Goal: Task Accomplishment & Management: Use online tool/utility

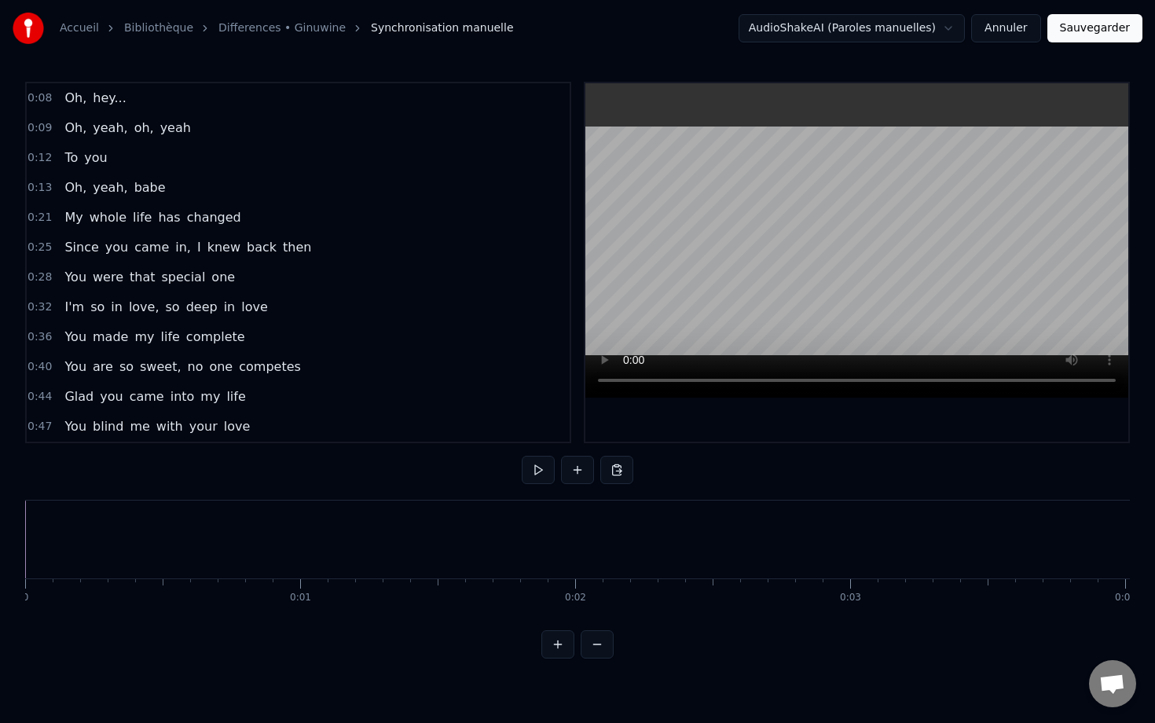
scroll to position [0, 68954]
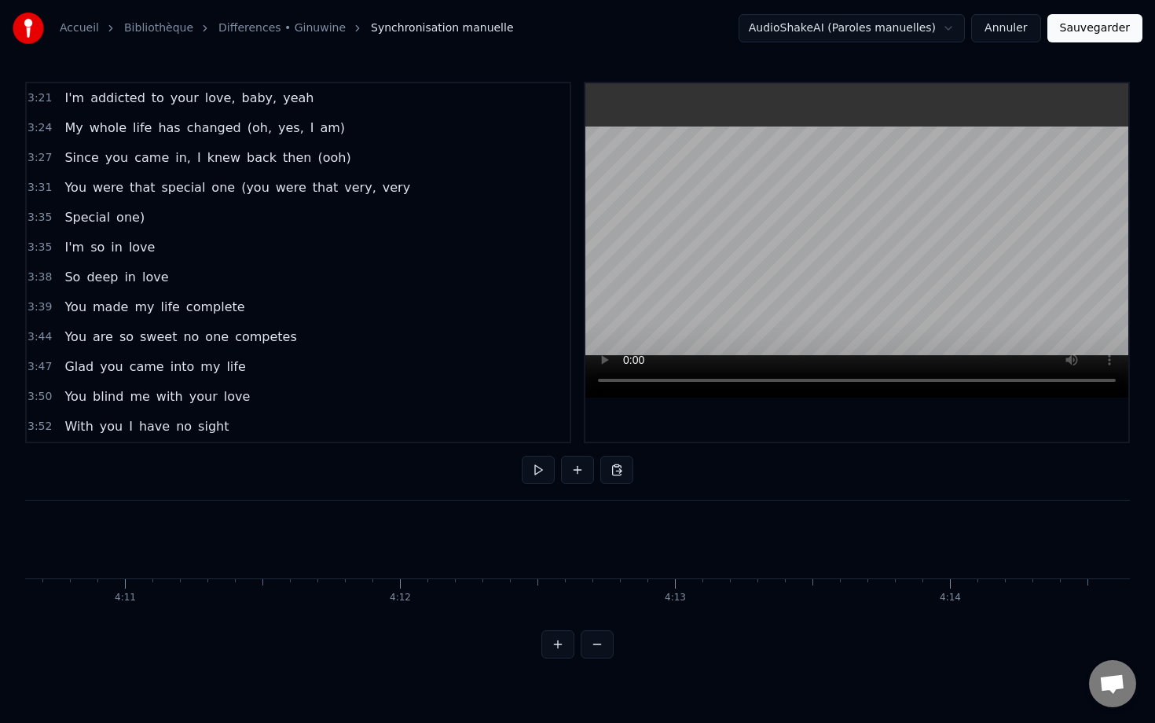
click at [141, 251] on span "love" at bounding box center [142, 247] width 30 height 18
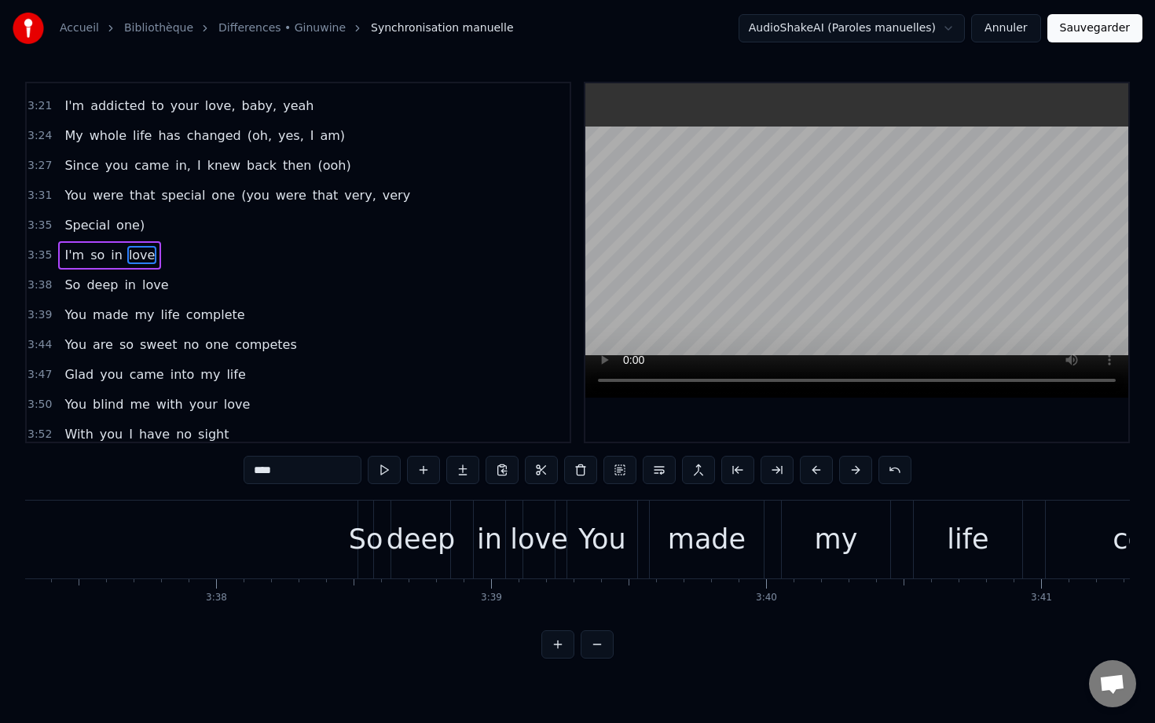
scroll to position [0, 59753]
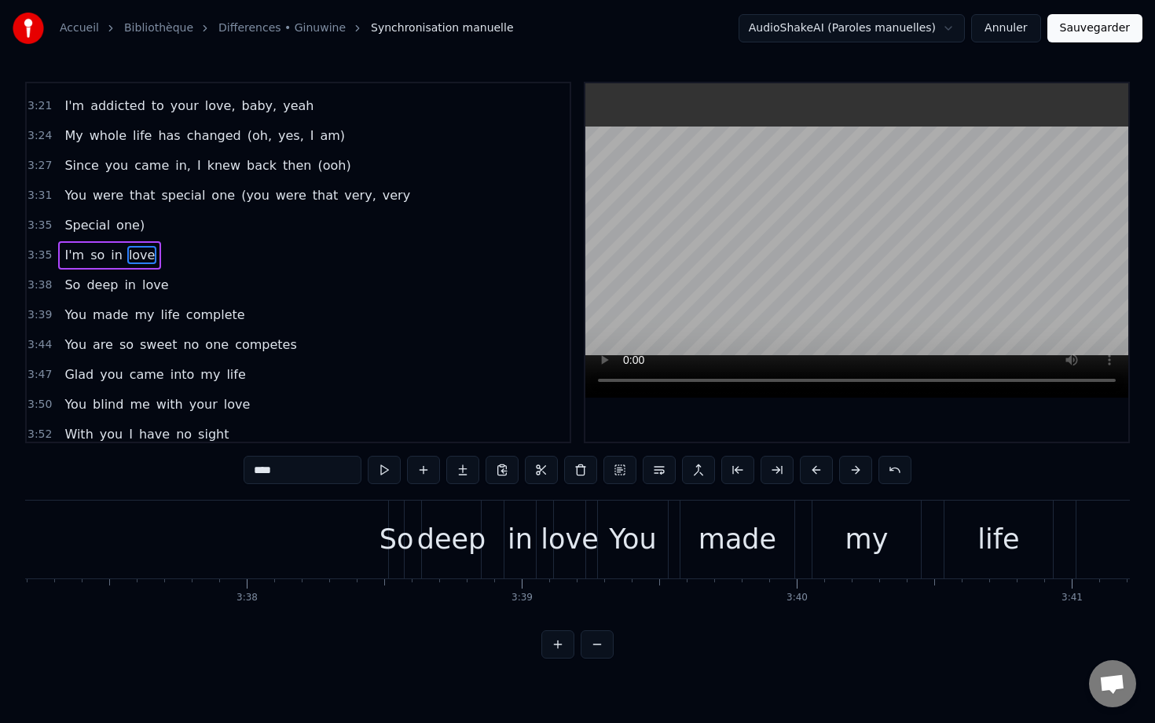
click at [404, 535] on div "So" at bounding box center [397, 540] width 35 height 42
type input "**"
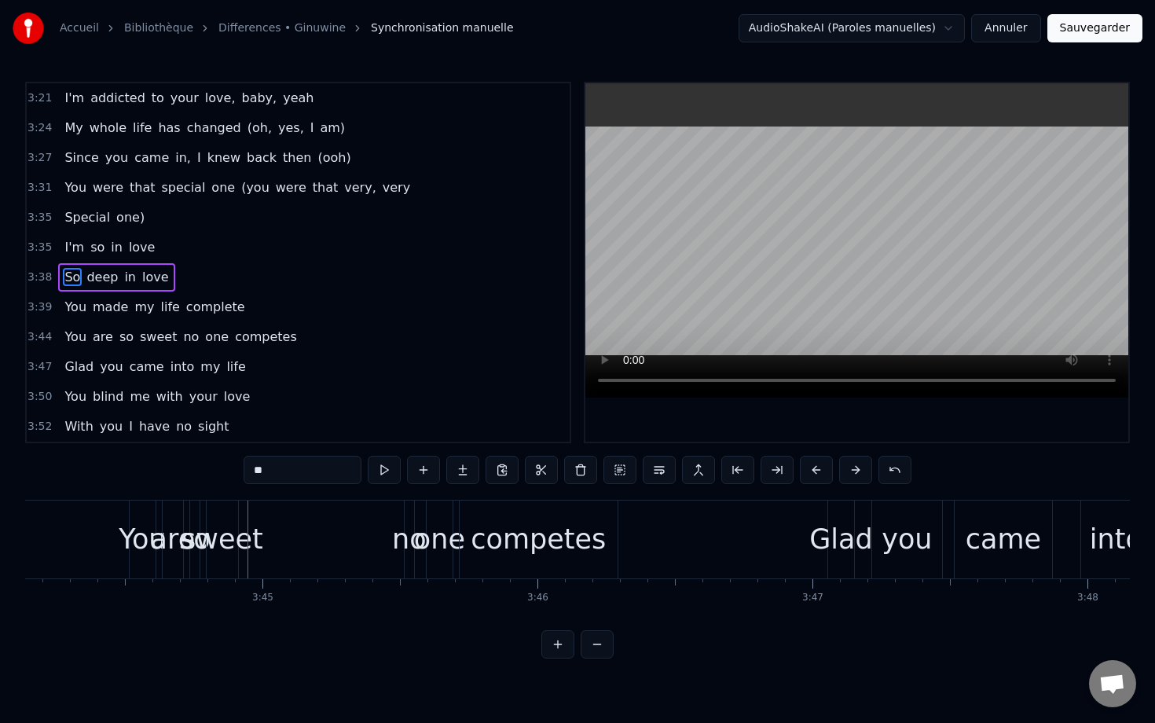
scroll to position [0, 61716]
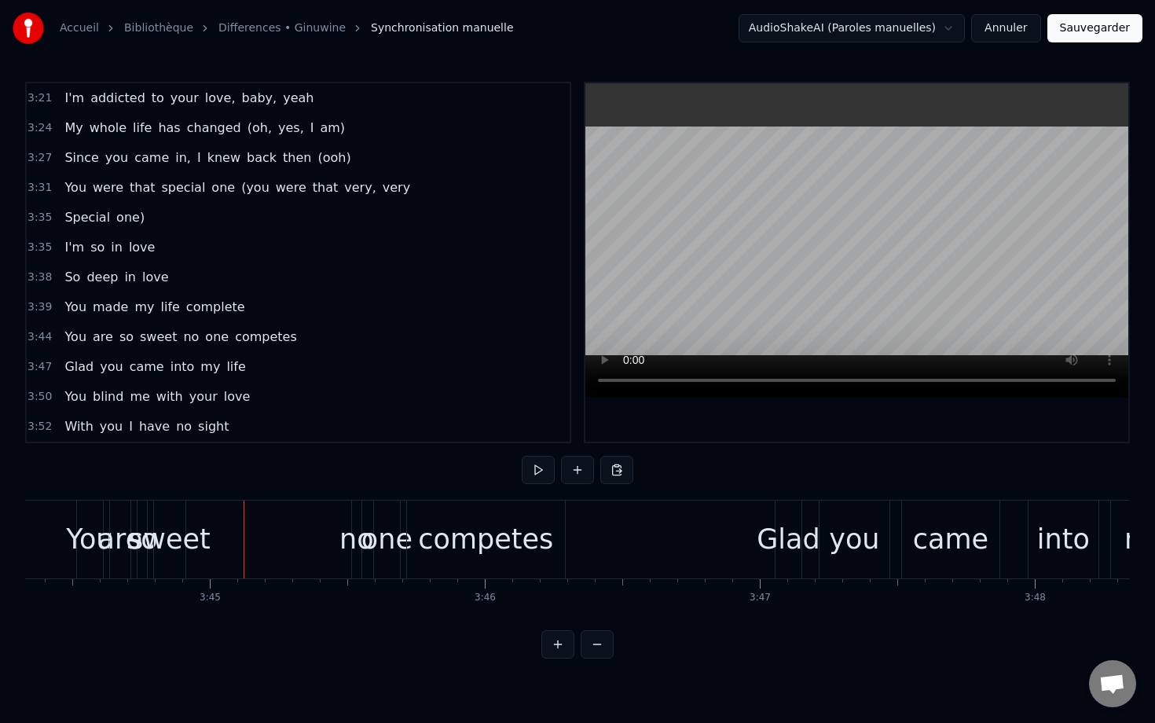
click at [155, 538] on div "sweet" at bounding box center [170, 540] width 82 height 42
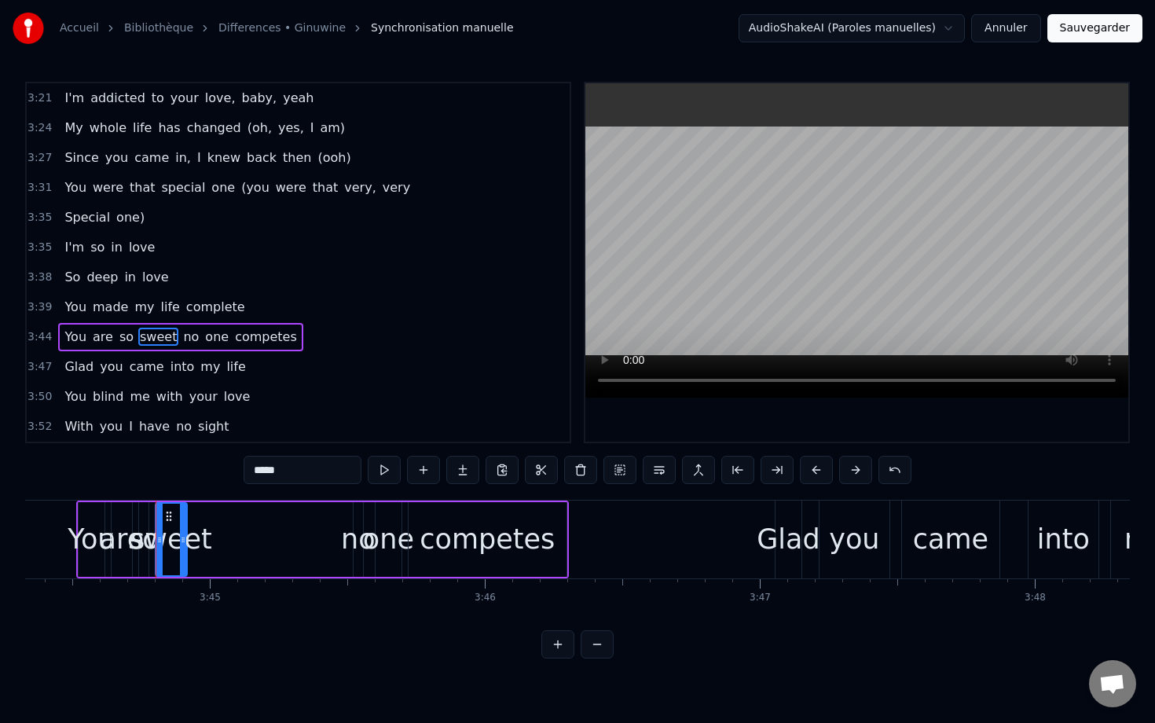
drag, startPoint x: 252, startPoint y: 529, endPoint x: 95, endPoint y: 548, distance: 157.6
click at [95, 548] on div "You are so sweet no one competes" at bounding box center [322, 540] width 493 height 78
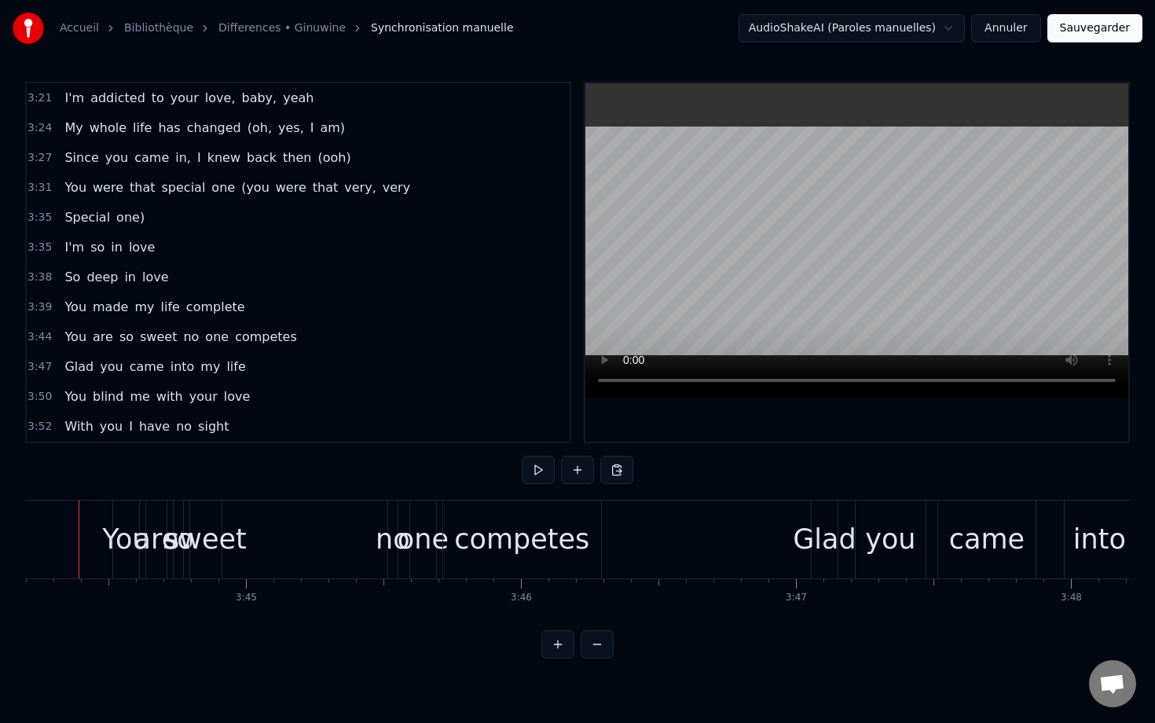
scroll to position [0, 61654]
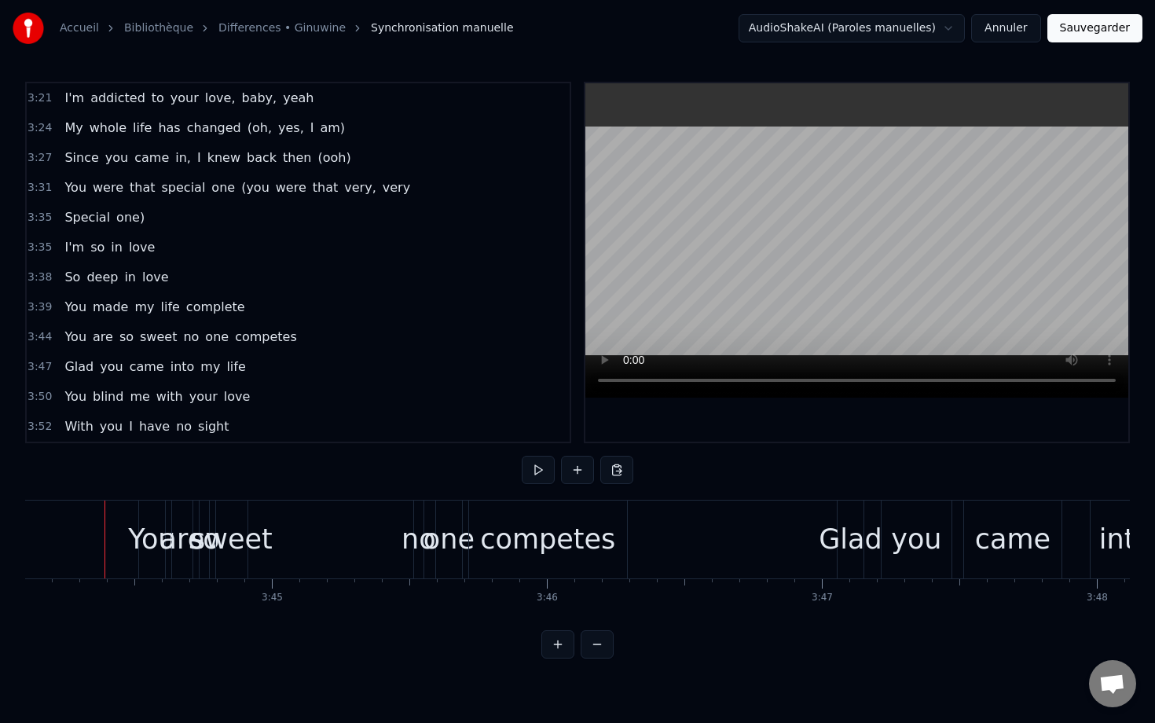
click at [151, 516] on div "You" at bounding box center [152, 540] width 26 height 78
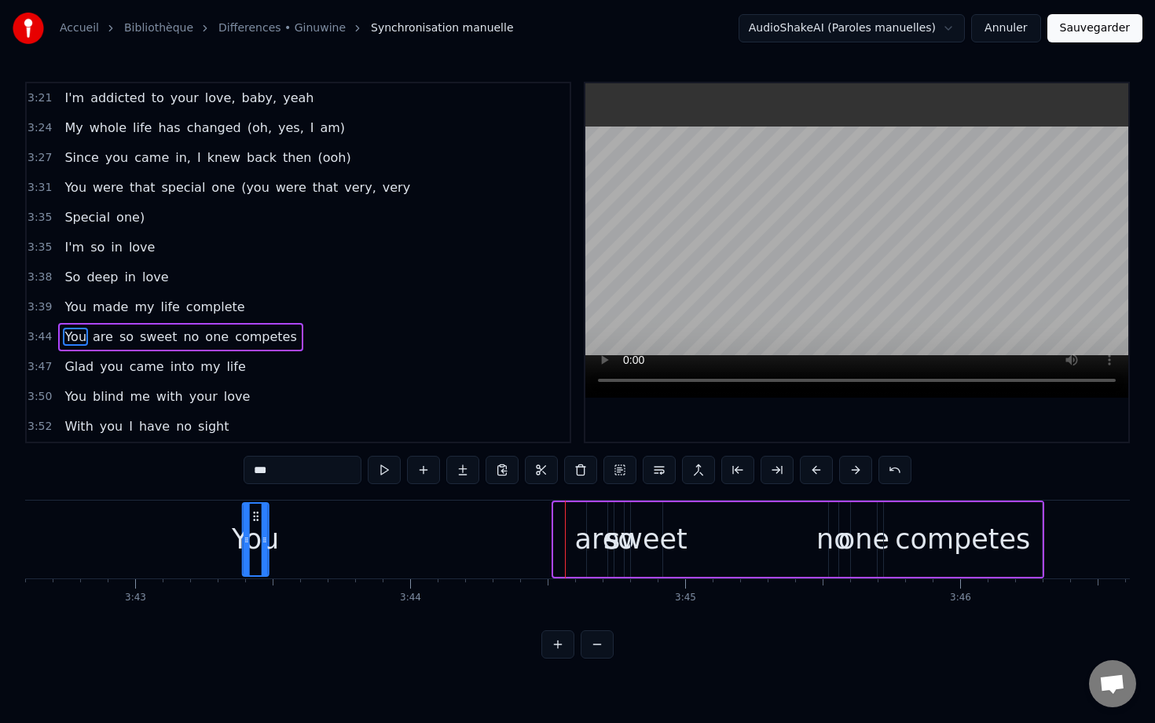
scroll to position [0, 61240]
drag, startPoint x: 156, startPoint y: 517, endPoint x: 413, endPoint y: 527, distance: 257.2
click at [413, 527] on div "You" at bounding box center [411, 540] width 24 height 72
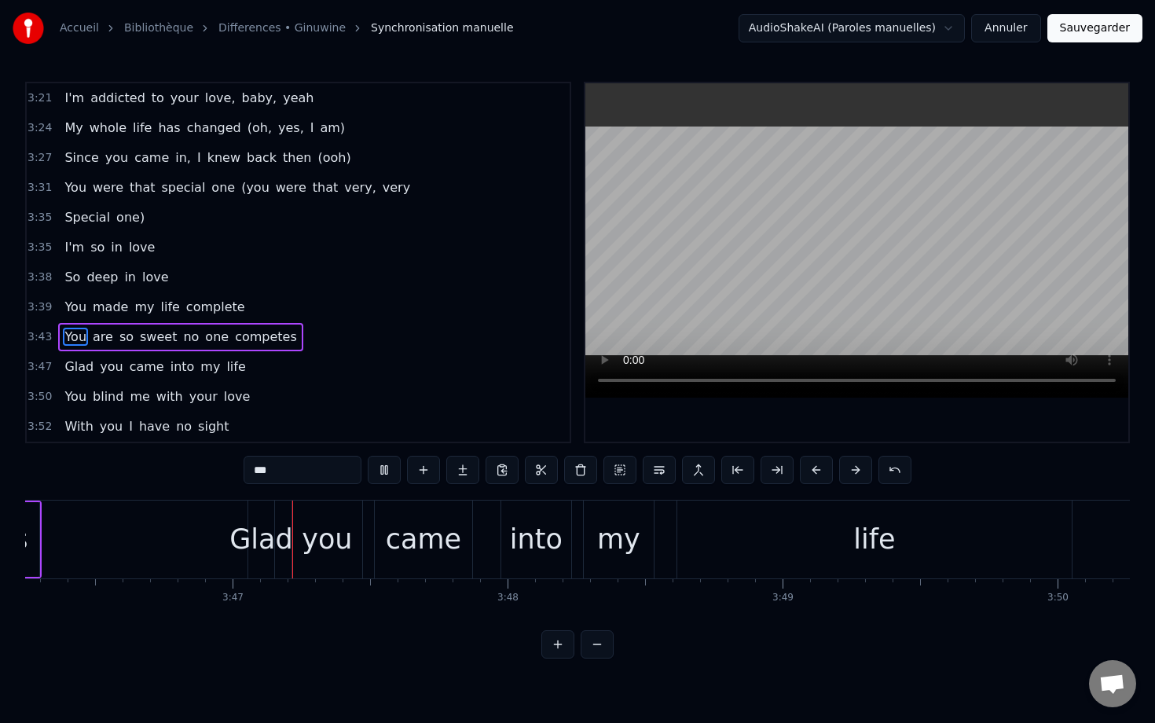
scroll to position [0, 62262]
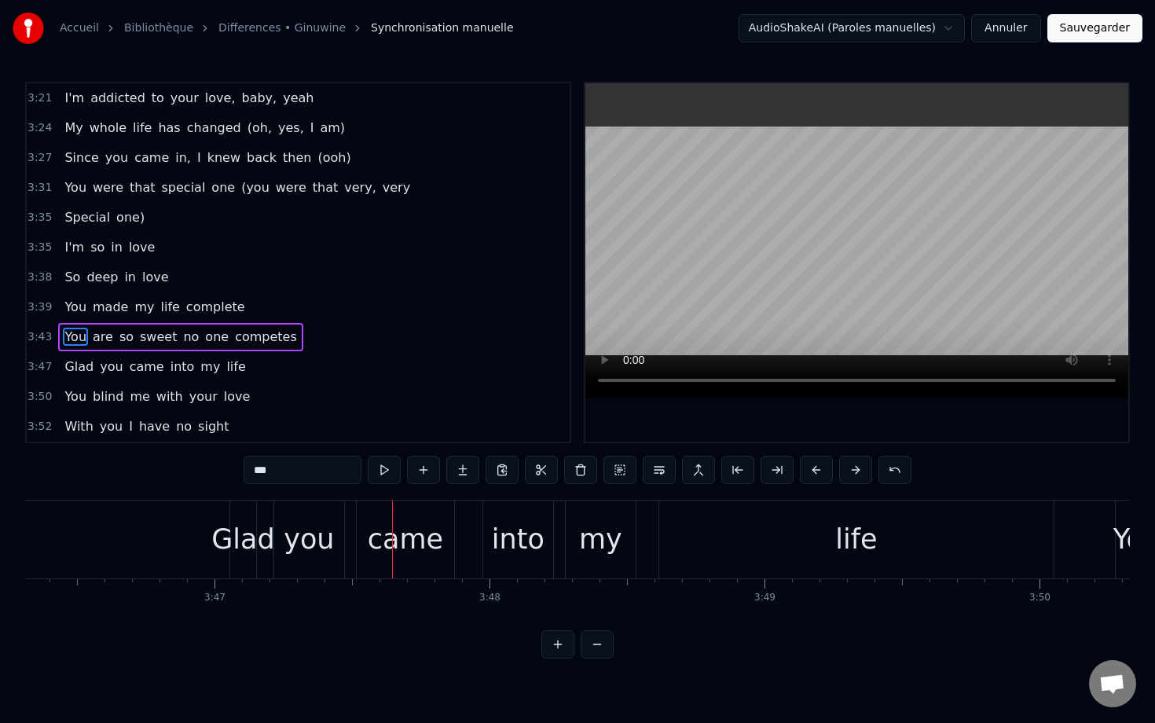
click at [285, 329] on div "You are so sweet no one competes" at bounding box center [180, 337] width 244 height 28
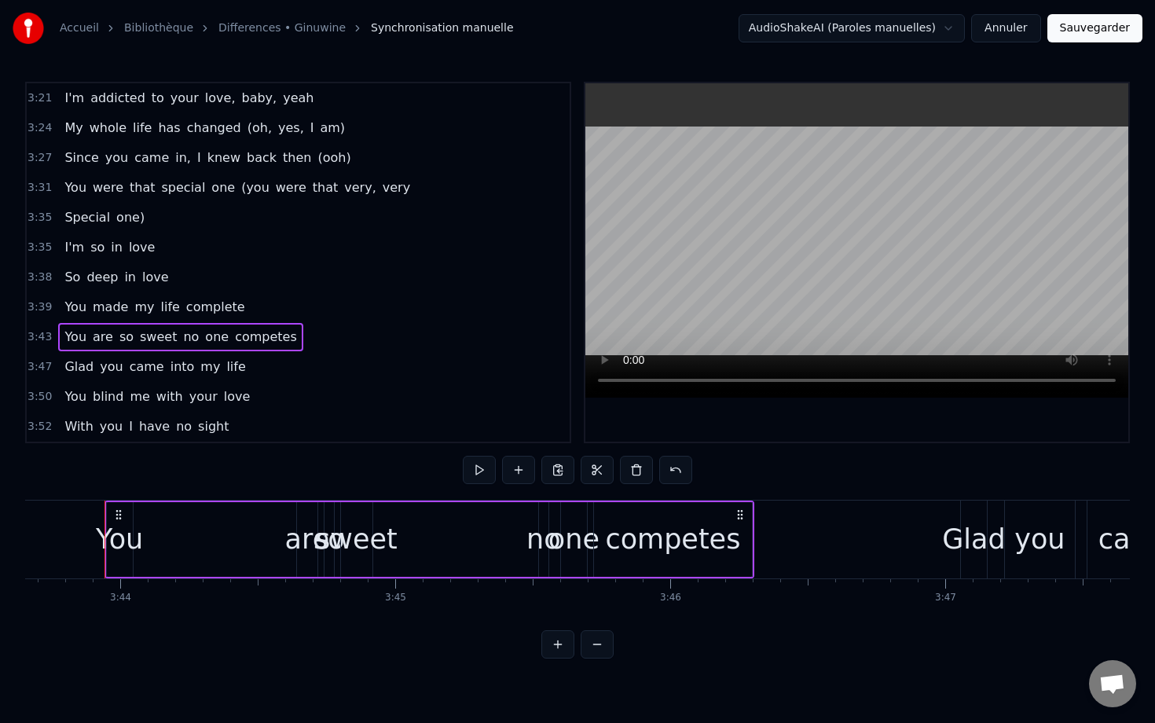
scroll to position [1434, 0]
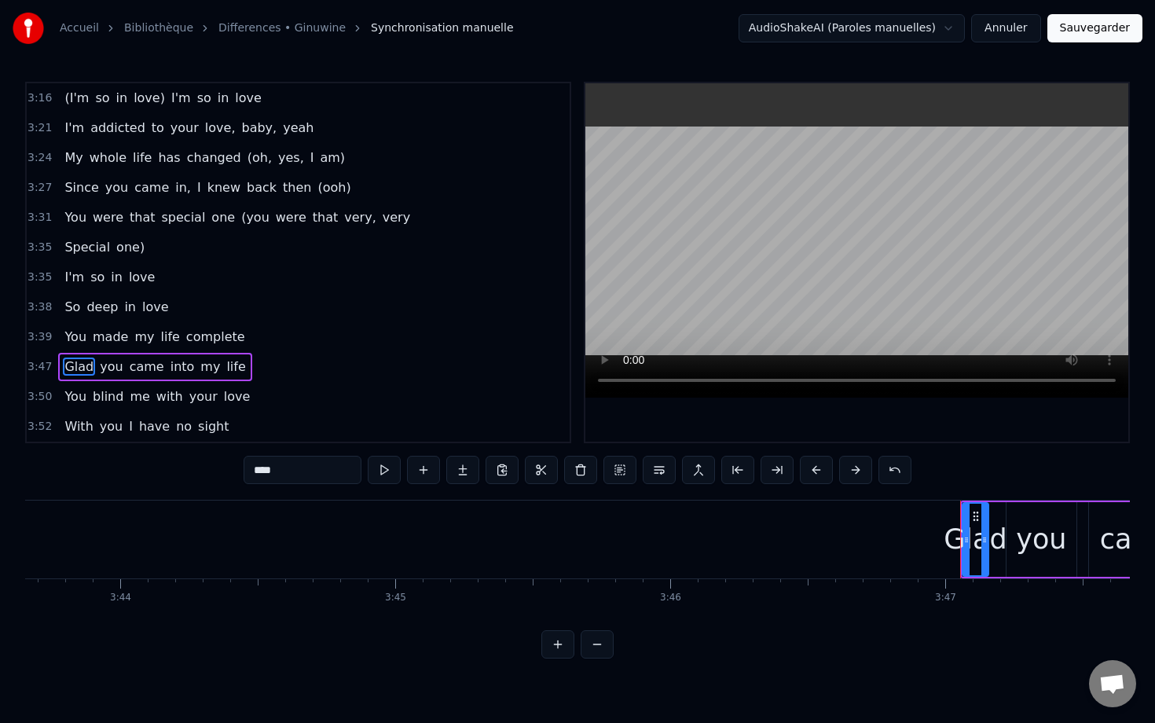
click at [203, 355] on div "Glad you came into my life" at bounding box center [154, 367] width 193 height 28
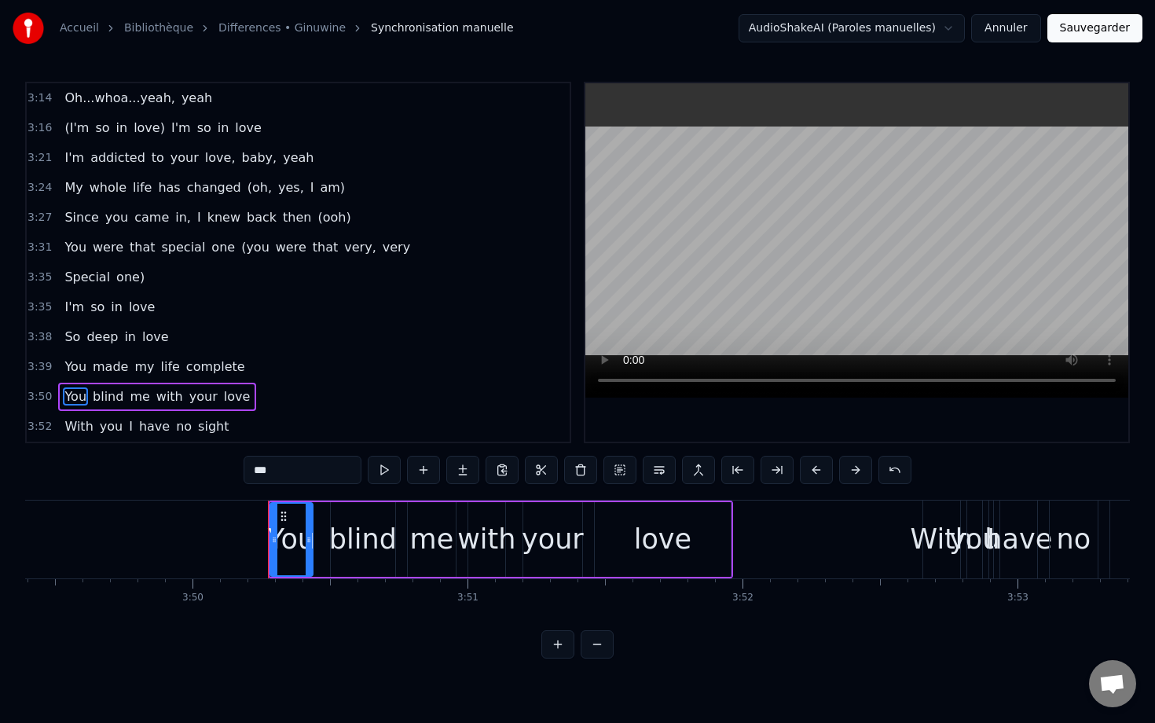
scroll to position [0, 63273]
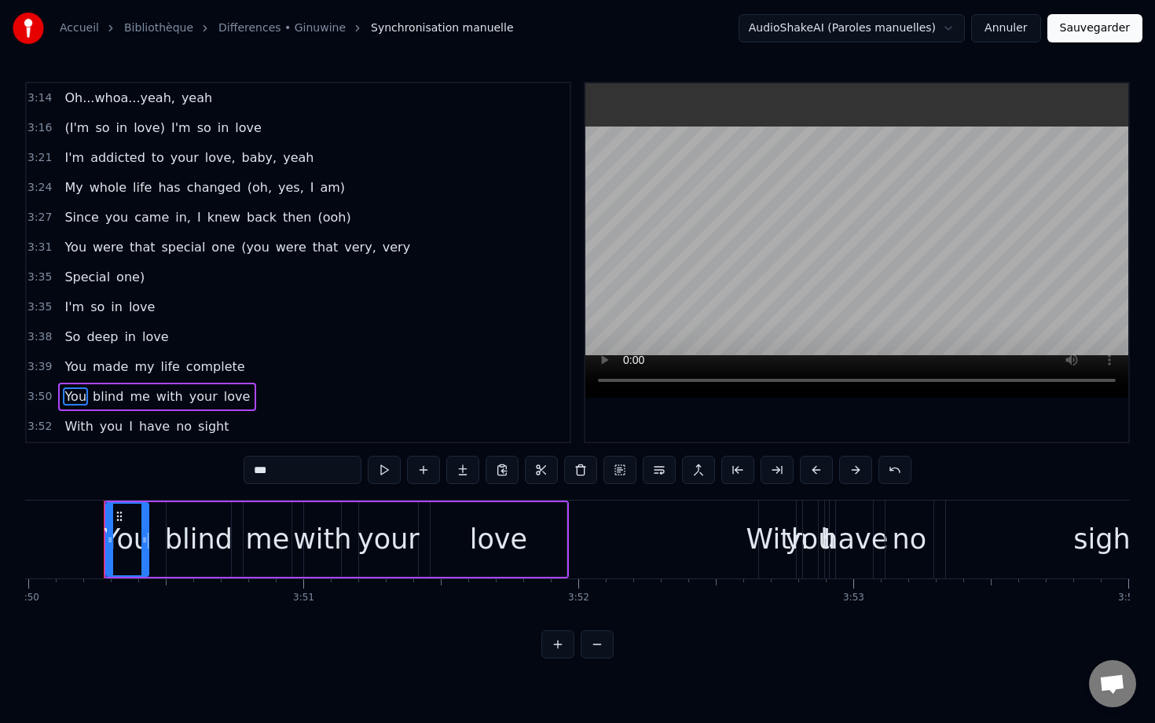
click at [215, 386] on div "You blind me with your love" at bounding box center [157, 397] width 198 height 28
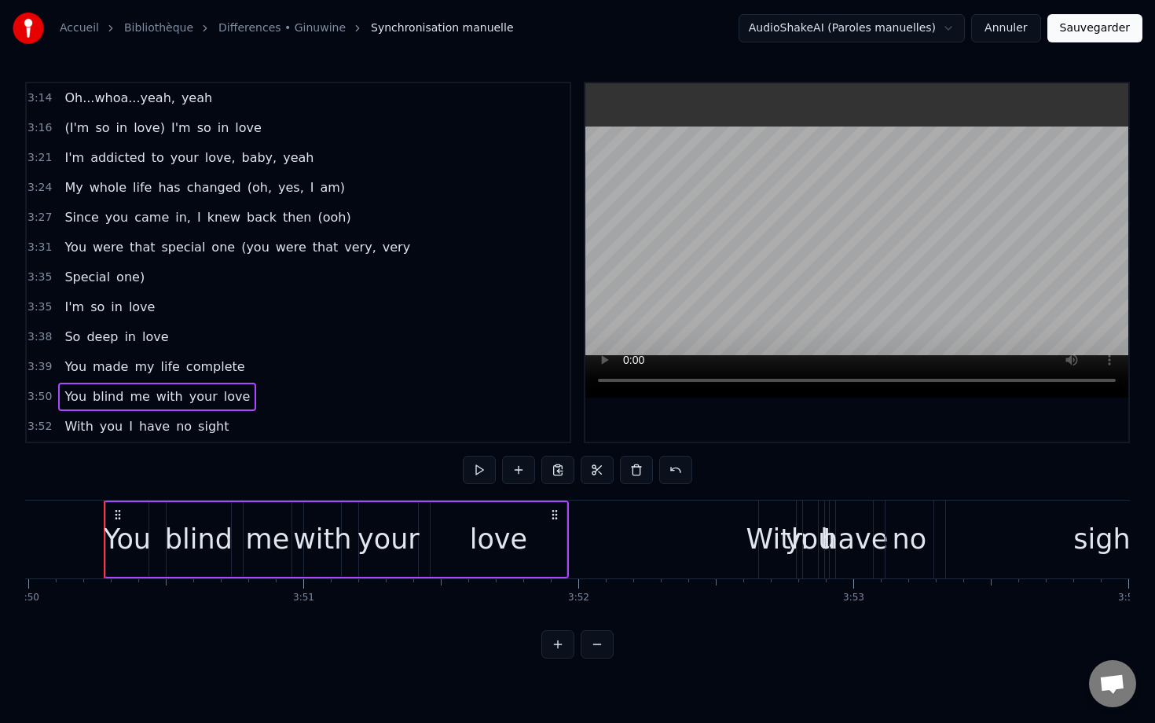
scroll to position [1374, 0]
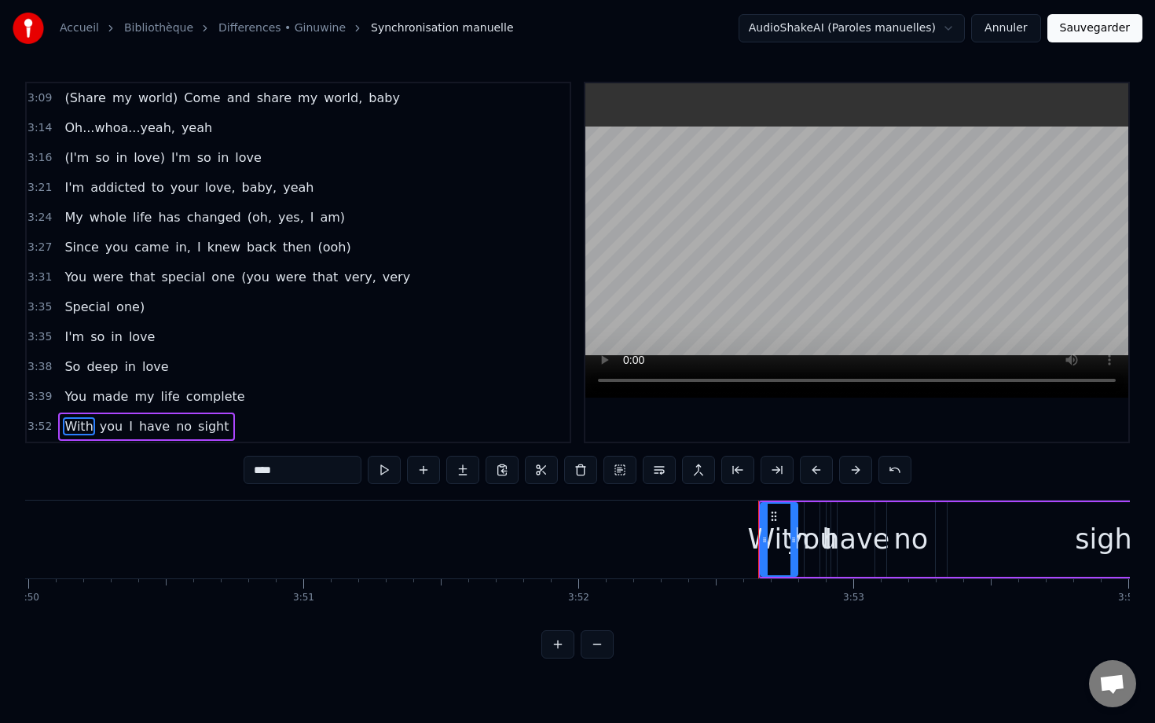
click at [209, 414] on div "With you I have no sight" at bounding box center [146, 427] width 177 height 28
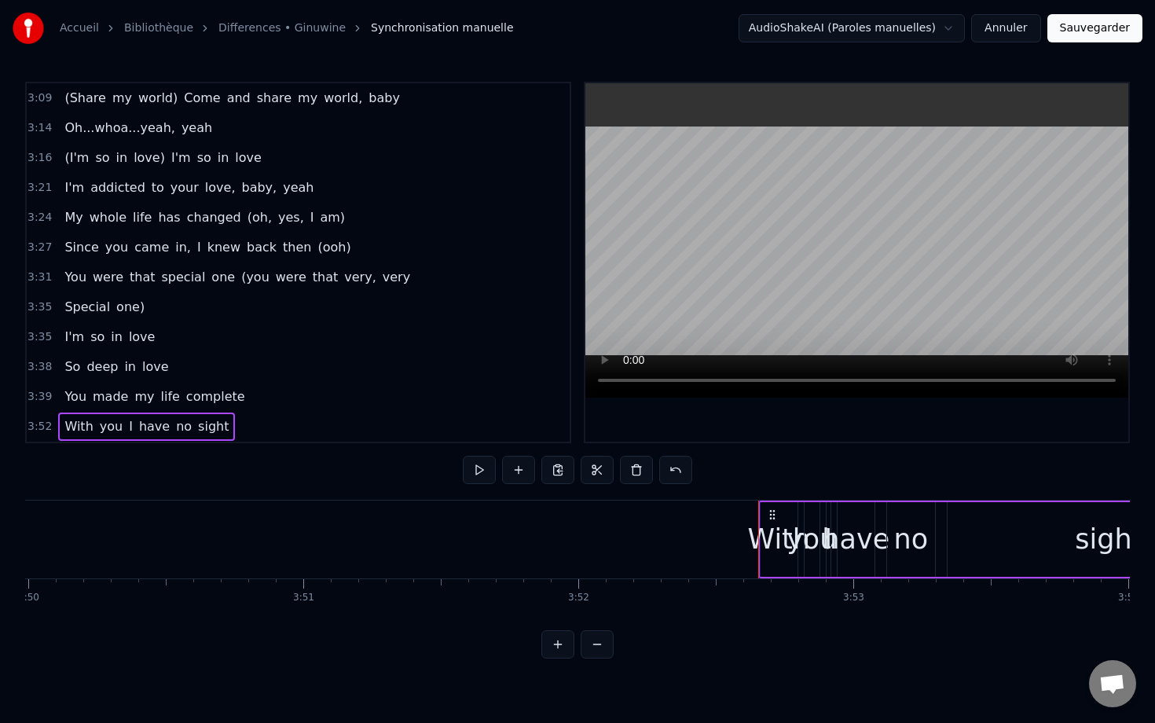
scroll to position [1344, 0]
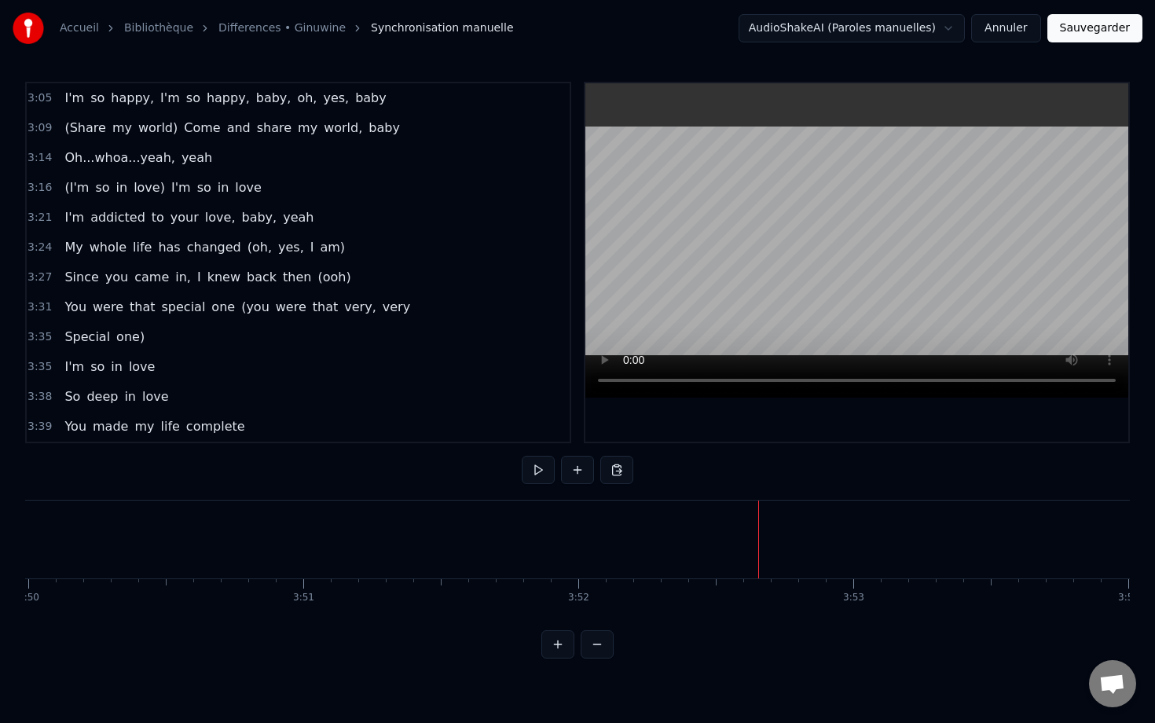
click at [175, 413] on div "You made my life complete" at bounding box center [154, 427] width 193 height 28
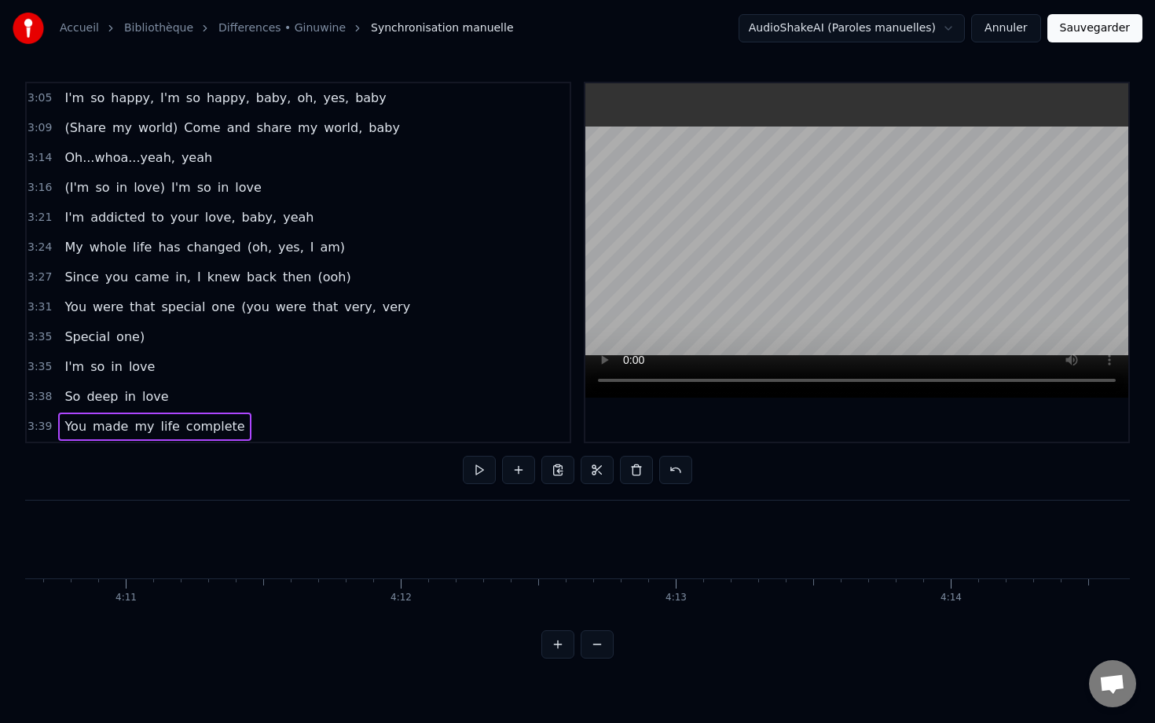
scroll to position [0, 68954]
click at [205, 413] on div "You made my life complete" at bounding box center [154, 427] width 193 height 28
click at [72, 236] on div "My whole life has changed (oh, yes, I am)" at bounding box center [204, 247] width 293 height 28
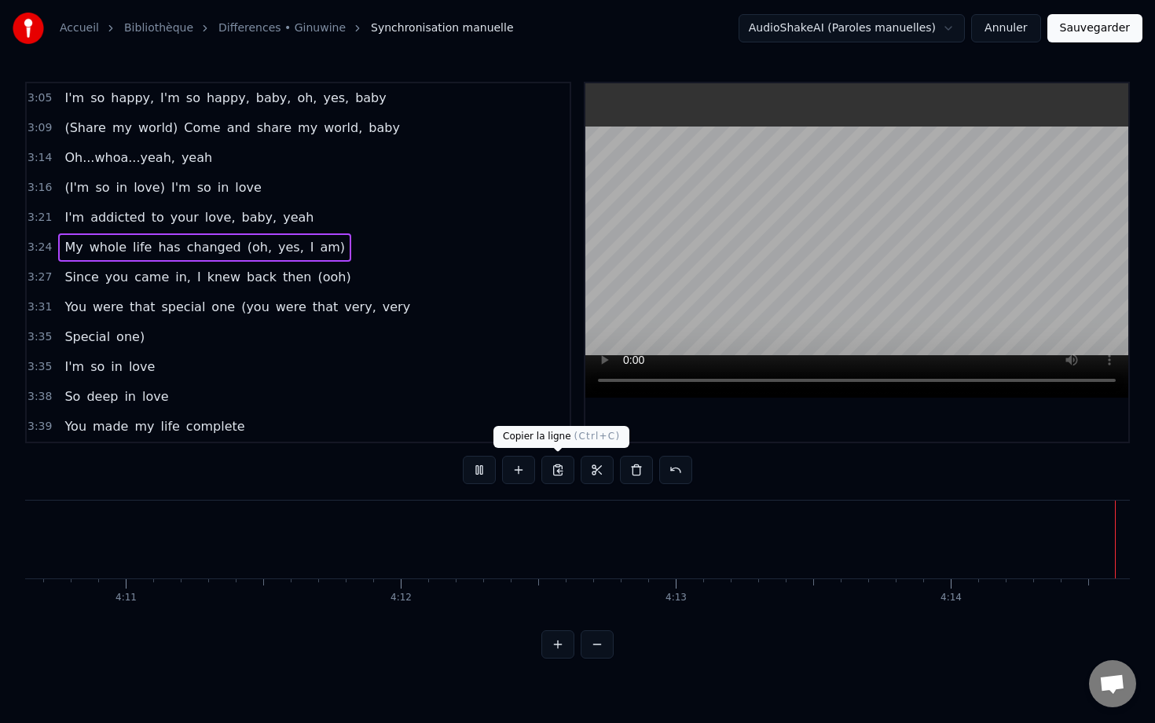
scroll to position [0, 68954]
click at [557, 471] on button at bounding box center [558, 470] width 33 height 28
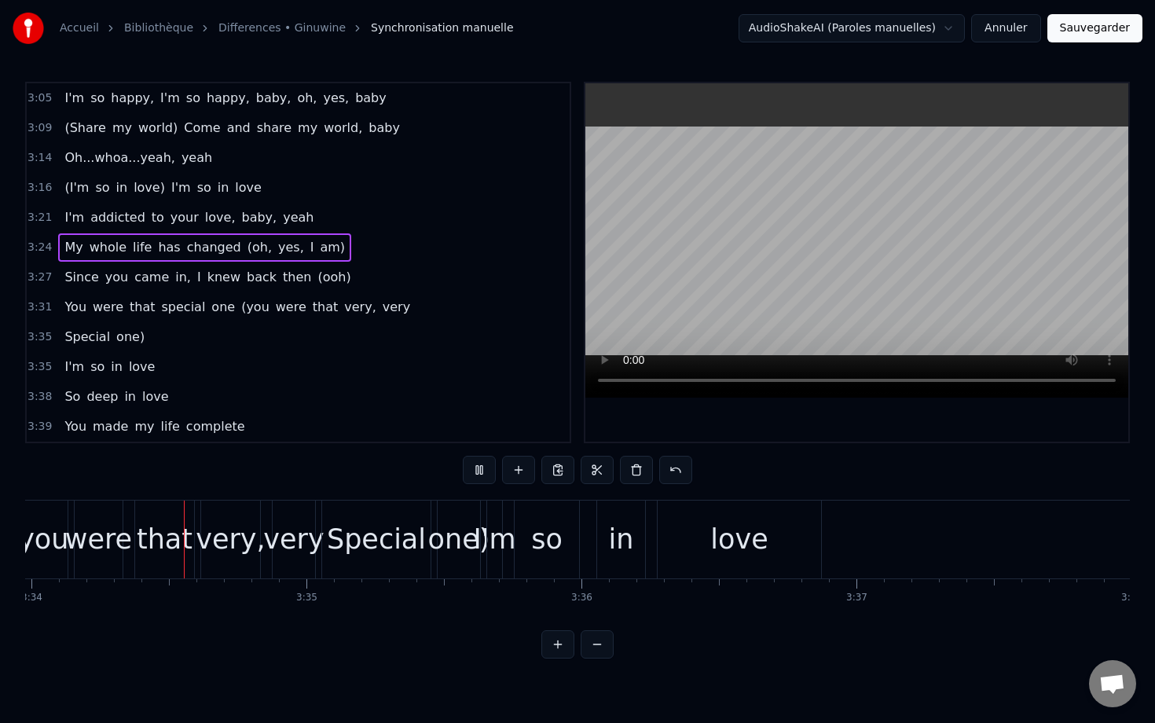
scroll to position [0, 58864]
click at [246, 244] on span "(oh," at bounding box center [260, 247] width 28 height 18
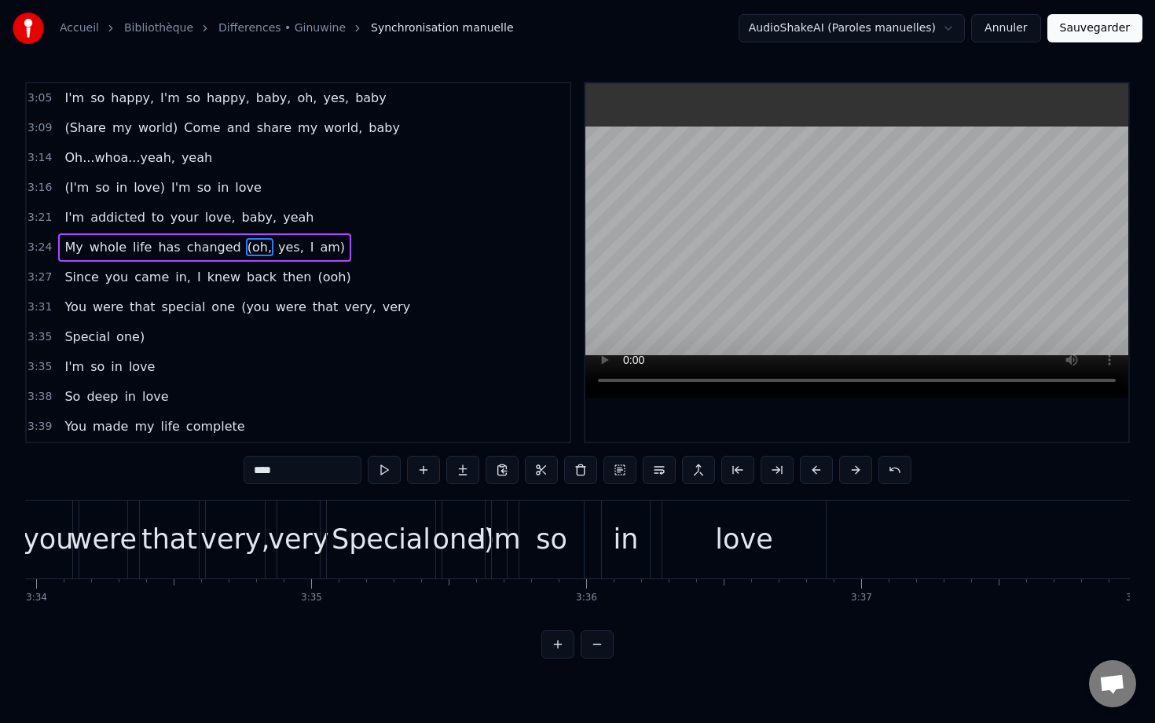
scroll to position [1336, 0]
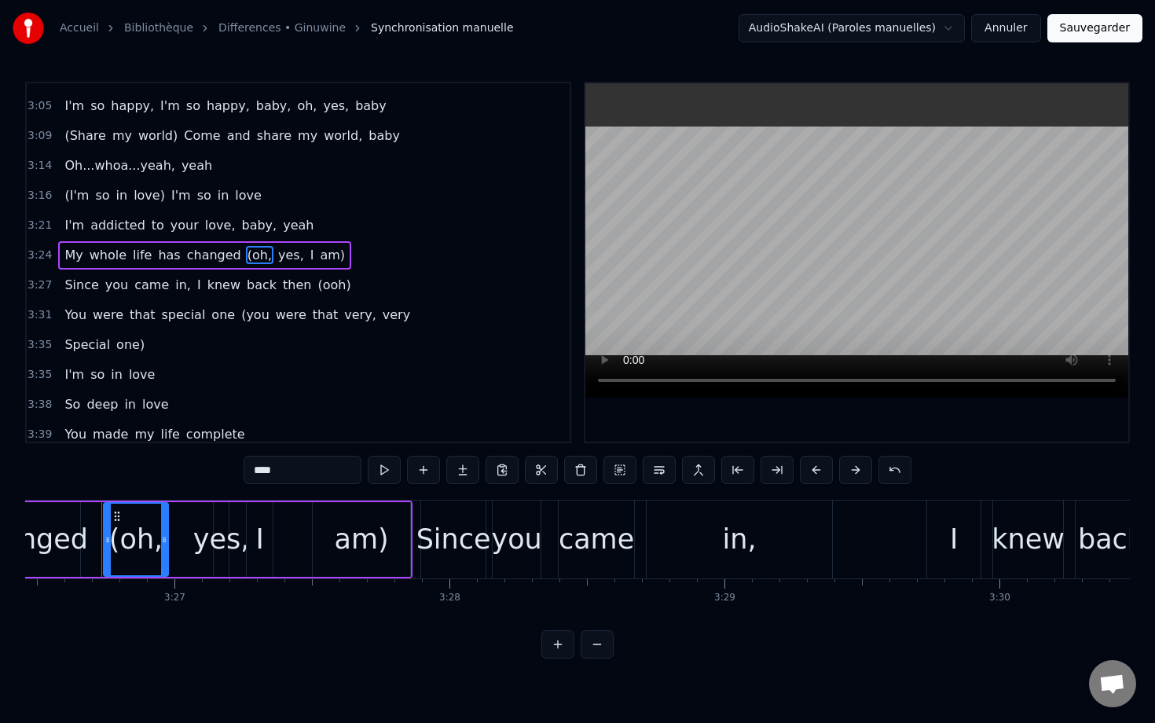
click at [277, 260] on span "yes," at bounding box center [291, 255] width 29 height 18
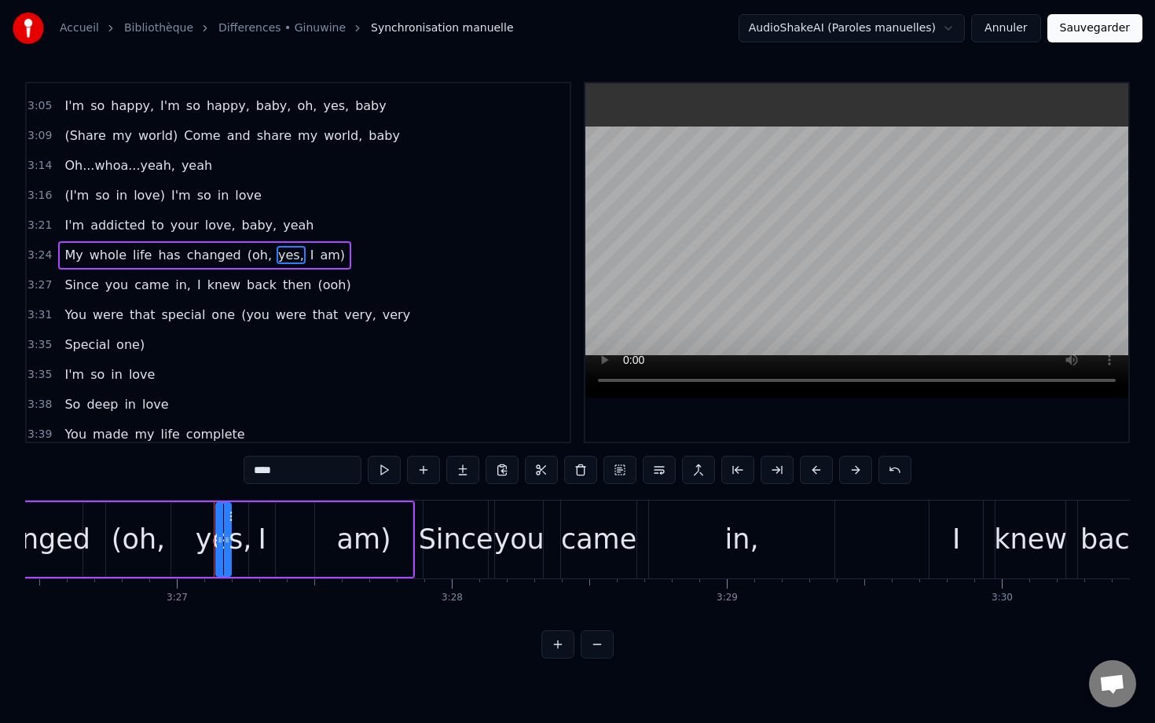
scroll to position [1329, 0]
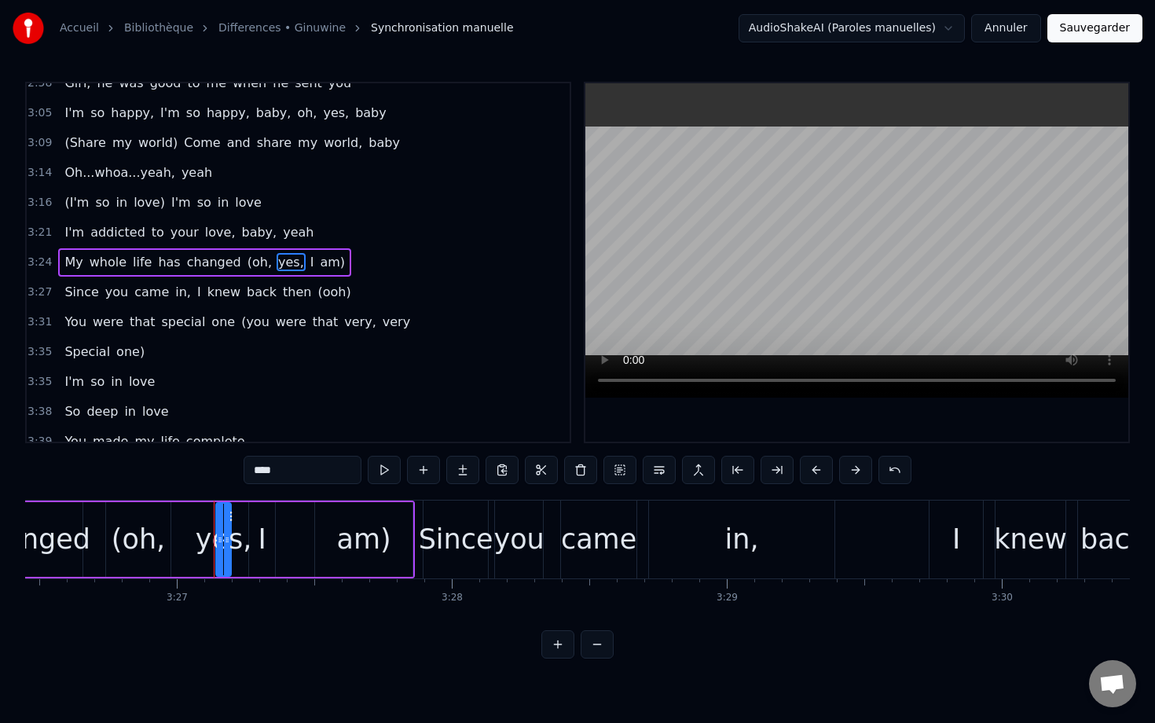
click at [309, 262] on span "I" at bounding box center [312, 262] width 7 height 18
click at [318, 265] on span "am)" at bounding box center [332, 262] width 28 height 18
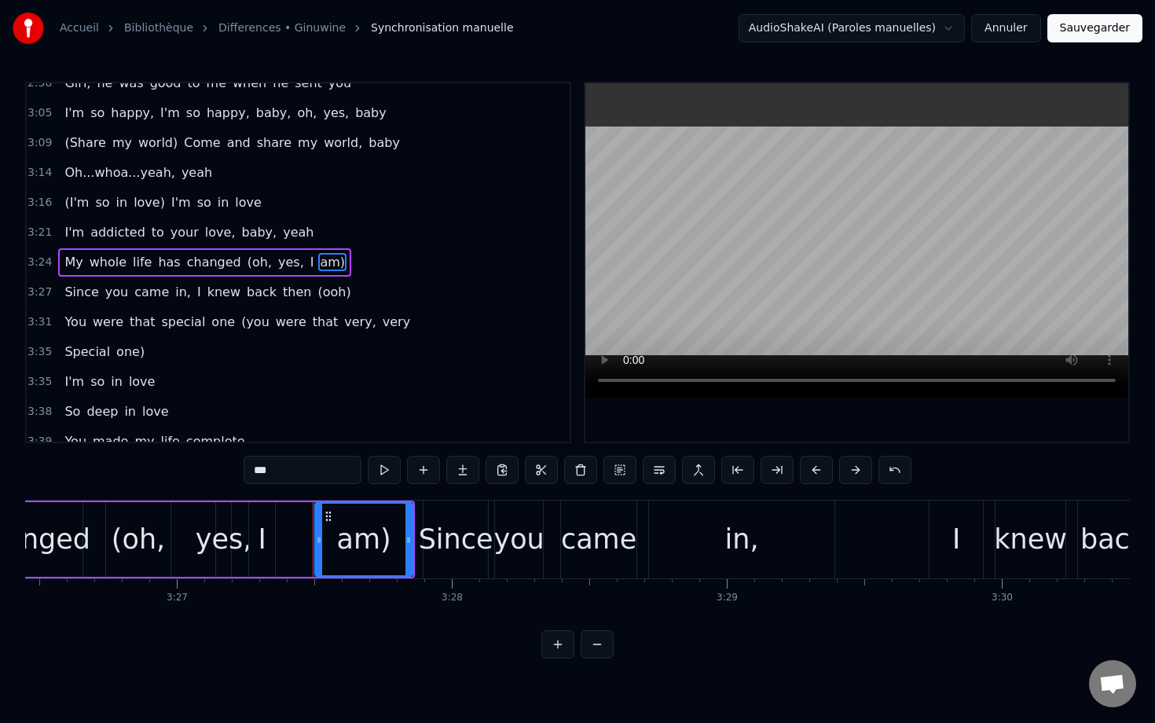
click at [246, 263] on span "(oh," at bounding box center [260, 262] width 28 height 18
type input "****"
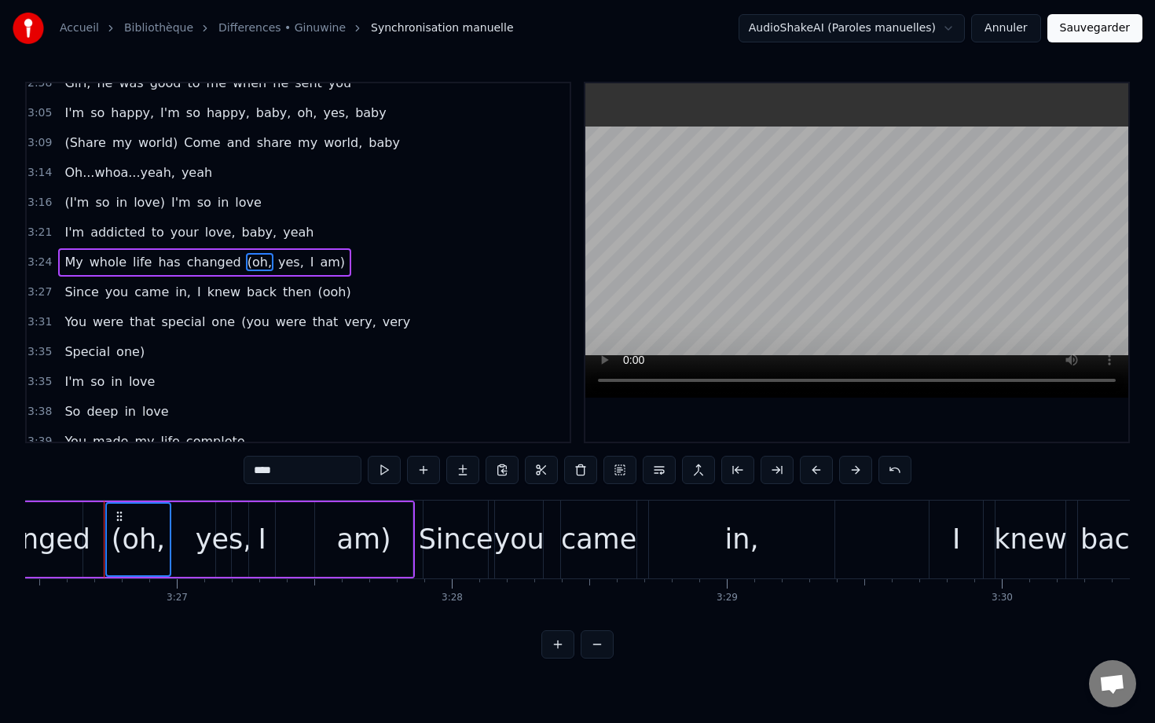
click at [277, 264] on span "yes," at bounding box center [291, 262] width 29 height 18
click at [309, 263] on span "I" at bounding box center [312, 262] width 7 height 18
click at [318, 268] on span "am)" at bounding box center [332, 262] width 28 height 18
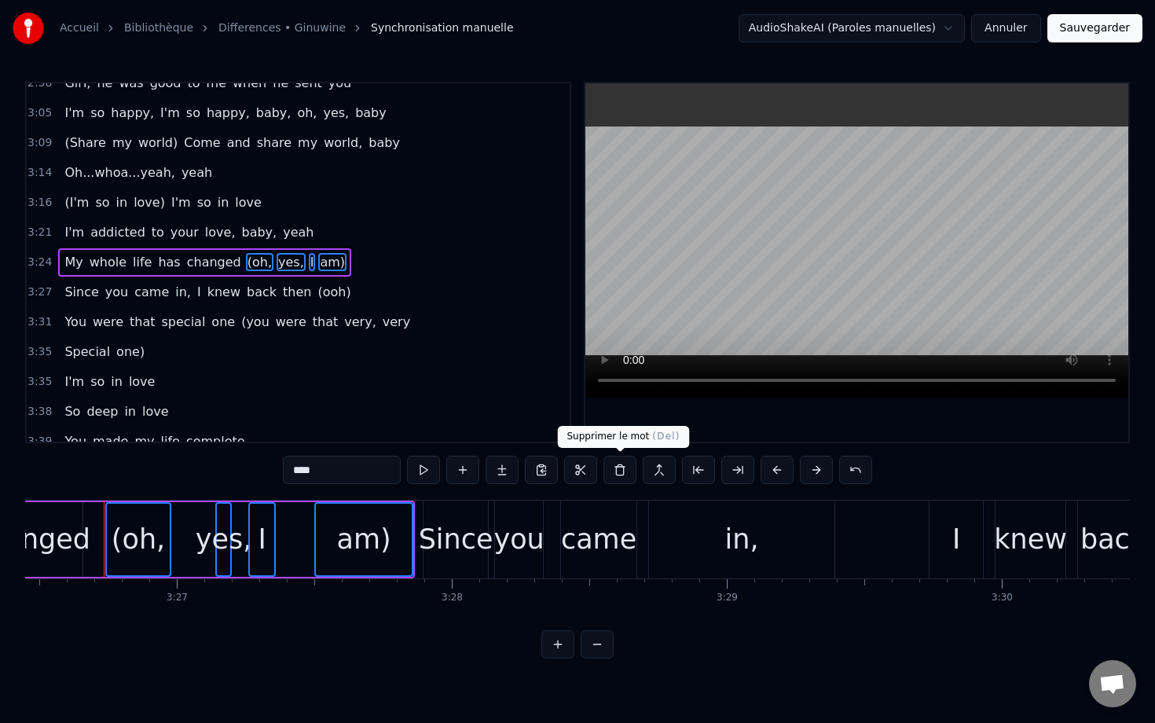
click at [614, 469] on button at bounding box center [620, 470] width 33 height 28
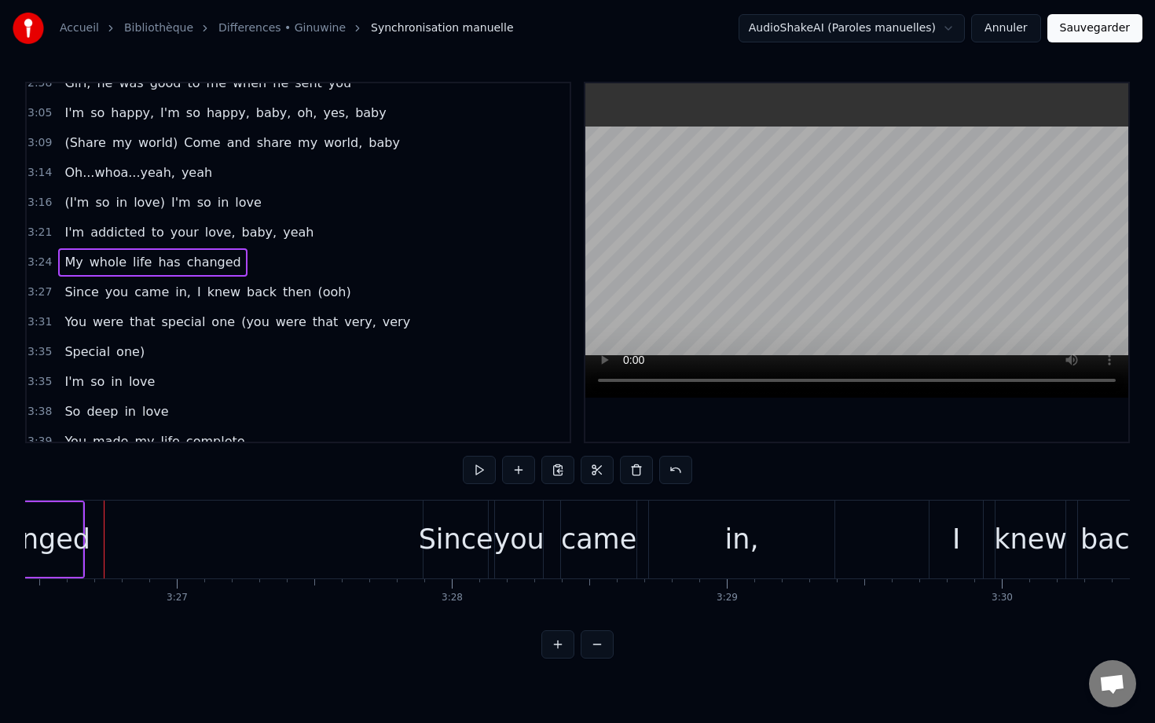
click at [240, 325] on span "(you" at bounding box center [255, 322] width 31 height 18
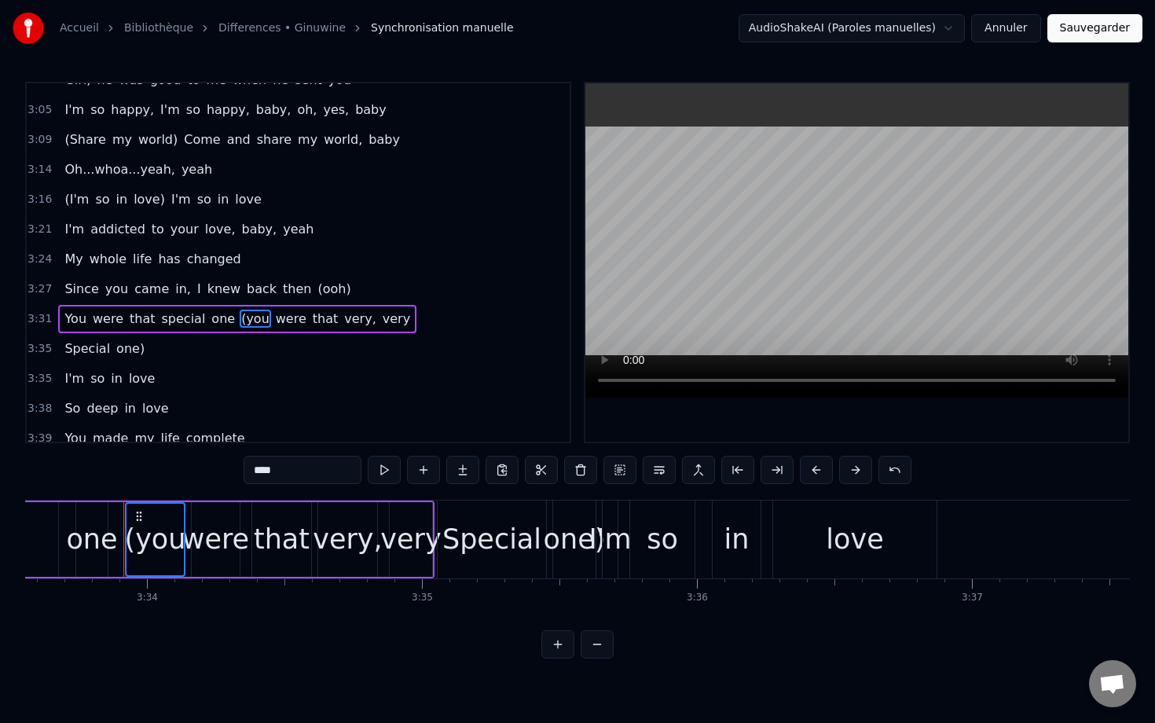
scroll to position [0, 58772]
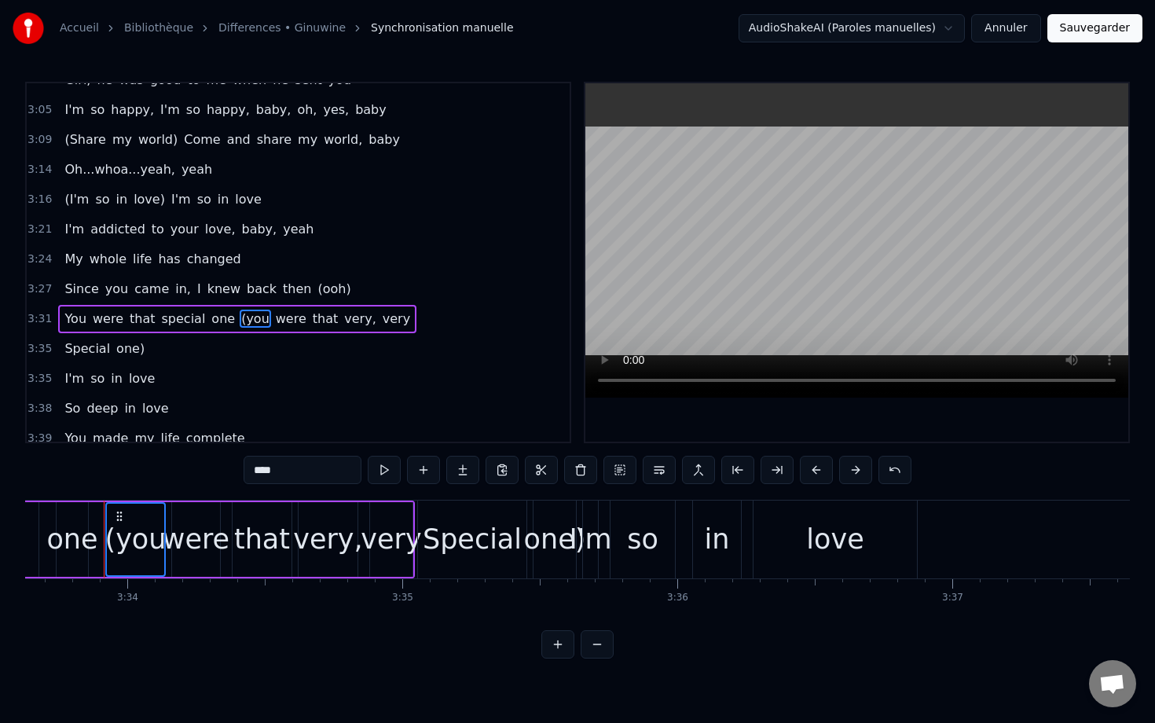
click at [274, 324] on span "were" at bounding box center [291, 319] width 34 height 18
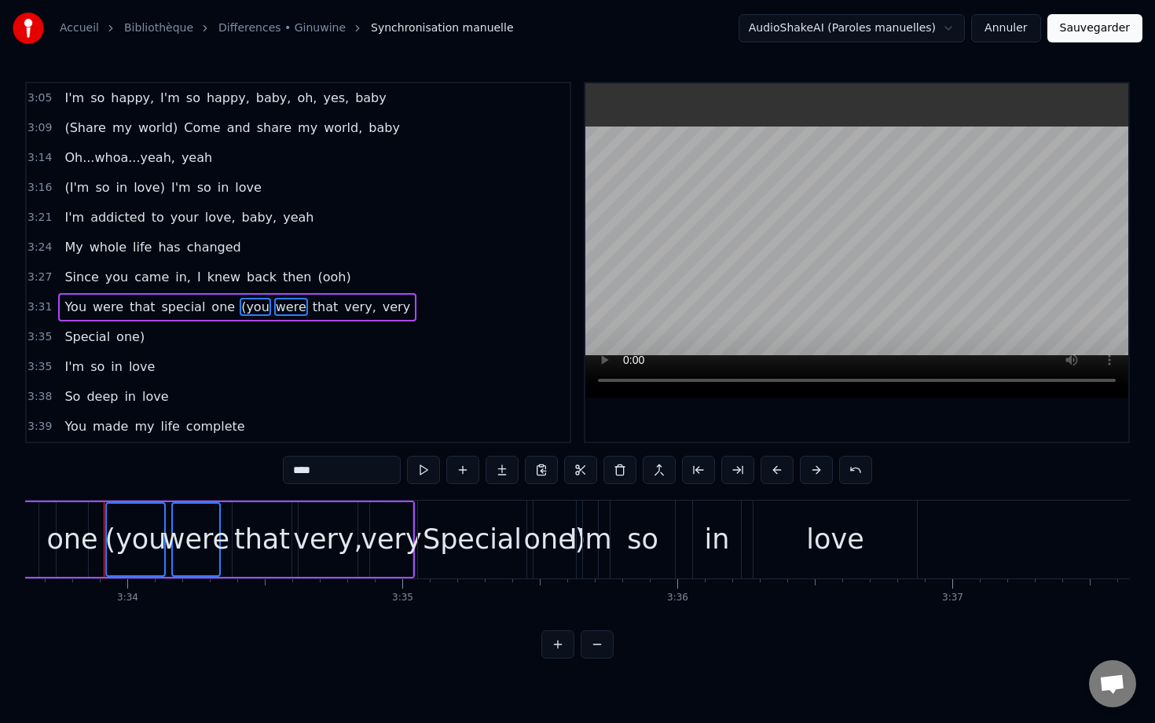
click at [311, 306] on span "that" at bounding box center [325, 307] width 29 height 18
click at [343, 310] on span "very," at bounding box center [360, 307] width 35 height 18
click at [381, 310] on span "very" at bounding box center [396, 307] width 31 height 18
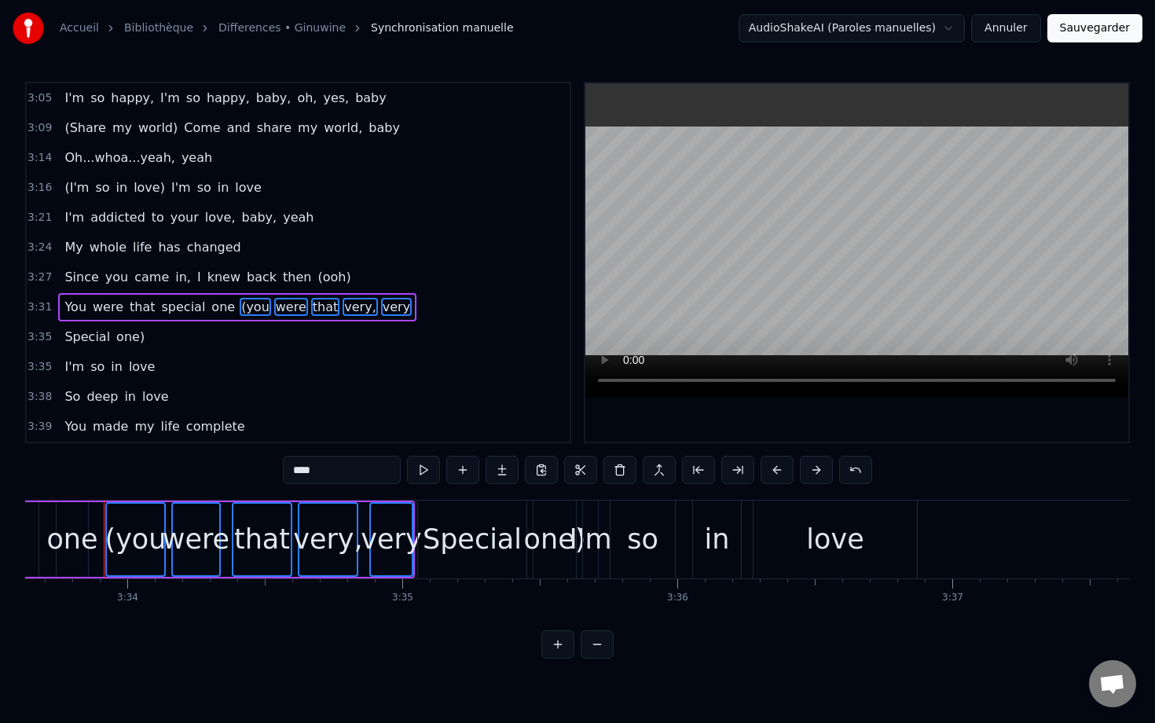
click at [88, 336] on span "Special" at bounding box center [87, 337] width 49 height 18
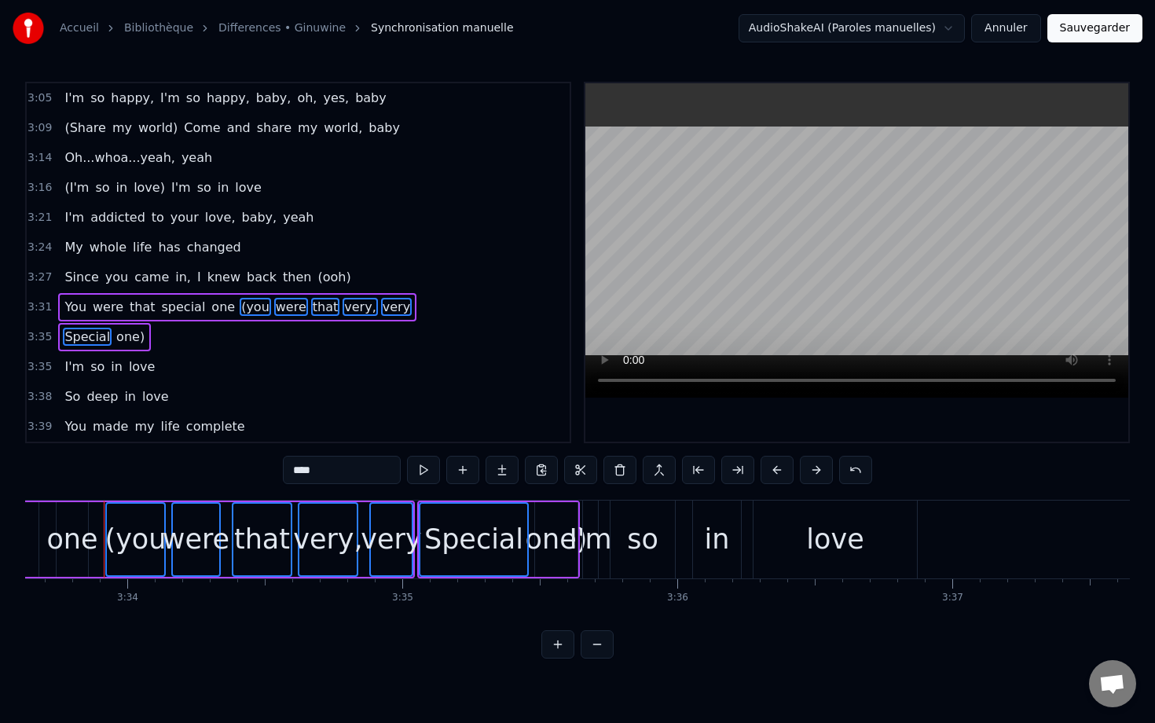
click at [123, 336] on span "one)" at bounding box center [130, 337] width 31 height 18
click at [627, 465] on button at bounding box center [620, 470] width 33 height 28
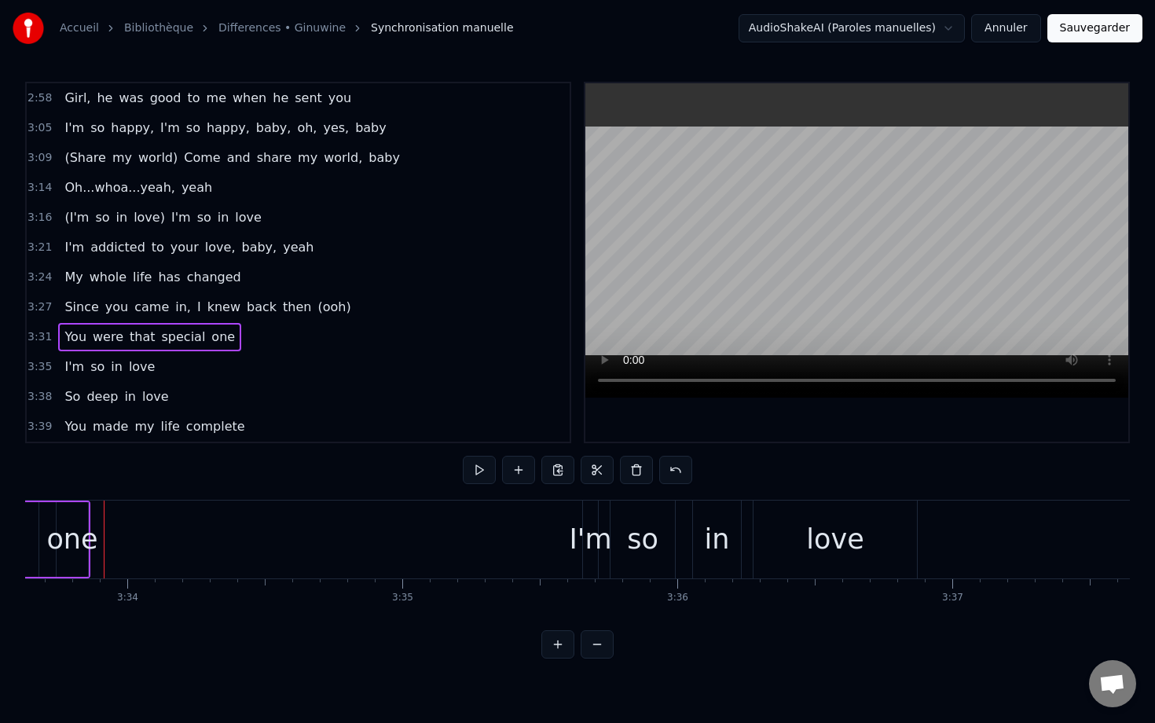
scroll to position [1314, 0]
click at [86, 156] on span "(Share" at bounding box center [85, 158] width 44 height 18
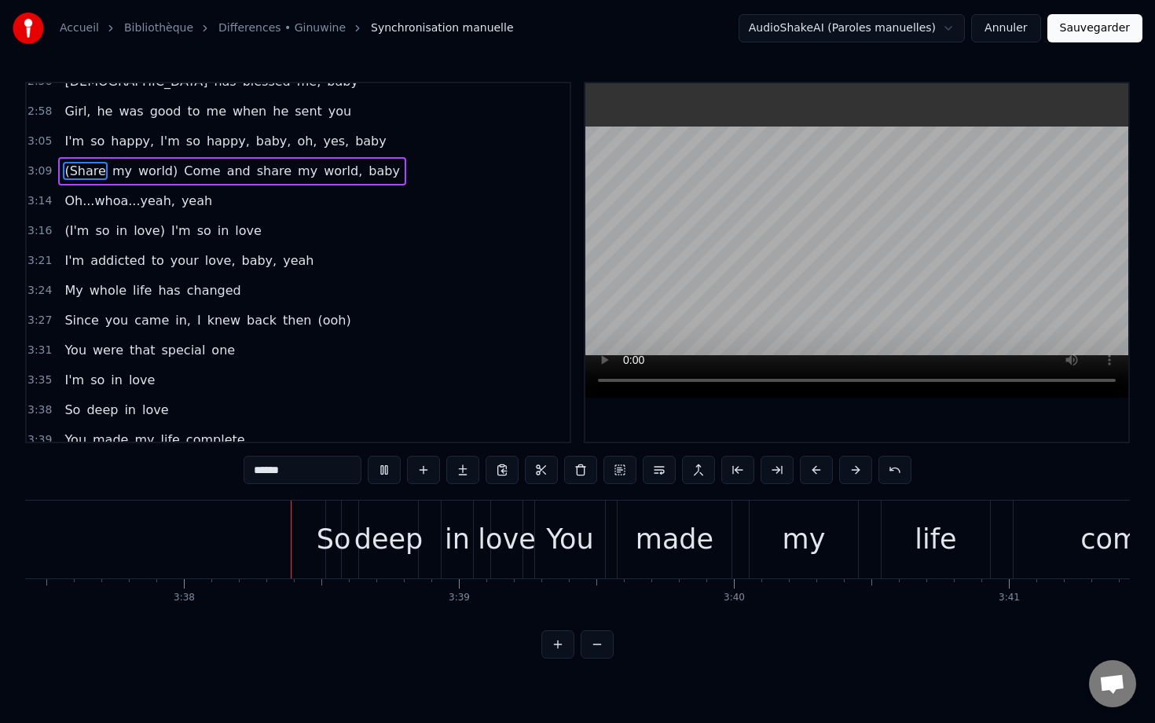
scroll to position [0, 59834]
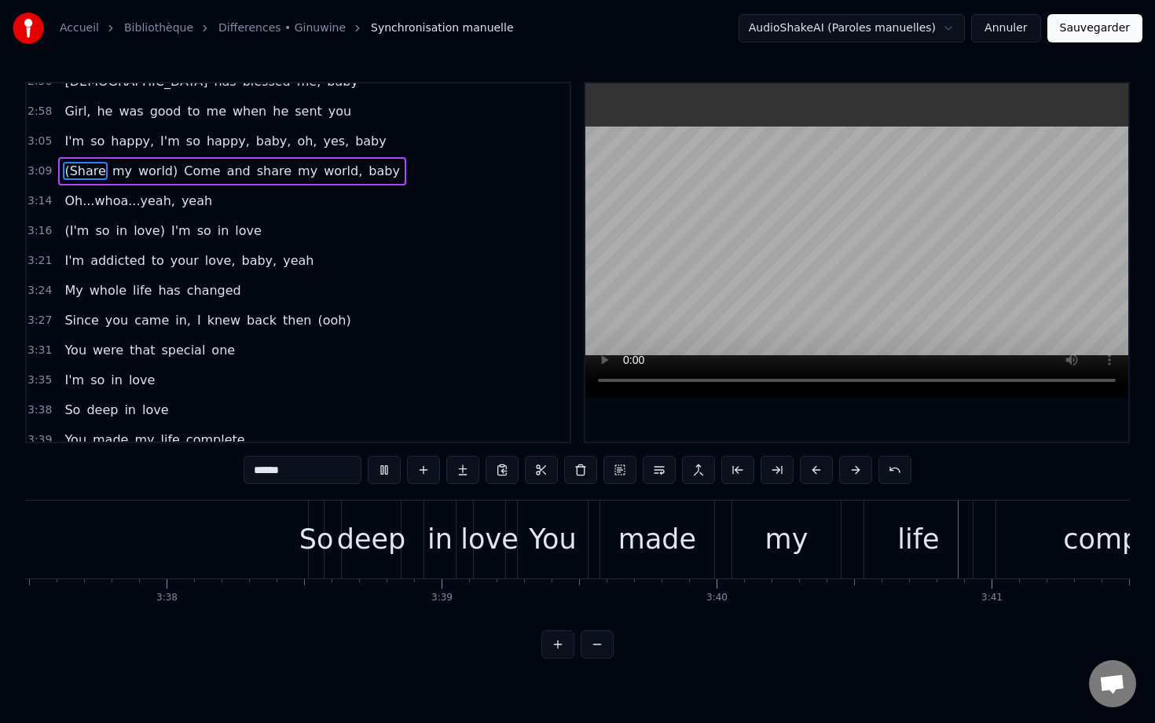
click at [320, 536] on div "So" at bounding box center [316, 540] width 35 height 42
type input "**"
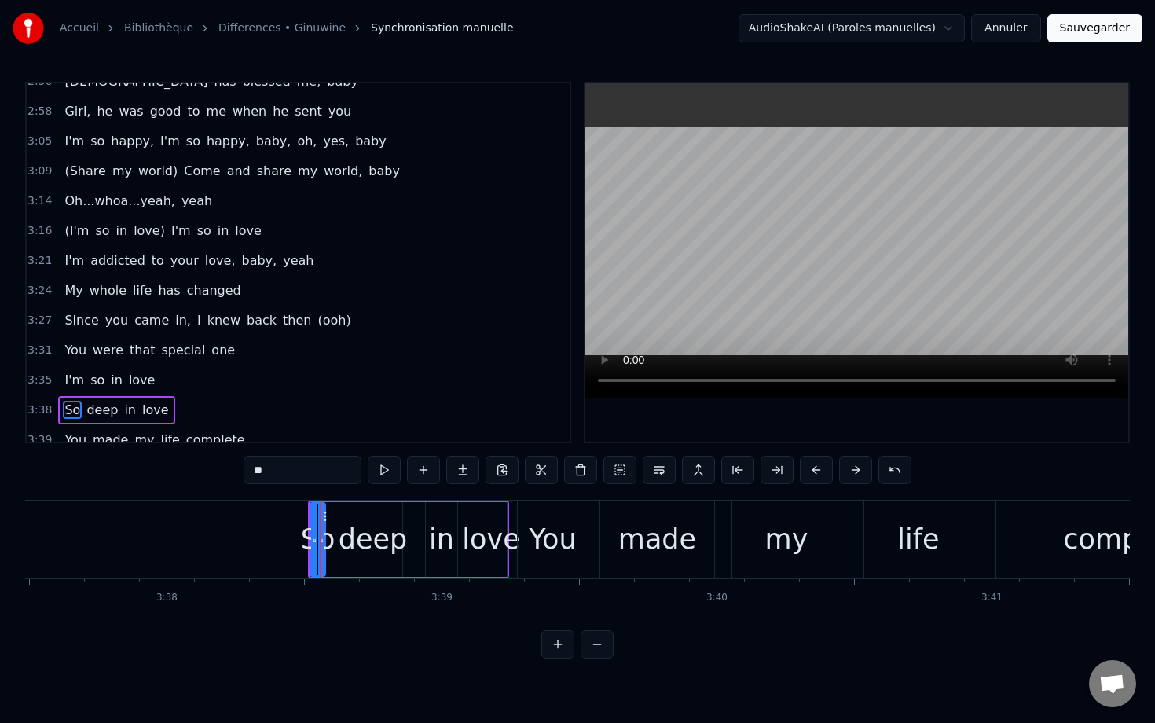
scroll to position [1314, 0]
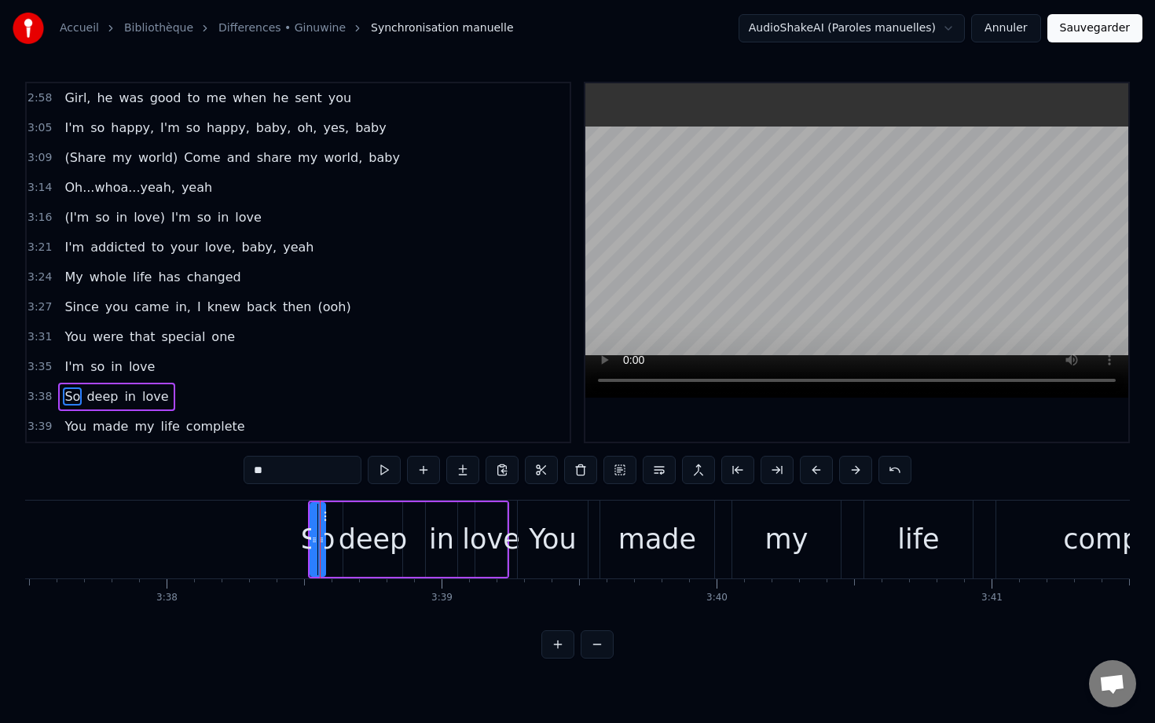
click at [42, 395] on span "3:38" at bounding box center [40, 397] width 24 height 16
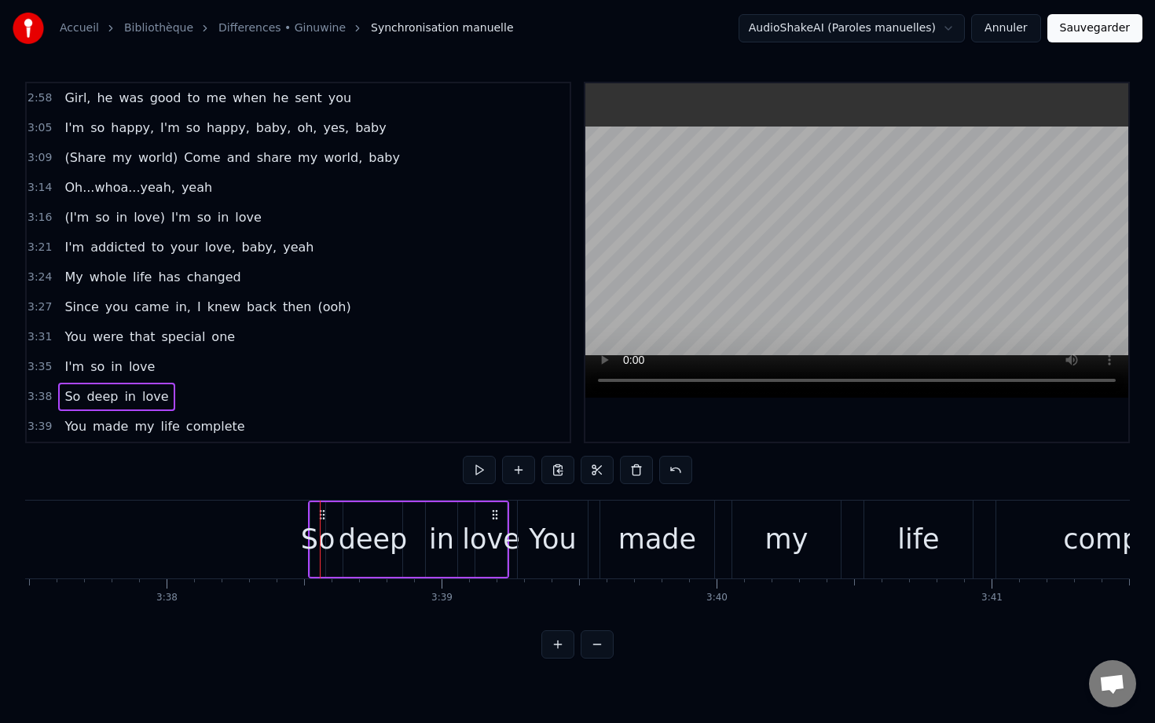
click at [42, 399] on span "3:38" at bounding box center [40, 397] width 24 height 16
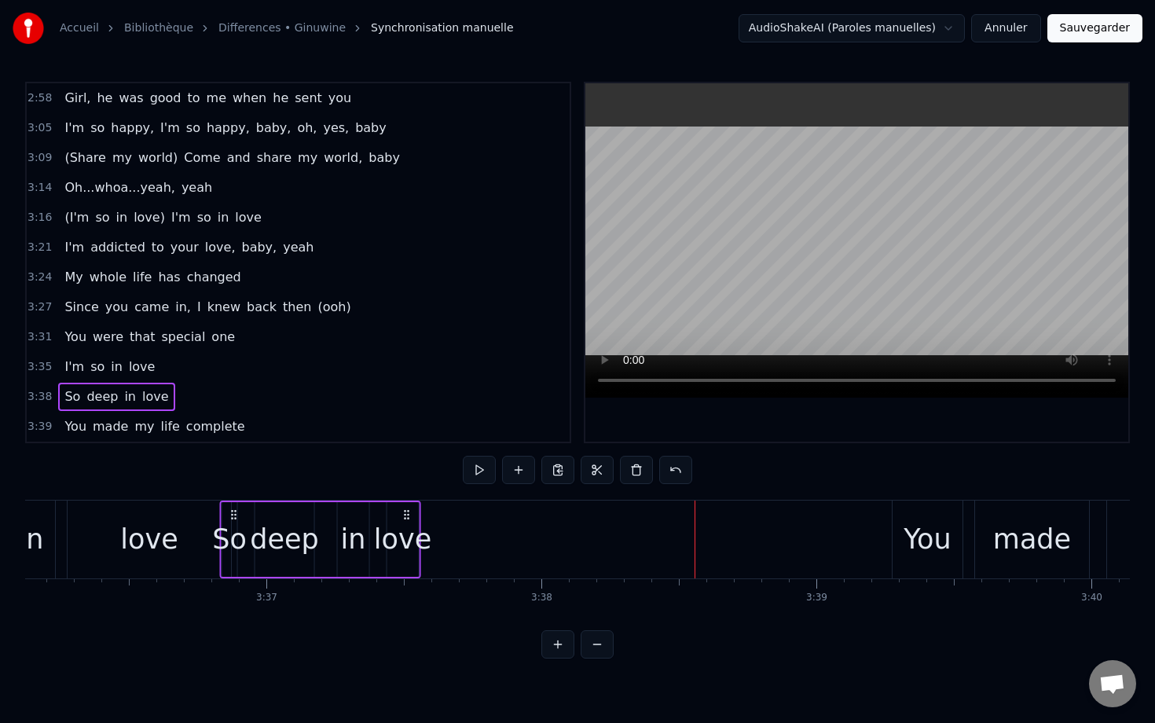
scroll to position [0, 59459]
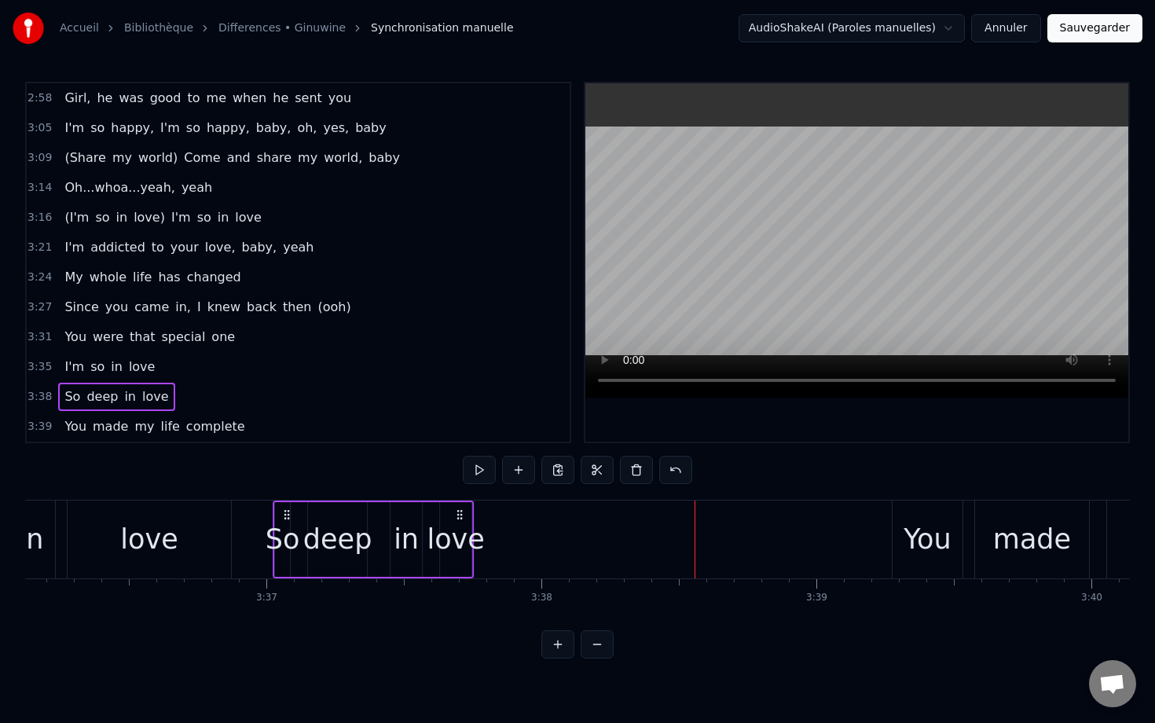
drag, startPoint x: 321, startPoint y: 515, endPoint x: 288, endPoint y: 555, distance: 51.9
click at [288, 555] on div "So deep in love" at bounding box center [373, 540] width 201 height 78
click at [481, 466] on button at bounding box center [479, 470] width 33 height 28
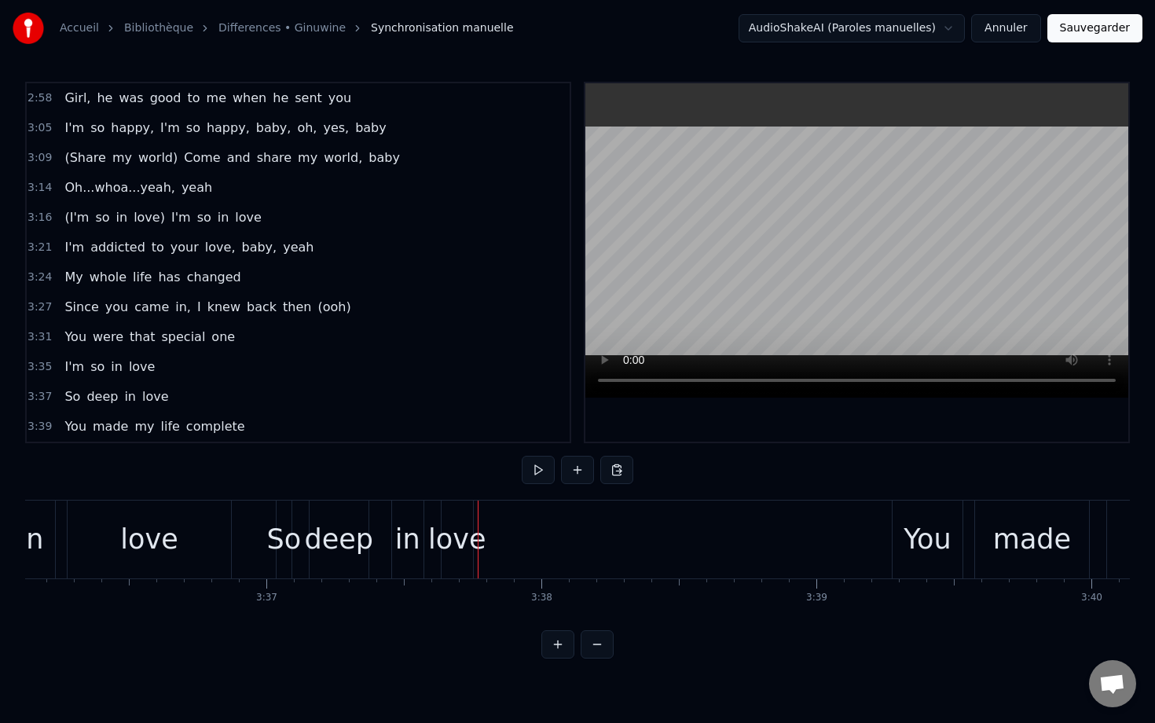
click at [465, 524] on div "love" at bounding box center [456, 540] width 57 height 42
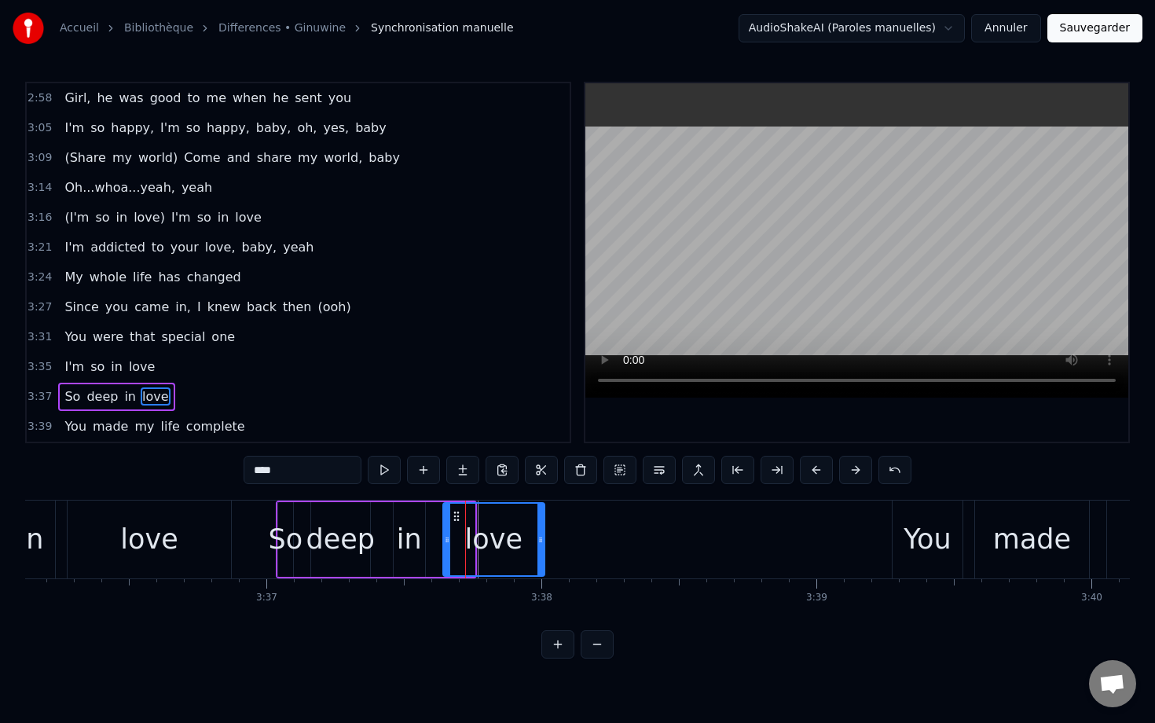
drag, startPoint x: 470, startPoint y: 514, endPoint x: 546, endPoint y: 522, distance: 75.9
click at [544, 522] on div at bounding box center [541, 540] width 6 height 72
click at [282, 517] on div "So" at bounding box center [285, 539] width 15 height 75
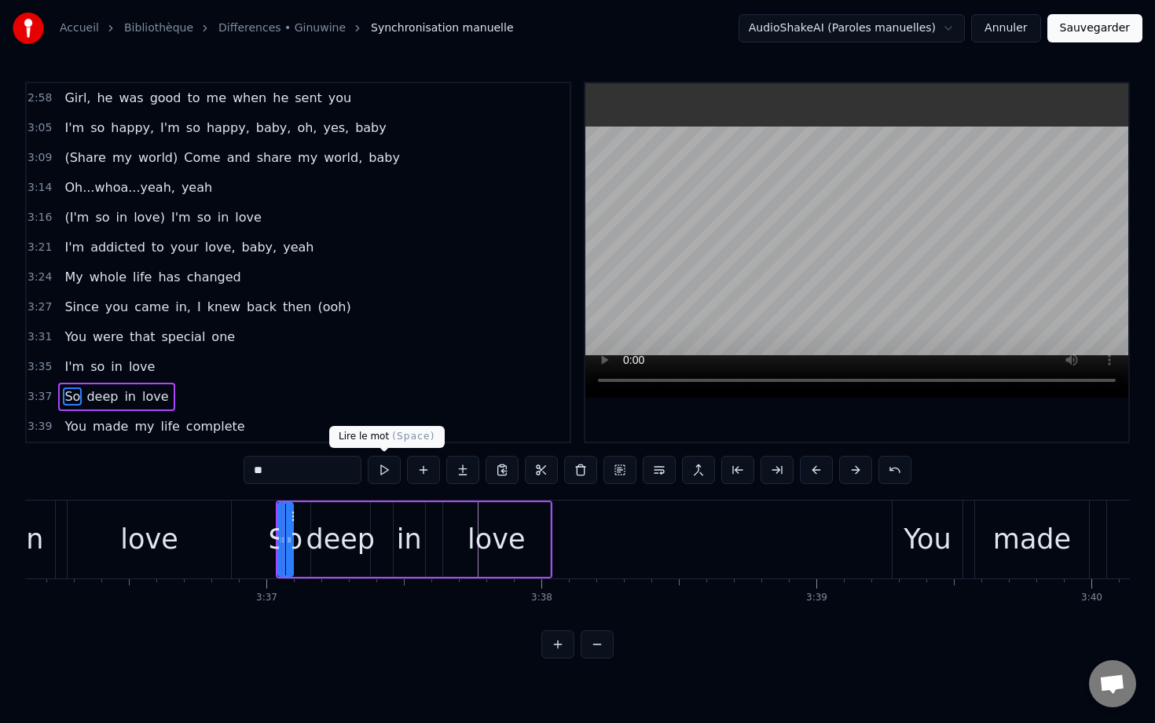
click at [390, 468] on button at bounding box center [384, 470] width 33 height 28
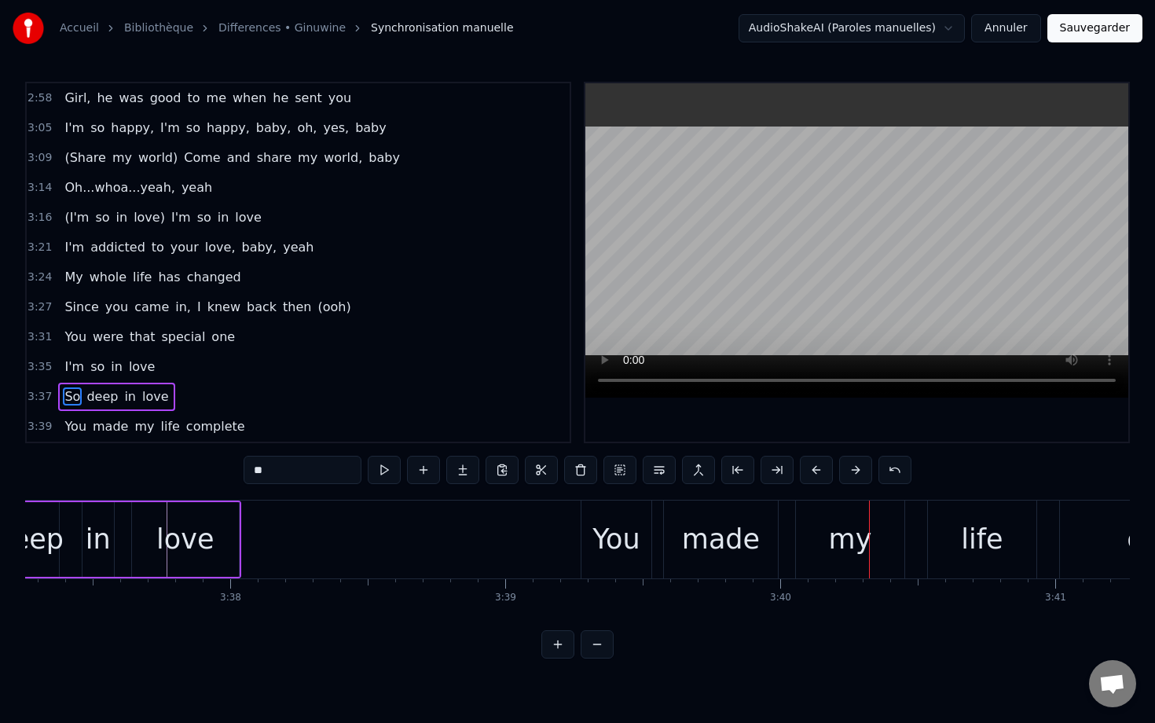
scroll to position [0, 59749]
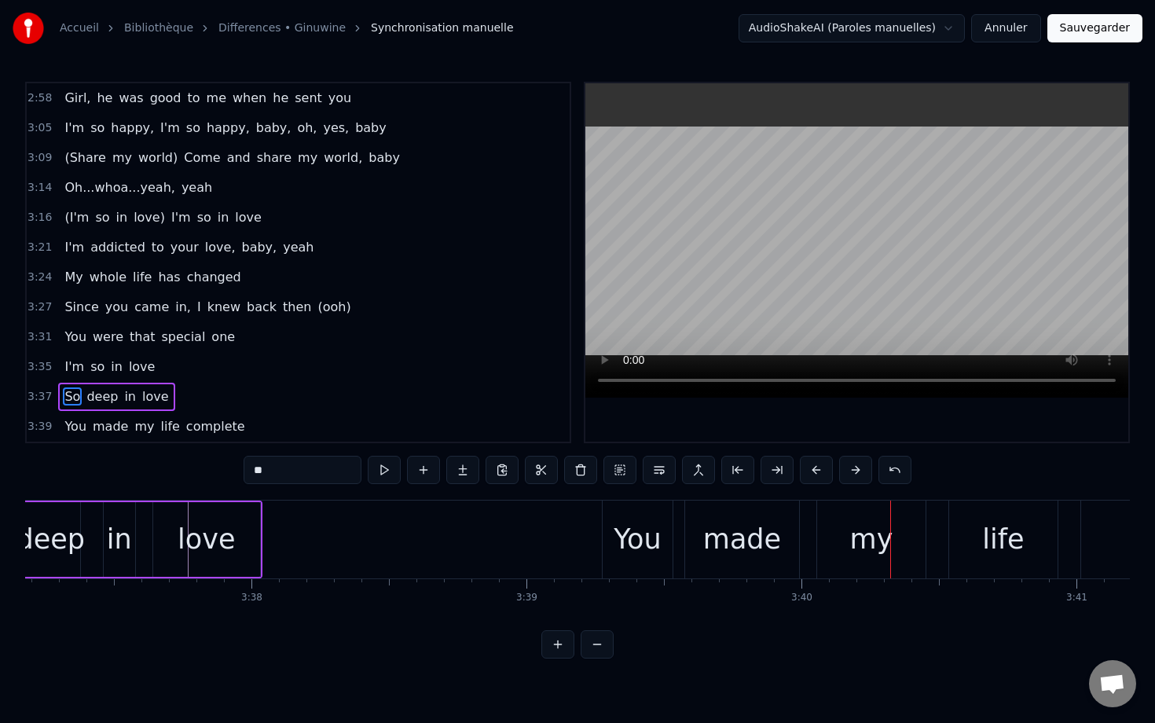
click at [252, 538] on div "love" at bounding box center [206, 539] width 107 height 75
type input "****"
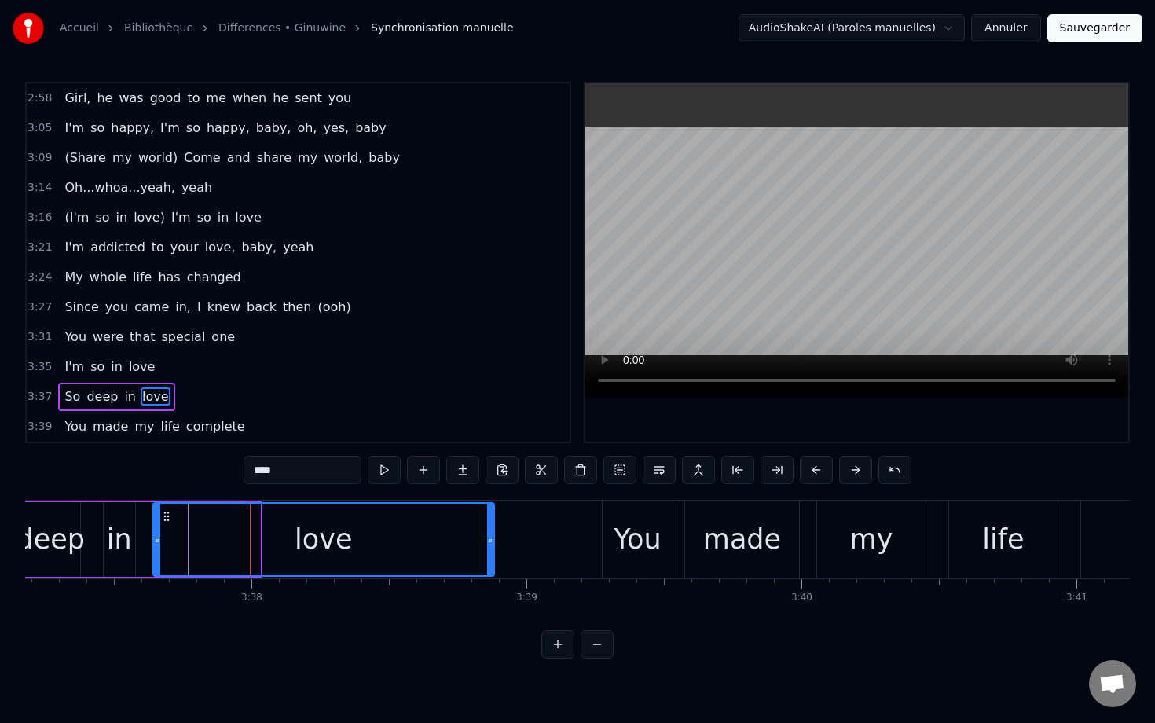
drag, startPoint x: 257, startPoint y: 522, endPoint x: 491, endPoint y: 531, distance: 234.4
click at [491, 531] on div at bounding box center [490, 540] width 6 height 72
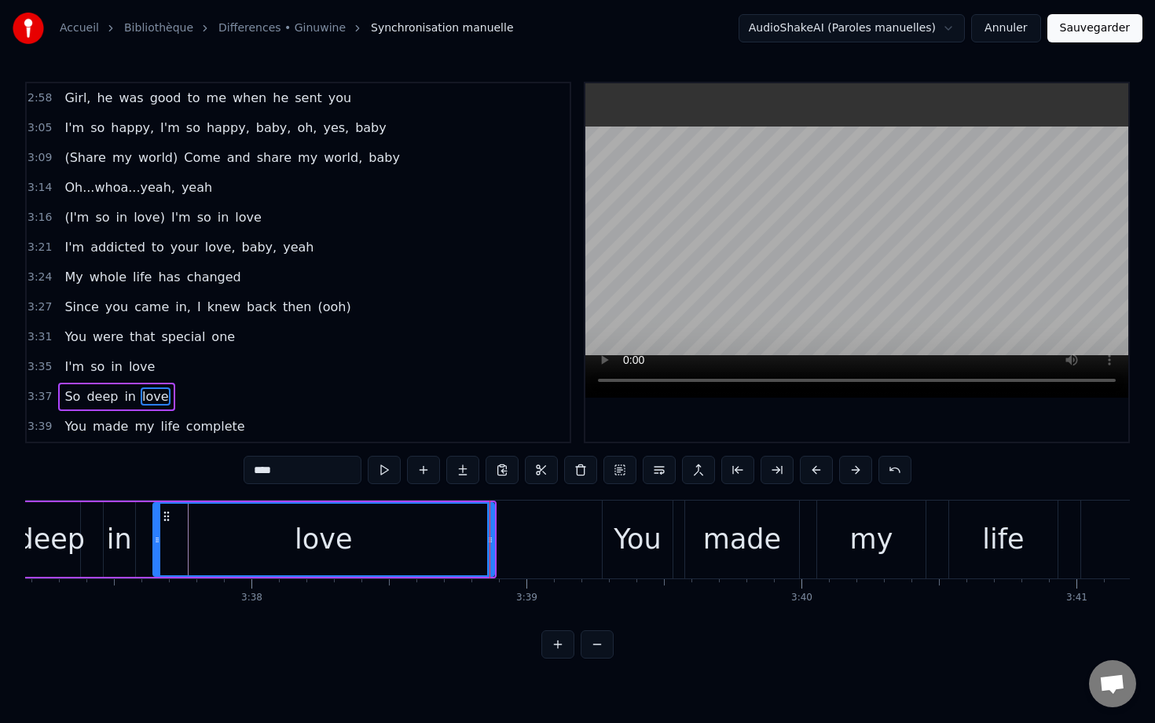
drag, startPoint x: 189, startPoint y: 533, endPoint x: 427, endPoint y: 545, distance: 237.7
click at [427, 545] on div "love" at bounding box center [324, 540] width 340 height 72
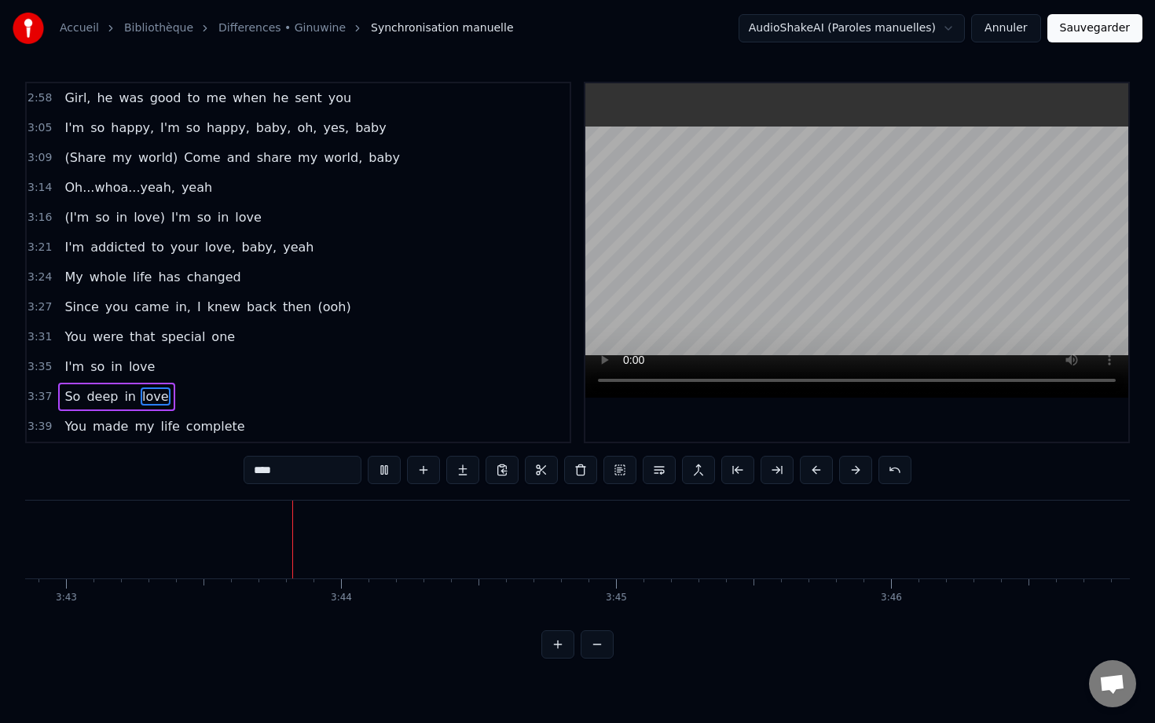
scroll to position [0, 61311]
click at [387, 470] on button at bounding box center [384, 470] width 33 height 28
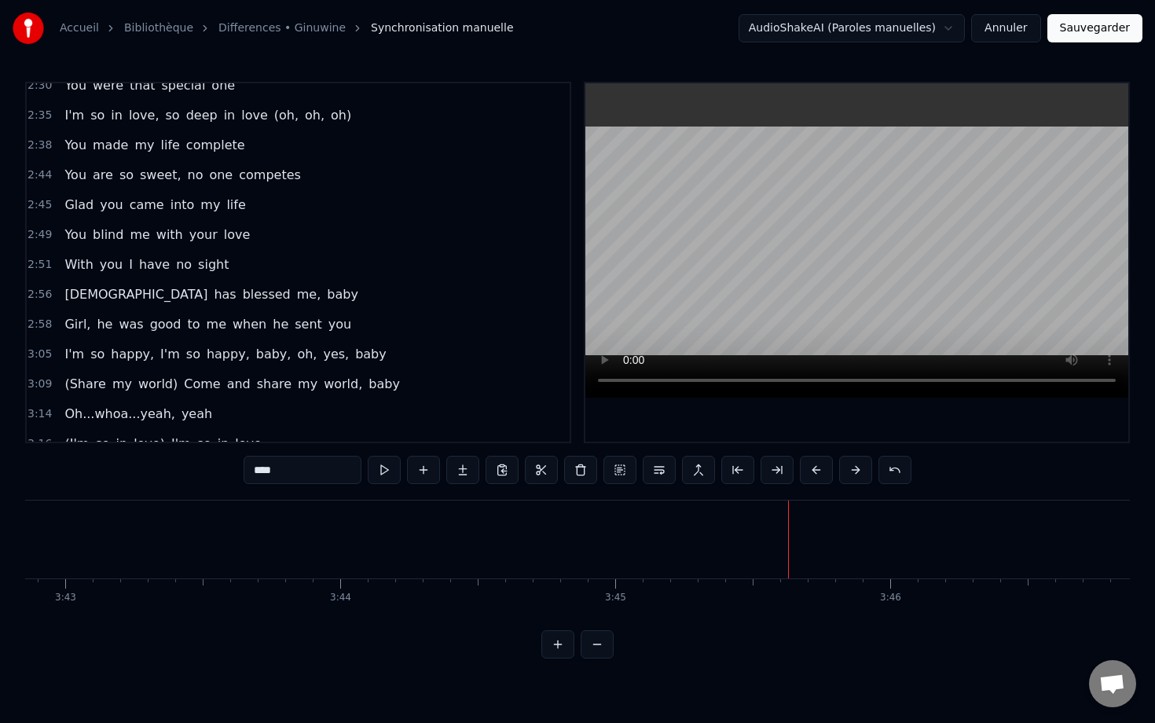
scroll to position [1086, 0]
click at [281, 167] on div "You are so sweet, no one competes" at bounding box center [182, 177] width 248 height 28
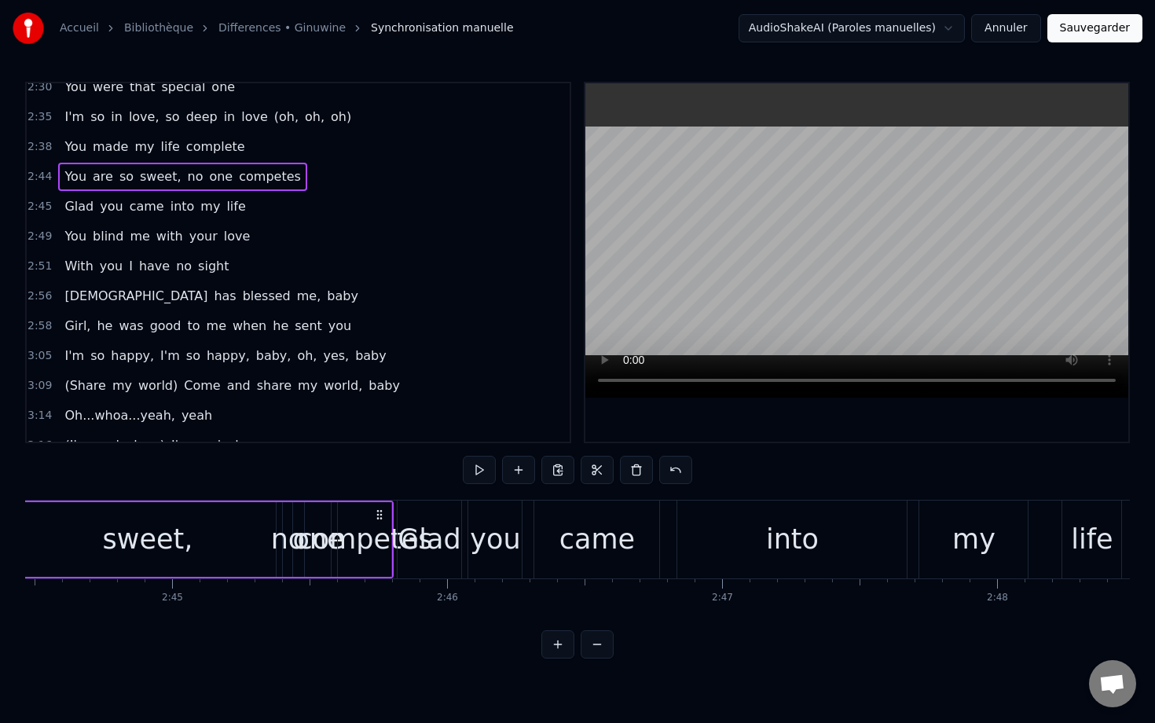
scroll to position [0, 45088]
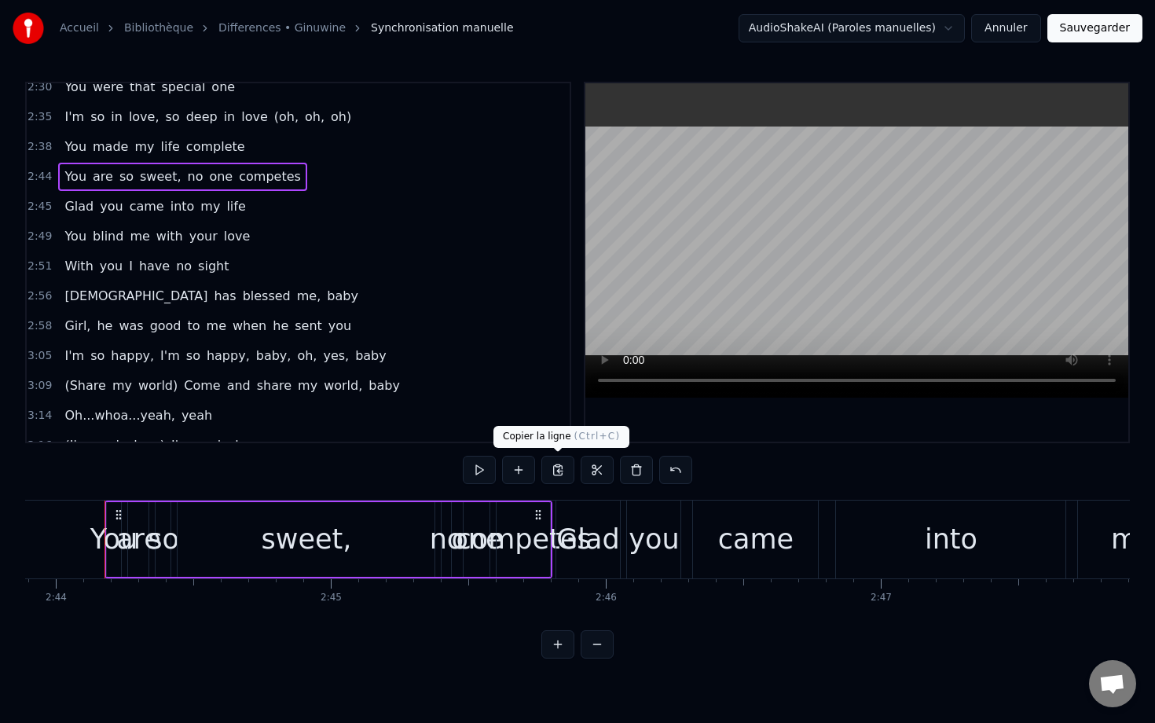
click at [564, 473] on button at bounding box center [558, 470] width 33 height 28
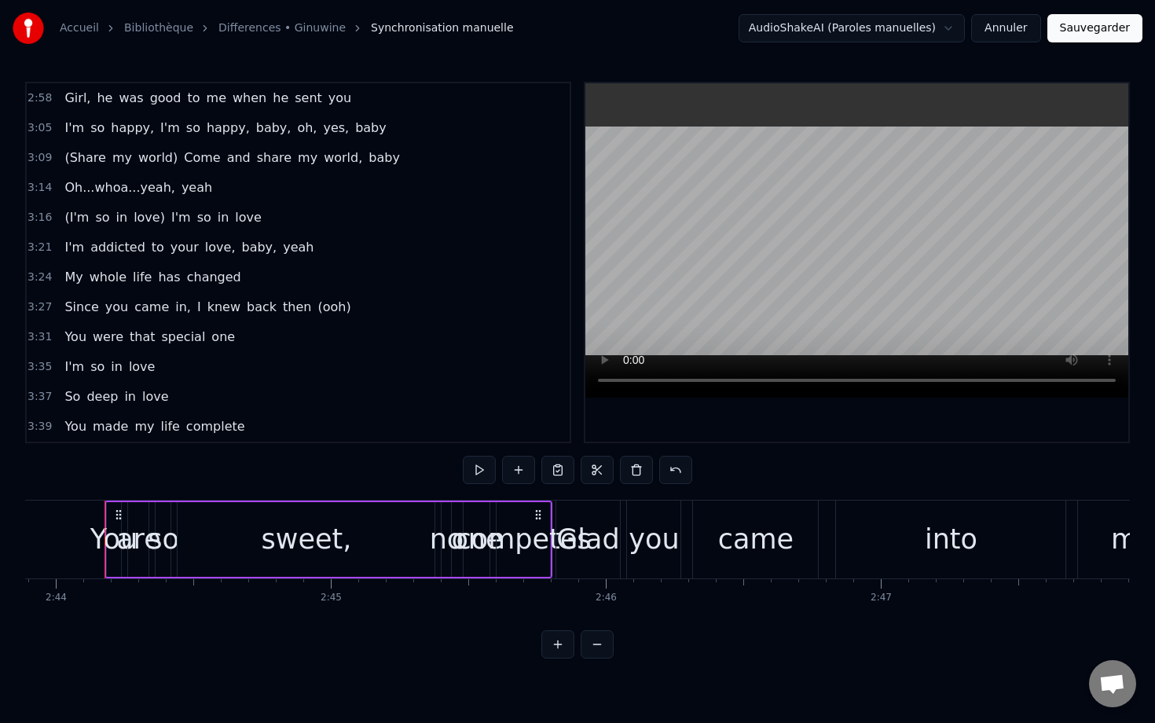
click at [147, 420] on span "my" at bounding box center [144, 426] width 23 height 18
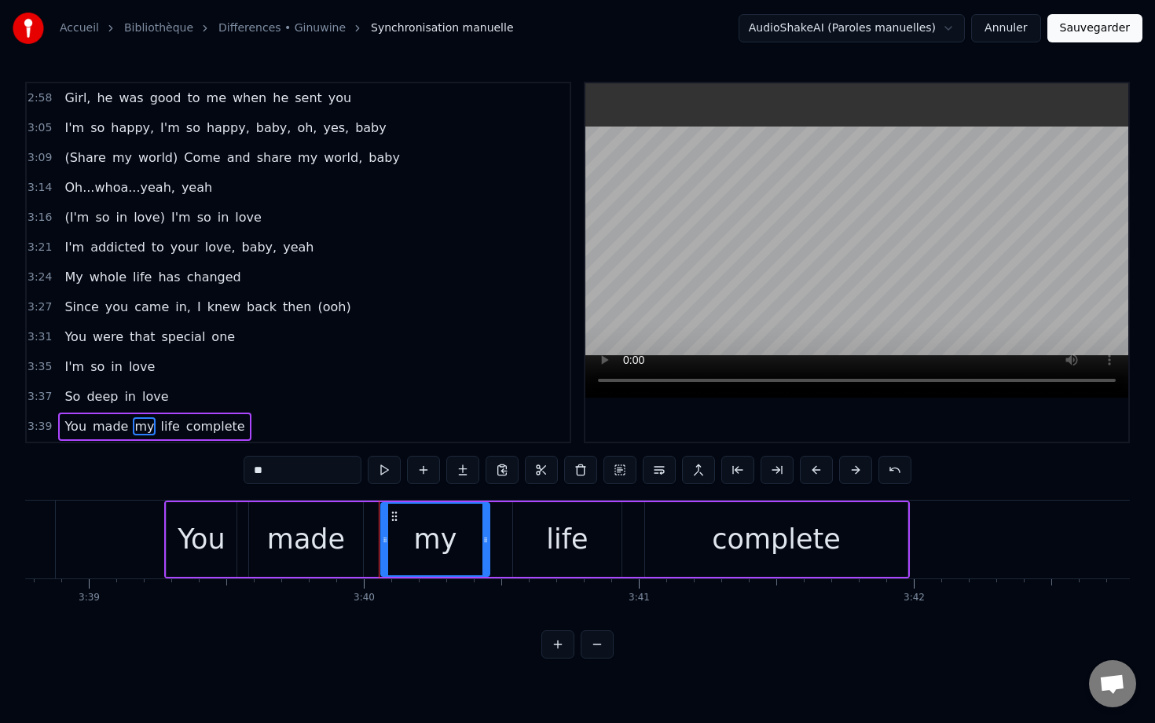
scroll to position [0, 60462]
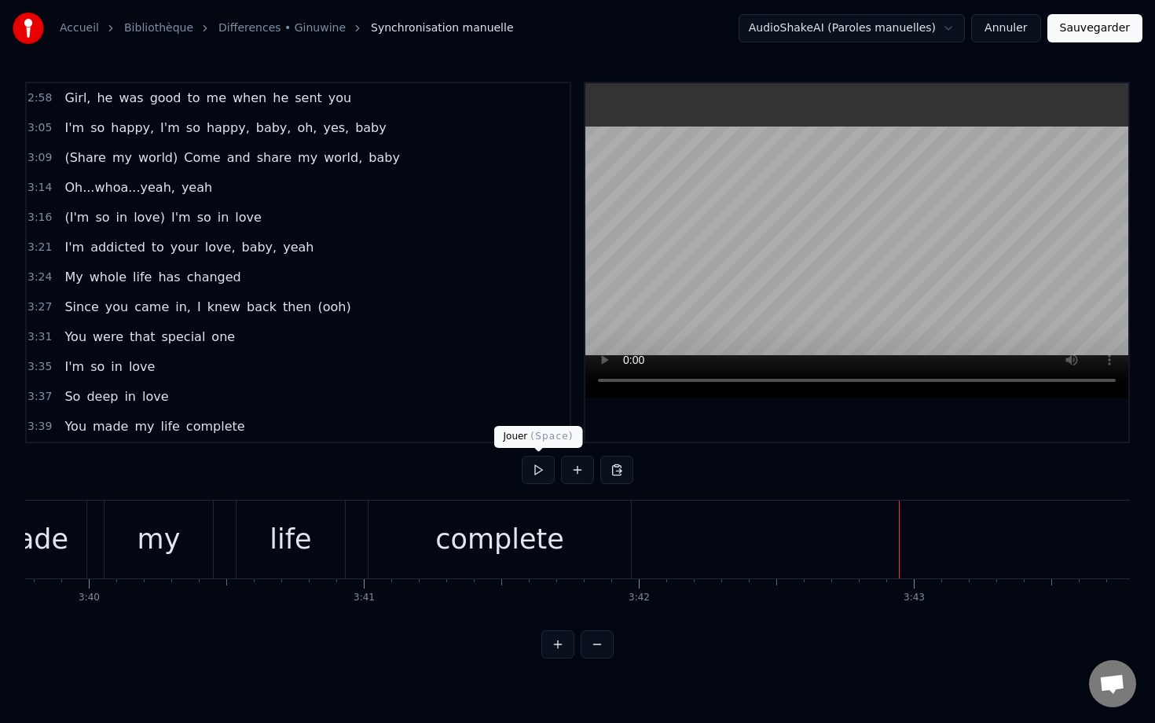
click at [539, 472] on button at bounding box center [538, 470] width 33 height 28
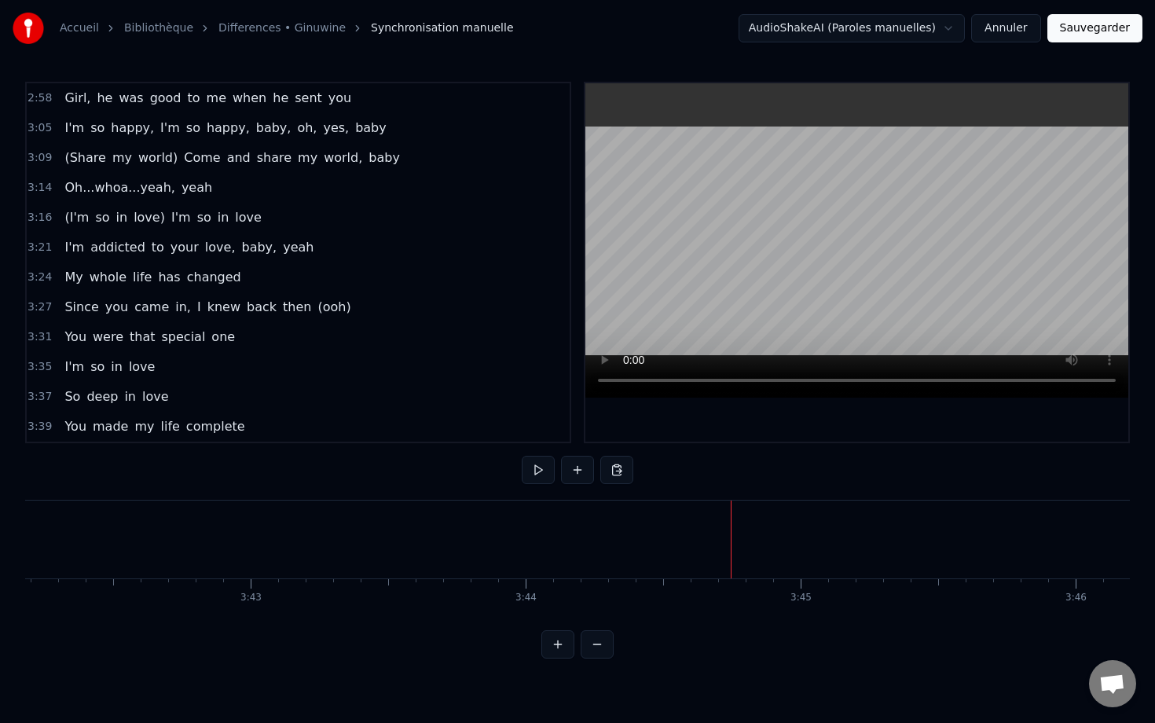
scroll to position [0, 61089]
click at [616, 470] on button at bounding box center [617, 470] width 33 height 28
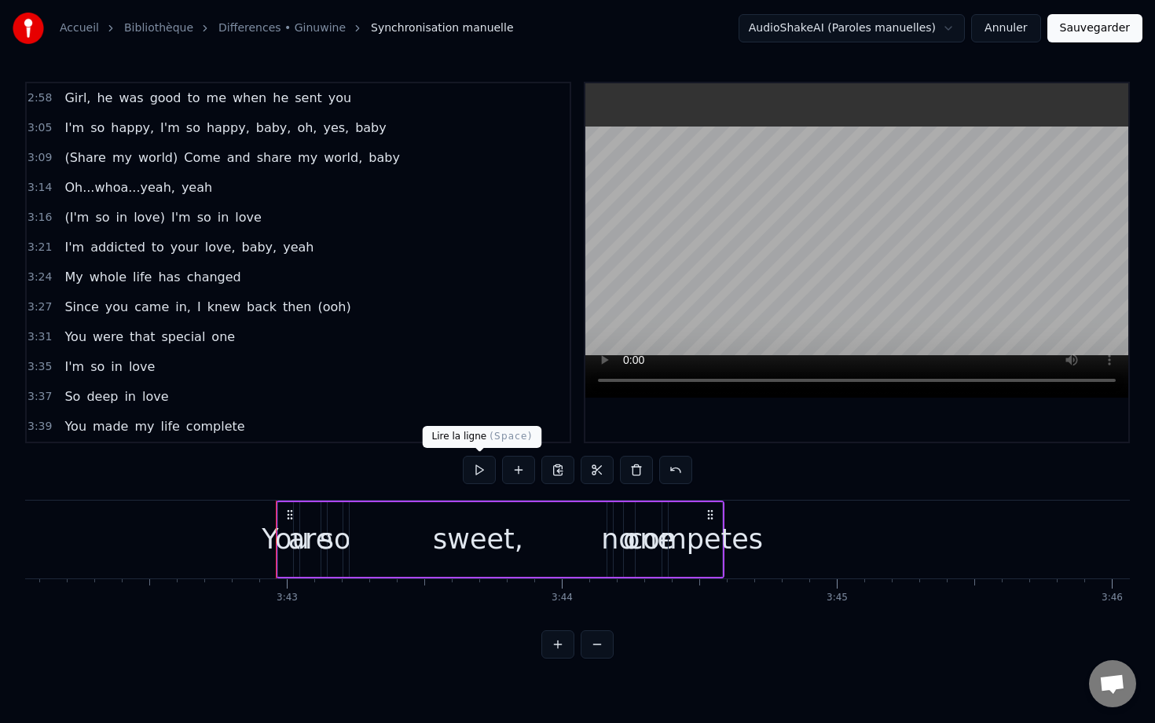
click at [465, 465] on button at bounding box center [479, 470] width 33 height 28
click at [708, 514] on circle at bounding box center [708, 514] width 1 height 1
click at [714, 557] on div "competes" at bounding box center [695, 540] width 135 height 42
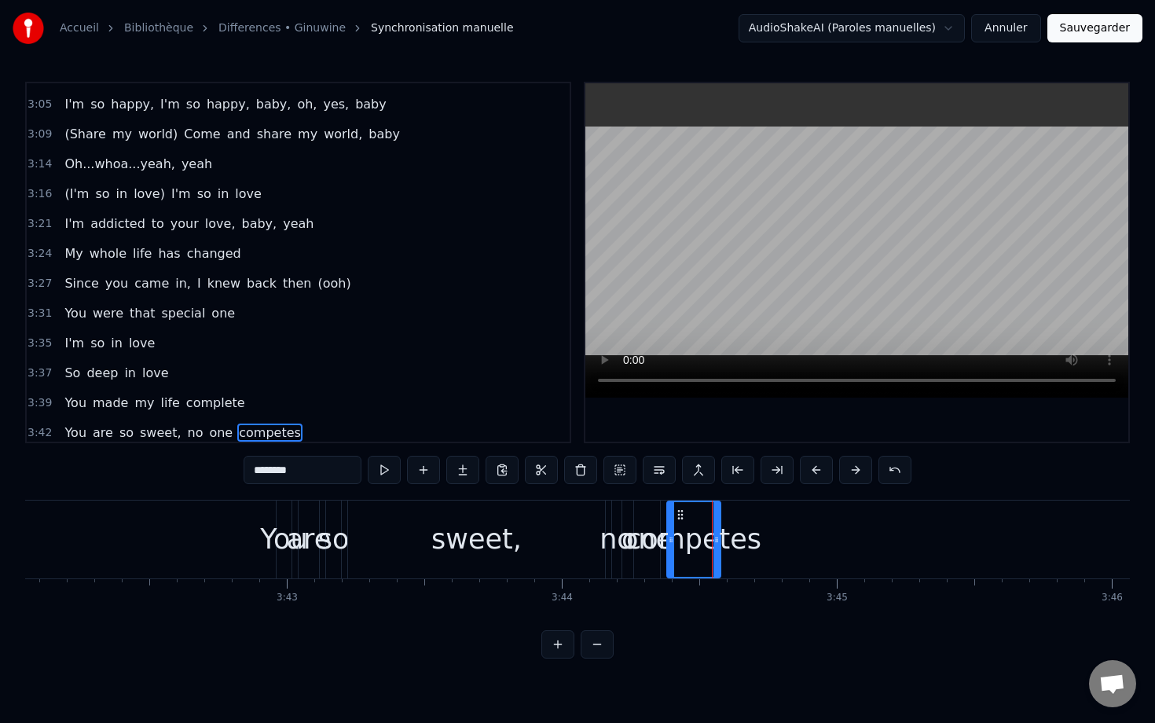
scroll to position [1344, 0]
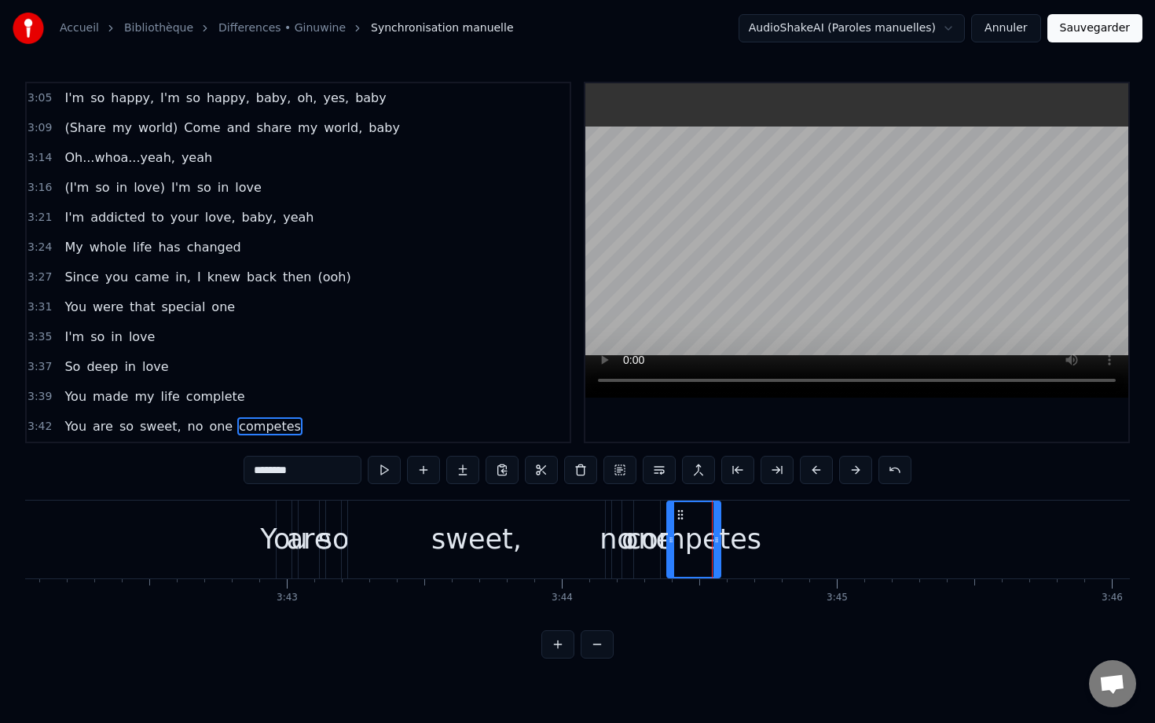
drag, startPoint x: 722, startPoint y: 540, endPoint x: 741, endPoint y: 539, distance: 18.9
click at [741, 539] on div "competes" at bounding box center [693, 540] width 135 height 42
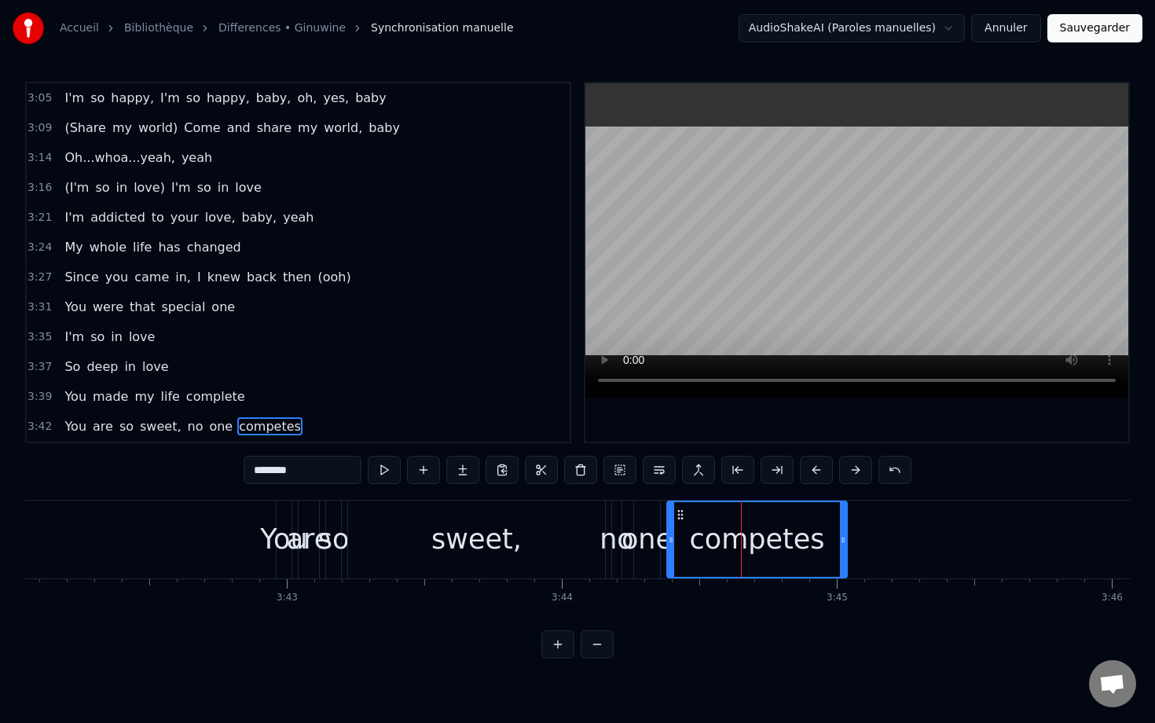
drag, startPoint x: 716, startPoint y: 533, endPoint x: 843, endPoint y: 537, distance: 126.6
click at [843, 537] on icon at bounding box center [843, 540] width 6 height 13
click at [274, 520] on div "You" at bounding box center [283, 540] width 47 height 42
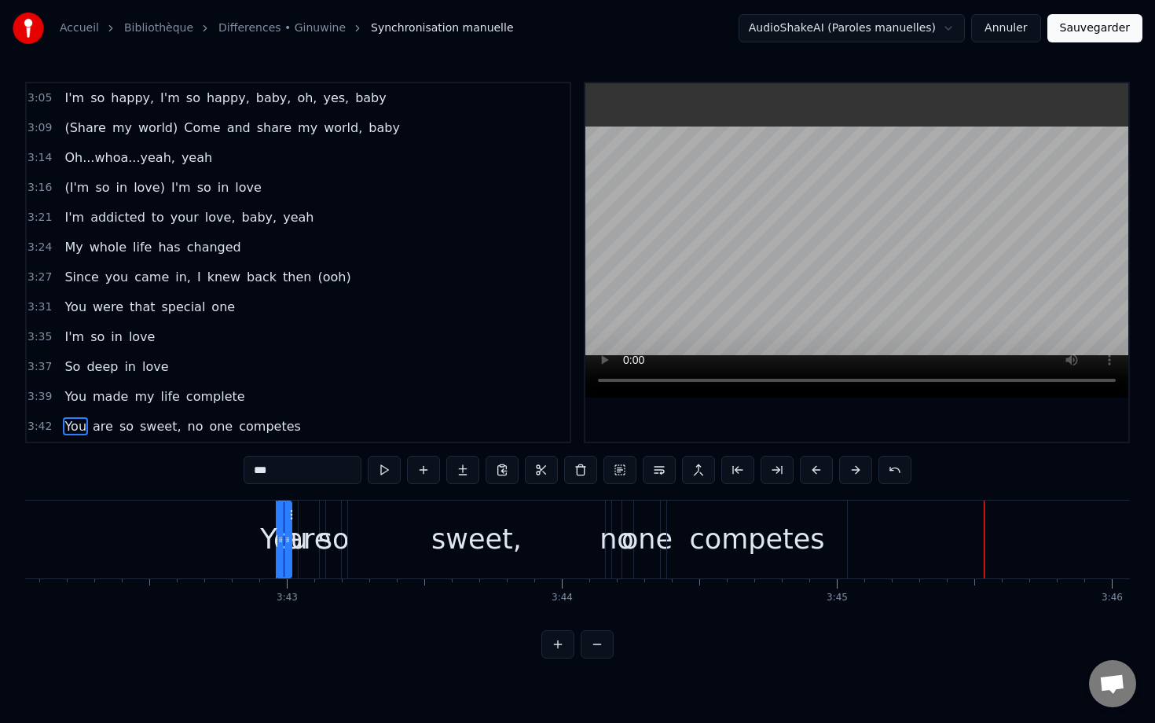
click at [613, 541] on div "no" at bounding box center [617, 540] width 35 height 42
drag, startPoint x: 615, startPoint y: 491, endPoint x: 785, endPoint y: 574, distance: 188.8
click at [788, 576] on div "0:08 Oh, hey... 0:09 Oh, yeah, oh, yeah 0:12 To you 0:13 Oh, yeah, babe 0:21 My…" at bounding box center [577, 370] width 1105 height 577
drag, startPoint x: 619, startPoint y: 549, endPoint x: 610, endPoint y: 573, distance: 25.1
click at [610, 573] on div at bounding box center [610, 539] width 6 height 75
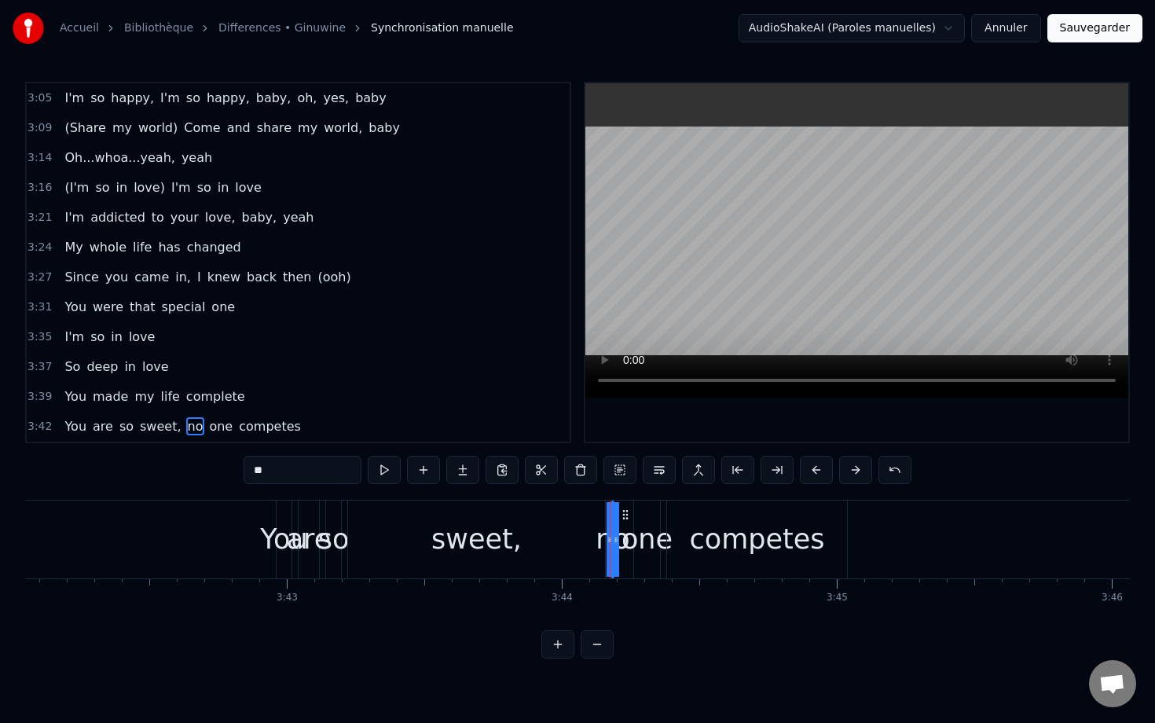
click at [646, 512] on div "one" at bounding box center [647, 540] width 26 height 78
drag, startPoint x: 729, startPoint y: 515, endPoint x: 825, endPoint y: 518, distance: 95.2
click at [825, 518] on div "competes" at bounding box center [757, 540] width 180 height 78
type input "********"
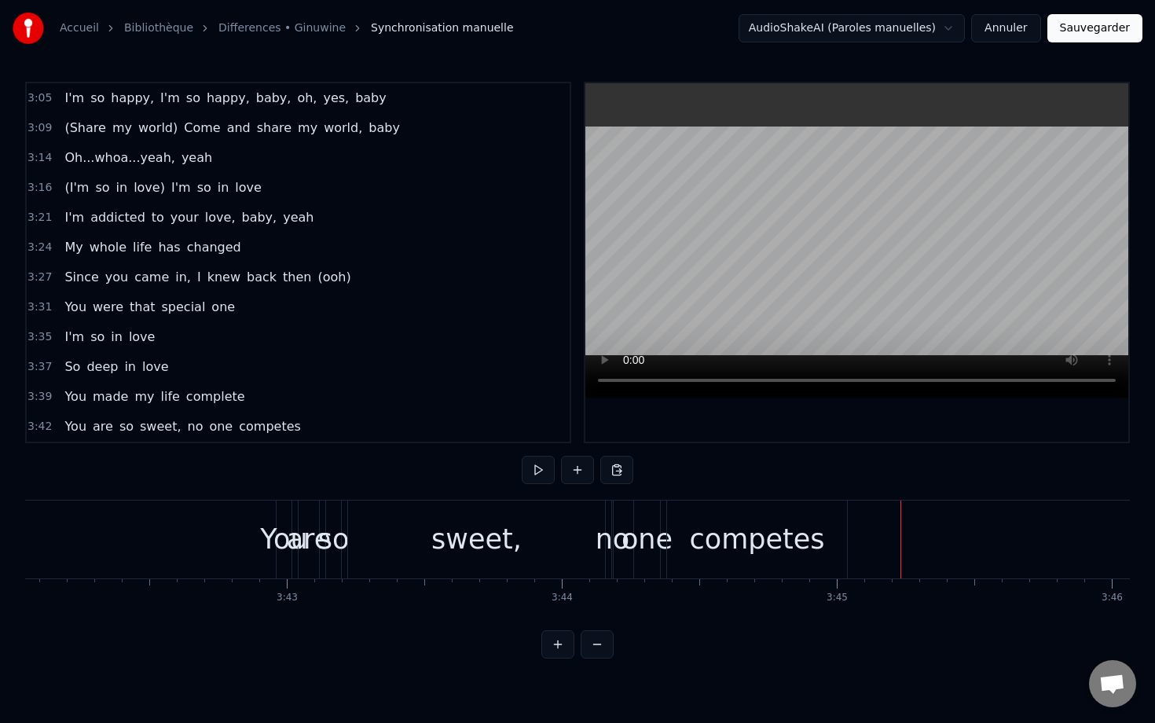
click at [702, 531] on div "competes" at bounding box center [756, 540] width 135 height 42
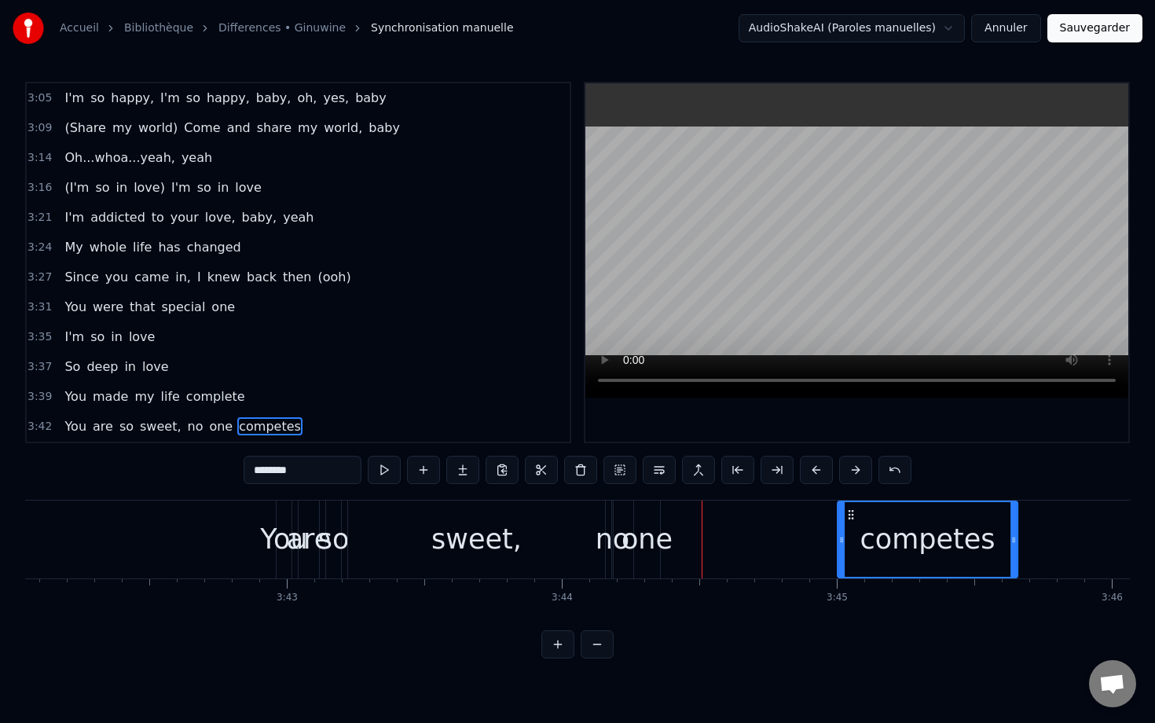
drag, startPoint x: 681, startPoint y: 518, endPoint x: 852, endPoint y: 513, distance: 170.6
click at [852, 513] on icon at bounding box center [851, 515] width 13 height 13
click at [653, 528] on div "one" at bounding box center [647, 540] width 51 height 42
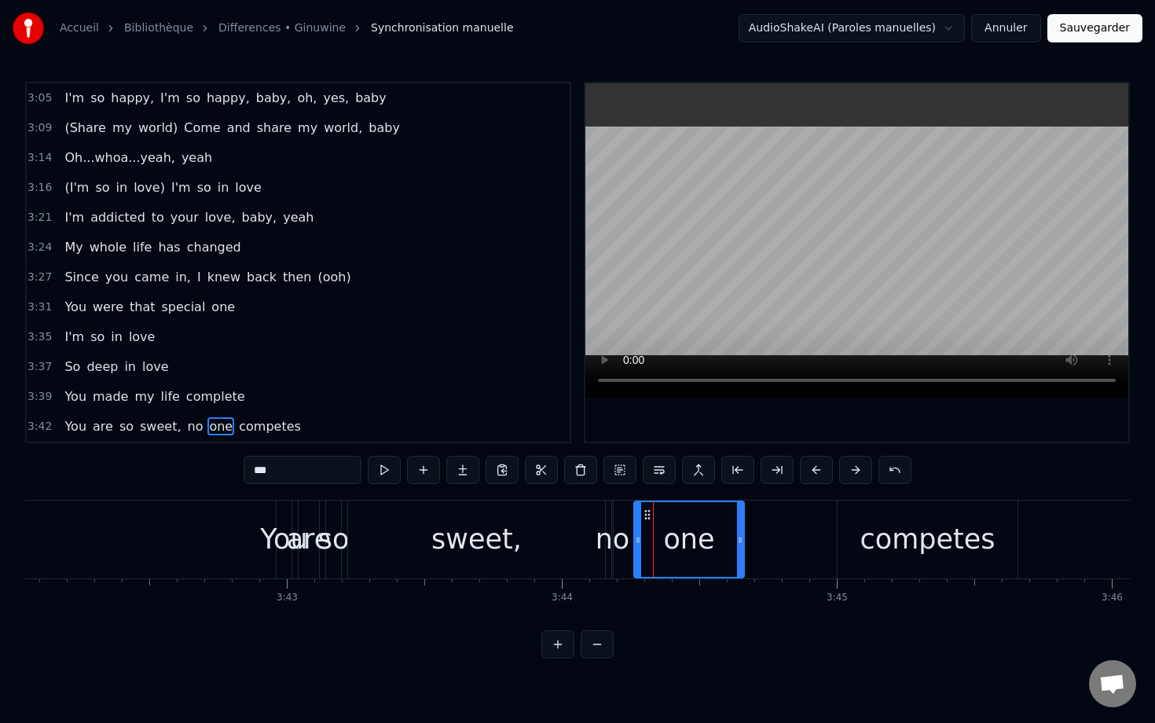
drag, startPoint x: 657, startPoint y: 517, endPoint x: 769, endPoint y: 523, distance: 111.8
click at [744, 523] on div at bounding box center [740, 539] width 6 height 75
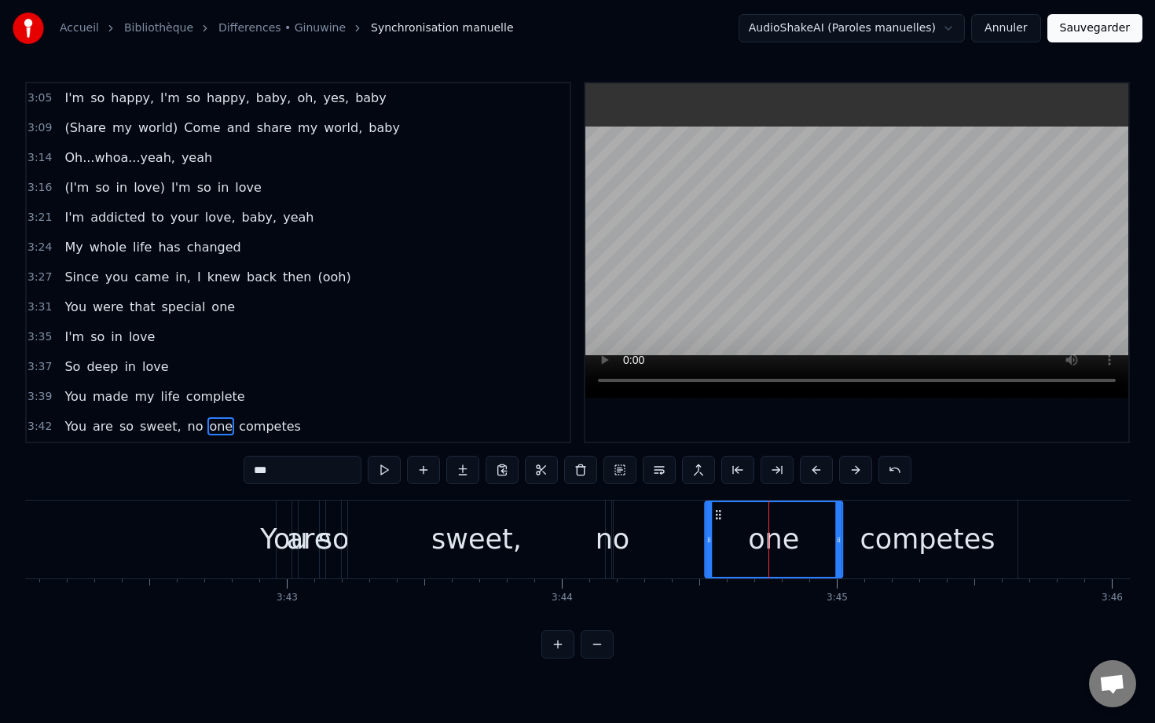
drag, startPoint x: 648, startPoint y: 515, endPoint x: 719, endPoint y: 520, distance: 70.9
click at [719, 520] on icon at bounding box center [718, 515] width 13 height 13
click at [615, 522] on div "no" at bounding box center [613, 540] width 35 height 42
type input "**"
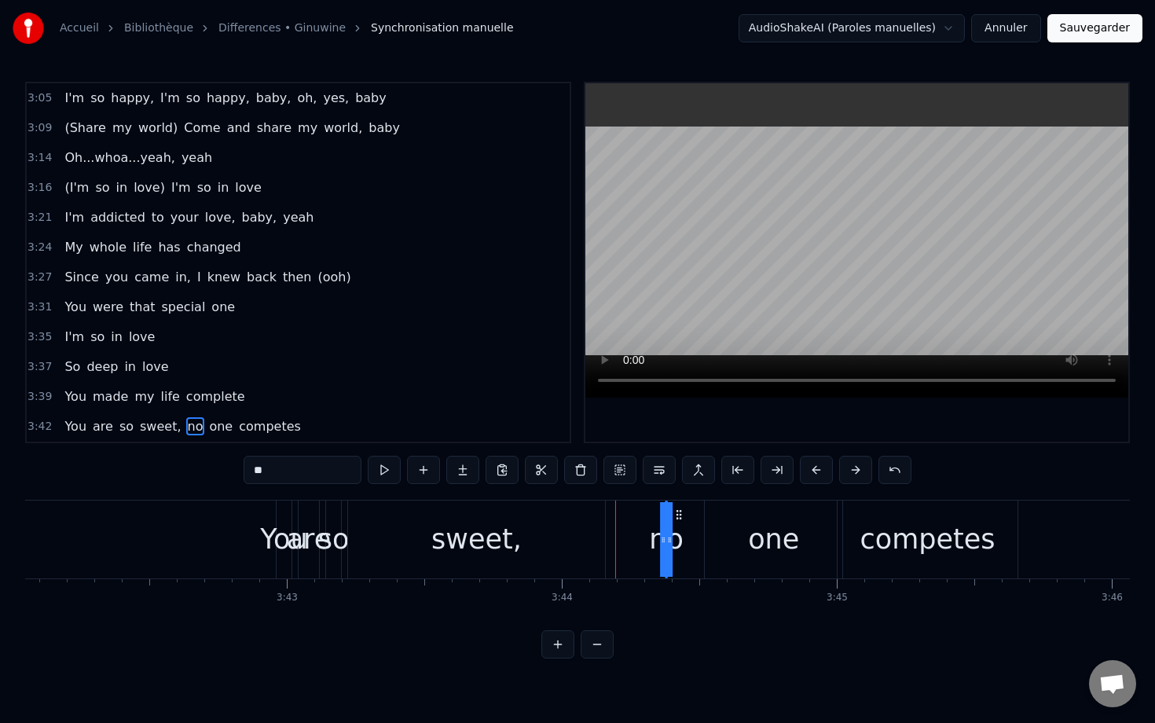
drag, startPoint x: 626, startPoint y: 516, endPoint x: 679, endPoint y: 516, distance: 53.5
click at [679, 516] on icon at bounding box center [679, 515] width 13 height 13
click at [667, 530] on div at bounding box center [663, 539] width 6 height 75
drag, startPoint x: 670, startPoint y: 531, endPoint x: 695, endPoint y: 534, distance: 25.3
click at [695, 534] on div "You are so sweet, no one competes" at bounding box center [649, 540] width 746 height 78
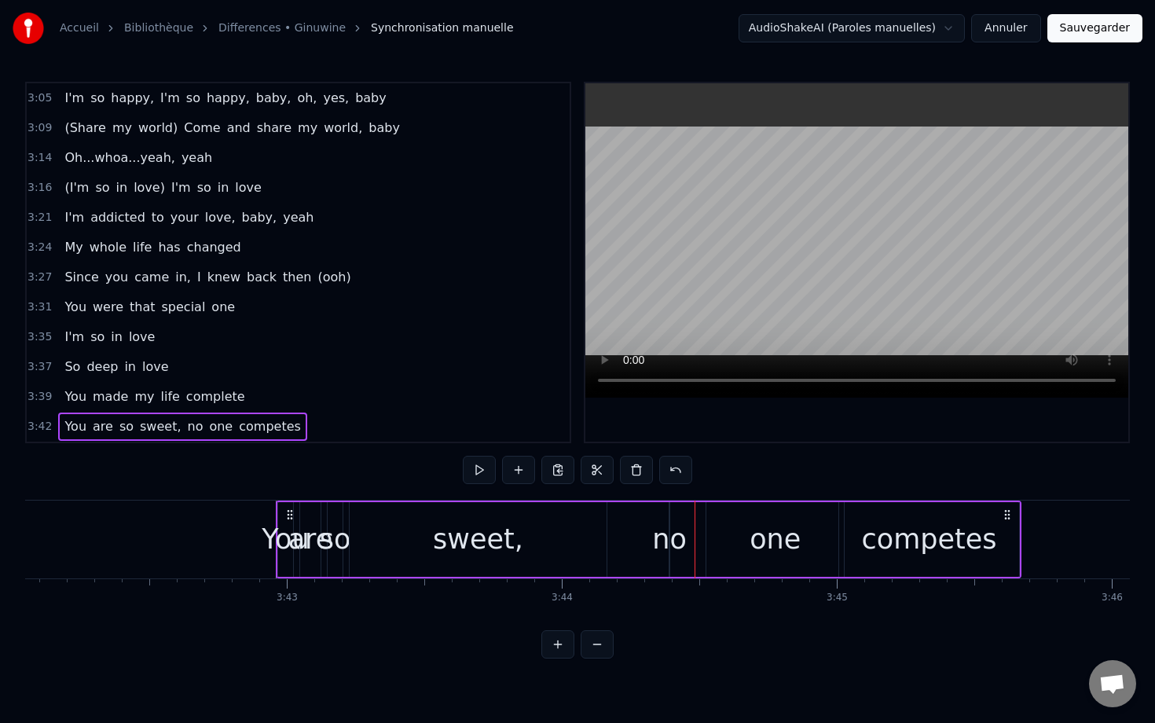
click at [671, 535] on div "no" at bounding box center [669, 540] width 35 height 42
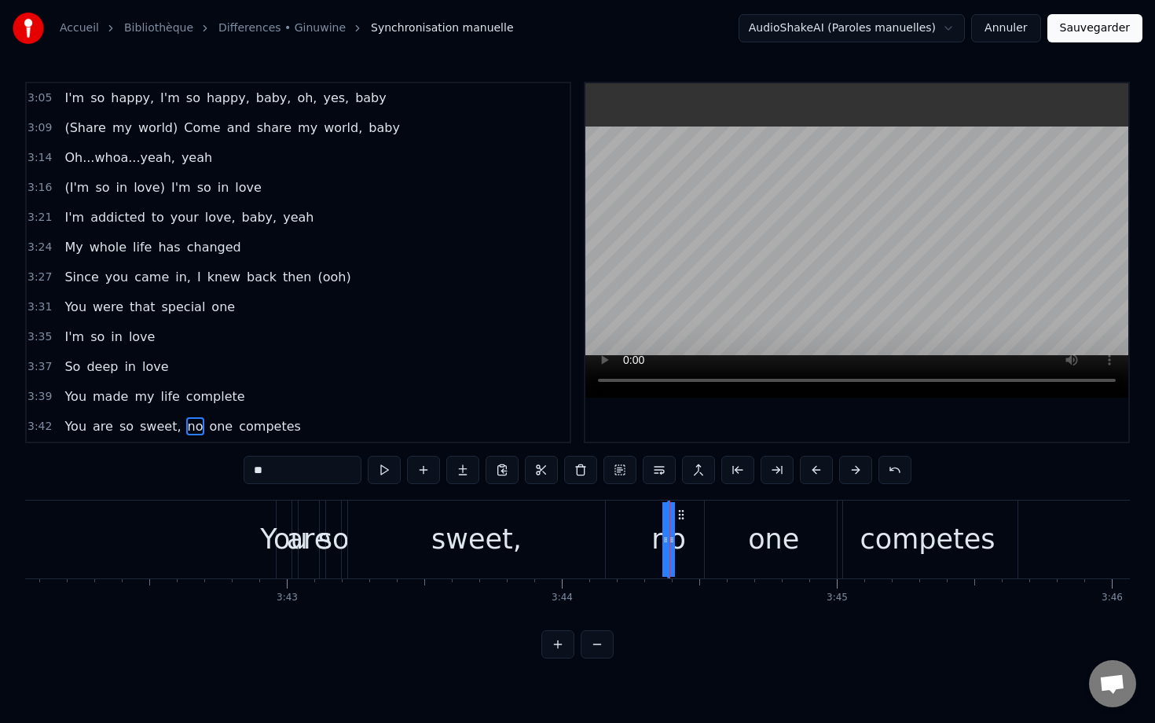
drag, startPoint x: 668, startPoint y: 537, endPoint x: 635, endPoint y: 542, distance: 33.3
click at [635, 542] on div "You are so sweet, no one competes" at bounding box center [649, 540] width 746 height 78
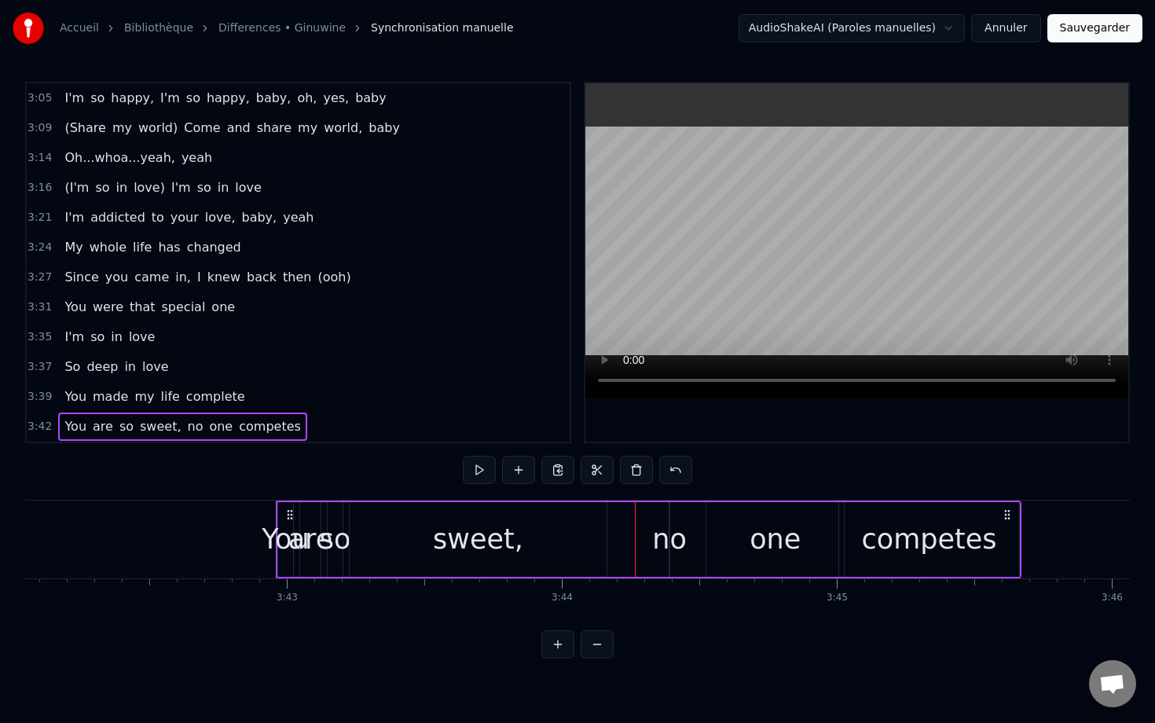
click at [279, 531] on div "You" at bounding box center [285, 540] width 47 height 42
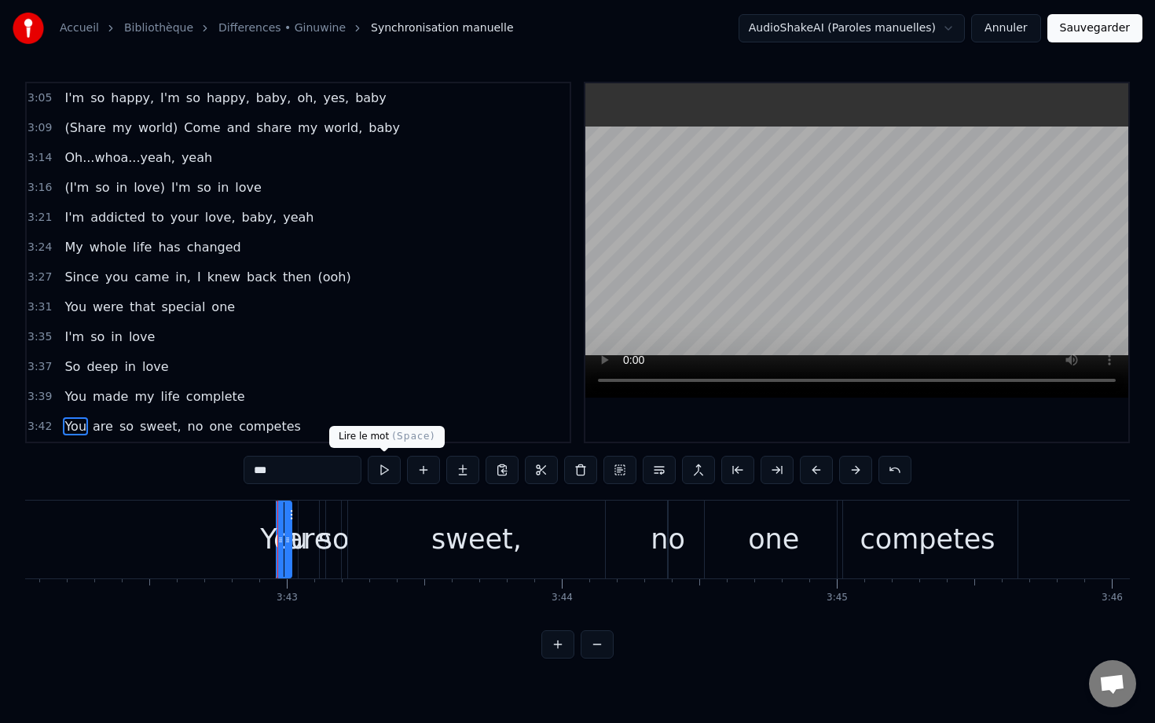
click at [392, 465] on button at bounding box center [384, 470] width 33 height 28
click at [384, 468] on button at bounding box center [384, 470] width 33 height 28
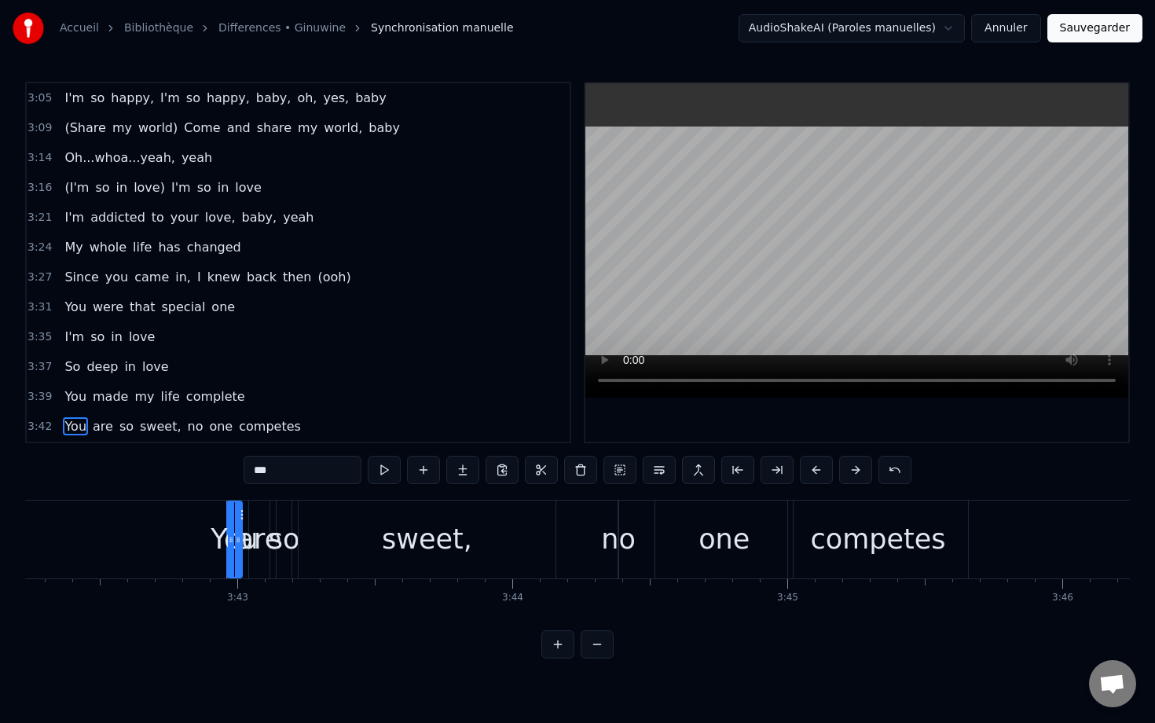
scroll to position [0, 61117]
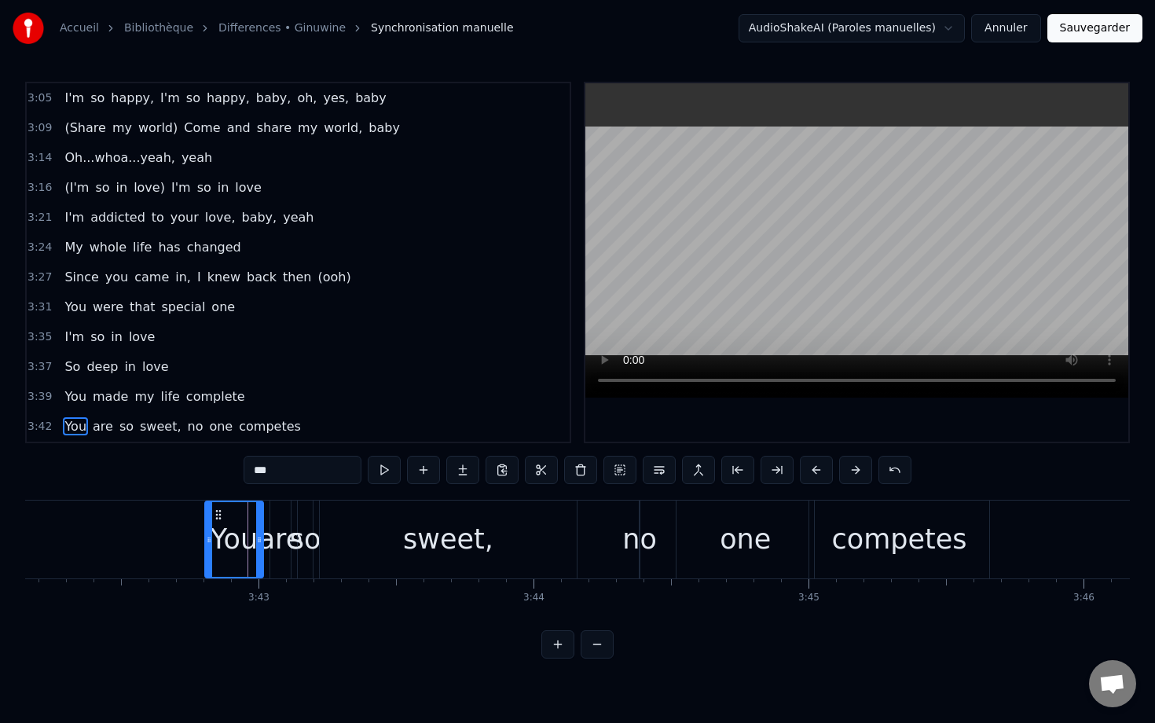
drag, startPoint x: 250, startPoint y: 533, endPoint x: 206, endPoint y: 536, distance: 44.1
click at [206, 536] on icon at bounding box center [209, 540] width 6 height 13
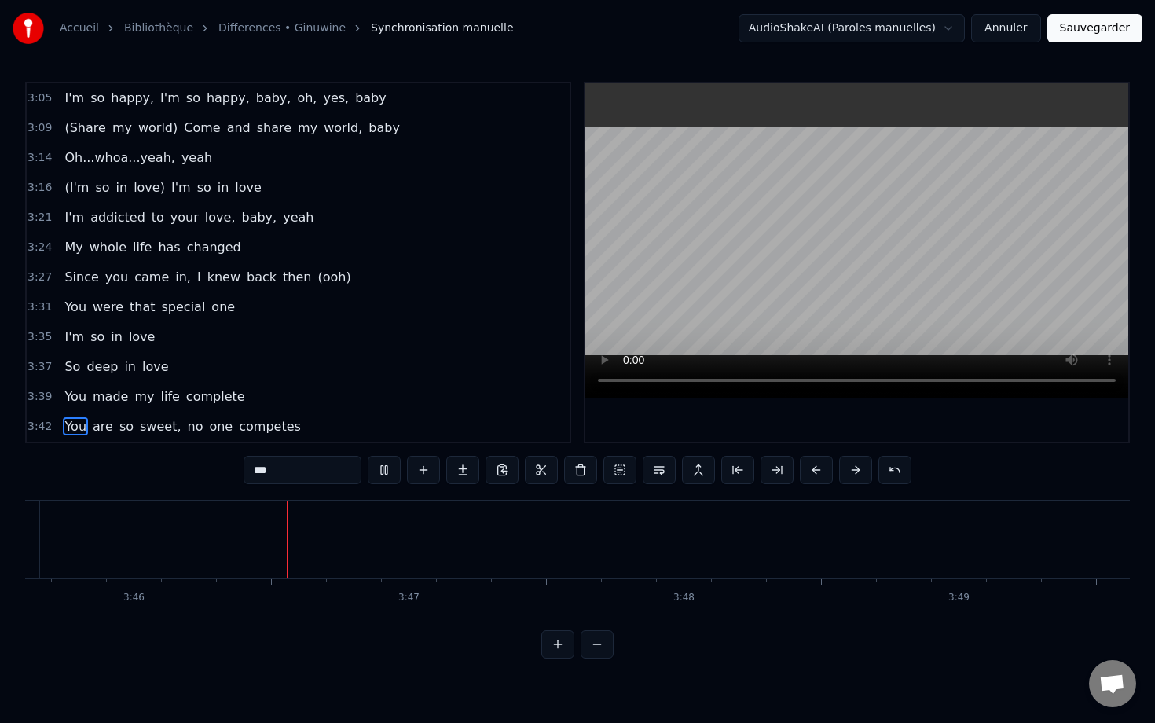
scroll to position [0, 62077]
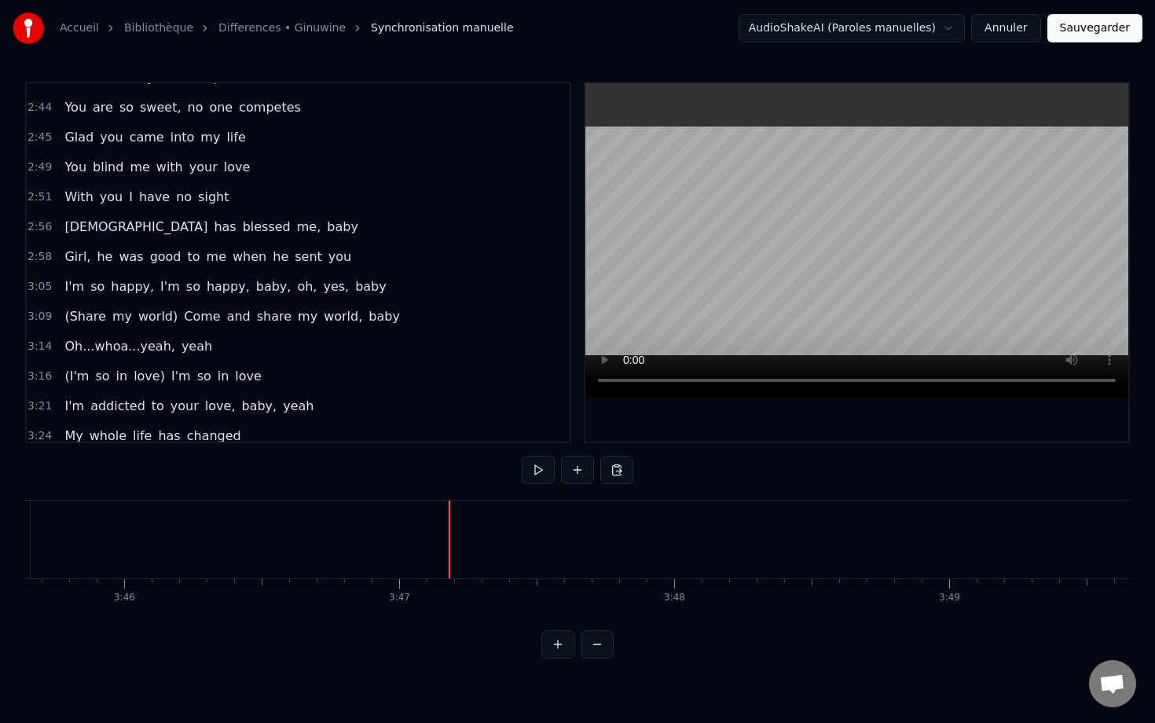
scroll to position [1149, 0]
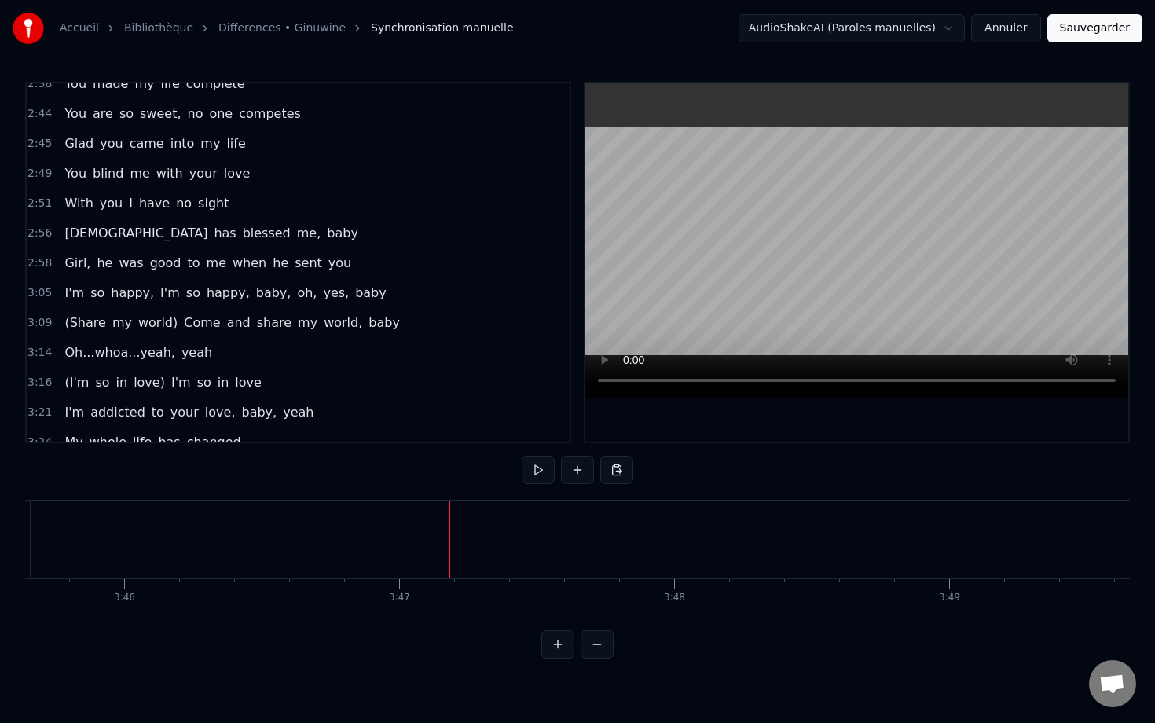
click at [227, 132] on div "Glad you came into my life" at bounding box center [154, 144] width 193 height 28
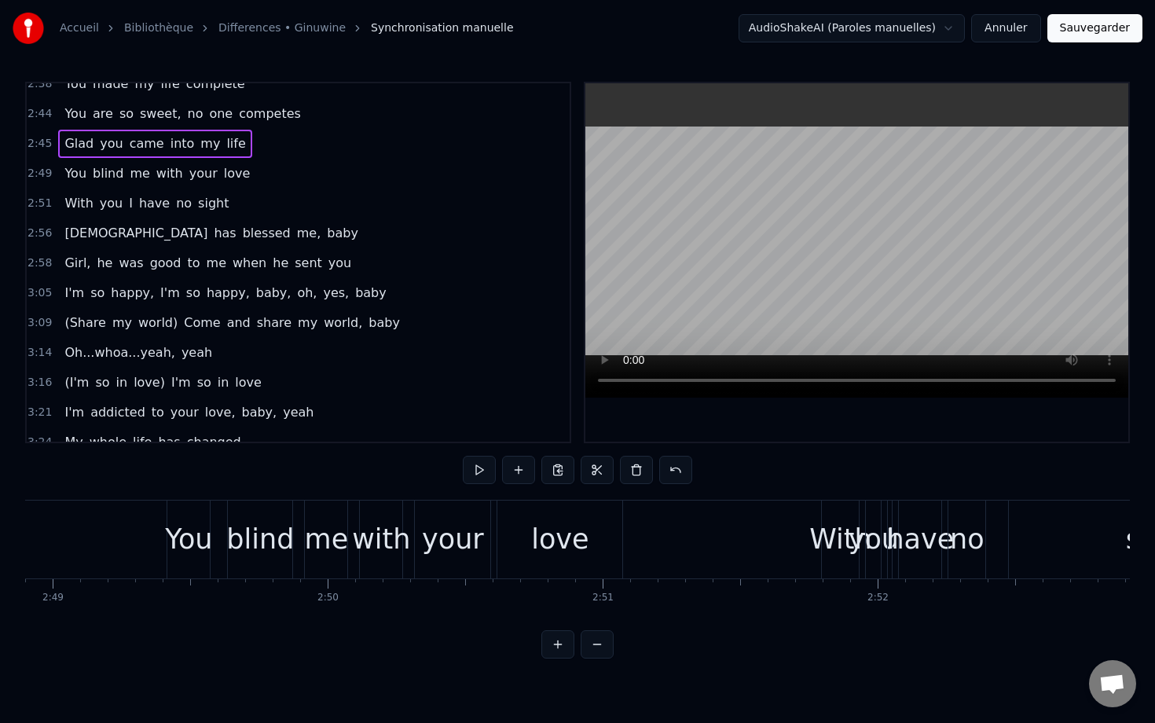
scroll to position [0, 45539]
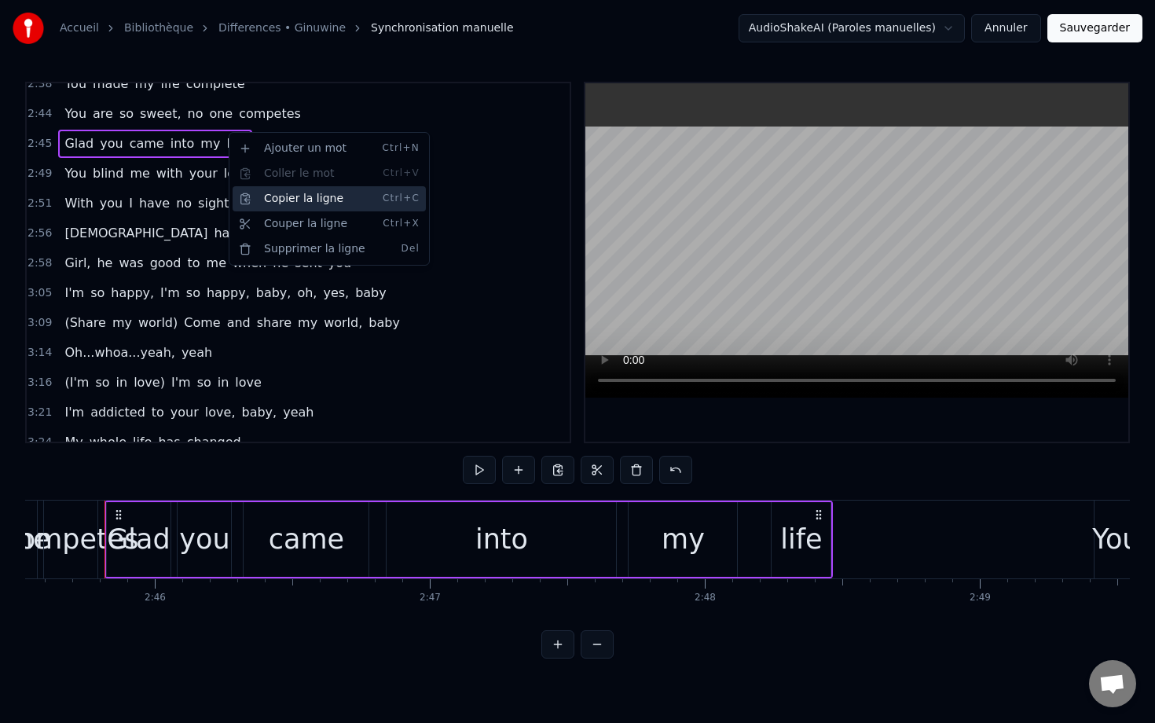
click at [277, 203] on div "Copier la ligne Ctrl+C" at bounding box center [329, 198] width 193 height 25
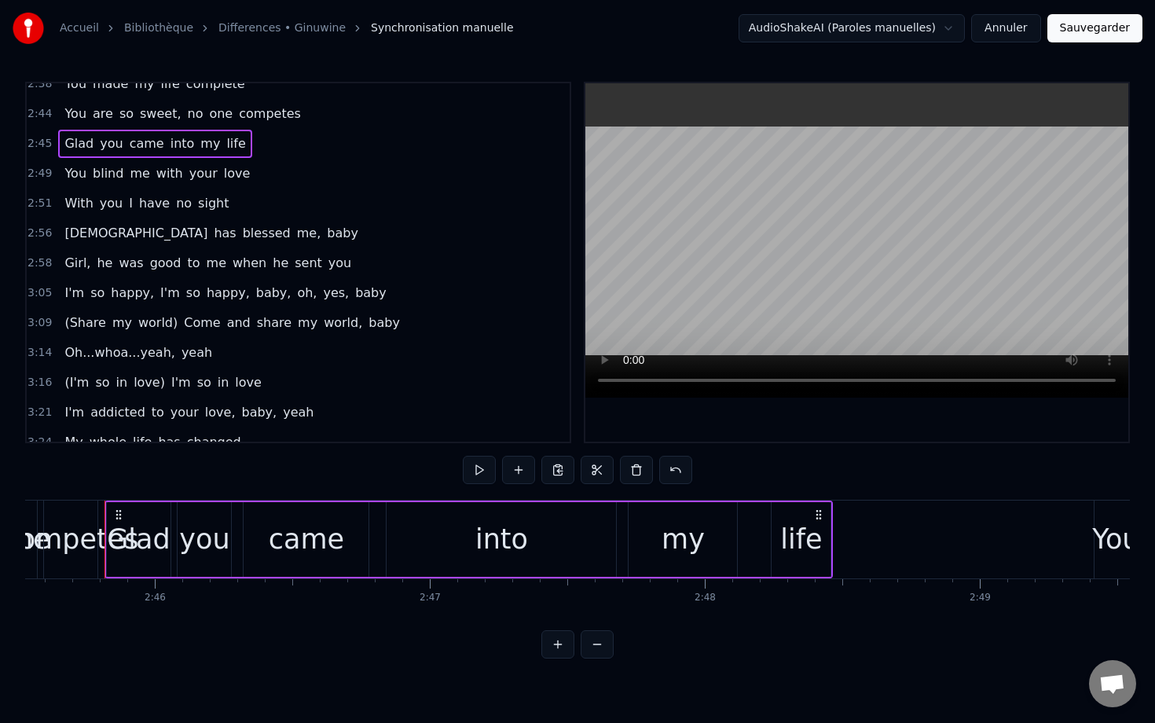
scroll to position [1344, 0]
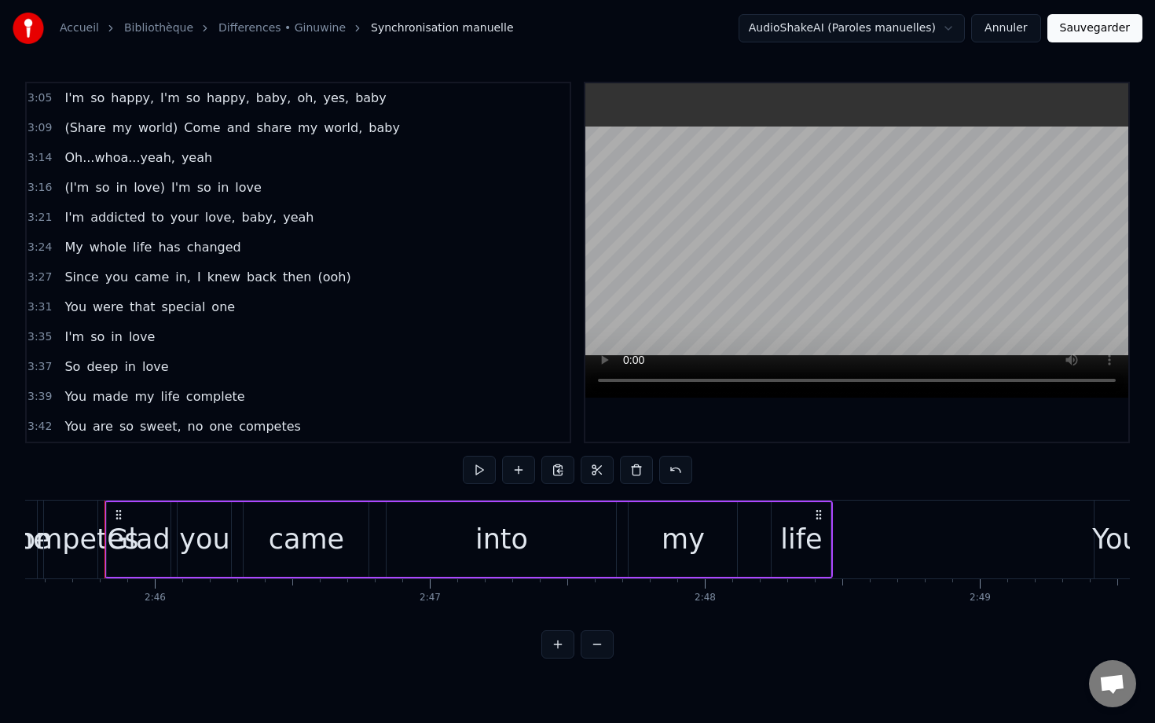
click at [280, 414] on div "You are so sweet, no one competes" at bounding box center [182, 427] width 248 height 28
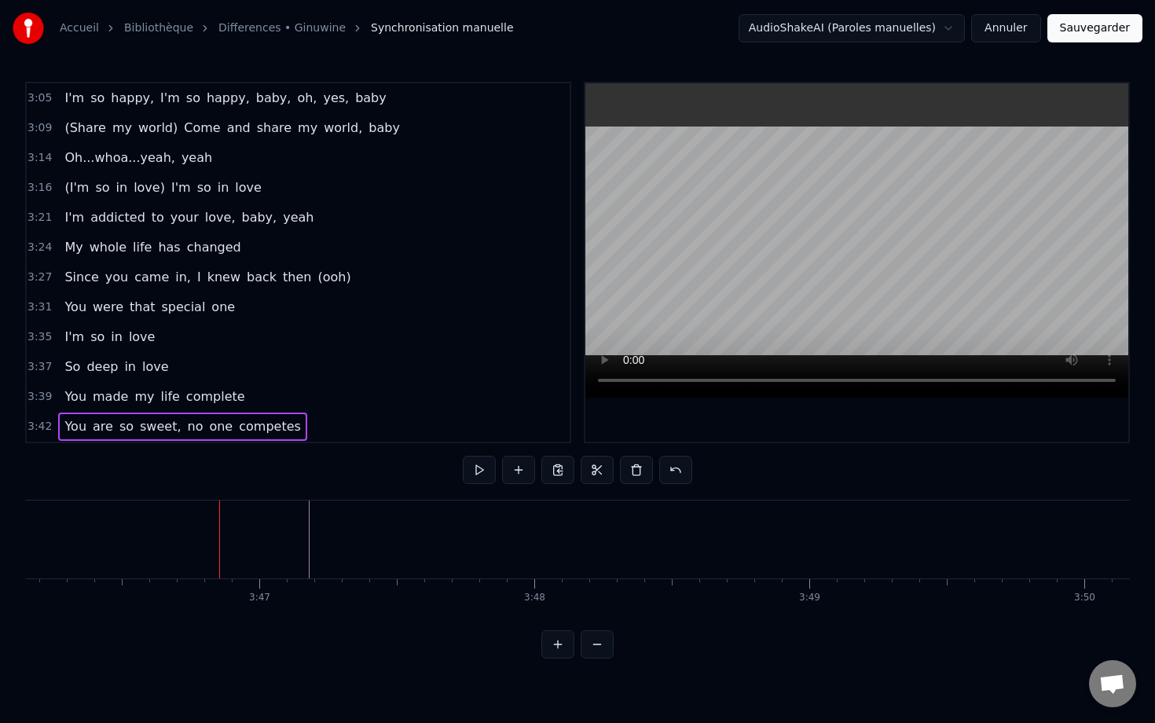
scroll to position [0, 62222]
click at [573, 163] on html "Accueil Bibliothèque Differences • Ginuwine Synchronisation manuelle AudioShake…" at bounding box center [577, 342] width 1155 height 684
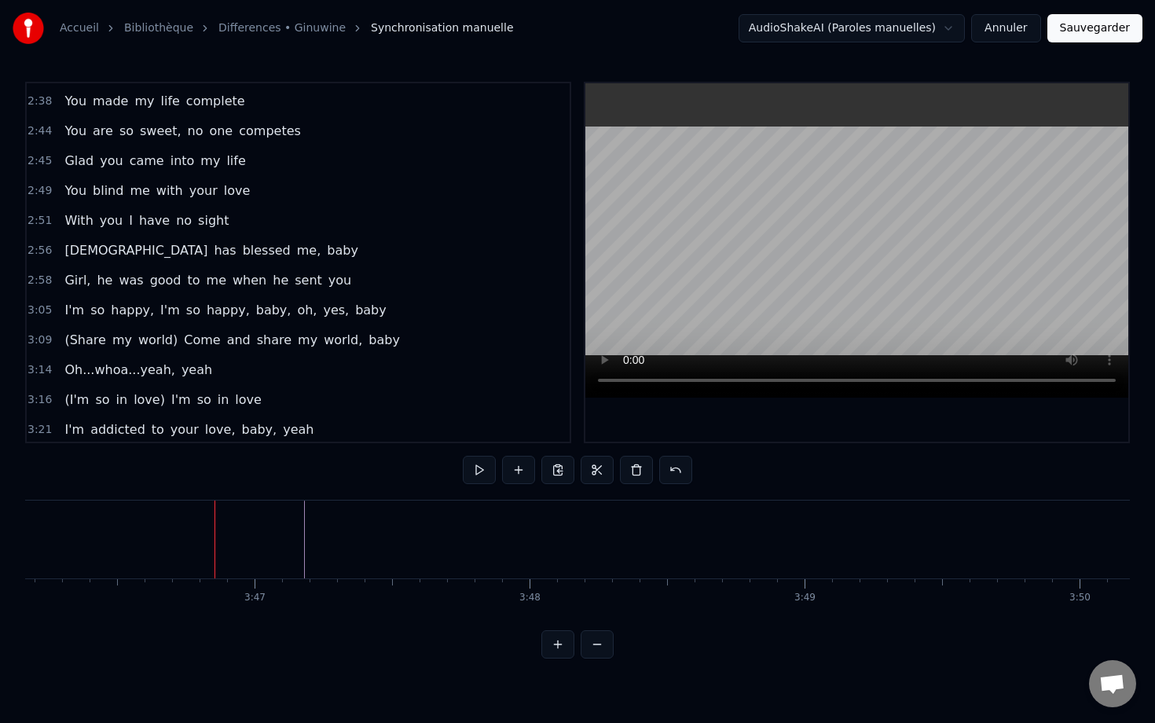
scroll to position [1126, 0]
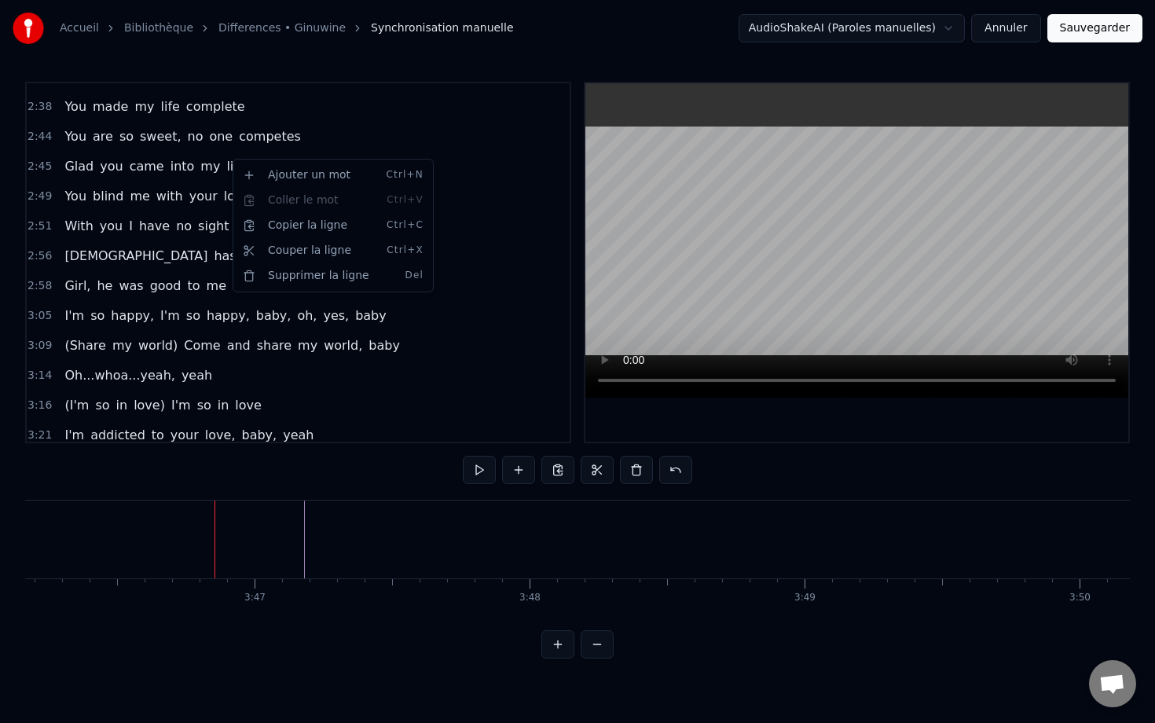
click at [199, 151] on html "Accueil Bibliothèque Differences • Ginuwine Synchronisation manuelle AudioShake…" at bounding box center [577, 342] width 1155 height 684
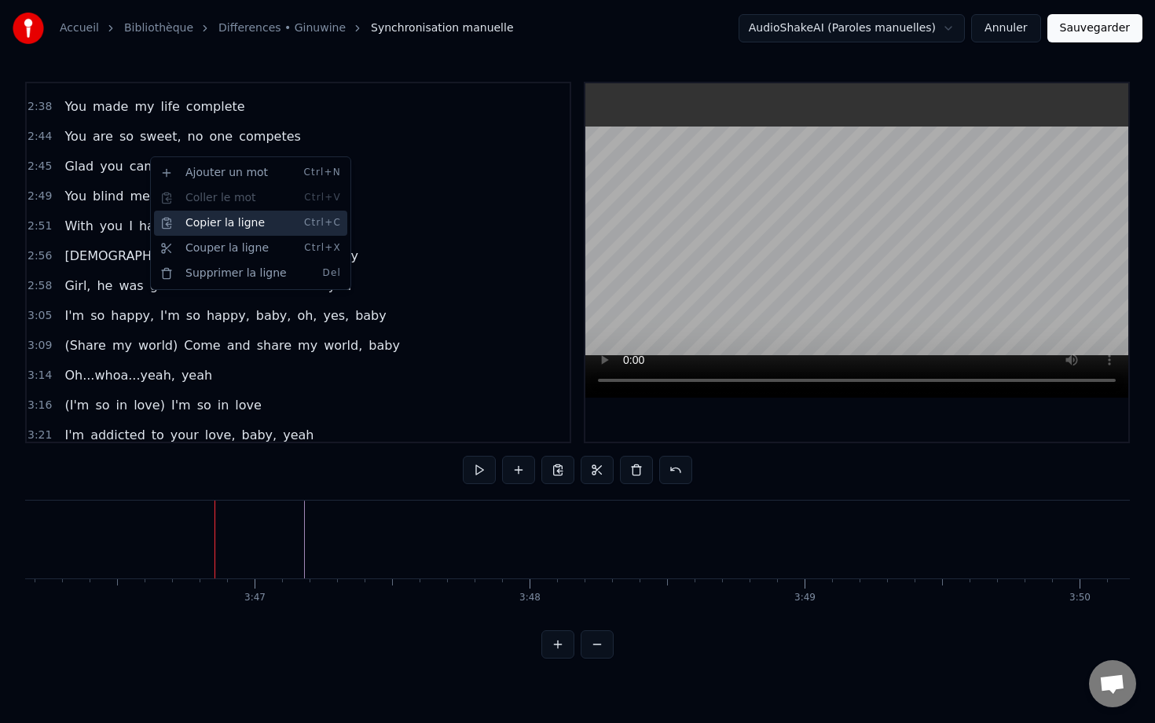
click at [230, 222] on div "Copier la ligne Ctrl+C" at bounding box center [250, 223] width 193 height 25
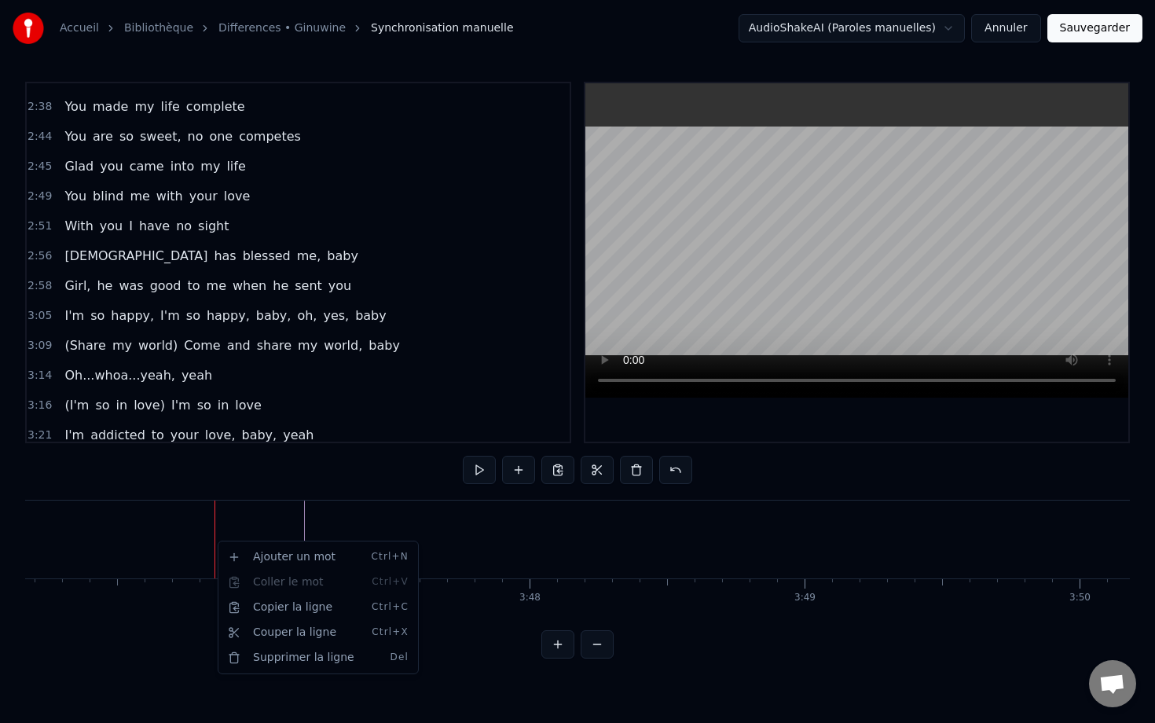
click at [211, 535] on html "Accueil Bibliothèque Differences • Ginuwine Synchronisation manuelle AudioShake…" at bounding box center [577, 342] width 1155 height 684
click at [215, 535] on div at bounding box center [215, 540] width 1 height 78
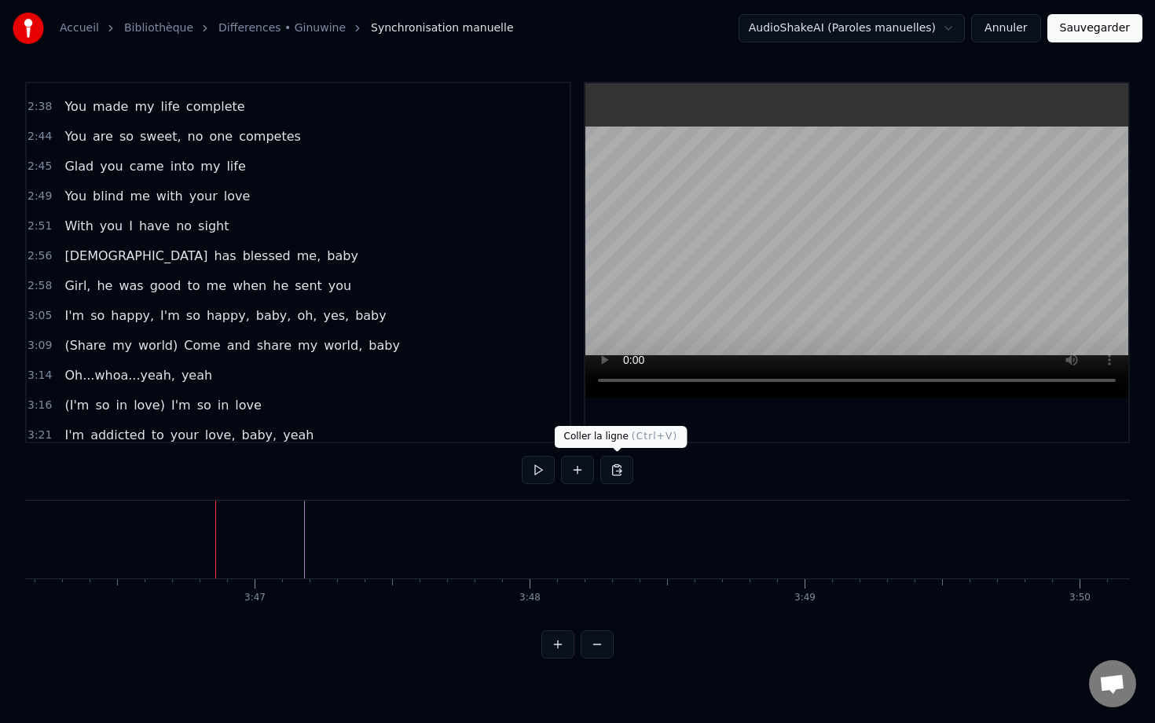
click at [614, 475] on button at bounding box center [617, 470] width 33 height 28
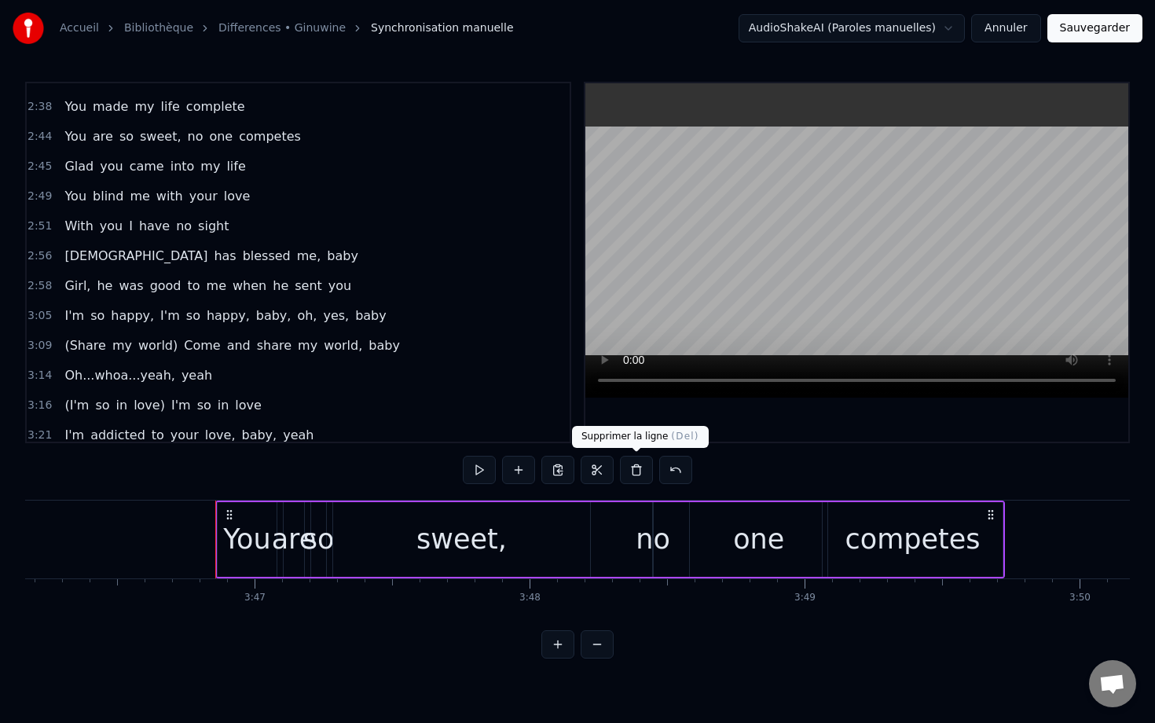
click at [629, 474] on button at bounding box center [636, 470] width 33 height 28
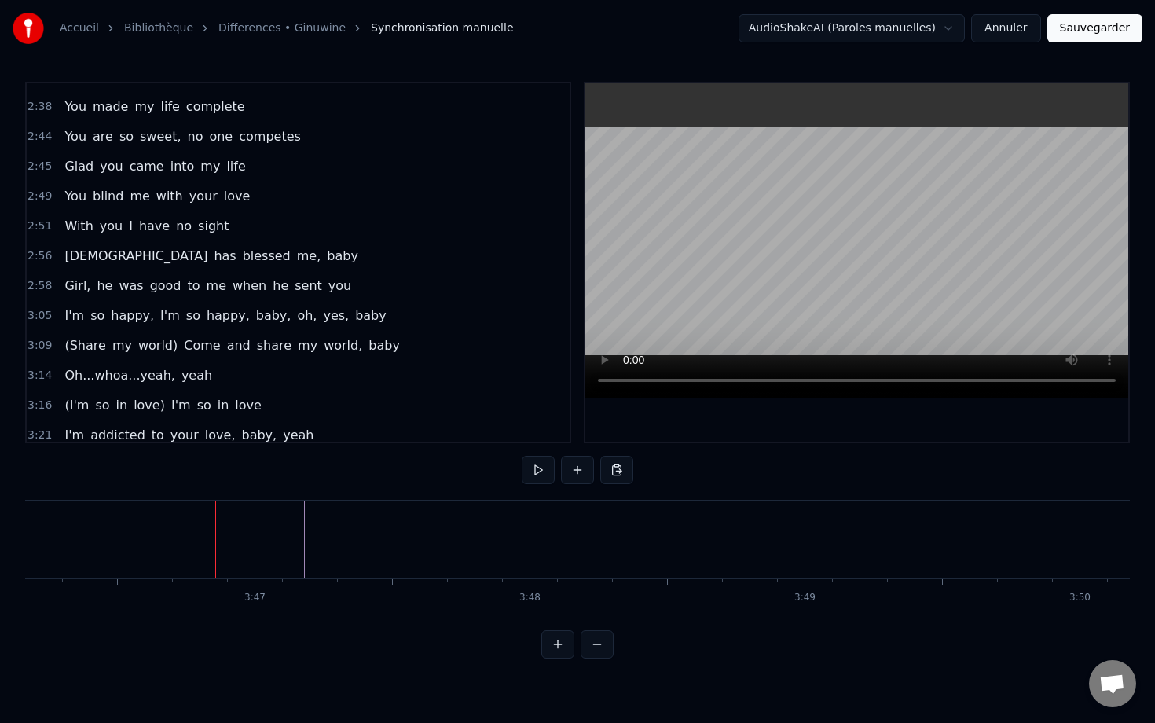
click at [141, 158] on span "came" at bounding box center [147, 166] width 38 height 18
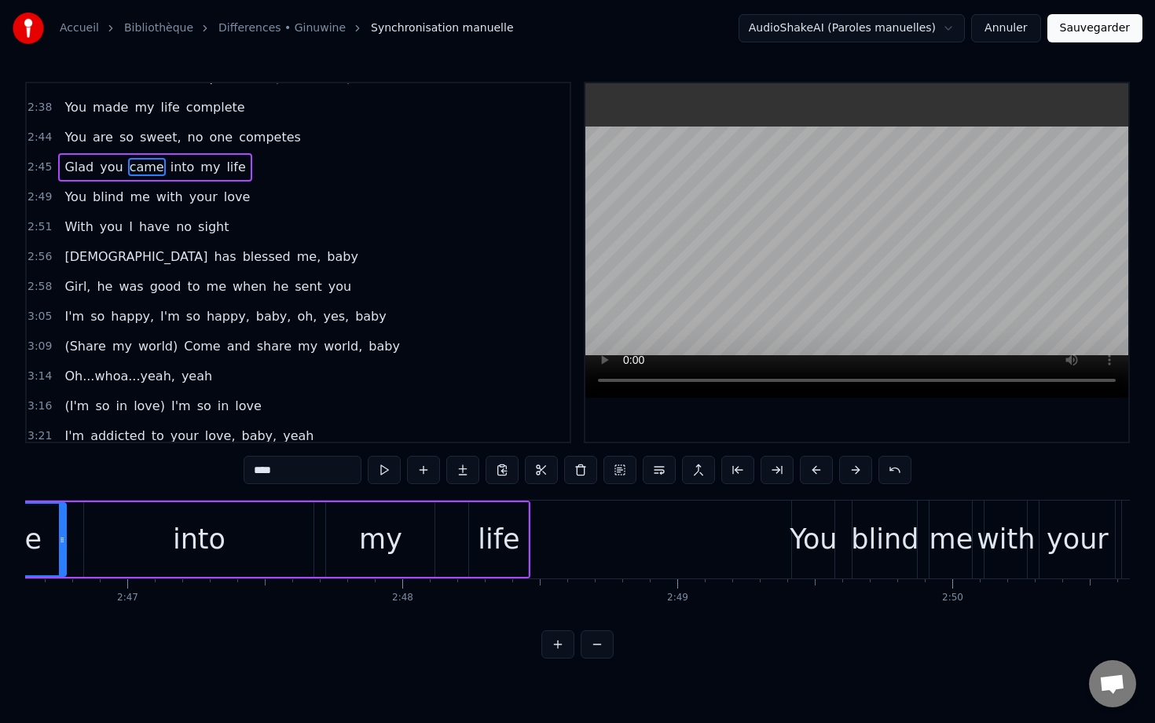
scroll to position [0, 45677]
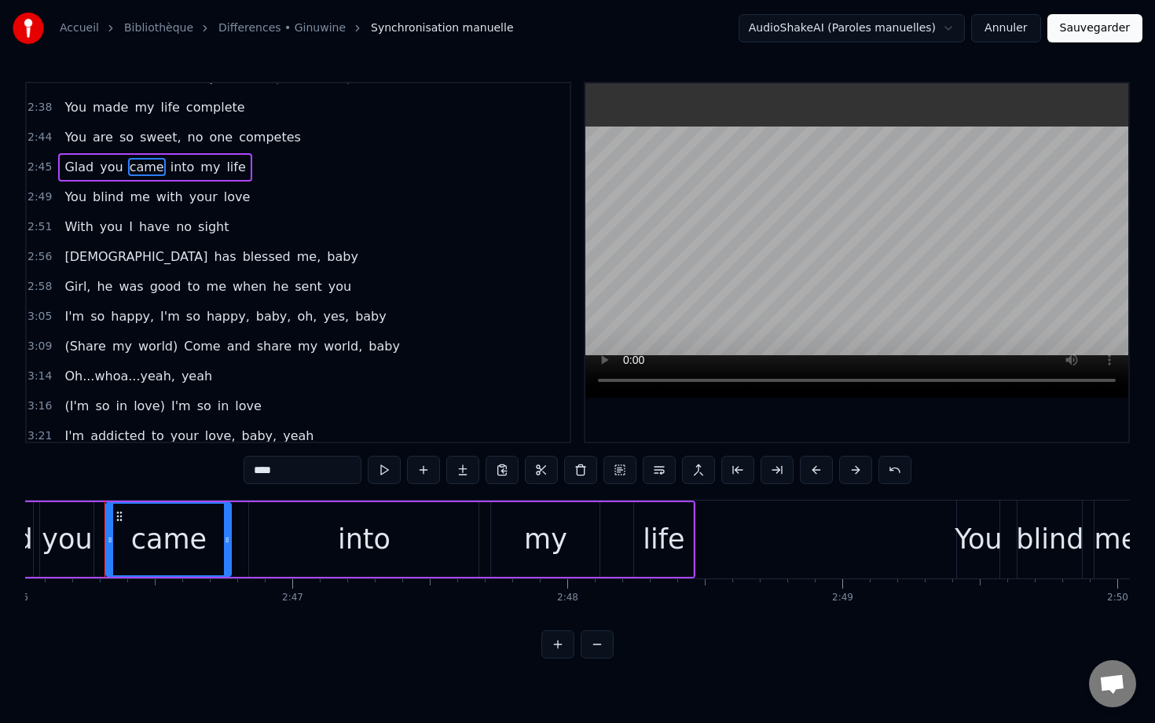
click at [289, 178] on div "2:45 Glad you came into my life" at bounding box center [298, 167] width 543 height 30
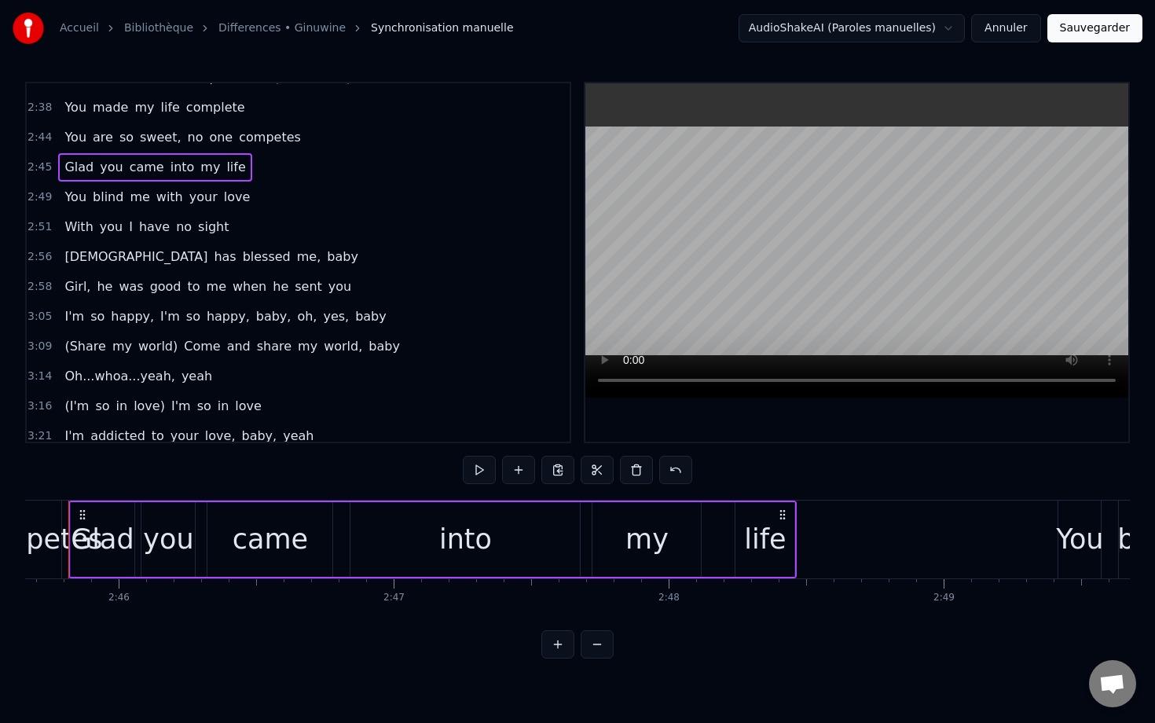
scroll to position [0, 45539]
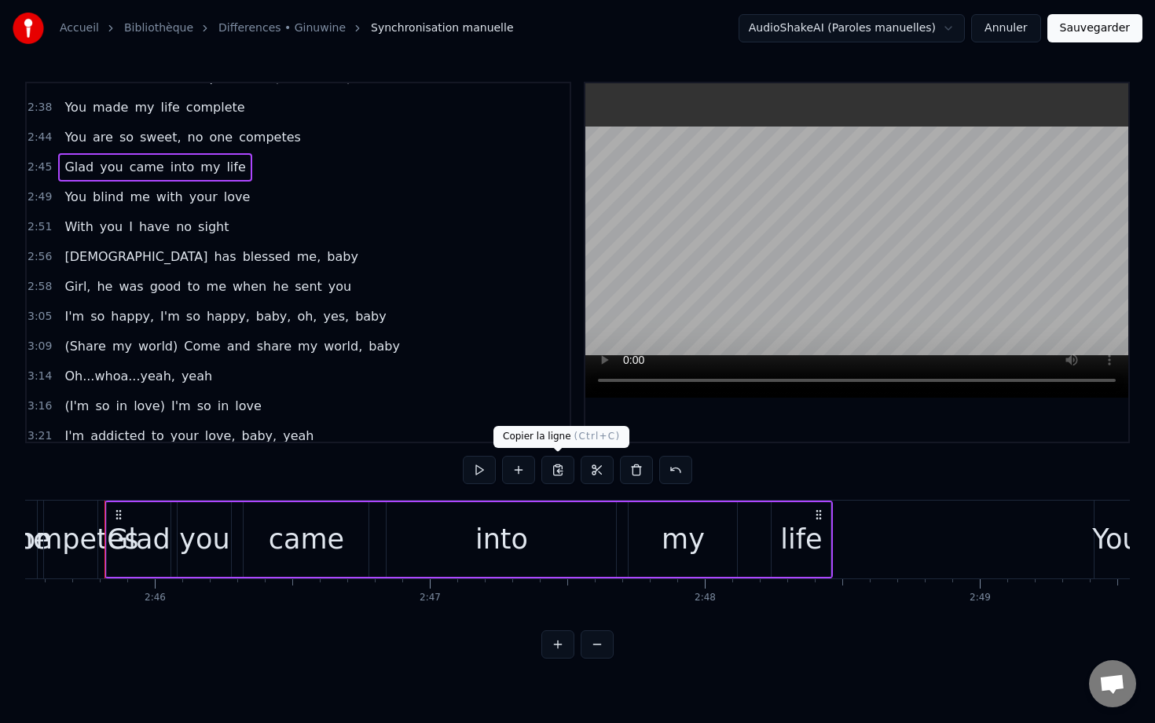
click at [563, 472] on button at bounding box center [558, 470] width 33 height 28
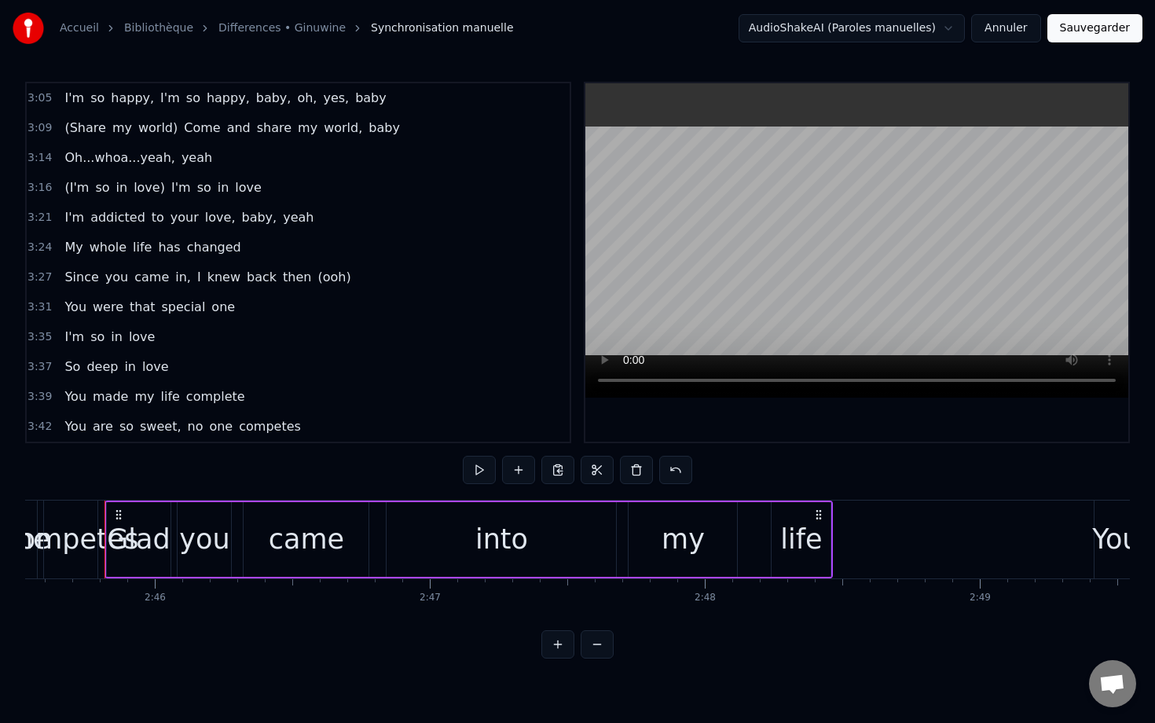
click at [282, 418] on span "competes" at bounding box center [269, 426] width 65 height 18
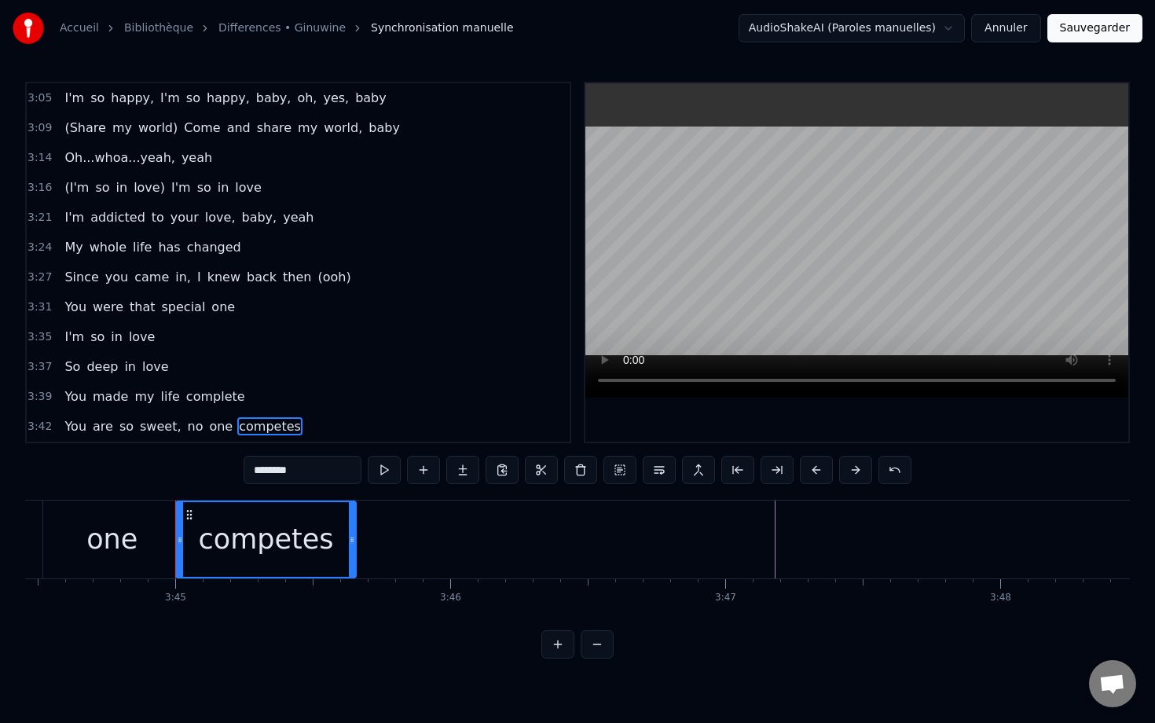
scroll to position [0, 61822]
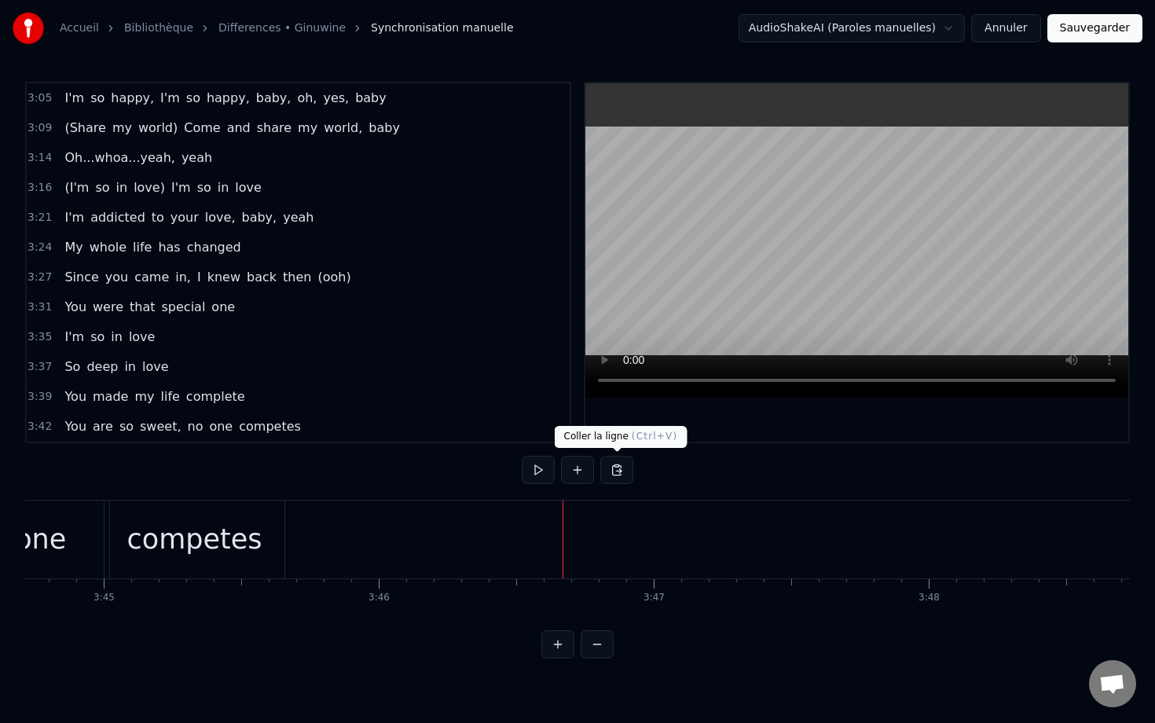
click at [615, 465] on button at bounding box center [617, 470] width 33 height 28
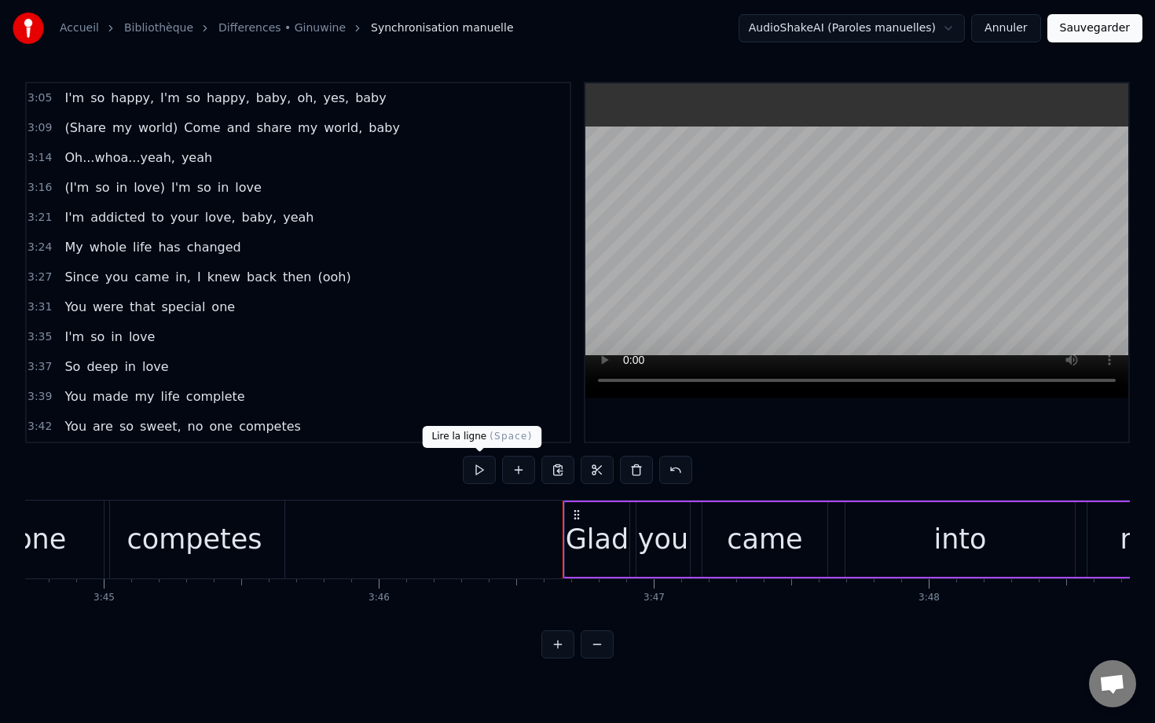
click at [479, 467] on button at bounding box center [479, 470] width 33 height 28
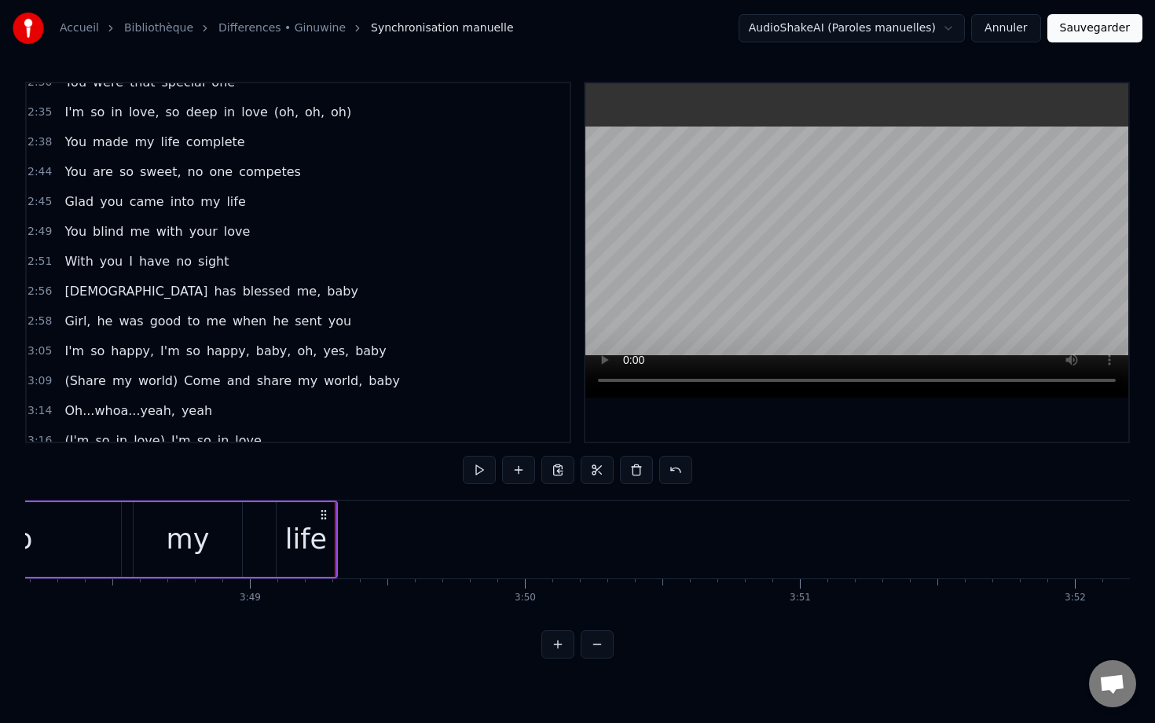
scroll to position [1088, 0]
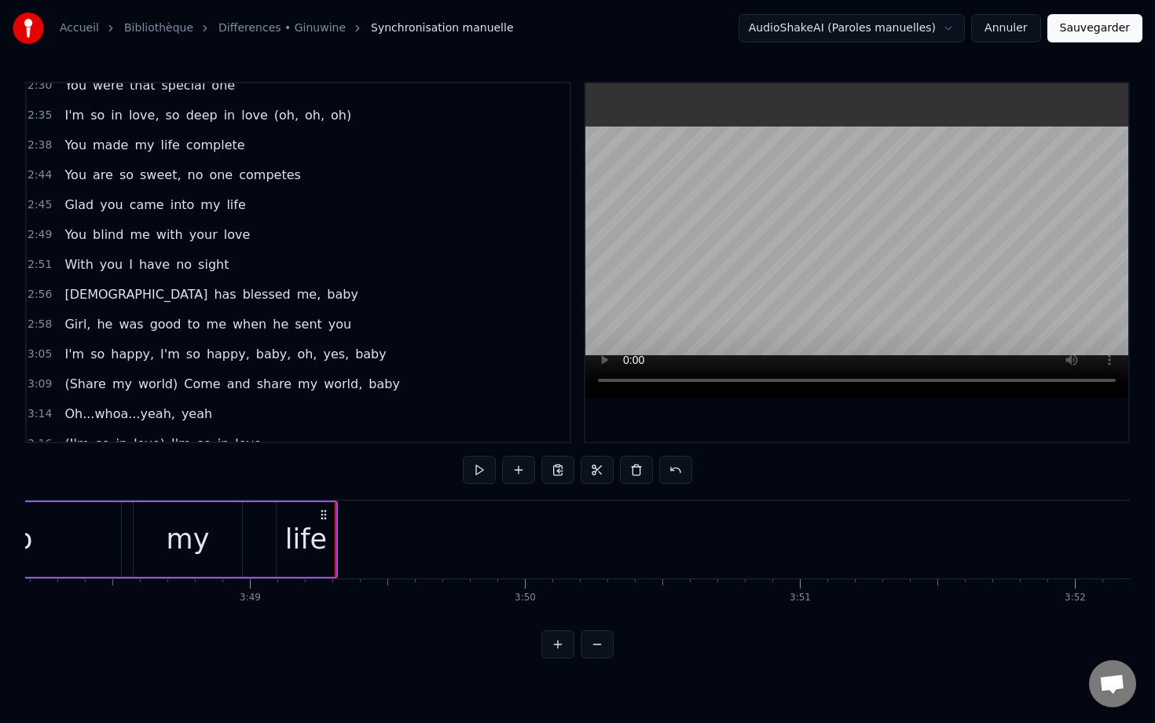
click at [234, 224] on div "You blind me with your love" at bounding box center [157, 235] width 198 height 28
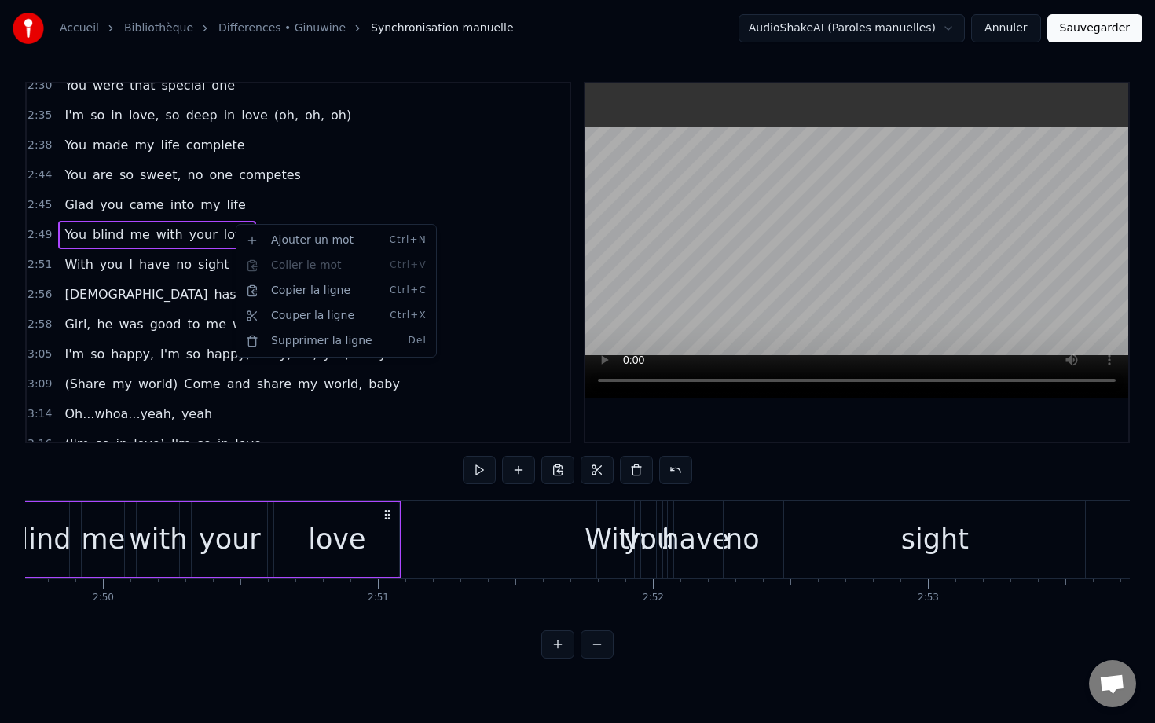
scroll to position [0, 46530]
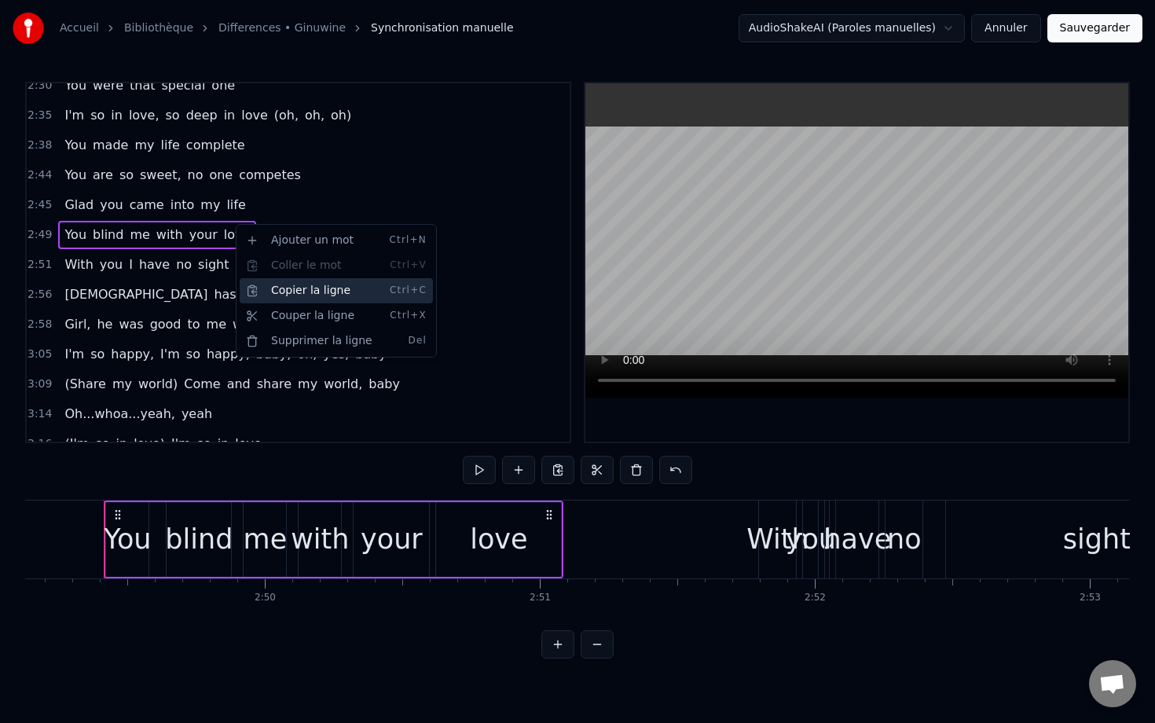
click at [292, 295] on div "Copier la ligne Ctrl+C" at bounding box center [336, 290] width 193 height 25
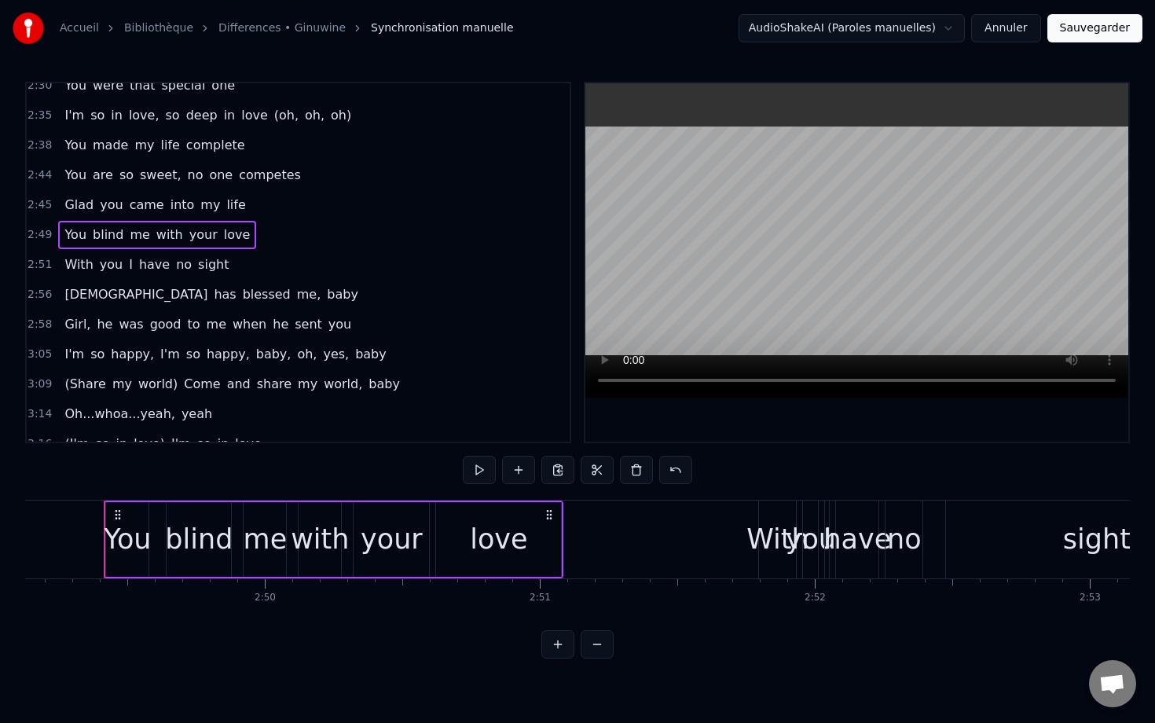
scroll to position [1374, 0]
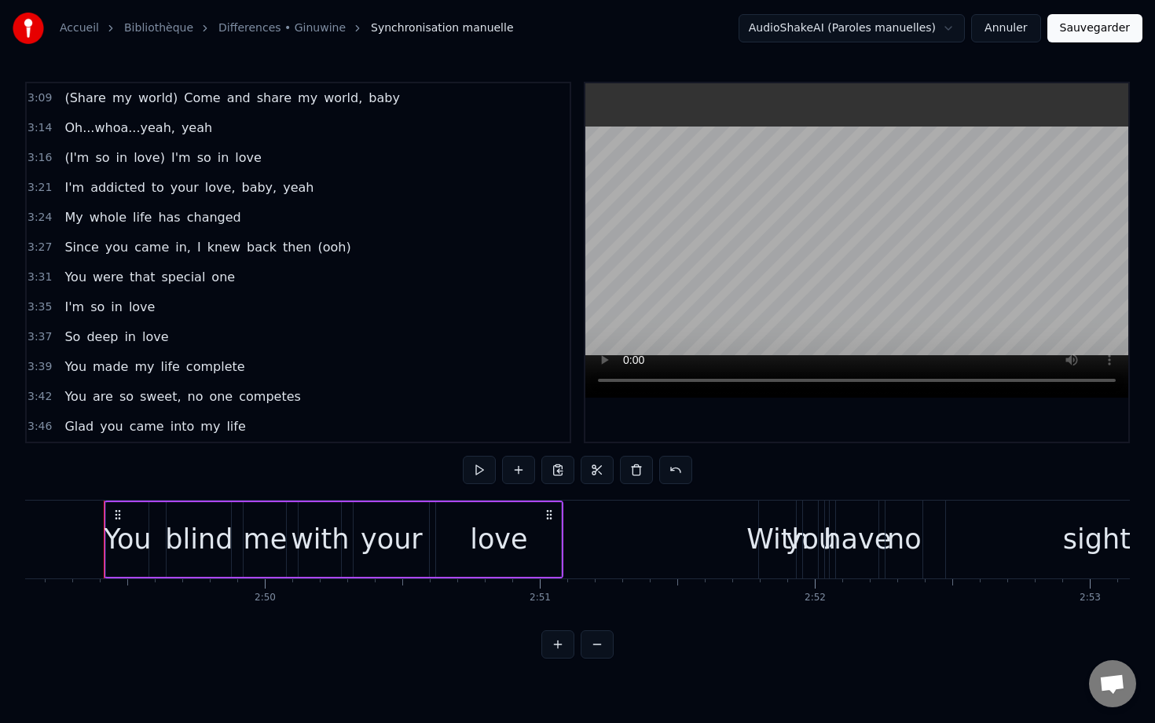
click at [225, 422] on span "life" at bounding box center [236, 426] width 22 height 18
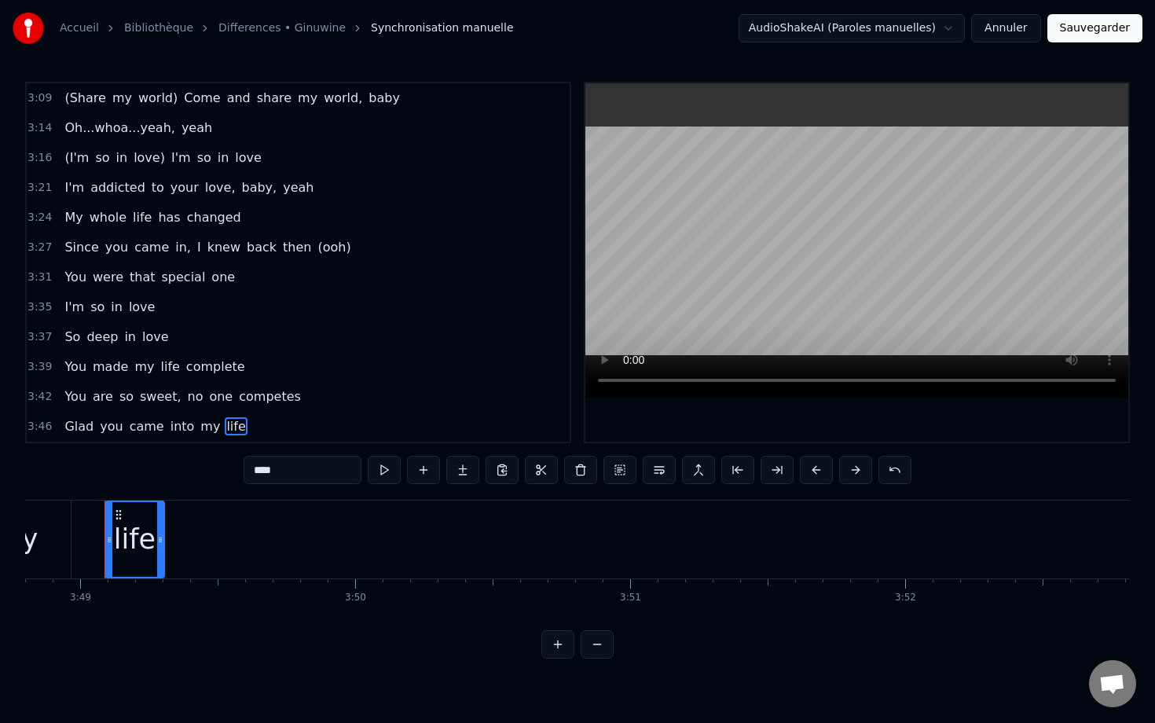
click at [231, 417] on div "Glad you came into my life" at bounding box center [154, 427] width 193 height 28
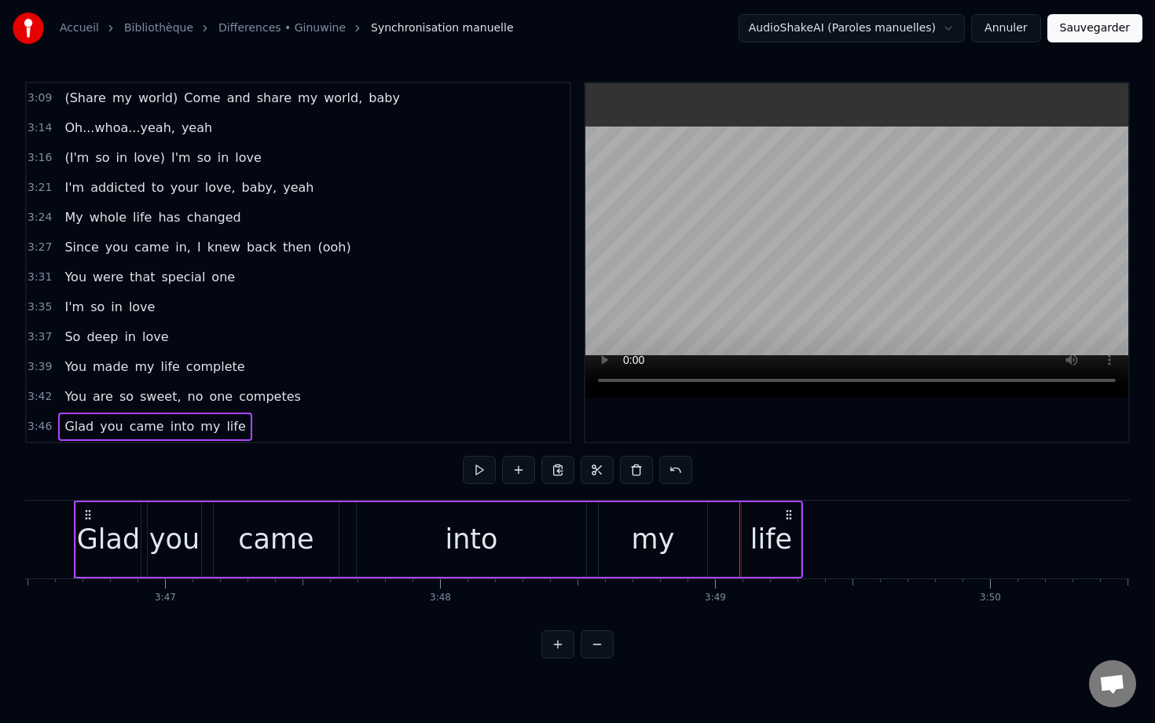
scroll to position [0, 62281]
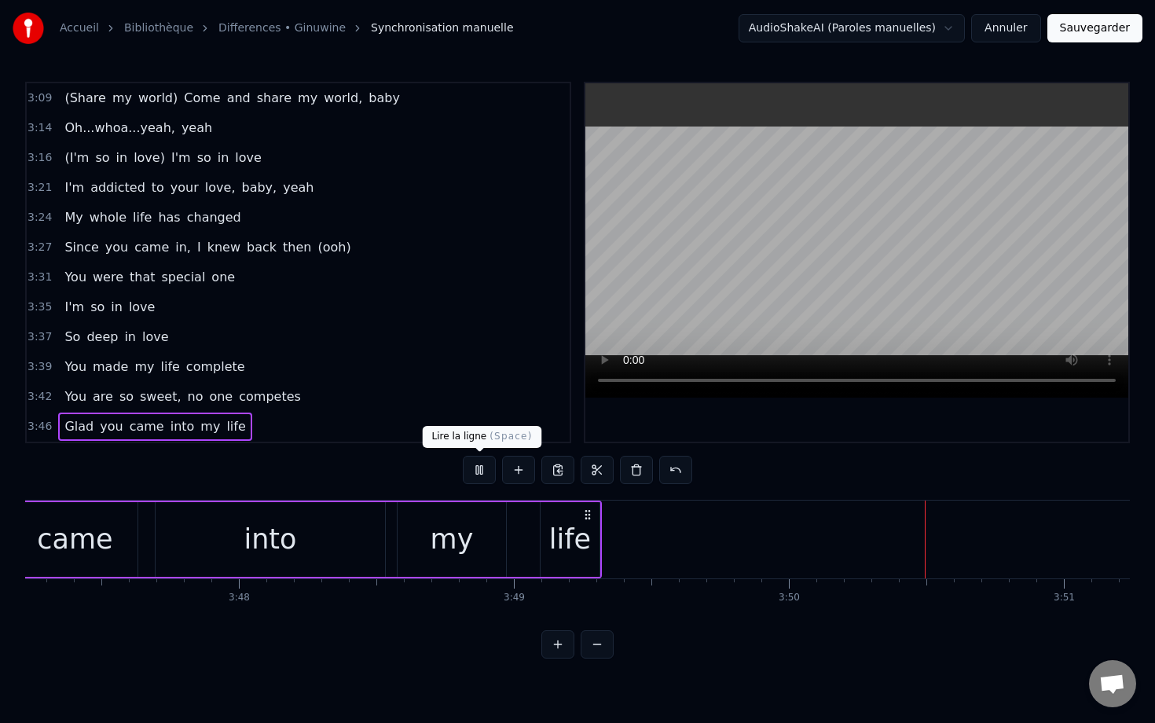
click at [483, 468] on button at bounding box center [479, 470] width 33 height 28
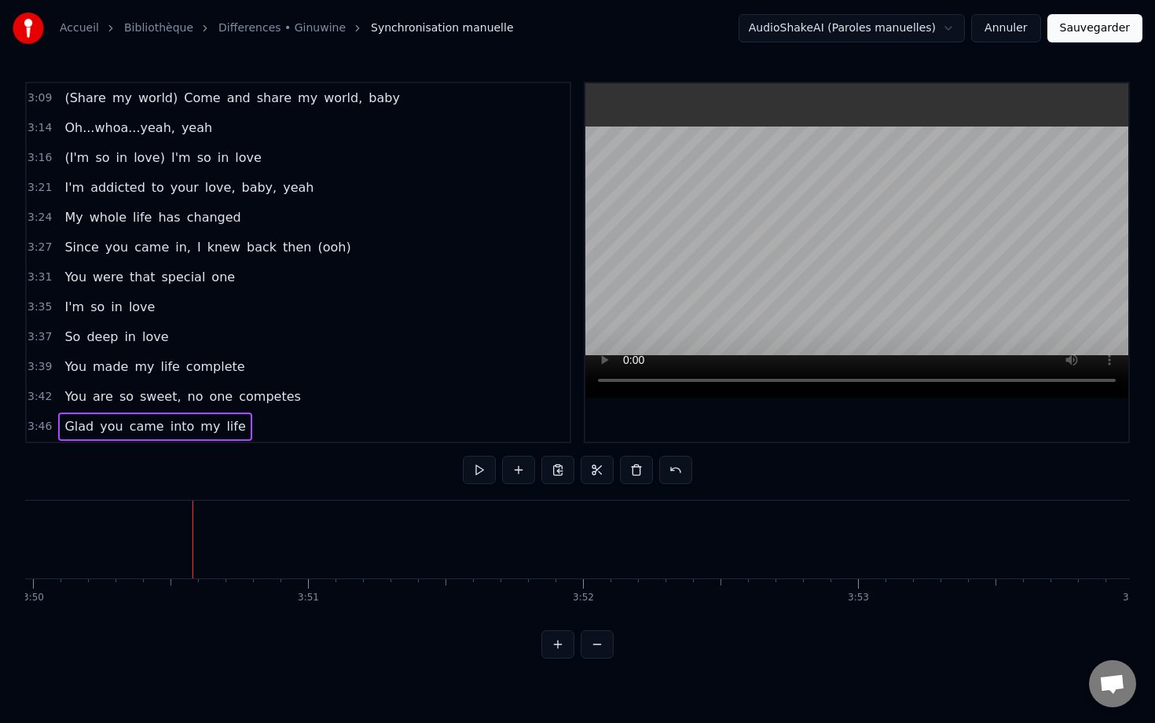
scroll to position [0, 63279]
drag, startPoint x: 182, startPoint y: 548, endPoint x: 157, endPoint y: 547, distance: 25.2
click at [158, 547] on div at bounding box center [158, 540] width 1 height 78
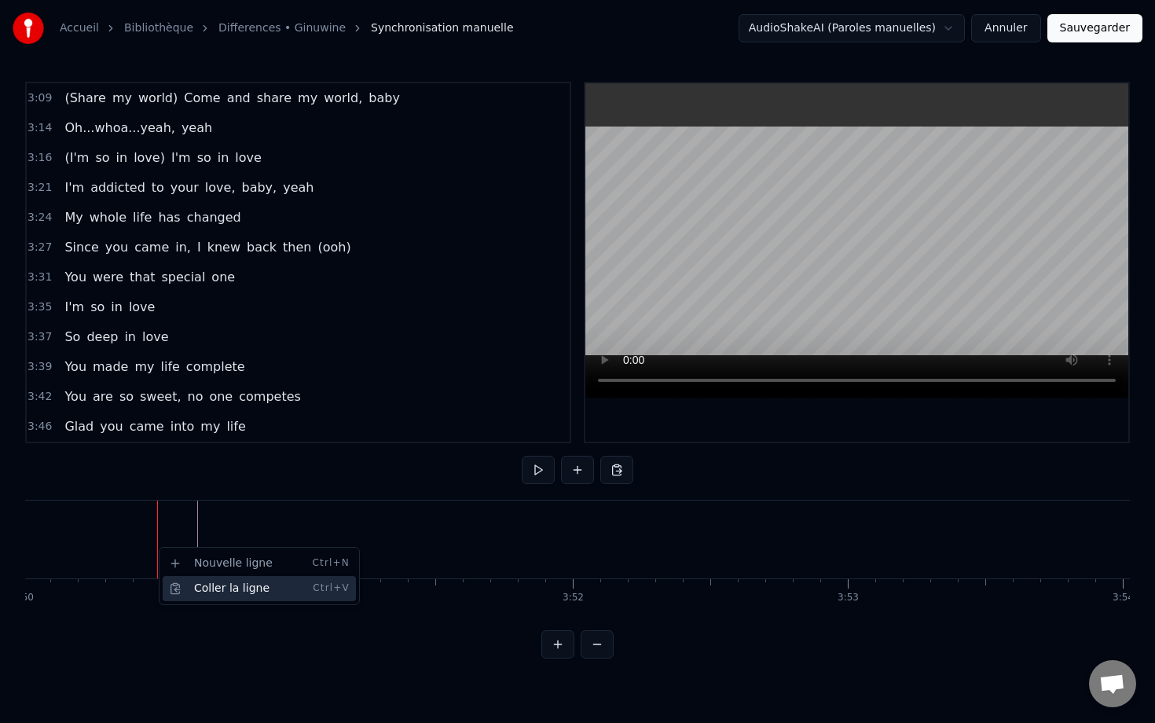
click at [202, 593] on div "Coller la ligne Ctrl+V" at bounding box center [259, 588] width 193 height 25
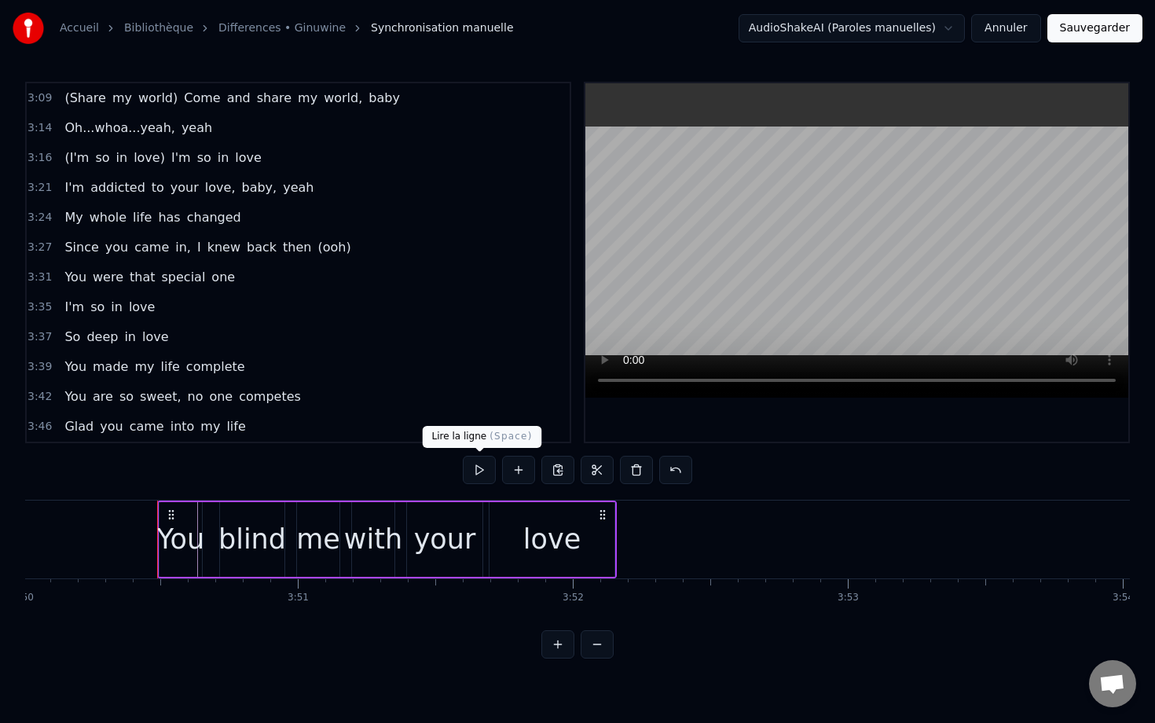
click at [483, 468] on button at bounding box center [479, 470] width 33 height 28
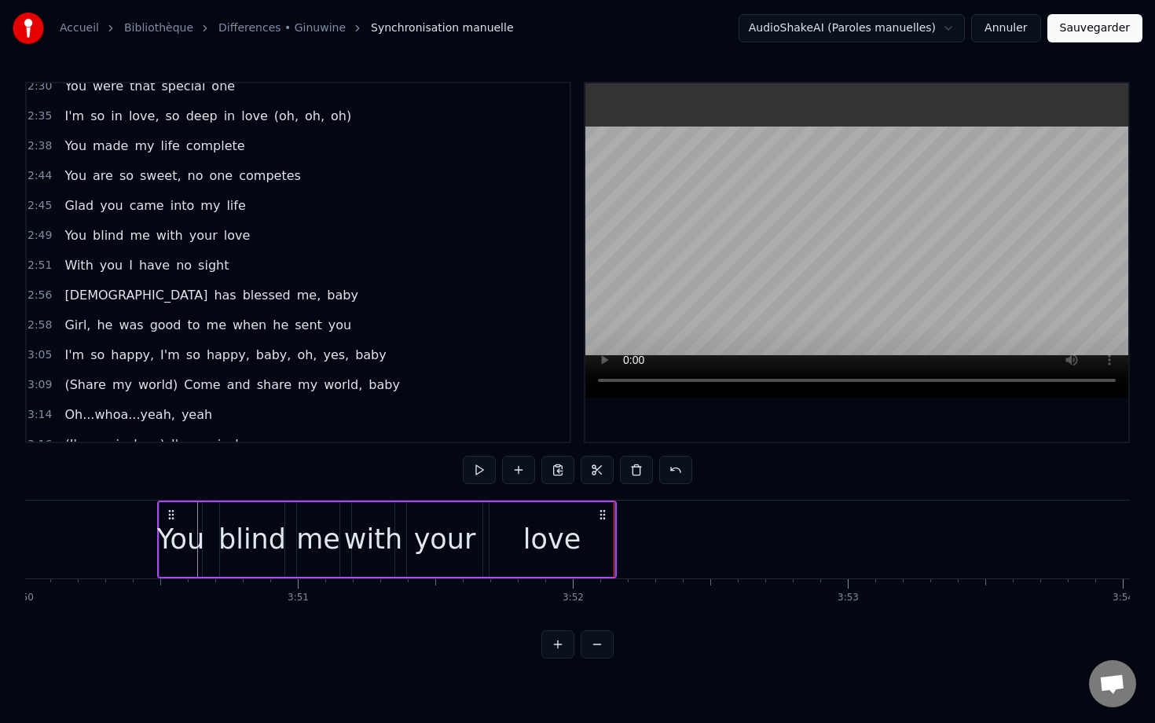
scroll to position [1082, 0]
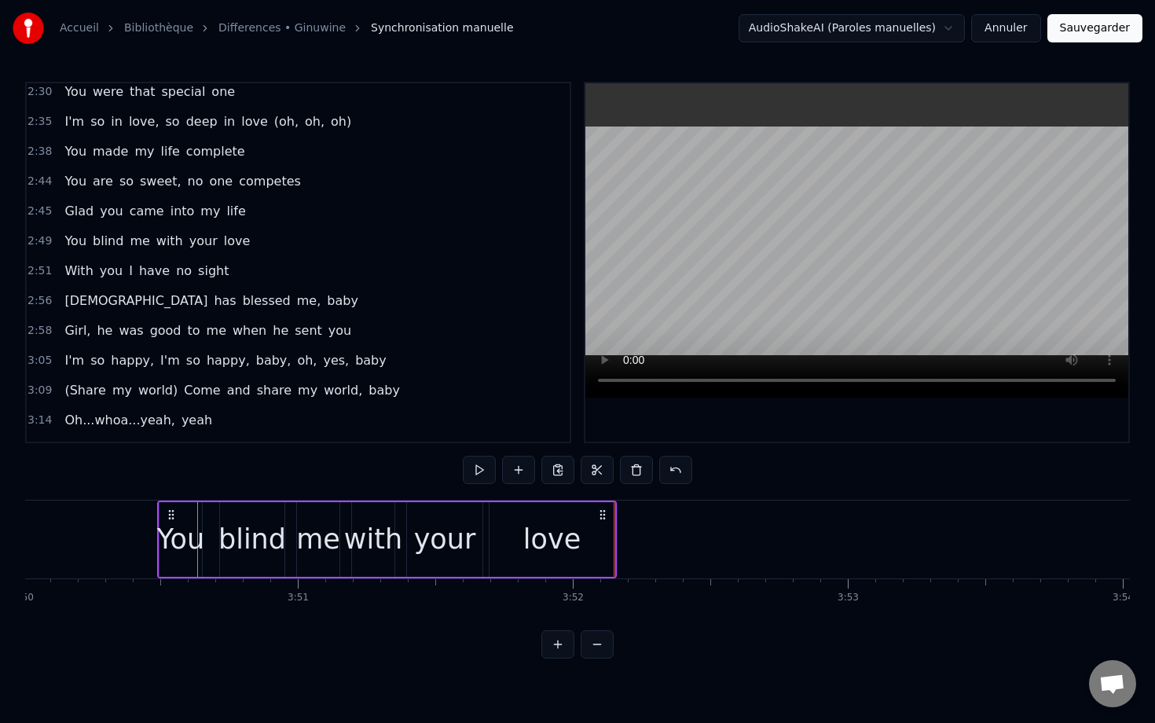
click at [211, 262] on span "sight" at bounding box center [214, 271] width 34 height 19
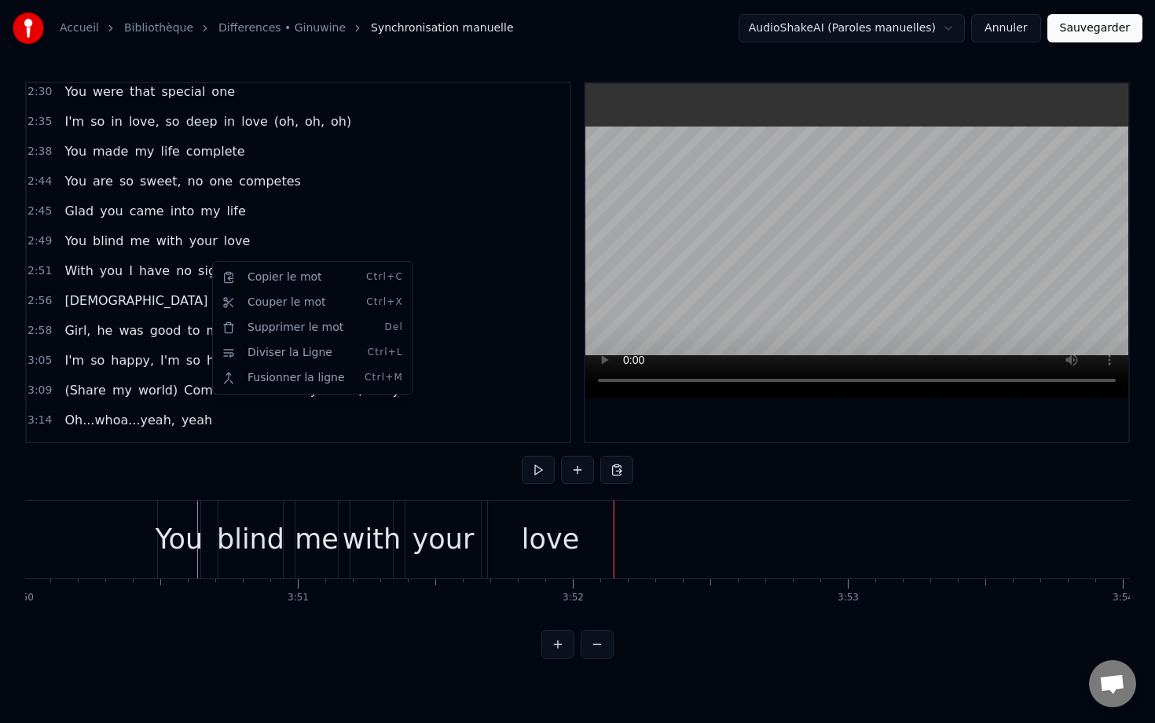
click at [171, 264] on html "Accueil Bibliothèque Differences • Ginuwine Synchronisation manuelle AudioShake…" at bounding box center [577, 342] width 1155 height 684
click at [113, 259] on html "Accueil Bibliothèque Differences • Ginuwine Synchronisation manuelle AudioShake…" at bounding box center [577, 342] width 1155 height 684
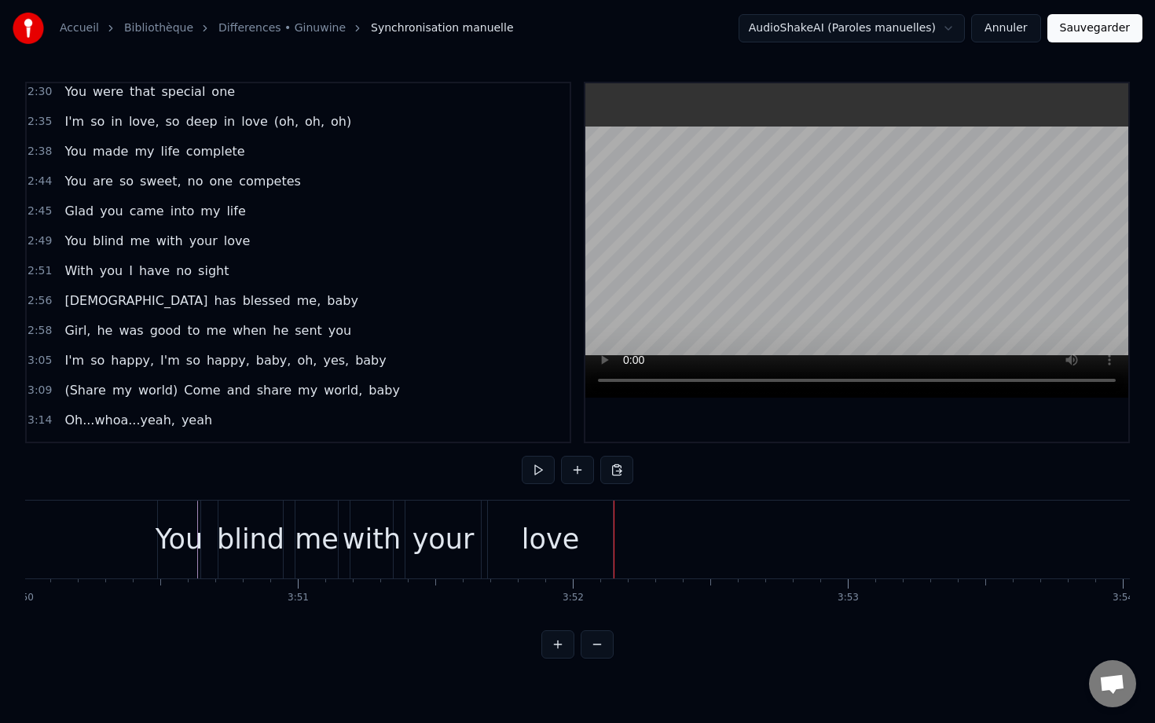
click at [113, 259] on div "With you I have no sight" at bounding box center [146, 271] width 177 height 28
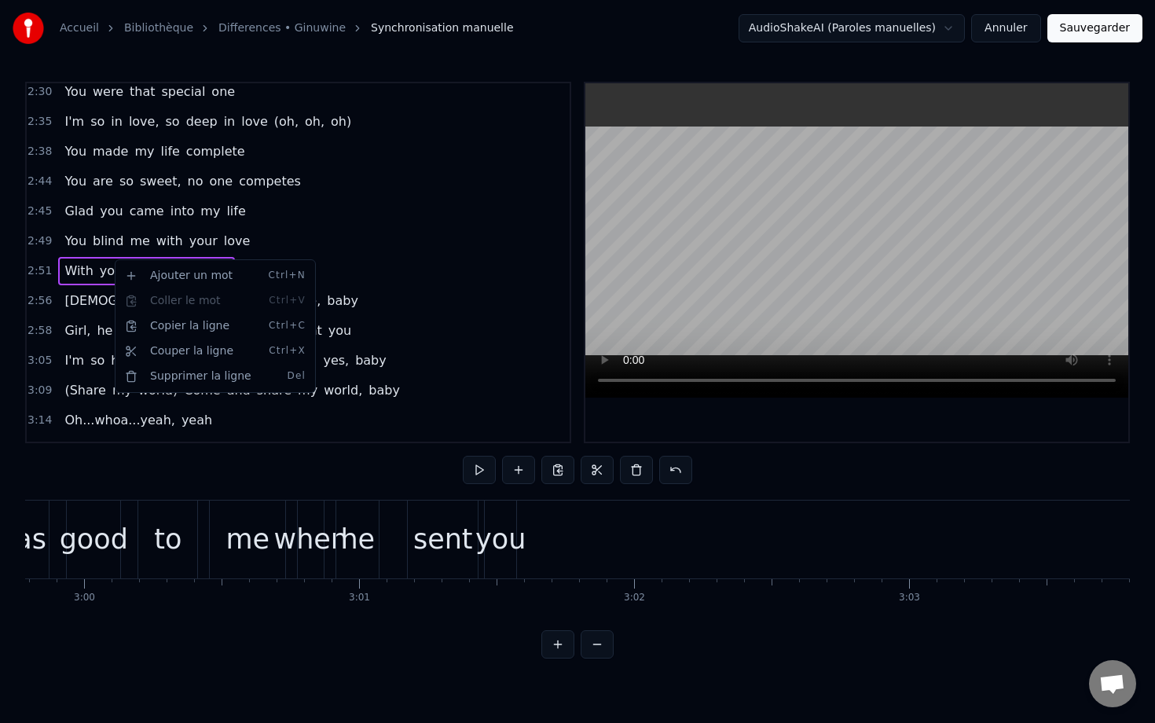
scroll to position [0, 47185]
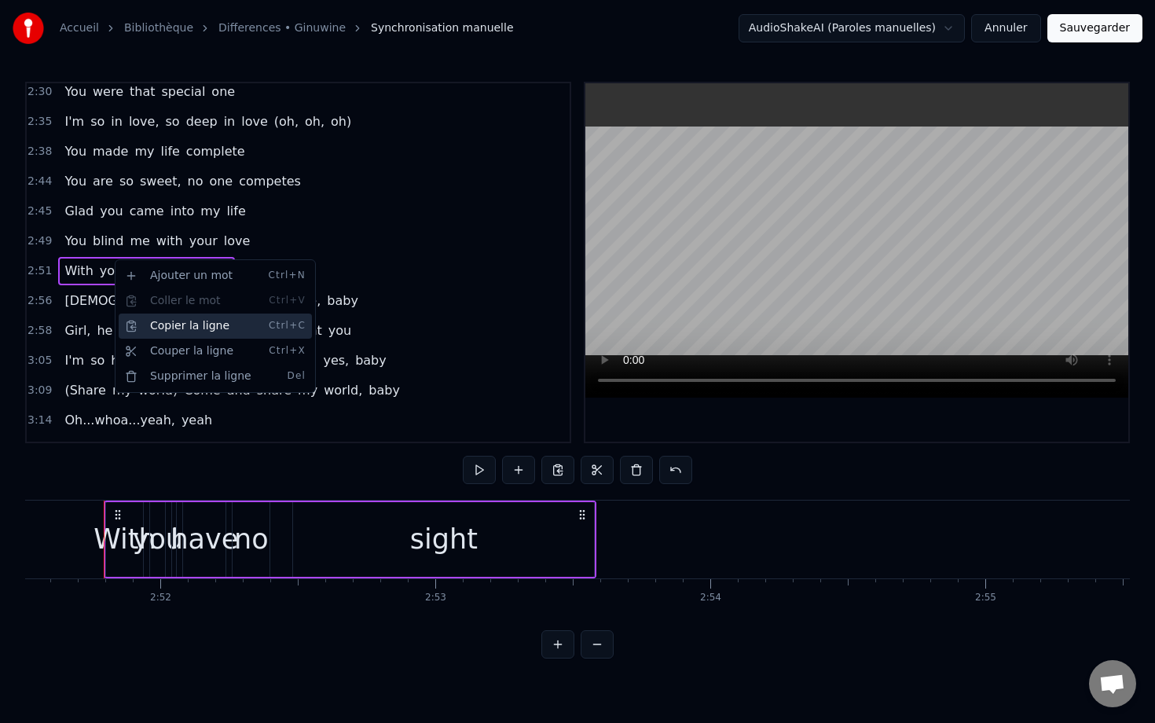
click at [189, 332] on div "Copier la ligne Ctrl+C" at bounding box center [215, 326] width 193 height 25
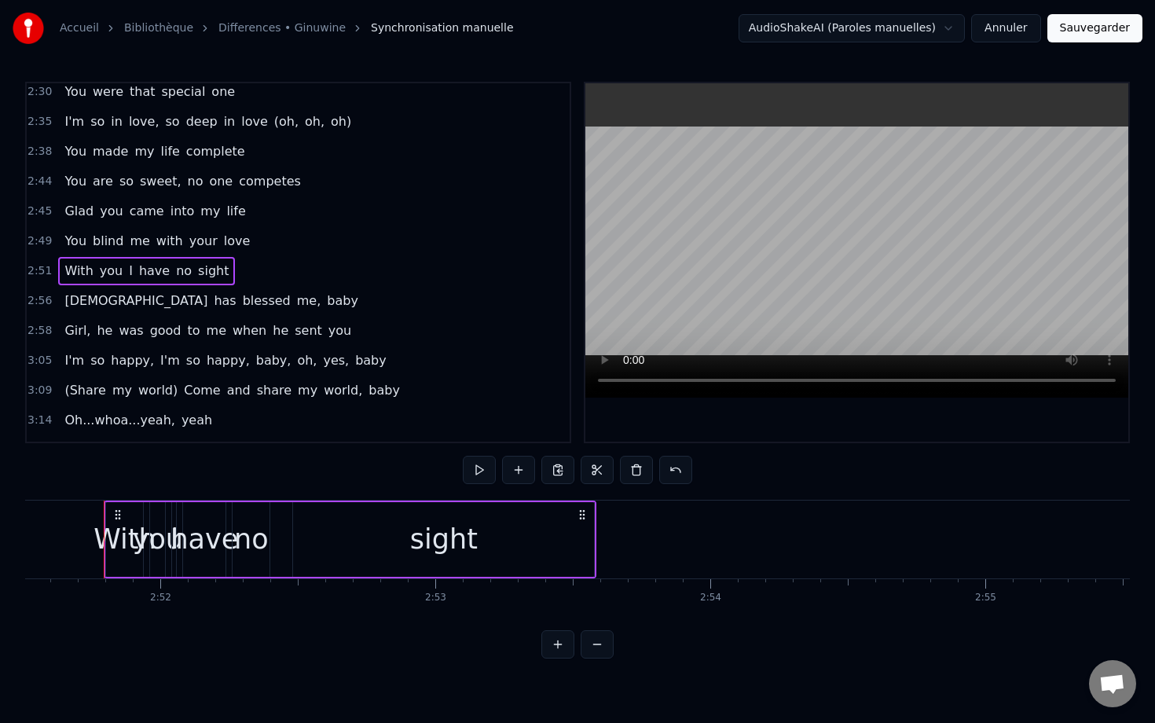
scroll to position [1404, 0]
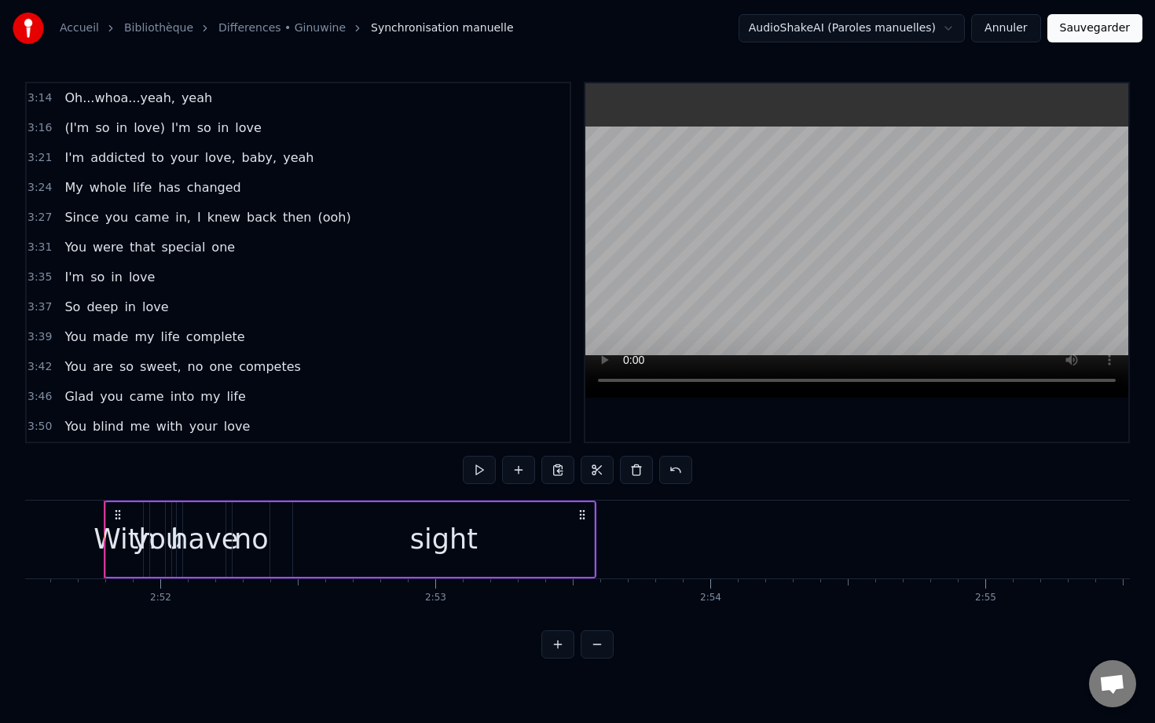
click at [204, 417] on div "You blind me with your love" at bounding box center [157, 427] width 198 height 28
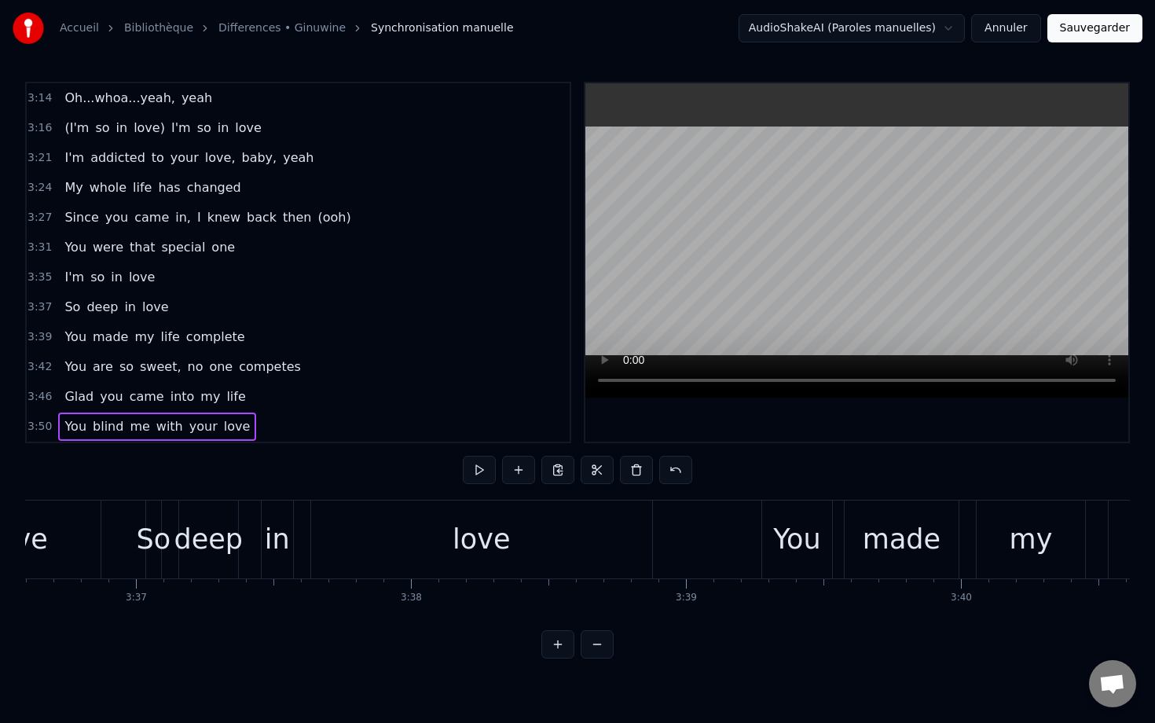
scroll to position [0, 63332]
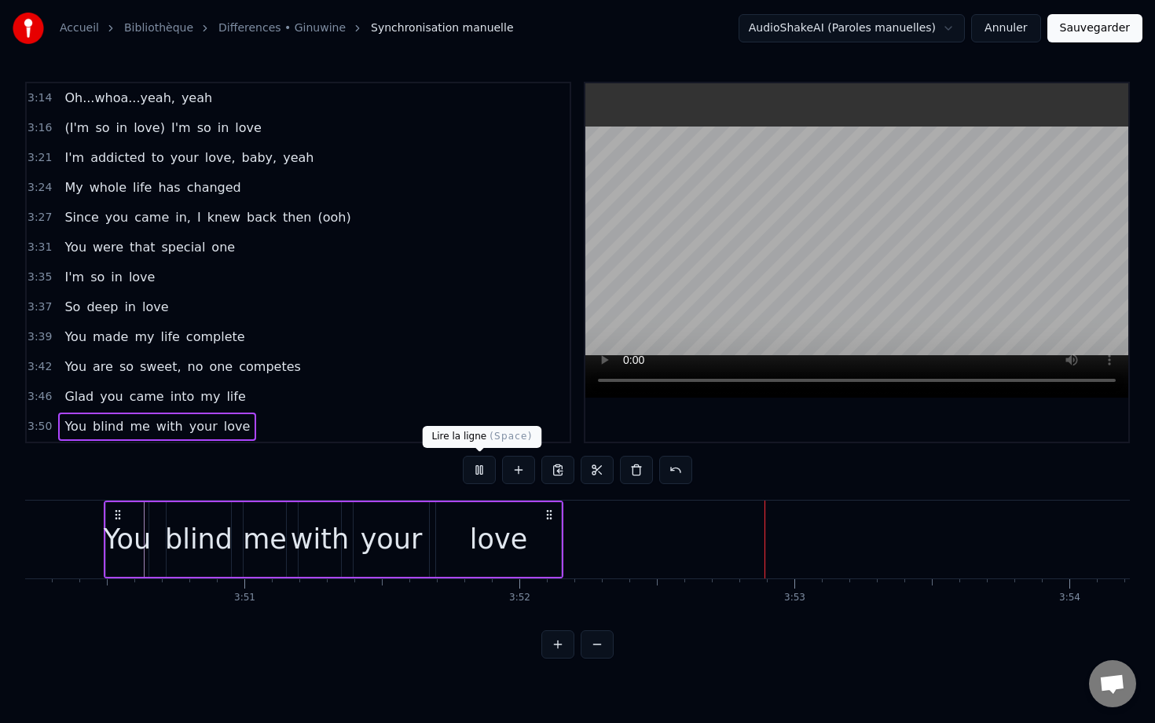
click at [484, 472] on button at bounding box center [479, 470] width 33 height 28
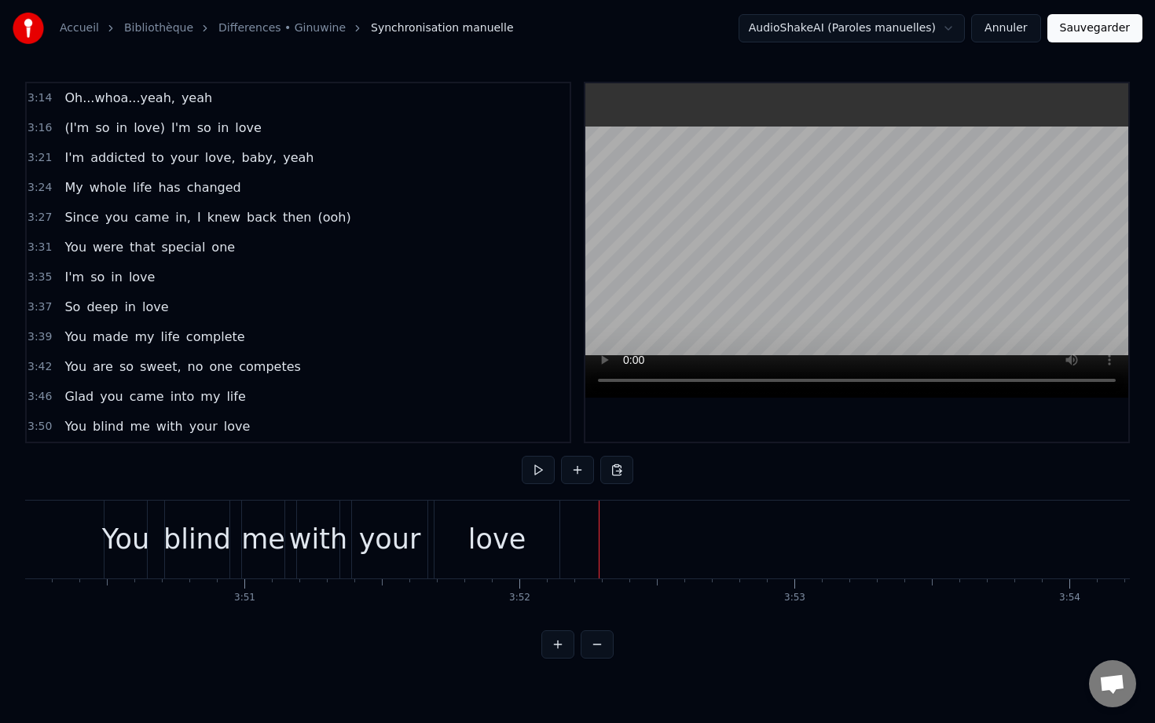
click at [602, 578] on div "Coller la ligne Ctrl+V" at bounding box center [678, 581] width 193 height 25
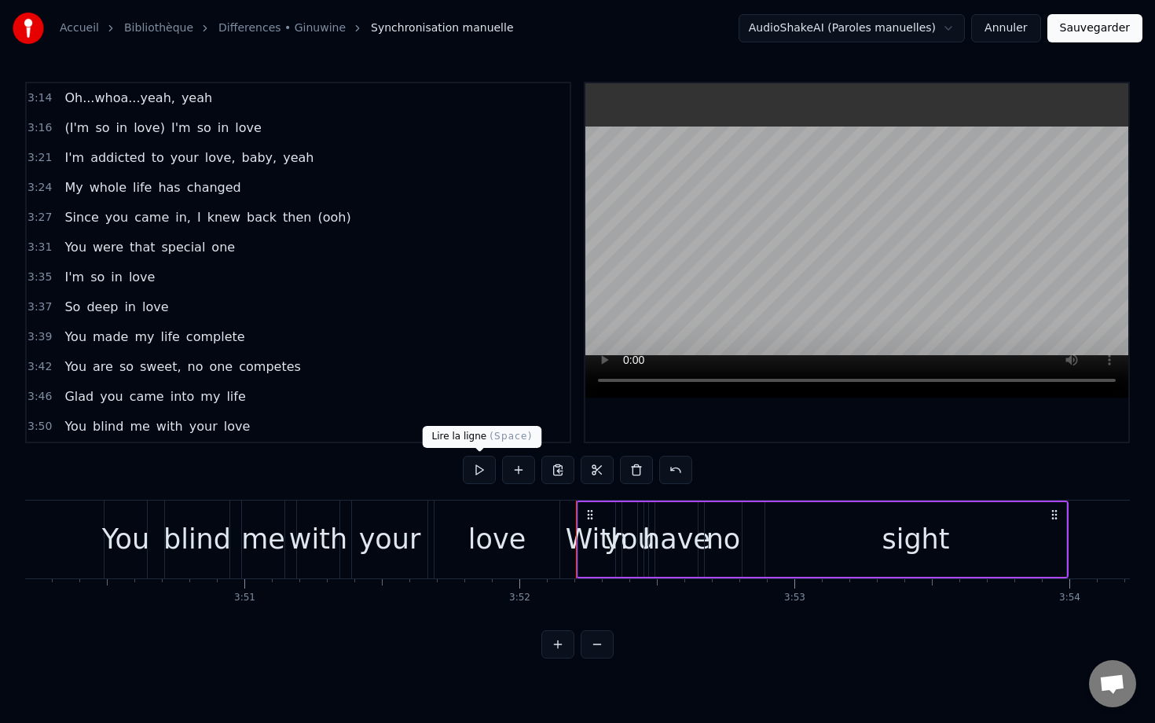
click at [483, 468] on button at bounding box center [479, 470] width 33 height 28
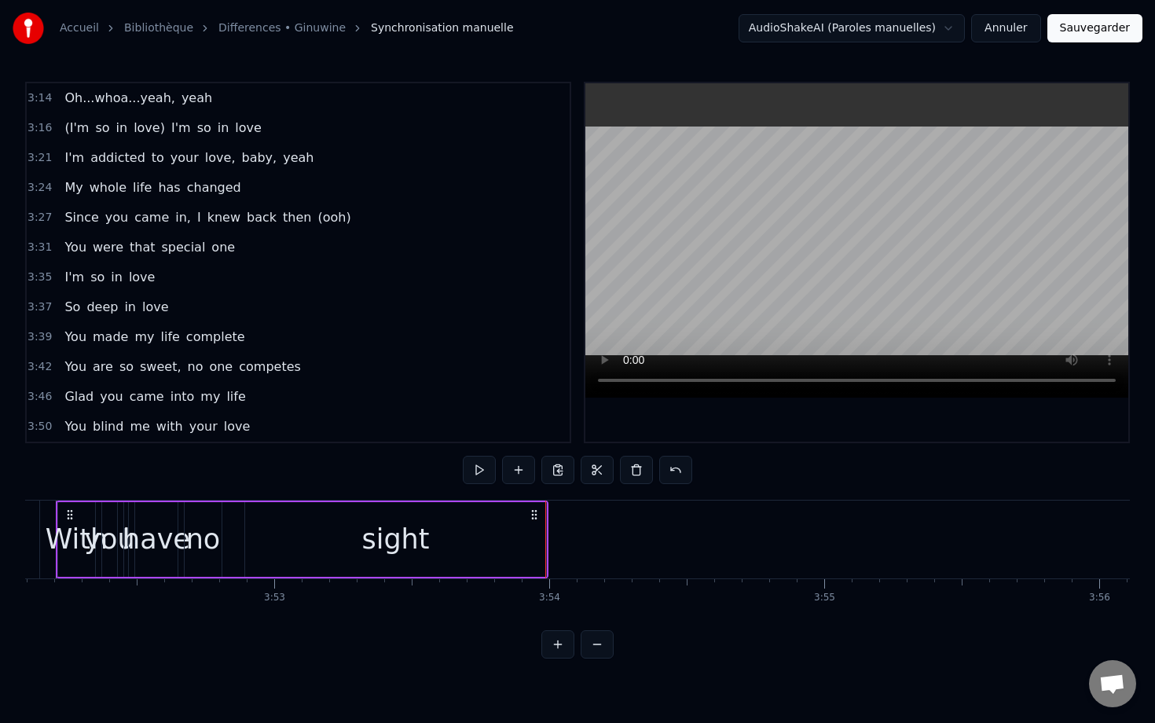
scroll to position [0, 63747]
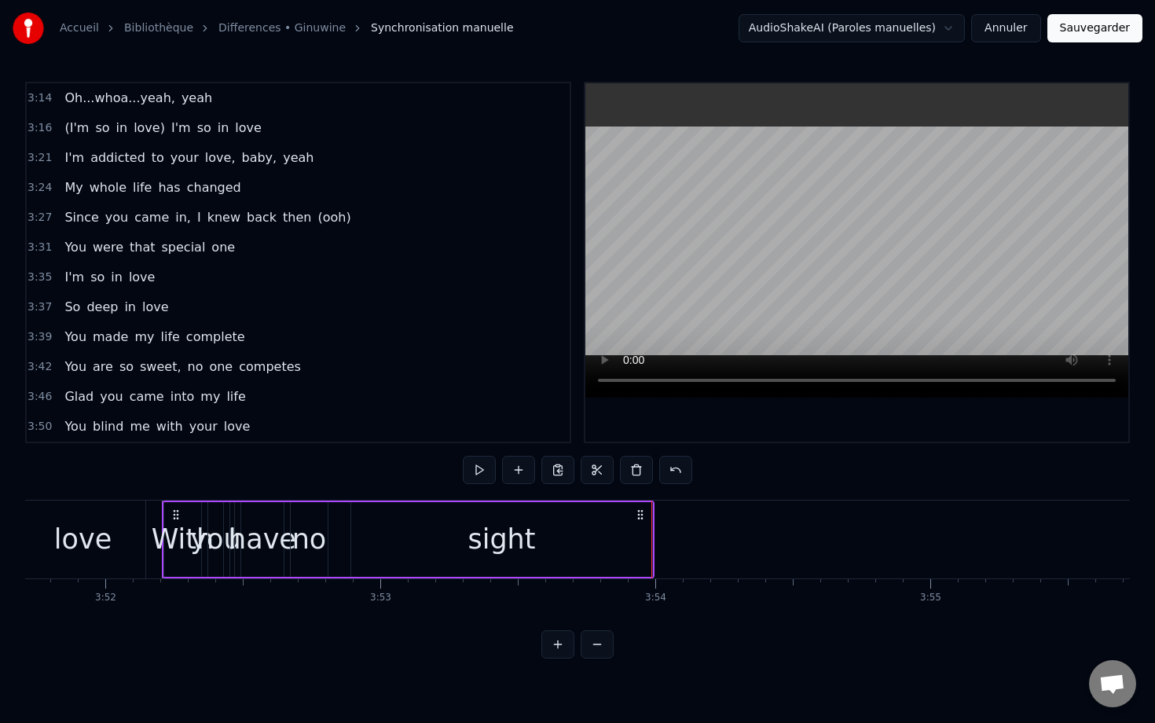
click at [68, 392] on span "Glad" at bounding box center [79, 397] width 32 height 18
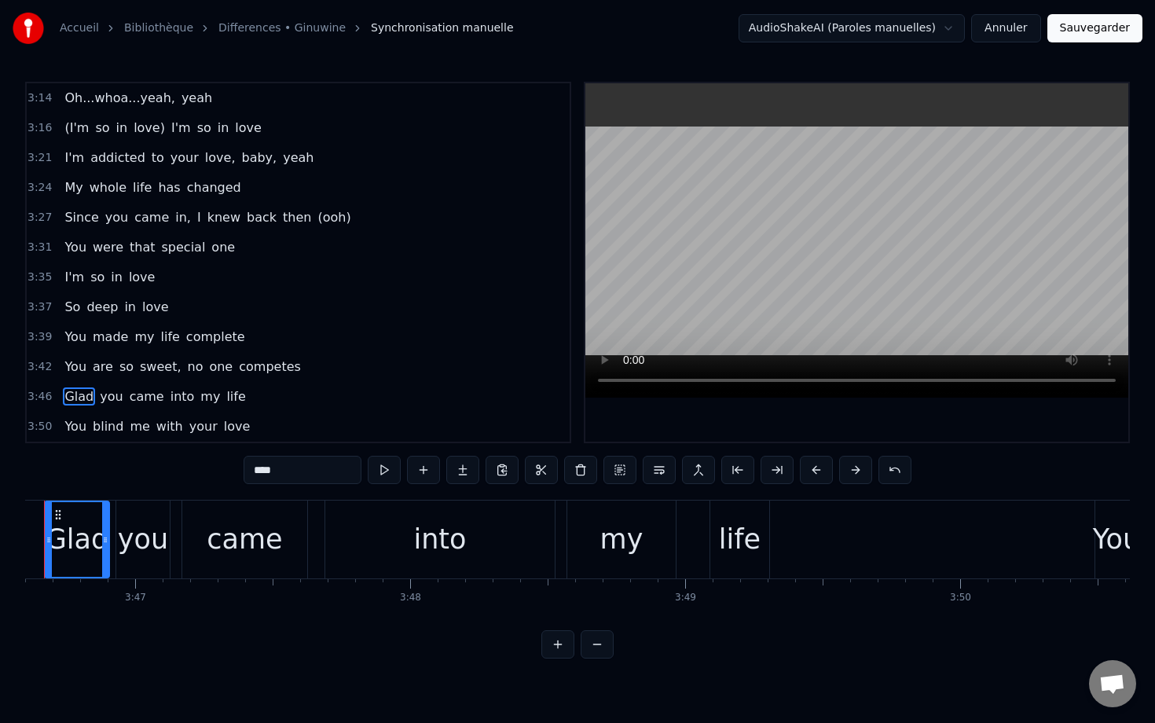
scroll to position [0, 62281]
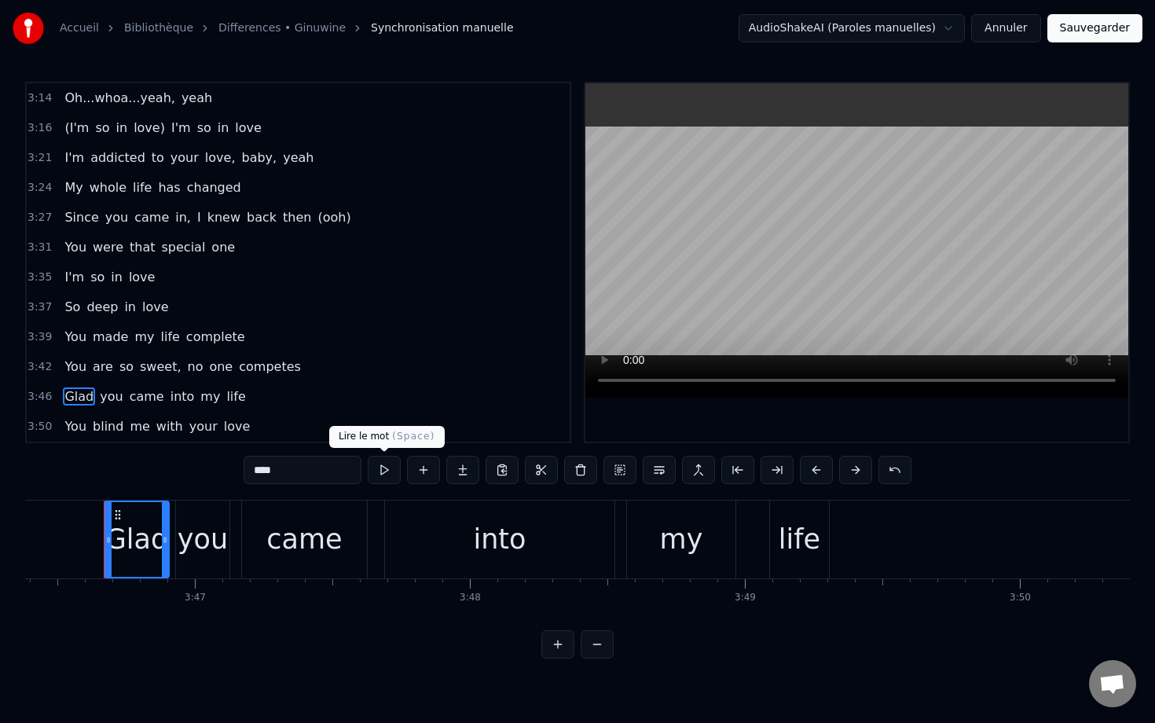
click at [388, 475] on button at bounding box center [384, 470] width 33 height 28
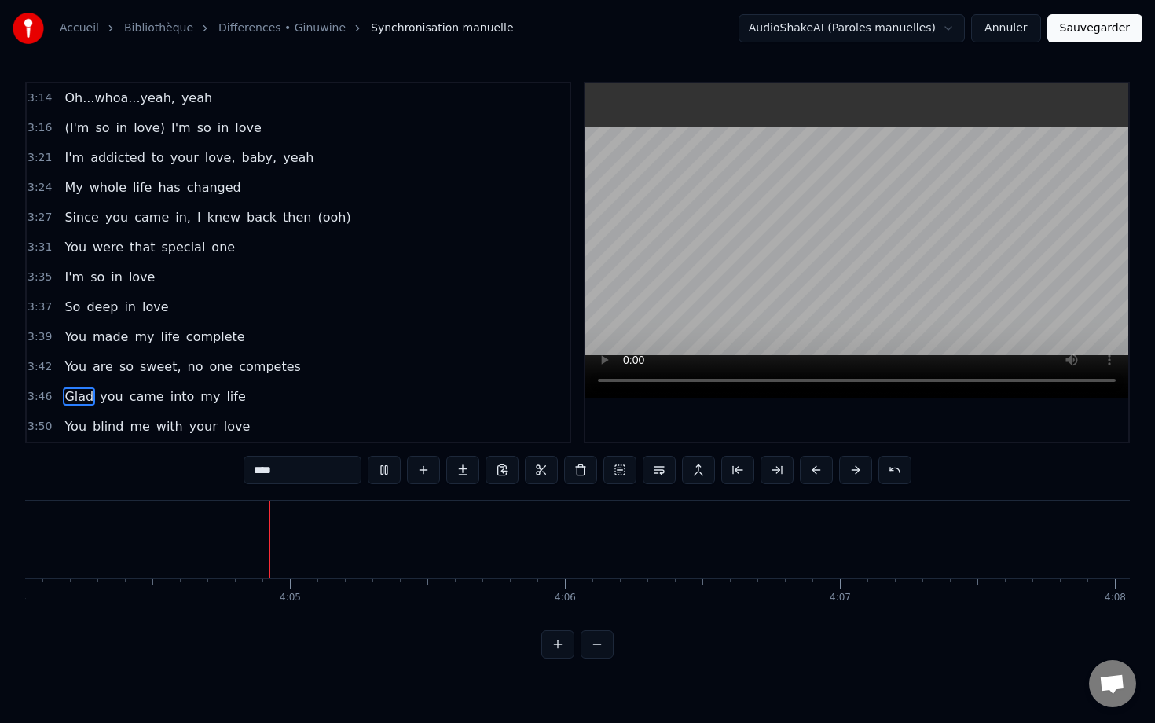
scroll to position [0, 67148]
click at [58, 179] on div "My whole life has changed" at bounding box center [152, 188] width 189 height 28
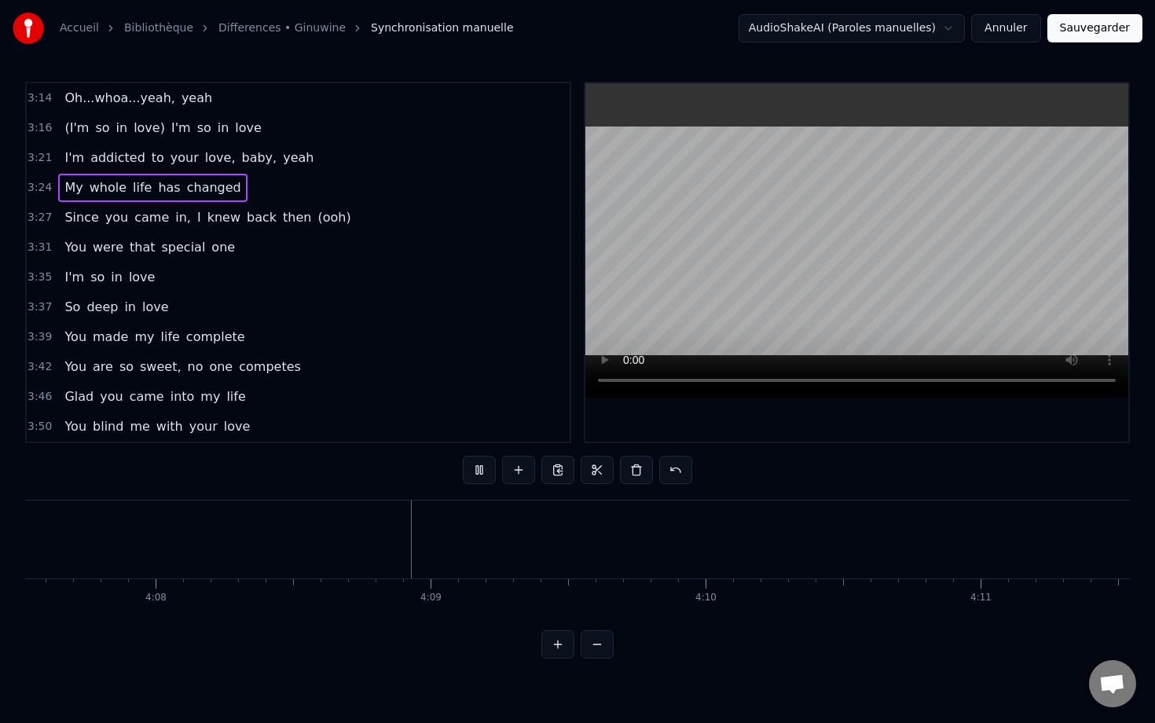
click at [70, 240] on span "You" at bounding box center [75, 247] width 25 height 18
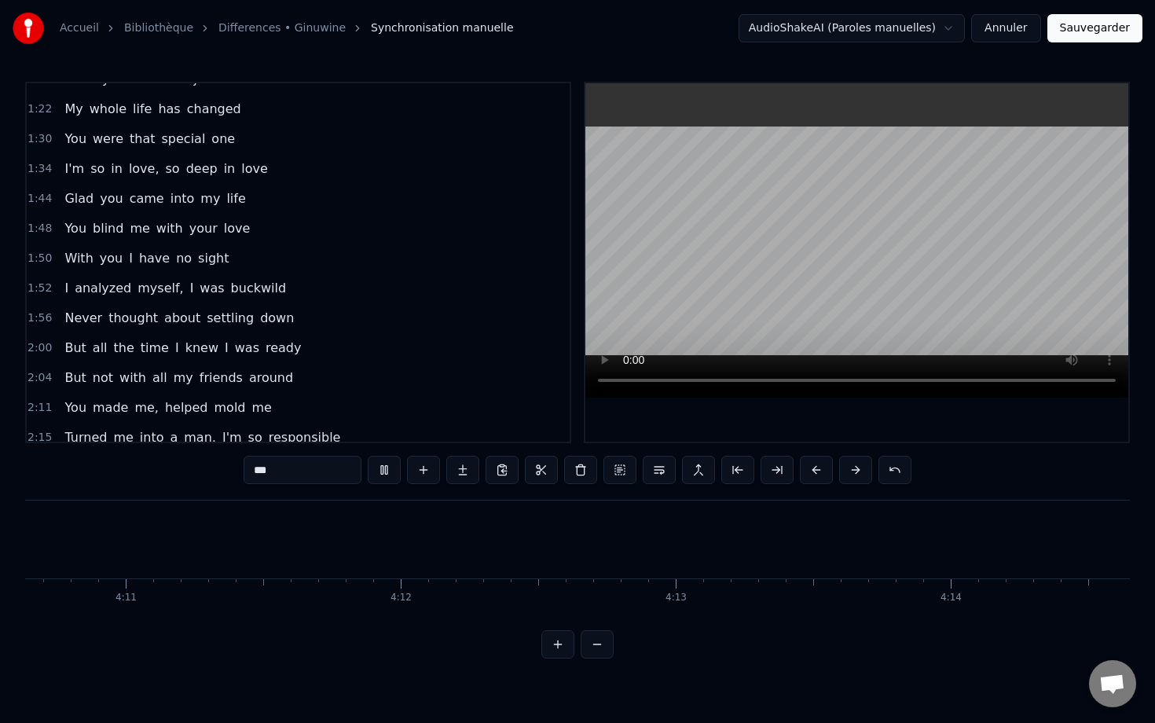
scroll to position [0, 68954]
click at [1078, 39] on button "Sauvegarder" at bounding box center [1095, 28] width 95 height 28
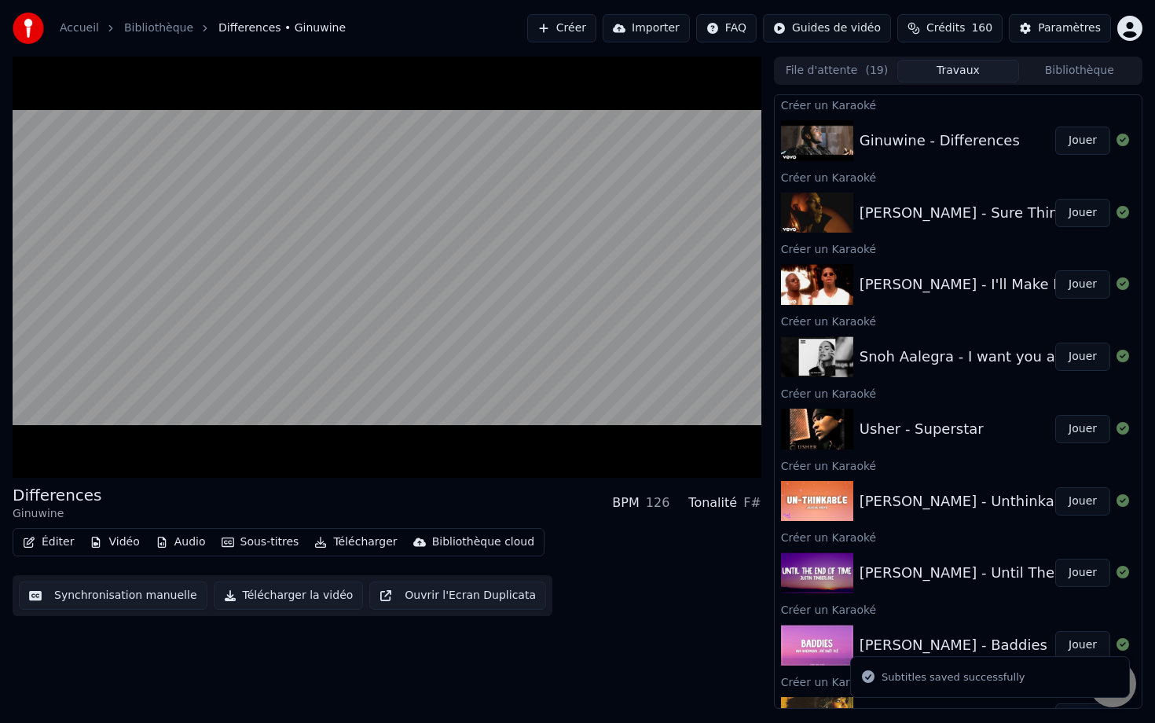
click at [1068, 216] on button "Jouer" at bounding box center [1083, 213] width 55 height 28
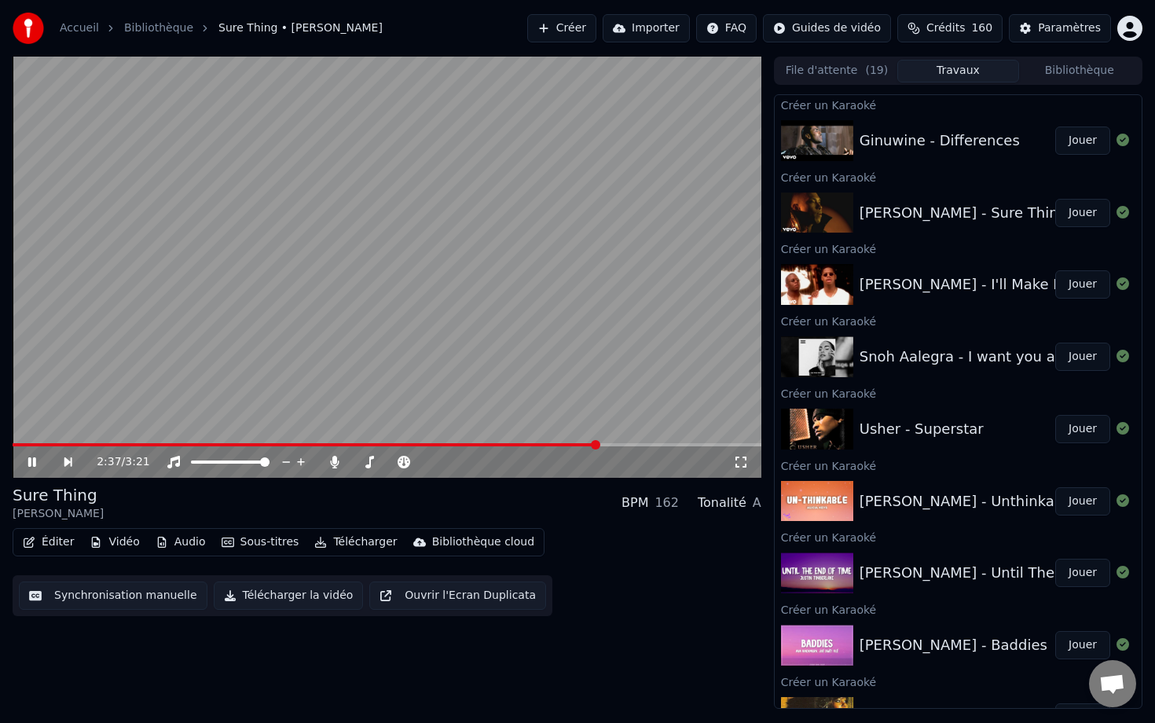
click at [609, 249] on video at bounding box center [387, 267] width 749 height 421
click at [124, 597] on button "Synchronisation manuelle" at bounding box center [113, 596] width 189 height 28
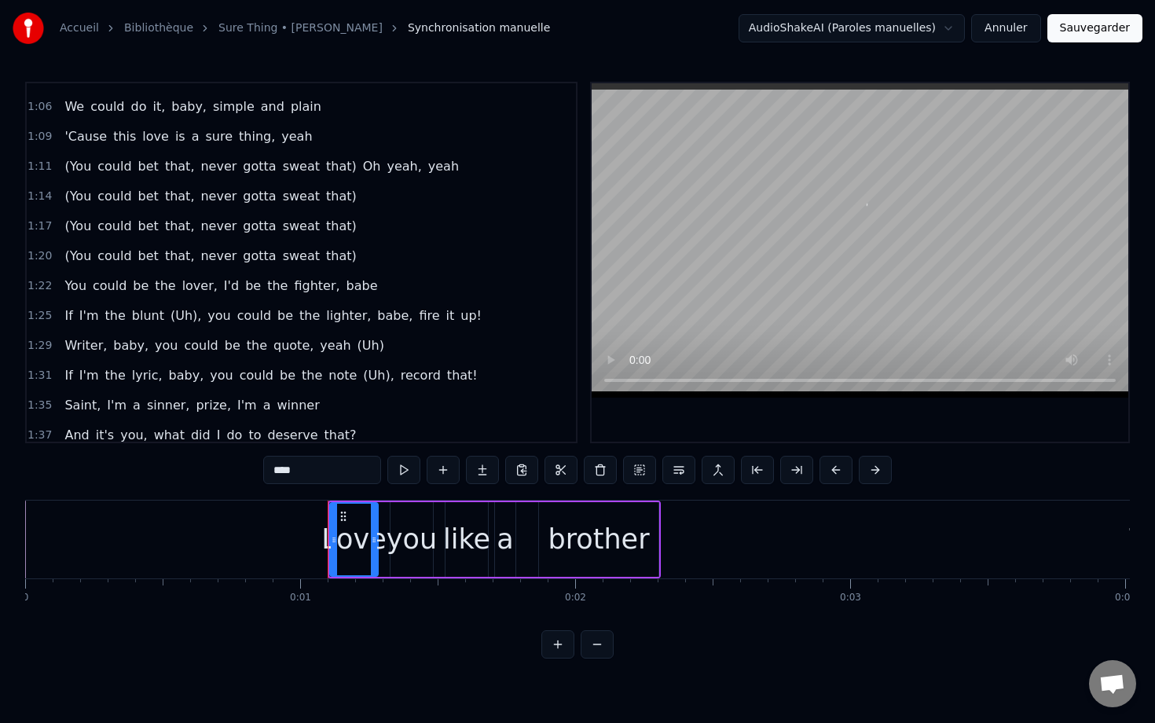
scroll to position [649, 0]
click at [64, 153] on div "(You could bet that, never gotta sweat that) Oh yeah, yeah" at bounding box center [261, 166] width 407 height 28
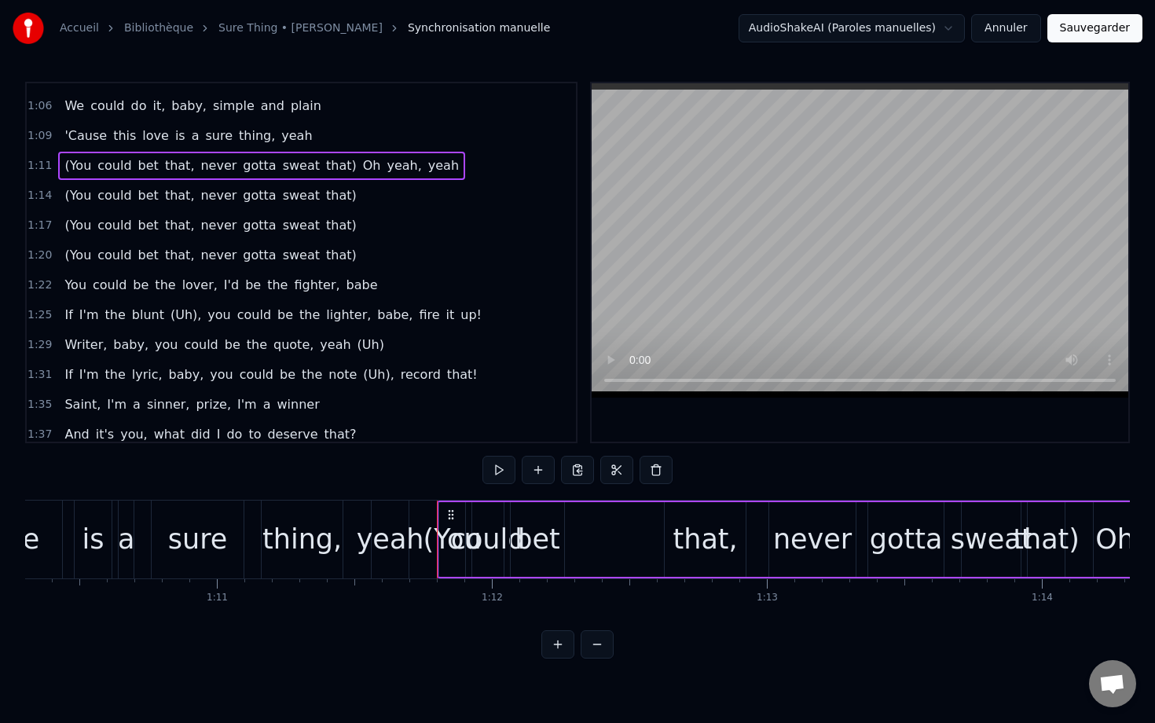
scroll to position [0, 19675]
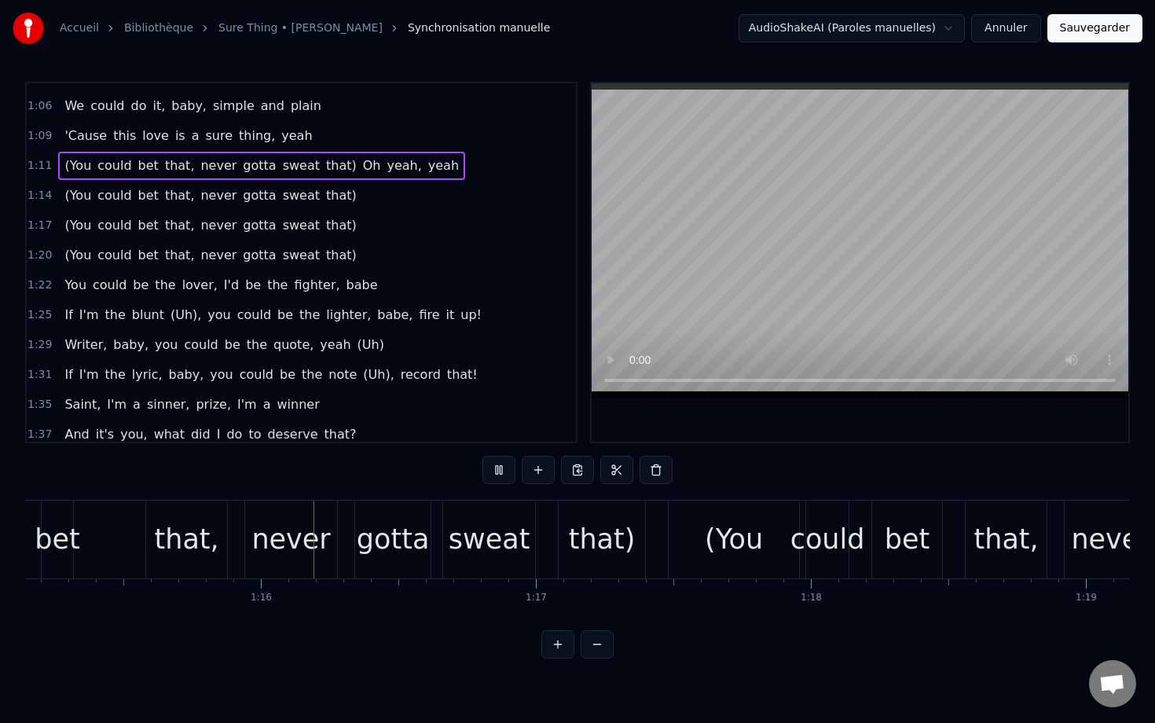
click at [79, 161] on span "(You" at bounding box center [78, 165] width 30 height 18
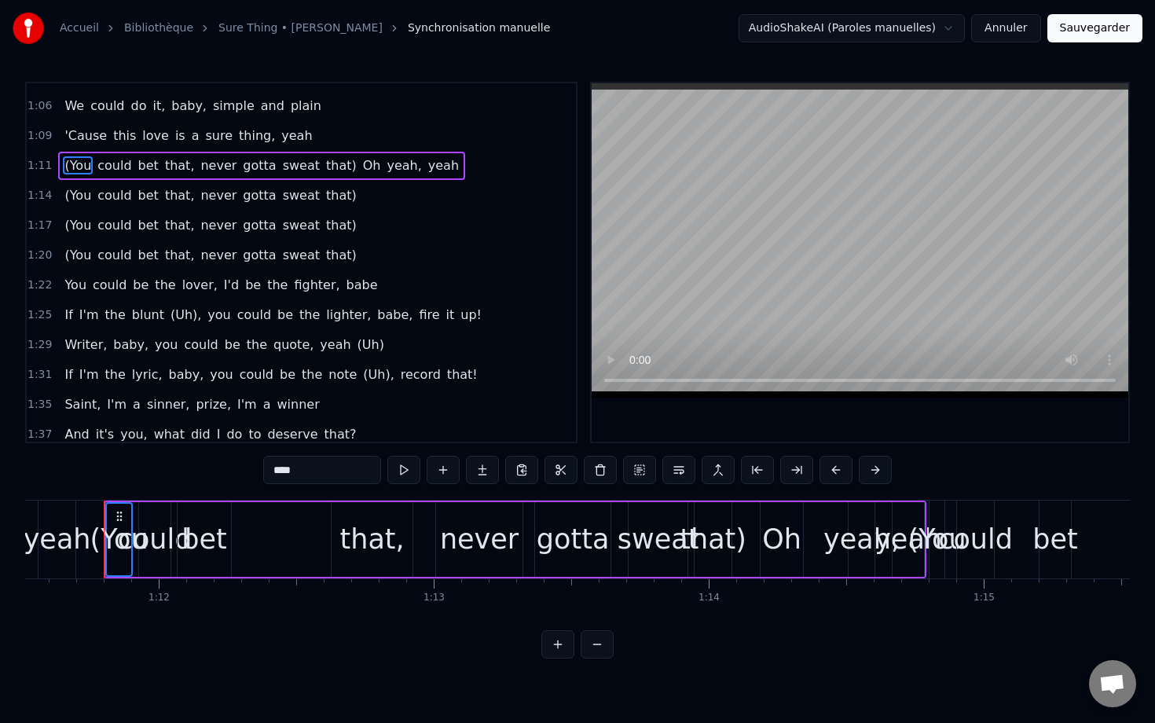
click at [103, 165] on span "could" at bounding box center [114, 165] width 37 height 18
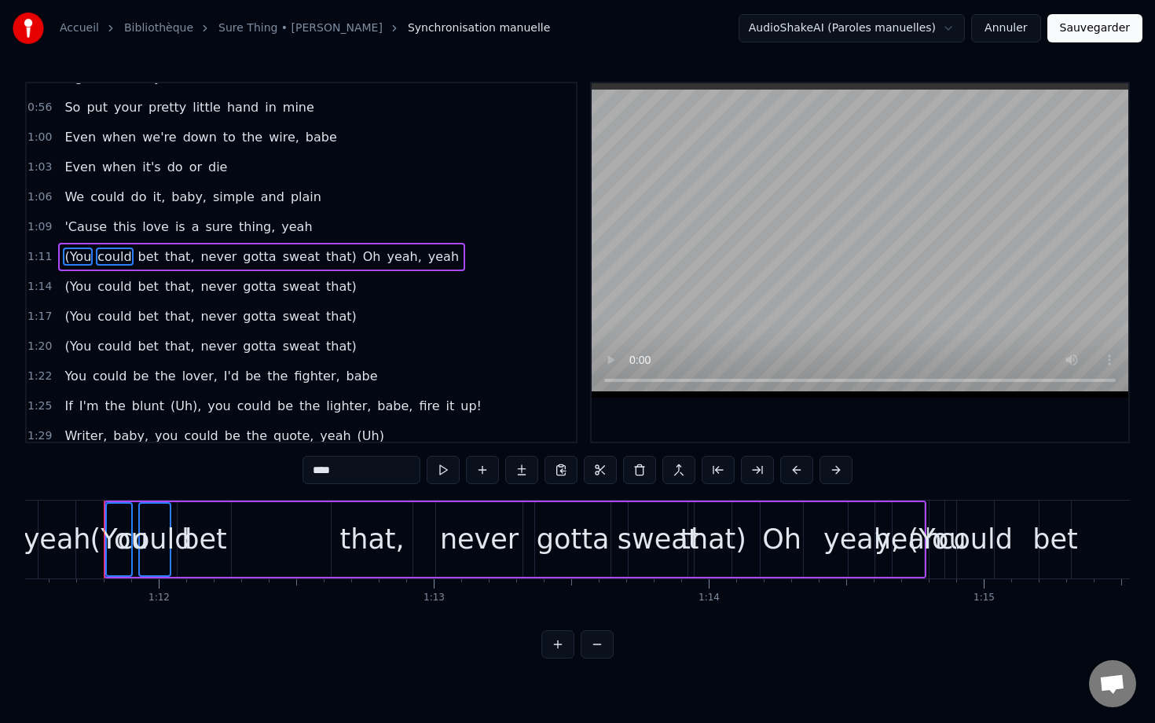
scroll to position [553, 0]
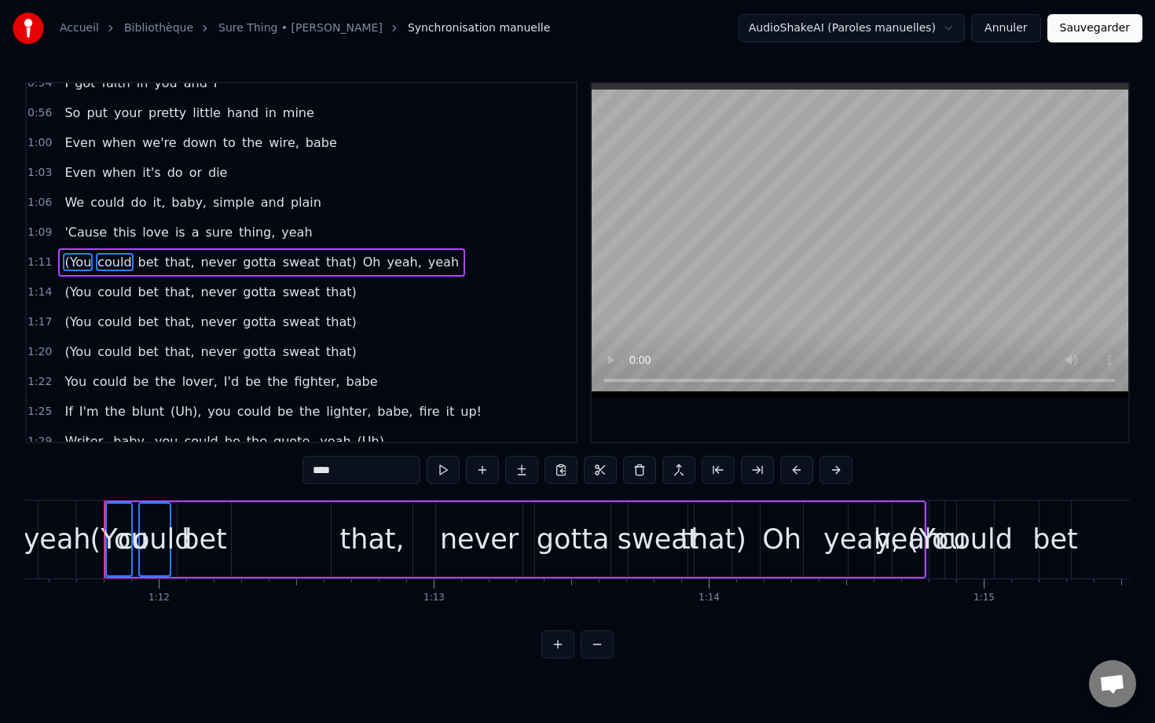
click at [143, 262] on span "bet" at bounding box center [149, 262] width 24 height 18
click at [179, 262] on span "that," at bounding box center [179, 262] width 33 height 18
click at [200, 262] on span "never" at bounding box center [218, 262] width 39 height 18
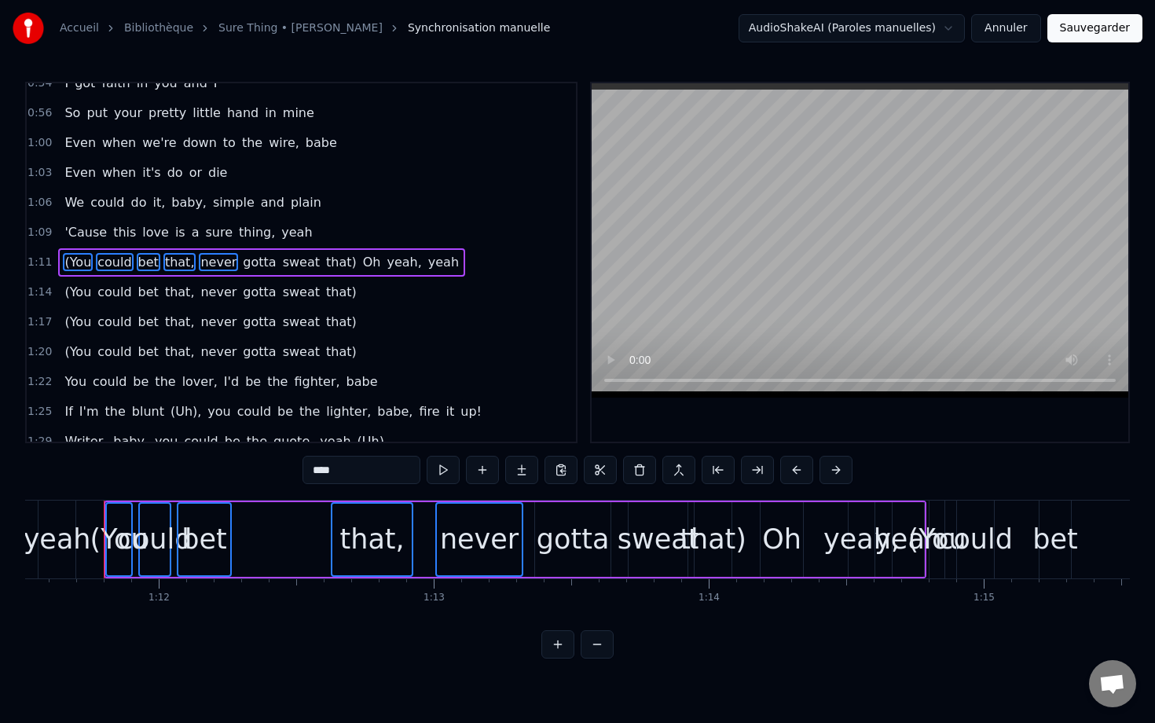
click at [254, 257] on span "gotta" at bounding box center [259, 262] width 36 height 18
click at [281, 260] on span "sweat" at bounding box center [301, 262] width 40 height 18
click at [325, 262] on span "that)" at bounding box center [342, 262] width 34 height 18
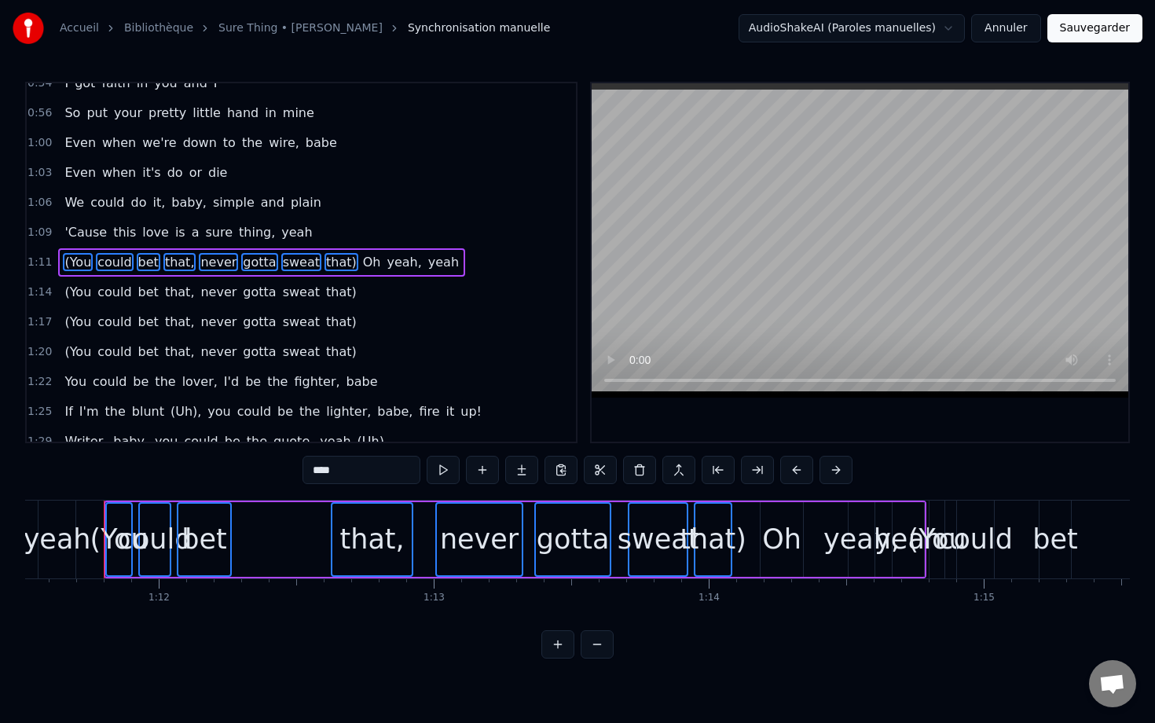
click at [68, 289] on span "(You" at bounding box center [78, 292] width 30 height 18
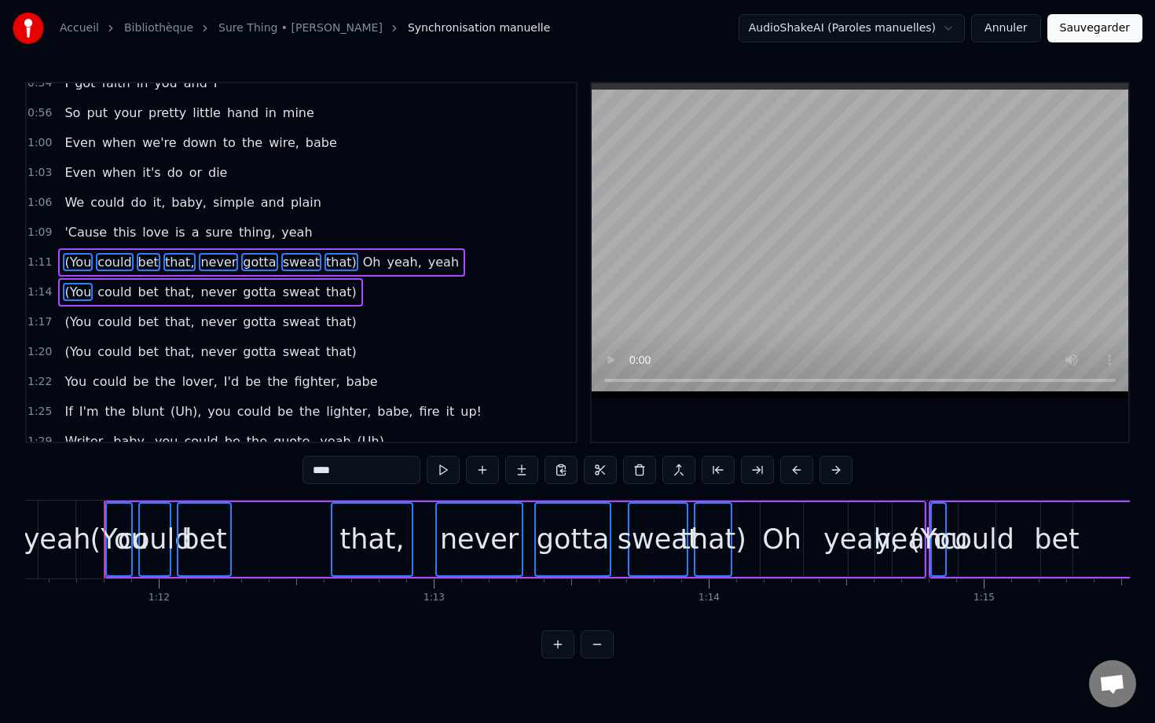
click at [112, 292] on span "could" at bounding box center [114, 292] width 37 height 18
click at [163, 299] on span "that," at bounding box center [179, 292] width 33 height 18
click at [137, 293] on span "bet" at bounding box center [149, 292] width 24 height 18
click at [209, 289] on span "never" at bounding box center [218, 292] width 39 height 18
click at [249, 288] on span "gotta" at bounding box center [259, 292] width 36 height 18
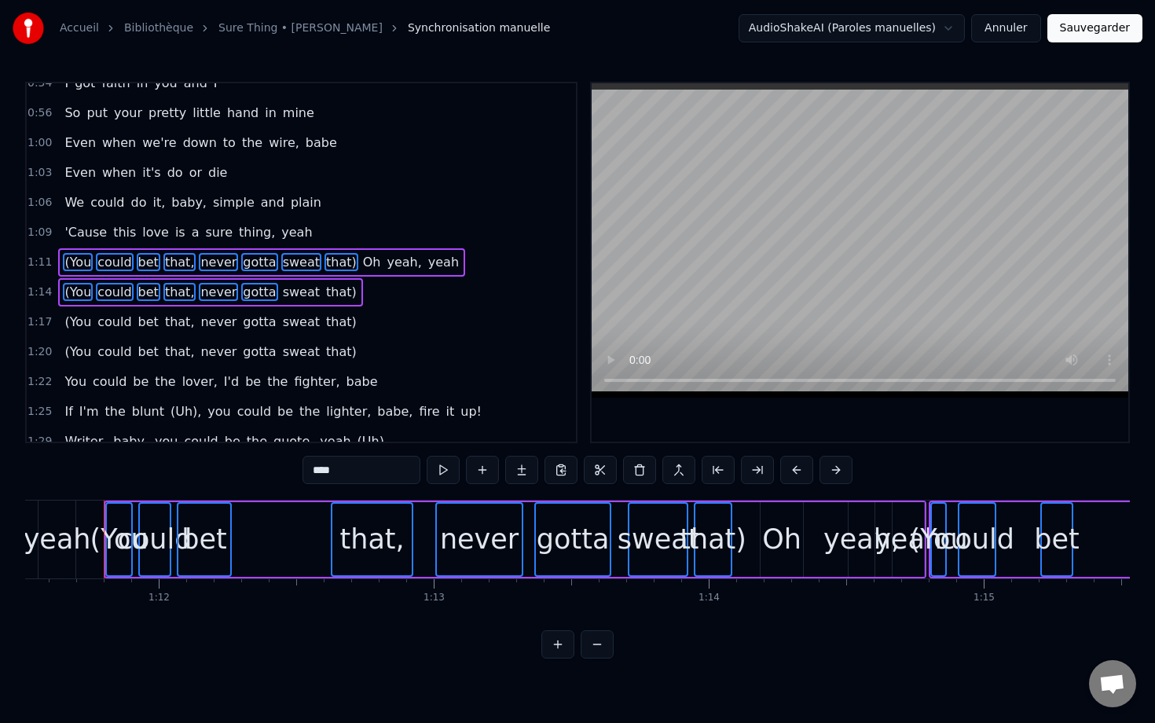
click at [281, 288] on span "sweat" at bounding box center [301, 292] width 40 height 18
click at [325, 285] on span "that)" at bounding box center [342, 292] width 34 height 18
click at [75, 325] on span "(You" at bounding box center [78, 322] width 30 height 18
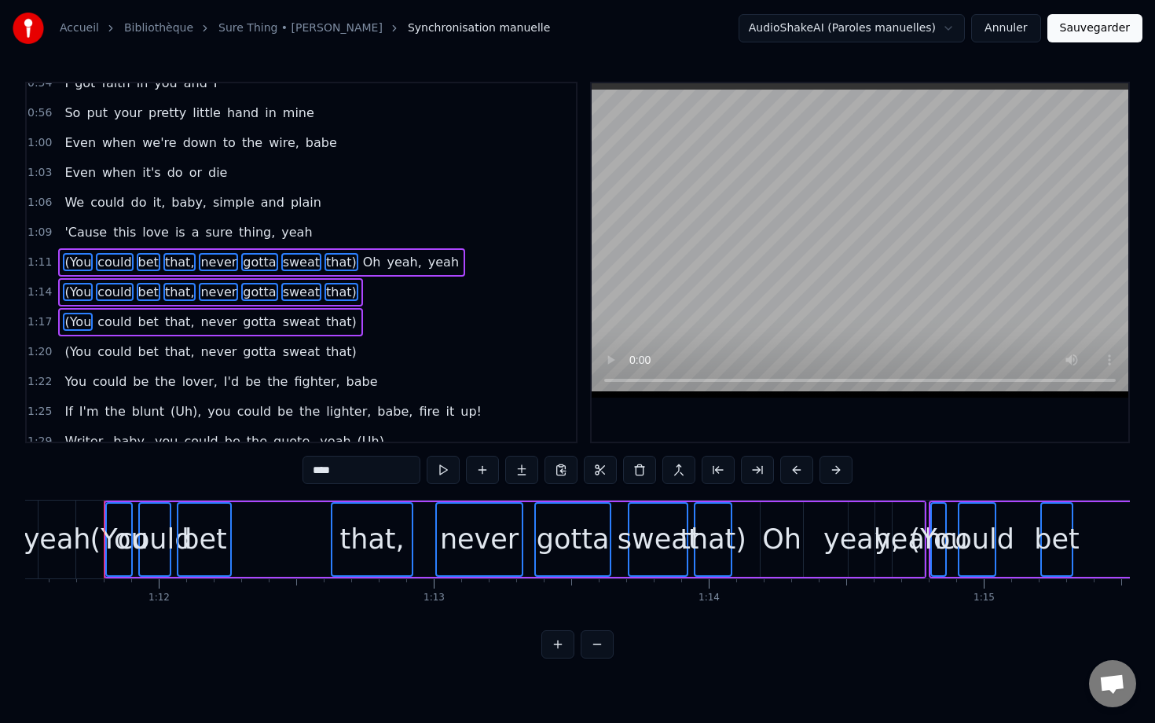
click at [107, 325] on span "could" at bounding box center [114, 322] width 37 height 18
click at [137, 324] on span "bet" at bounding box center [149, 322] width 24 height 18
click at [173, 327] on span "that," at bounding box center [179, 322] width 33 height 18
click at [199, 329] on span "never" at bounding box center [218, 322] width 39 height 18
click at [248, 324] on span "gotta" at bounding box center [259, 322] width 36 height 18
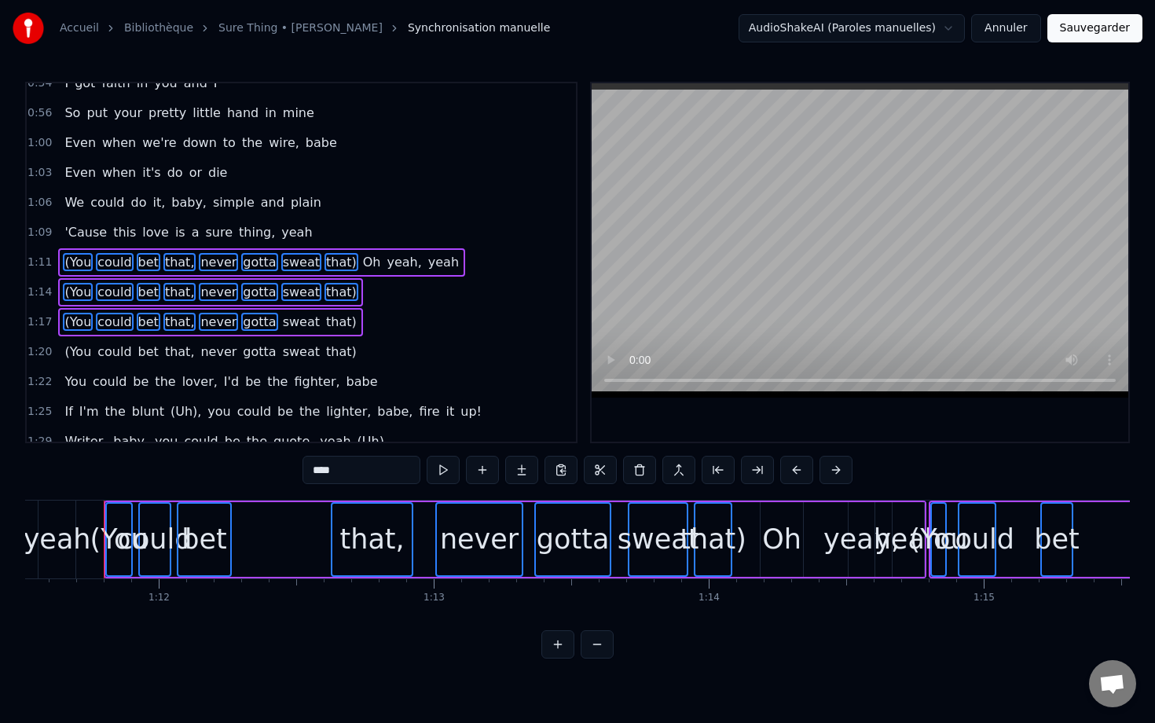
click at [284, 324] on span "sweat" at bounding box center [301, 322] width 40 height 18
click at [325, 324] on span "that)" at bounding box center [342, 322] width 34 height 18
click at [72, 353] on span "(You" at bounding box center [78, 352] width 30 height 18
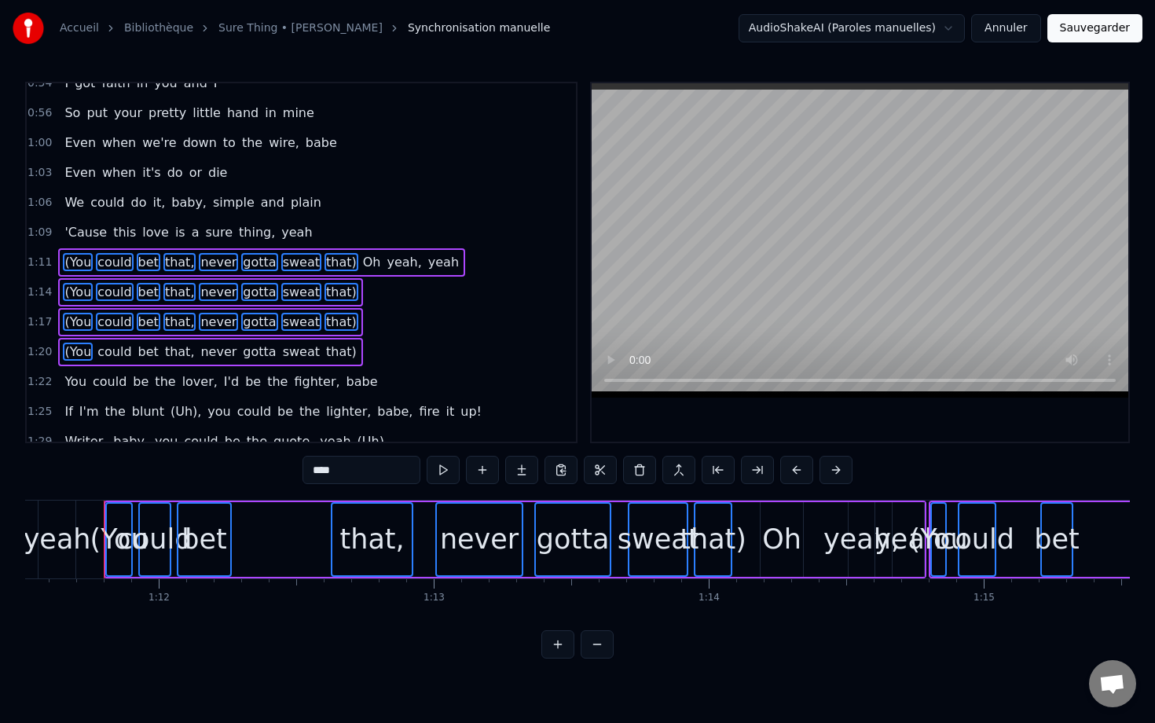
click at [112, 358] on span "could" at bounding box center [114, 352] width 37 height 18
click at [139, 348] on span "bet" at bounding box center [149, 352] width 24 height 18
click at [172, 346] on span "that," at bounding box center [179, 352] width 33 height 18
click at [200, 352] on span "never" at bounding box center [218, 352] width 39 height 18
click at [243, 353] on span "gotta" at bounding box center [259, 352] width 36 height 18
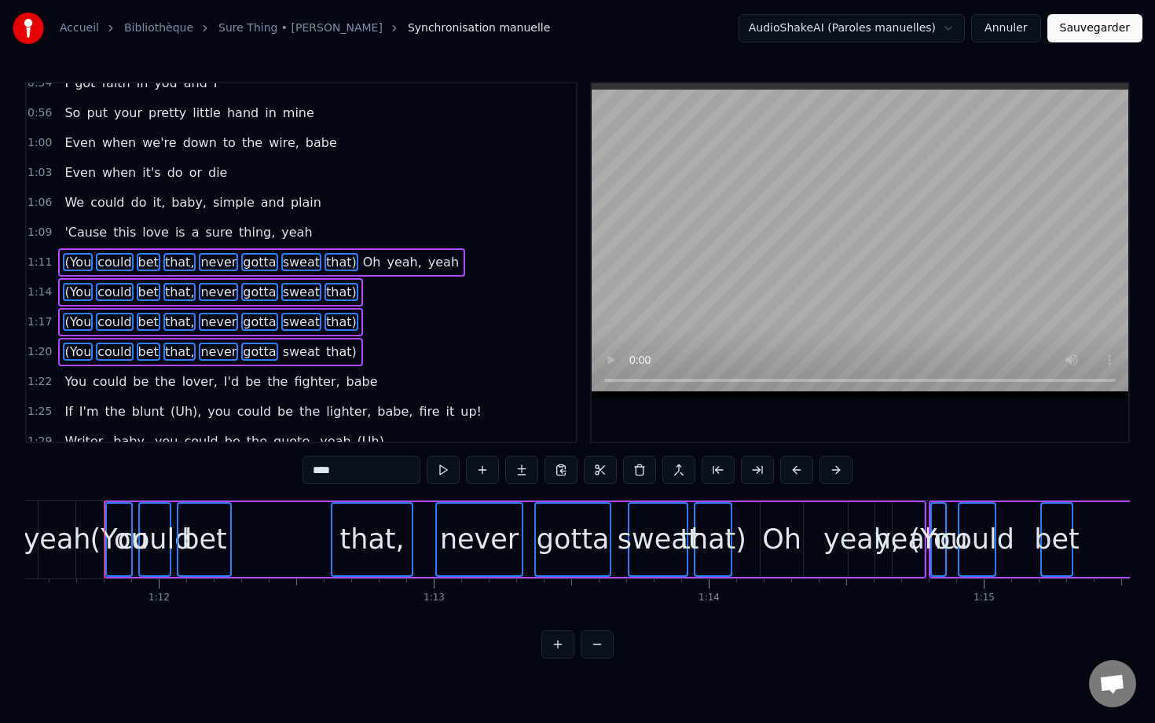
click at [292, 351] on span "sweat" at bounding box center [301, 352] width 40 height 18
click at [325, 349] on span "that)" at bounding box center [342, 352] width 34 height 18
click at [365, 292] on div "1:14 (You could bet that, never gotta sweat that)" at bounding box center [301, 292] width 549 height 30
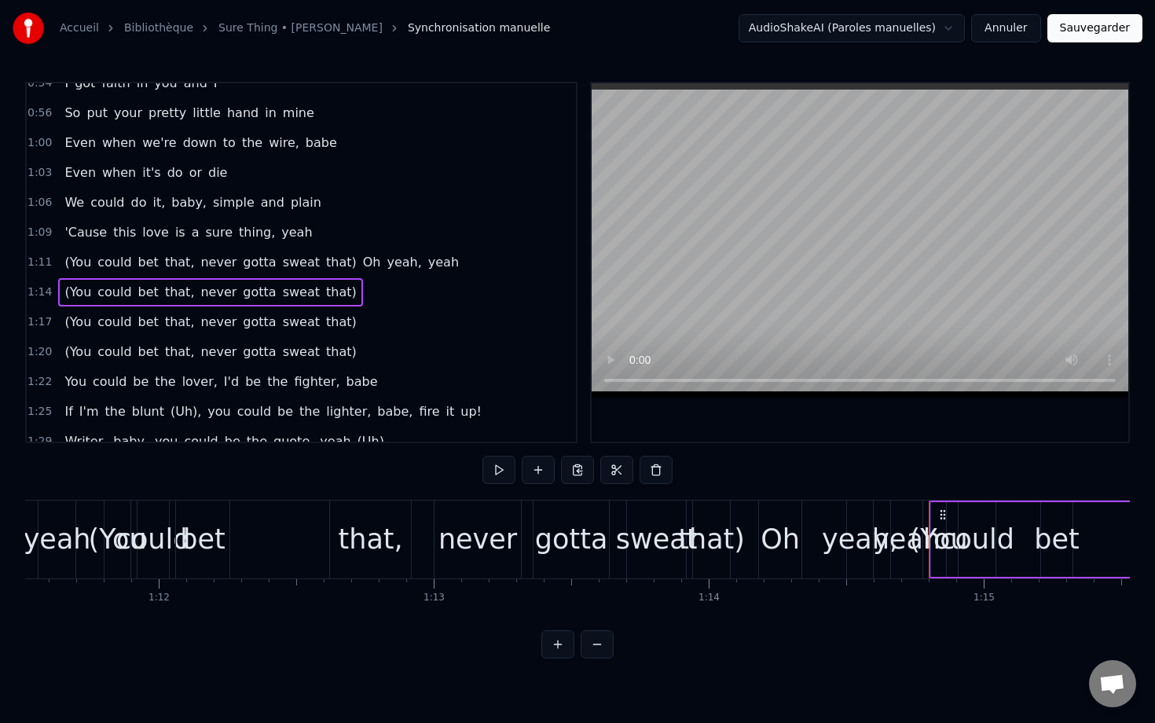
click at [64, 251] on div "(You could bet that, never gotta sweat that) Oh yeah, yeah" at bounding box center [261, 262] width 407 height 28
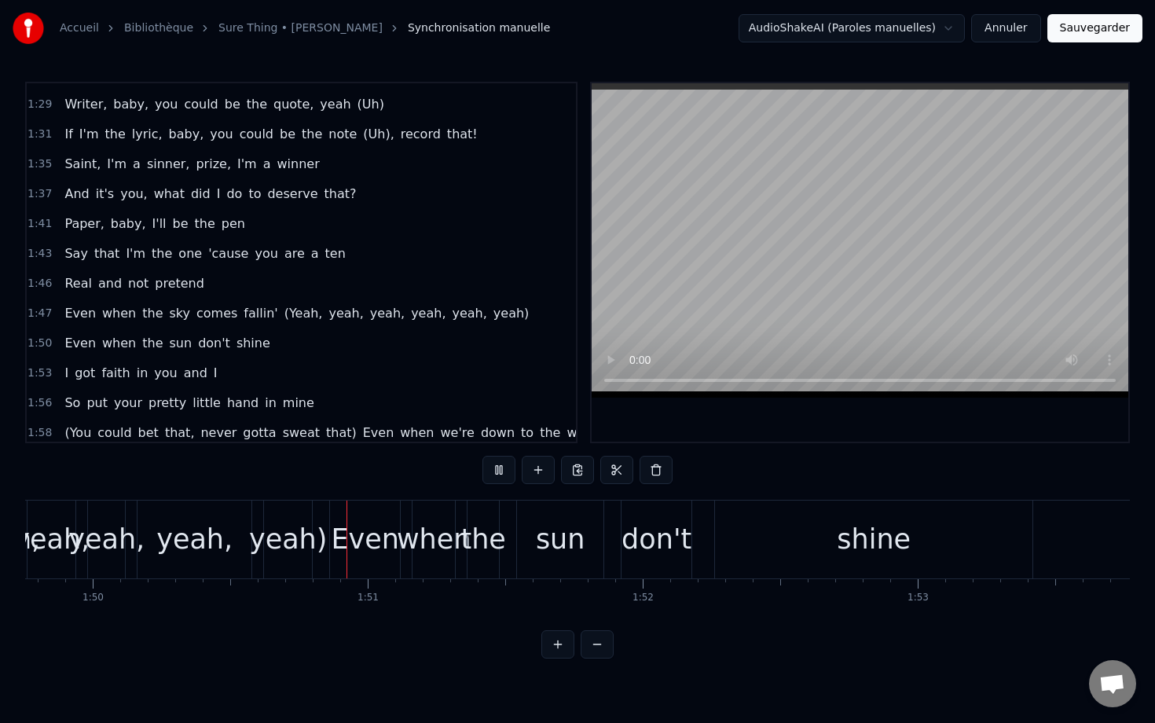
scroll to position [0, 30249]
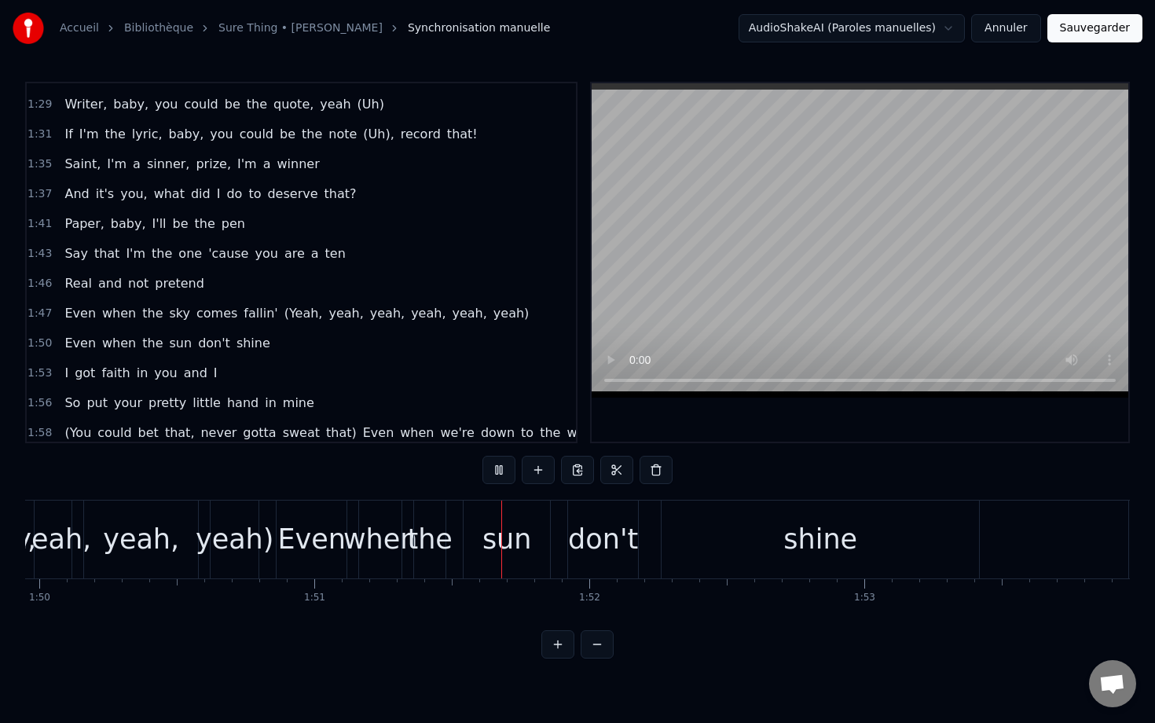
click at [283, 312] on span "(Yeah," at bounding box center [304, 313] width 42 height 18
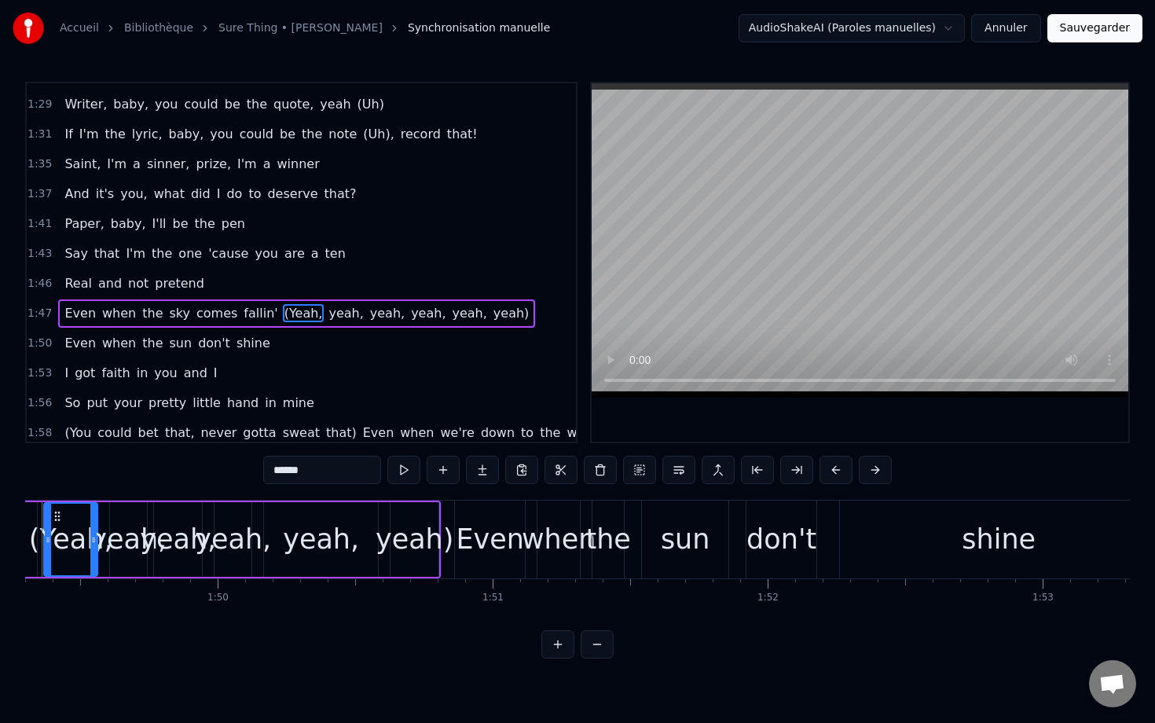
scroll to position [0, 30008]
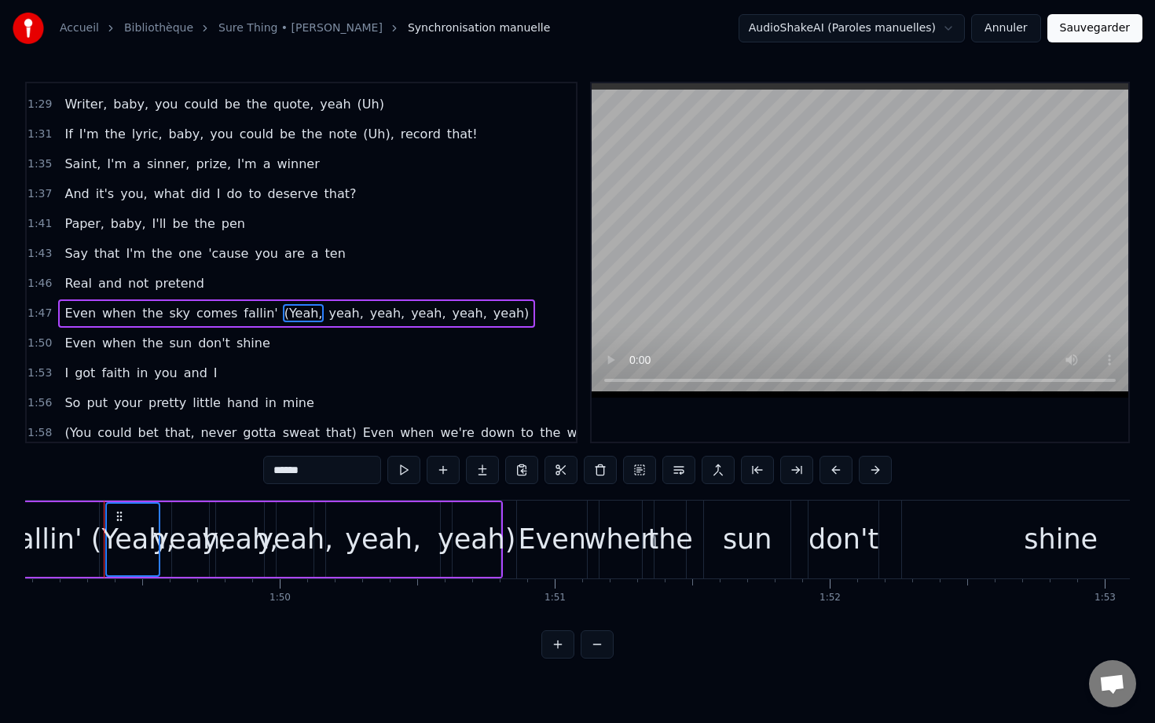
click at [327, 319] on span "yeah," at bounding box center [346, 313] width 38 height 18
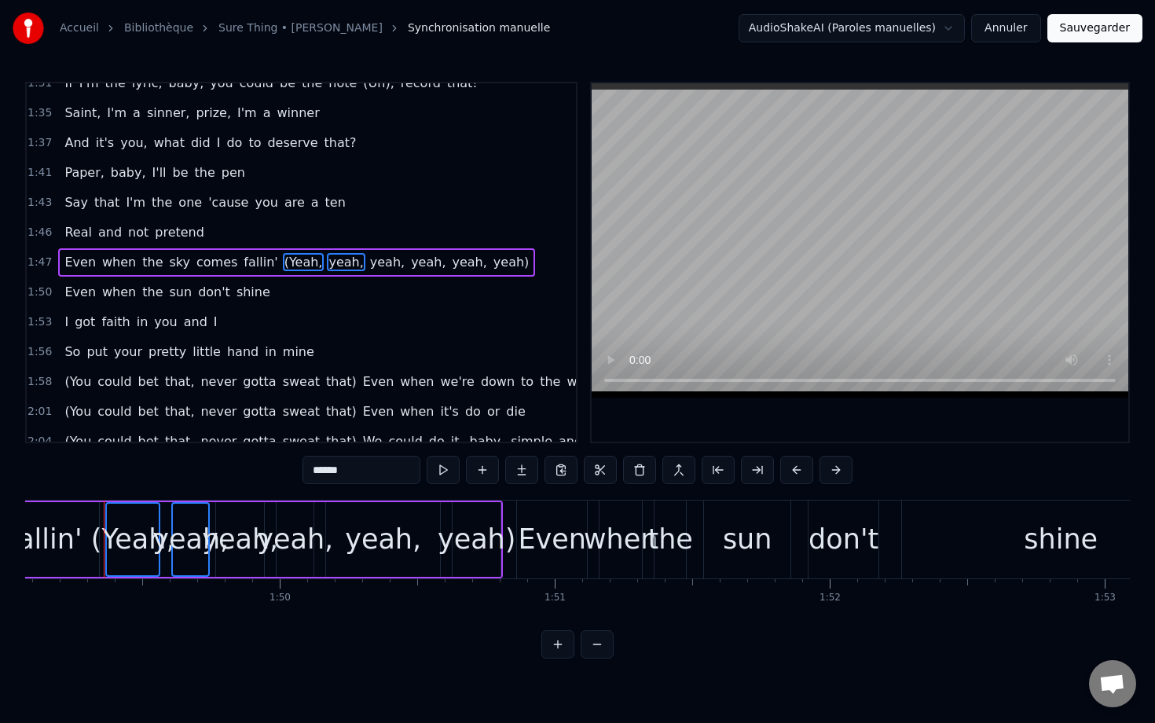
click at [369, 270] on span "yeah," at bounding box center [388, 262] width 38 height 18
click at [410, 266] on span "yeah," at bounding box center [429, 262] width 38 height 18
click at [450, 268] on span "yeah," at bounding box center [469, 262] width 38 height 18
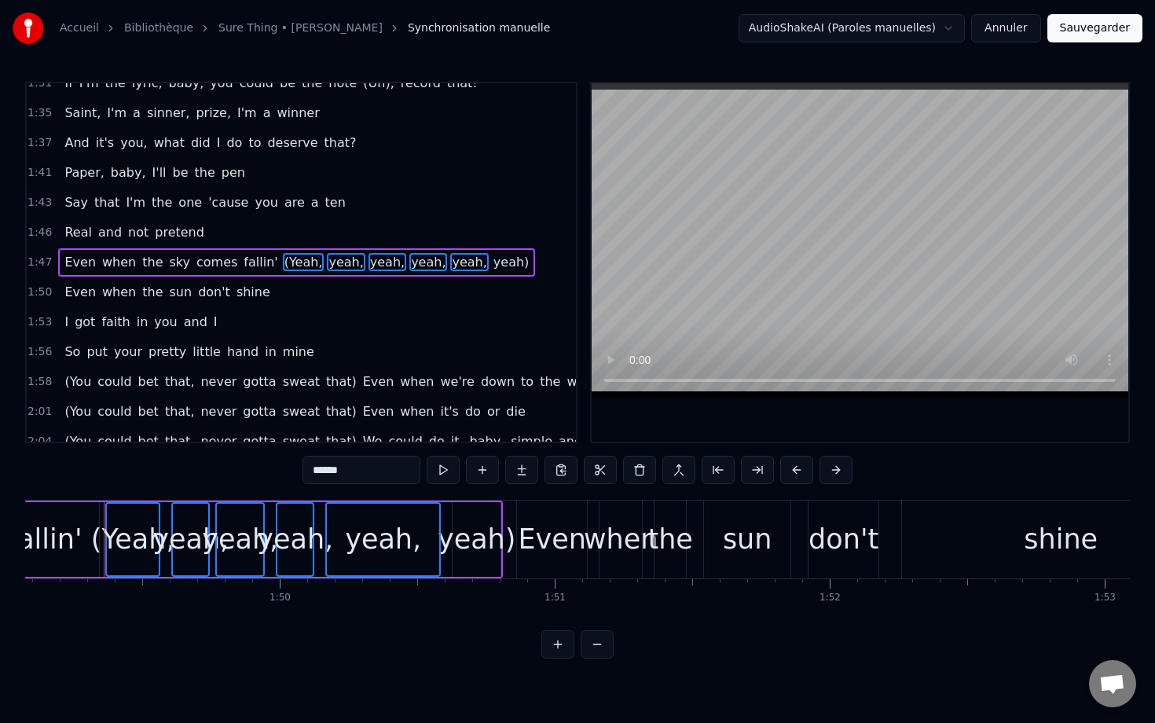
click at [492, 265] on span "yeah)" at bounding box center [511, 262] width 39 height 18
click at [642, 467] on button at bounding box center [639, 470] width 33 height 28
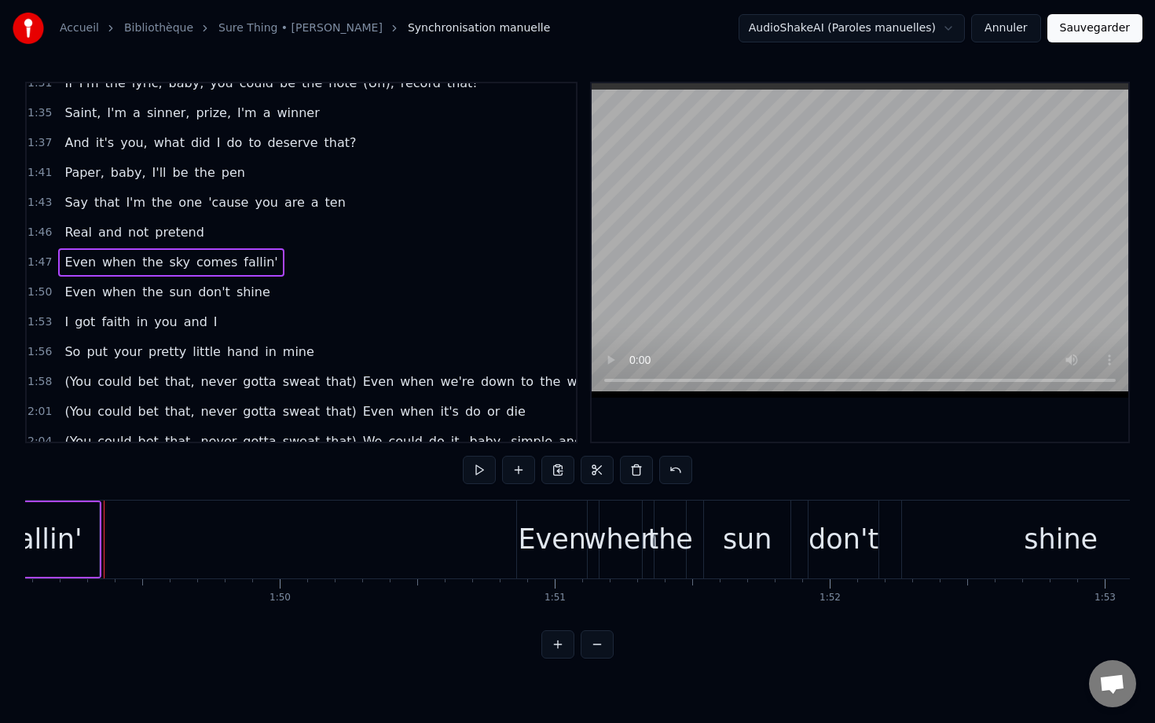
click at [77, 381] on span "(You" at bounding box center [78, 382] width 30 height 18
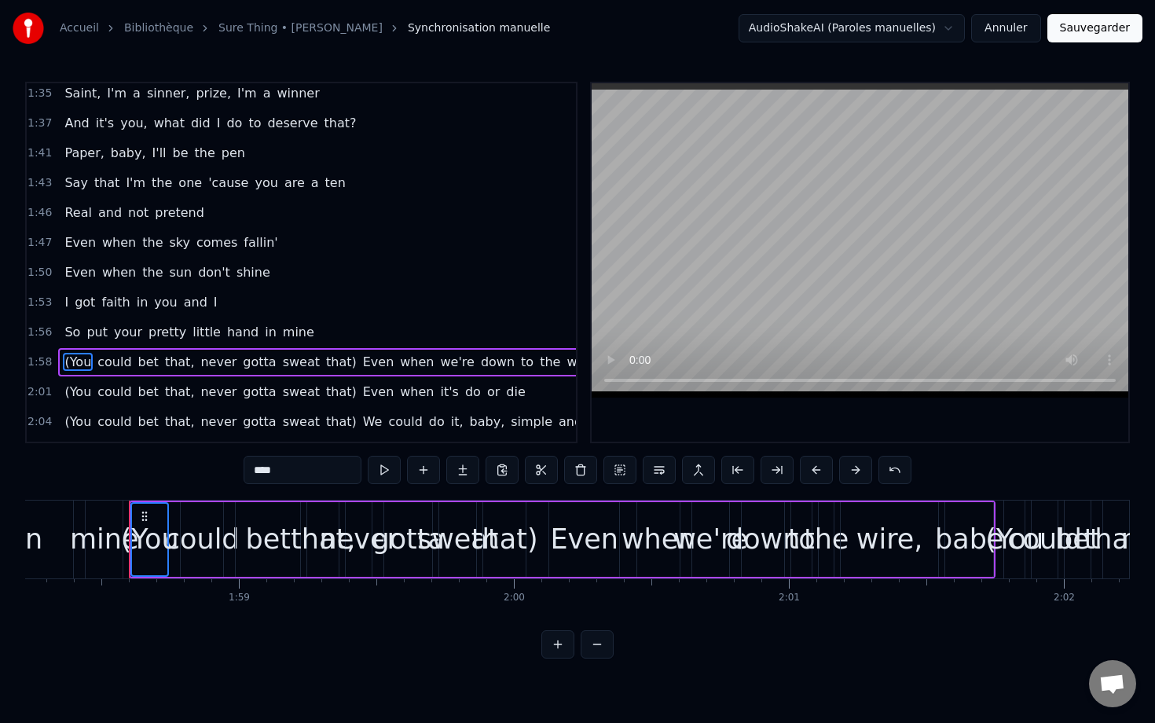
scroll to position [0, 32550]
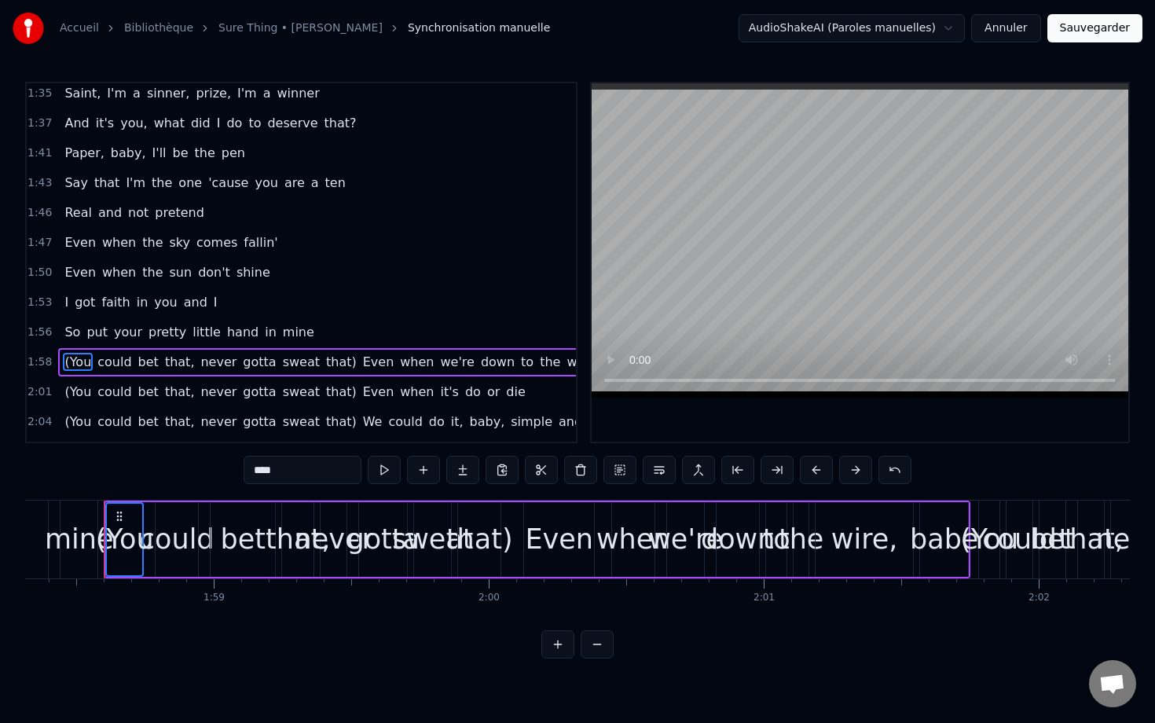
click at [108, 365] on span "could" at bounding box center [114, 362] width 37 height 18
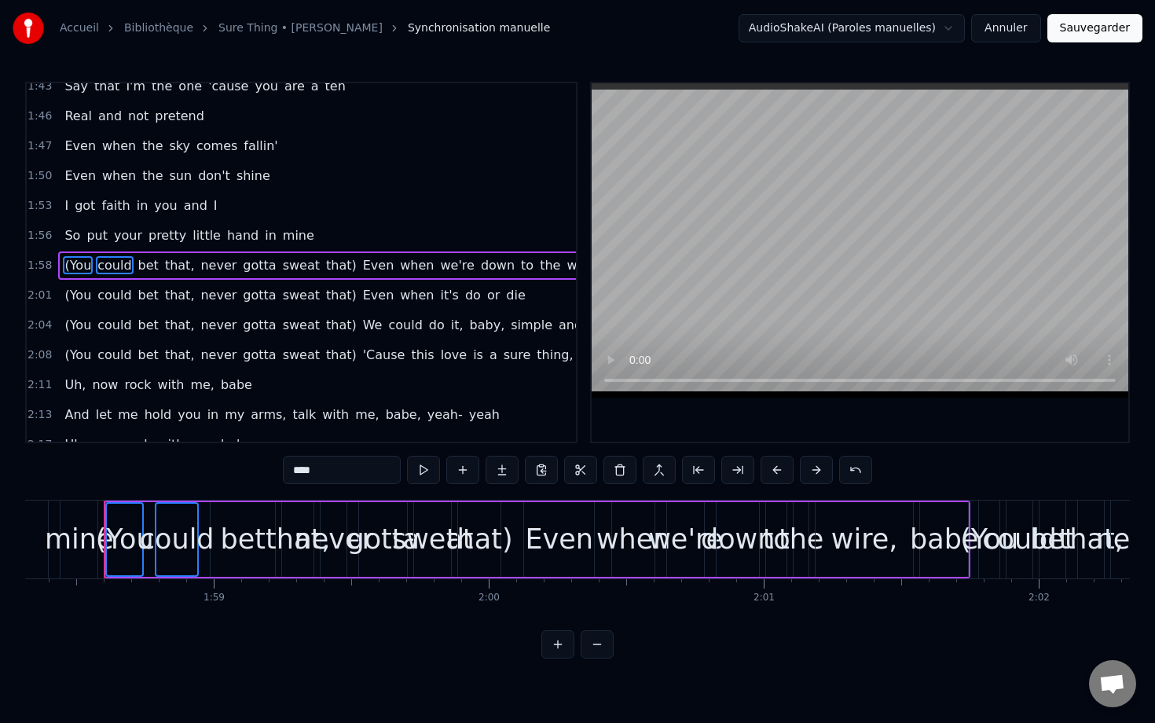
scroll to position [1060, 0]
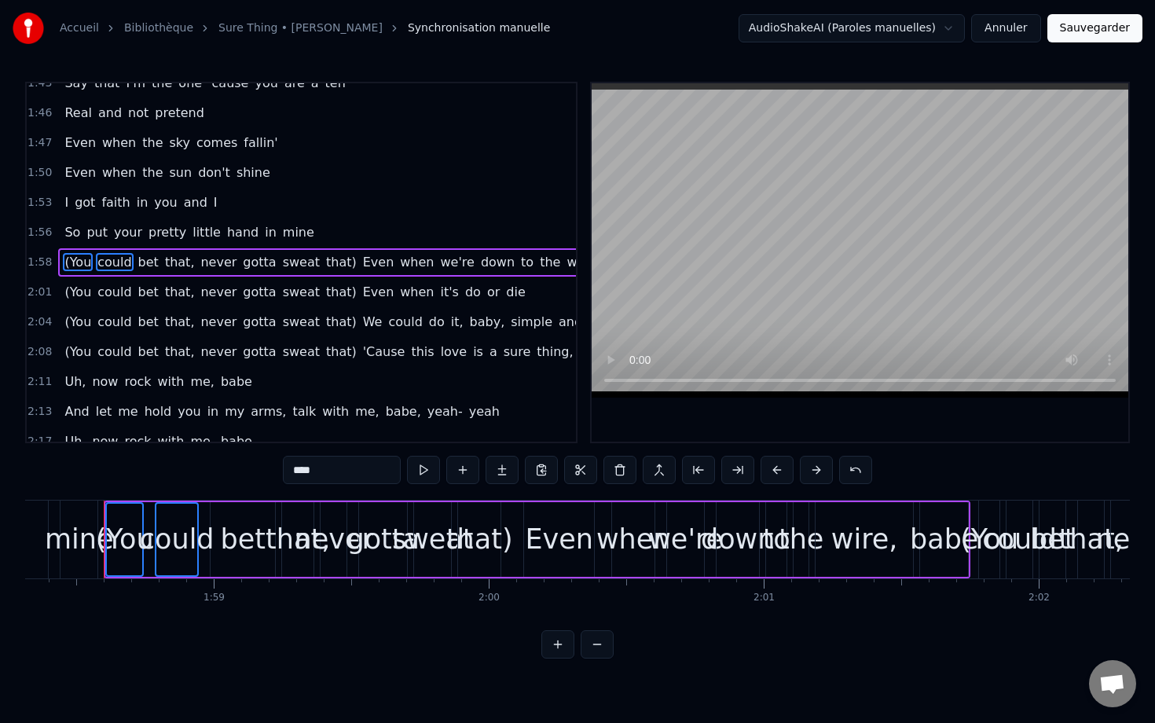
click at [142, 265] on span "bet" at bounding box center [149, 262] width 24 height 18
click at [163, 267] on span "that," at bounding box center [179, 262] width 33 height 18
click at [199, 262] on span "never" at bounding box center [218, 262] width 39 height 18
click at [255, 257] on span "gotta" at bounding box center [259, 262] width 36 height 18
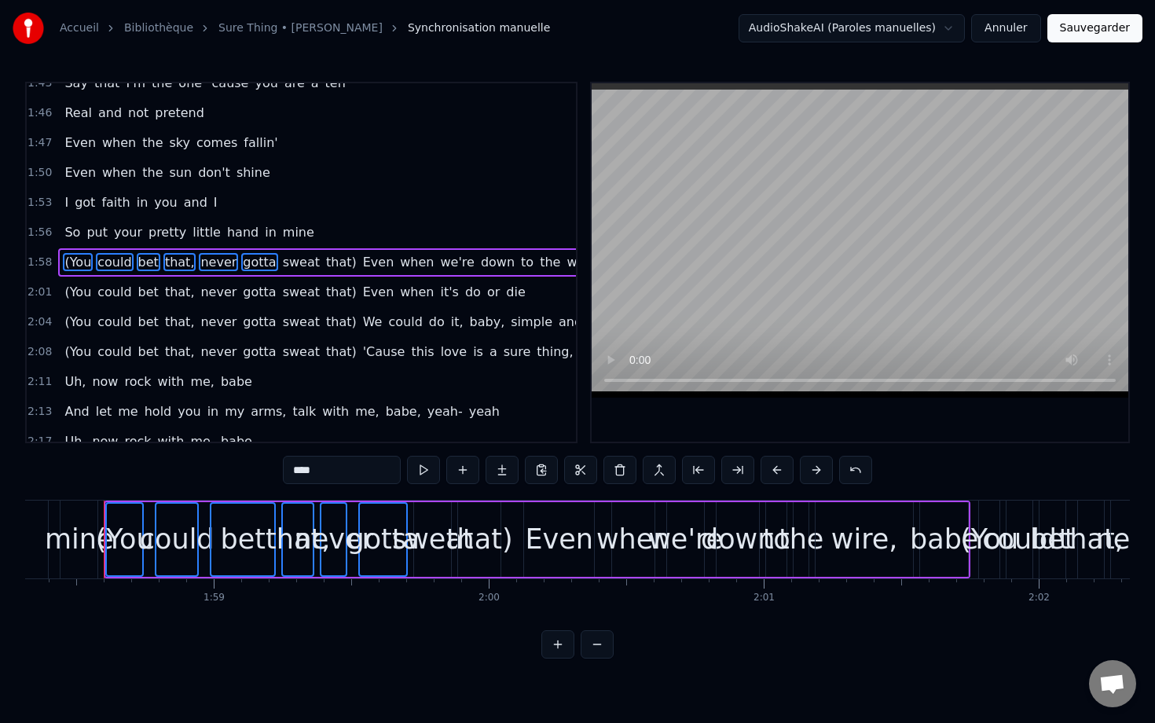
click at [281, 264] on span "sweat" at bounding box center [301, 262] width 40 height 18
click at [325, 265] on span "that)" at bounding box center [342, 262] width 34 height 18
click at [78, 293] on span "(You" at bounding box center [78, 292] width 30 height 18
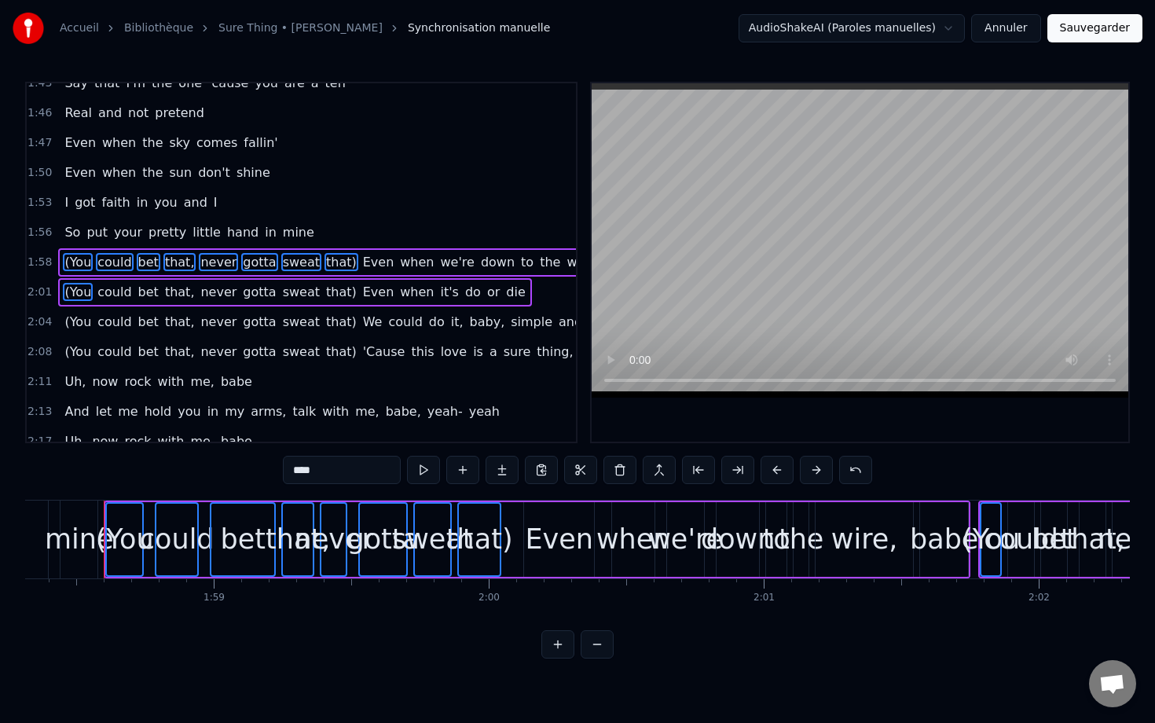
click at [113, 294] on span "could" at bounding box center [114, 292] width 37 height 18
click at [137, 294] on span "bet" at bounding box center [149, 292] width 24 height 18
click at [178, 290] on span "that," at bounding box center [179, 292] width 33 height 18
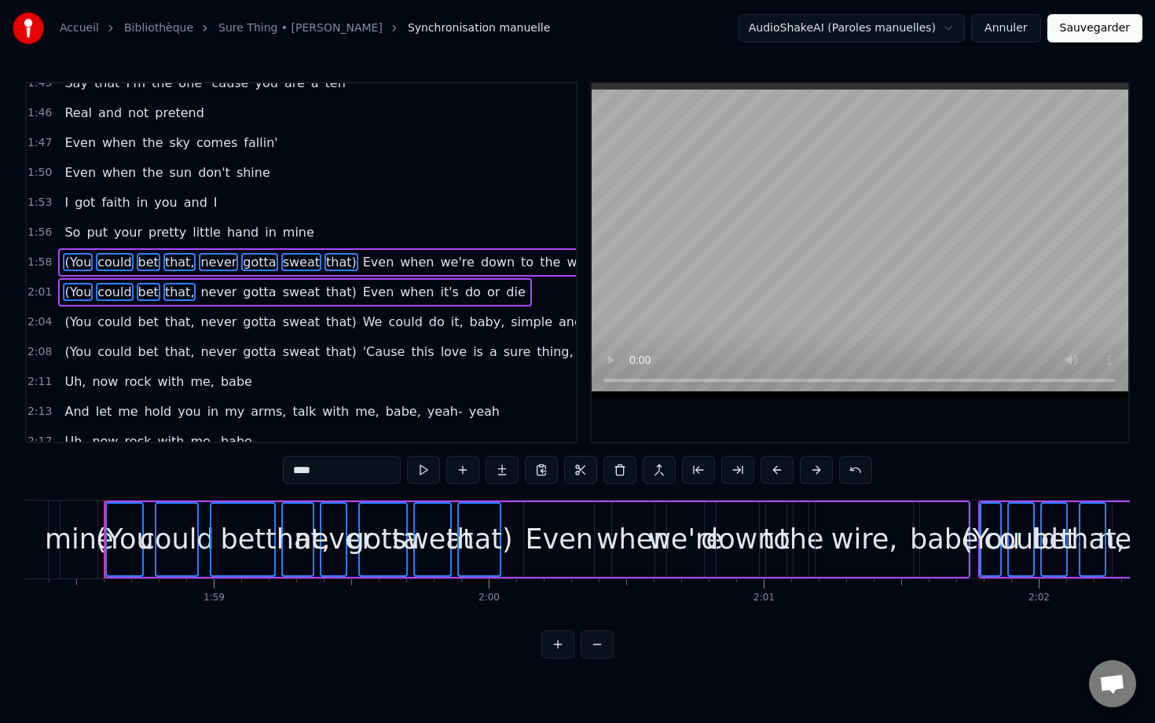
click at [208, 287] on span "never" at bounding box center [218, 292] width 39 height 18
click at [245, 289] on span "gotta" at bounding box center [259, 292] width 36 height 18
click at [285, 289] on span "sweat" at bounding box center [301, 292] width 40 height 18
click at [325, 288] on span "that)" at bounding box center [342, 292] width 34 height 18
click at [76, 320] on span "(You" at bounding box center [78, 322] width 30 height 18
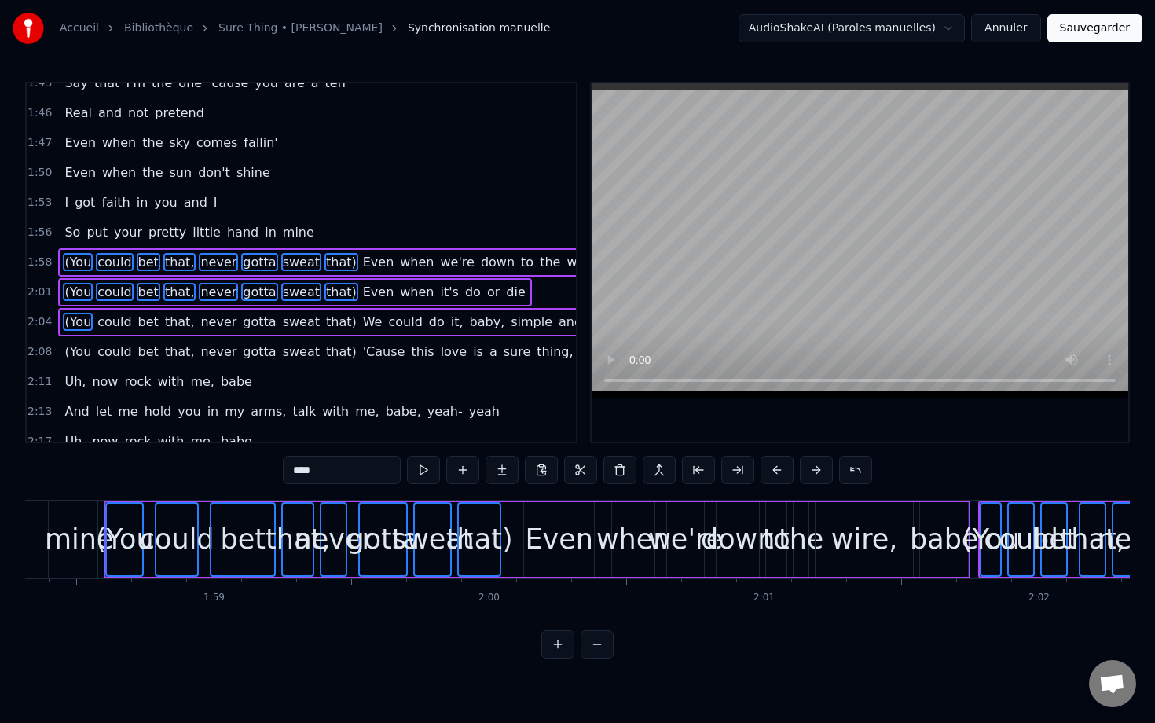
click at [101, 321] on span "could" at bounding box center [114, 322] width 37 height 18
click at [137, 324] on span "bet" at bounding box center [149, 322] width 24 height 18
click at [175, 329] on span "that," at bounding box center [179, 322] width 33 height 18
click at [210, 323] on span "never" at bounding box center [218, 322] width 39 height 18
click at [244, 324] on span "gotta" at bounding box center [259, 322] width 36 height 18
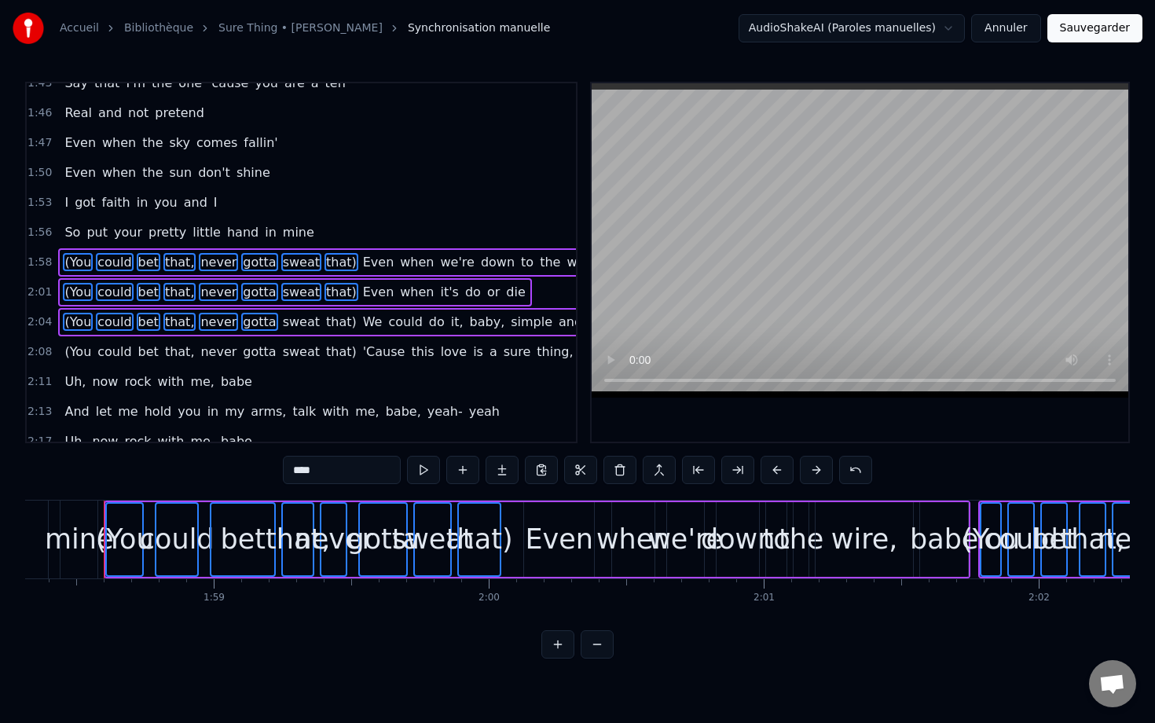
click at [281, 325] on span "sweat" at bounding box center [301, 322] width 40 height 18
click at [325, 324] on span "that)" at bounding box center [342, 322] width 34 height 18
click at [85, 355] on span "(You" at bounding box center [78, 352] width 30 height 18
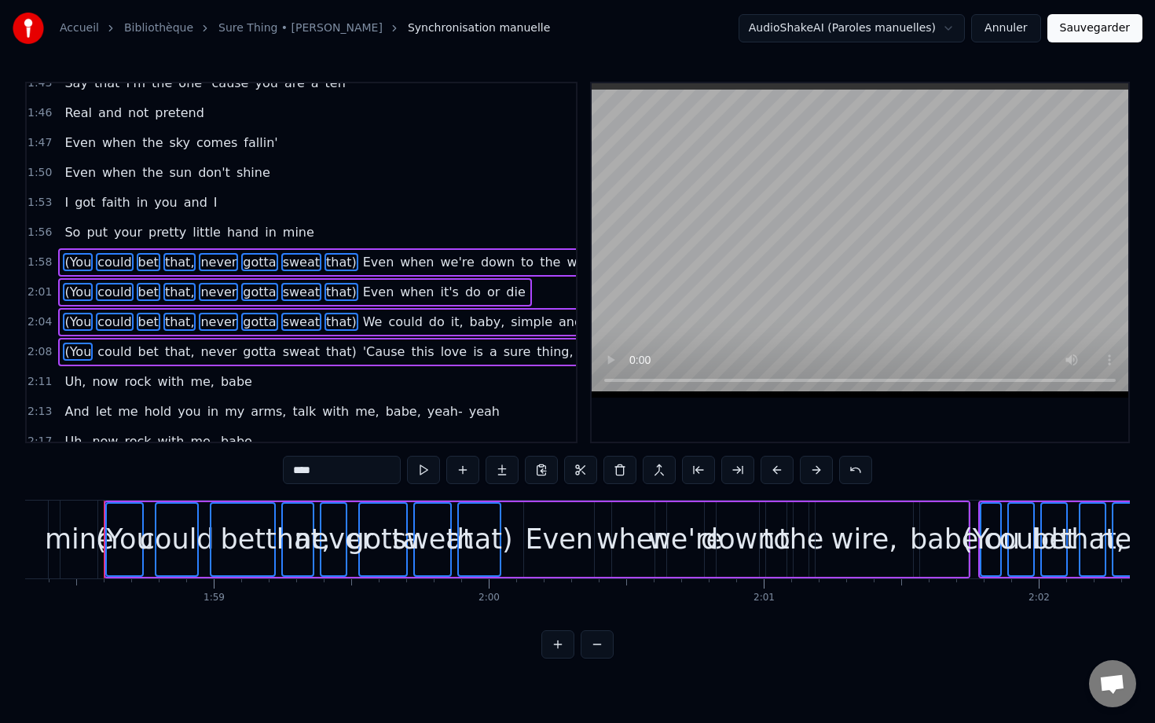
click at [104, 355] on span "could" at bounding box center [114, 352] width 37 height 18
click at [142, 351] on span "bet" at bounding box center [149, 352] width 24 height 18
click at [170, 351] on span "that," at bounding box center [179, 352] width 33 height 18
click at [199, 350] on span "never" at bounding box center [218, 352] width 39 height 18
click at [244, 351] on span "gotta" at bounding box center [259, 352] width 36 height 18
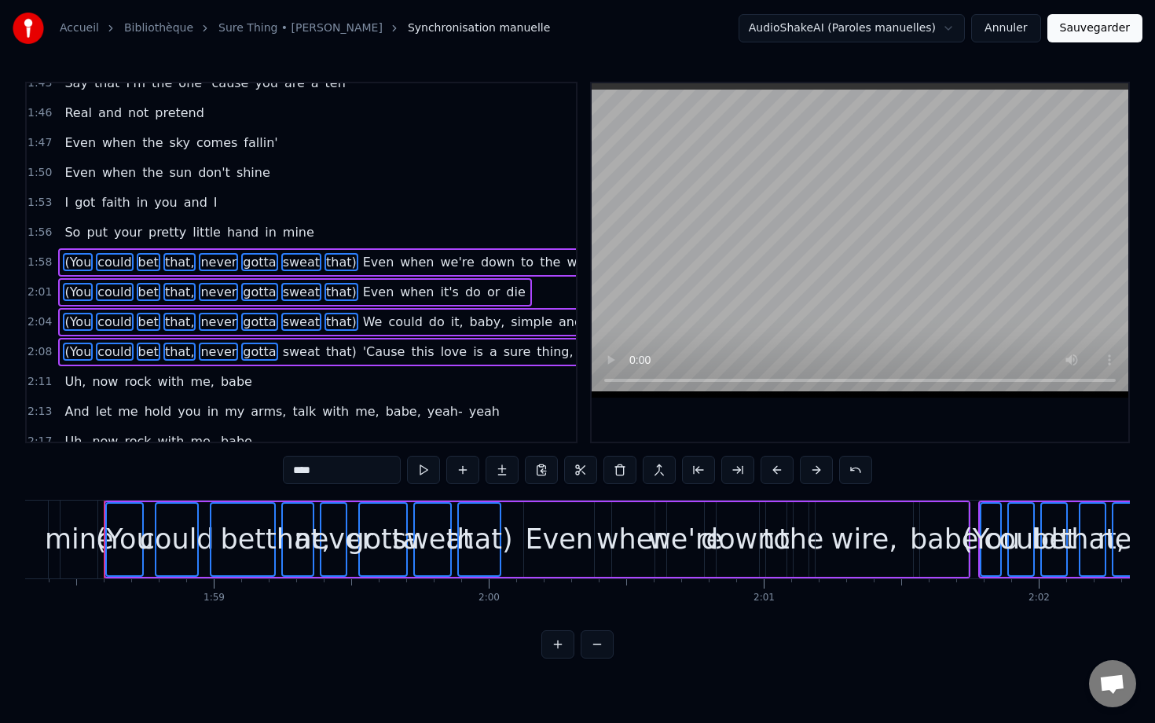
click at [294, 349] on span "sweat" at bounding box center [301, 352] width 40 height 18
click at [325, 350] on span "that)" at bounding box center [342, 352] width 34 height 18
click at [621, 468] on button at bounding box center [620, 470] width 33 height 28
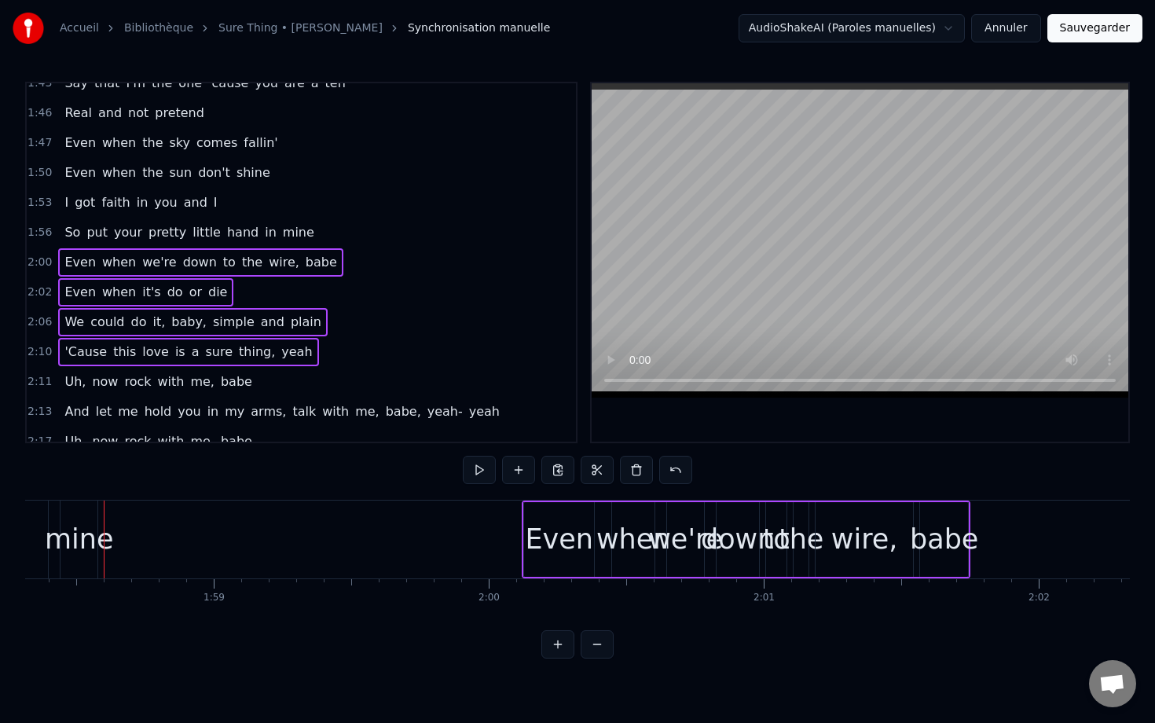
click at [68, 234] on span "So" at bounding box center [72, 232] width 19 height 18
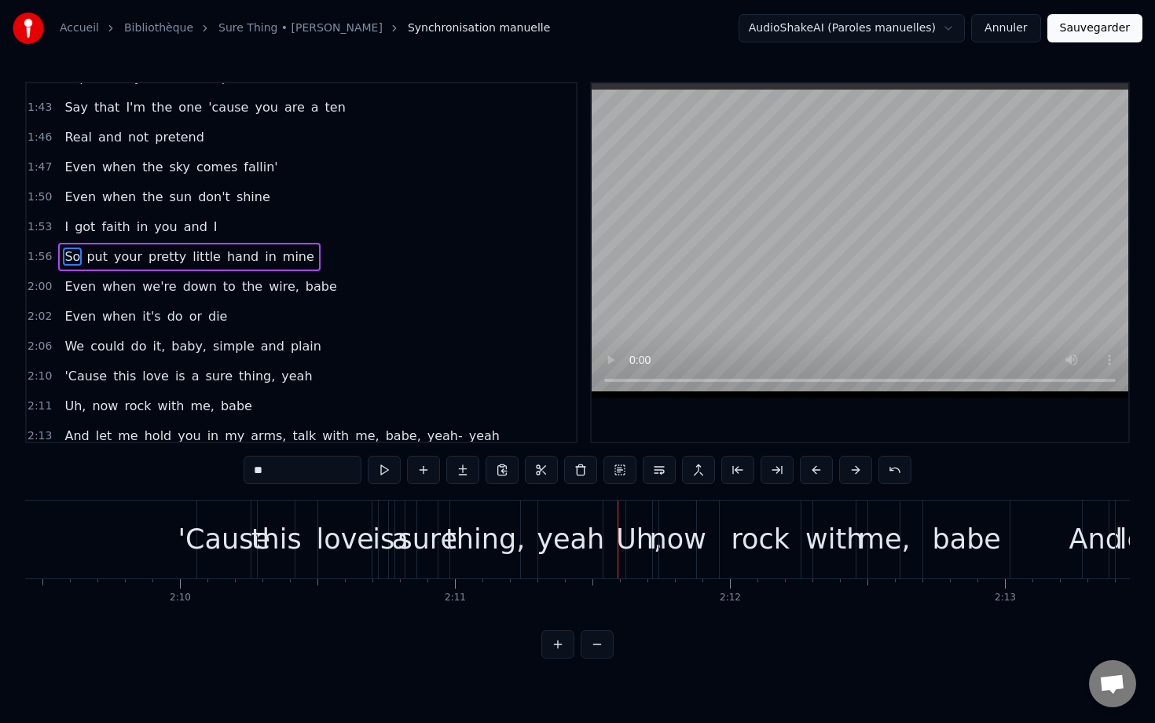
scroll to position [0, 35570]
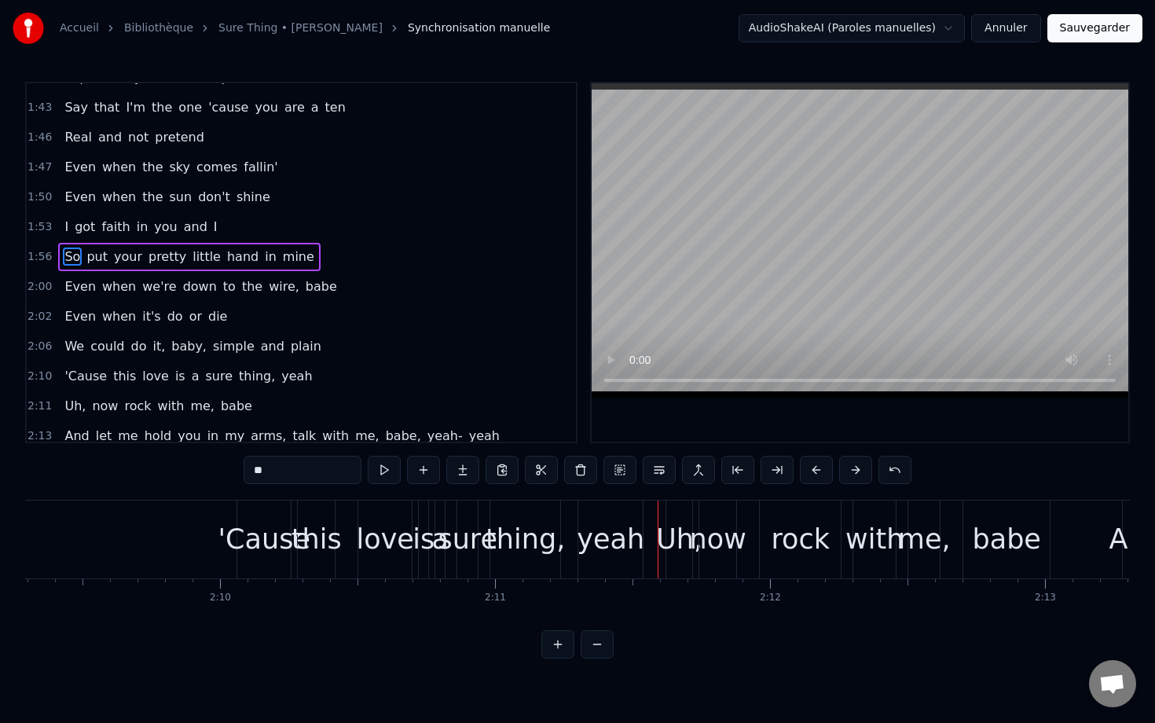
click at [259, 520] on div "'Cause" at bounding box center [264, 540] width 92 height 42
type input "******"
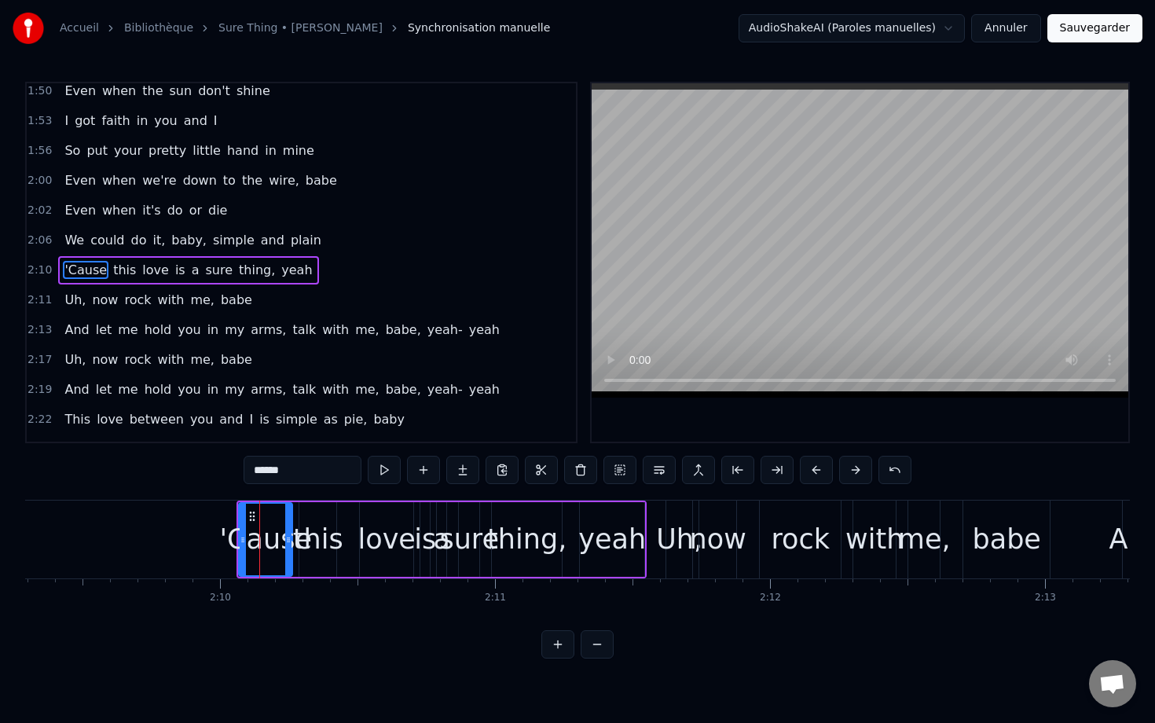
scroll to position [1150, 0]
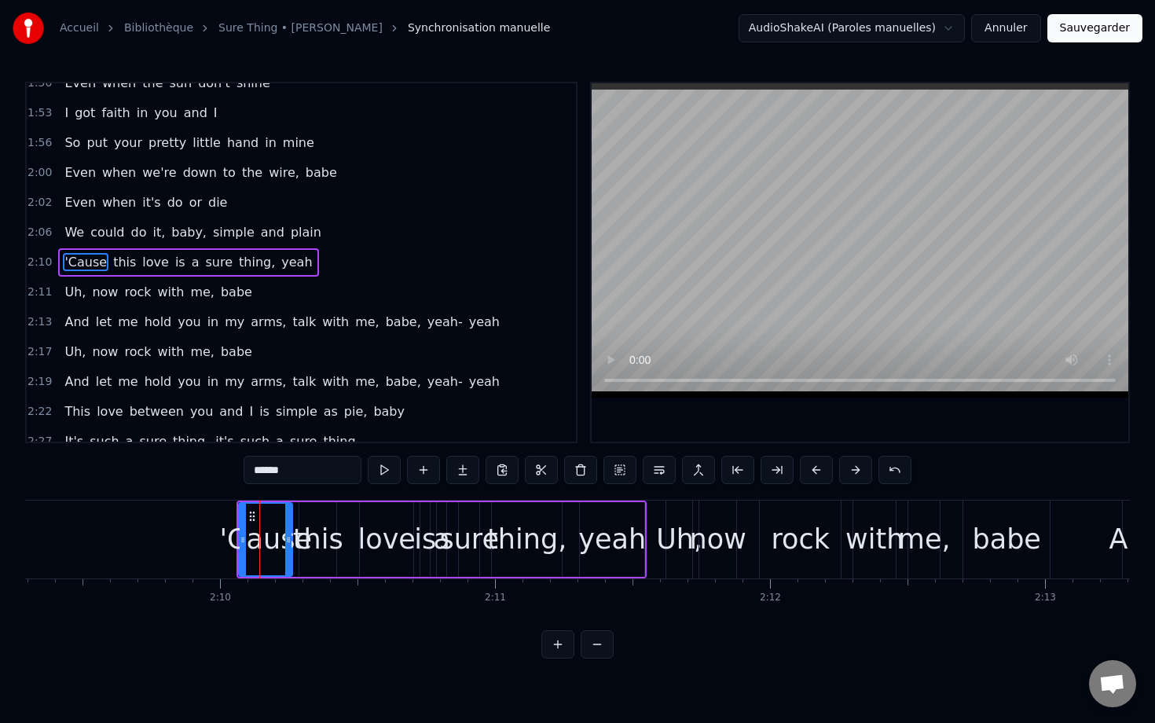
drag, startPoint x: 274, startPoint y: 520, endPoint x: 252, endPoint y: 523, distance: 22.1
click at [252, 523] on div "'Cause" at bounding box center [265, 540] width 92 height 42
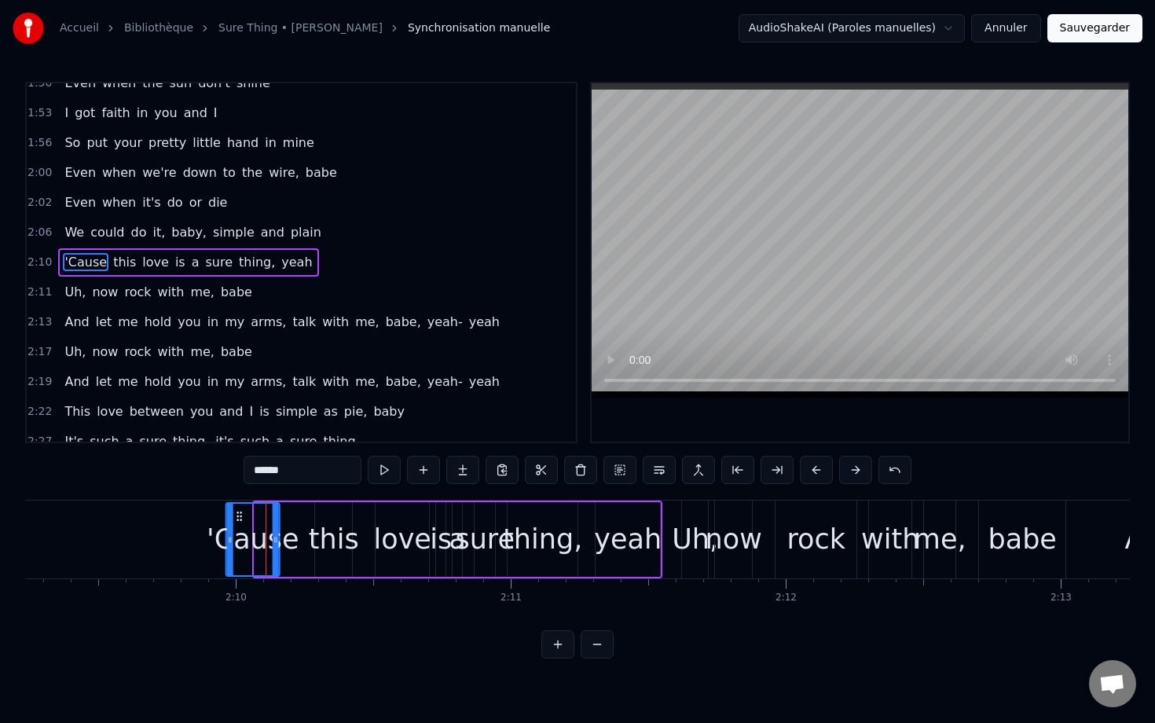
scroll to position [0, 35550]
drag, startPoint x: 255, startPoint y: 516, endPoint x: 280, endPoint y: 507, distance: 26.6
click at [278, 507] on div "'Cause" at bounding box center [258, 540] width 52 height 72
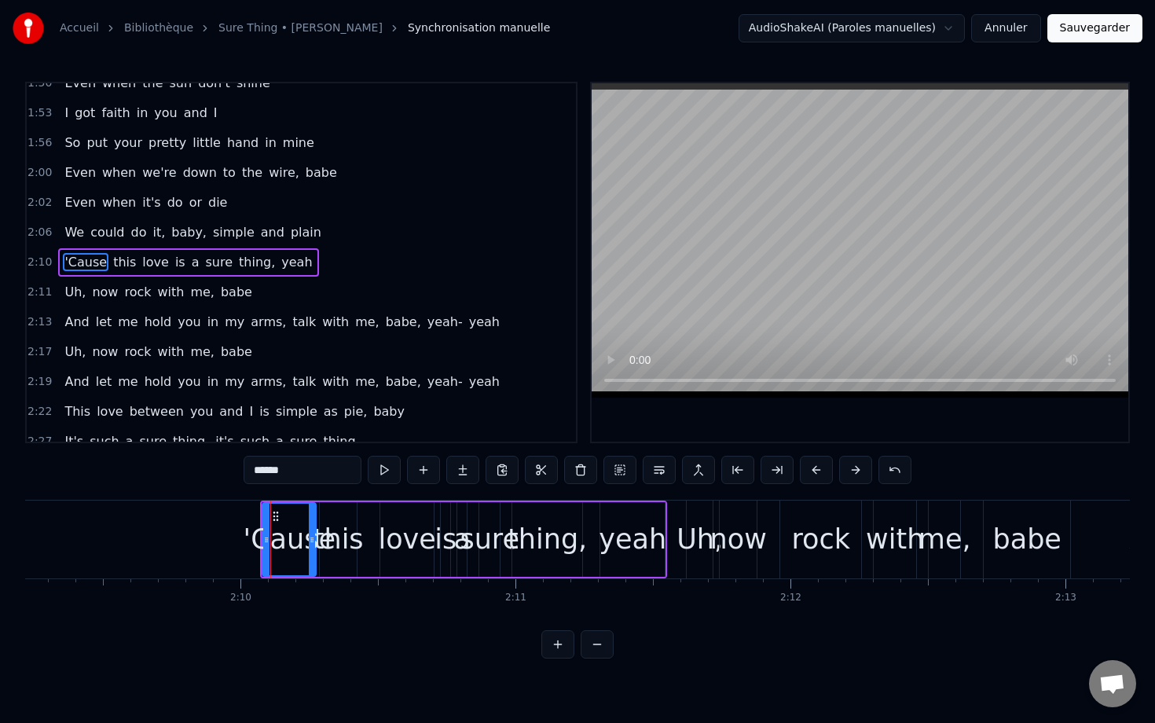
click at [280, 507] on div "'Cause" at bounding box center [289, 540] width 52 height 72
click at [262, 501] on div "'Cause this love is a sure thing, yeah" at bounding box center [463, 540] width 407 height 78
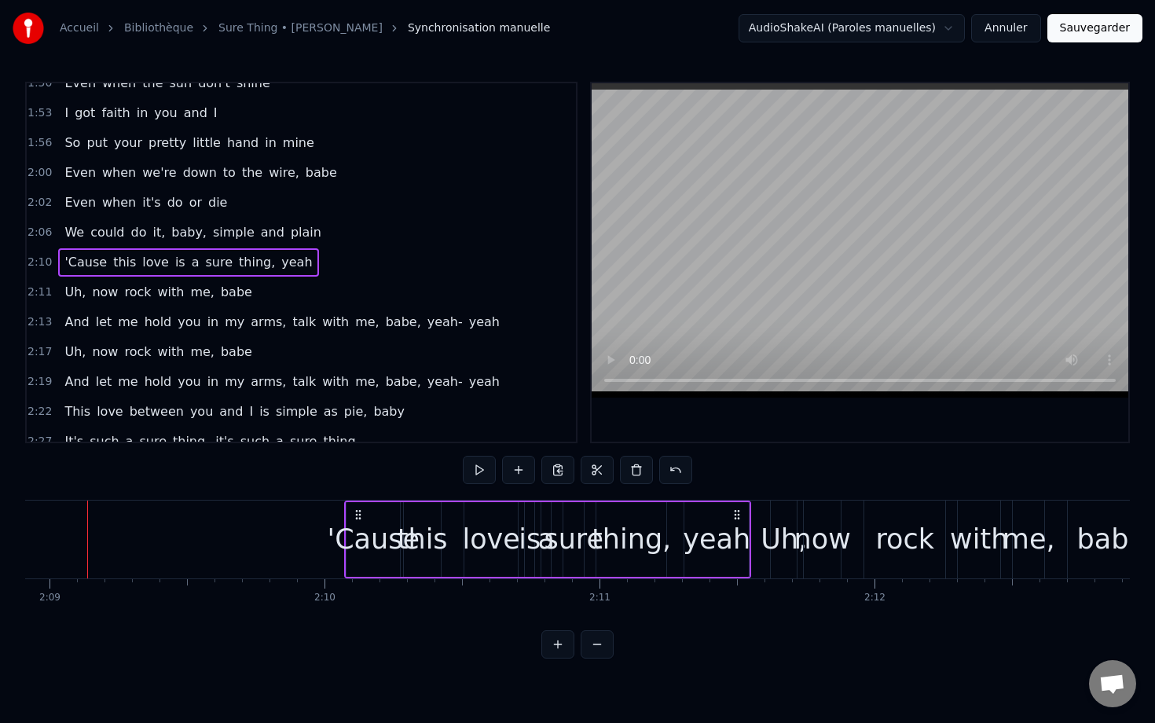
scroll to position [0, 35449]
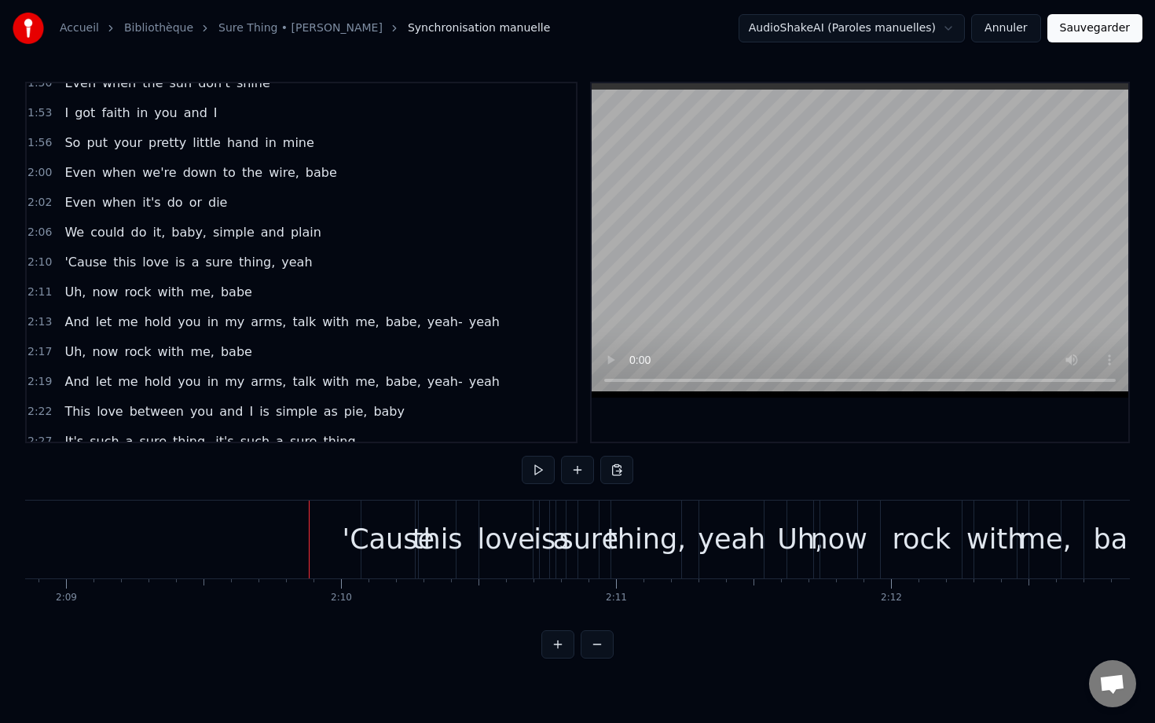
click at [380, 512] on div "'Cause" at bounding box center [388, 540] width 53 height 78
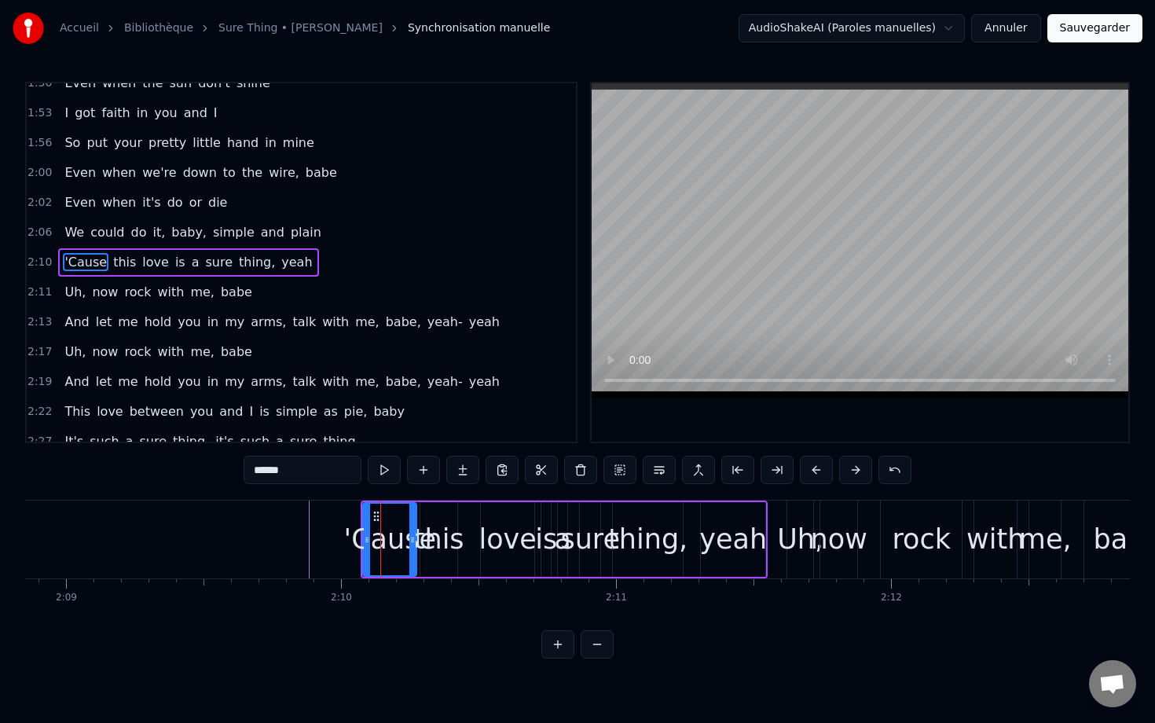
drag, startPoint x: 258, startPoint y: 258, endPoint x: 286, endPoint y: 561, distance: 304.7
click at [286, 561] on div "0:01 Love you like a brother [DEMOGRAPHIC_DATA]:04 Treat you like a friend 0:06…" at bounding box center [577, 370] width 1105 height 577
click at [820, 465] on button at bounding box center [816, 470] width 33 height 28
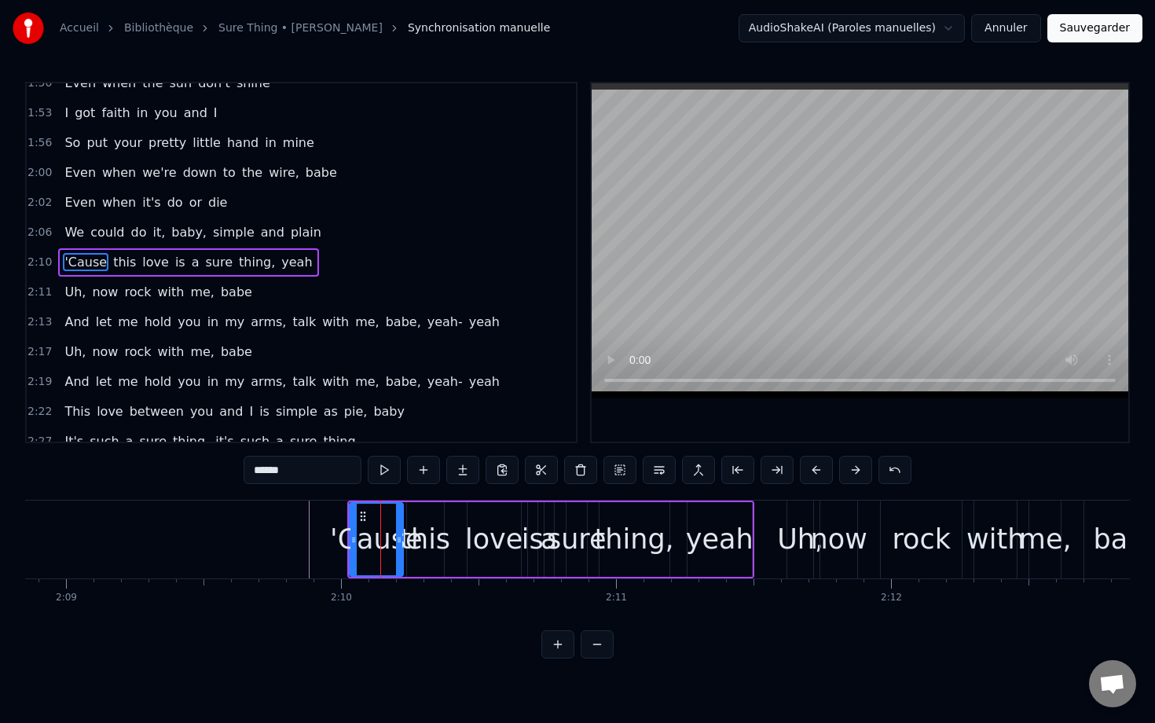
click at [820, 465] on button at bounding box center [816, 470] width 33 height 28
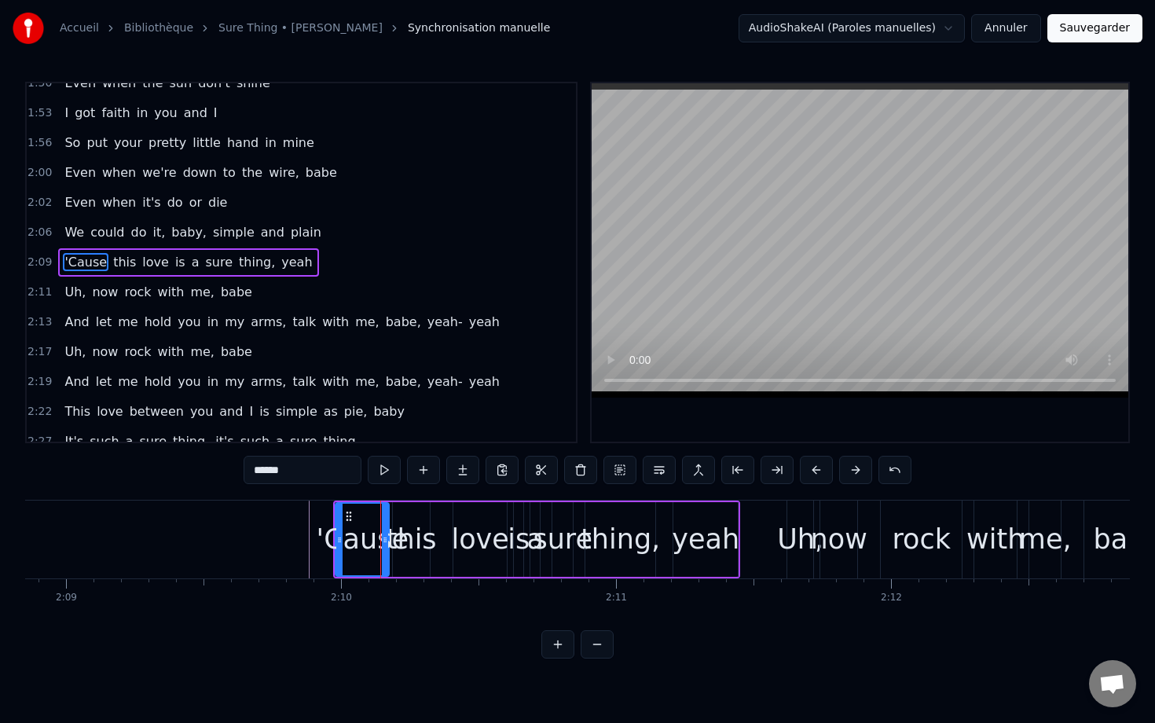
click at [820, 465] on button at bounding box center [816, 470] width 33 height 28
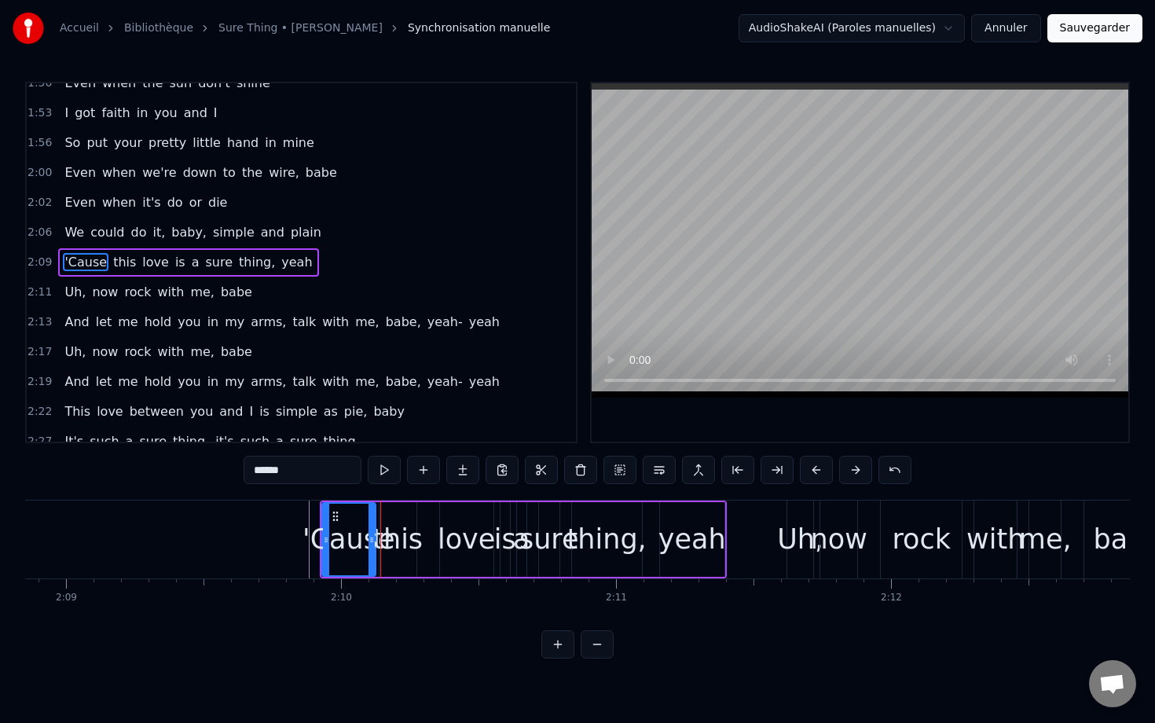
click at [820, 465] on button at bounding box center [816, 470] width 33 height 28
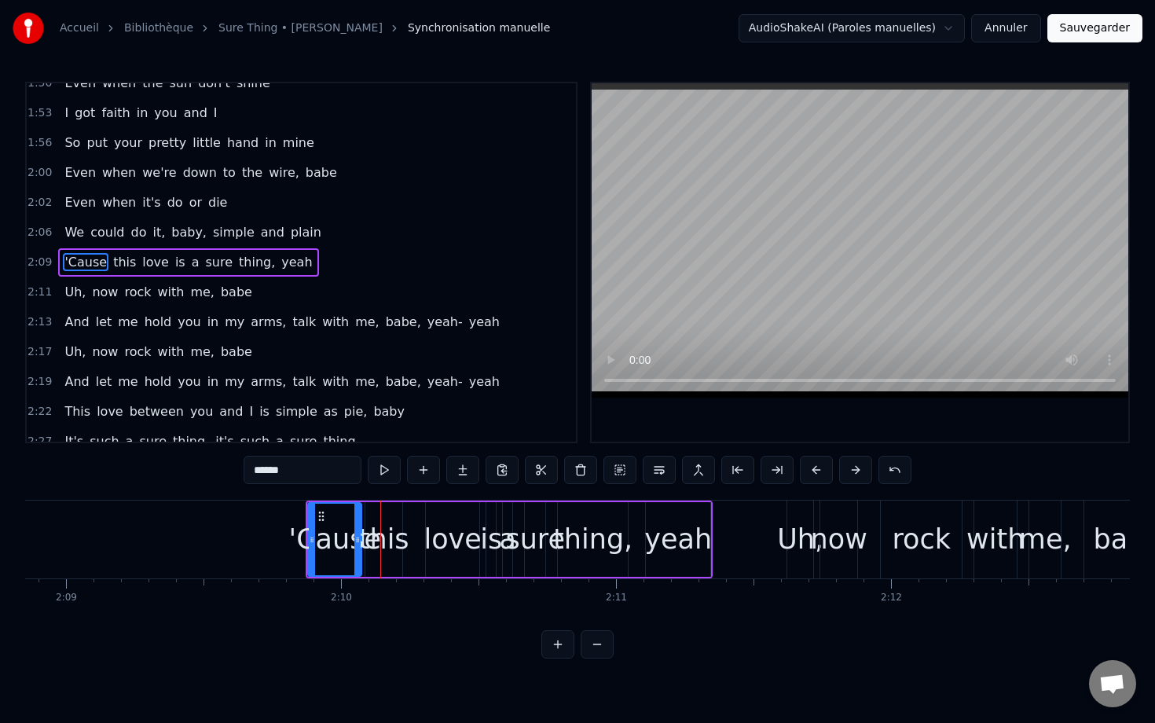
click at [820, 465] on button at bounding box center [816, 470] width 33 height 28
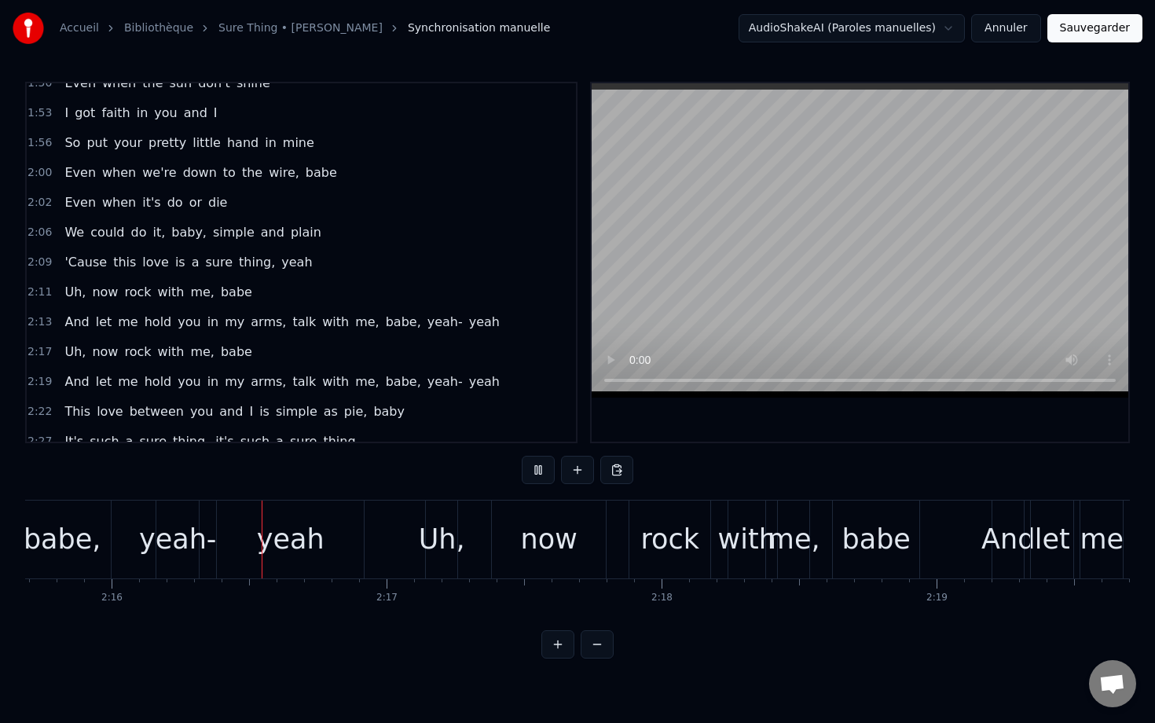
scroll to position [0, 37339]
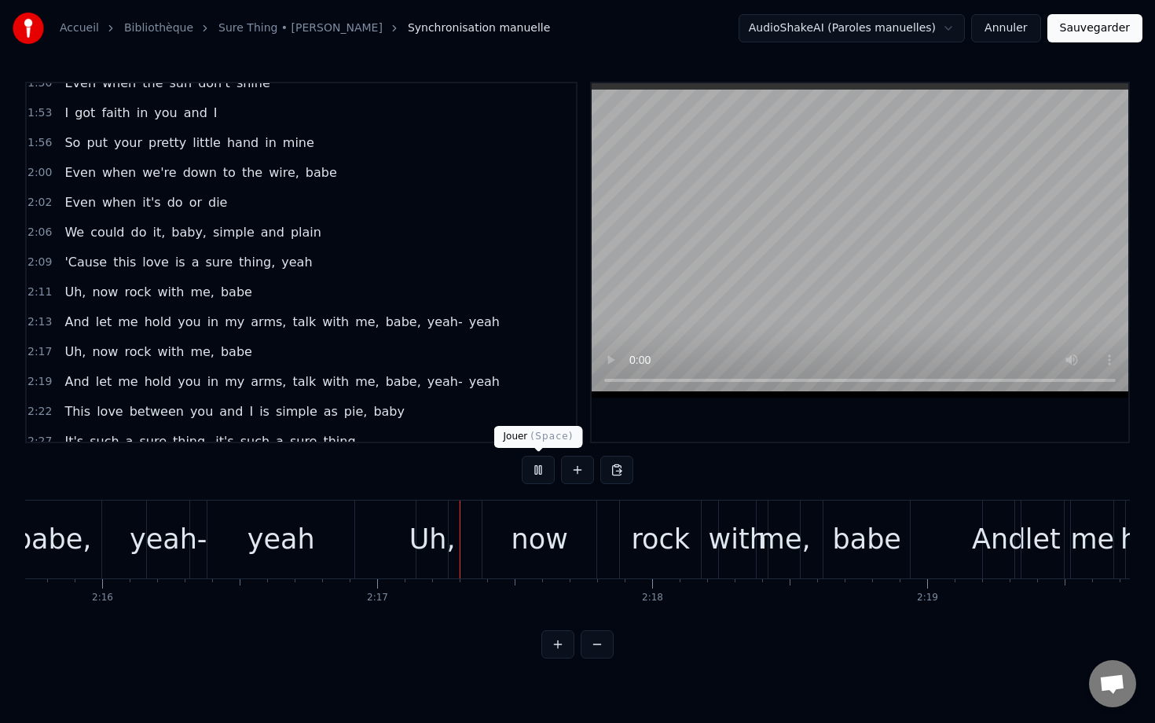
click at [538, 465] on button at bounding box center [538, 470] width 33 height 28
click at [252, 219] on div "We could do it, baby, simple and plain" at bounding box center [192, 233] width 269 height 28
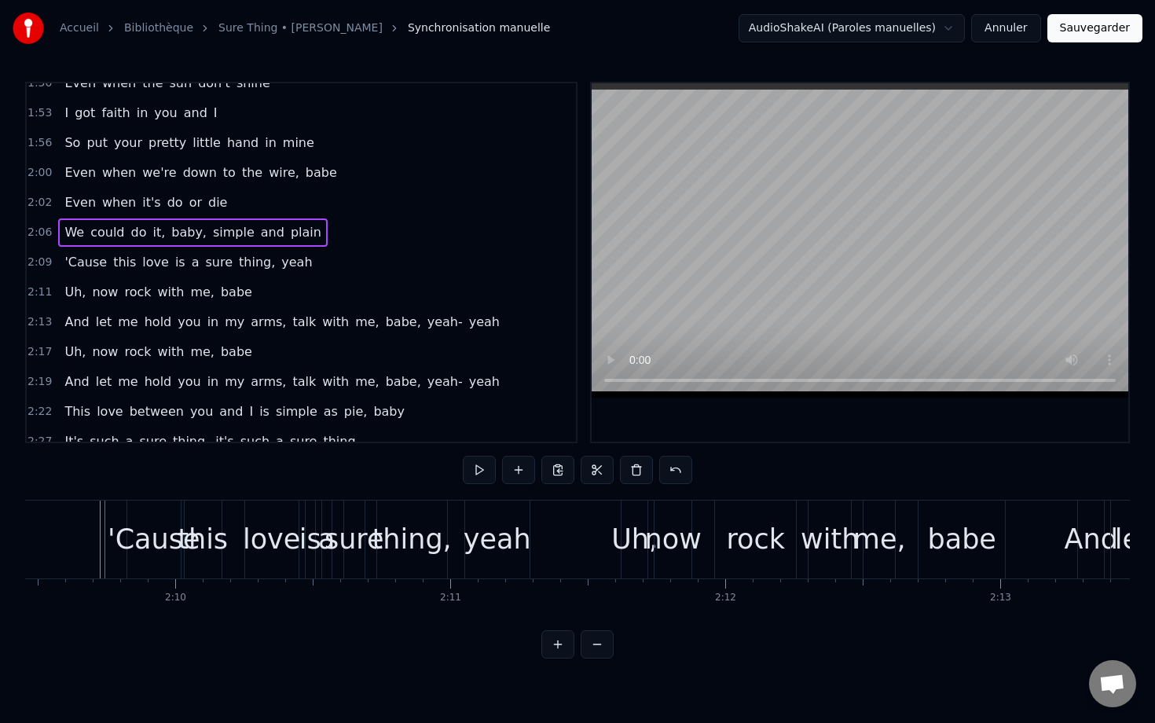
scroll to position [0, 35616]
click at [133, 508] on div "'Cause" at bounding box center [153, 540] width 53 height 78
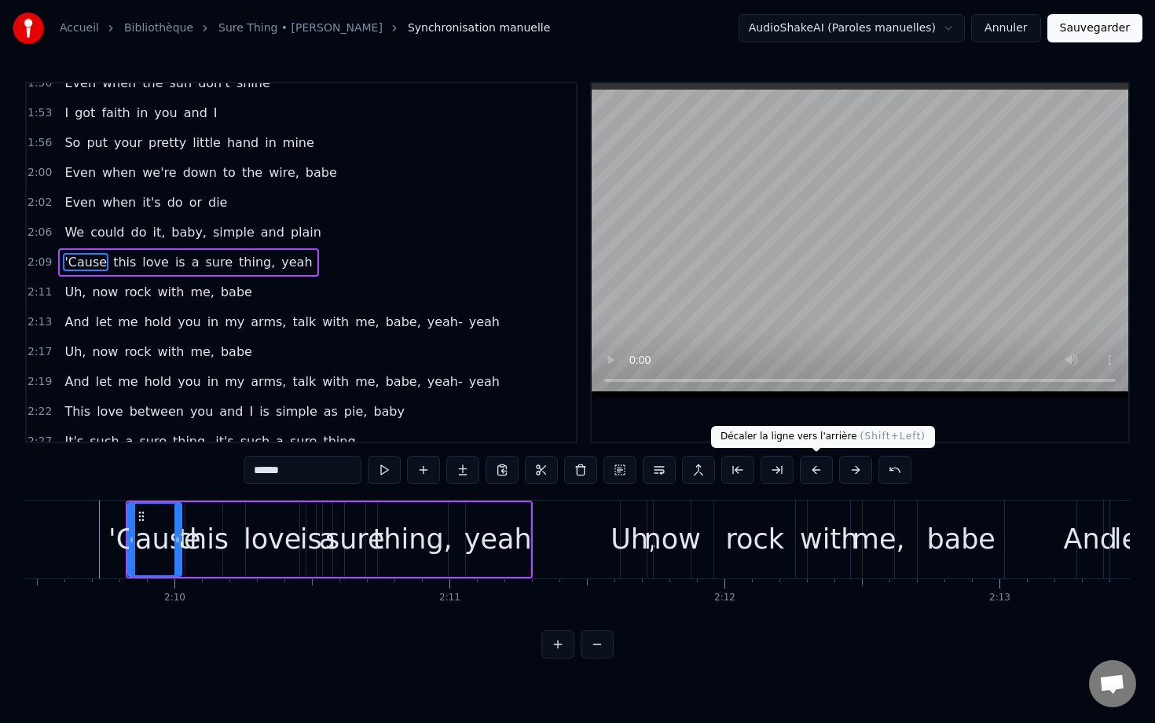
click at [814, 468] on button at bounding box center [816, 470] width 33 height 28
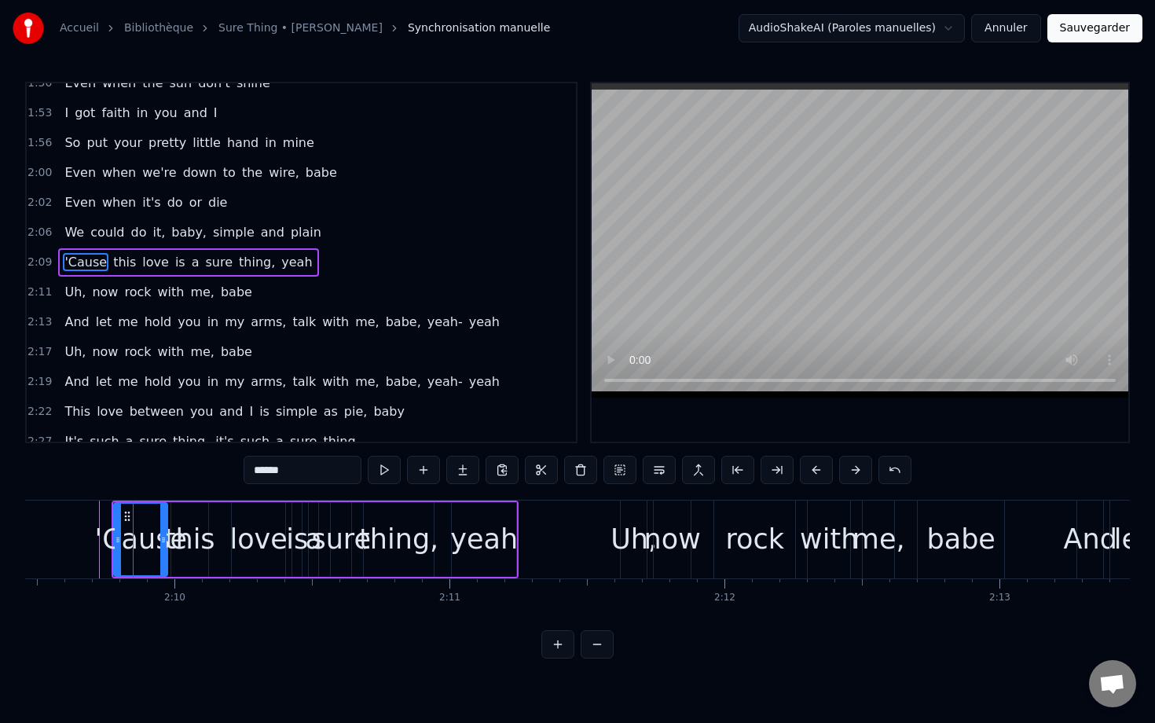
click at [814, 469] on button at bounding box center [816, 470] width 33 height 28
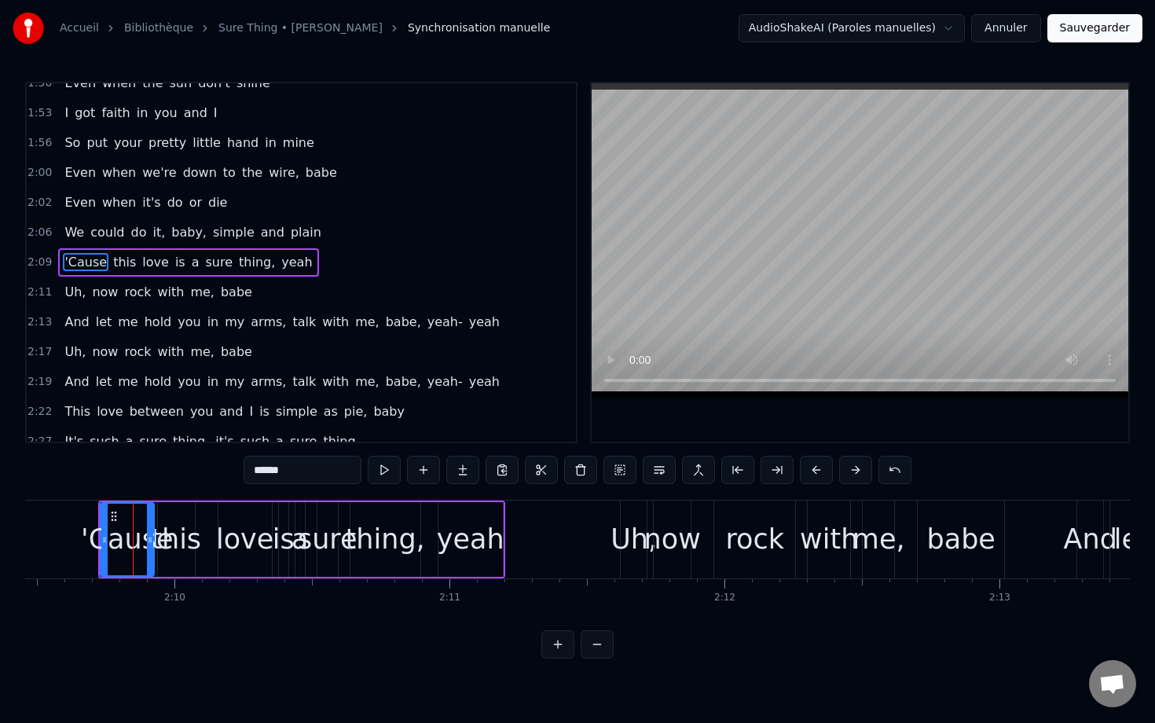
click at [814, 469] on button at bounding box center [816, 470] width 33 height 28
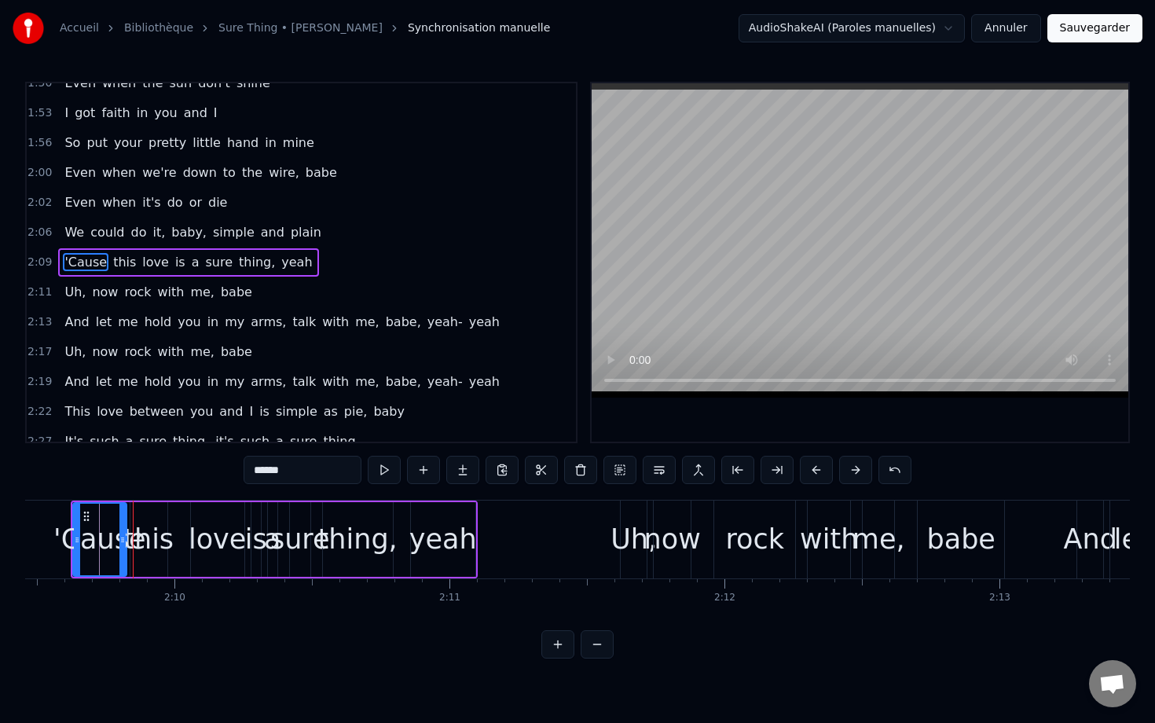
click at [814, 469] on button at bounding box center [816, 470] width 33 height 28
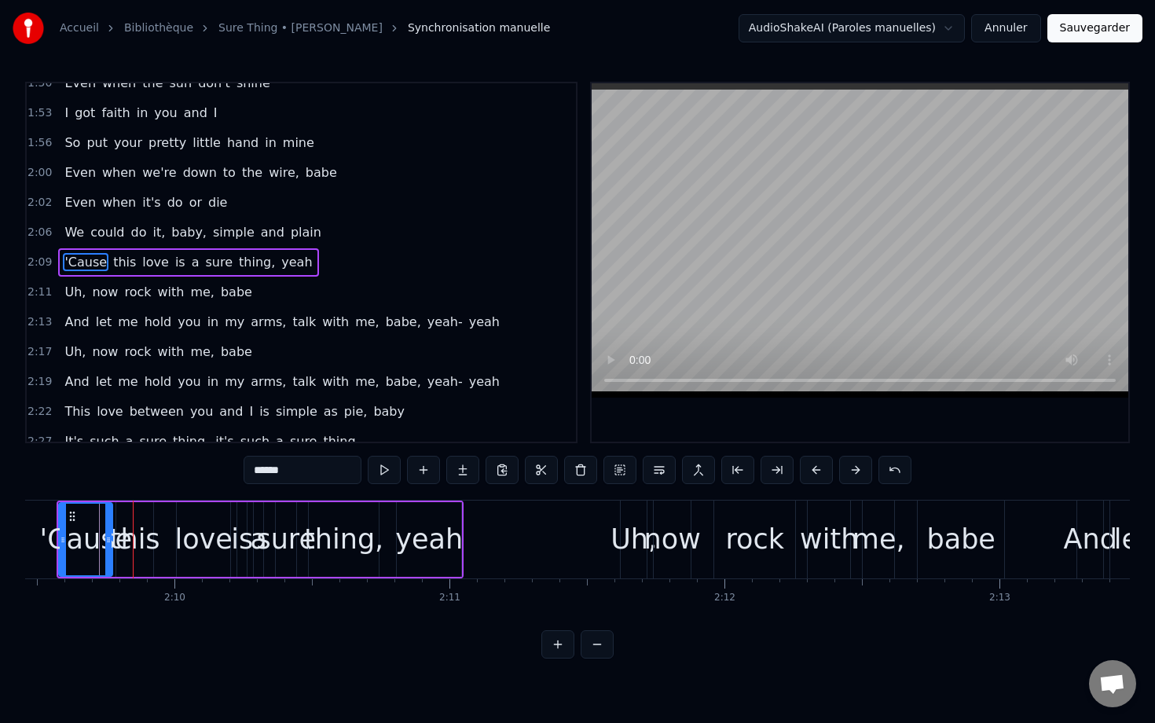
click at [814, 469] on button at bounding box center [816, 470] width 33 height 28
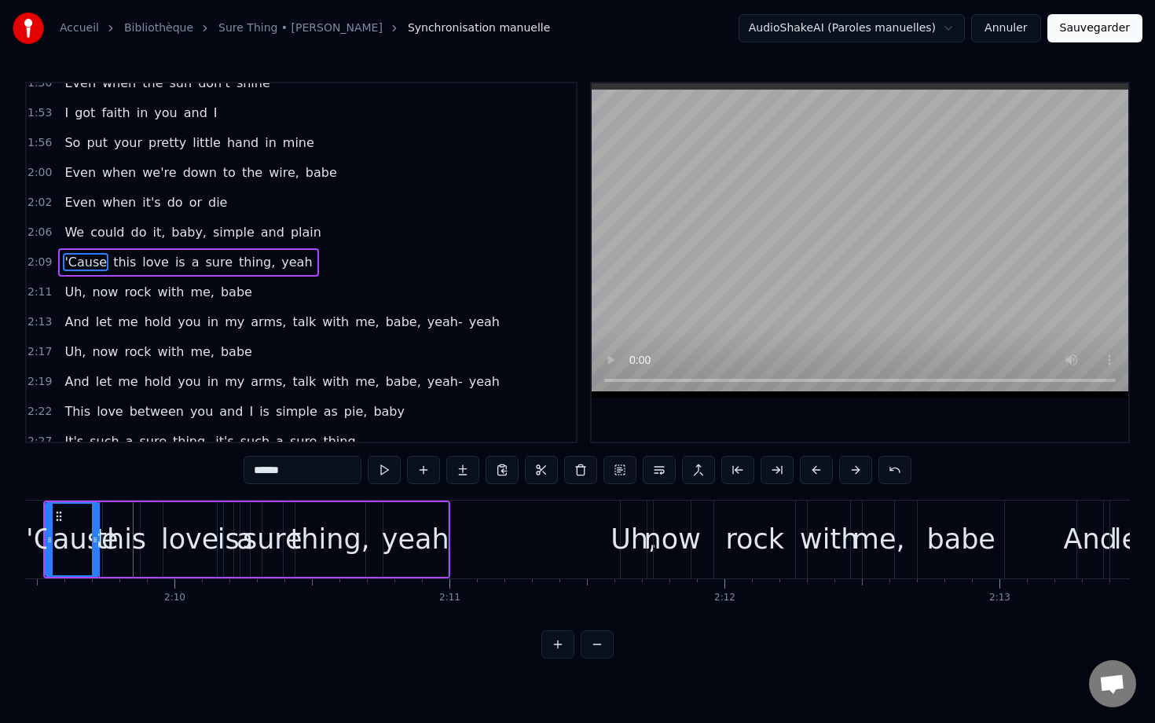
click at [814, 469] on button at bounding box center [816, 470] width 33 height 28
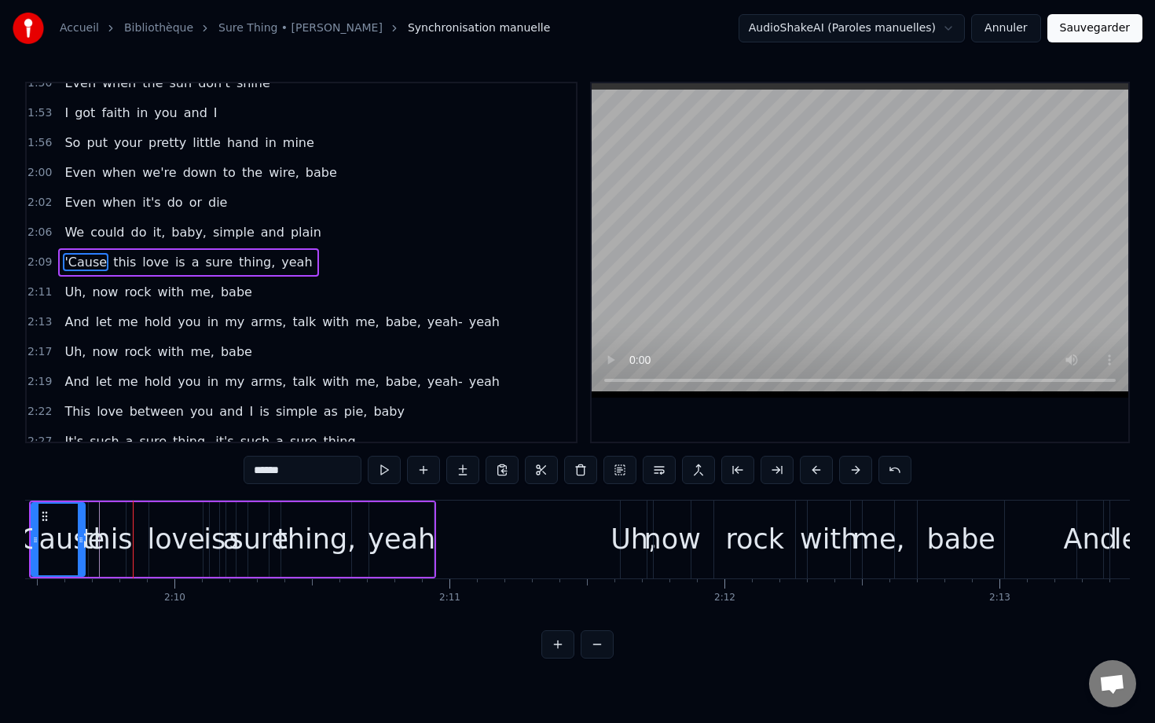
click at [814, 469] on button at bounding box center [816, 470] width 33 height 28
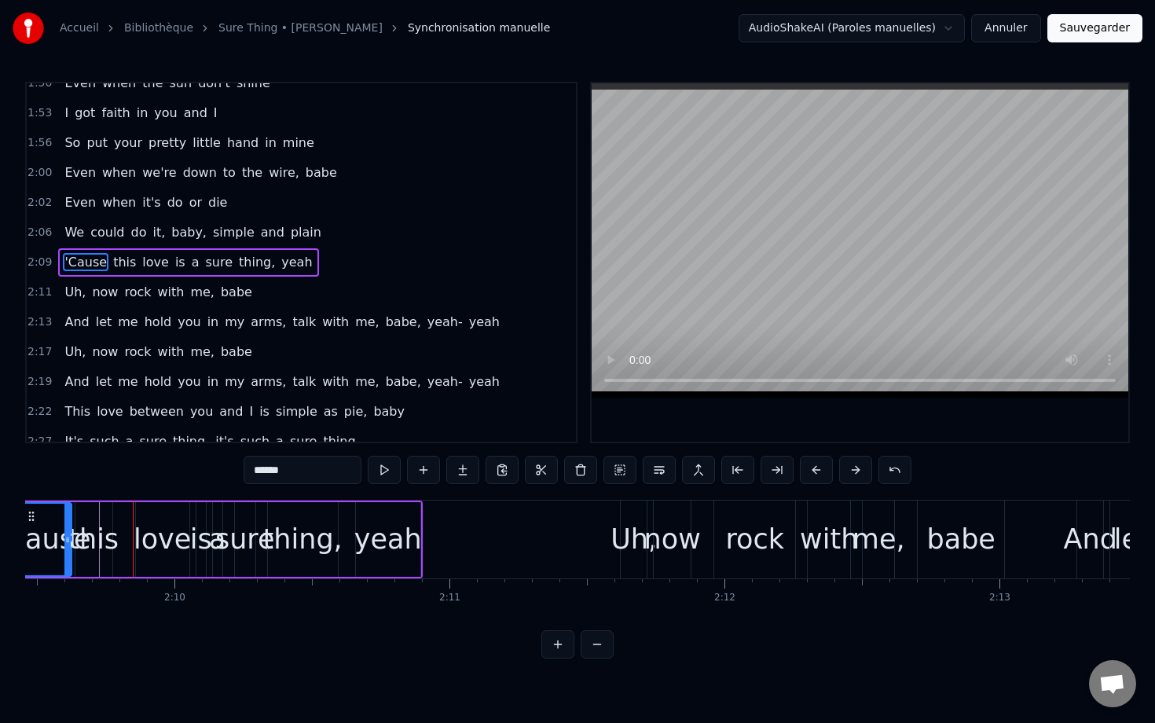
click at [814, 469] on button at bounding box center [816, 470] width 33 height 28
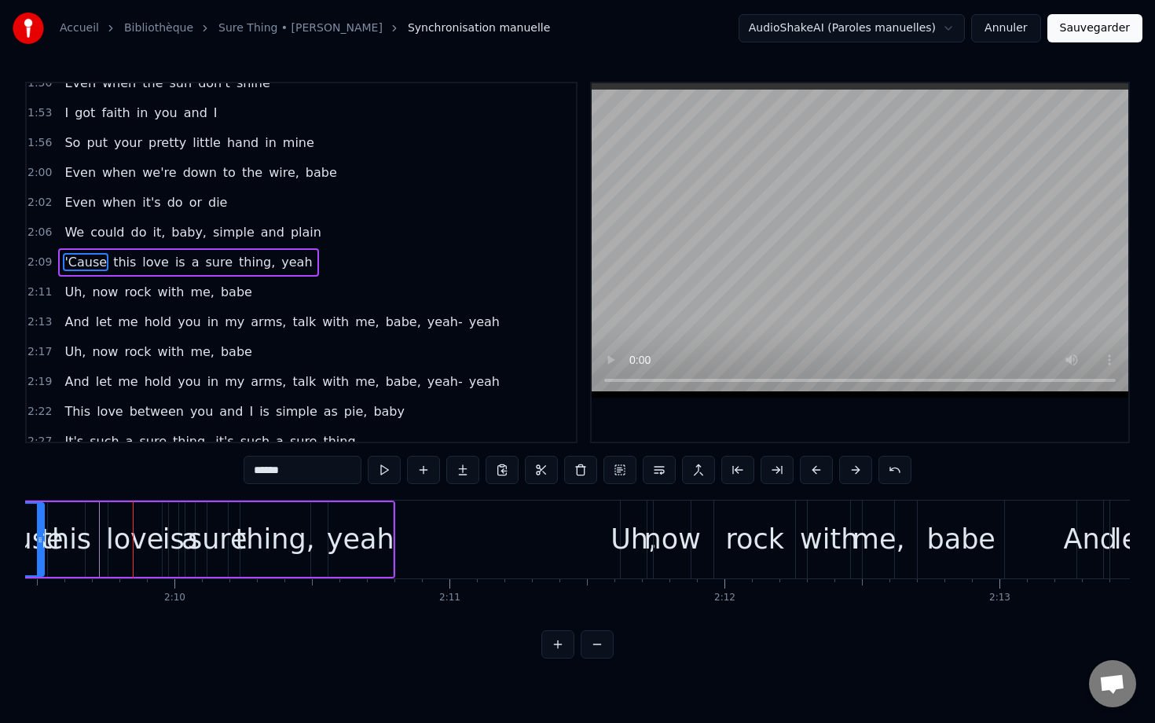
click at [814, 469] on button at bounding box center [816, 470] width 33 height 28
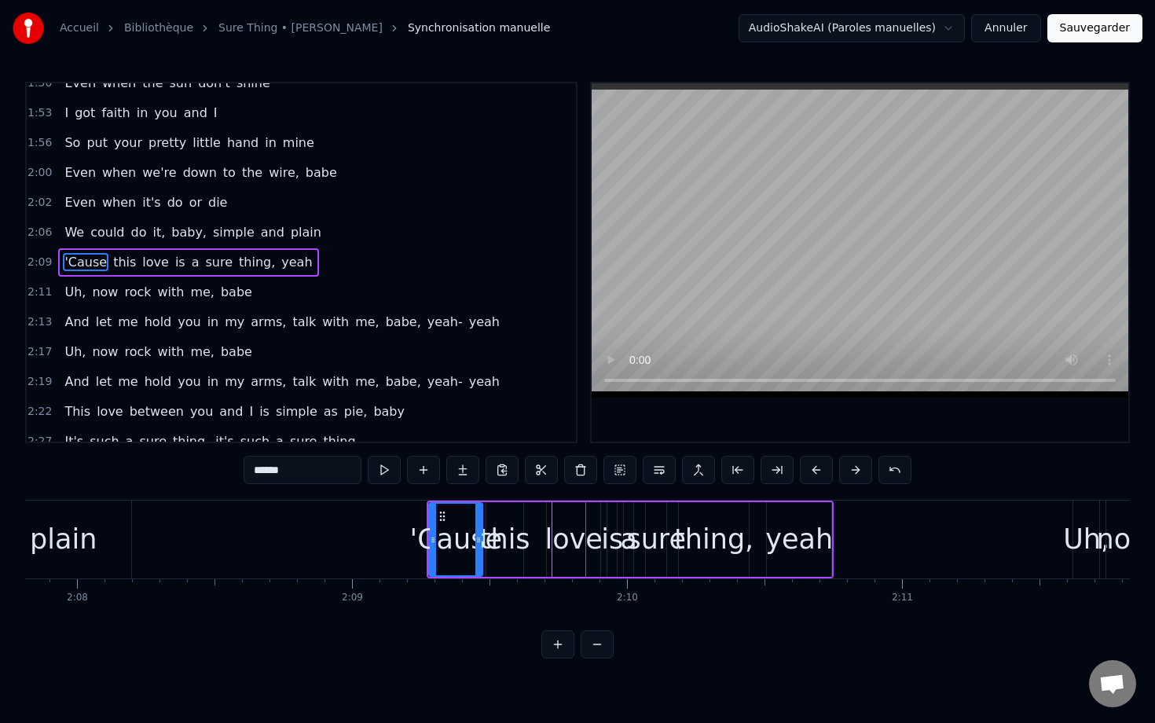
scroll to position [0, 35149]
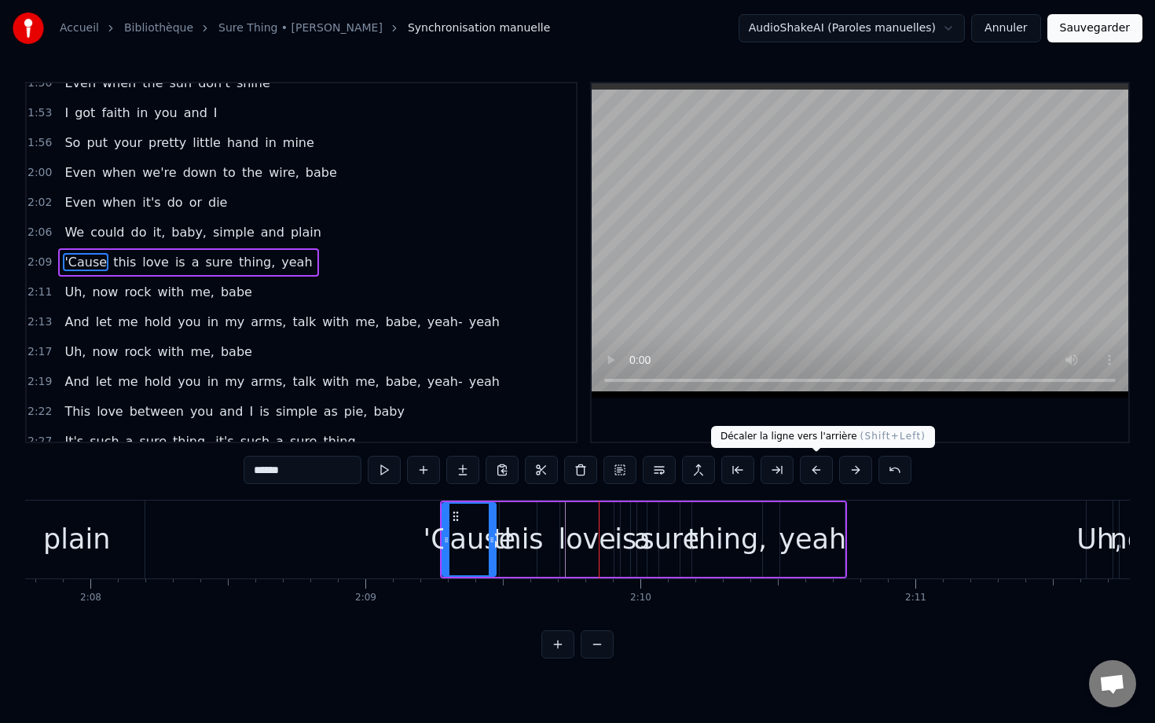
click at [826, 466] on button at bounding box center [816, 470] width 33 height 28
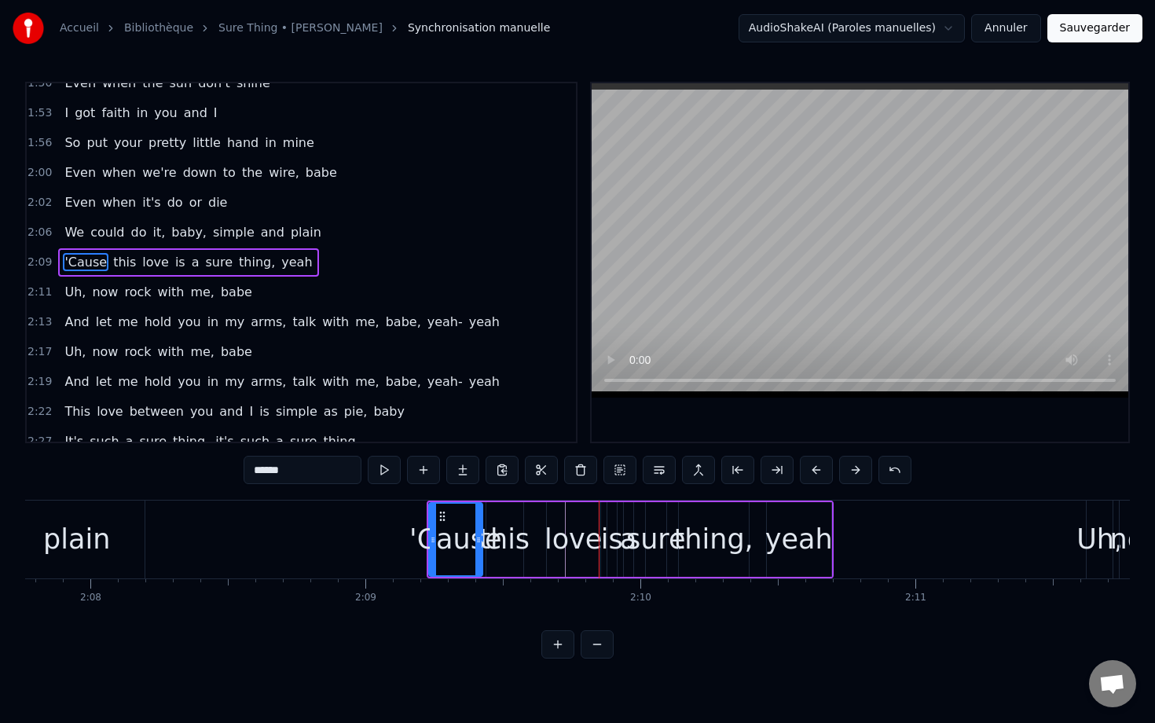
click at [826, 466] on button at bounding box center [816, 470] width 33 height 28
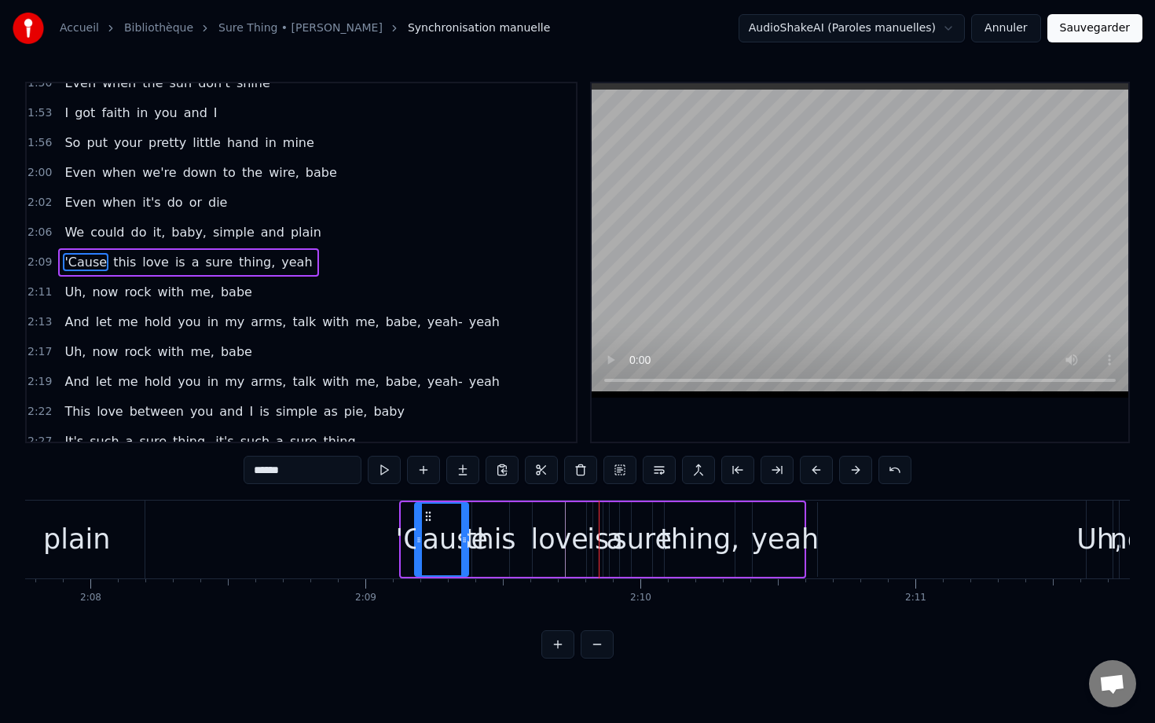
click at [826, 466] on button at bounding box center [816, 470] width 33 height 28
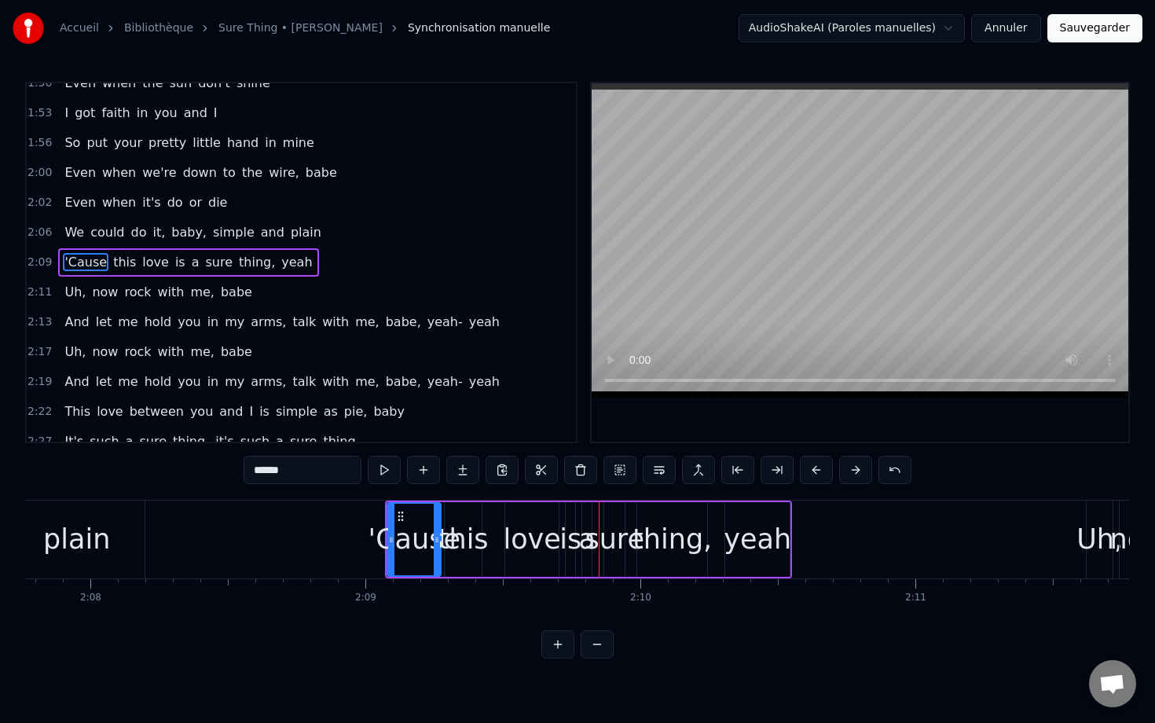
click at [826, 466] on button at bounding box center [816, 470] width 33 height 28
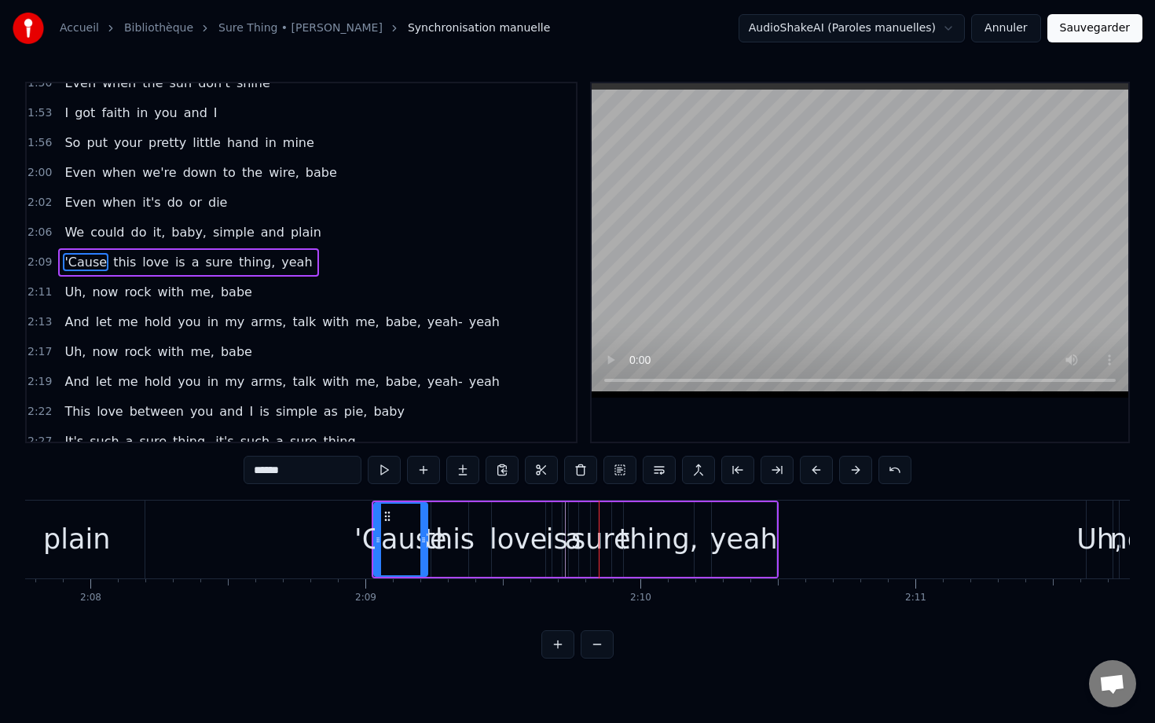
click at [826, 466] on button at bounding box center [816, 470] width 33 height 28
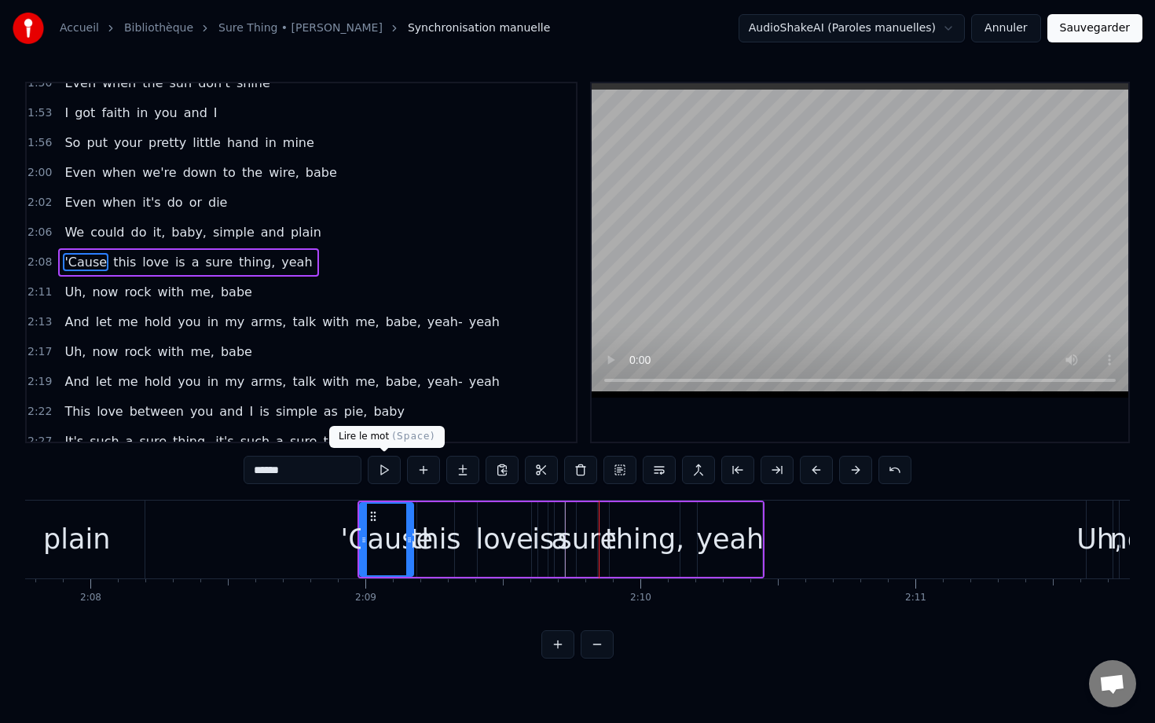
click at [387, 463] on button at bounding box center [384, 470] width 33 height 28
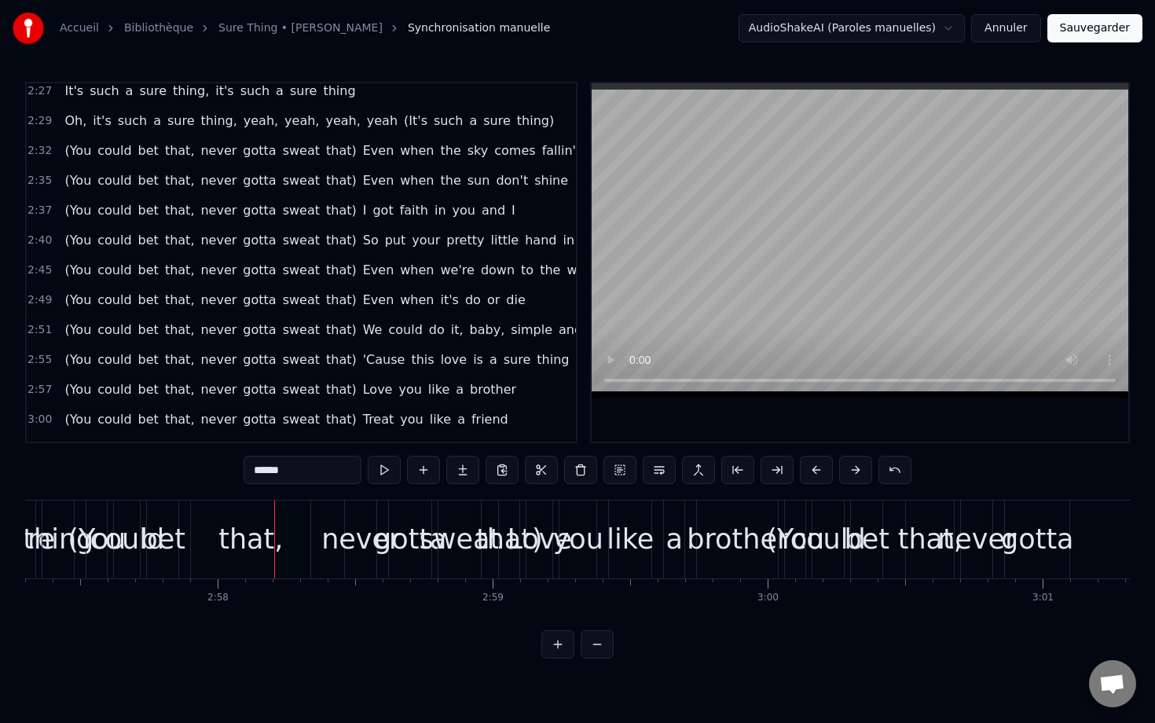
scroll to position [1497, 0]
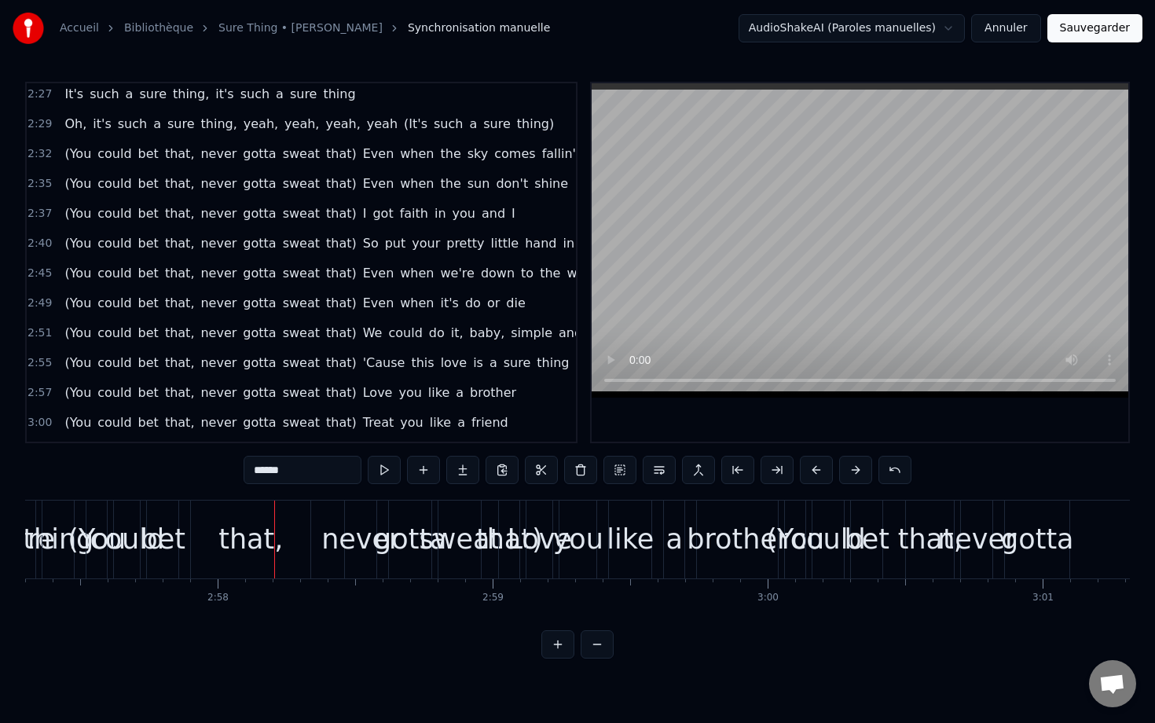
click at [72, 156] on span "(You" at bounding box center [78, 154] width 30 height 18
type input "****"
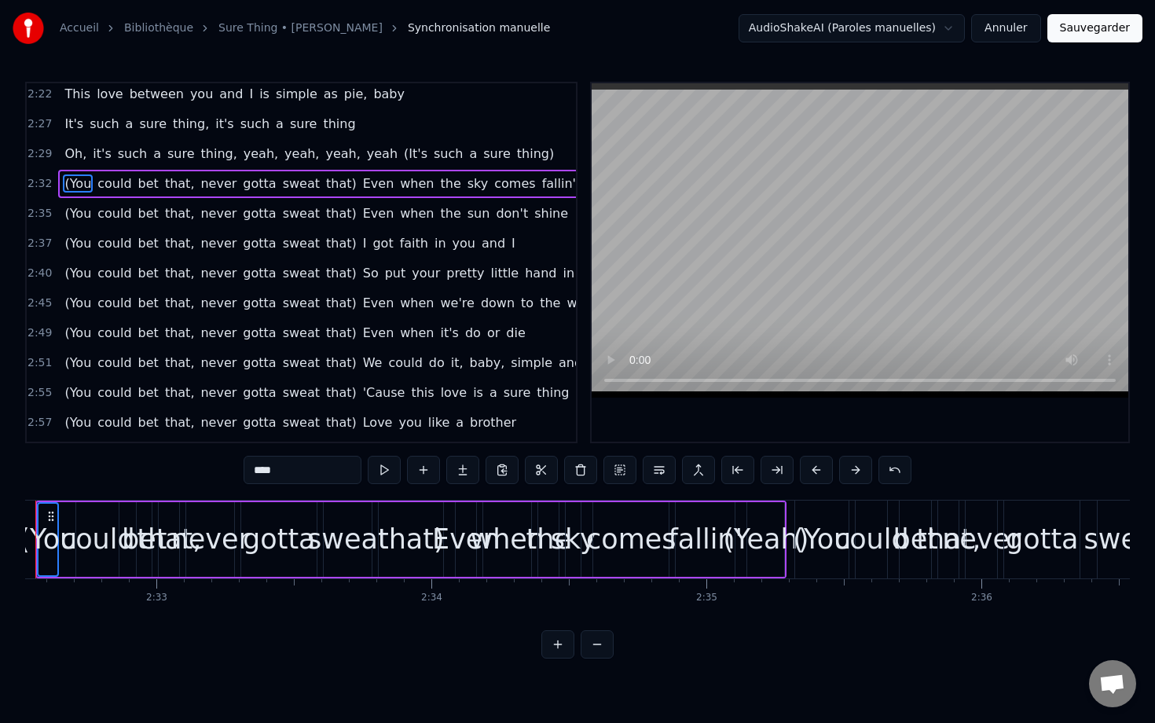
scroll to position [0, 41893]
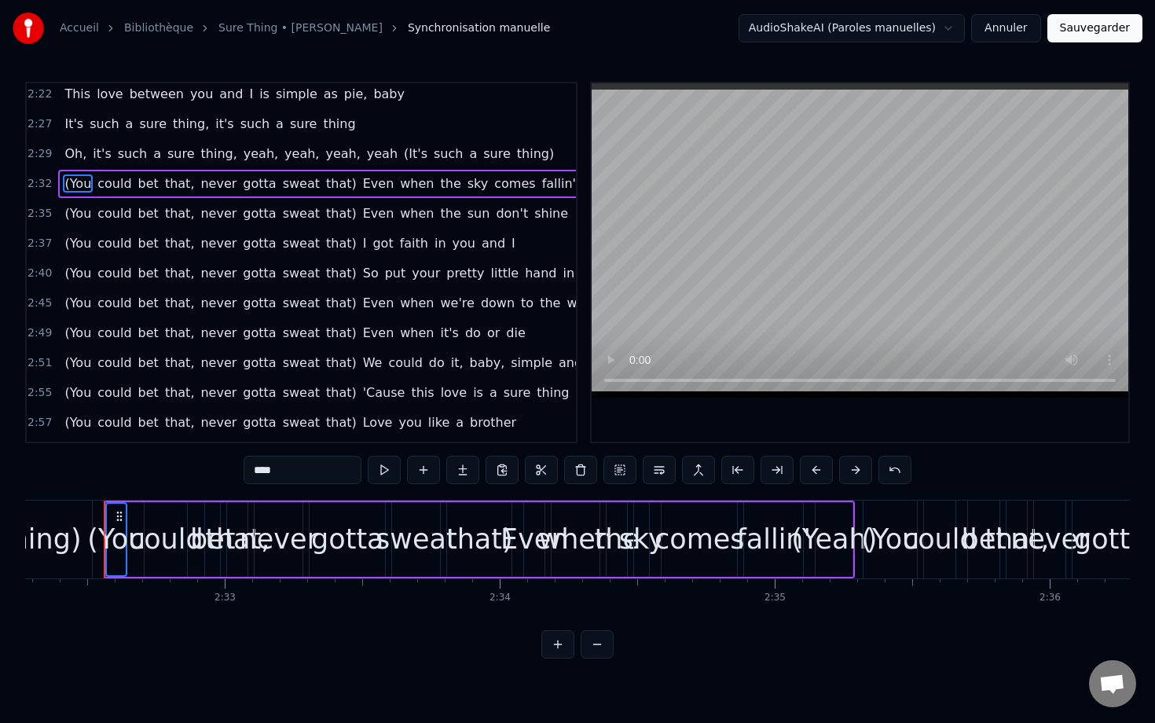
click at [115, 189] on span "could" at bounding box center [114, 184] width 37 height 18
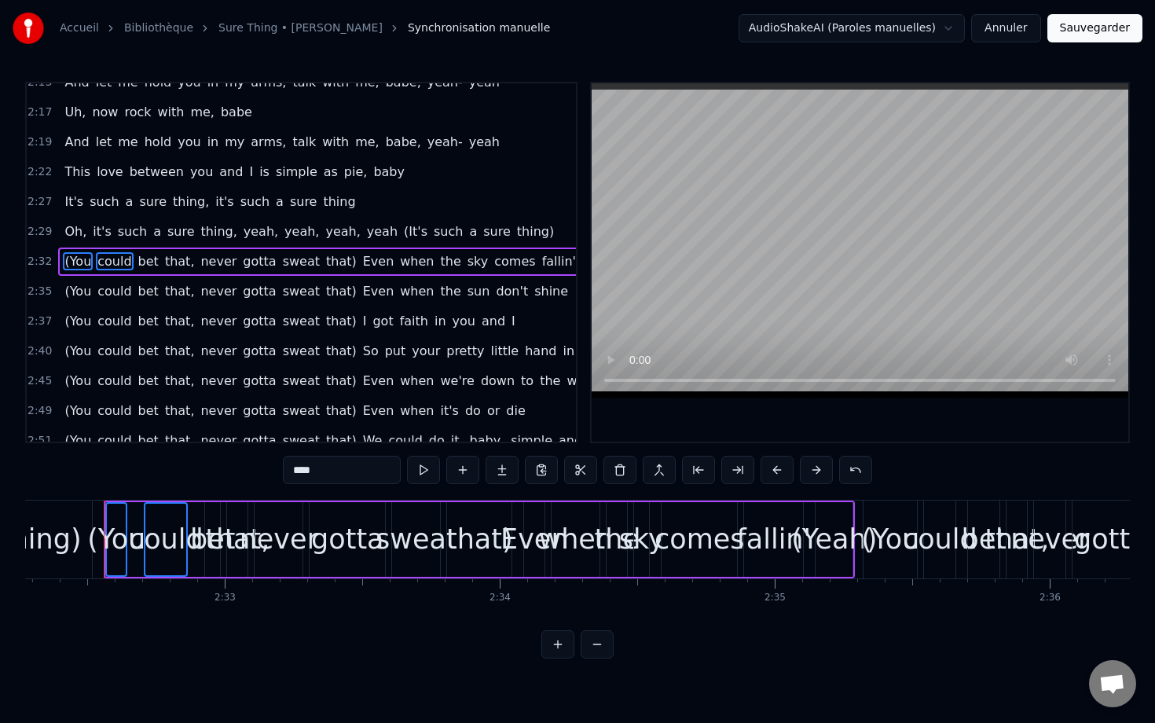
scroll to position [1389, 0]
click at [144, 264] on span "bet" at bounding box center [149, 262] width 24 height 18
click at [172, 265] on span "that," at bounding box center [179, 262] width 33 height 18
click at [205, 263] on span "never" at bounding box center [218, 262] width 39 height 18
click at [251, 259] on span "gotta" at bounding box center [259, 262] width 36 height 18
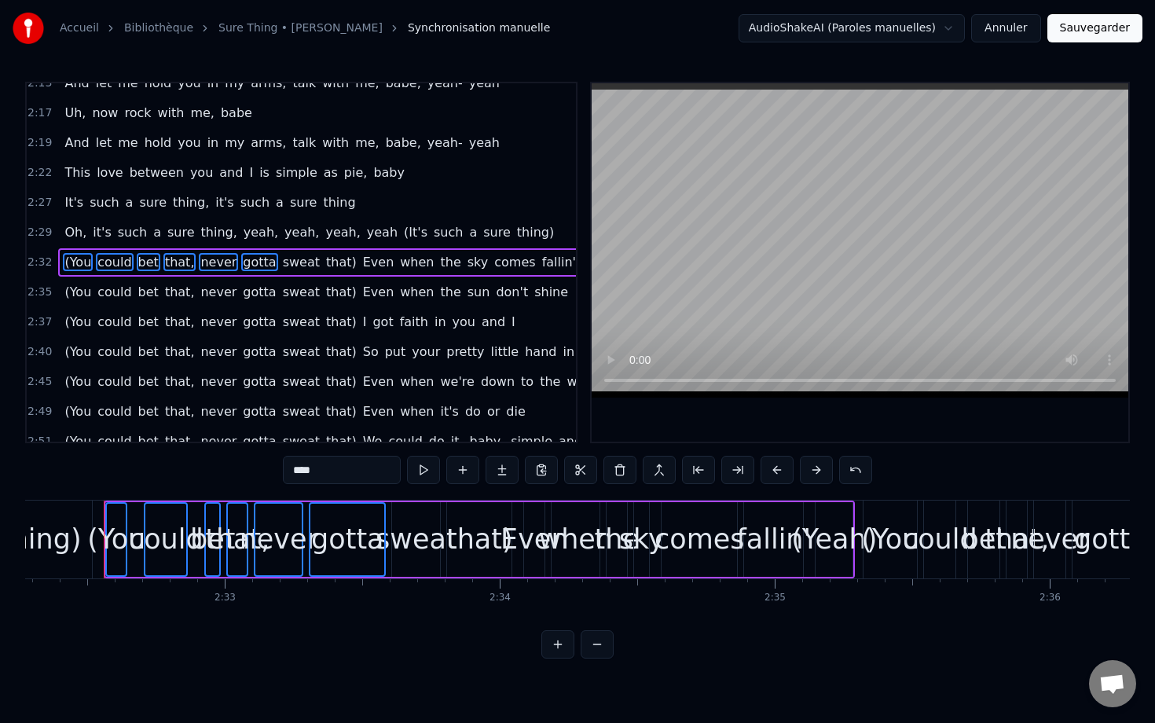
click at [281, 258] on span "sweat" at bounding box center [301, 262] width 40 height 18
click at [325, 259] on span "that)" at bounding box center [342, 262] width 34 height 18
click at [75, 290] on span "(You" at bounding box center [78, 292] width 30 height 18
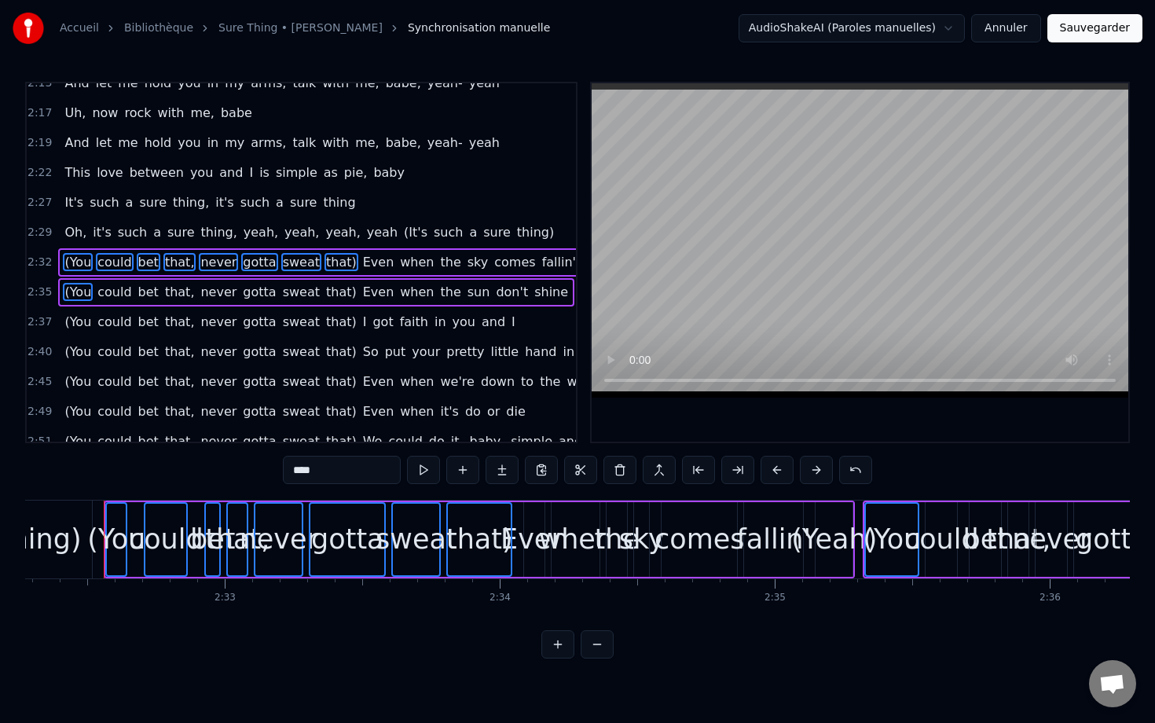
click at [117, 290] on span "could" at bounding box center [114, 292] width 37 height 18
click at [143, 292] on span "bet" at bounding box center [149, 292] width 24 height 18
click at [166, 292] on span "that," at bounding box center [179, 292] width 33 height 18
click at [241, 284] on span "gotta" at bounding box center [259, 292] width 36 height 18
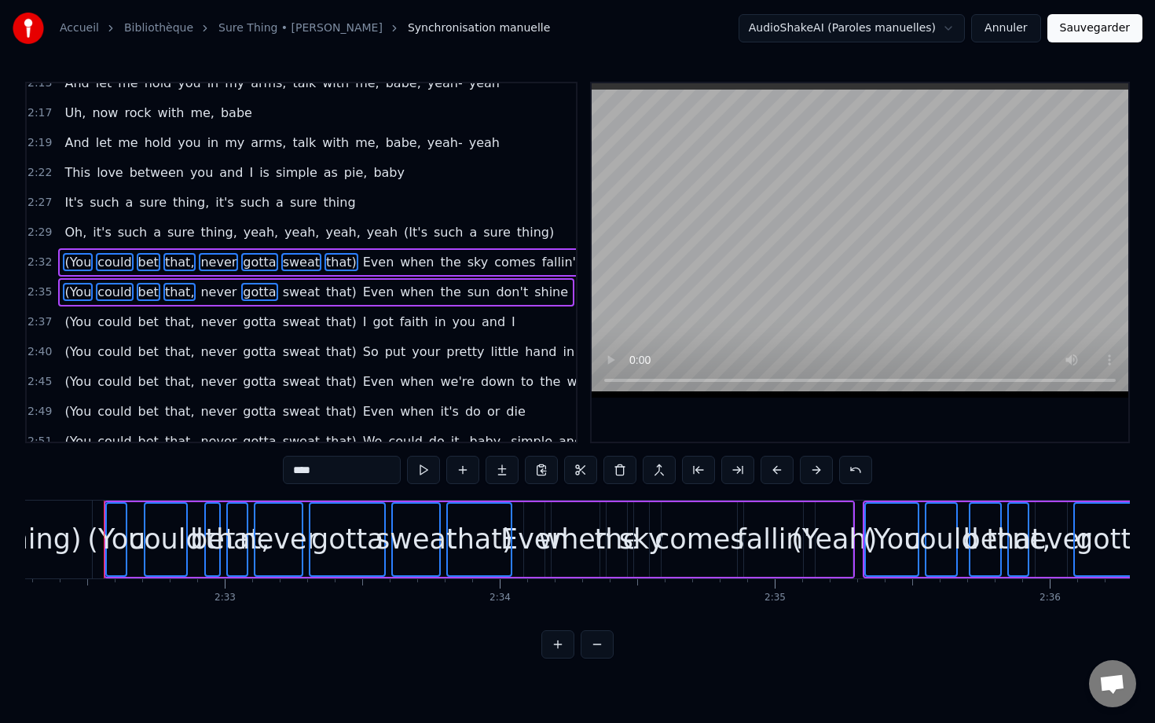
click at [200, 288] on span "never" at bounding box center [218, 292] width 39 height 18
click at [288, 282] on div "(You could bet that, never gotta sweat that) Even when the sun don't shine" at bounding box center [316, 292] width 516 height 28
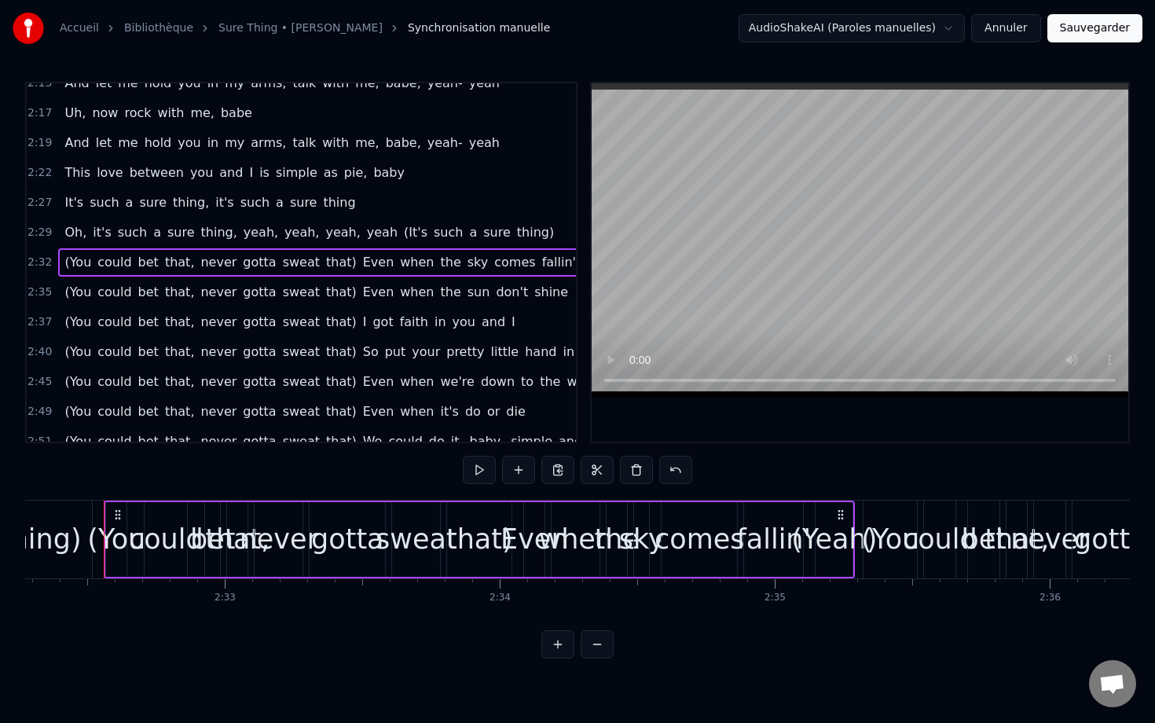
click at [288, 282] on div "(You could bet that, never gotta sweat that) Even when the sun don't shine" at bounding box center [316, 292] width 516 height 28
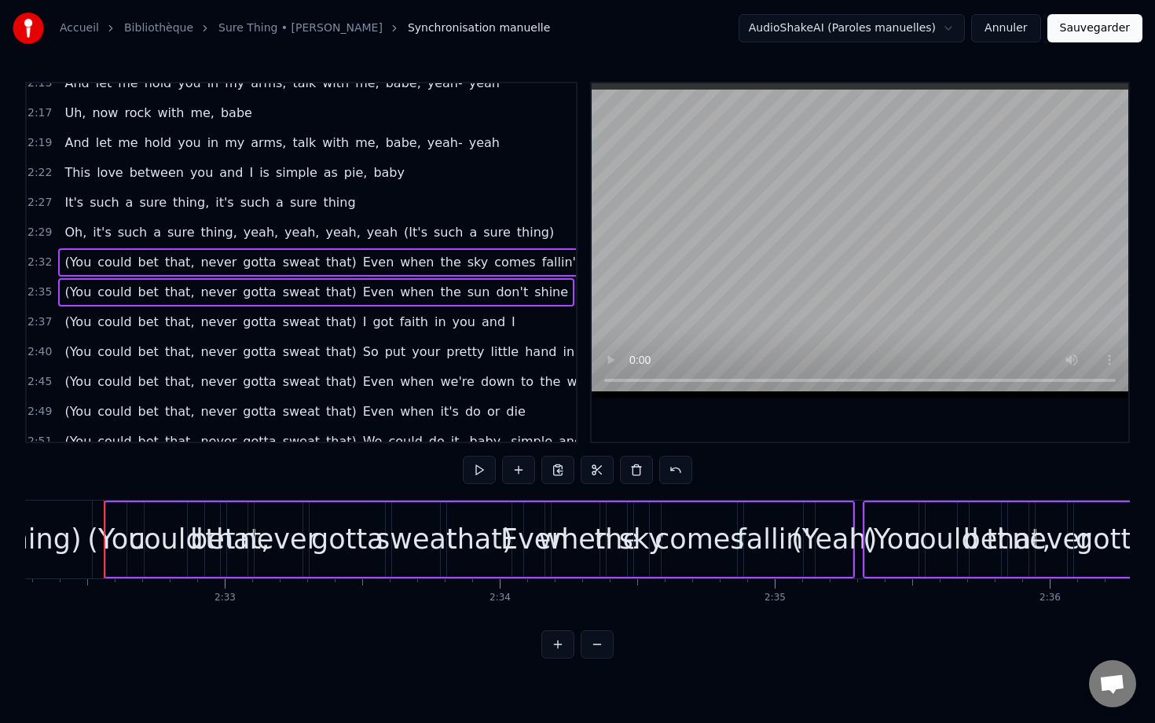
click at [292, 289] on span "sweat" at bounding box center [301, 292] width 40 height 18
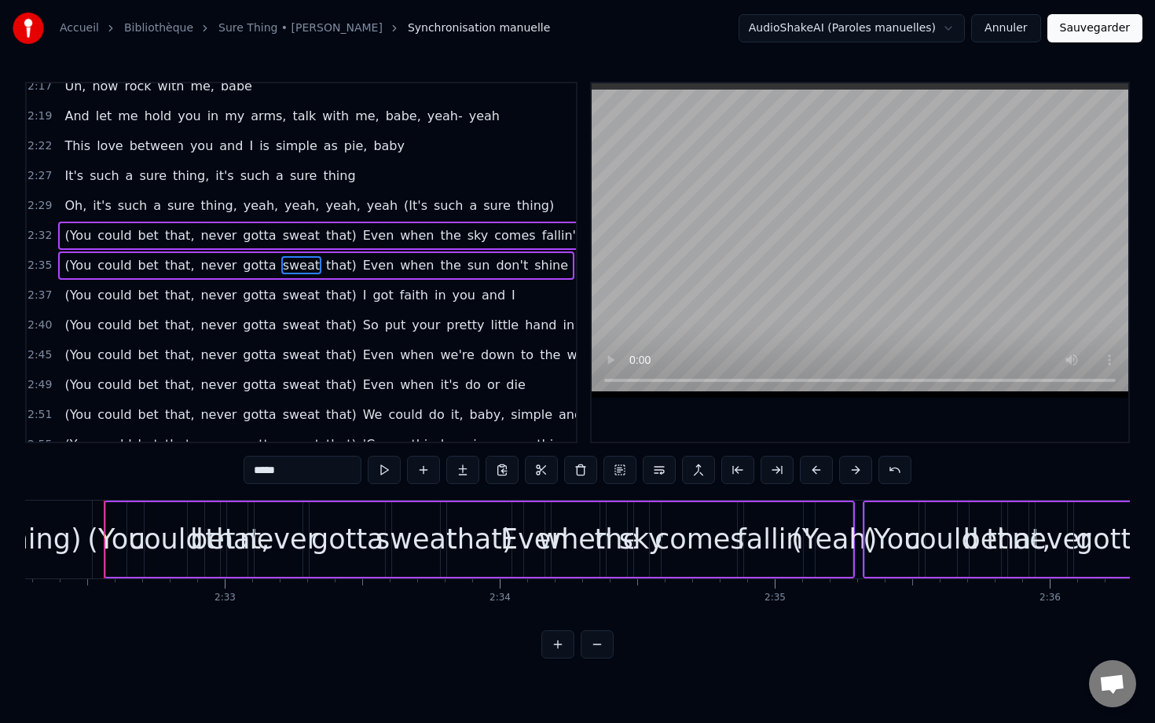
scroll to position [1419, 0]
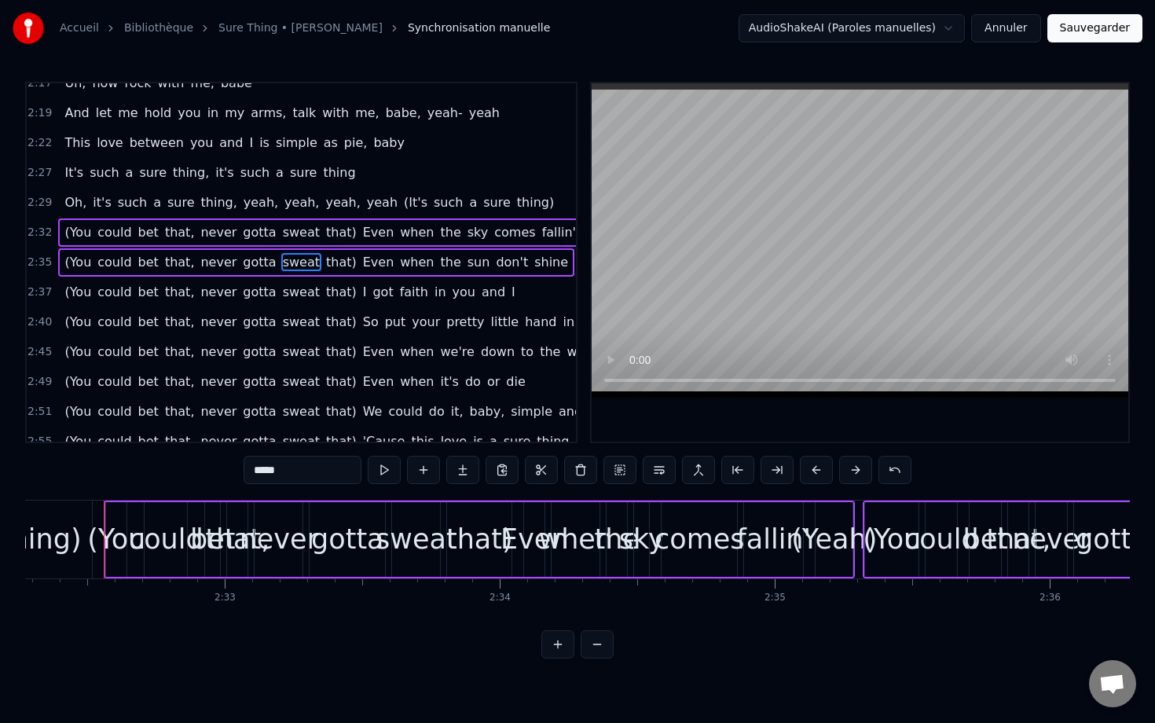
click at [325, 231] on span "that)" at bounding box center [342, 232] width 34 height 18
type input "*****"
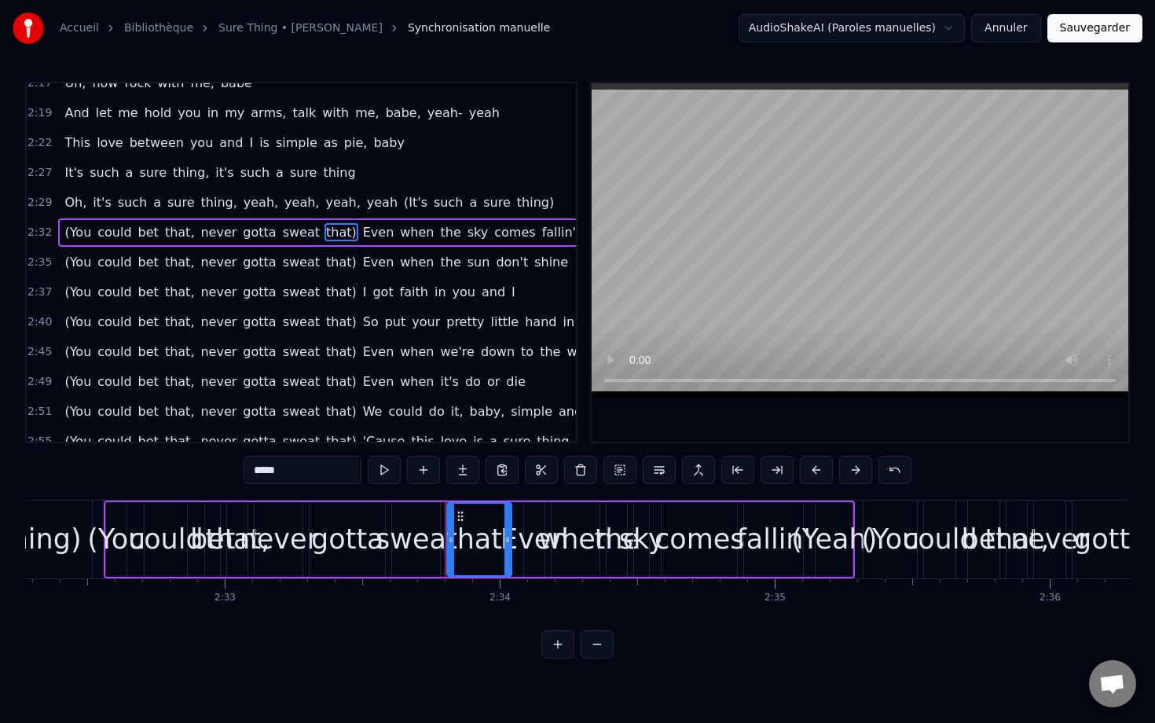
scroll to position [1389, 0]
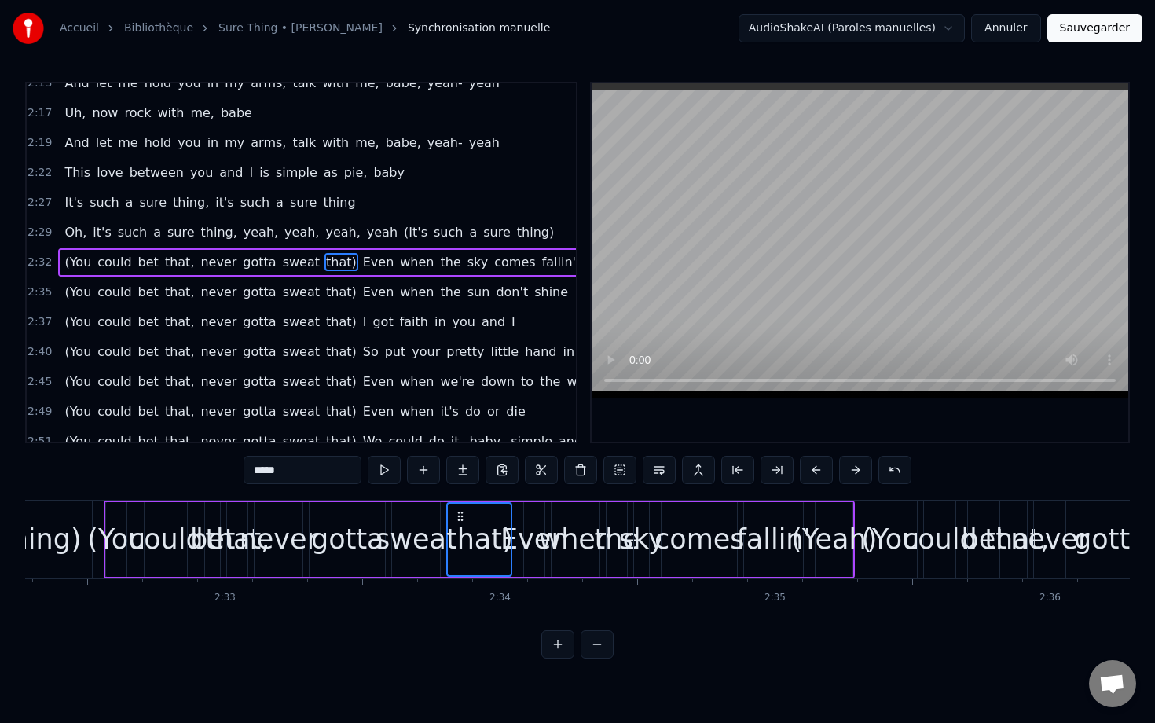
click at [83, 260] on span "(You" at bounding box center [78, 262] width 30 height 18
click at [116, 262] on span "could" at bounding box center [114, 262] width 37 height 18
click at [141, 263] on span "bet" at bounding box center [149, 262] width 24 height 18
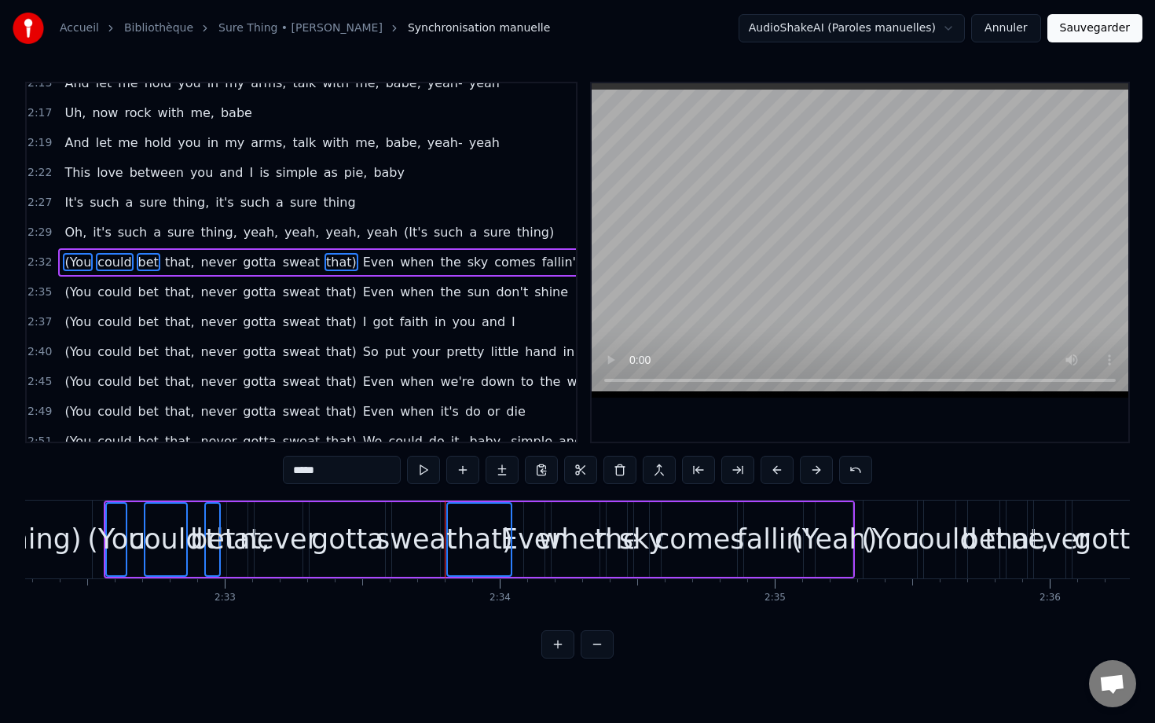
click at [163, 263] on span "that," at bounding box center [179, 262] width 33 height 18
click at [202, 258] on span "never" at bounding box center [218, 262] width 39 height 18
click at [241, 257] on span "gotta" at bounding box center [259, 262] width 36 height 18
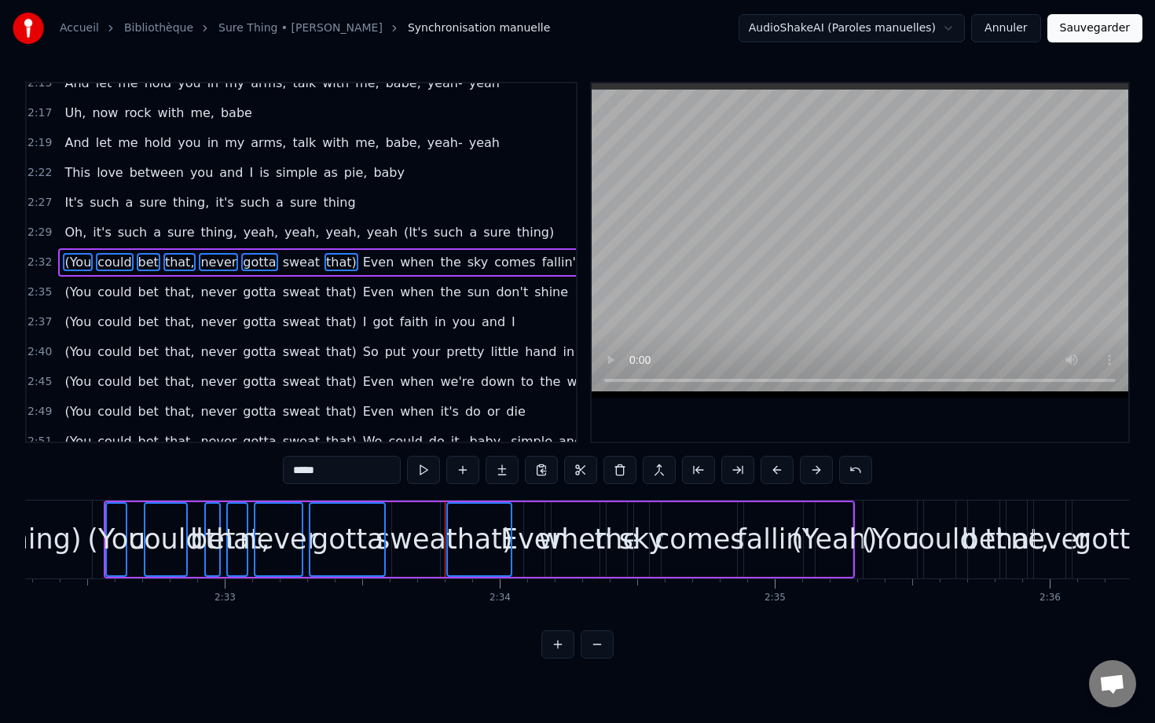
click at [281, 259] on span "sweat" at bounding box center [301, 262] width 40 height 18
click at [325, 295] on span "that)" at bounding box center [342, 292] width 34 height 18
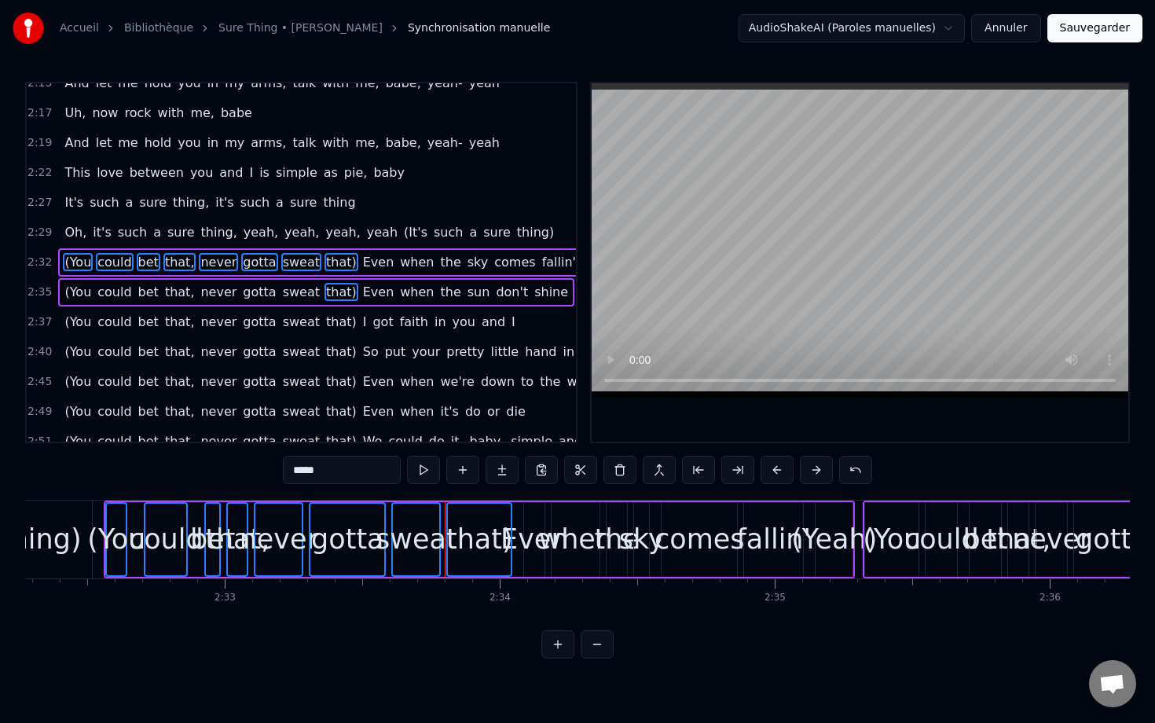
click at [325, 295] on span "that)" at bounding box center [342, 292] width 34 height 18
click at [281, 294] on span "sweat" at bounding box center [301, 292] width 40 height 18
click at [325, 296] on span "that)" at bounding box center [342, 292] width 34 height 18
click at [241, 290] on span "gotta" at bounding box center [259, 292] width 36 height 18
click at [207, 290] on span "never" at bounding box center [218, 292] width 39 height 18
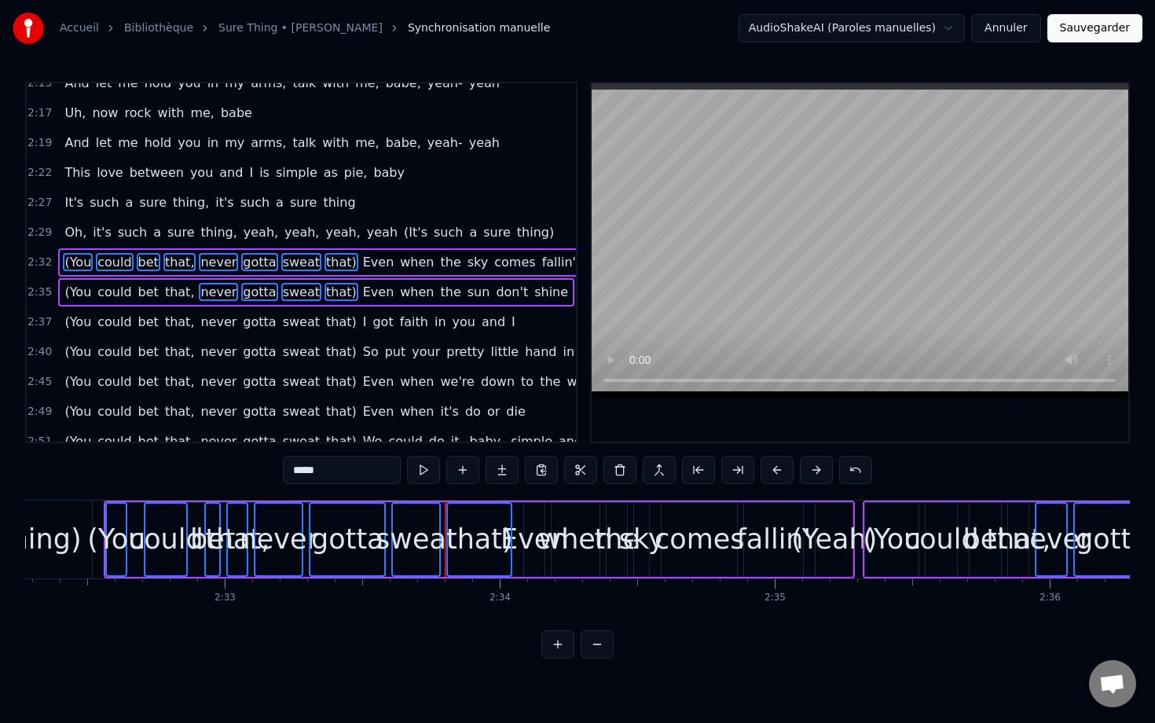
click at [175, 288] on span "that," at bounding box center [179, 292] width 33 height 18
click at [140, 286] on span "bet" at bounding box center [149, 292] width 24 height 18
click at [107, 292] on span "could" at bounding box center [114, 292] width 37 height 18
click at [72, 291] on span "(You" at bounding box center [78, 292] width 30 height 18
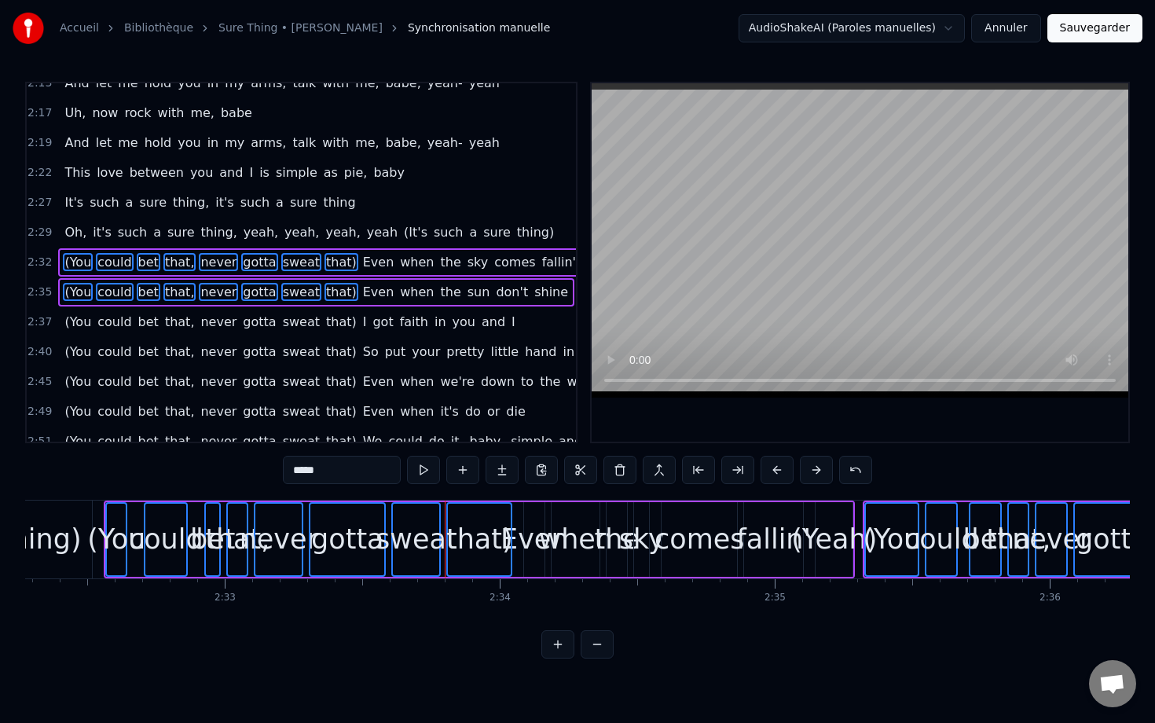
click at [79, 321] on span "(You" at bounding box center [78, 322] width 30 height 18
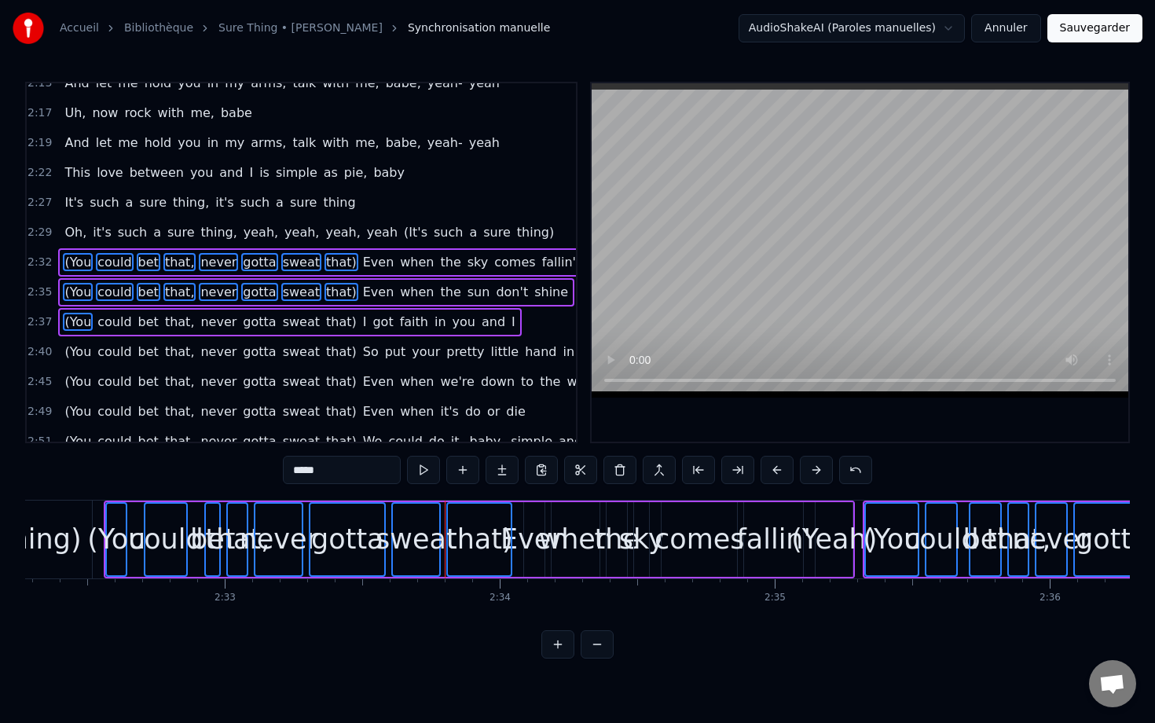
click at [116, 323] on span "could" at bounding box center [114, 322] width 37 height 18
click at [143, 325] on span "bet" at bounding box center [149, 322] width 24 height 18
click at [175, 321] on span "that," at bounding box center [179, 322] width 33 height 18
click at [211, 321] on span "never" at bounding box center [218, 322] width 39 height 18
click at [241, 321] on span "gotta" at bounding box center [259, 322] width 36 height 18
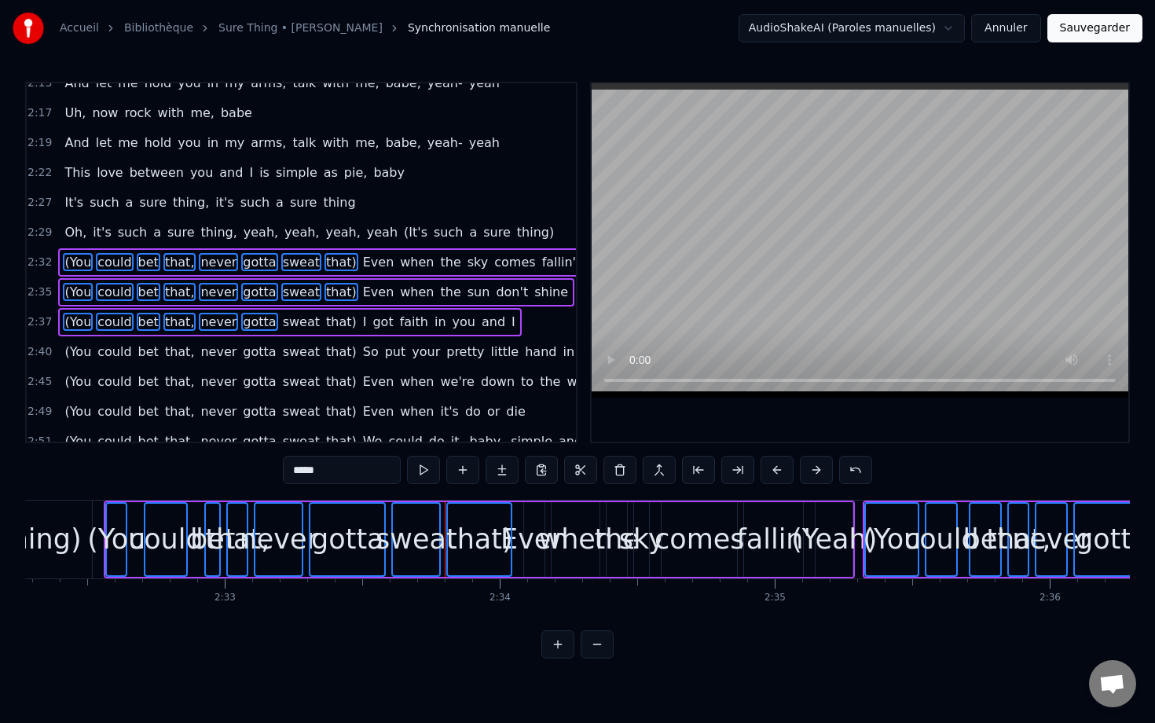
click at [288, 320] on span "sweat" at bounding box center [301, 322] width 40 height 18
click at [325, 321] on span "that)" at bounding box center [342, 322] width 34 height 18
click at [628, 470] on button at bounding box center [620, 470] width 33 height 28
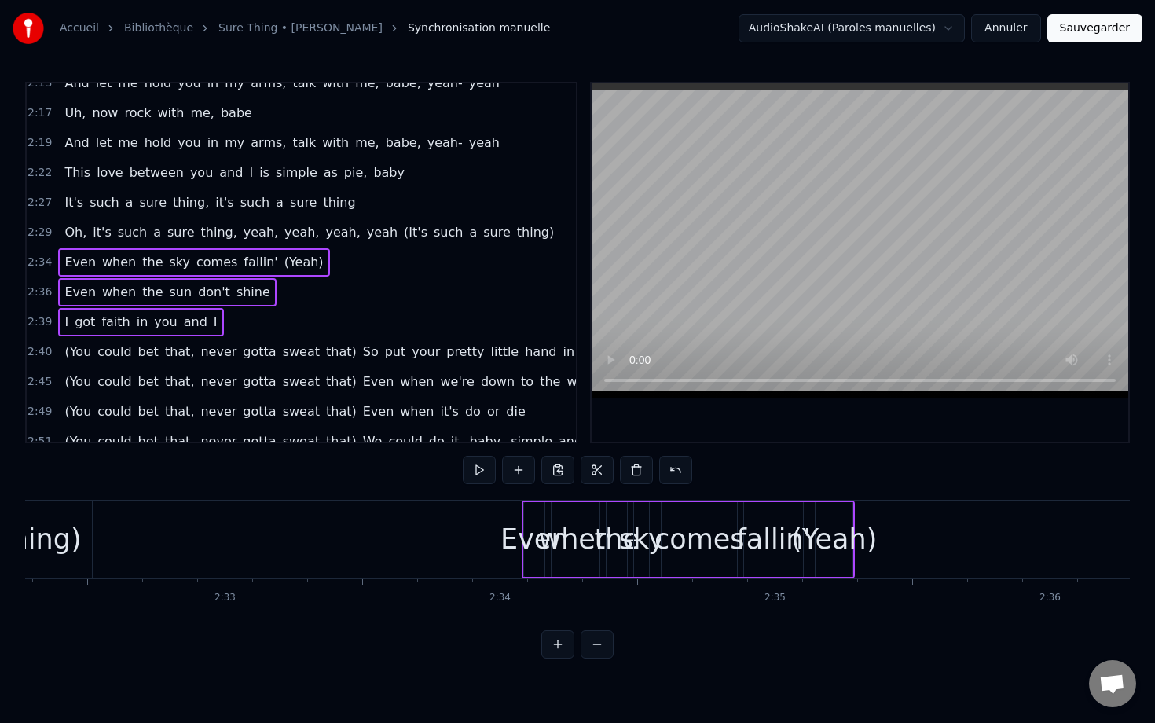
click at [85, 351] on span "(You" at bounding box center [78, 352] width 30 height 18
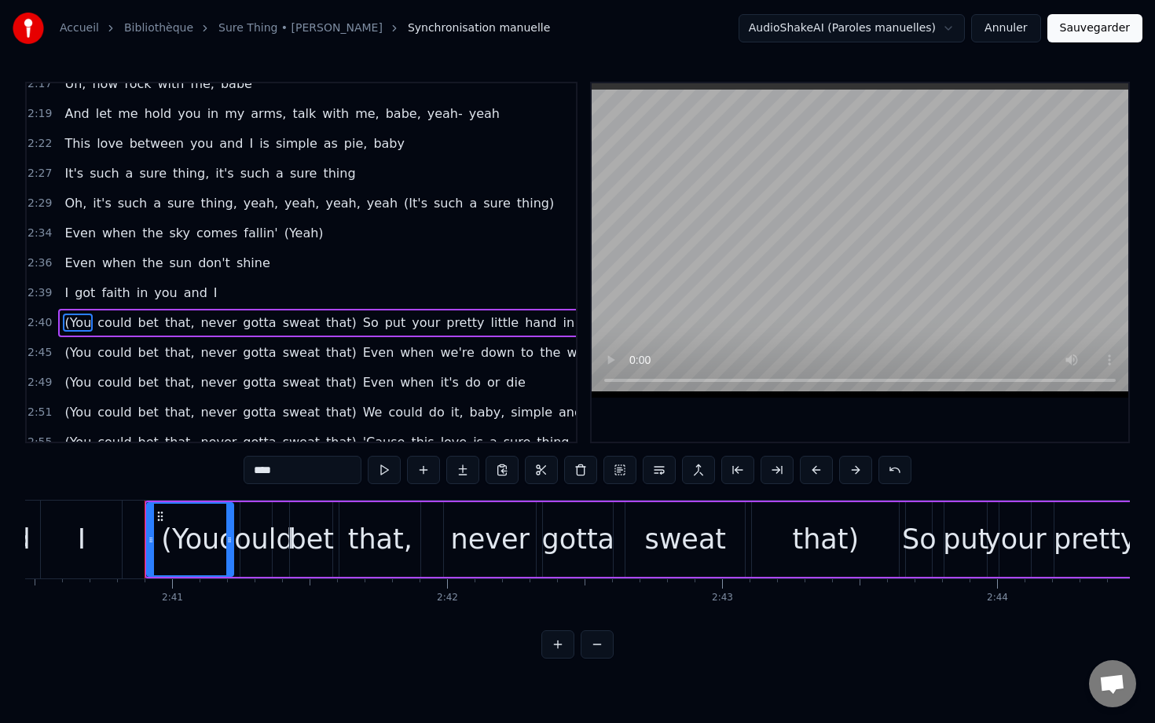
scroll to position [0, 44187]
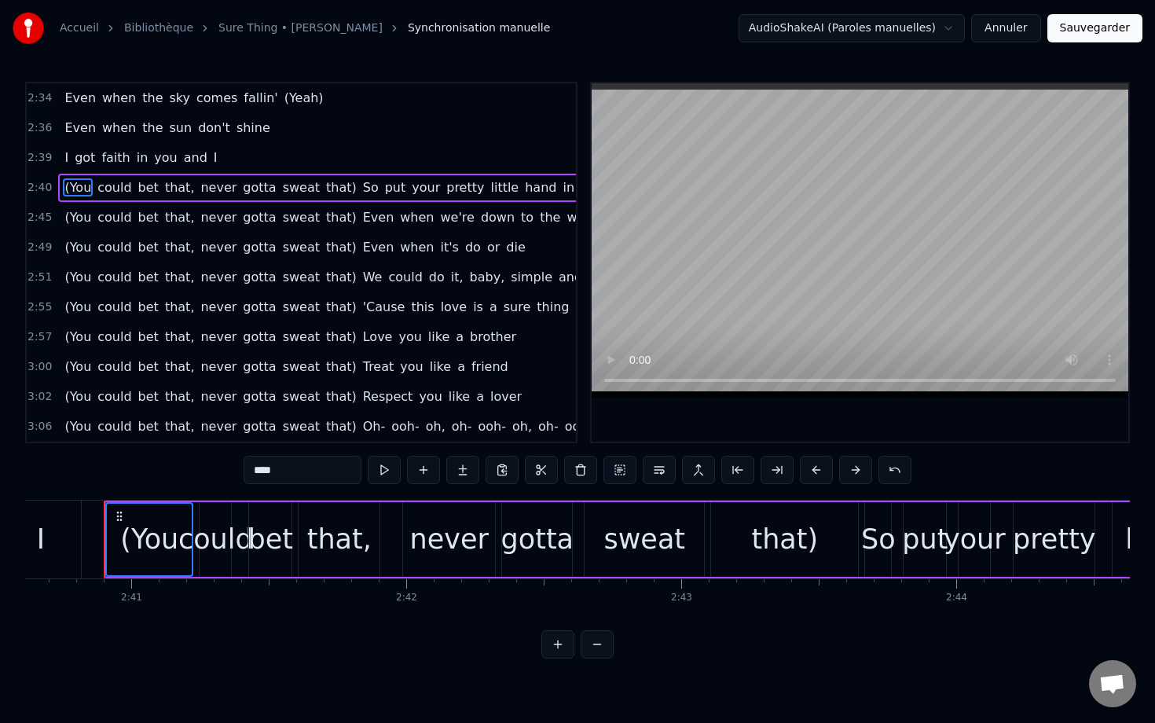
click at [104, 191] on span "could" at bounding box center [114, 187] width 37 height 18
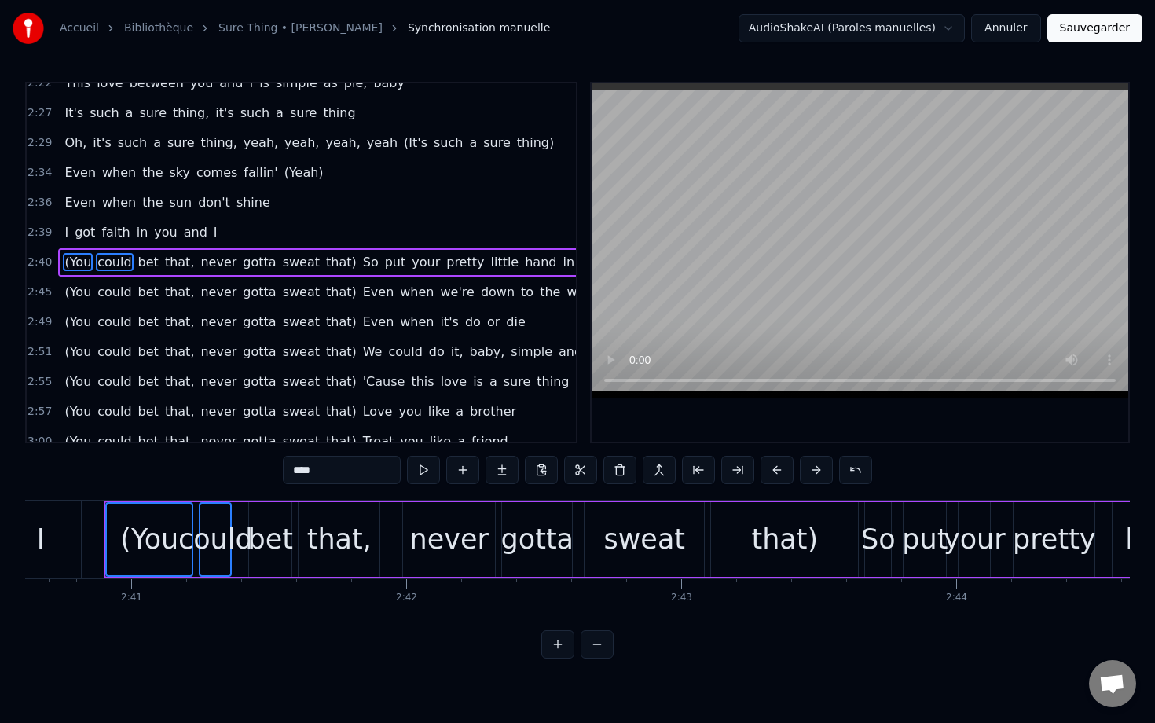
scroll to position [1479, 0]
click at [144, 263] on span "bet" at bounding box center [149, 262] width 24 height 18
click at [168, 263] on span "that," at bounding box center [179, 262] width 33 height 18
click at [215, 265] on span "never" at bounding box center [218, 262] width 39 height 18
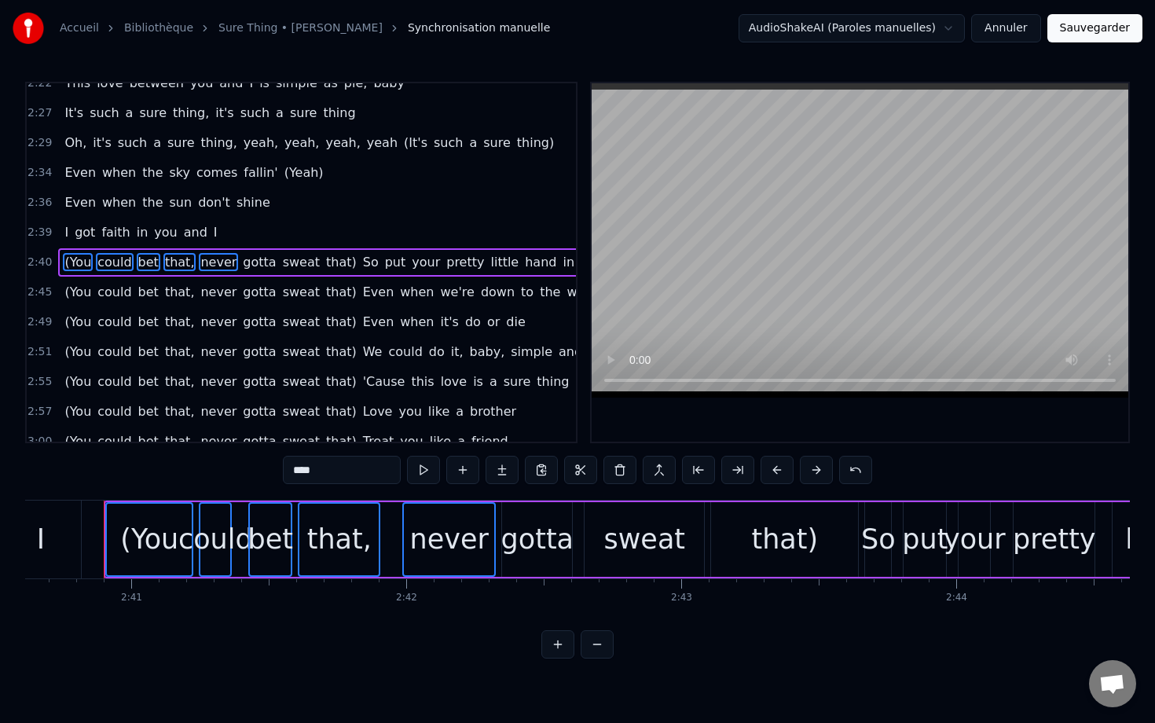
click at [242, 264] on span "gotta" at bounding box center [259, 262] width 36 height 18
click at [281, 265] on span "sweat" at bounding box center [301, 262] width 40 height 18
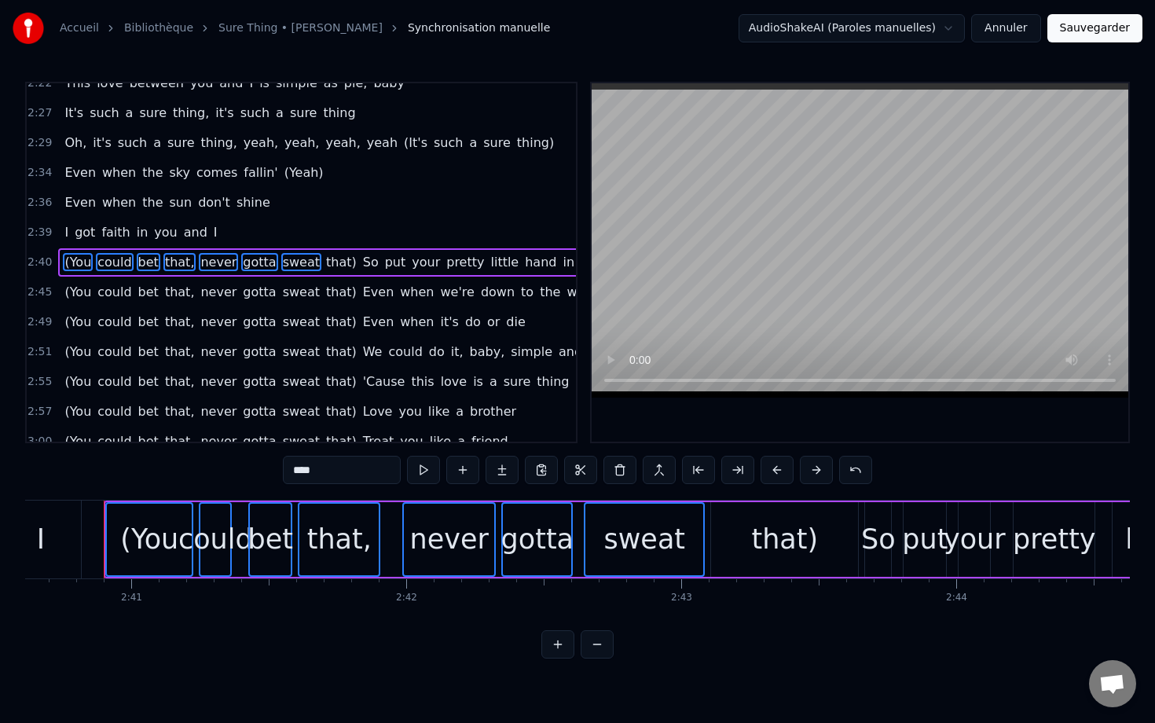
click at [325, 263] on span "that)" at bounding box center [342, 262] width 34 height 18
click at [78, 292] on span "(You" at bounding box center [78, 292] width 30 height 18
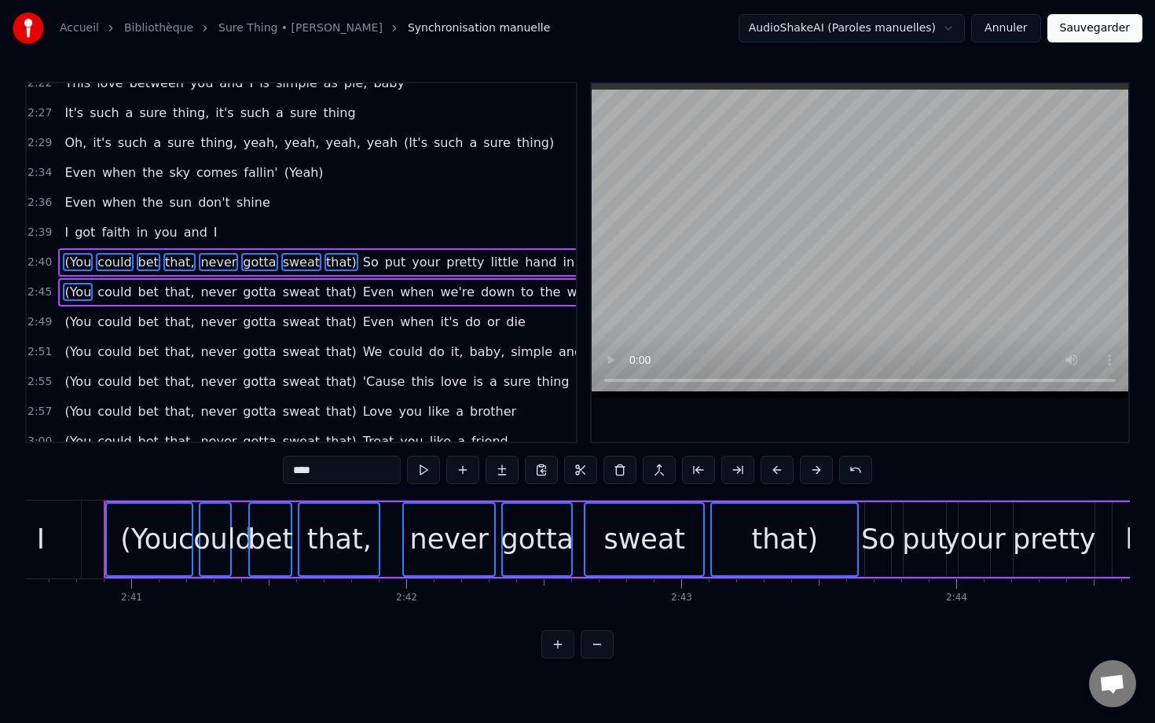
click at [112, 292] on span "could" at bounding box center [114, 292] width 37 height 18
click at [138, 294] on span "bet" at bounding box center [149, 292] width 24 height 18
click at [170, 291] on span "that," at bounding box center [179, 292] width 33 height 18
click at [205, 290] on span "never" at bounding box center [218, 292] width 39 height 18
click at [248, 289] on span "gotta" at bounding box center [259, 292] width 36 height 18
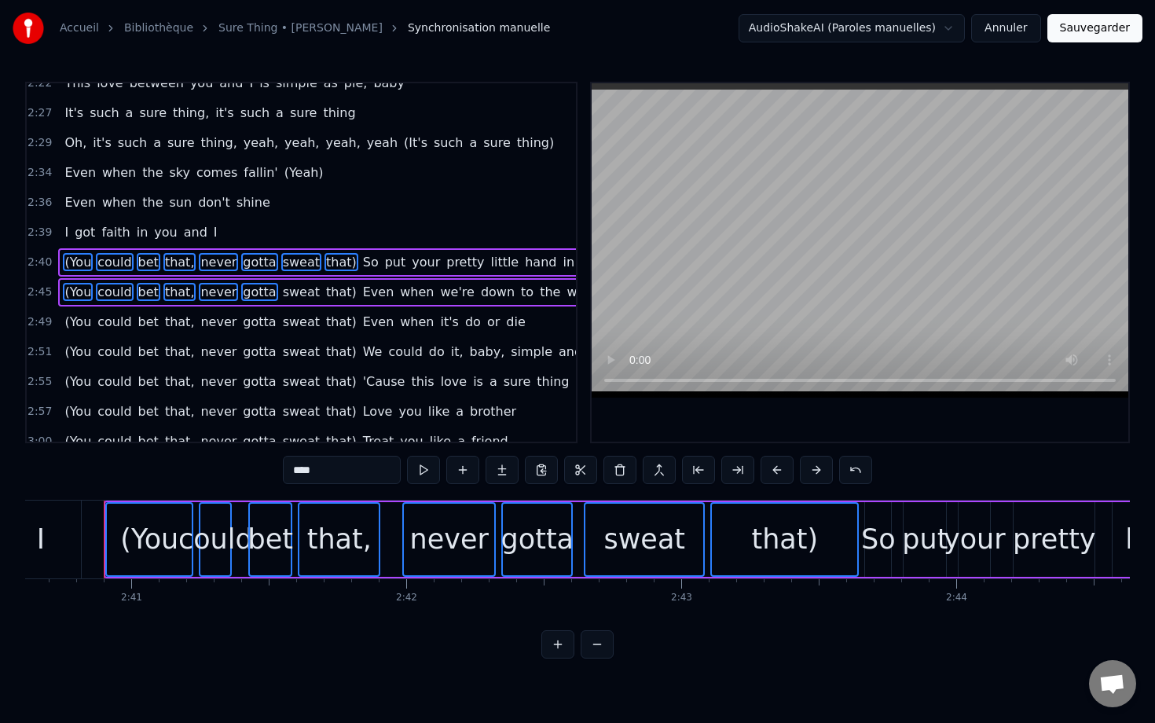
click at [281, 289] on span "sweat" at bounding box center [301, 292] width 40 height 18
click at [325, 288] on span "that)" at bounding box center [342, 292] width 34 height 18
click at [72, 324] on span "(You" at bounding box center [78, 322] width 30 height 18
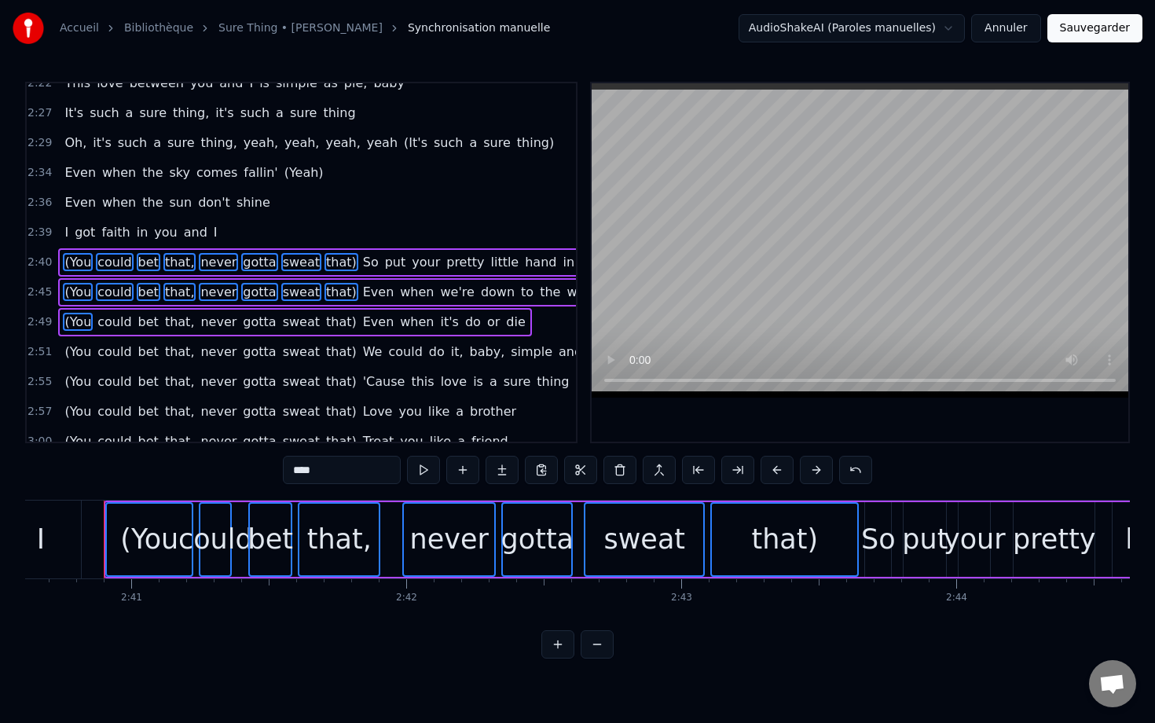
click at [105, 325] on span "could" at bounding box center [114, 322] width 37 height 18
click at [143, 322] on span "bet" at bounding box center [149, 322] width 24 height 18
click at [172, 321] on span "that," at bounding box center [179, 322] width 33 height 18
click at [200, 322] on span "never" at bounding box center [218, 322] width 39 height 18
click at [241, 325] on span "gotta" at bounding box center [259, 322] width 36 height 18
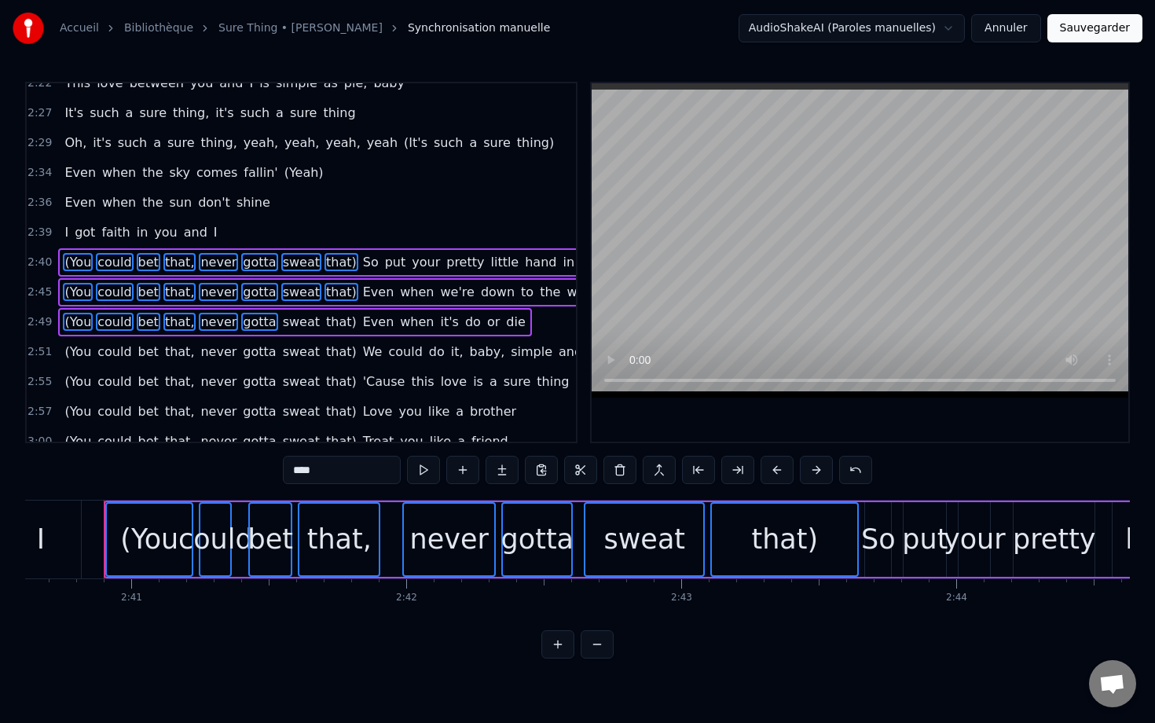
click at [286, 325] on span "sweat" at bounding box center [301, 322] width 40 height 18
click at [325, 325] on span "that)" at bounding box center [342, 322] width 34 height 18
click at [79, 358] on span "(You" at bounding box center [78, 352] width 30 height 18
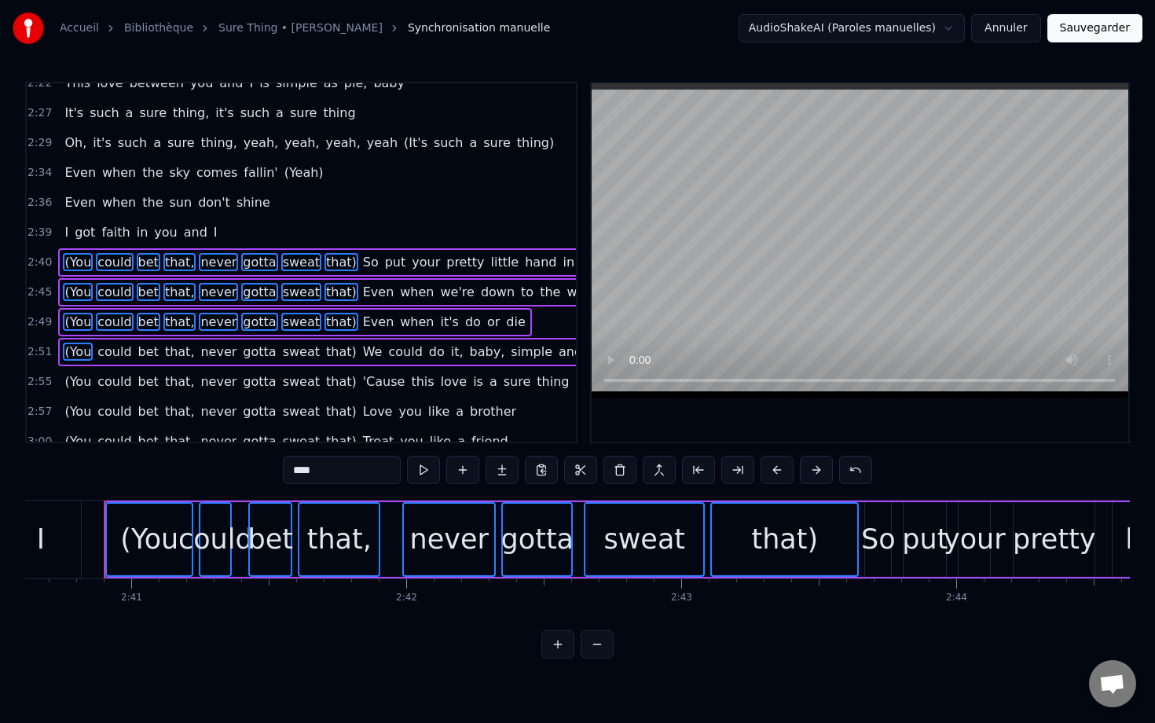
click at [114, 356] on span "could" at bounding box center [114, 352] width 37 height 18
click at [163, 352] on span "that," at bounding box center [179, 352] width 33 height 18
click at [137, 350] on span "bet" at bounding box center [149, 352] width 24 height 18
click at [199, 355] on span "never" at bounding box center [218, 352] width 39 height 18
click at [243, 349] on span "gotta" at bounding box center [259, 352] width 36 height 18
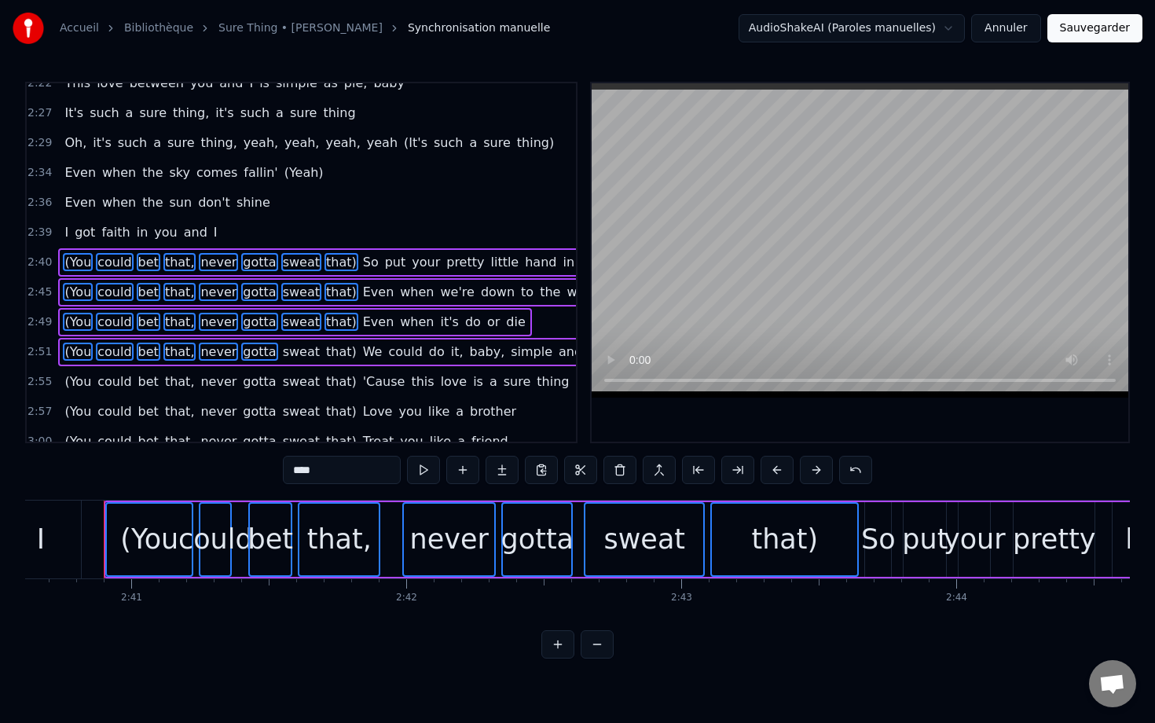
click at [281, 348] on span "sweat" at bounding box center [301, 352] width 40 height 18
click at [325, 347] on span "that)" at bounding box center [342, 352] width 34 height 18
click at [624, 470] on button at bounding box center [620, 470] width 33 height 28
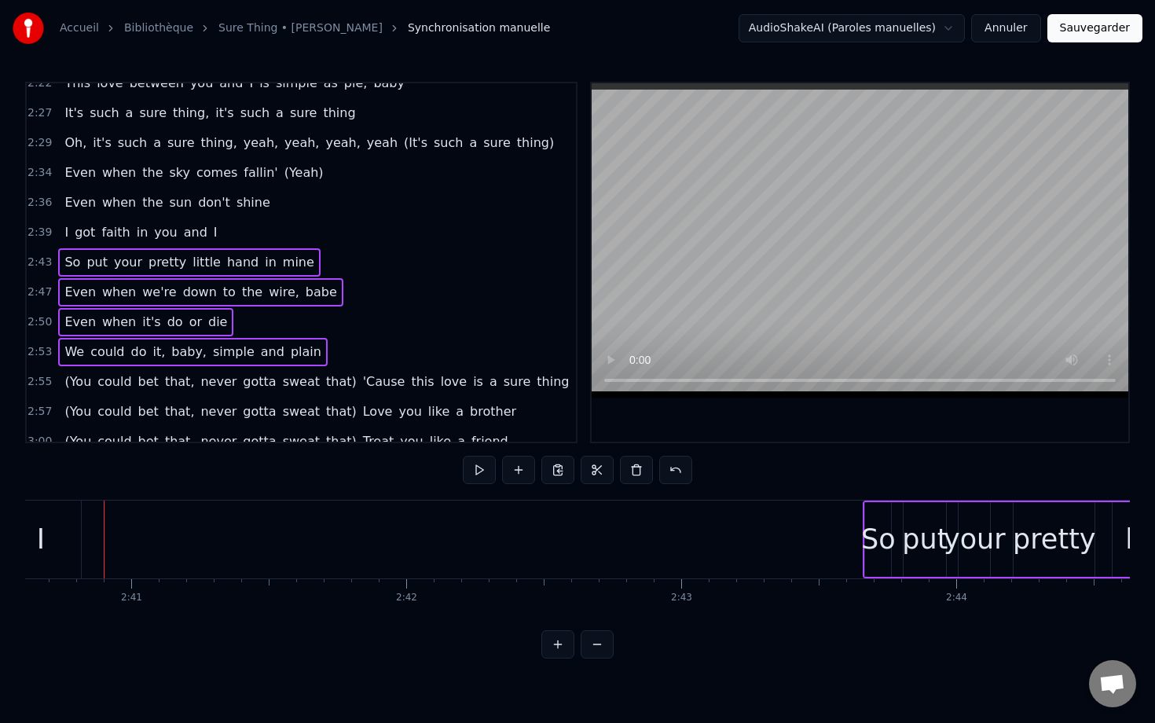
scroll to position [1553, 0]
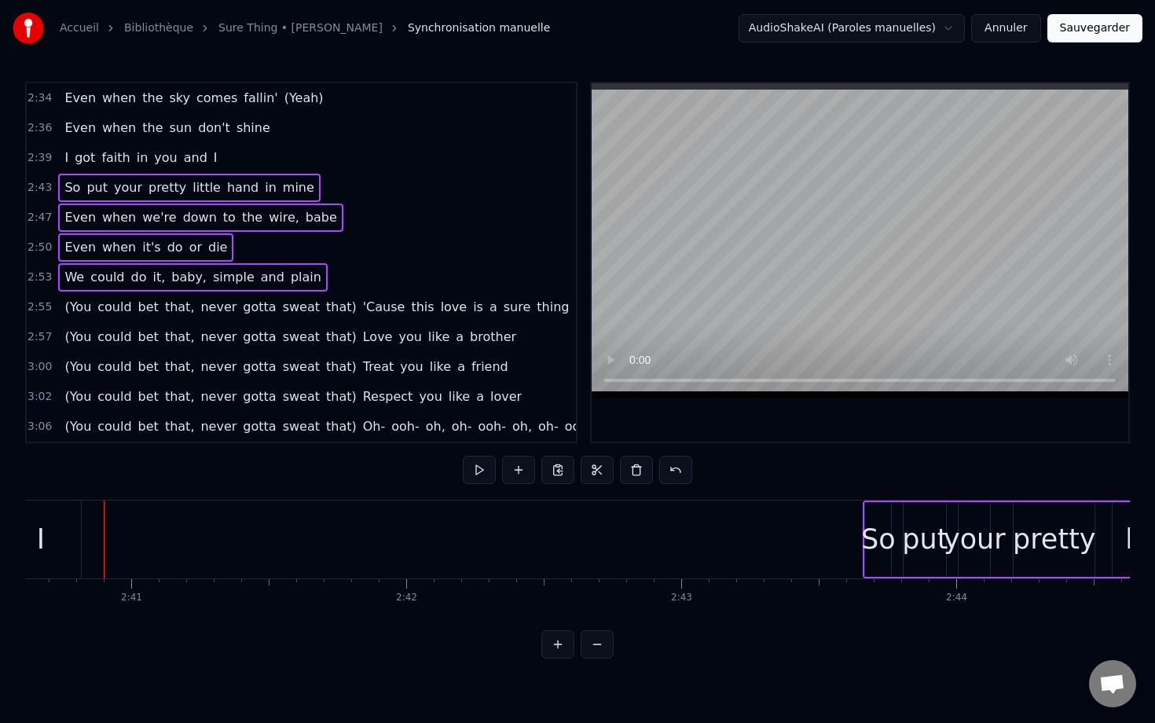
click at [72, 307] on span "(You" at bounding box center [78, 307] width 30 height 18
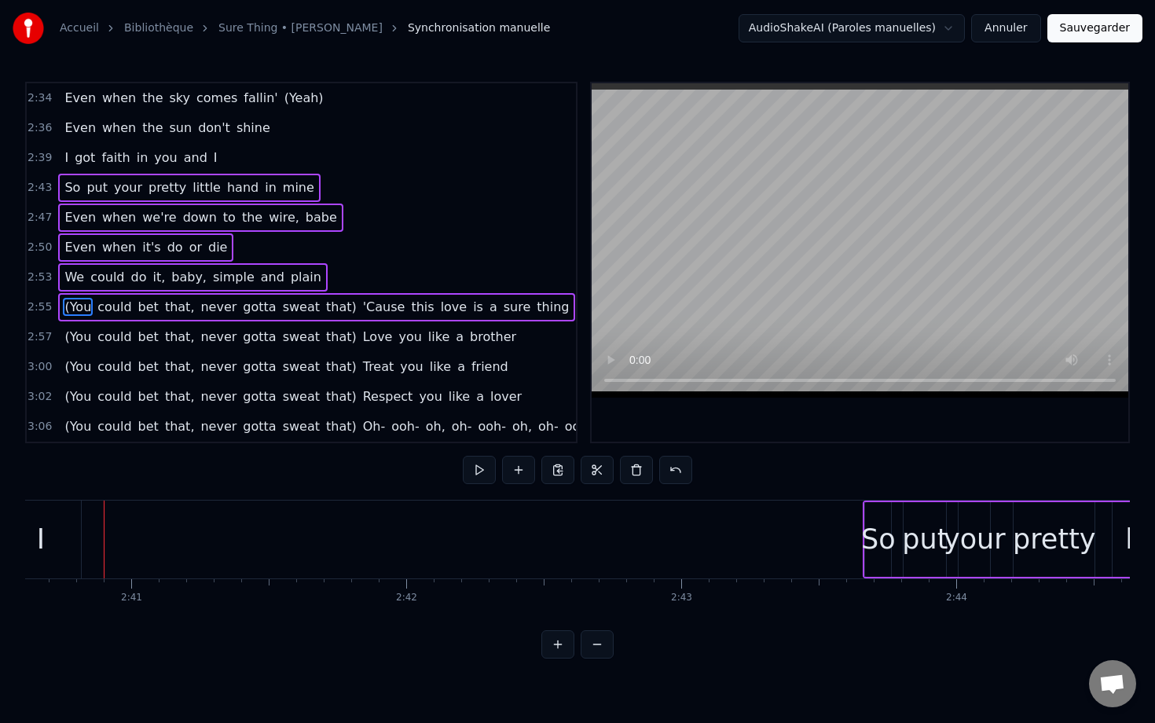
click at [105, 313] on span "could" at bounding box center [114, 307] width 37 height 18
click at [137, 310] on span "bet" at bounding box center [149, 307] width 24 height 18
click at [163, 309] on span "that," at bounding box center [179, 307] width 33 height 18
click at [188, 310] on div "(You could bet that, never gotta sweat that) 'Cause this love is a sure thing" at bounding box center [316, 307] width 517 height 28
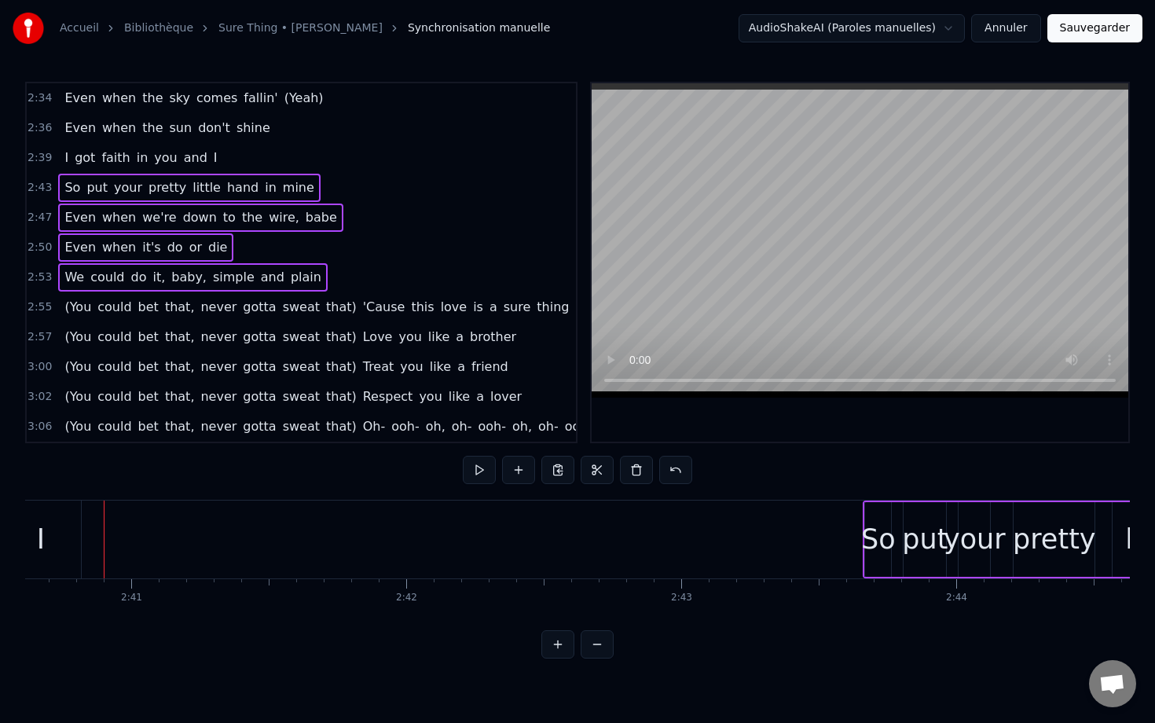
click at [83, 300] on span "(You" at bounding box center [78, 307] width 30 height 18
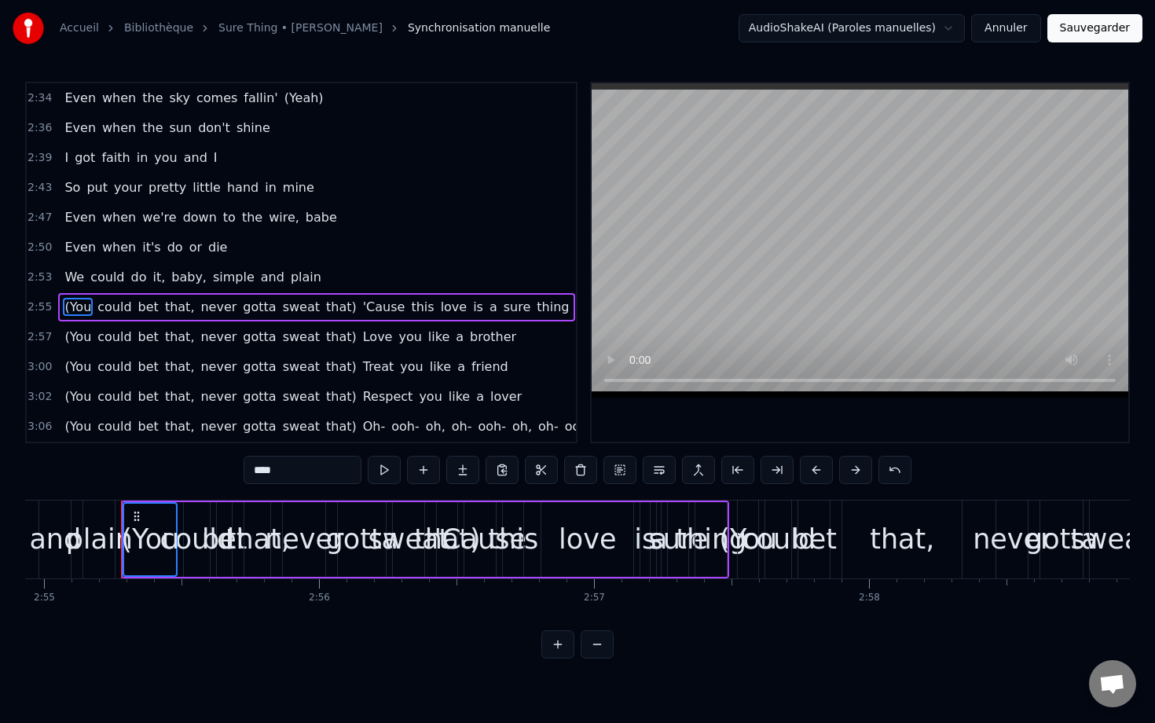
scroll to position [0, 48144]
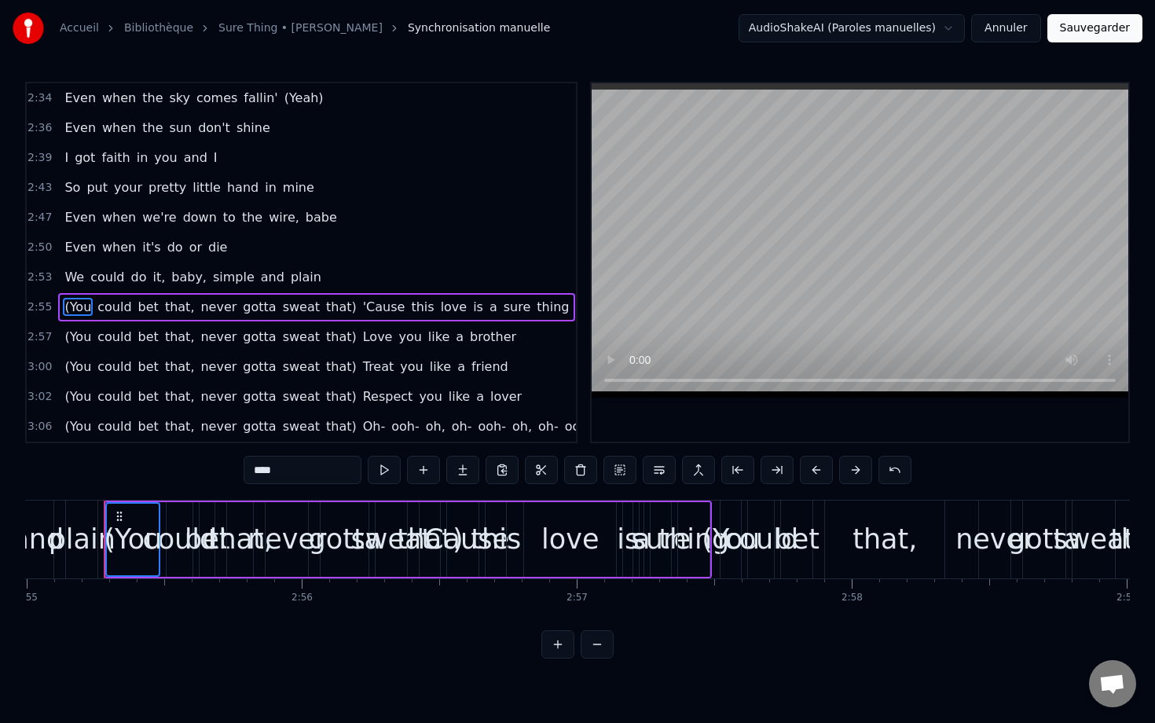
click at [120, 303] on span "could" at bounding box center [114, 307] width 37 height 18
click at [142, 304] on span "bet" at bounding box center [149, 307] width 24 height 18
click at [164, 305] on span "that," at bounding box center [179, 307] width 33 height 18
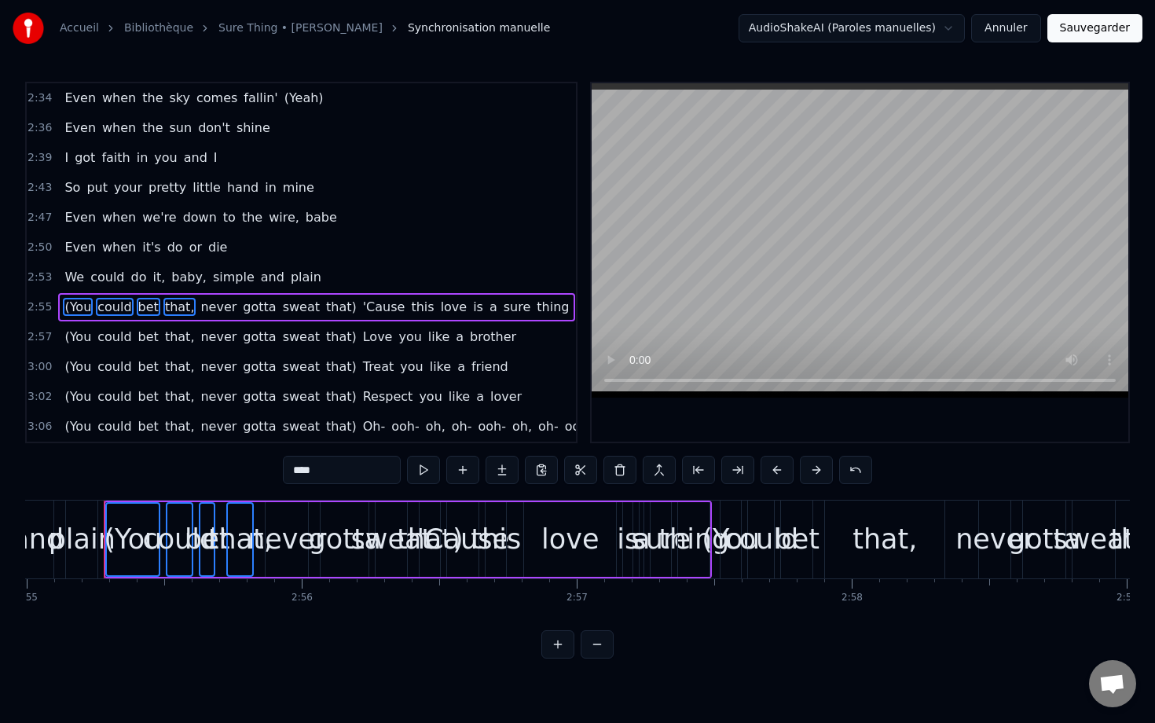
click at [202, 303] on span "never" at bounding box center [218, 307] width 39 height 18
click at [241, 307] on span "gotta" at bounding box center [259, 307] width 36 height 18
click at [287, 307] on span "sweat" at bounding box center [301, 307] width 40 height 18
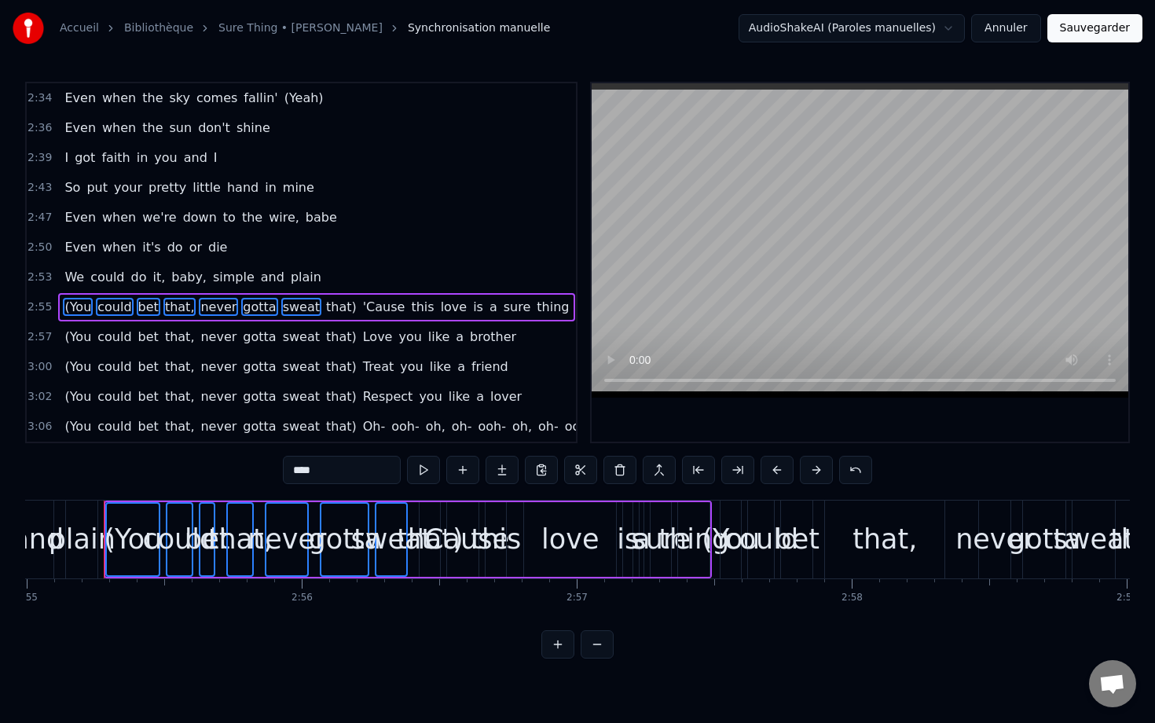
click at [325, 304] on span "that)" at bounding box center [342, 307] width 34 height 18
click at [74, 339] on span "(You" at bounding box center [78, 337] width 30 height 18
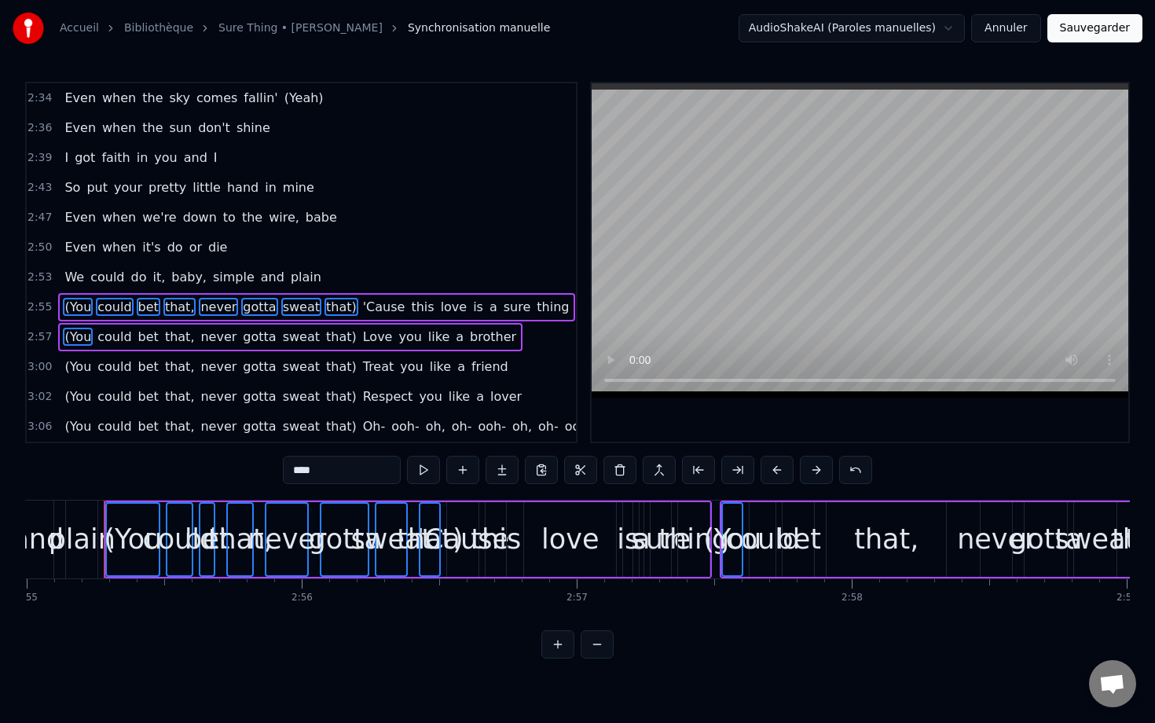
click at [106, 339] on span "could" at bounding box center [114, 337] width 37 height 18
click at [137, 339] on span "bet" at bounding box center [149, 337] width 24 height 18
click at [171, 336] on span "that," at bounding box center [179, 337] width 33 height 18
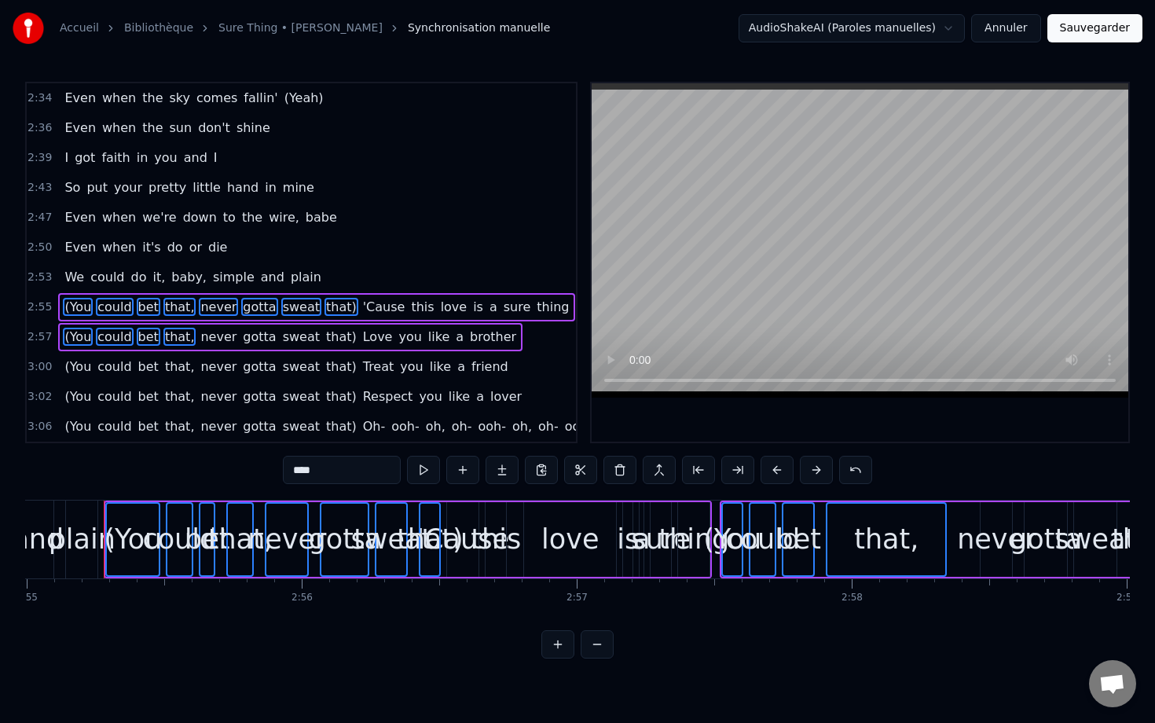
click at [209, 340] on span "never" at bounding box center [218, 337] width 39 height 18
click at [241, 340] on span "gotta" at bounding box center [259, 337] width 36 height 18
click at [285, 334] on span "sweat" at bounding box center [301, 337] width 40 height 18
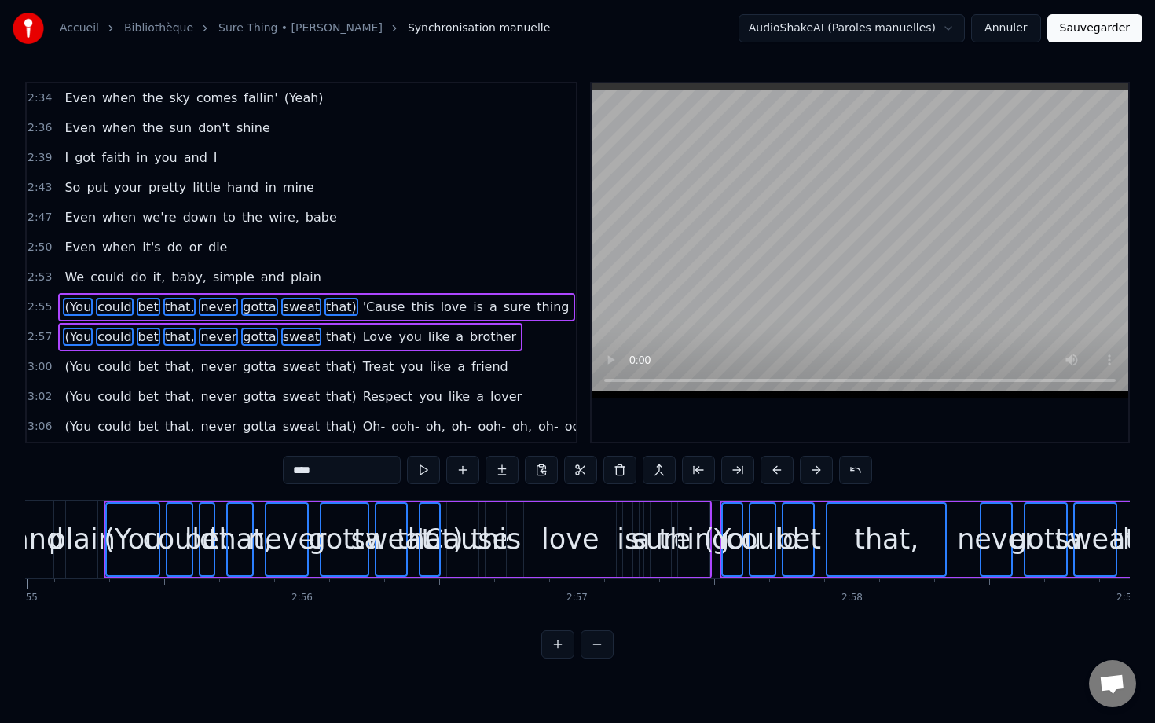
click at [325, 336] on span "that)" at bounding box center [342, 337] width 34 height 18
click at [72, 362] on span "(You" at bounding box center [78, 367] width 30 height 18
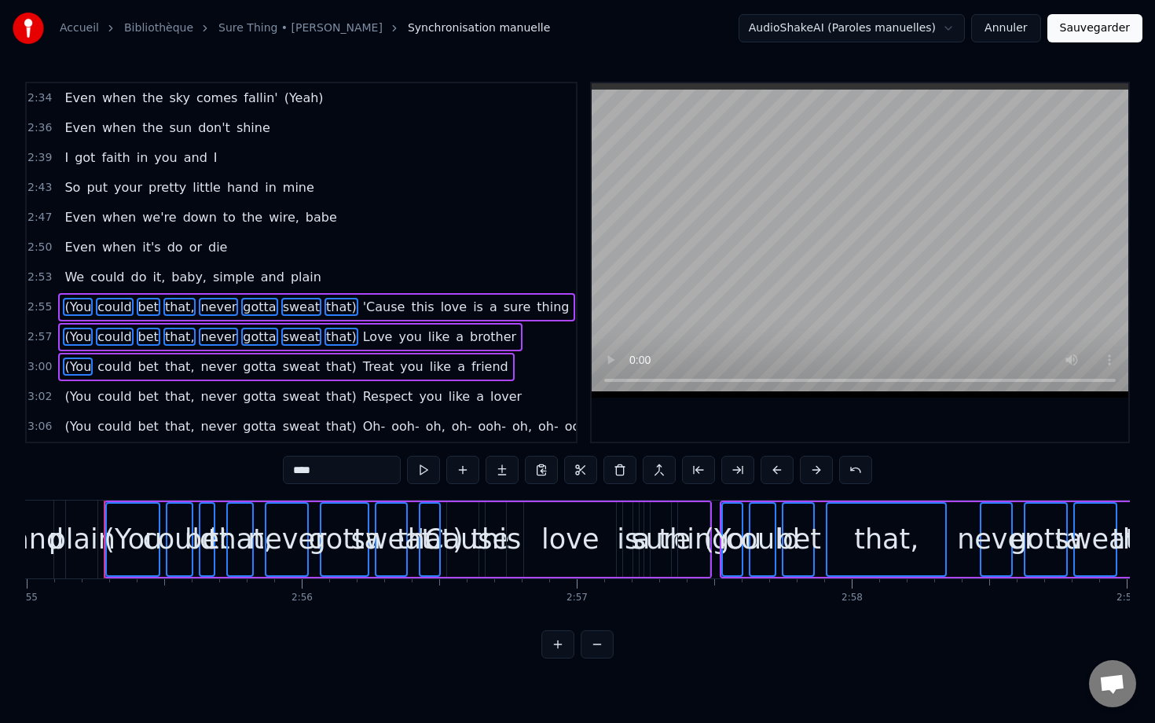
click at [100, 366] on span "could" at bounding box center [114, 367] width 37 height 18
click at [137, 366] on span "bet" at bounding box center [149, 367] width 24 height 18
click at [170, 368] on span "that," at bounding box center [179, 367] width 33 height 18
click at [201, 366] on span "never" at bounding box center [218, 367] width 39 height 18
click at [241, 367] on span "gotta" at bounding box center [259, 367] width 36 height 18
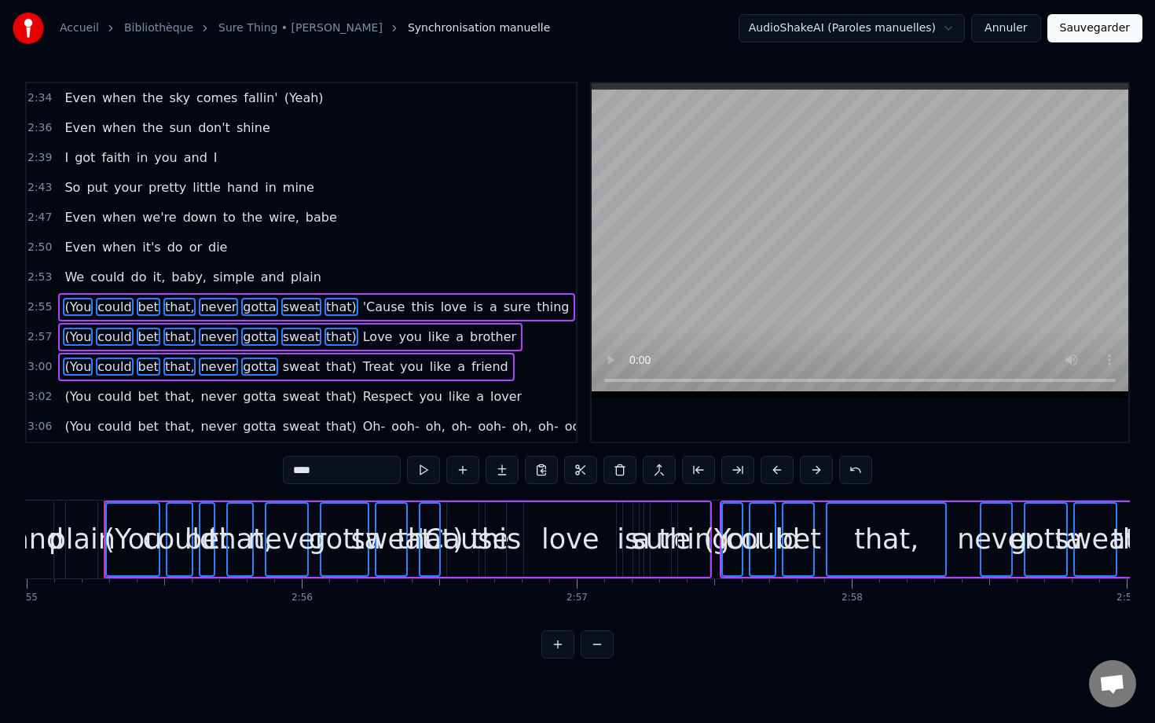
click at [281, 358] on span "sweat" at bounding box center [301, 367] width 40 height 18
click at [325, 366] on span "that)" at bounding box center [342, 367] width 34 height 18
click at [75, 397] on span "(You" at bounding box center [78, 397] width 30 height 18
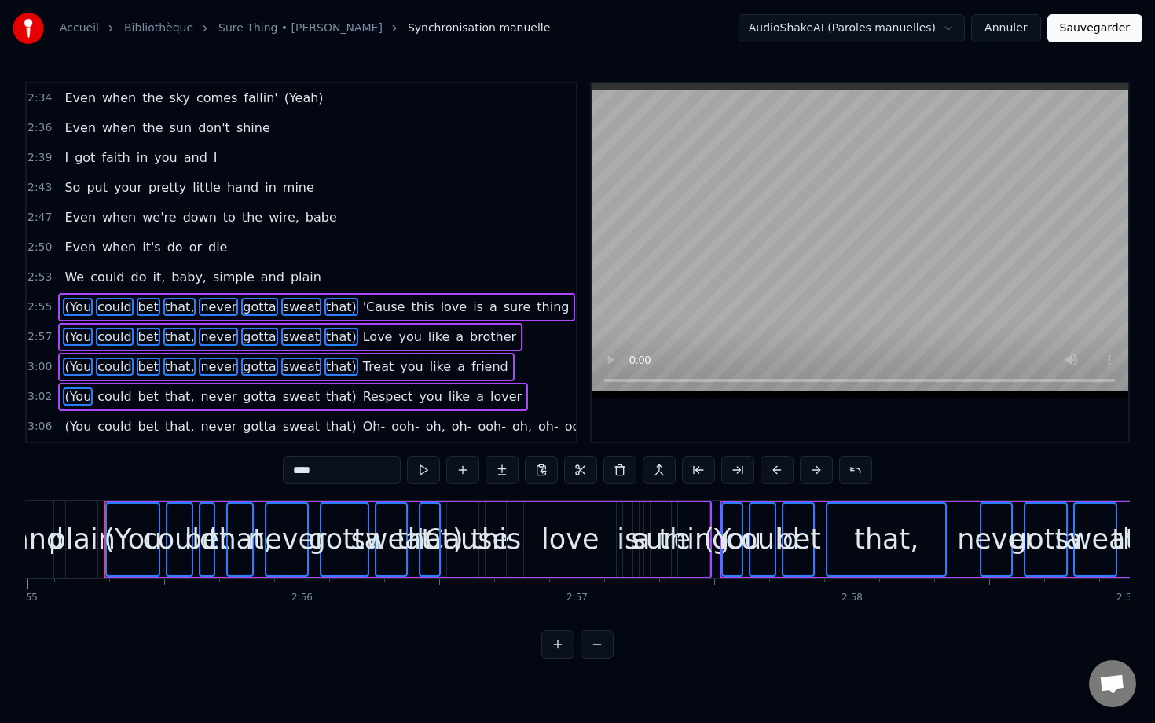
click at [115, 395] on span "could" at bounding box center [114, 397] width 37 height 18
click at [138, 395] on span "bet" at bounding box center [149, 397] width 24 height 18
click at [172, 394] on span "that," at bounding box center [179, 397] width 33 height 18
click at [204, 391] on span "never" at bounding box center [218, 397] width 39 height 18
click at [248, 390] on span "gotta" at bounding box center [259, 397] width 36 height 18
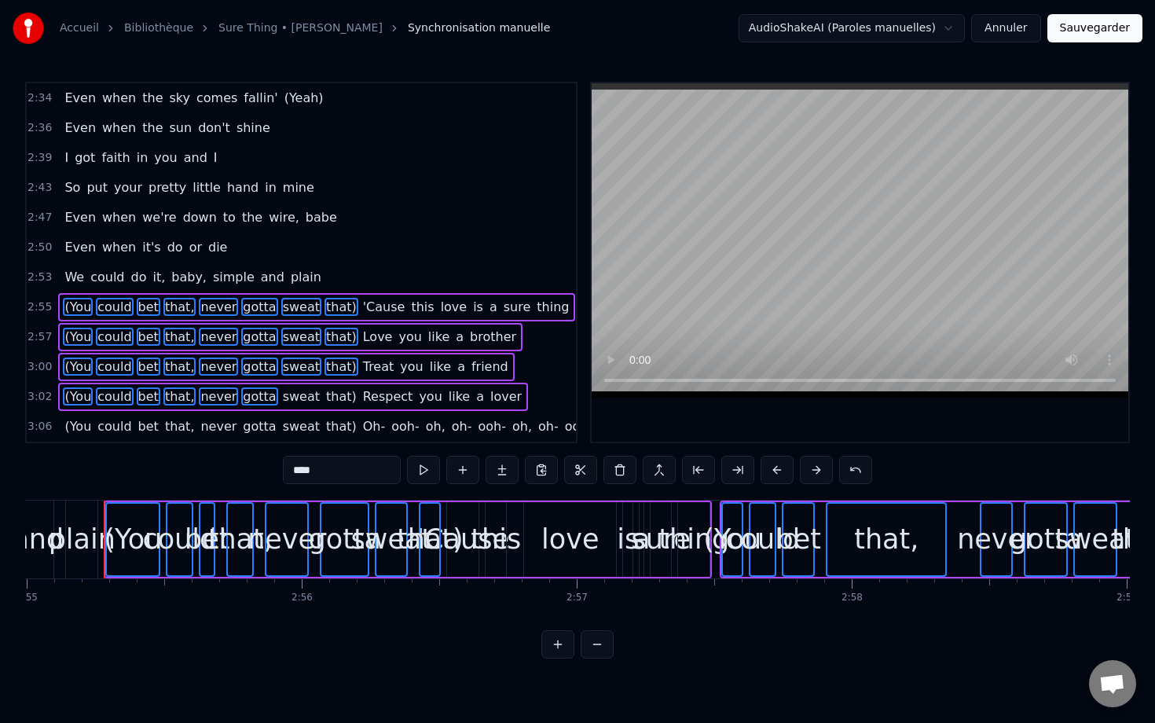
click at [291, 389] on span "sweat" at bounding box center [301, 397] width 40 height 18
click at [325, 389] on span "that)" at bounding box center [342, 397] width 34 height 18
click at [77, 427] on span "(You" at bounding box center [78, 426] width 30 height 18
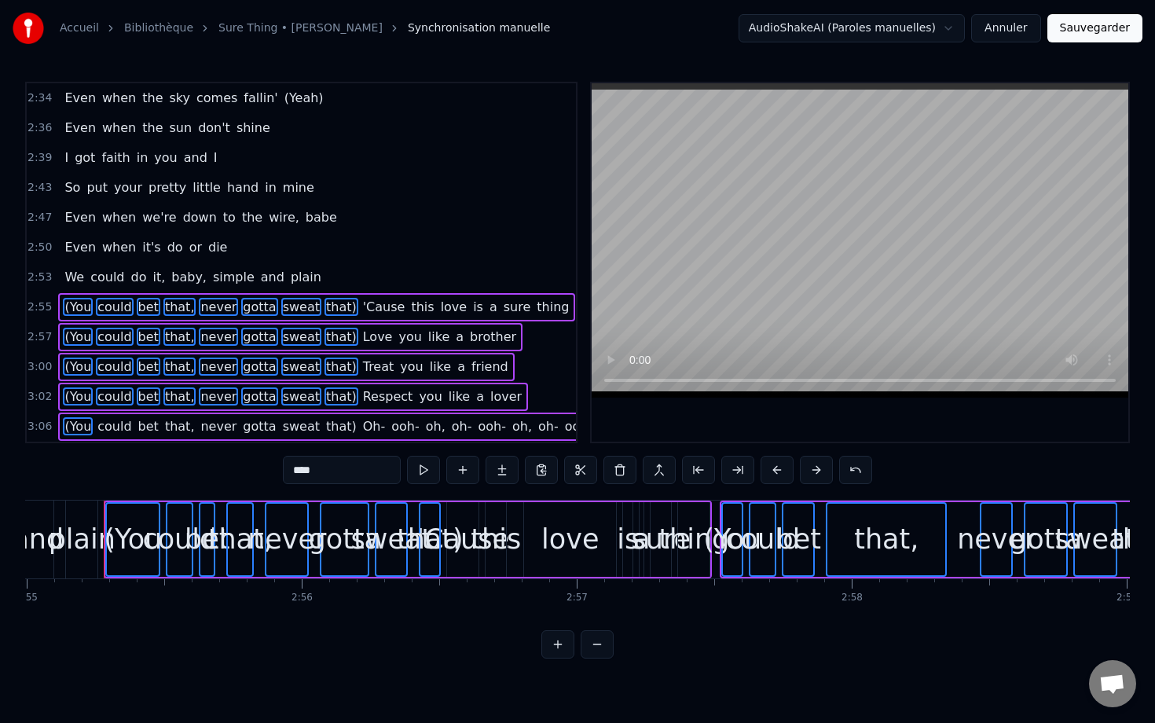
click at [105, 430] on span "could" at bounding box center [114, 426] width 37 height 18
click at [150, 422] on span "bet" at bounding box center [149, 426] width 24 height 18
click at [175, 427] on span "that," at bounding box center [179, 426] width 33 height 18
click at [208, 424] on span "never" at bounding box center [218, 426] width 39 height 18
click at [255, 422] on span "gotta" at bounding box center [259, 426] width 36 height 18
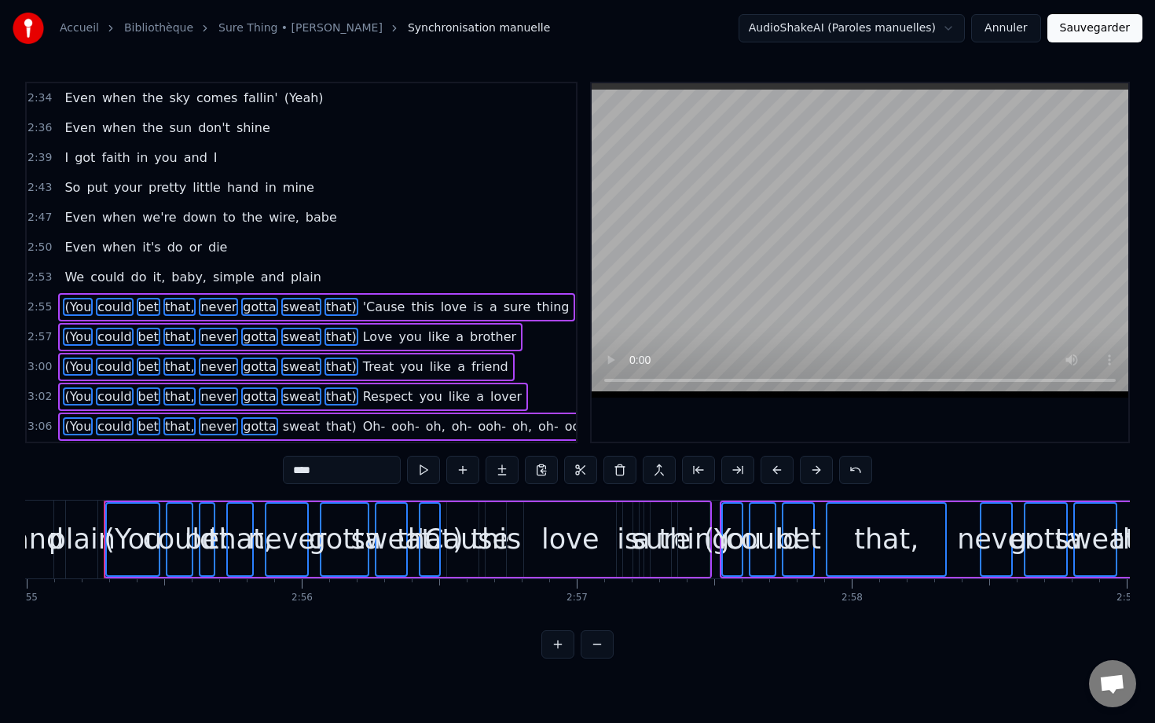
click at [285, 423] on span "sweat" at bounding box center [301, 426] width 40 height 18
click at [325, 428] on span "that)" at bounding box center [342, 426] width 34 height 18
click at [623, 474] on button at bounding box center [620, 470] width 33 height 28
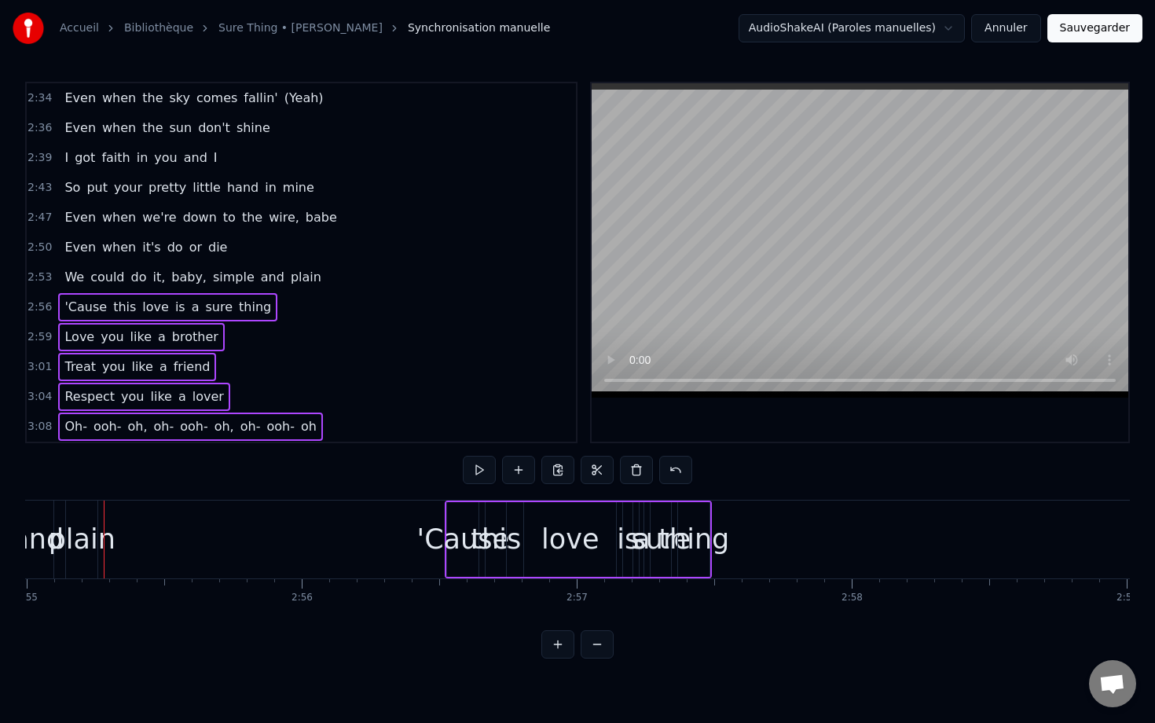
click at [73, 163] on span "got" at bounding box center [85, 158] width 24 height 18
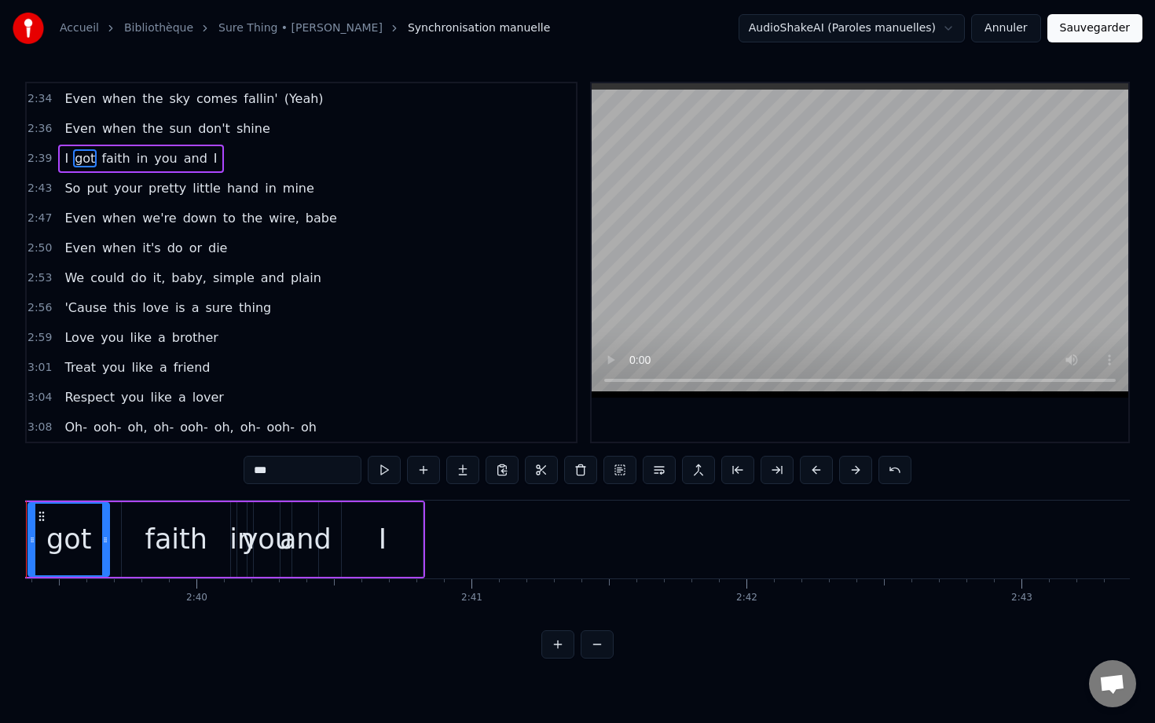
scroll to position [0, 43769]
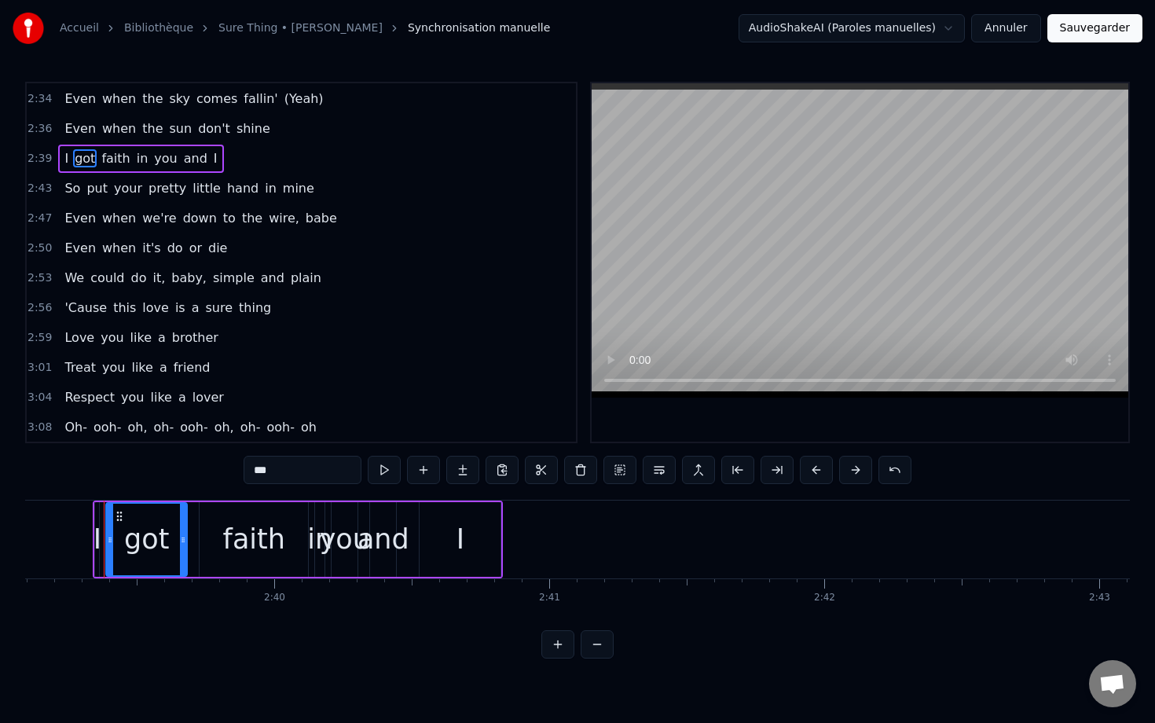
click at [58, 130] on div "Even when the sun don't shine" at bounding box center [167, 129] width 218 height 28
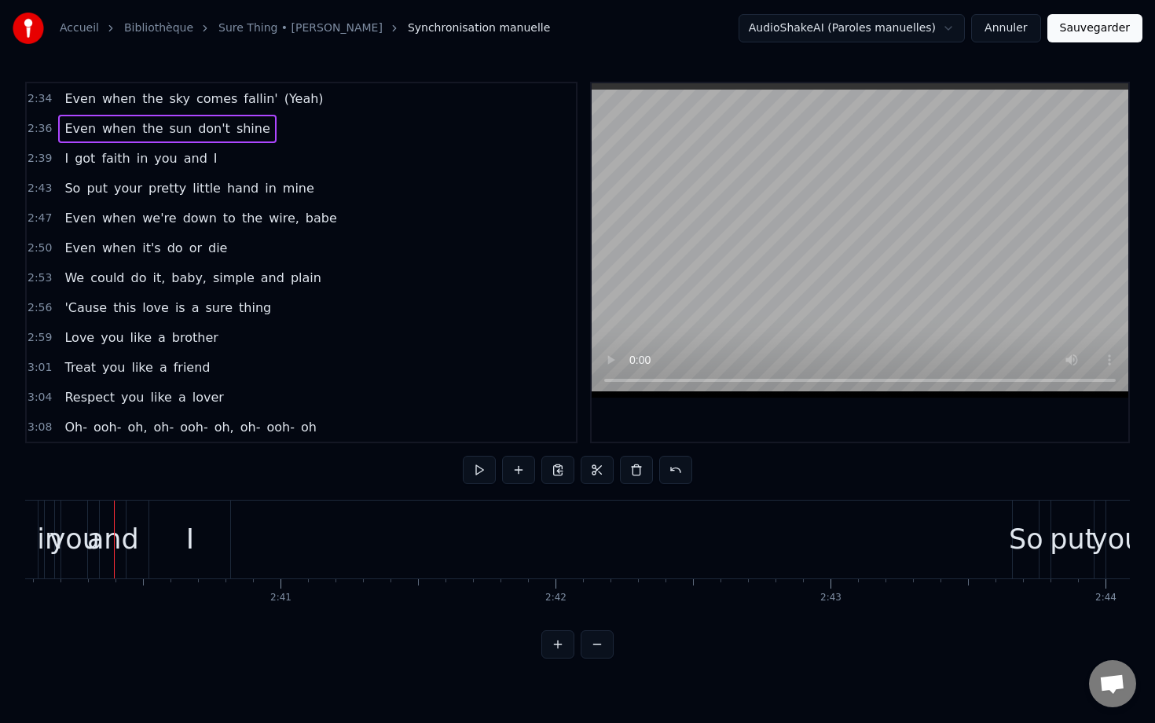
scroll to position [0, 44048]
click at [97, 114] on div "2:36 Even when the sun don't shine" at bounding box center [301, 129] width 549 height 30
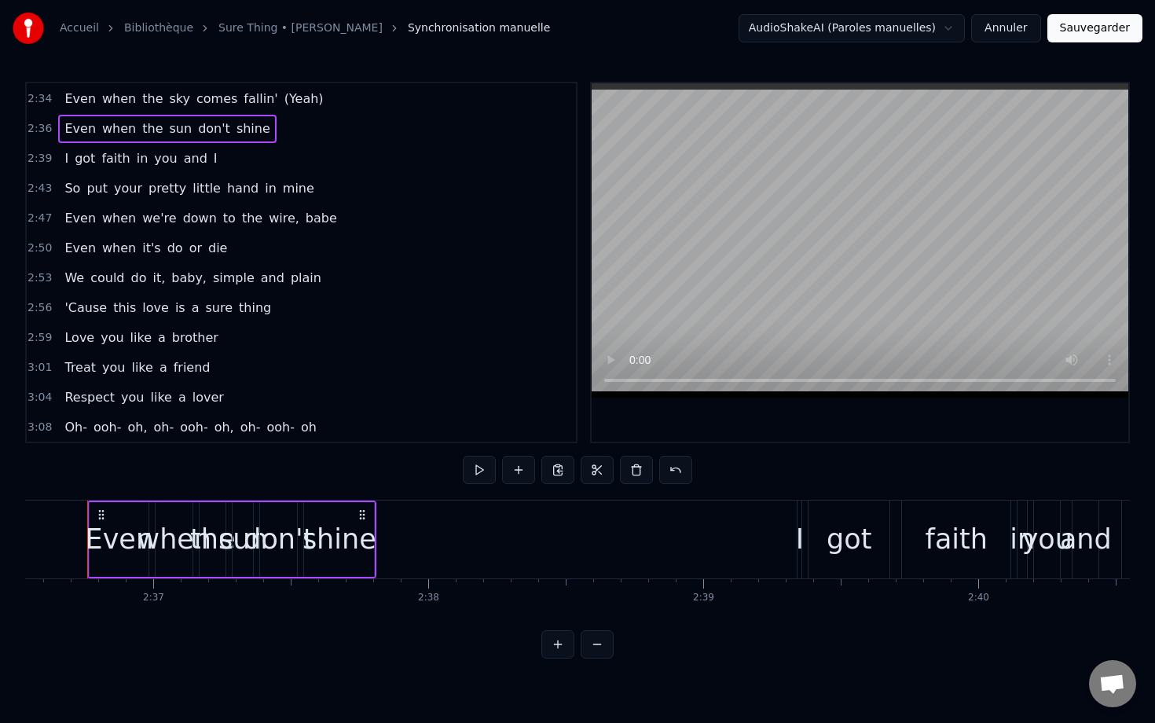
scroll to position [0, 43048]
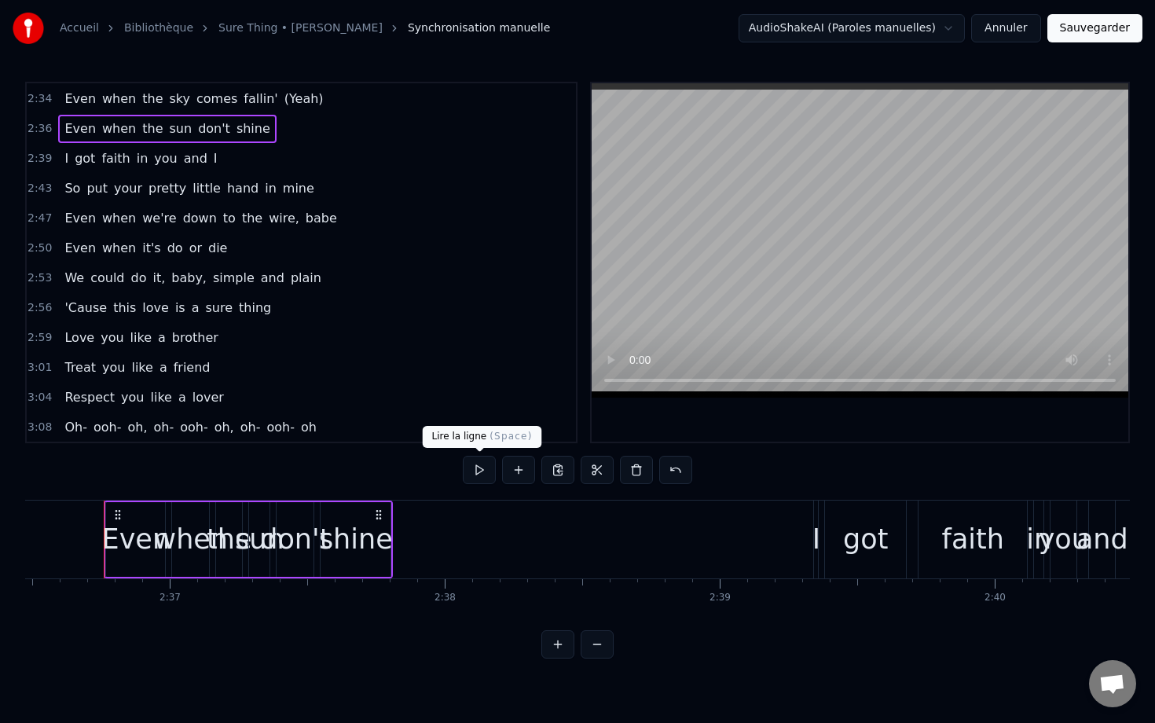
click at [479, 468] on button at bounding box center [479, 470] width 33 height 28
click at [382, 545] on div "shine" at bounding box center [356, 540] width 74 height 42
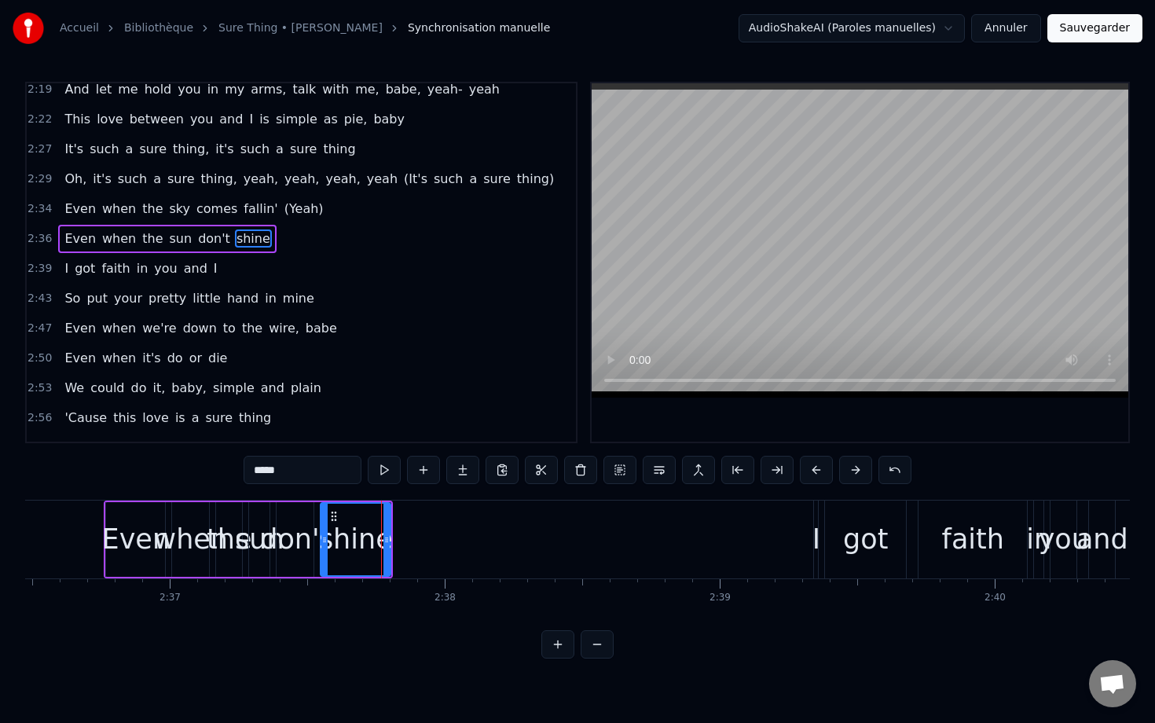
scroll to position [1419, 0]
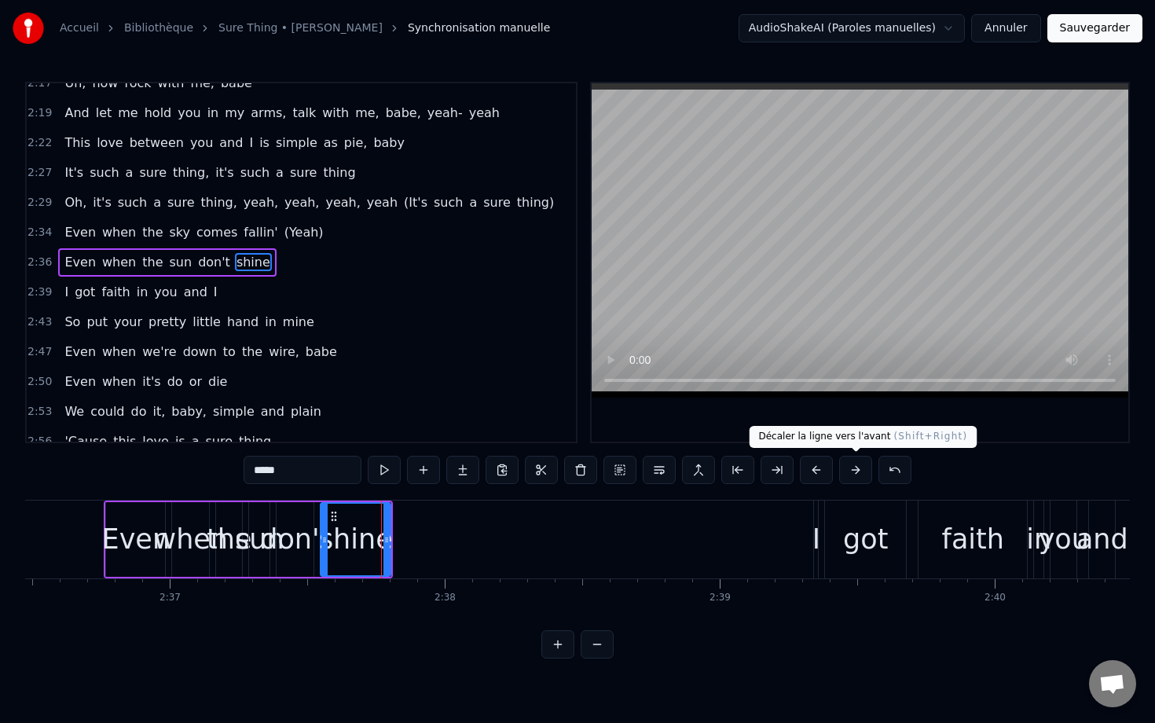
click at [855, 471] on button at bounding box center [855, 470] width 33 height 28
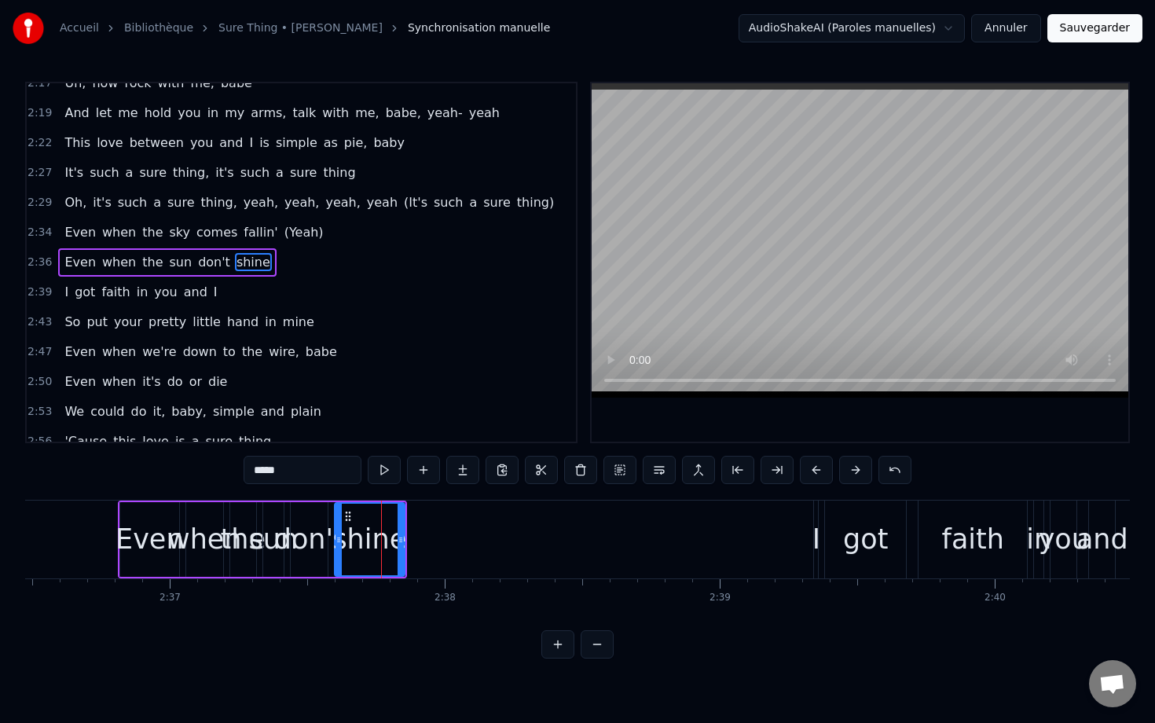
click at [855, 471] on button at bounding box center [855, 470] width 33 height 28
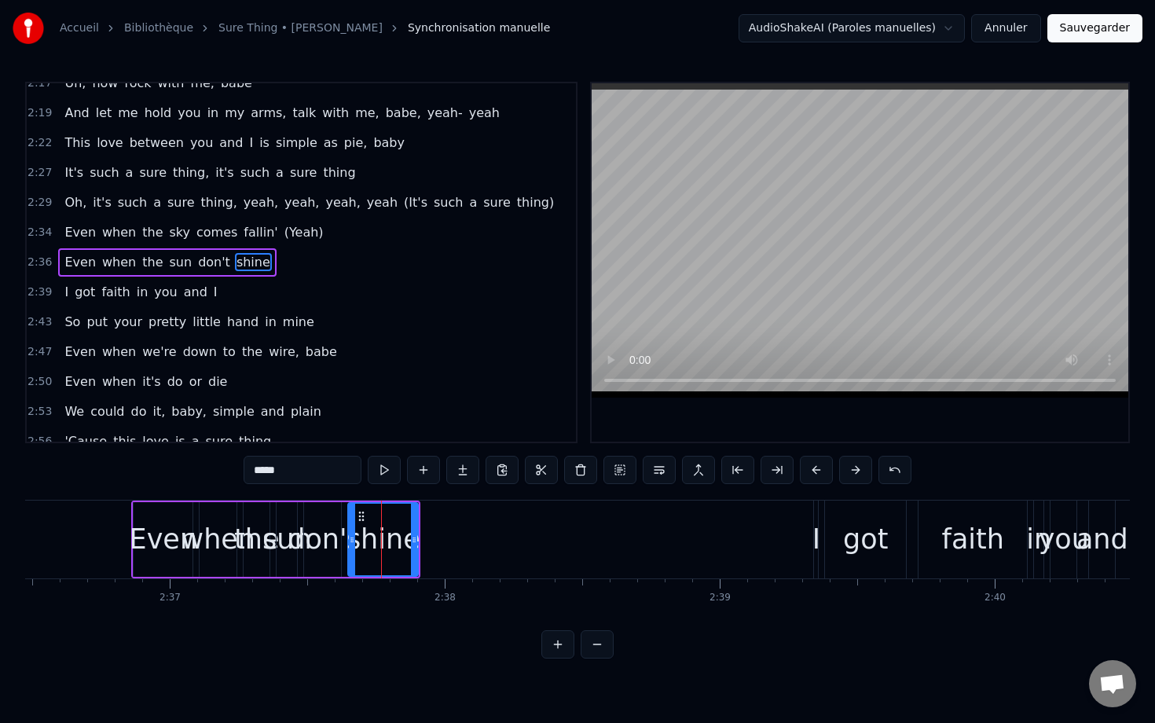
click at [855, 471] on button at bounding box center [855, 470] width 33 height 28
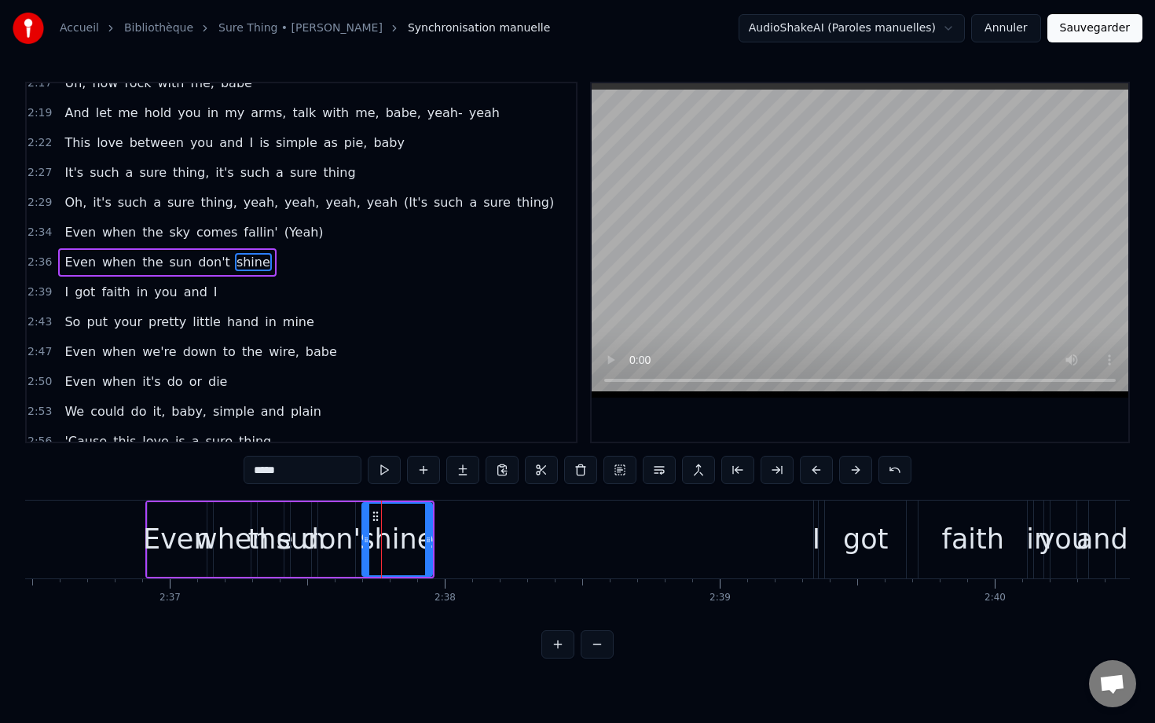
click at [855, 471] on button at bounding box center [855, 470] width 33 height 28
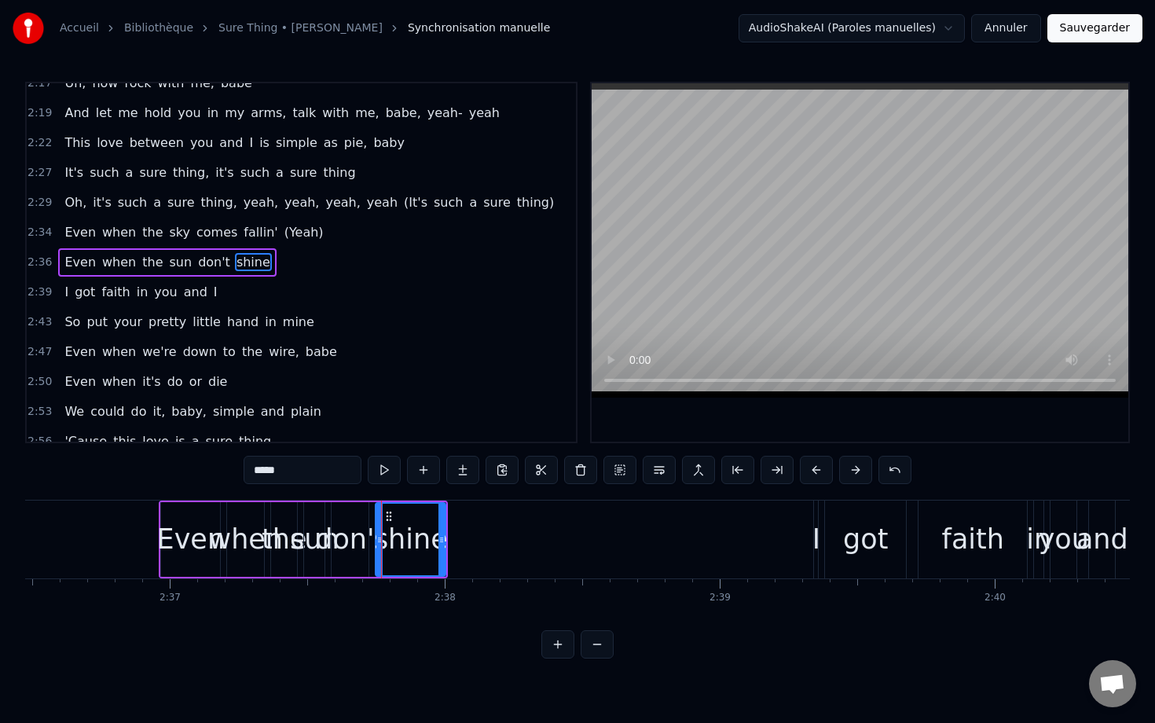
click at [855, 471] on button at bounding box center [855, 470] width 33 height 28
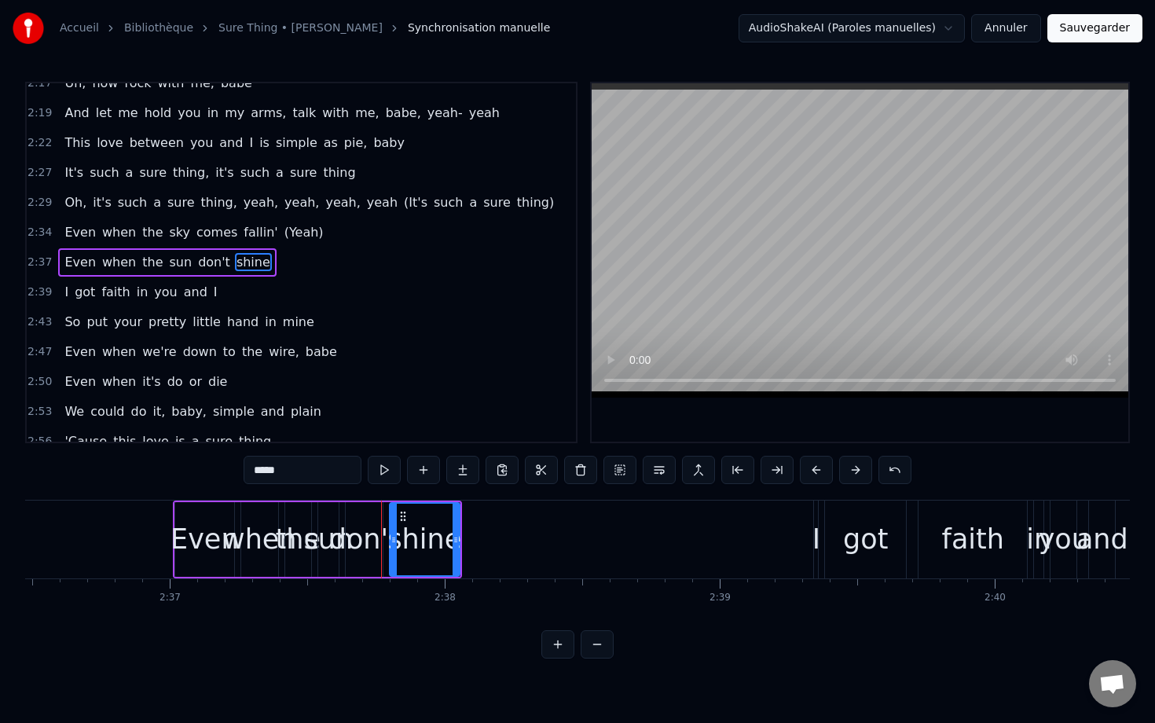
click at [855, 471] on button at bounding box center [855, 470] width 33 height 28
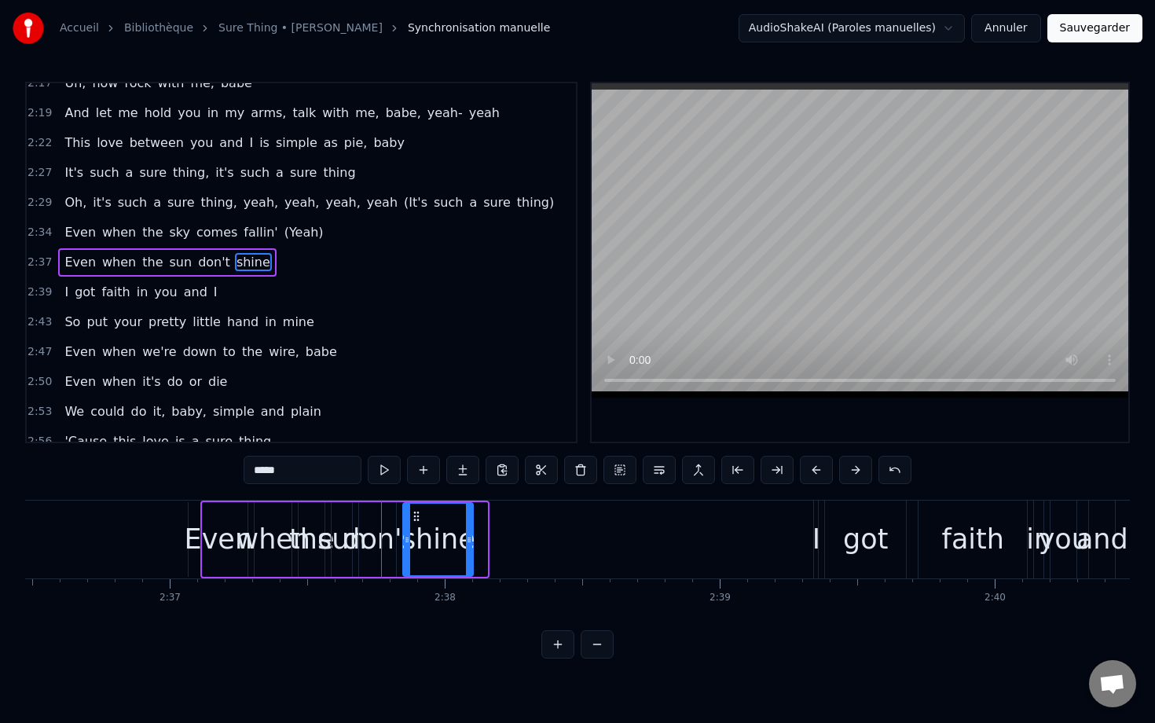
click at [855, 471] on button at bounding box center [855, 470] width 33 height 28
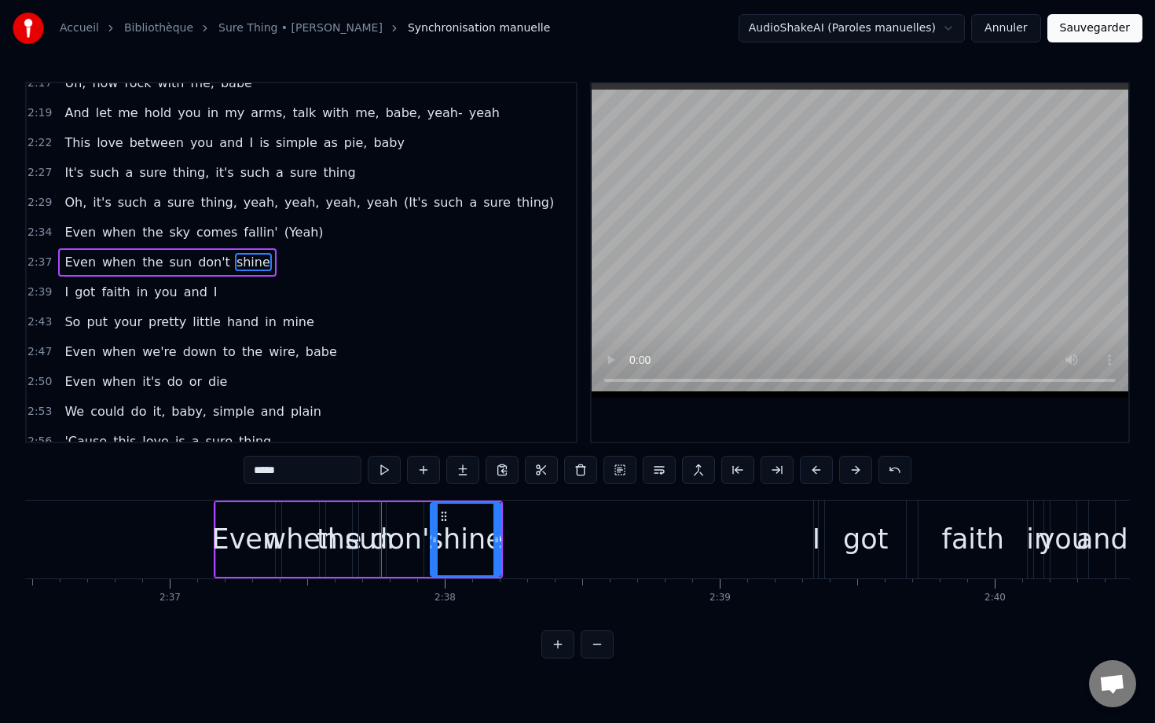
click at [855, 471] on button at bounding box center [855, 470] width 33 height 28
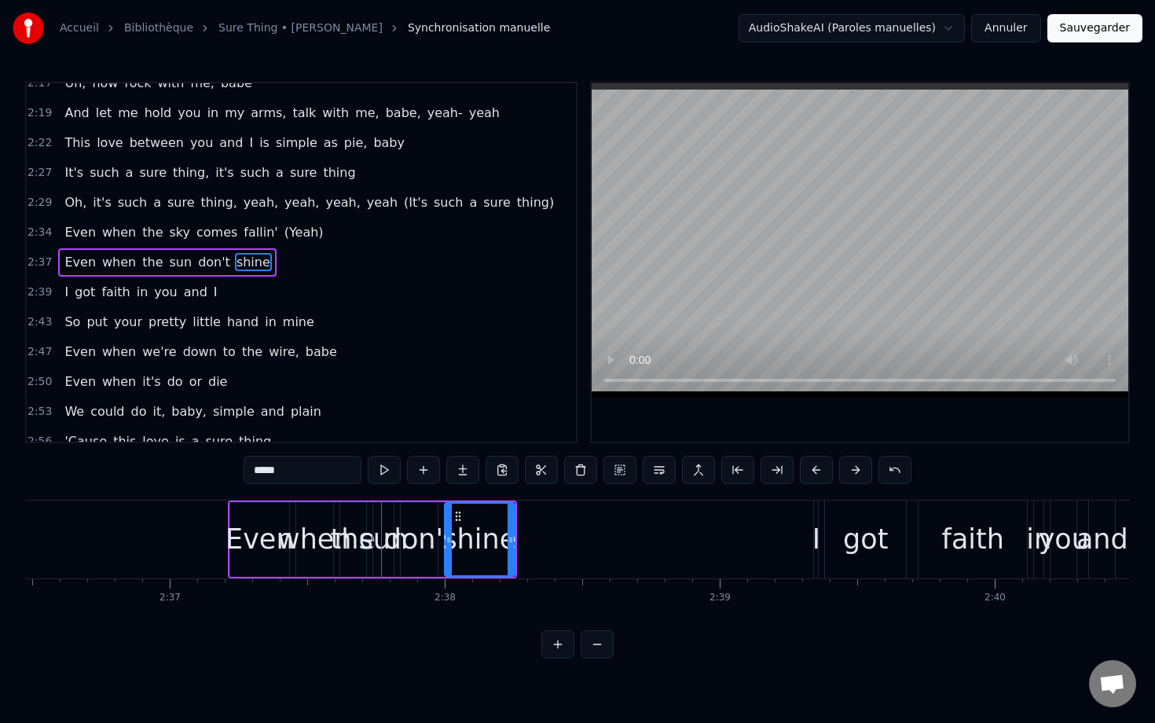
click at [855, 471] on button at bounding box center [855, 470] width 33 height 28
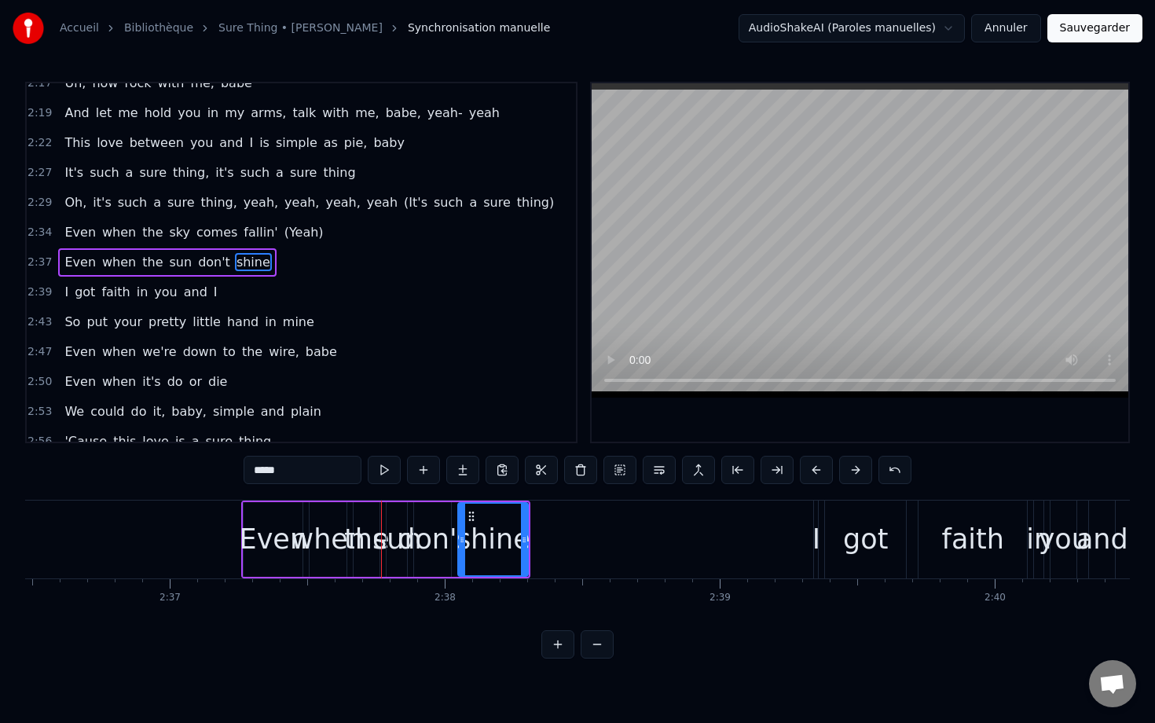
click at [855, 471] on button at bounding box center [855, 470] width 33 height 28
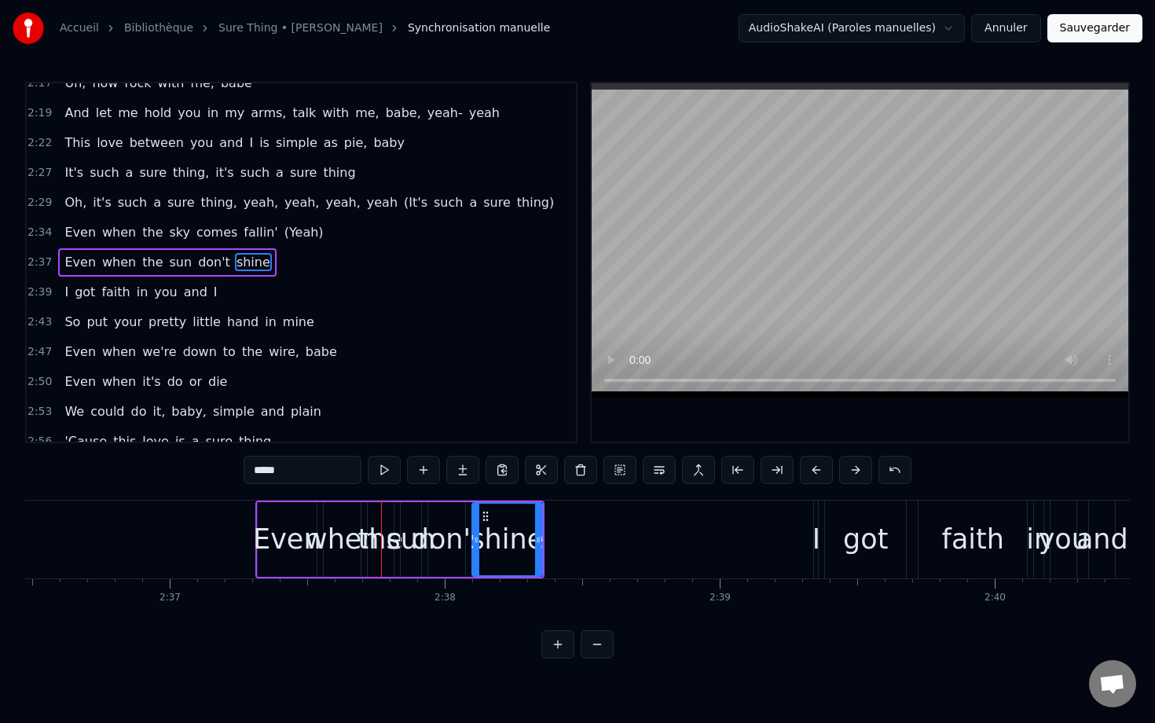
click at [855, 471] on button at bounding box center [855, 470] width 33 height 28
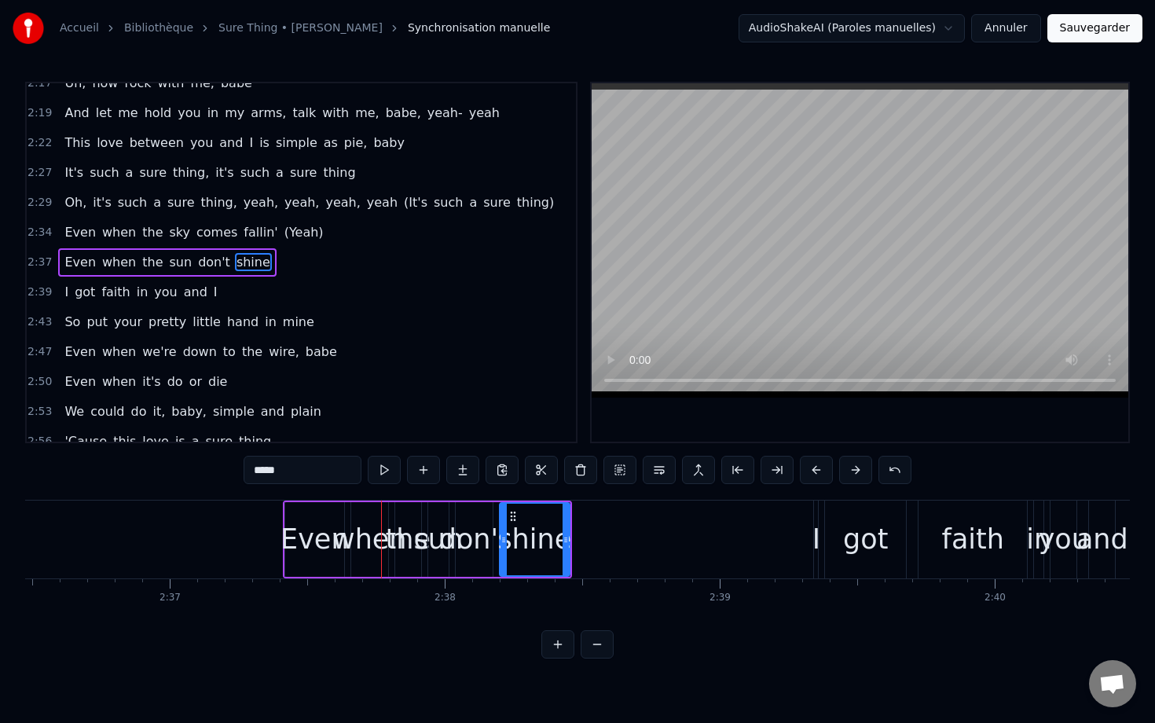
click at [855, 471] on button at bounding box center [855, 470] width 33 height 28
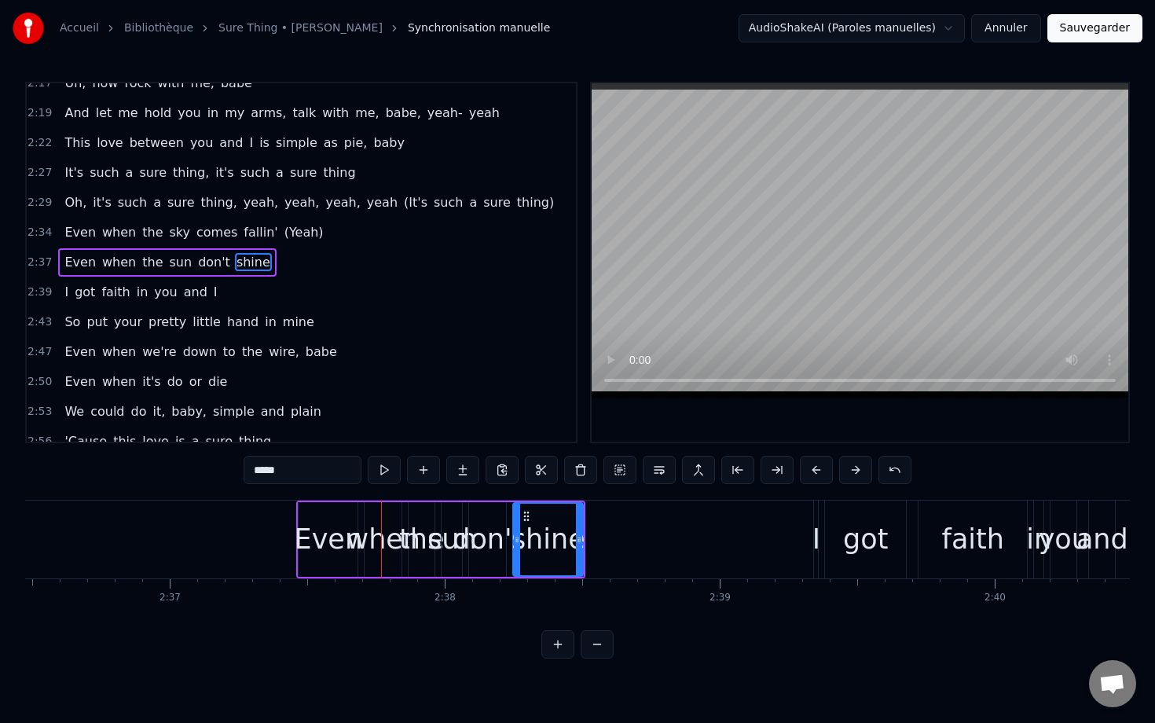
click at [855, 471] on button at bounding box center [855, 470] width 33 height 28
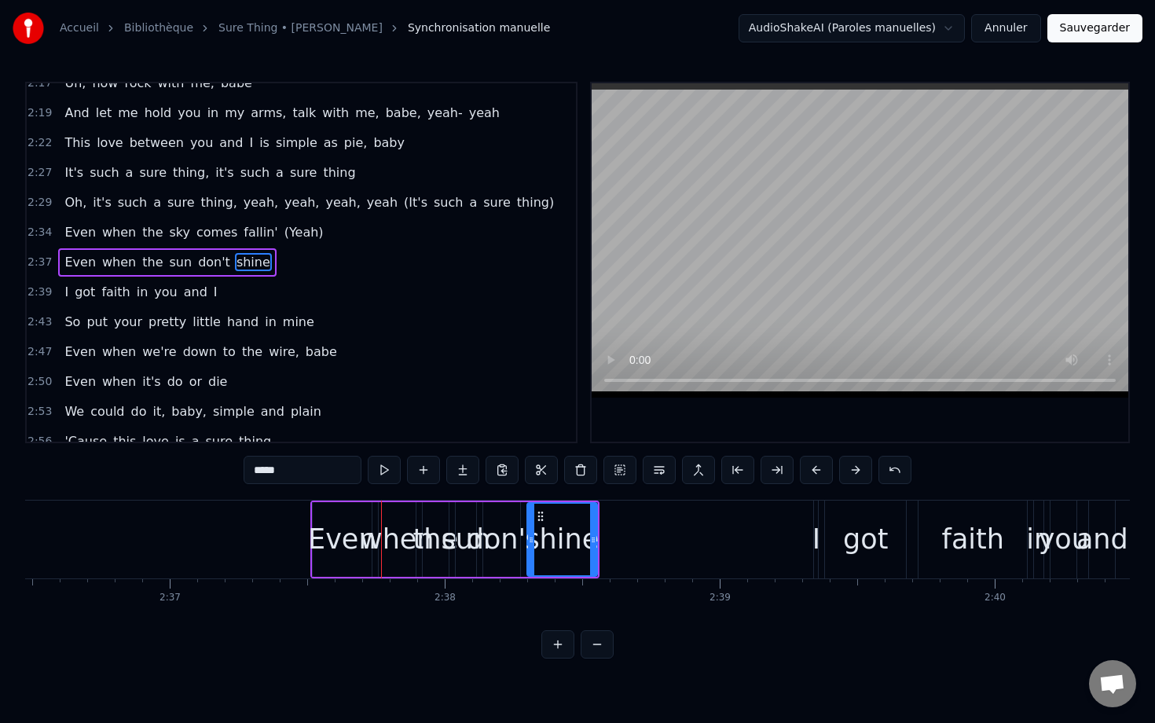
click at [855, 471] on button at bounding box center [855, 470] width 33 height 28
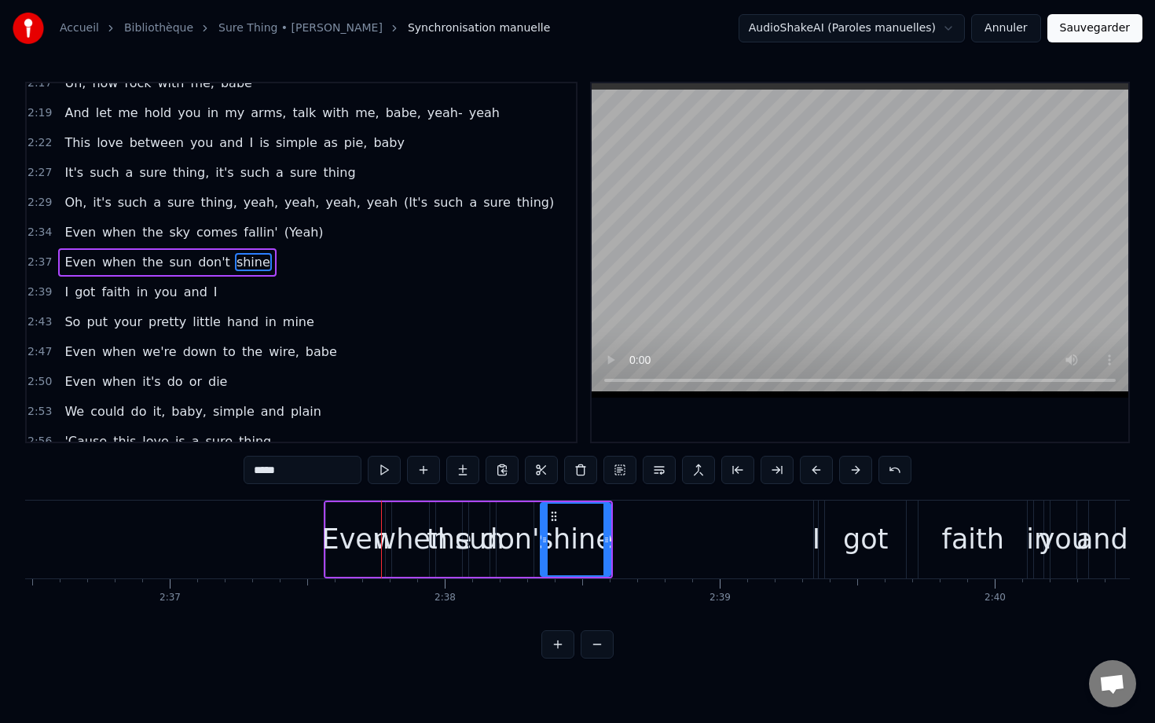
click at [855, 471] on button at bounding box center [855, 470] width 33 height 28
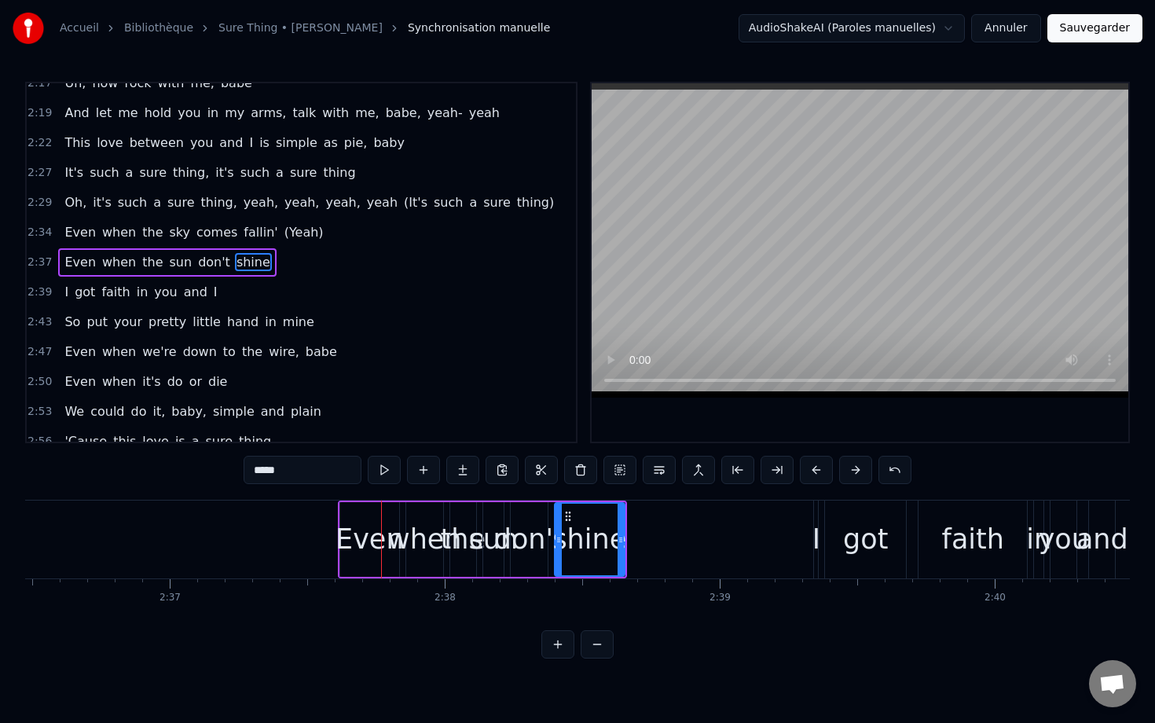
click at [855, 471] on button at bounding box center [855, 470] width 33 height 28
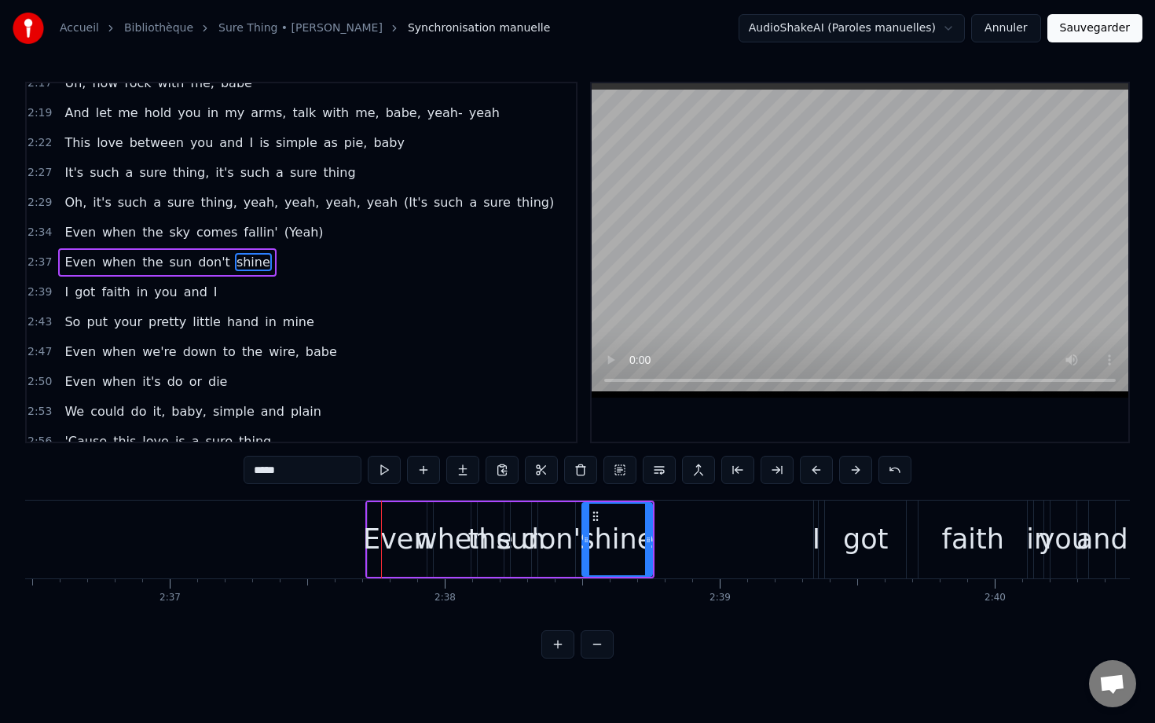
click at [855, 471] on button at bounding box center [855, 470] width 33 height 28
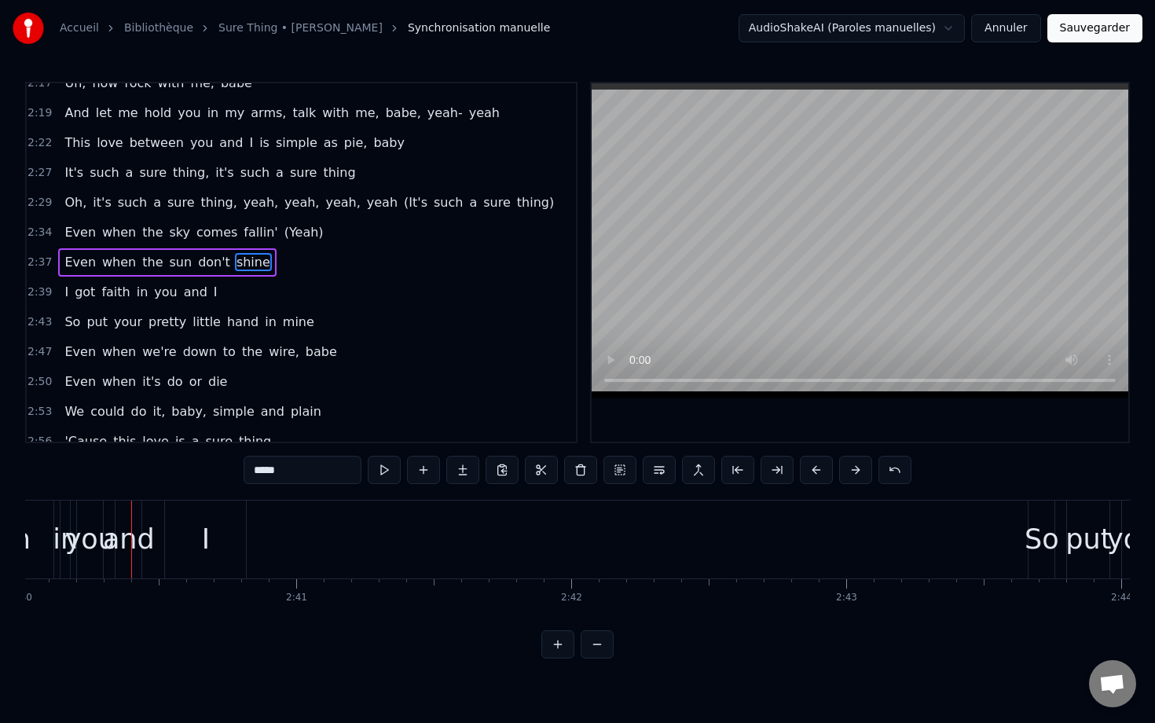
scroll to position [0, 44050]
click at [498, 493] on div "0:01 Love you like a brother [DEMOGRAPHIC_DATA]:04 Treat you like a friend 0:06…" at bounding box center [577, 370] width 1105 height 577
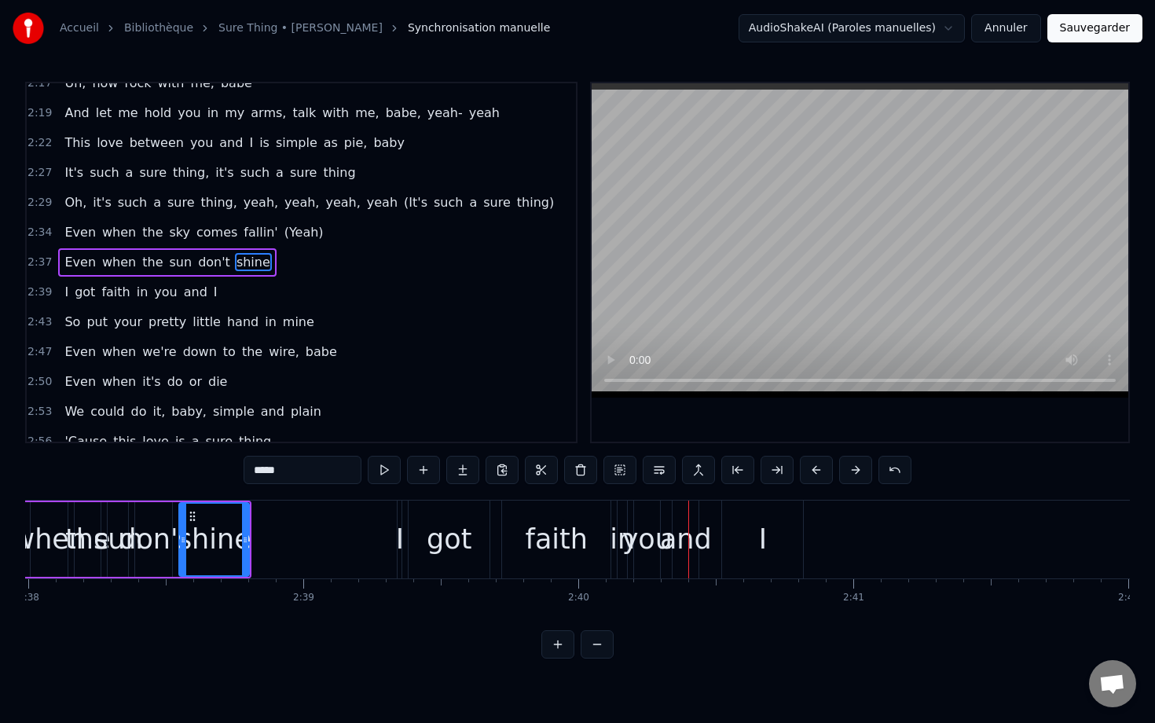
scroll to position [0, 43457]
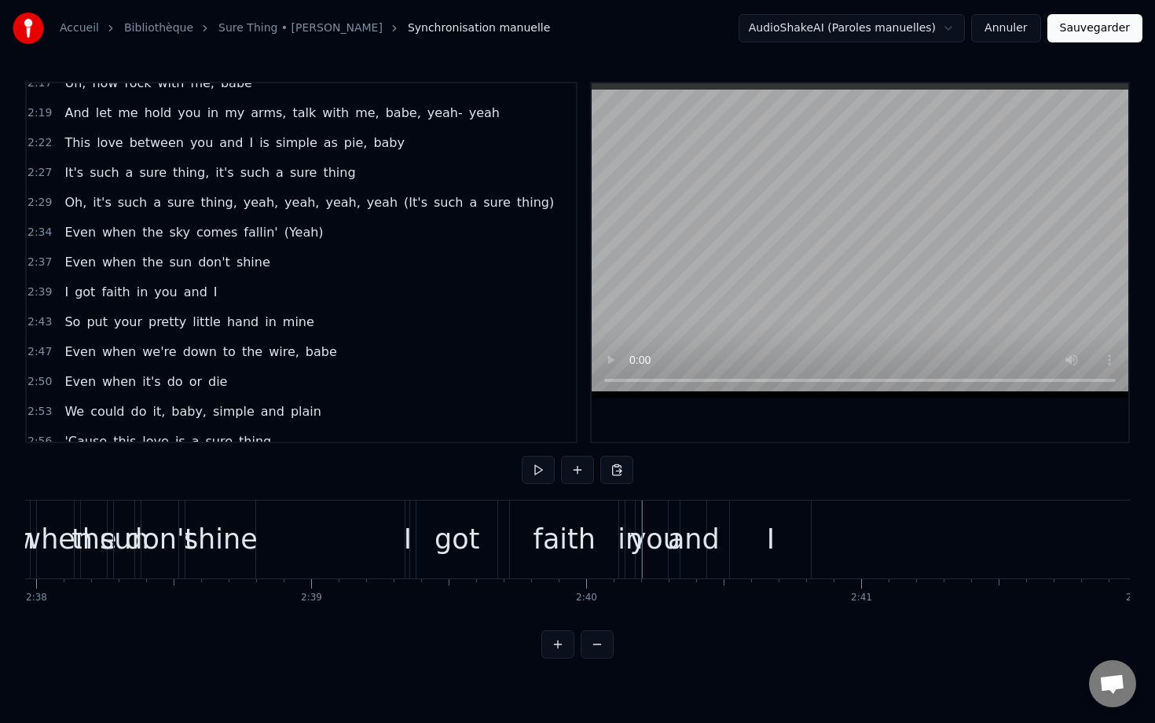
click at [773, 527] on div "I" at bounding box center [771, 540] width 8 height 42
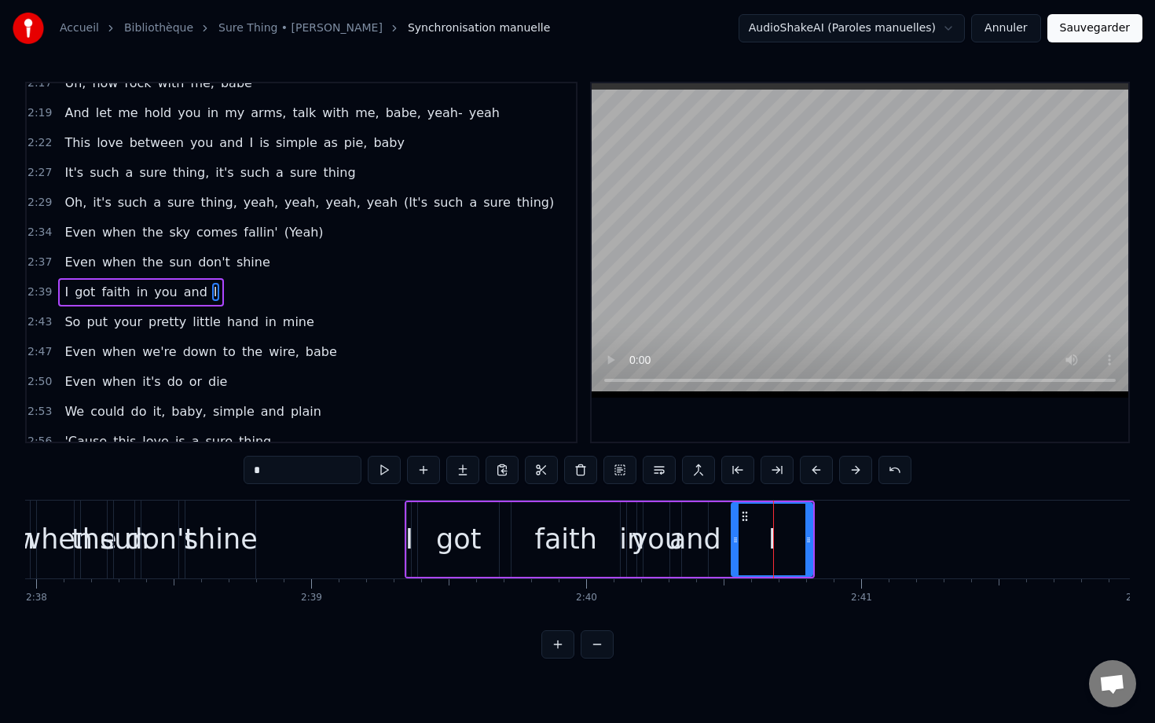
scroll to position [1449, 0]
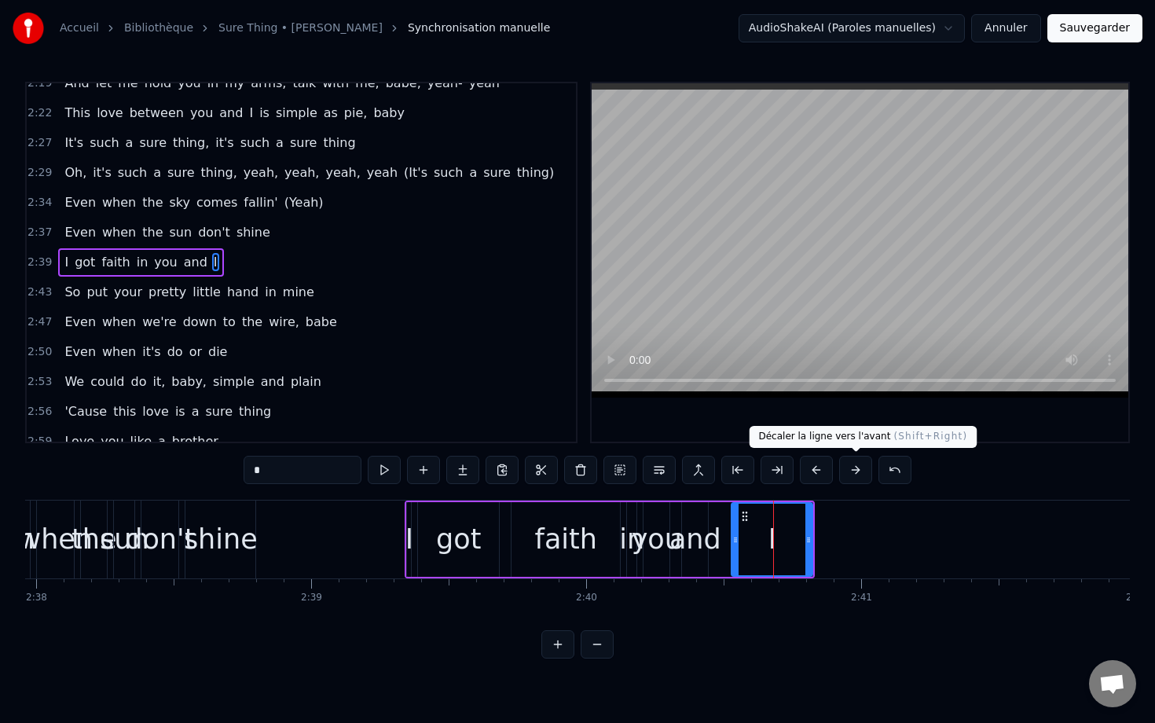
click at [869, 463] on button at bounding box center [855, 470] width 33 height 28
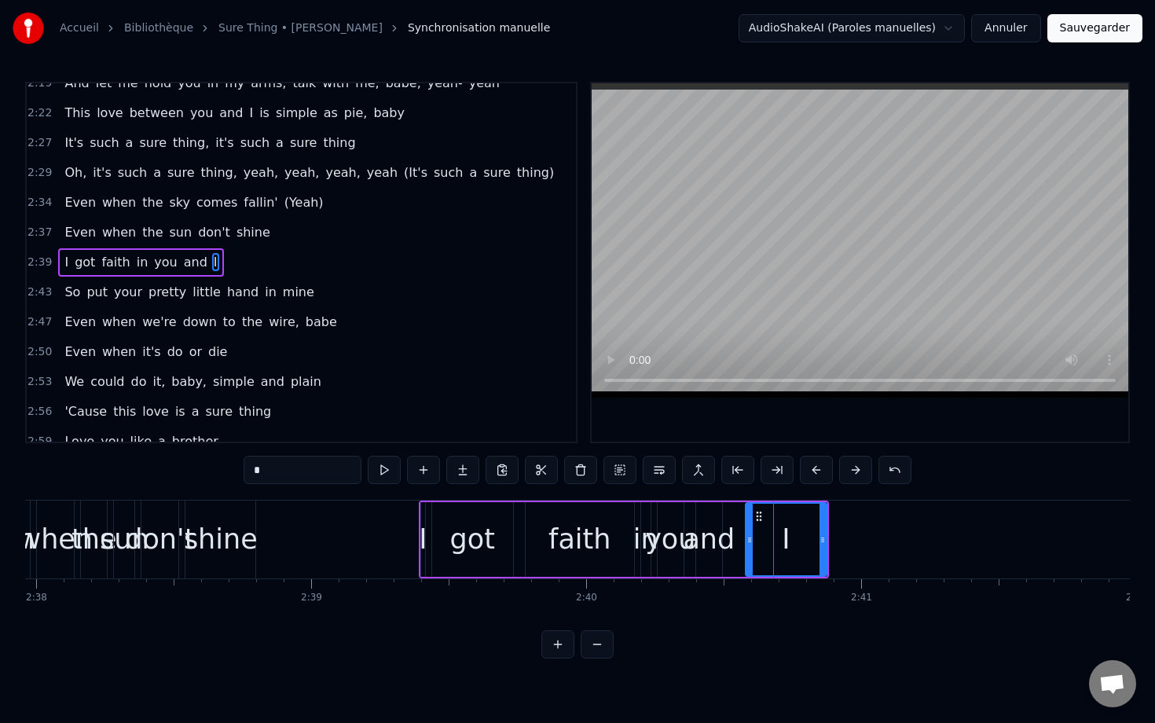
click at [869, 463] on button at bounding box center [855, 470] width 33 height 28
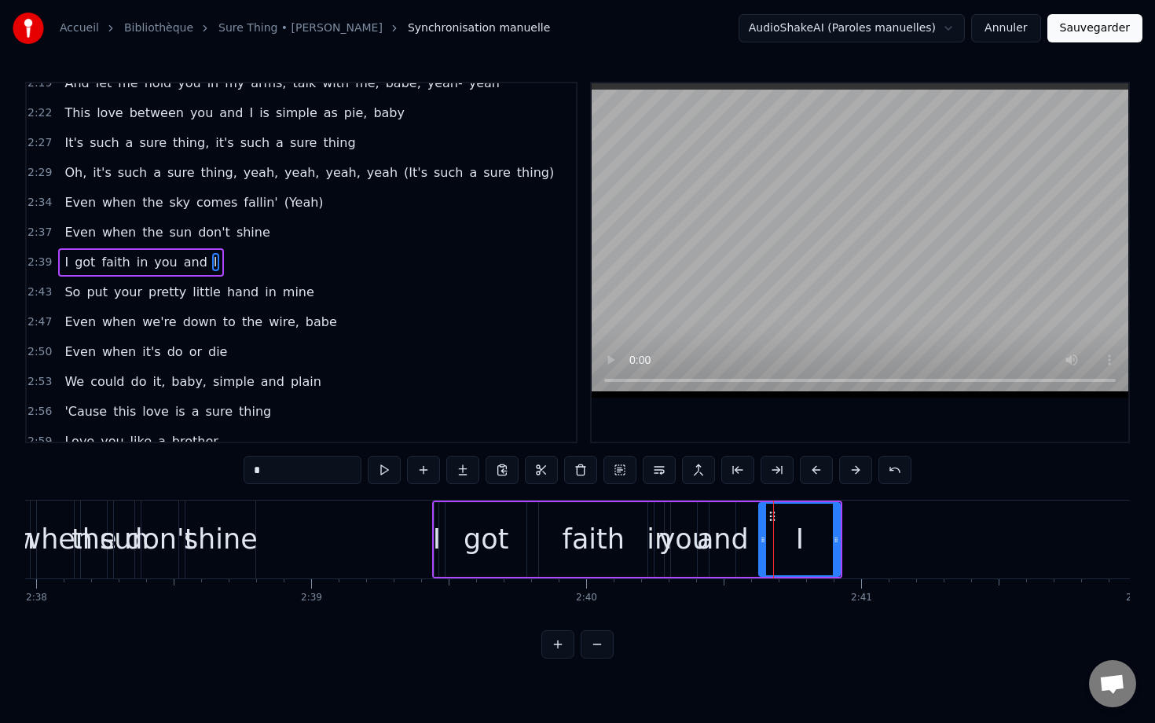
click at [869, 463] on button at bounding box center [855, 470] width 33 height 28
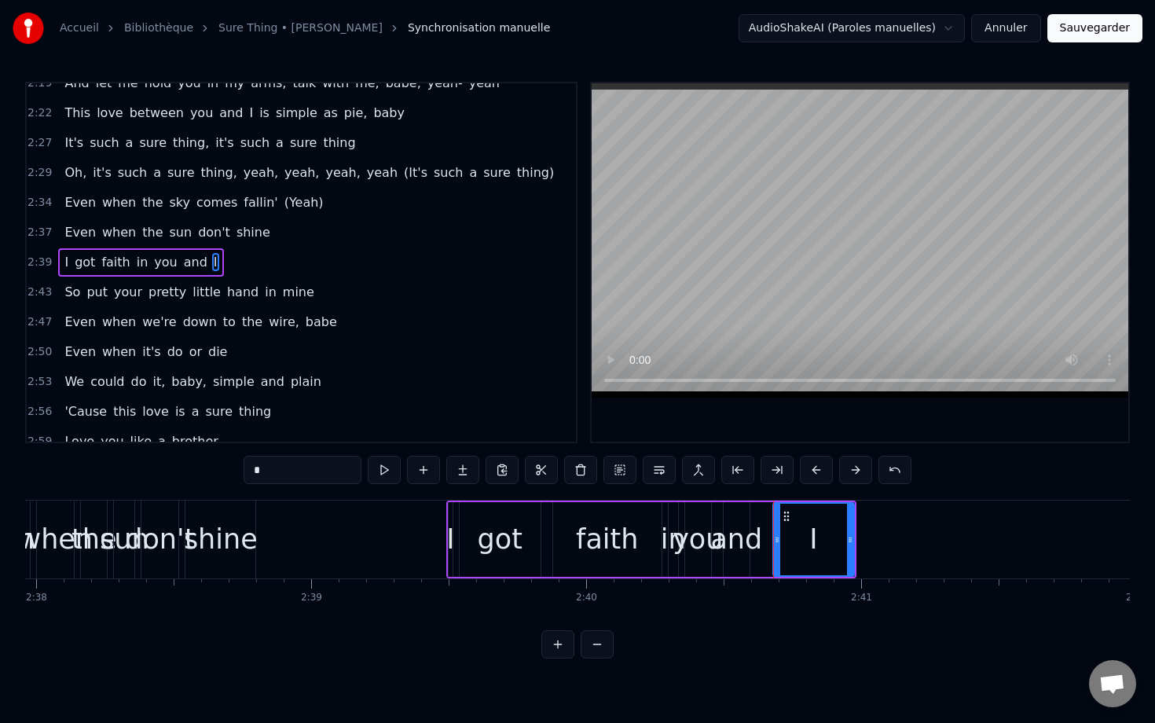
click at [869, 463] on button at bounding box center [855, 470] width 33 height 28
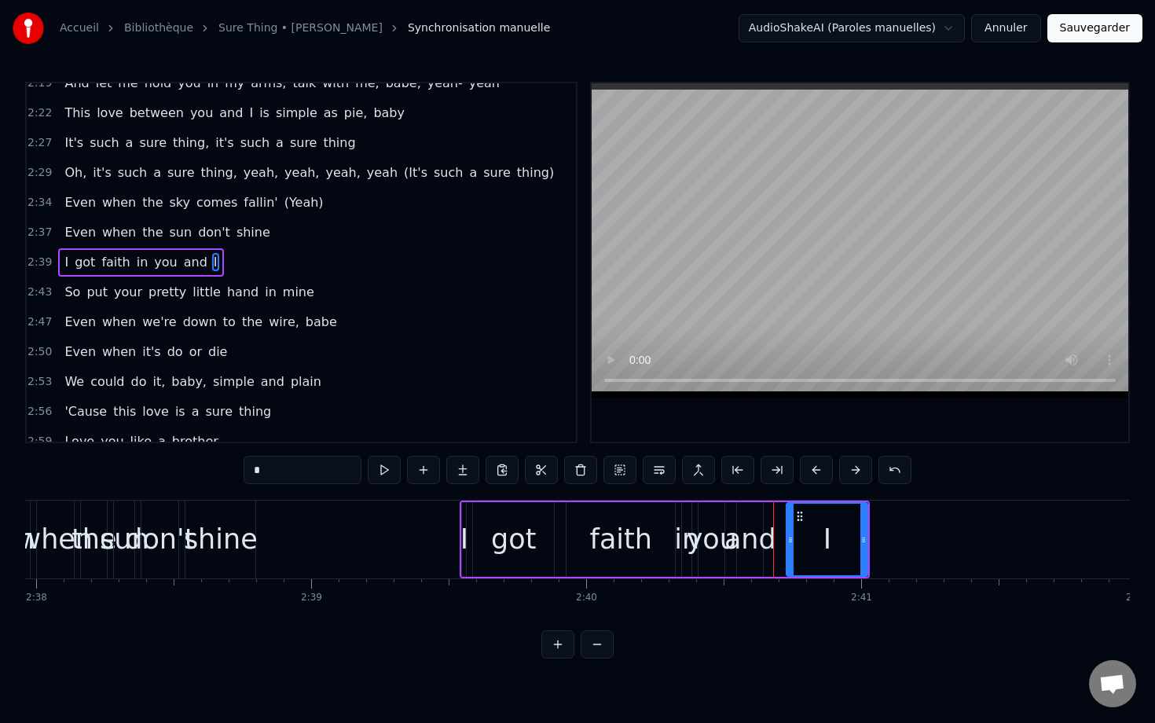
click at [869, 463] on button at bounding box center [855, 470] width 33 height 28
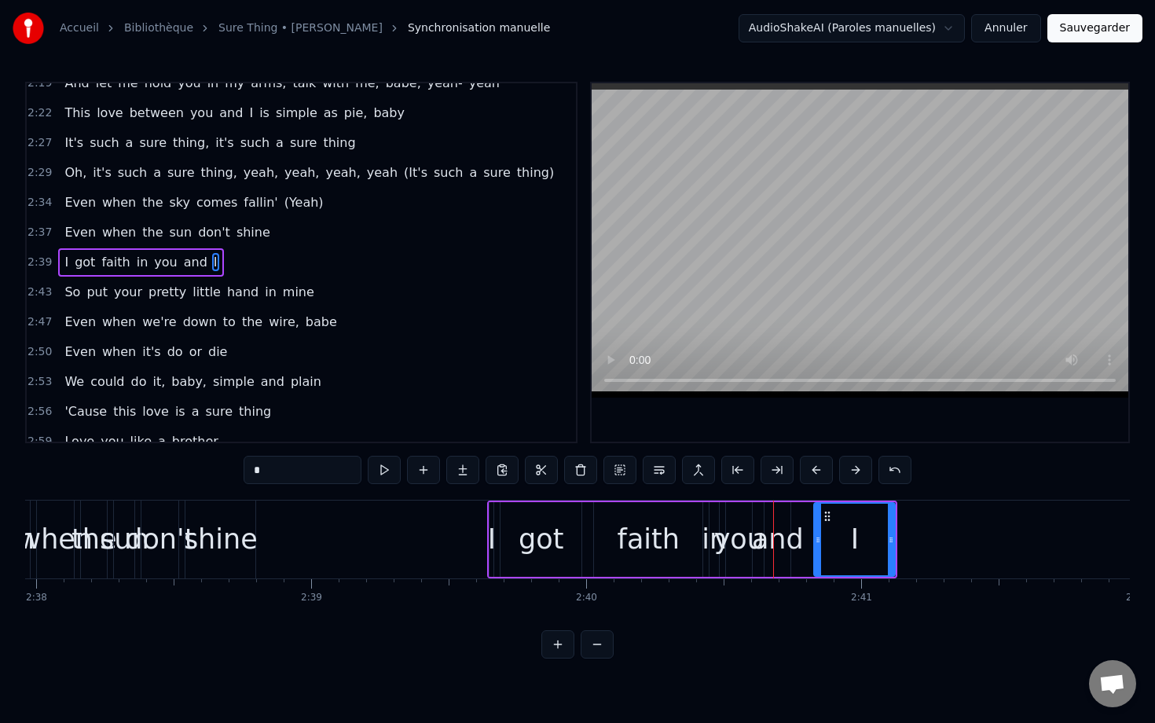
click at [869, 463] on button at bounding box center [855, 470] width 33 height 28
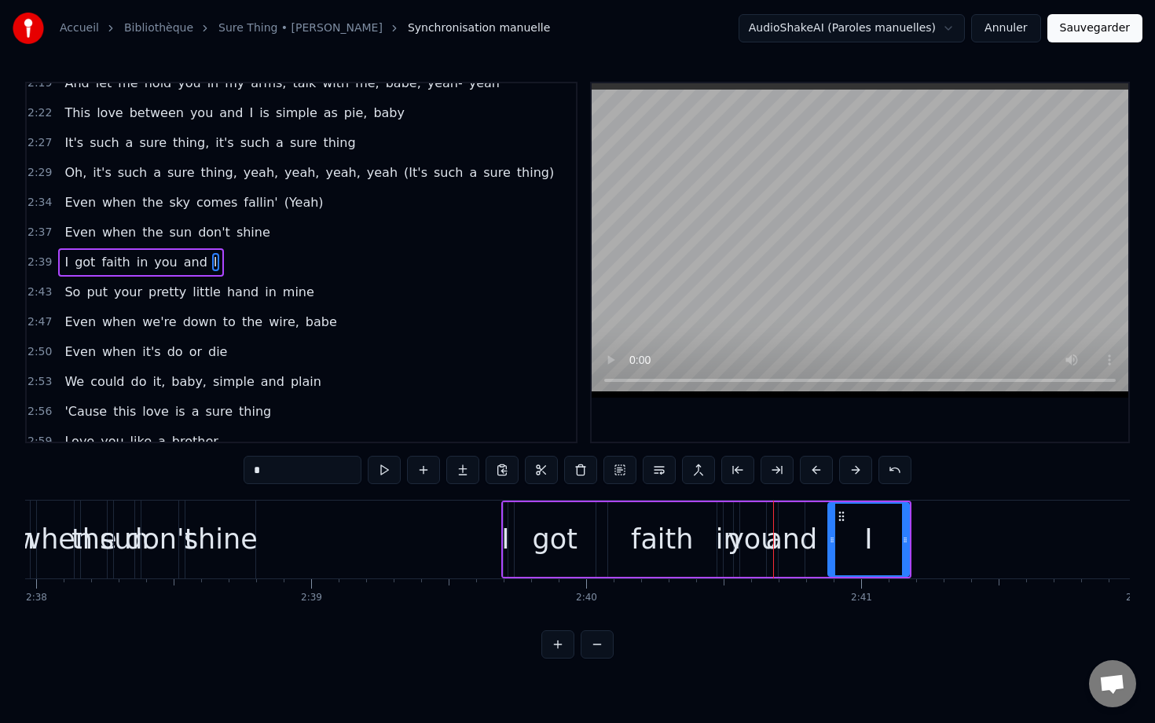
click at [869, 463] on button at bounding box center [855, 470] width 33 height 28
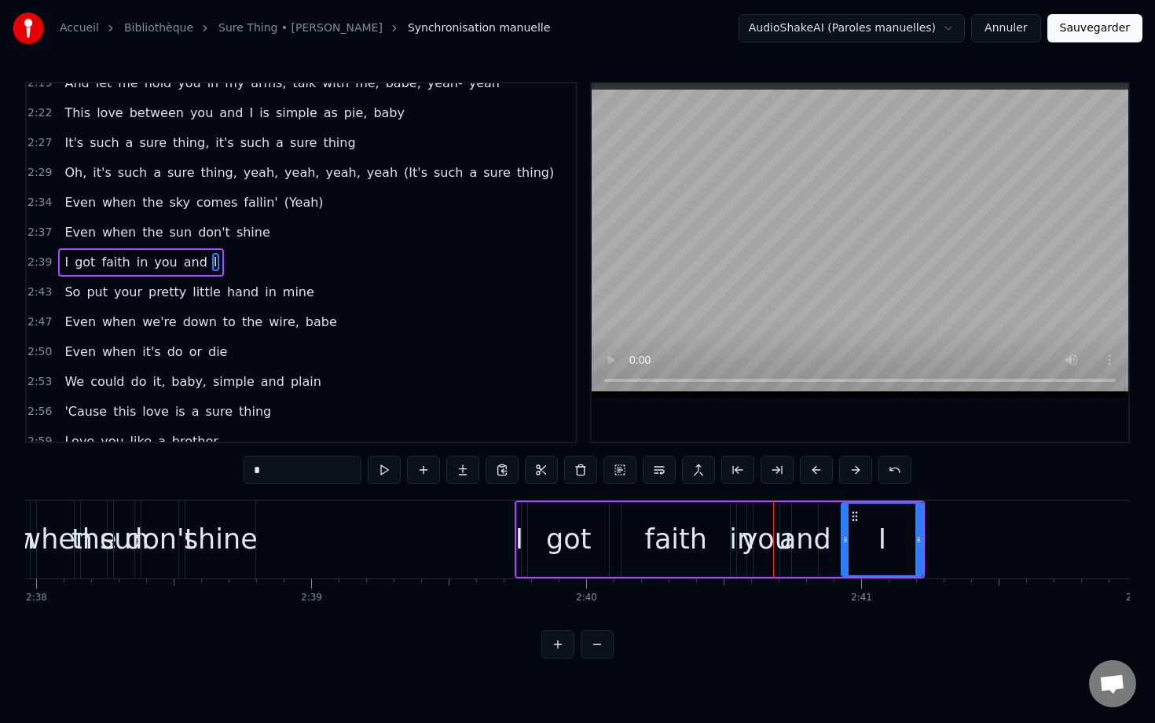
click at [869, 463] on button at bounding box center [855, 470] width 33 height 28
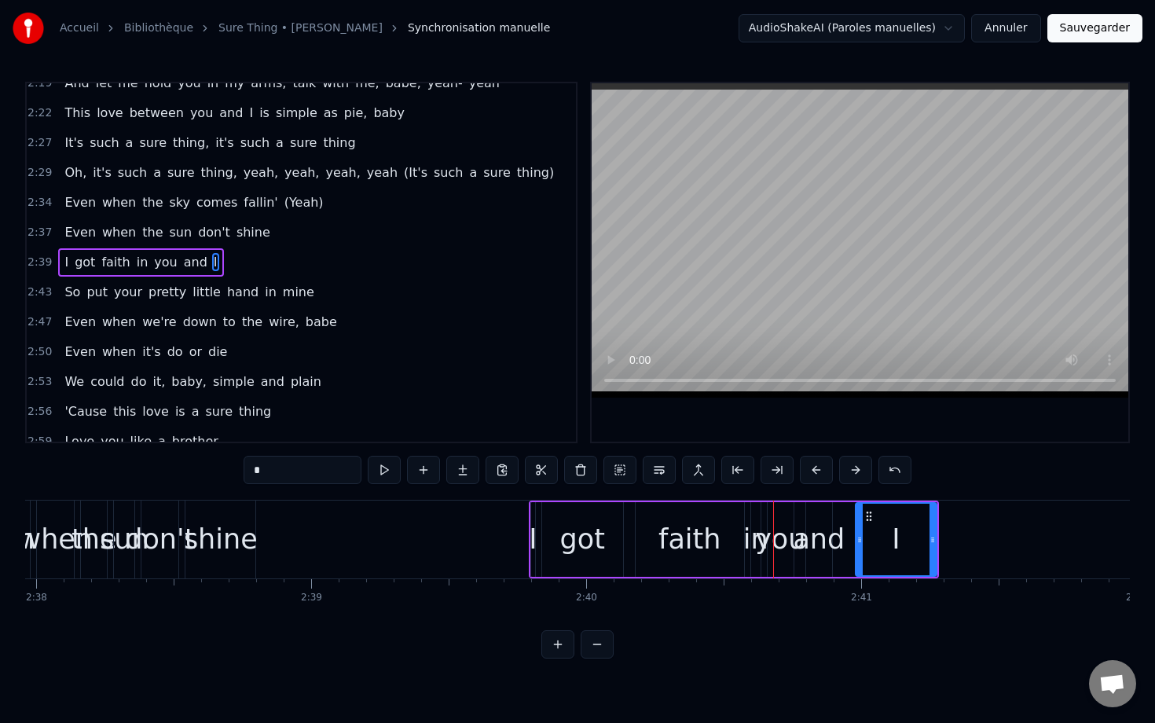
click at [869, 463] on button at bounding box center [855, 470] width 33 height 28
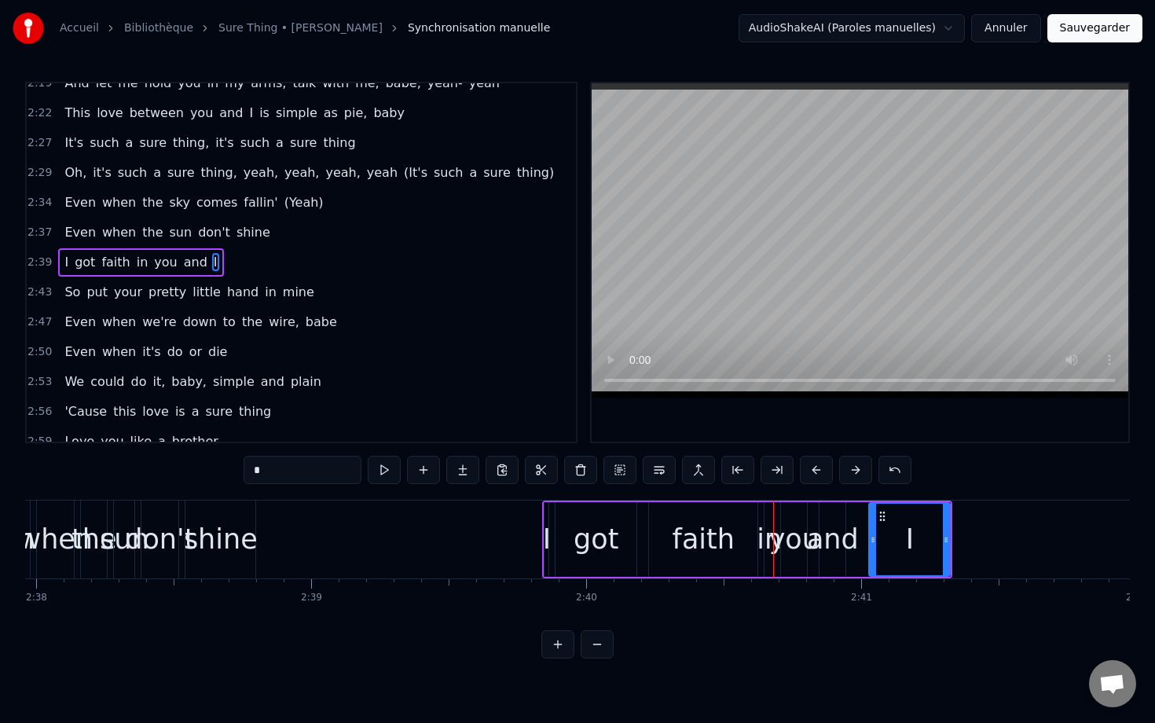
click at [869, 463] on button at bounding box center [855, 470] width 33 height 28
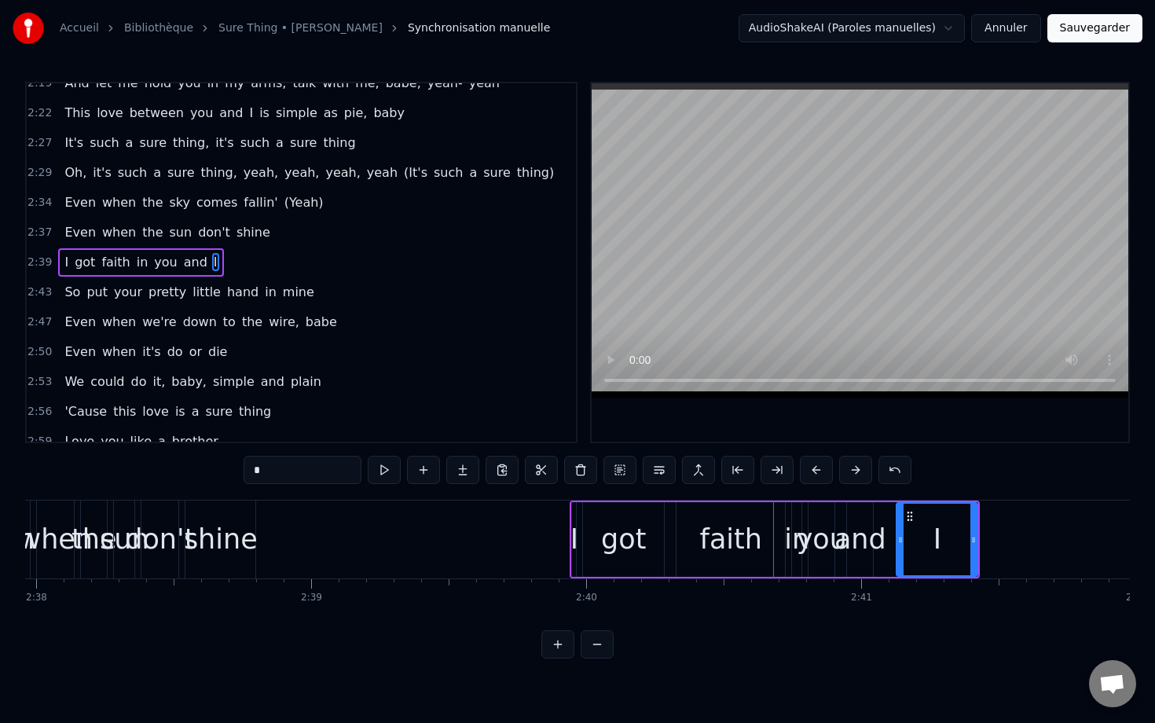
click at [869, 463] on button at bounding box center [855, 470] width 33 height 28
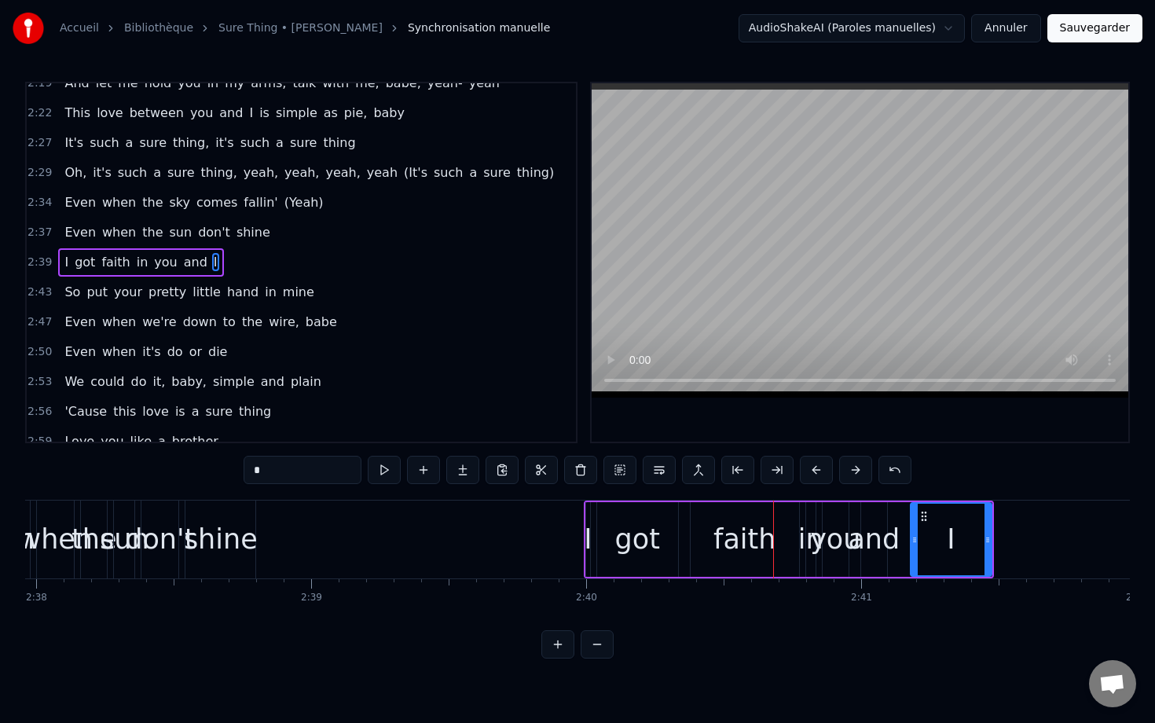
click at [869, 463] on button at bounding box center [855, 470] width 33 height 28
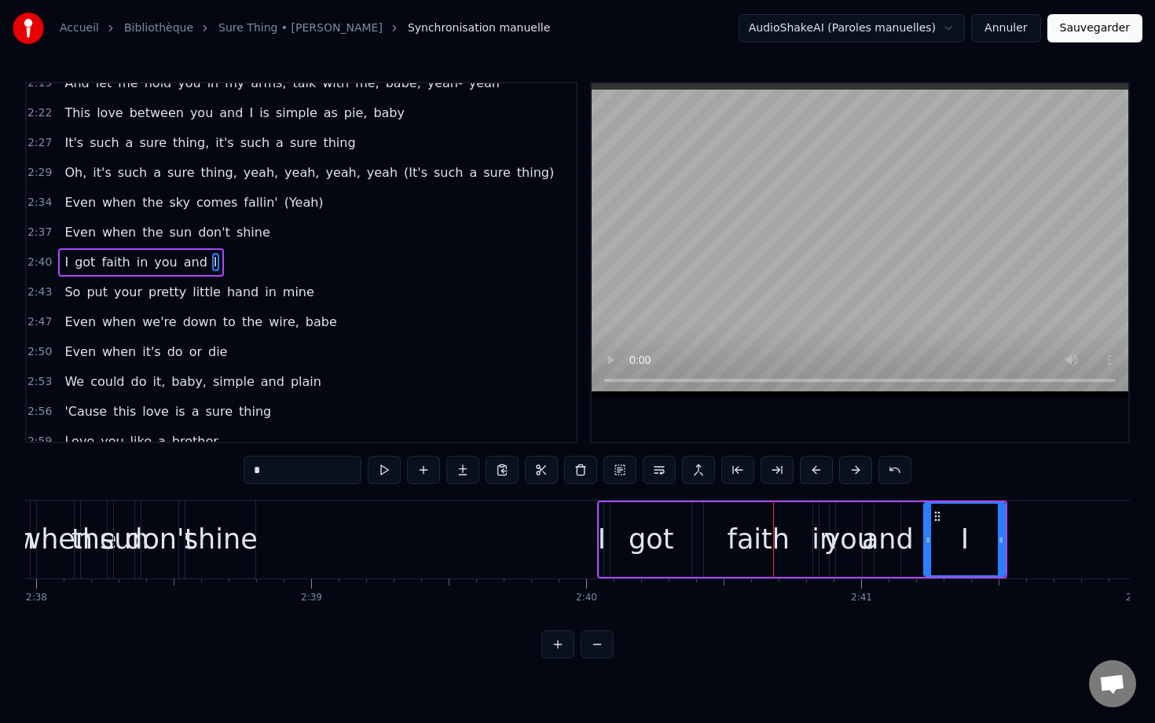
click at [869, 463] on button at bounding box center [855, 470] width 33 height 28
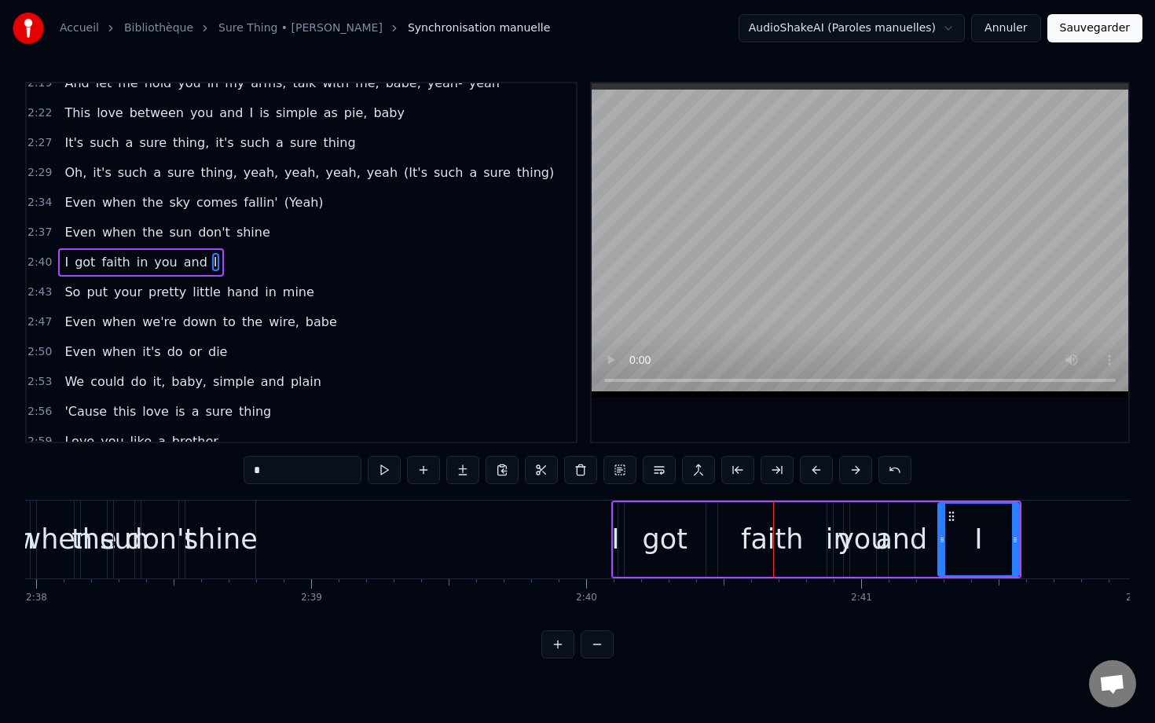
click at [869, 463] on button at bounding box center [855, 470] width 33 height 28
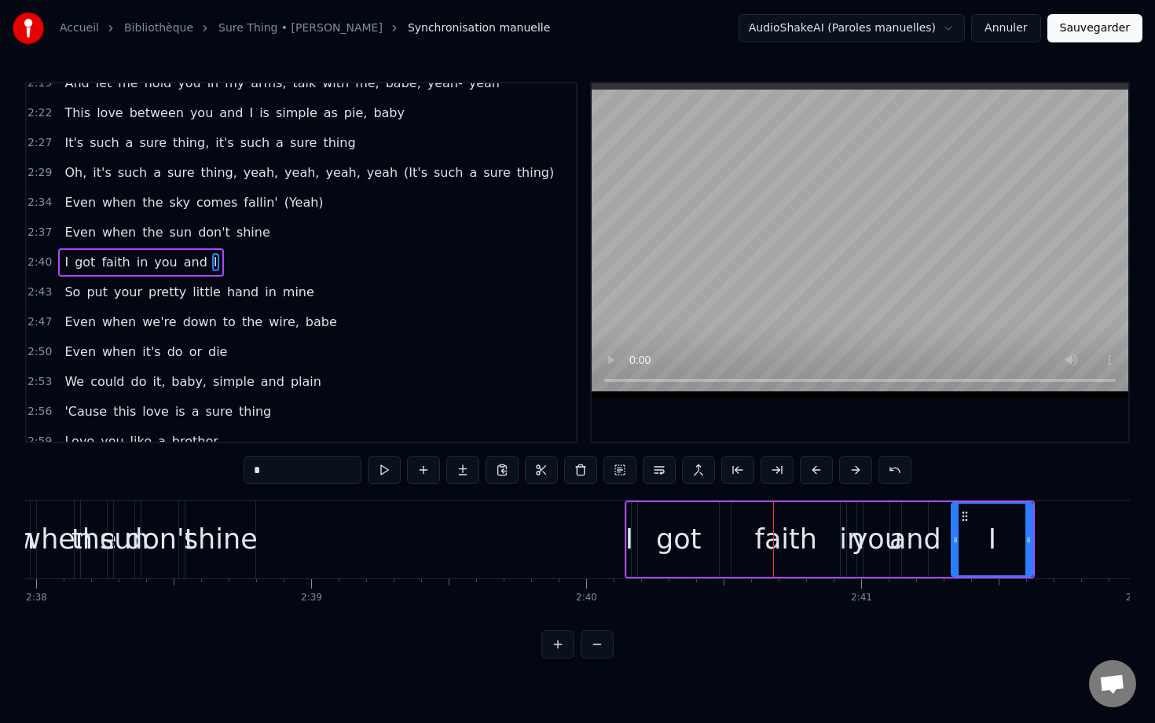
click at [869, 463] on button at bounding box center [855, 470] width 33 height 28
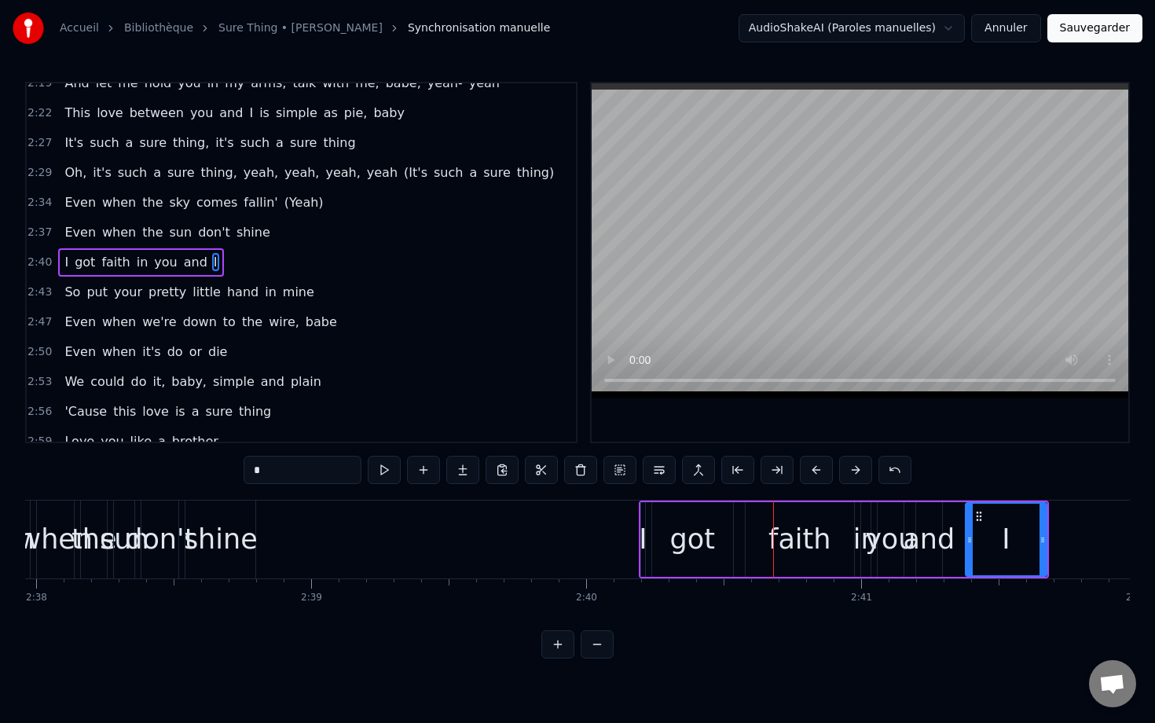
click at [869, 463] on button at bounding box center [855, 470] width 33 height 28
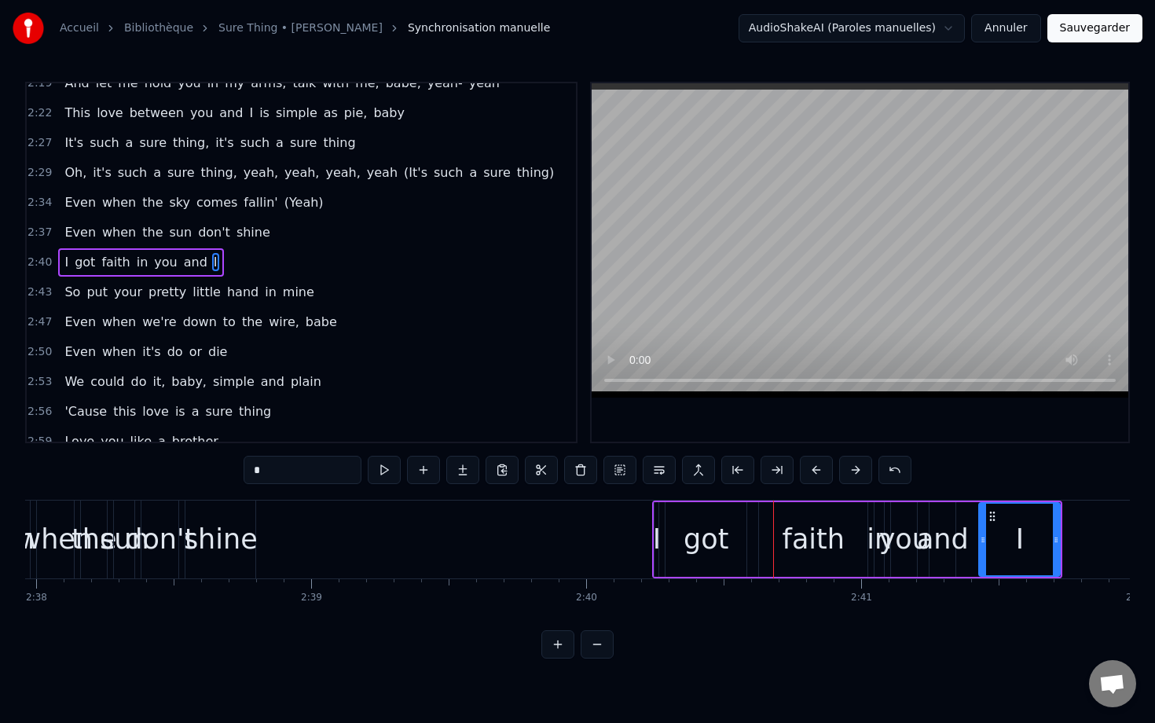
click at [869, 463] on button at bounding box center [855, 470] width 33 height 28
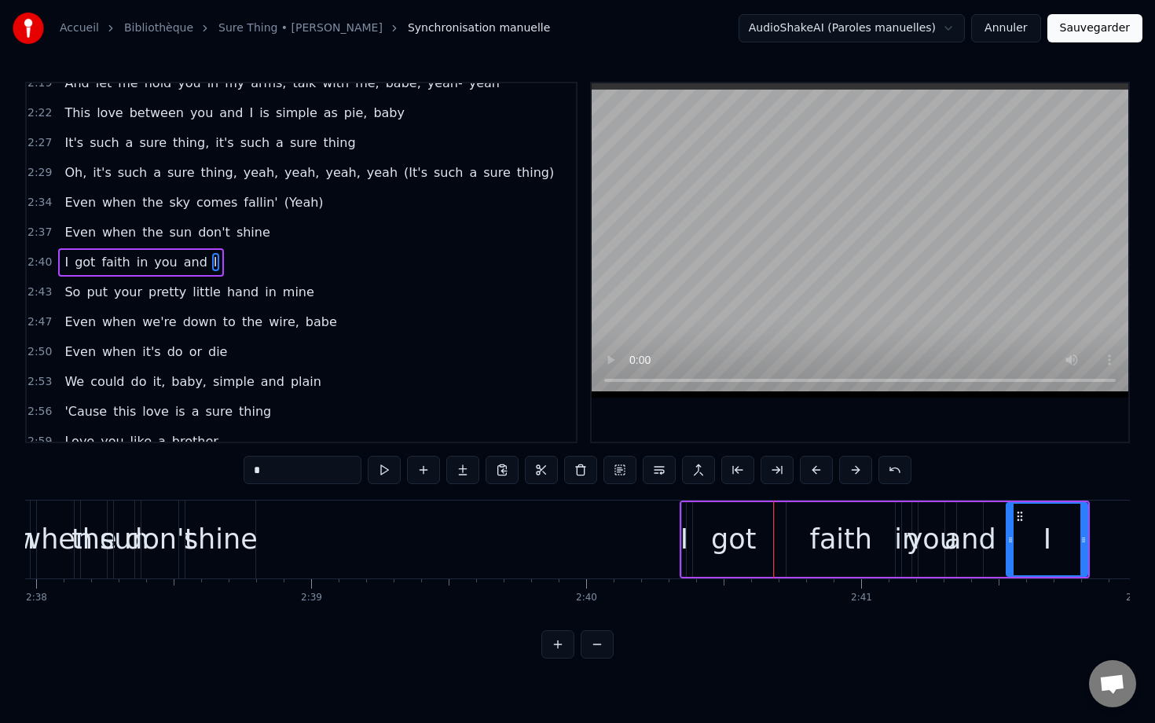
click at [869, 463] on button at bounding box center [855, 470] width 33 height 28
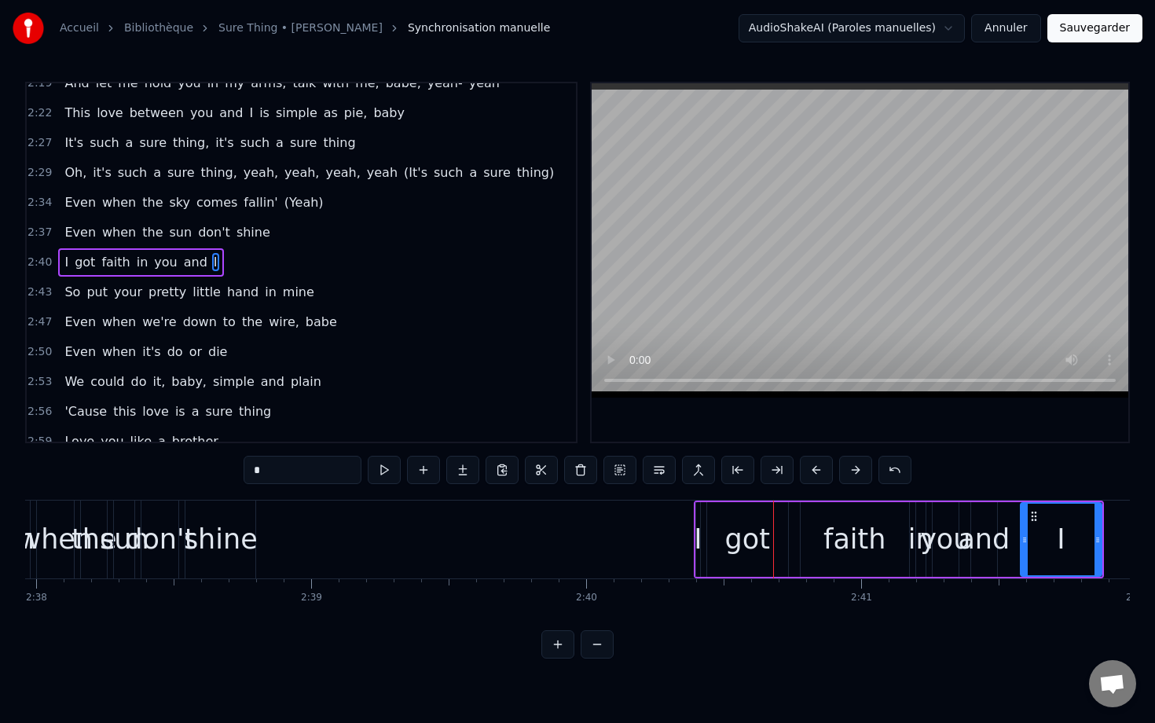
click at [869, 463] on button at bounding box center [855, 470] width 33 height 28
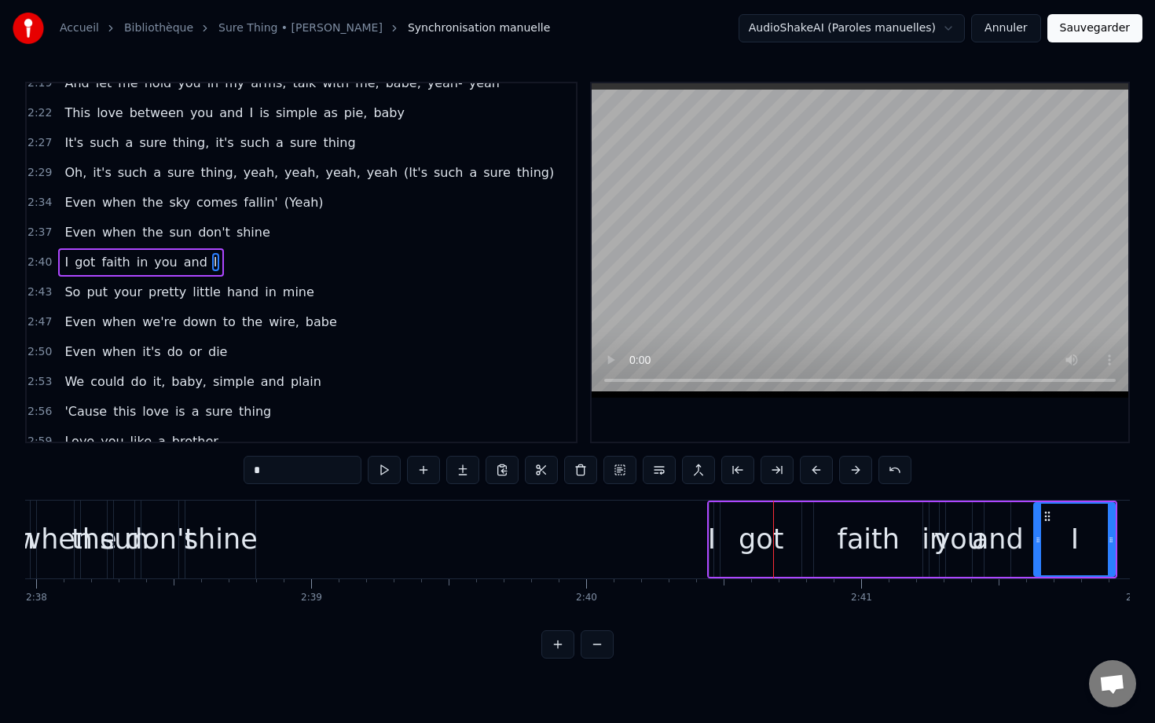
click at [869, 463] on button at bounding box center [855, 470] width 33 height 28
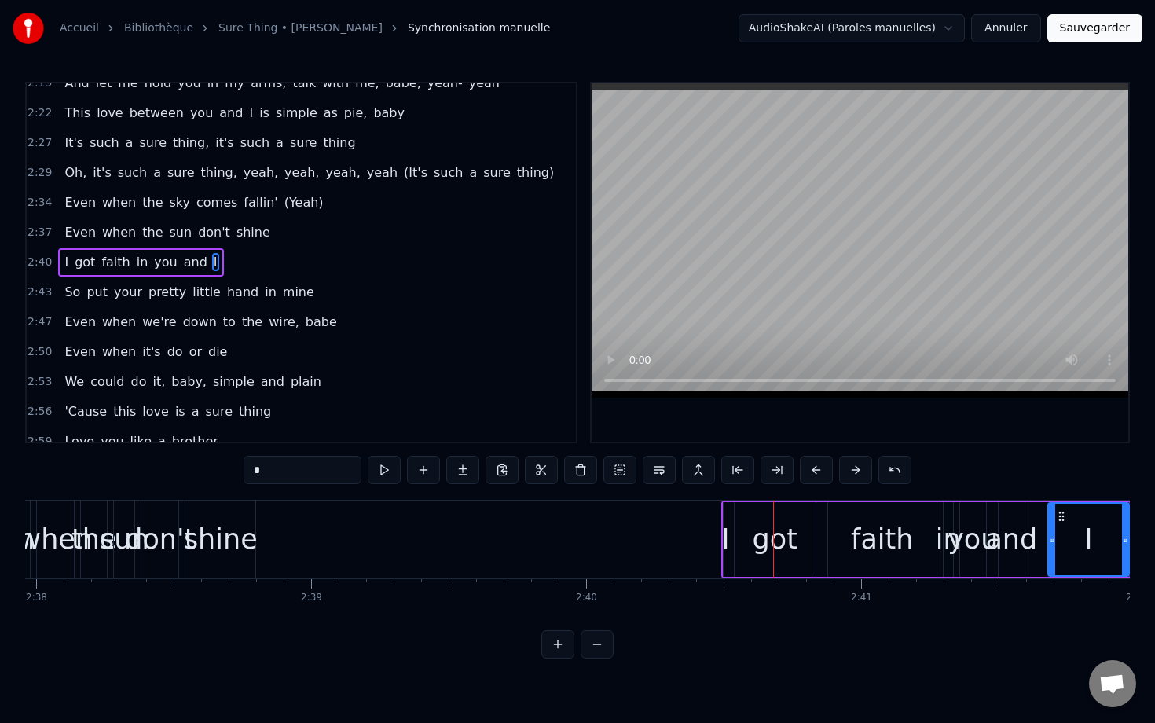
click at [869, 463] on button at bounding box center [855, 470] width 33 height 28
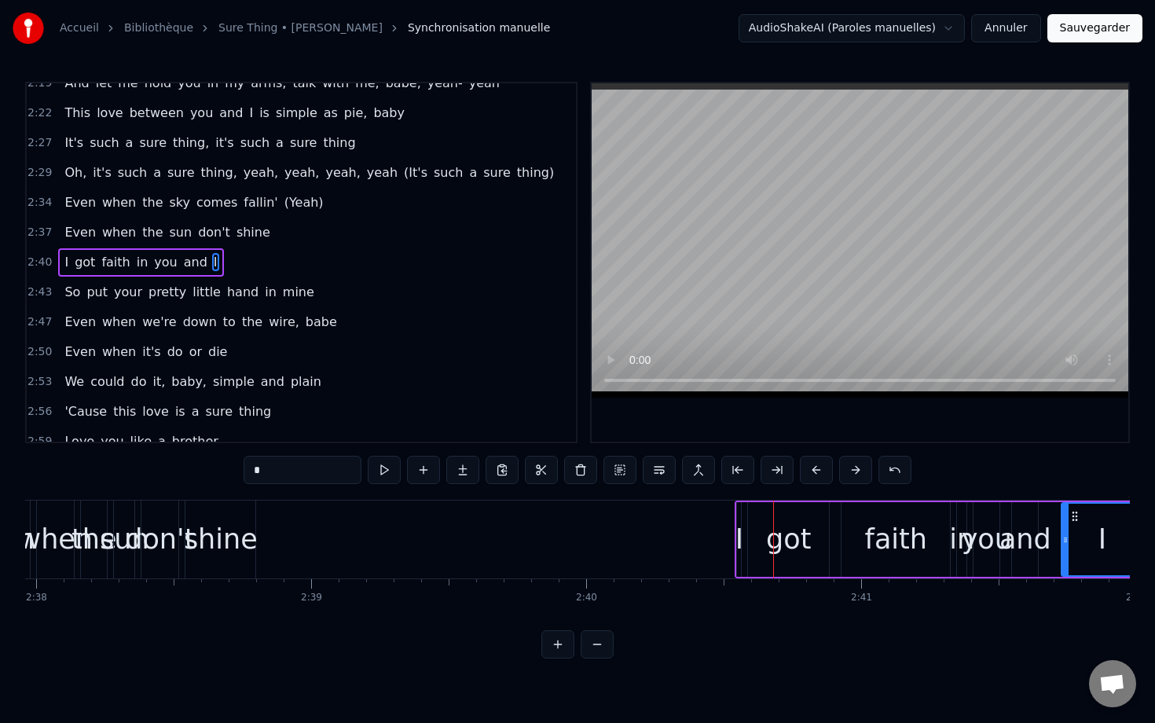
click at [869, 463] on button at bounding box center [855, 470] width 33 height 28
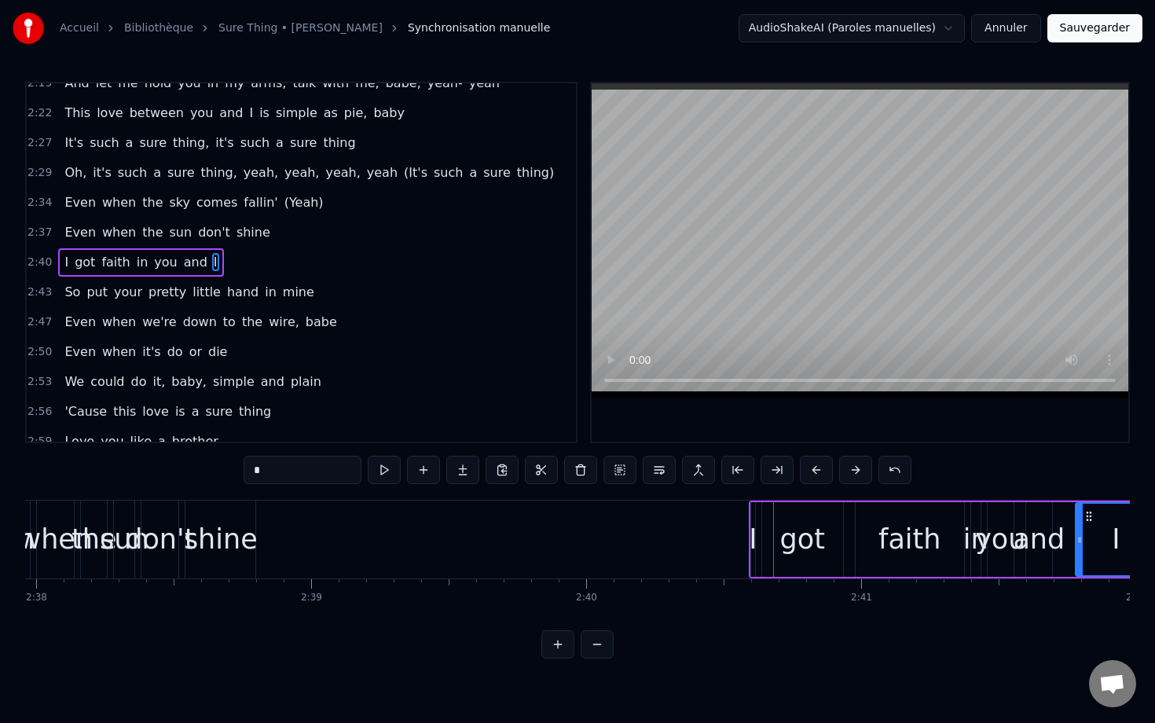
click at [204, 502] on div "shine" at bounding box center [221, 540] width 70 height 78
type input "*****"
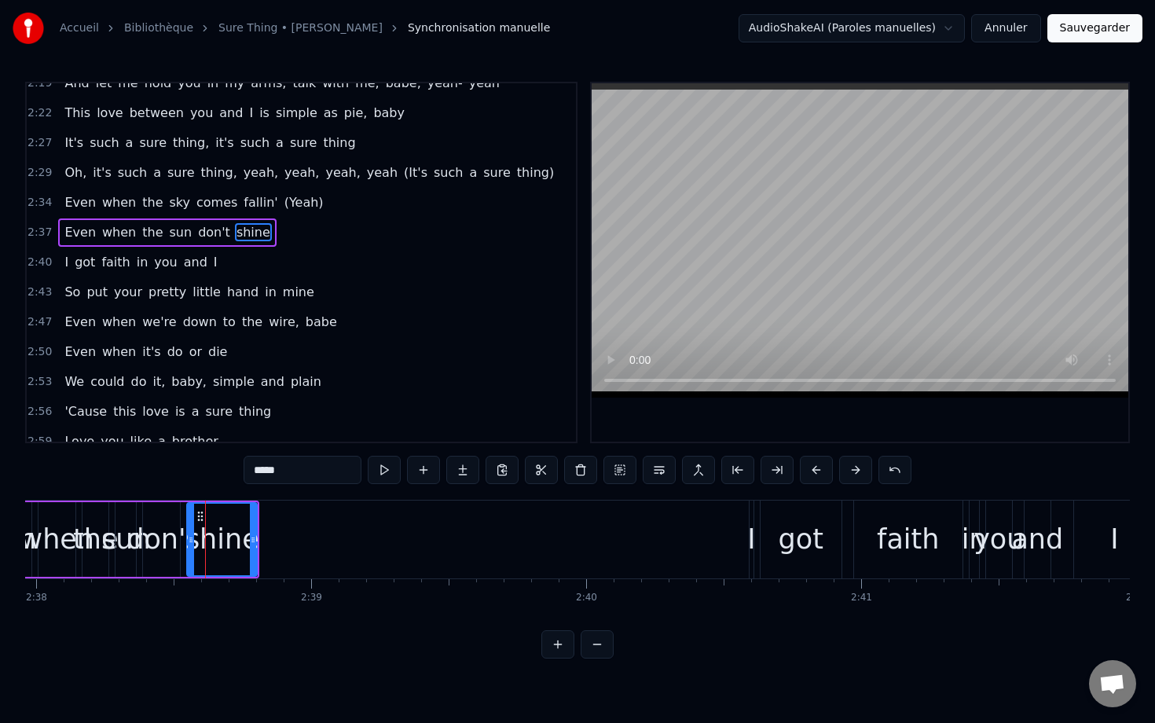
scroll to position [1419, 0]
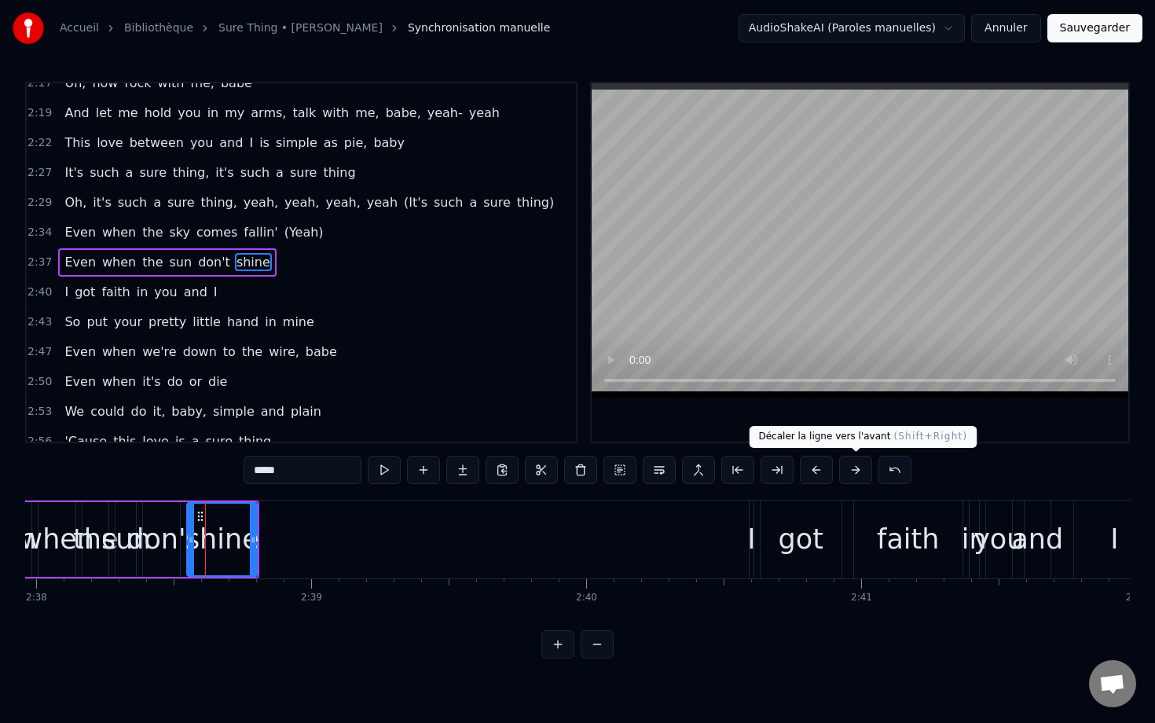
click at [850, 468] on button at bounding box center [855, 470] width 33 height 28
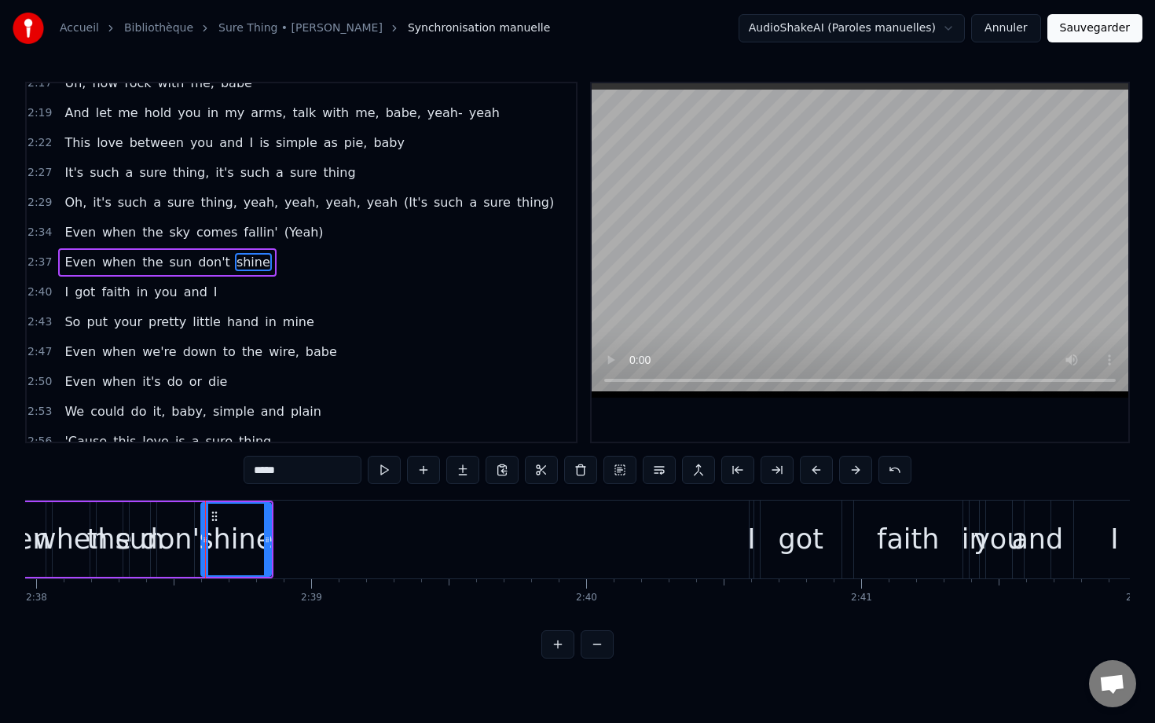
click at [850, 468] on button at bounding box center [855, 470] width 33 height 28
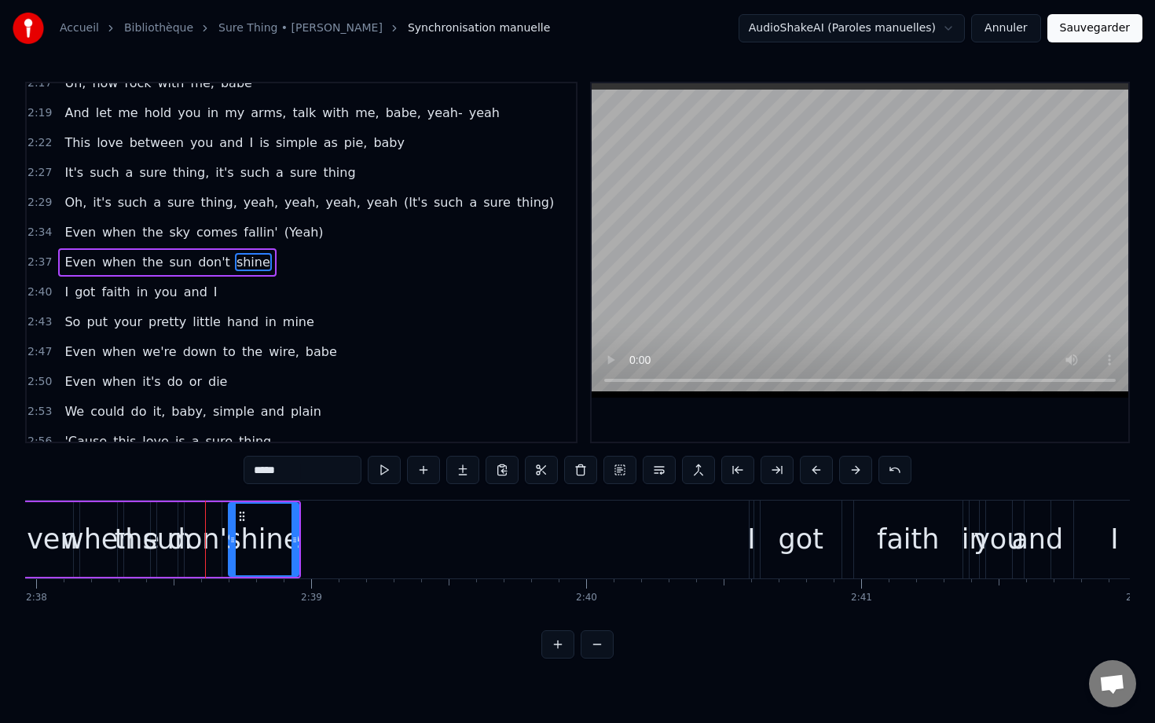
click at [850, 468] on button at bounding box center [855, 470] width 33 height 28
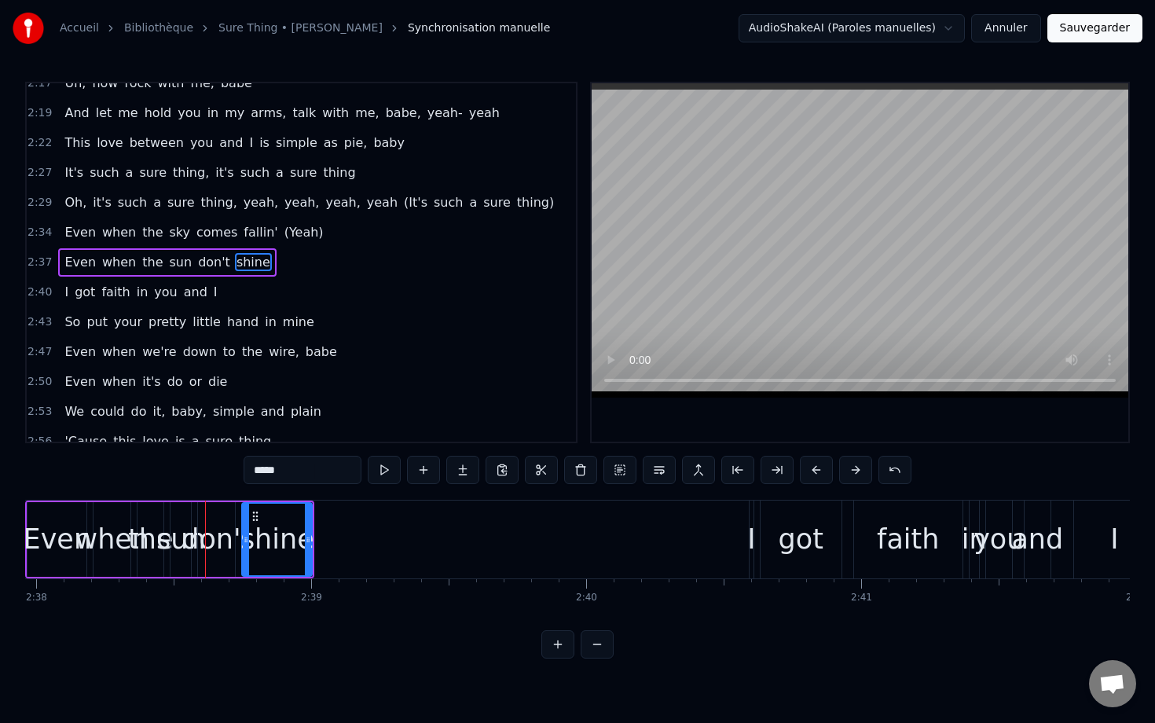
click at [850, 468] on button at bounding box center [855, 470] width 33 height 28
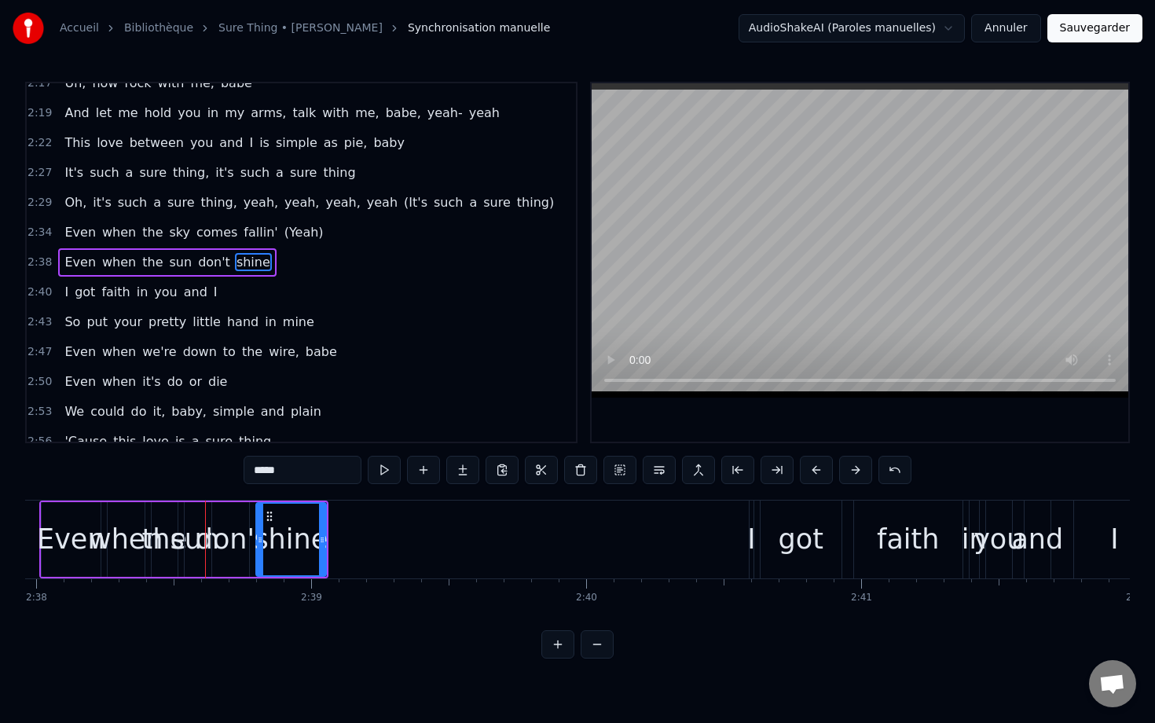
click at [850, 468] on button at bounding box center [855, 470] width 33 height 28
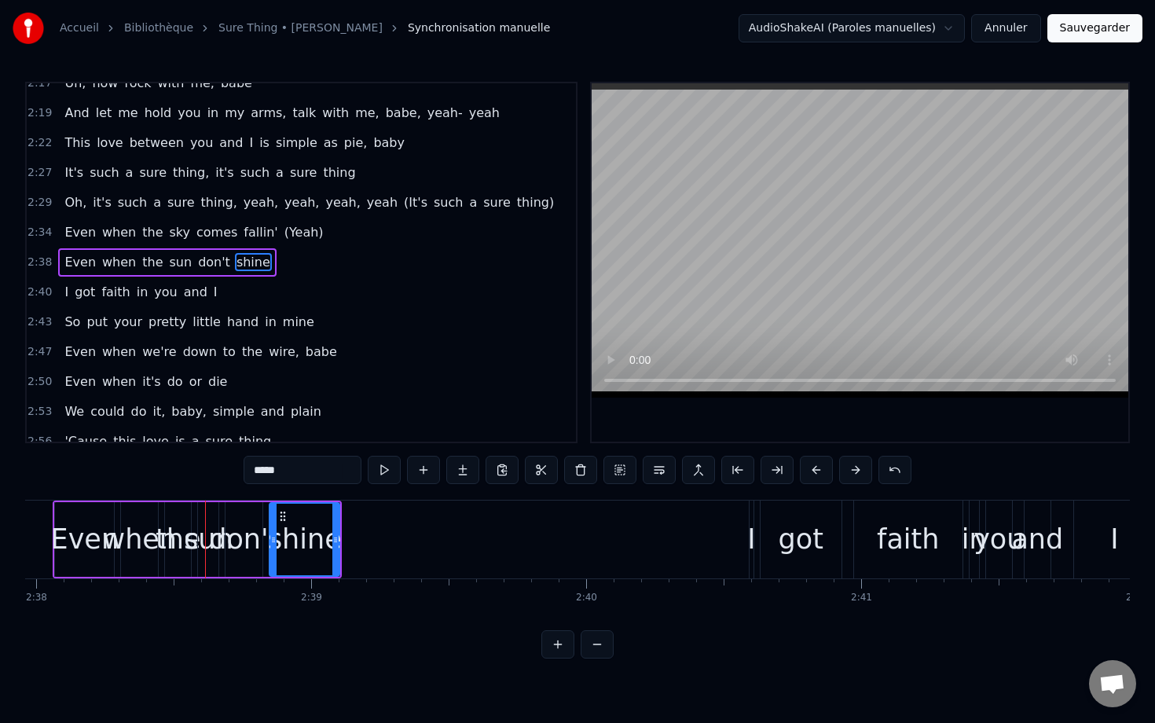
click at [850, 468] on button at bounding box center [855, 470] width 33 height 28
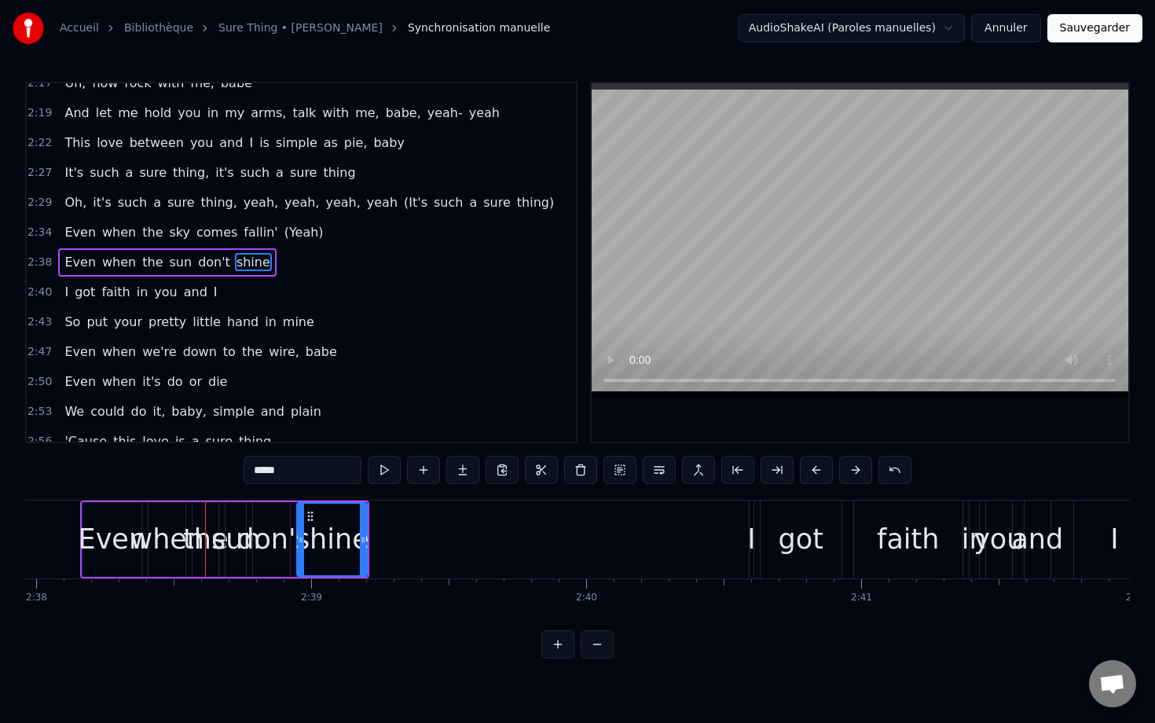
click at [850, 468] on button at bounding box center [855, 470] width 33 height 28
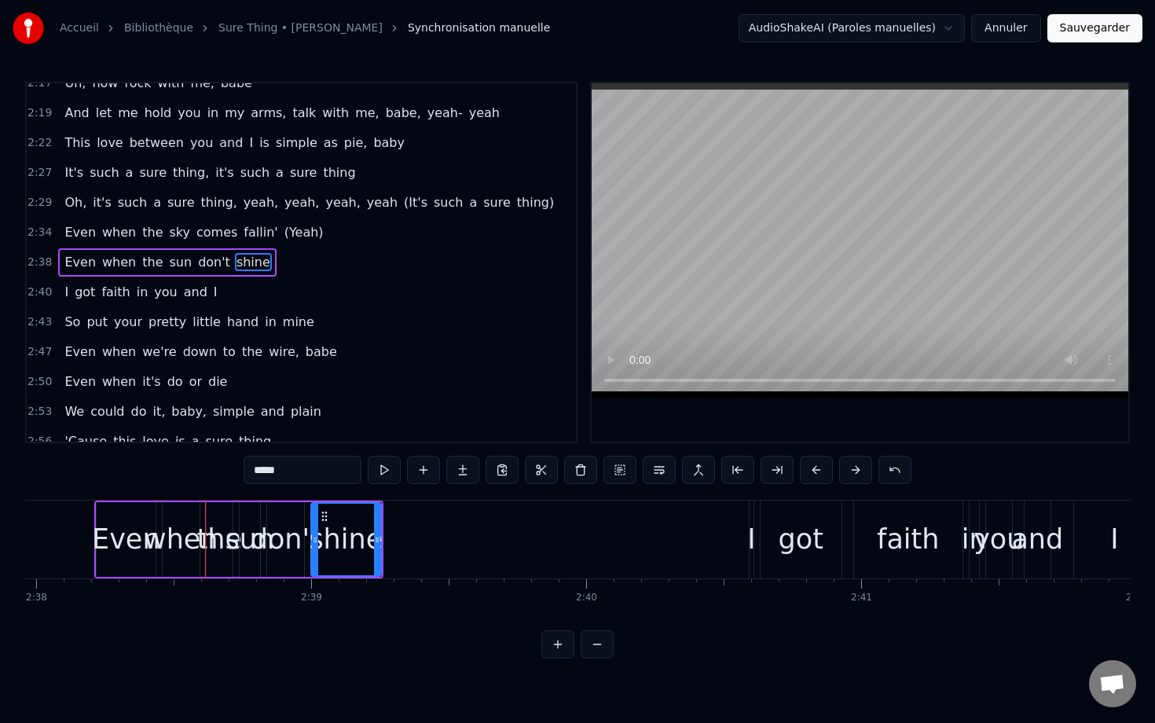
click at [850, 468] on button at bounding box center [855, 470] width 33 height 28
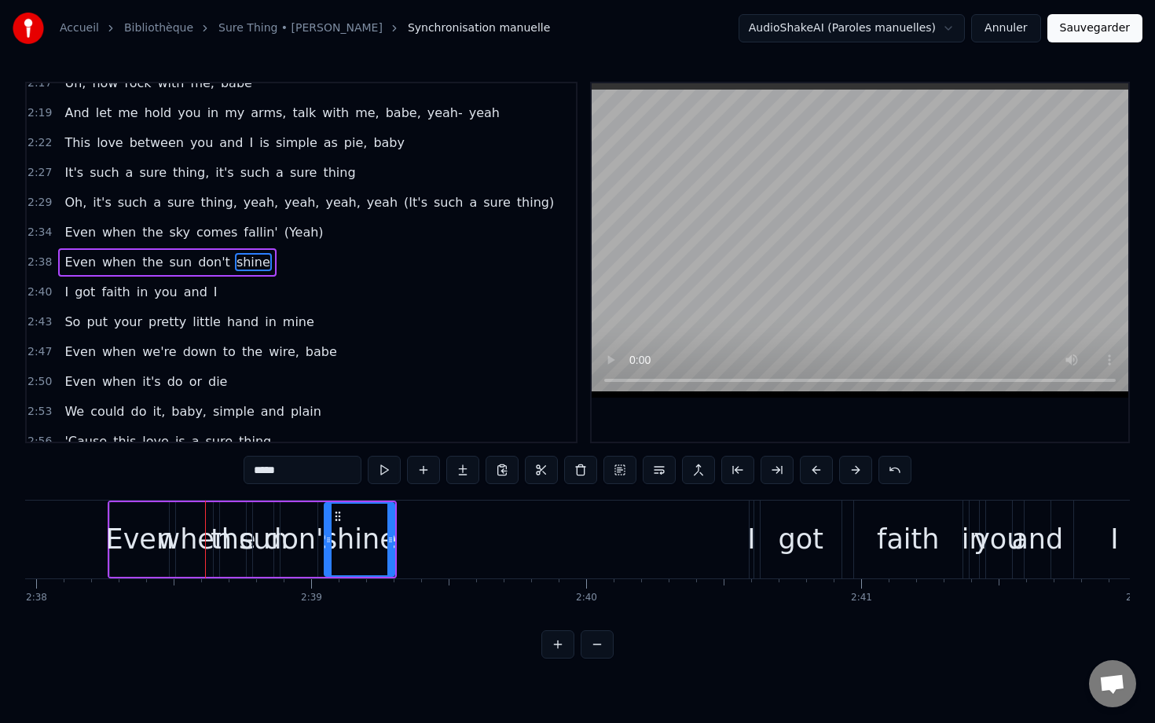
click at [850, 468] on button at bounding box center [855, 470] width 33 height 28
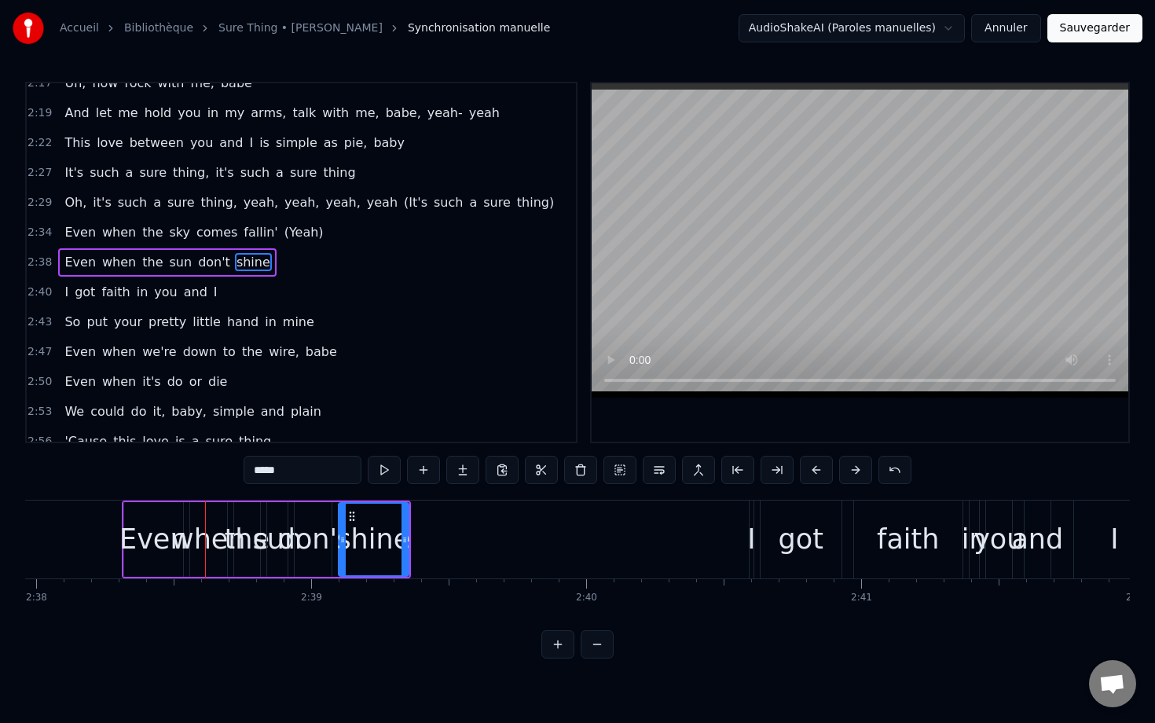
click at [850, 468] on button at bounding box center [855, 470] width 33 height 28
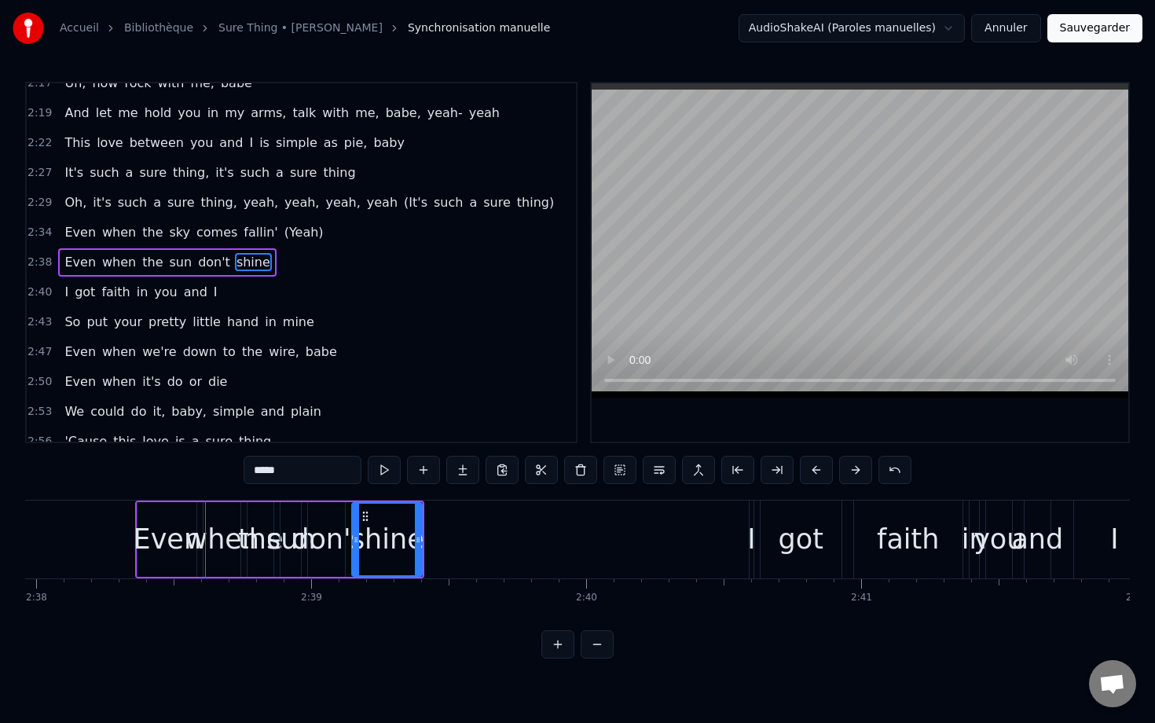
click at [850, 468] on button at bounding box center [855, 470] width 33 height 28
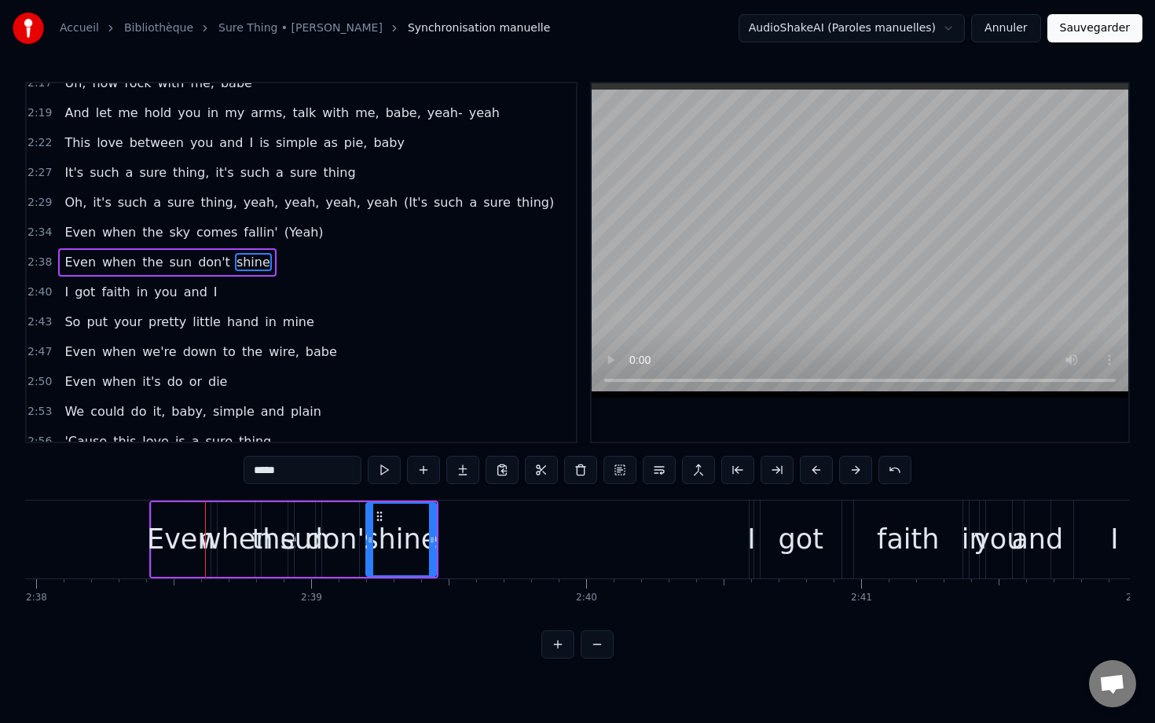
click at [850, 468] on button at bounding box center [855, 470] width 33 height 28
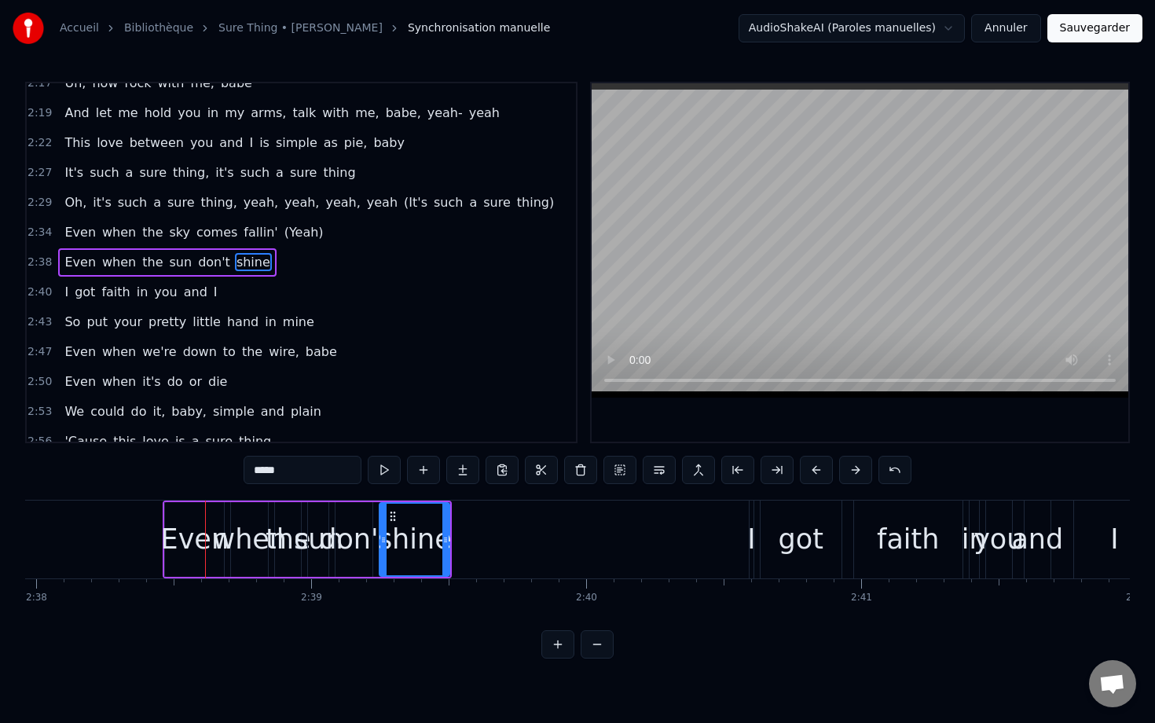
click at [850, 468] on button at bounding box center [855, 470] width 33 height 28
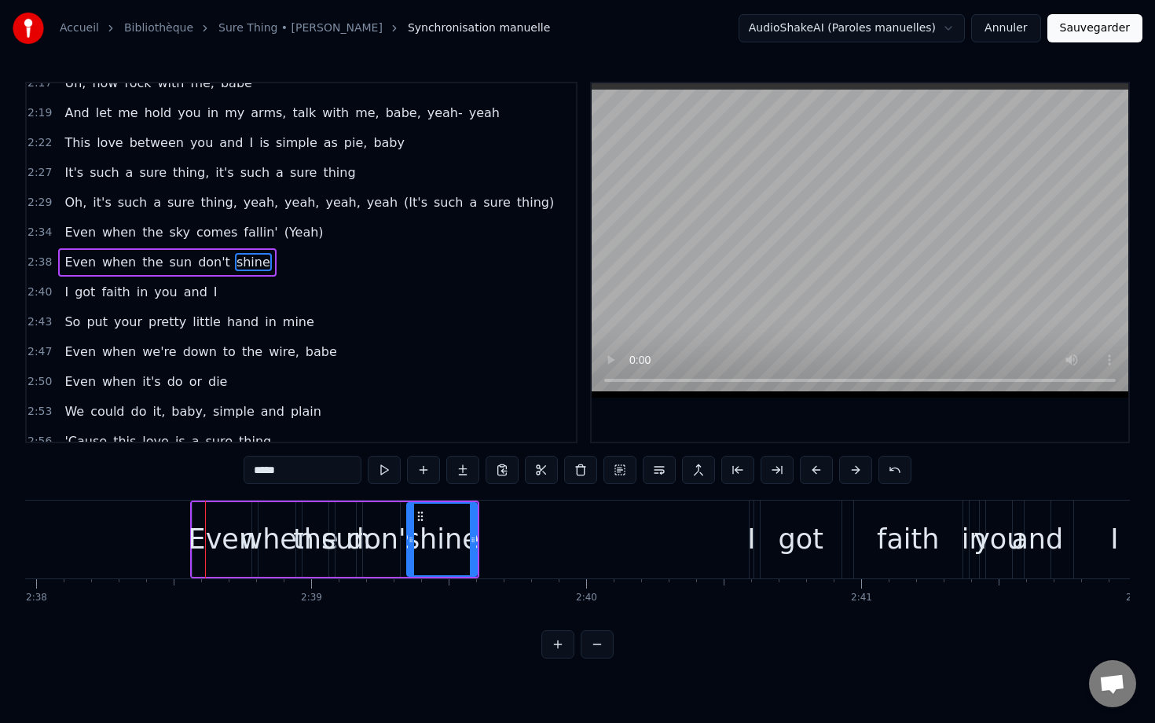
click at [850, 468] on button at bounding box center [855, 470] width 33 height 28
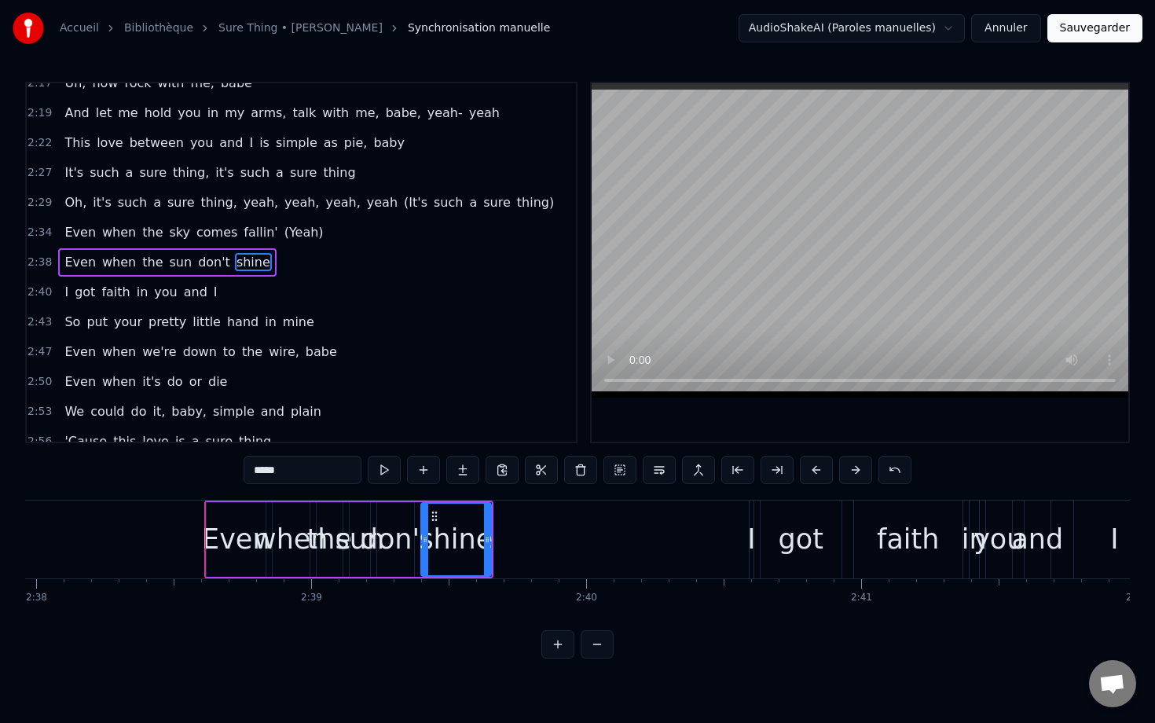
click at [850, 468] on button at bounding box center [855, 470] width 33 height 28
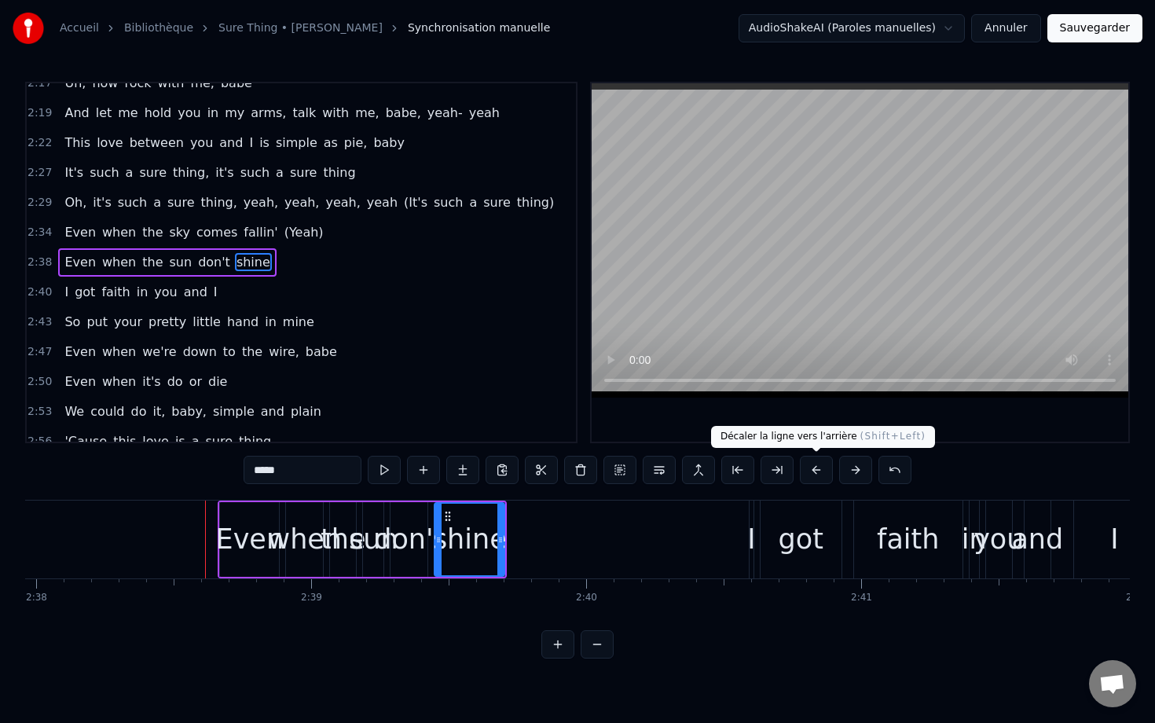
click at [803, 468] on button at bounding box center [816, 470] width 33 height 28
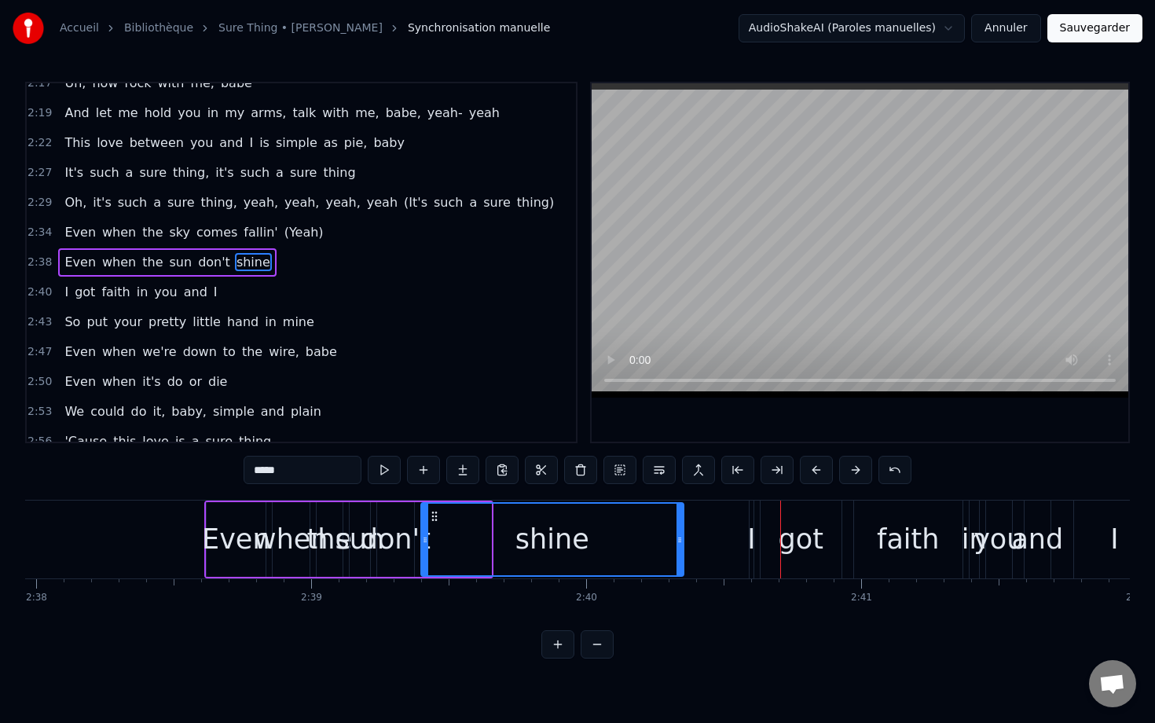
drag, startPoint x: 488, startPoint y: 544, endPoint x: 681, endPoint y: 544, distance: 192.6
click at [681, 544] on icon at bounding box center [680, 540] width 6 height 13
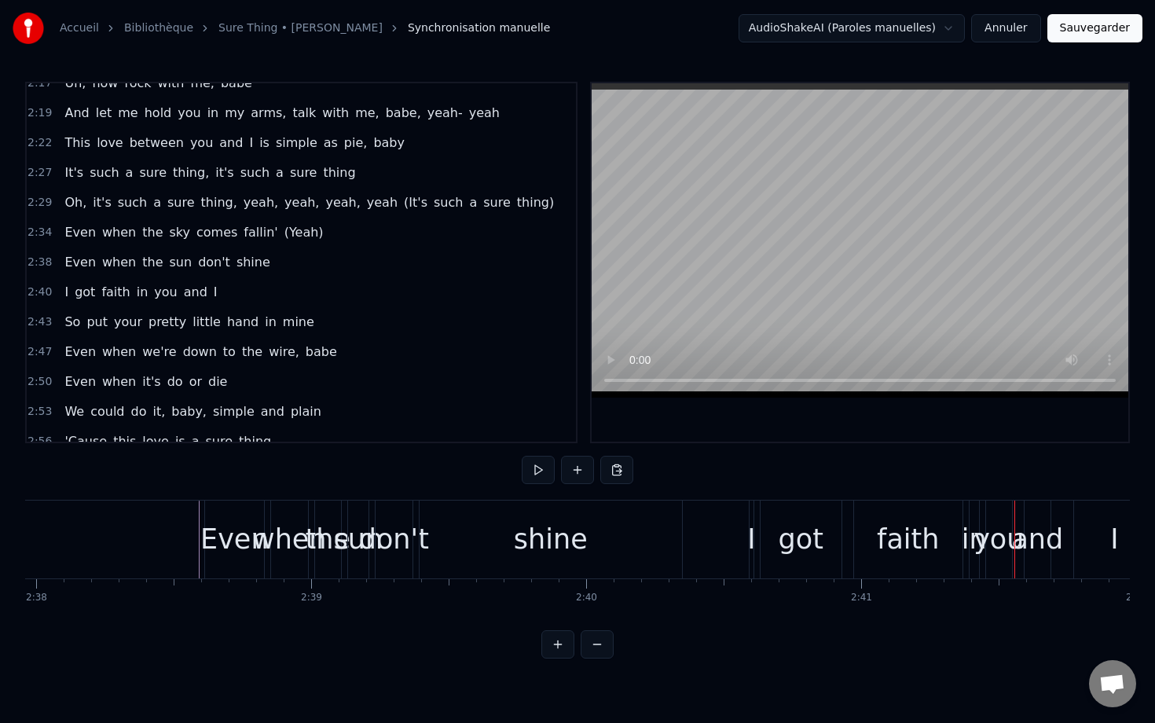
click at [777, 521] on div "got" at bounding box center [801, 540] width 81 height 78
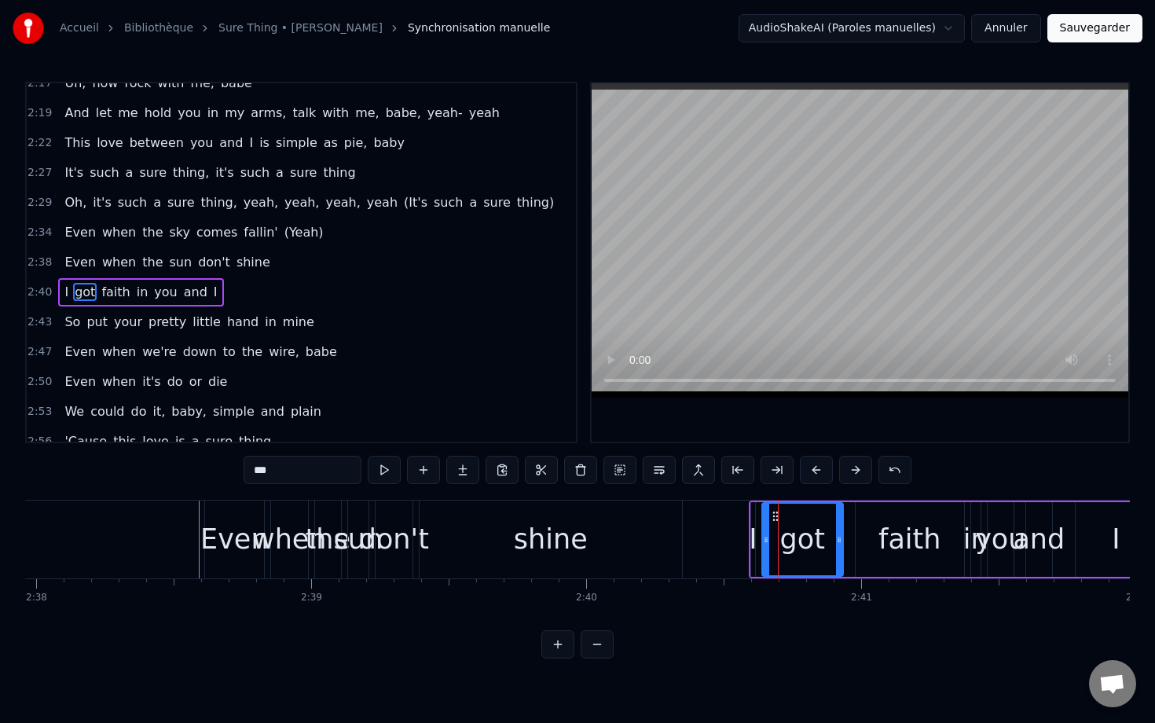
scroll to position [1449, 0]
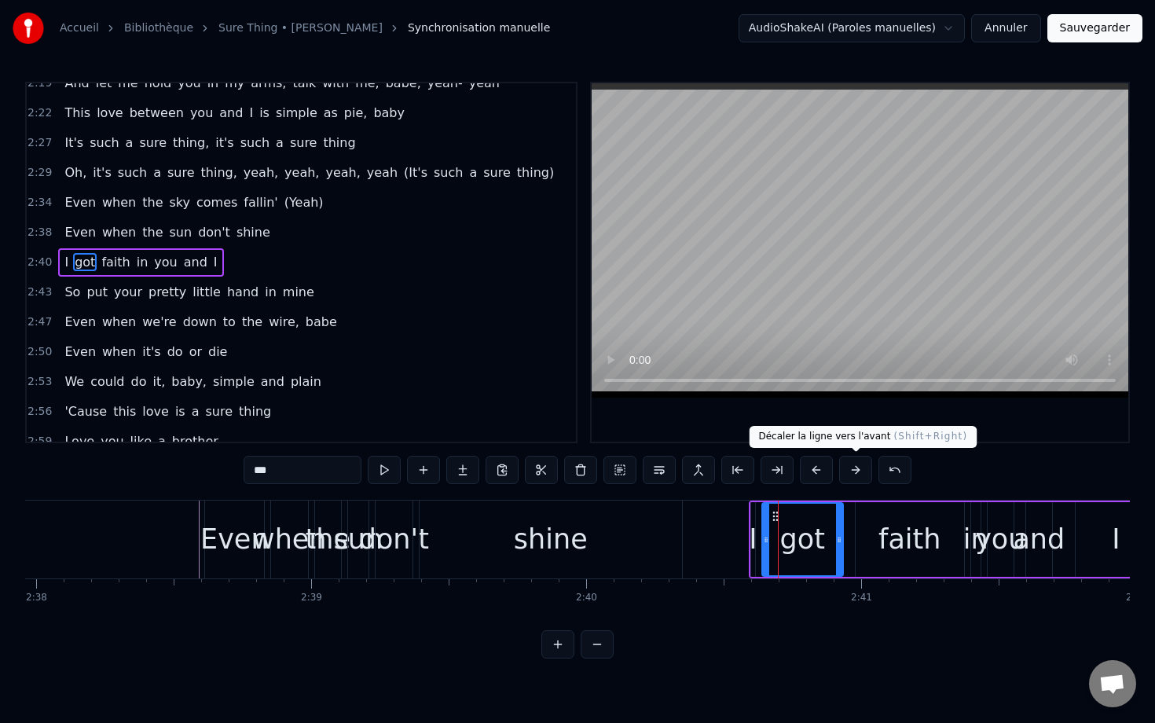
click at [857, 467] on button at bounding box center [855, 470] width 33 height 28
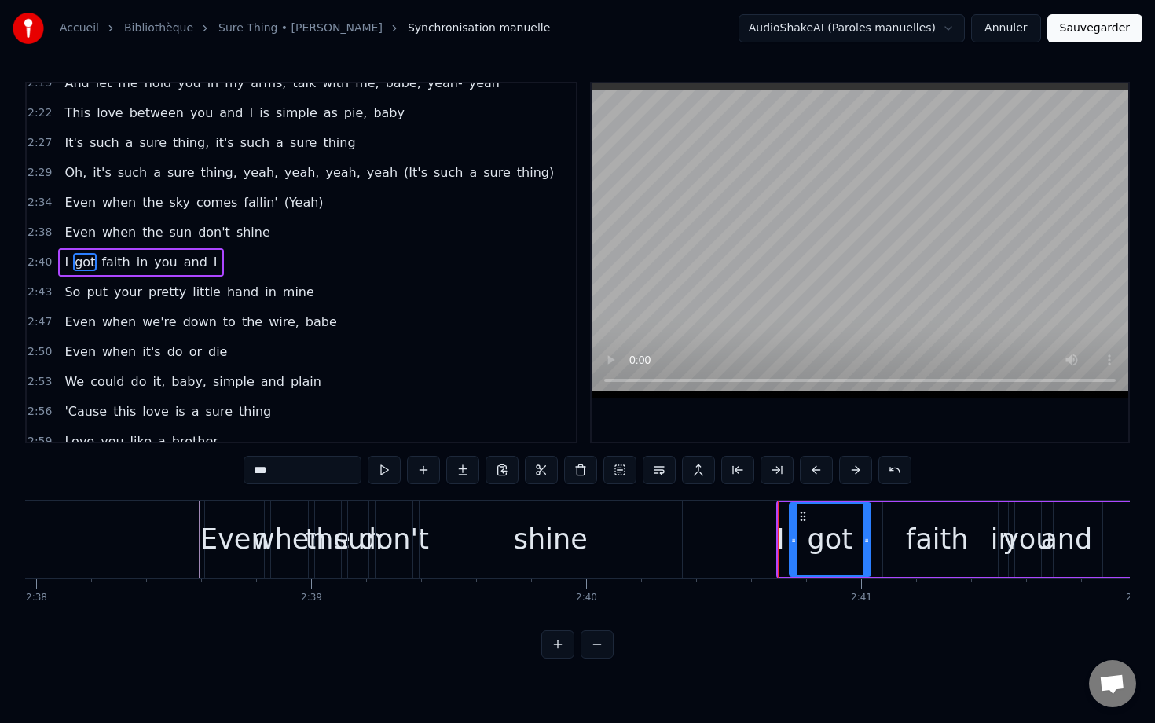
click at [857, 467] on button at bounding box center [855, 470] width 33 height 28
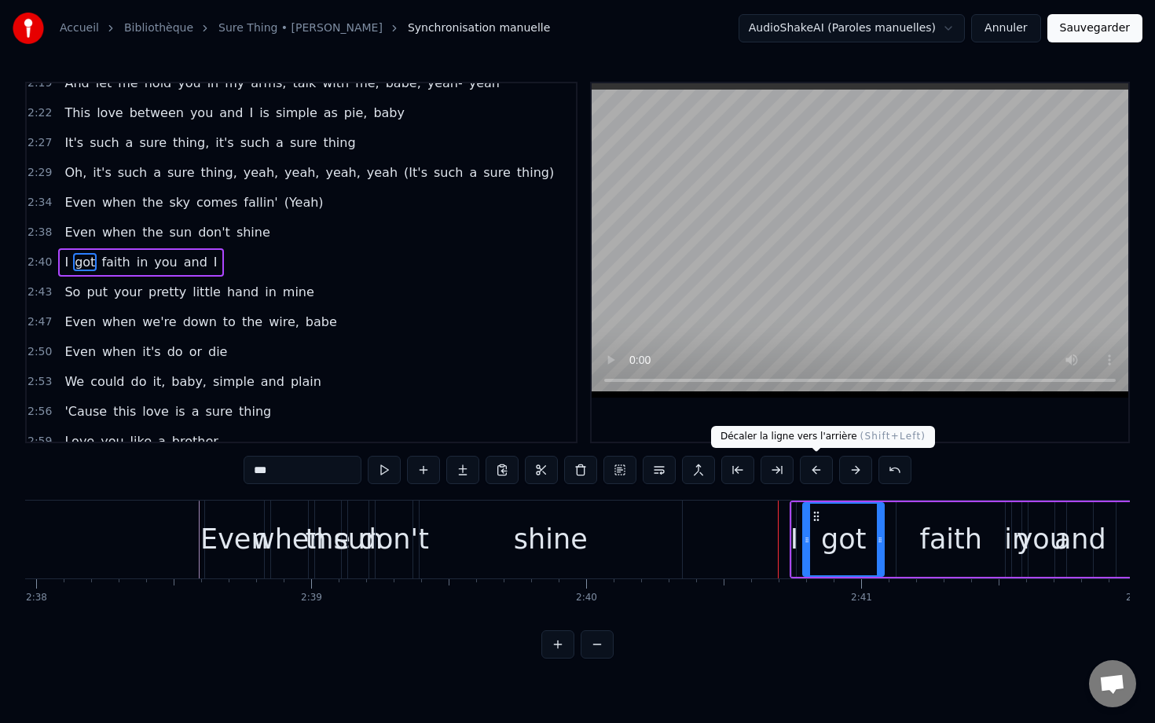
click at [818, 472] on button at bounding box center [816, 470] width 33 height 28
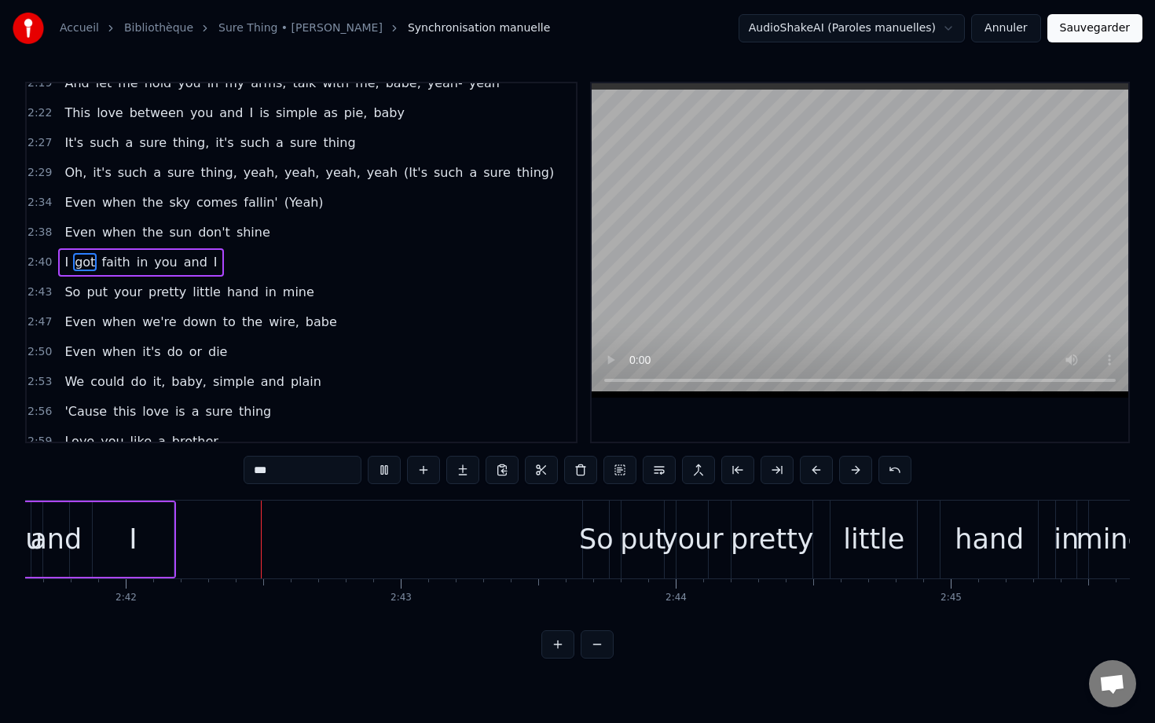
scroll to position [0, 44478]
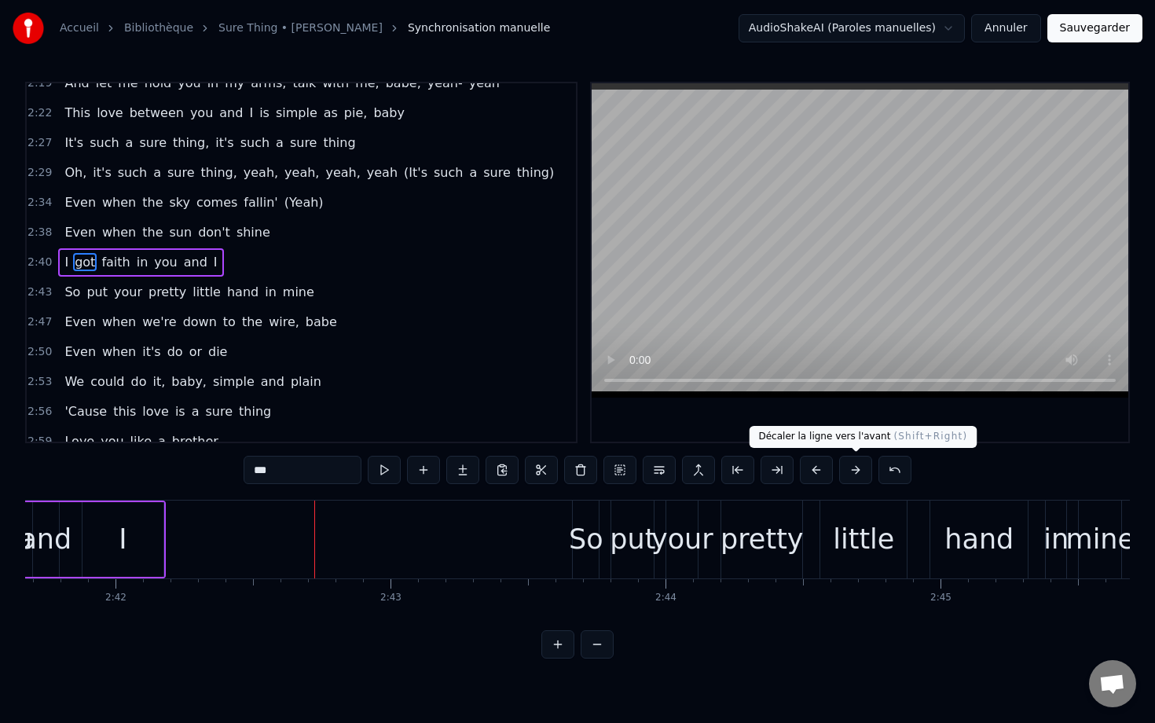
click at [859, 473] on button at bounding box center [855, 470] width 33 height 28
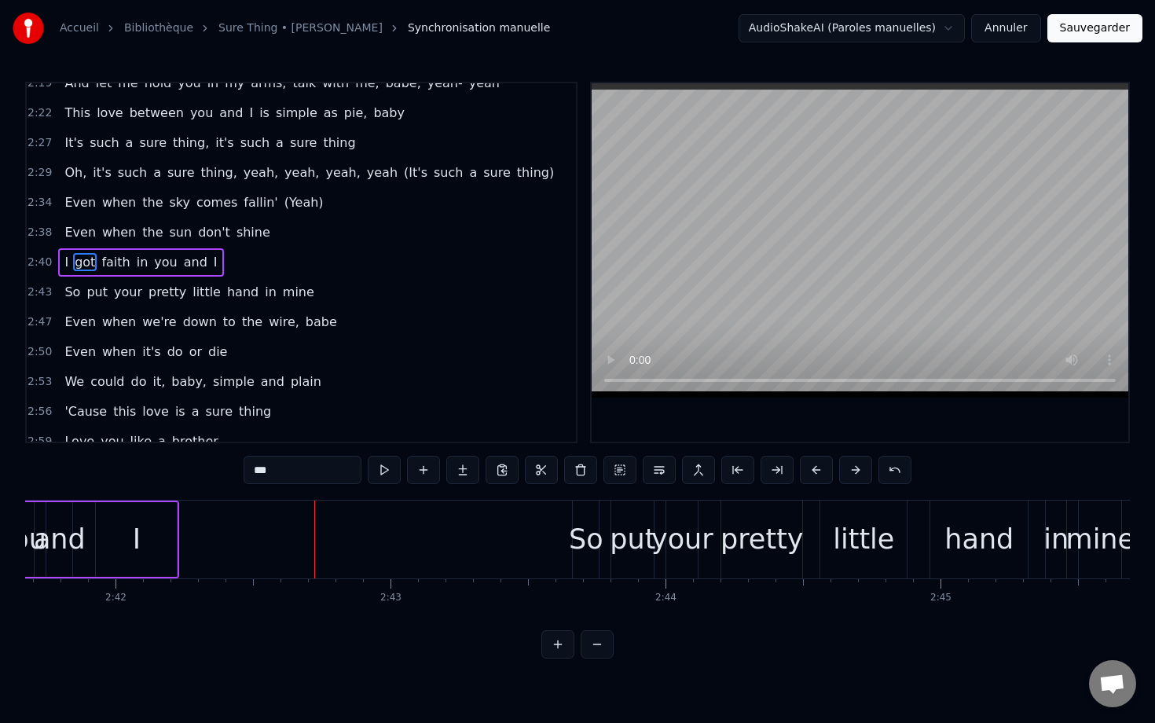
click at [859, 473] on button at bounding box center [855, 470] width 33 height 28
click at [170, 526] on div "I" at bounding box center [163, 539] width 81 height 75
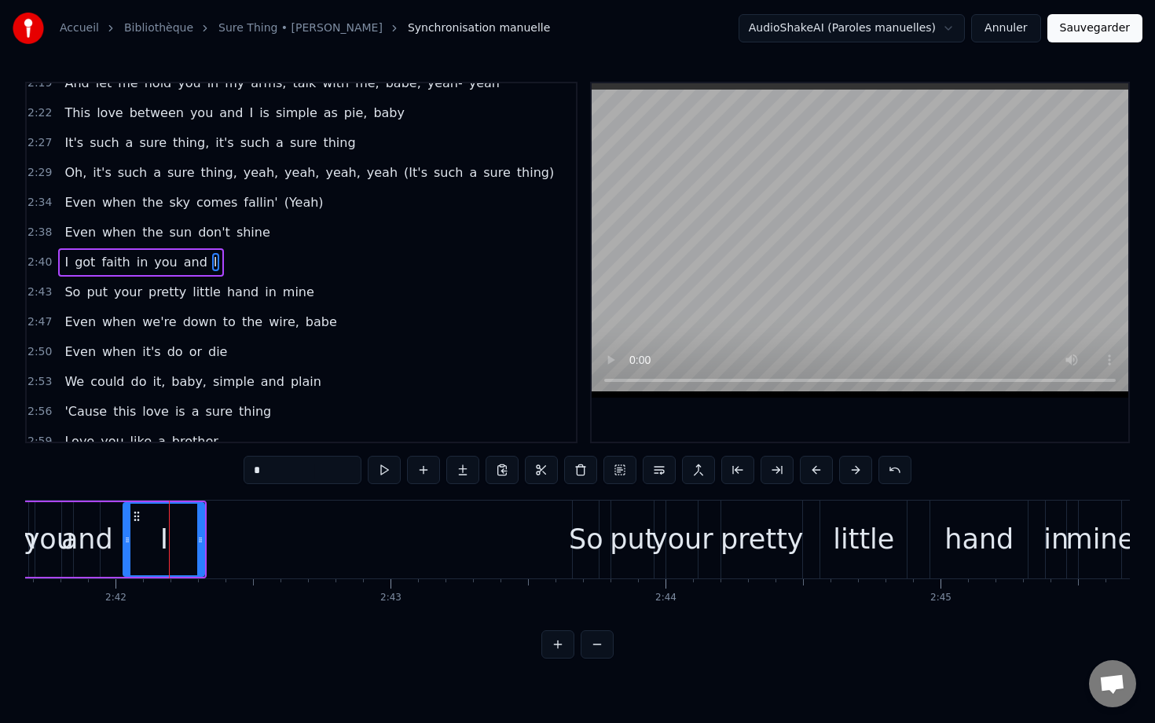
type input "*"
drag, startPoint x: 200, startPoint y: 531, endPoint x: 310, endPoint y: 542, distance: 109.7
click at [310, 542] on div at bounding box center [310, 540] width 6 height 72
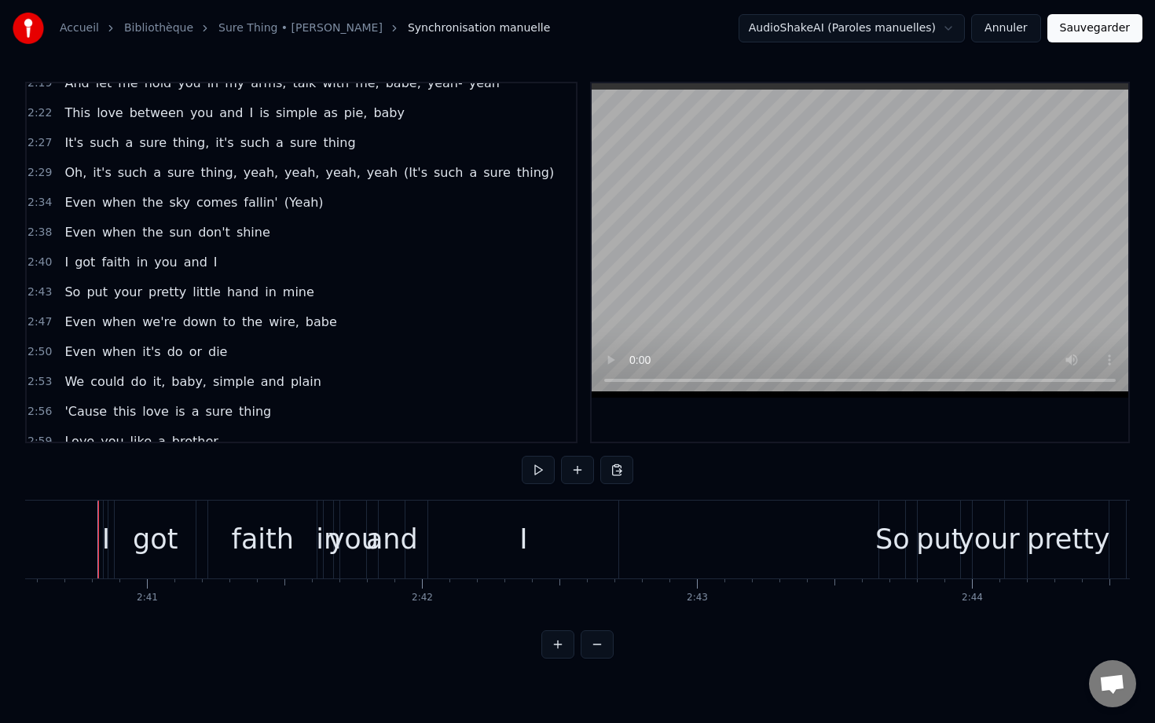
scroll to position [0, 44165]
click at [502, 538] on div "I" at bounding box center [530, 540] width 190 height 78
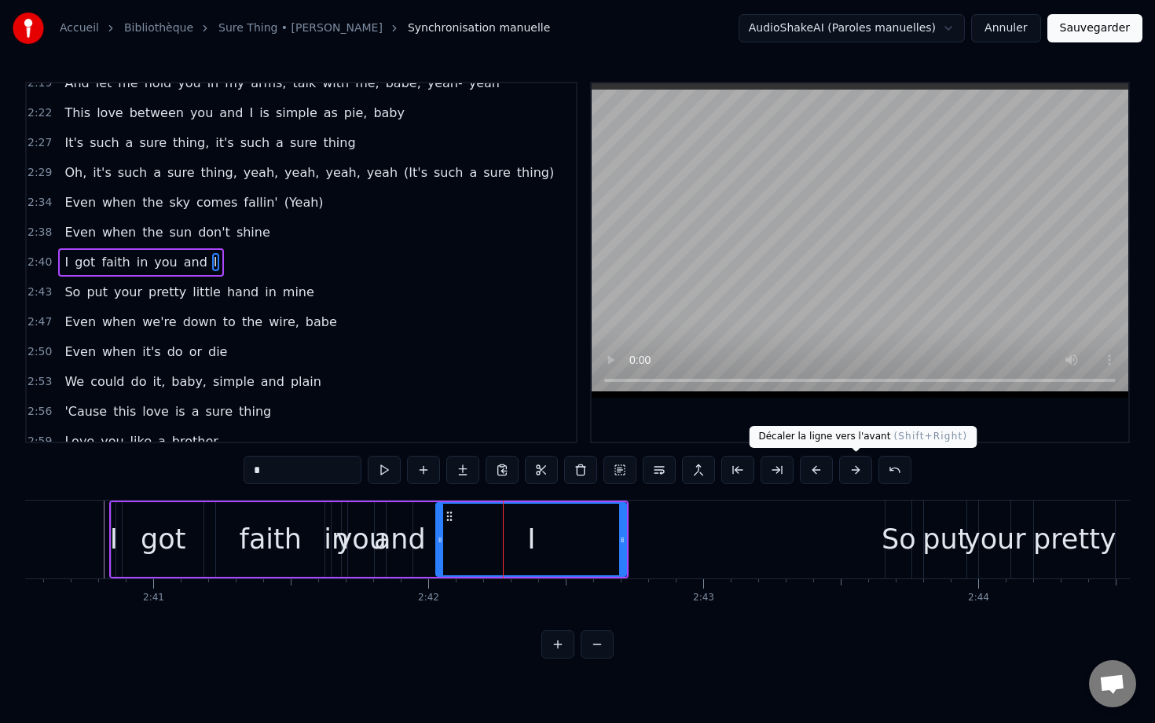
click at [851, 471] on button at bounding box center [855, 470] width 33 height 28
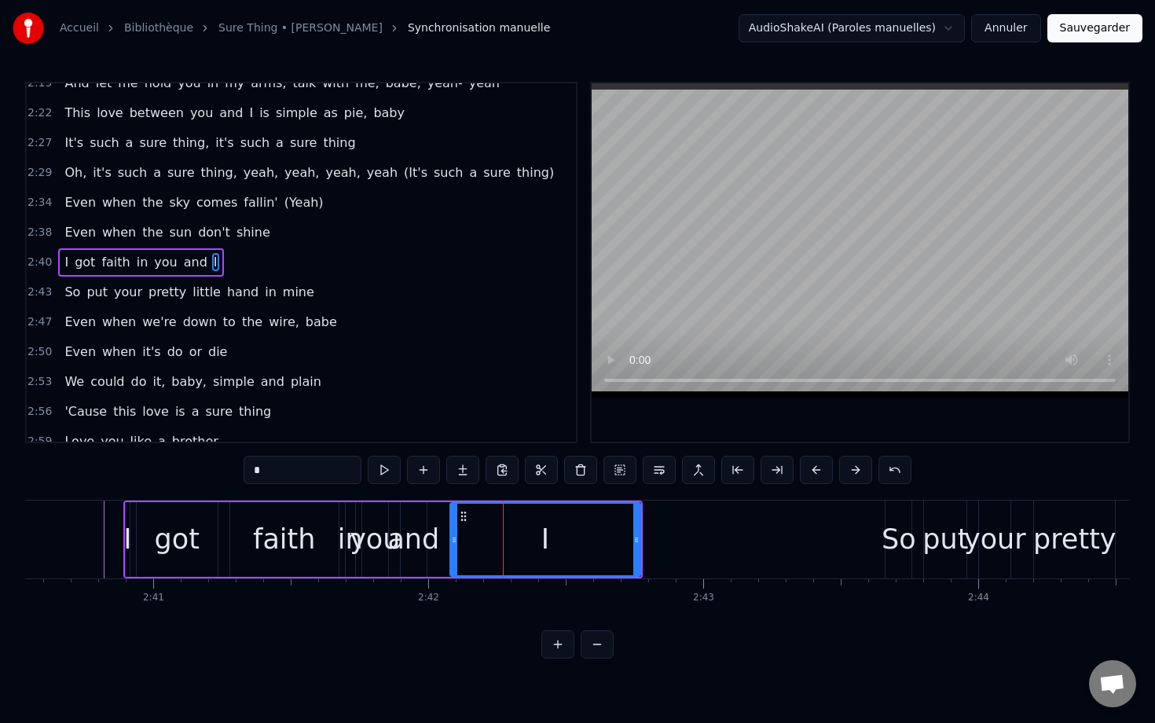
click at [851, 471] on button at bounding box center [855, 470] width 33 height 28
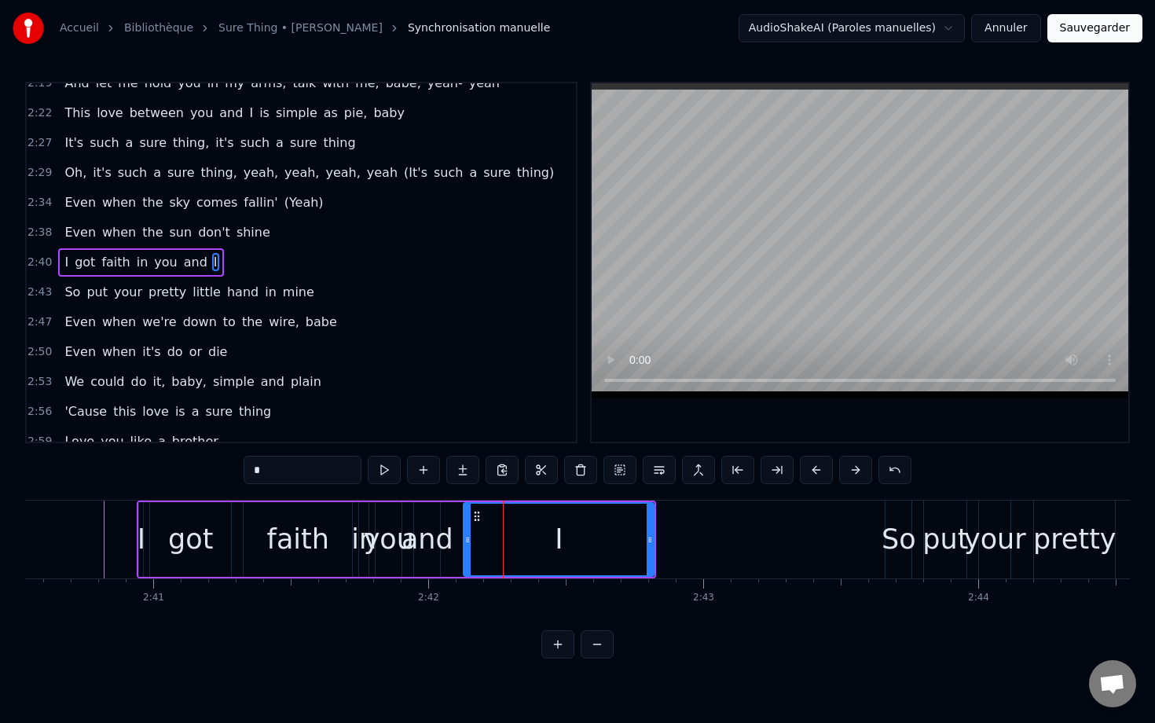
click at [851, 471] on button at bounding box center [855, 470] width 33 height 28
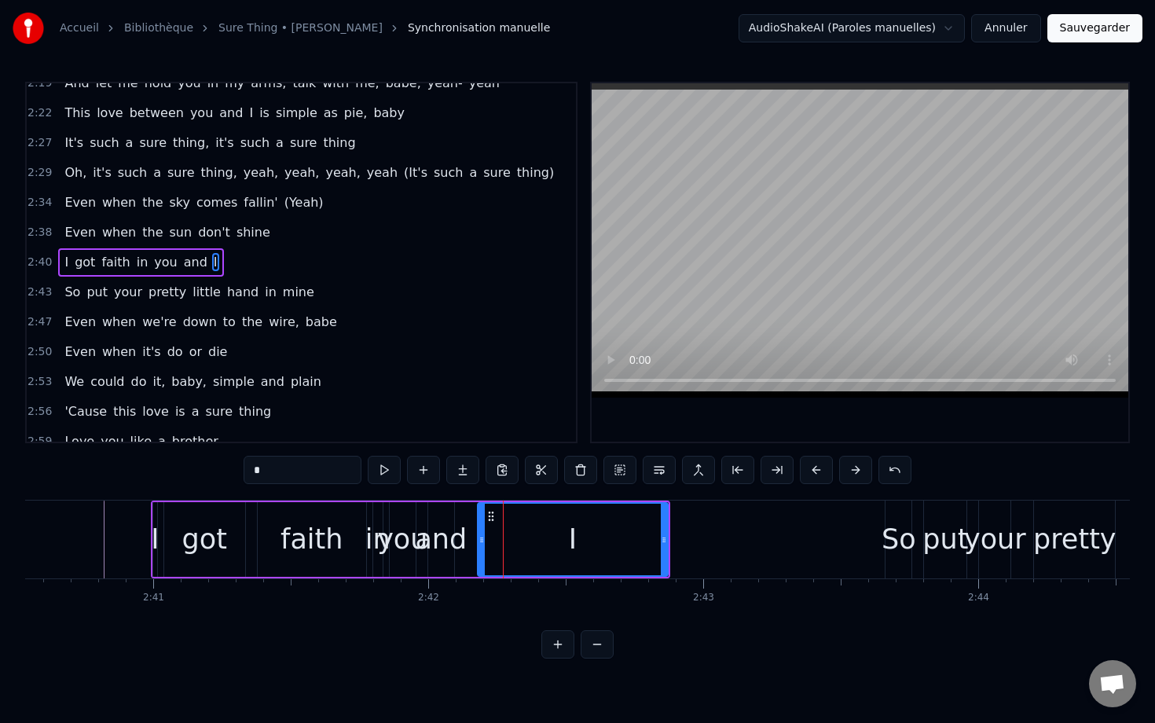
click at [851, 471] on button at bounding box center [855, 470] width 33 height 28
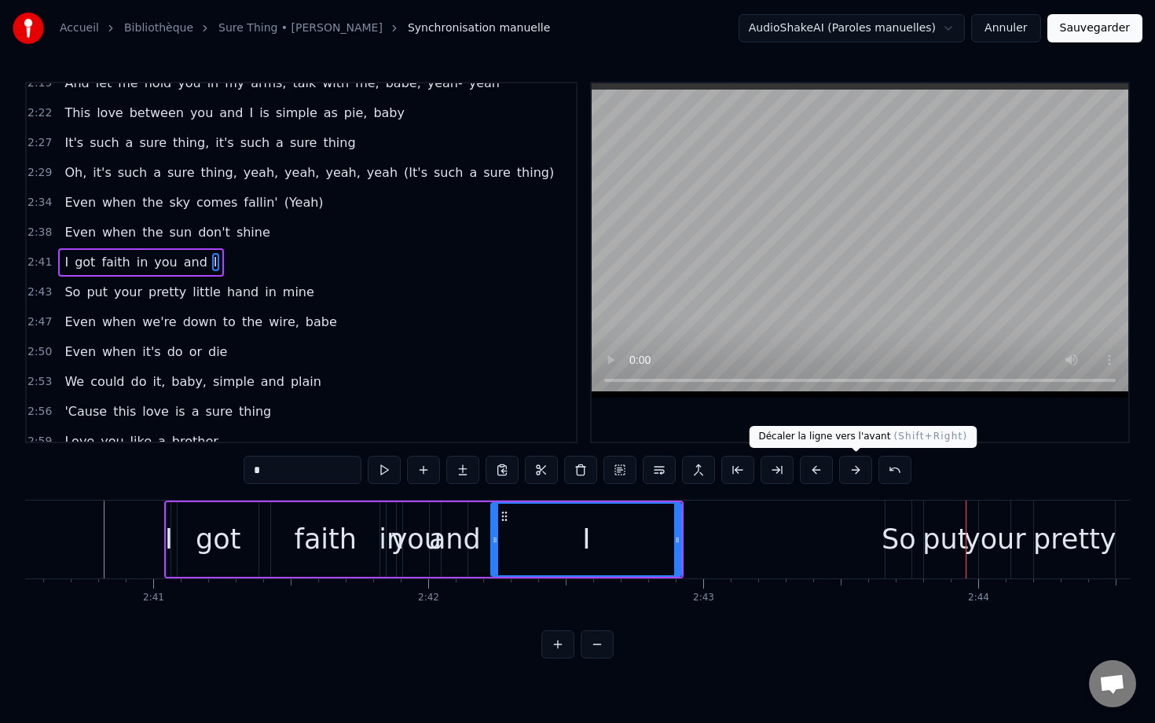
click at [860, 466] on button at bounding box center [855, 470] width 33 height 28
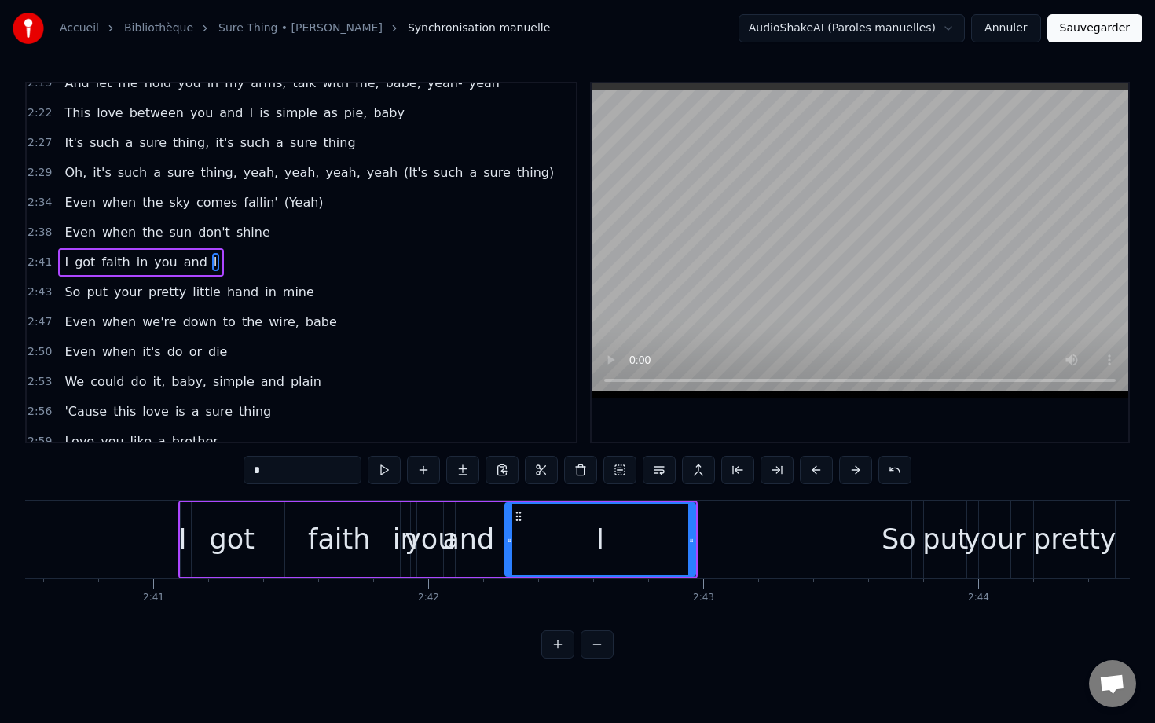
click at [860, 466] on button at bounding box center [855, 470] width 33 height 28
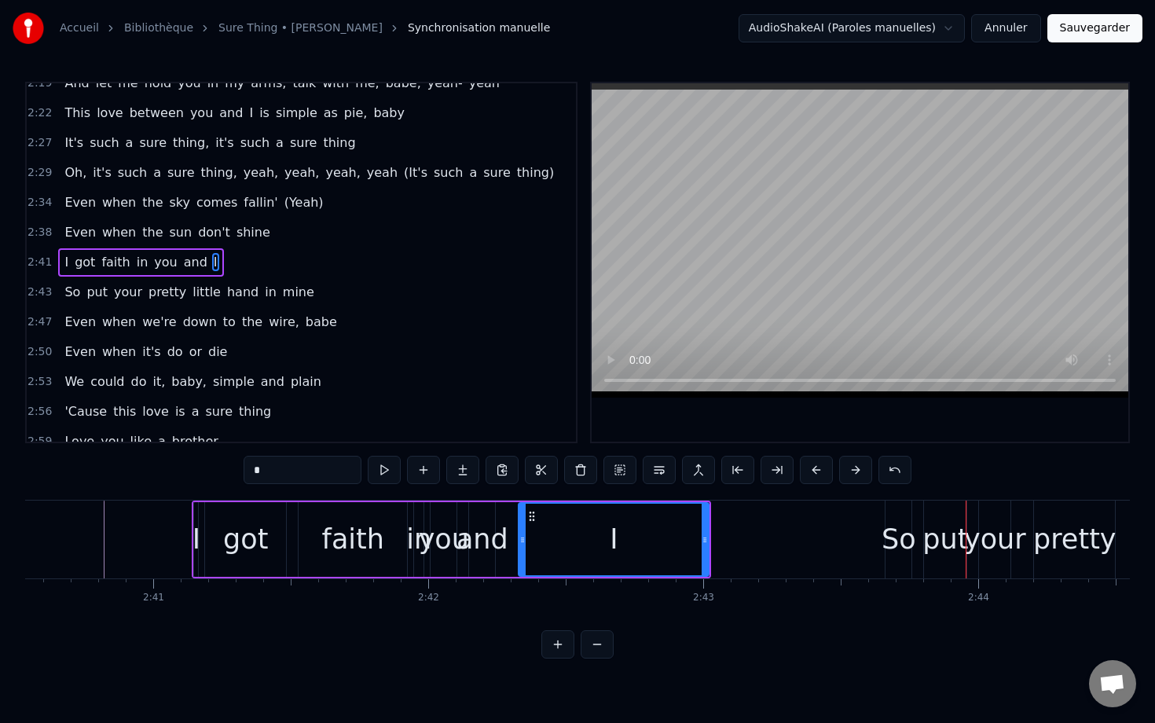
click at [860, 466] on button at bounding box center [855, 470] width 33 height 28
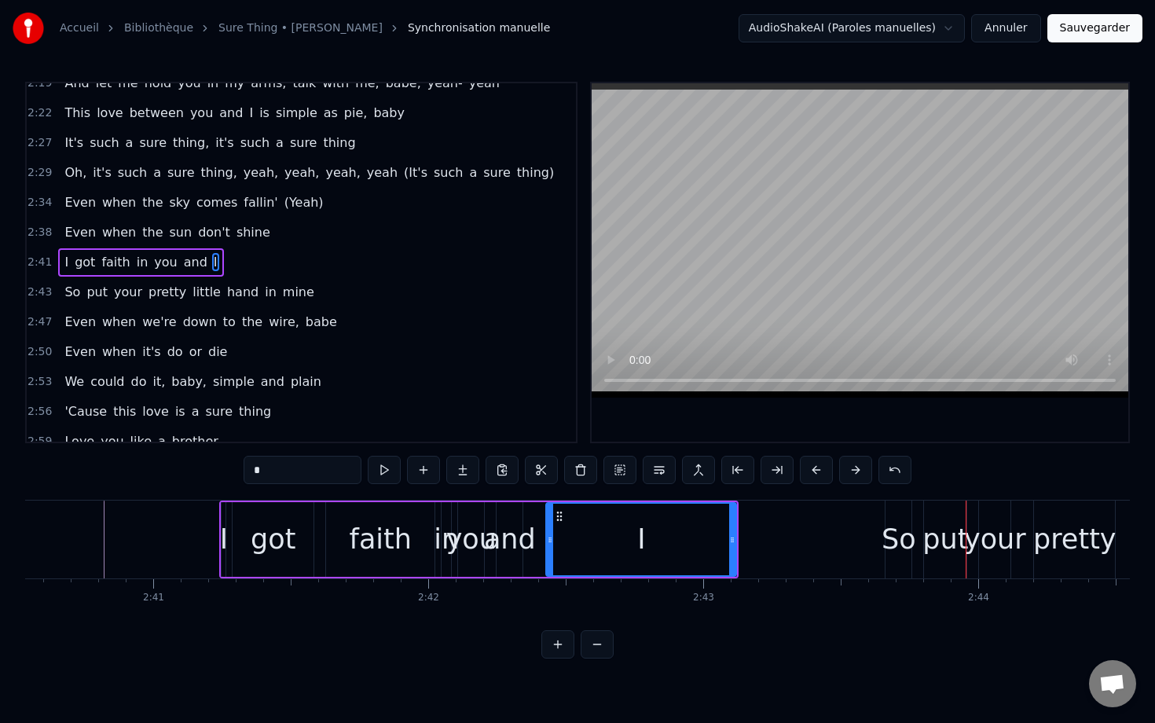
click at [860, 466] on button at bounding box center [855, 470] width 33 height 28
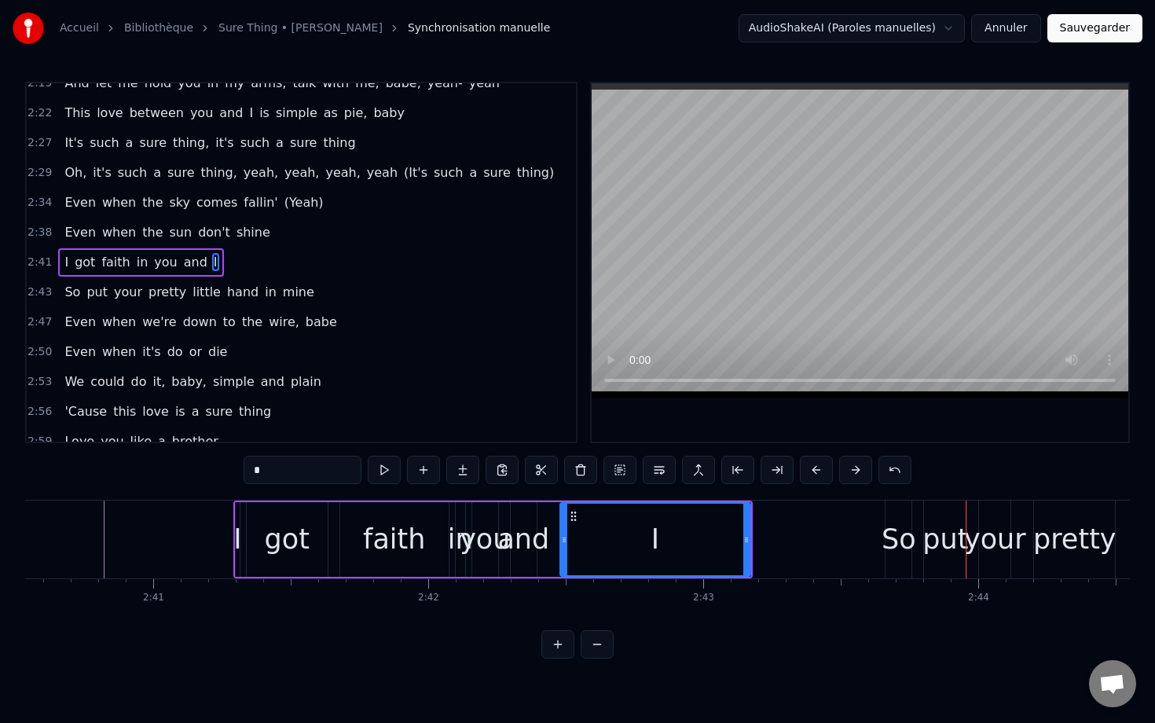
click at [860, 466] on button at bounding box center [855, 470] width 33 height 28
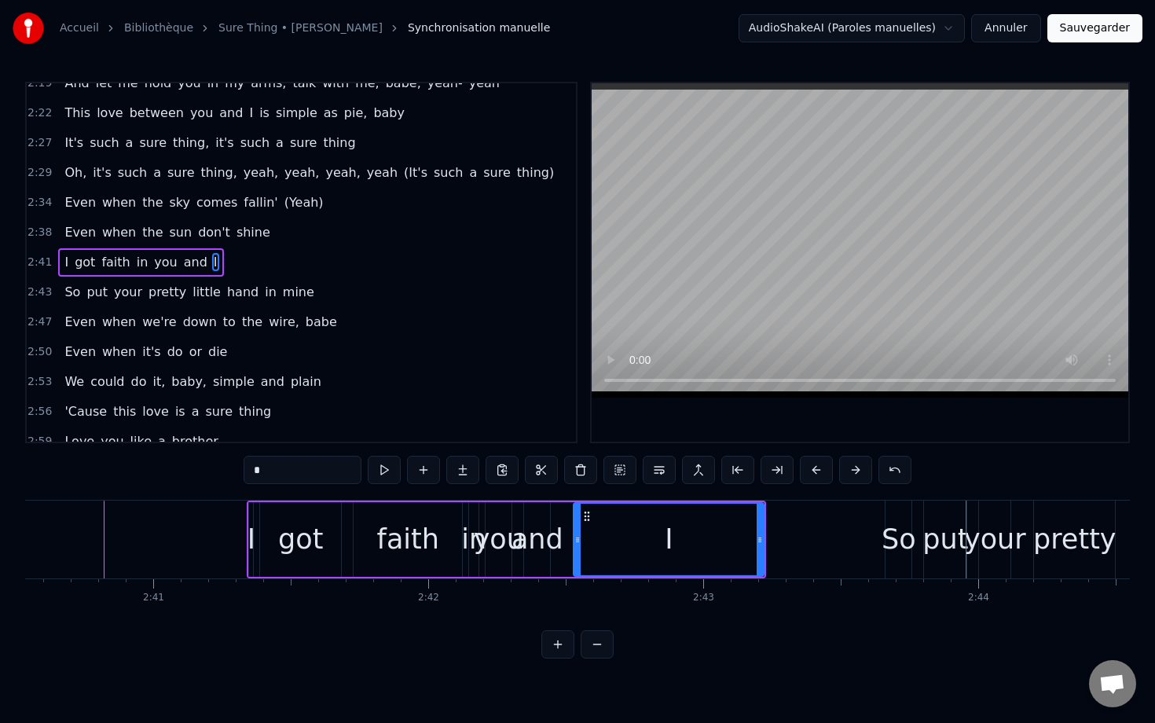
click at [860, 466] on button at bounding box center [855, 470] width 33 height 28
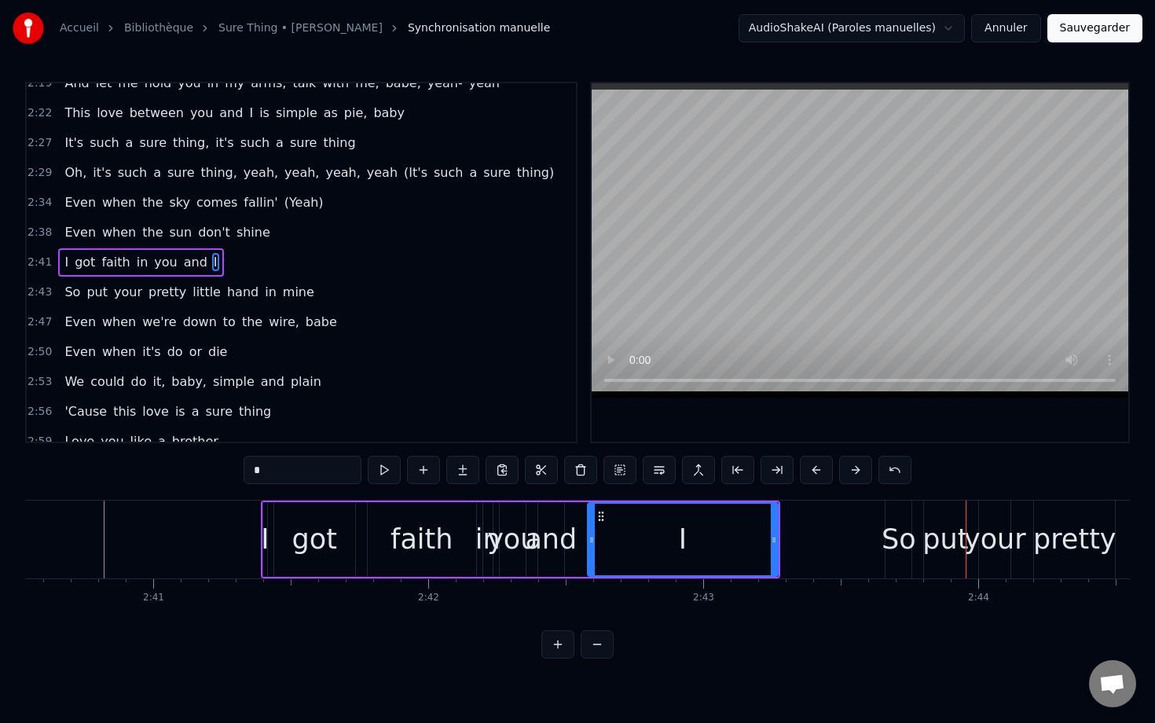
click at [860, 466] on button at bounding box center [855, 470] width 33 height 28
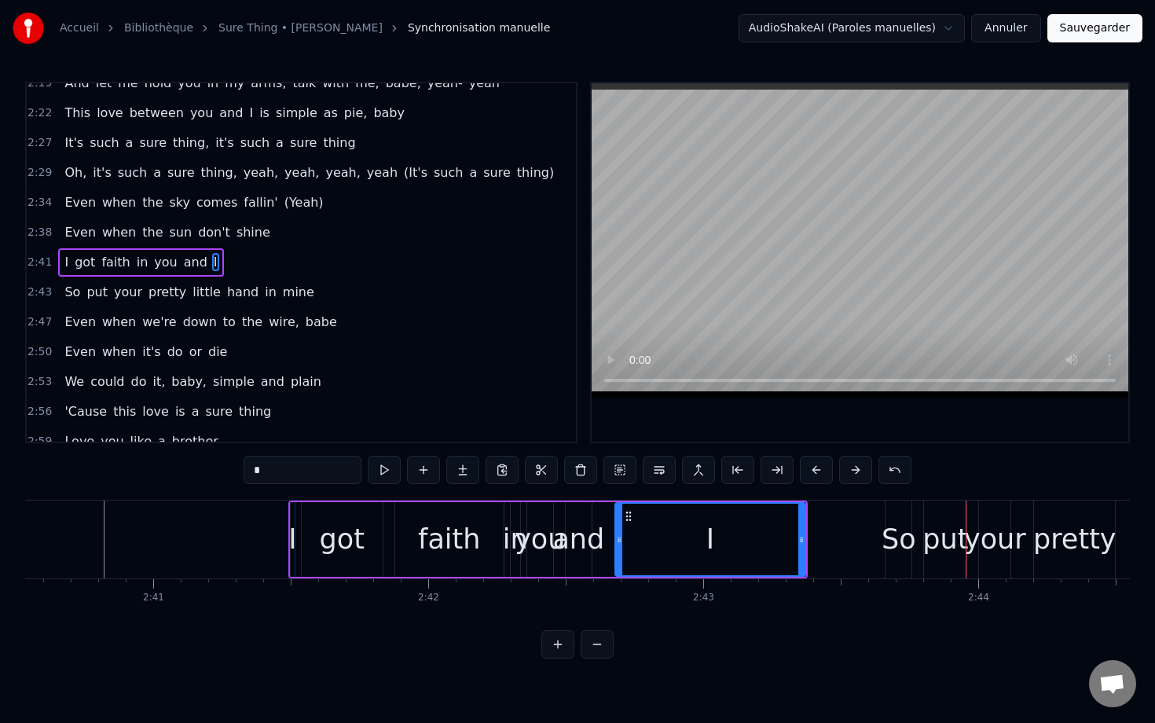
click at [860, 466] on button at bounding box center [855, 470] width 33 height 28
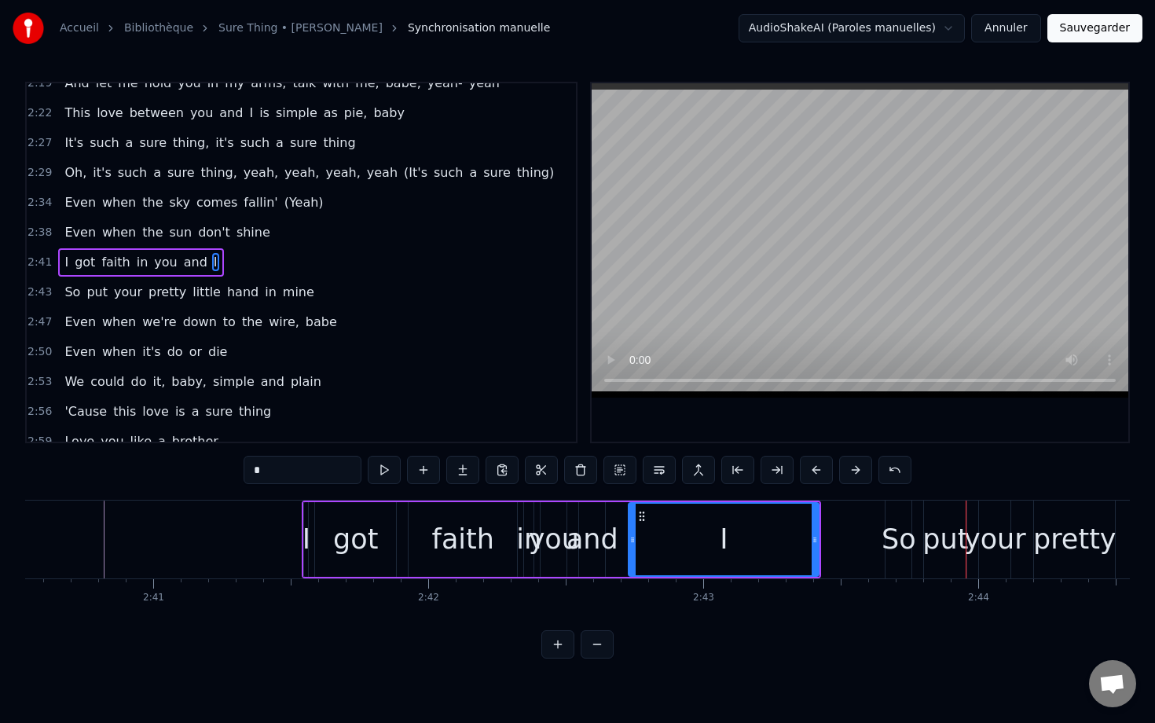
click at [860, 466] on button at bounding box center [855, 470] width 33 height 28
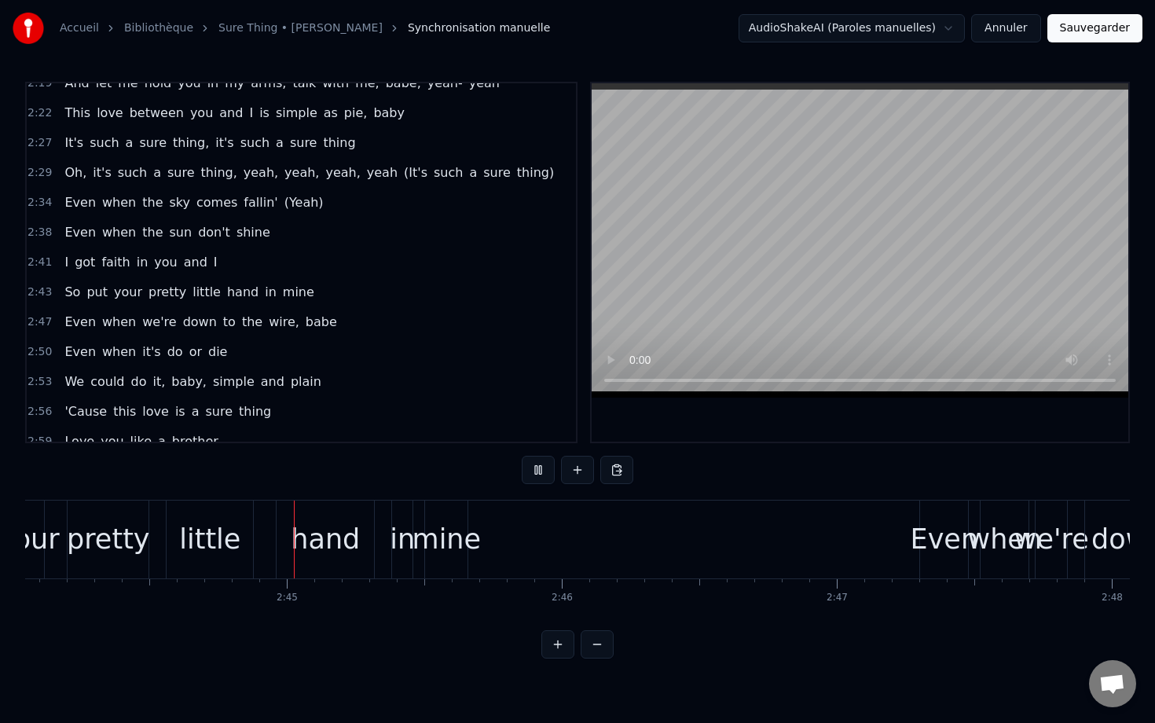
scroll to position [0, 45142]
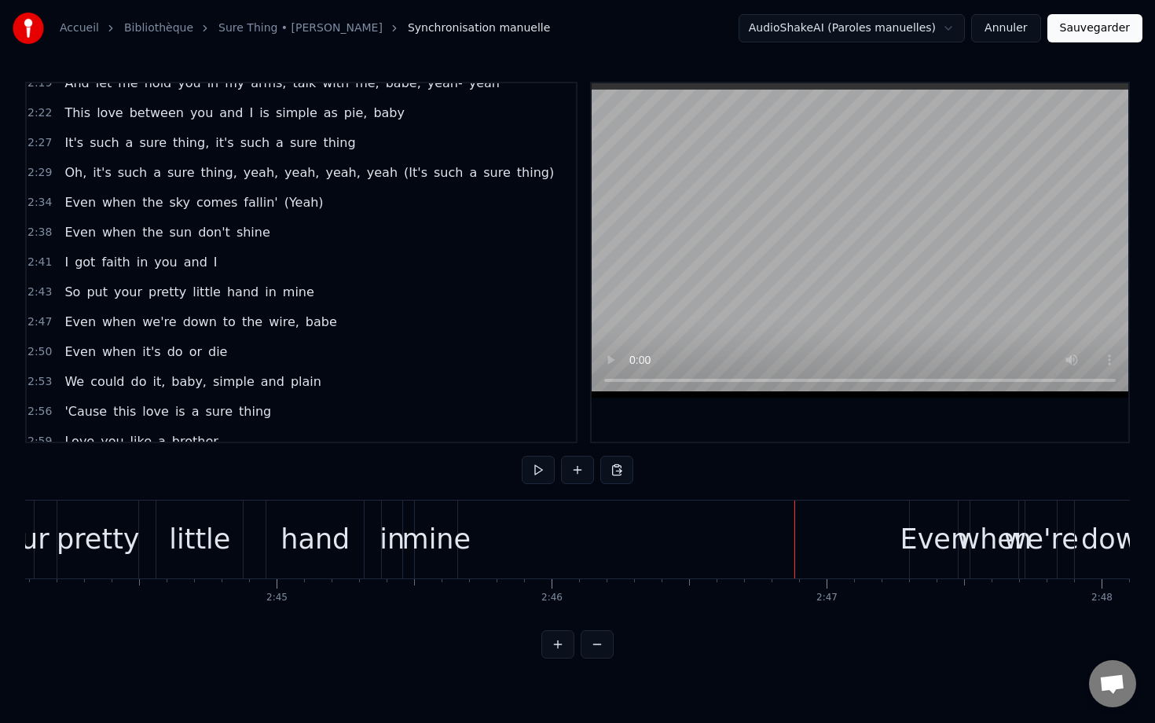
click at [443, 539] on div "mine" at bounding box center [436, 540] width 69 height 42
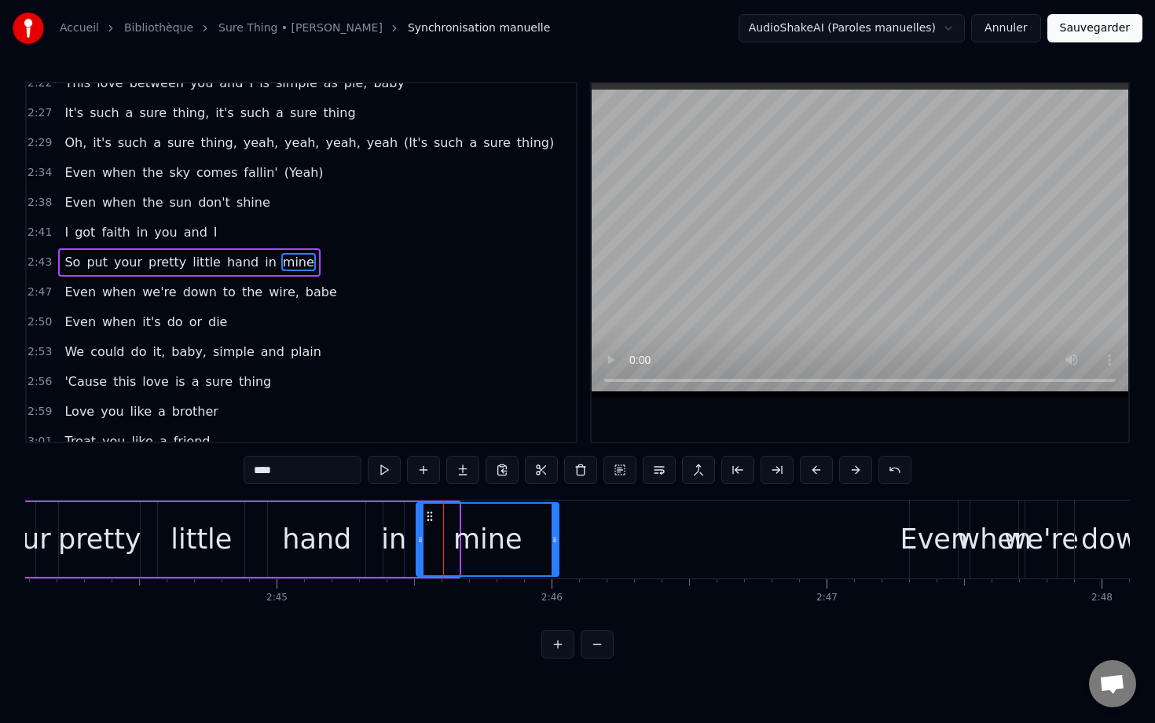
drag, startPoint x: 456, startPoint y: 538, endPoint x: 556, endPoint y: 541, distance: 99.9
click at [556, 541] on icon at bounding box center [555, 540] width 6 height 13
click at [94, 174] on div "Even when the sky comes fallin' (Yeah)" at bounding box center [193, 173] width 271 height 28
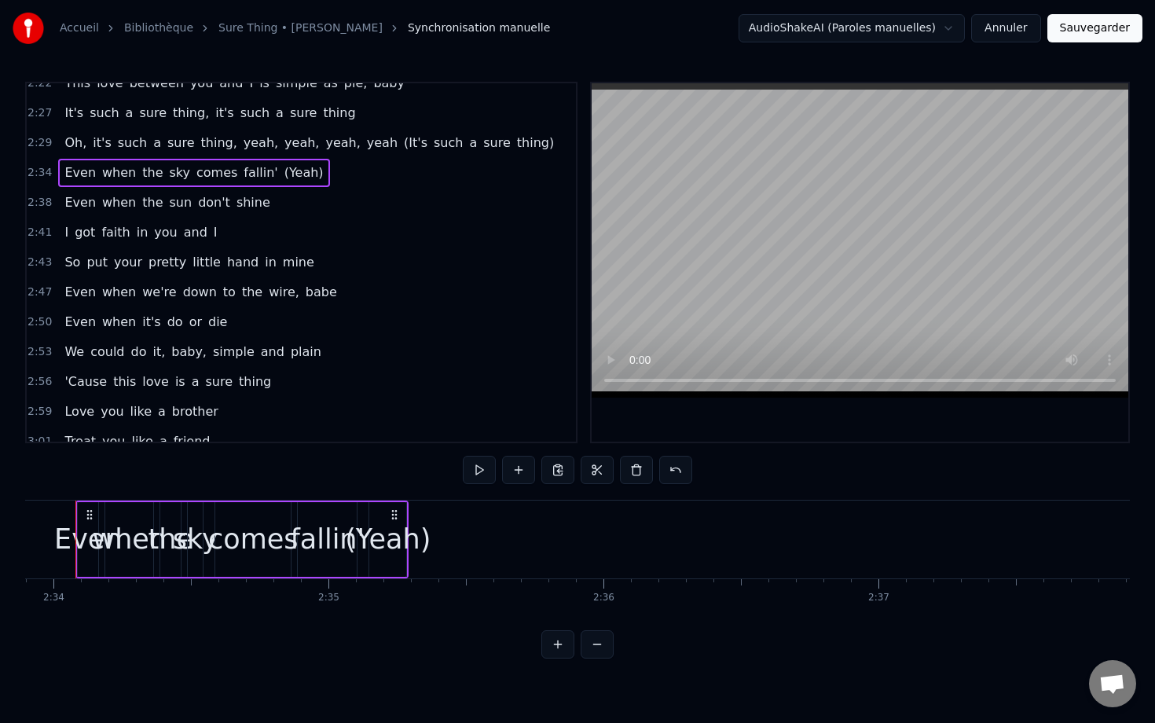
scroll to position [0, 42311]
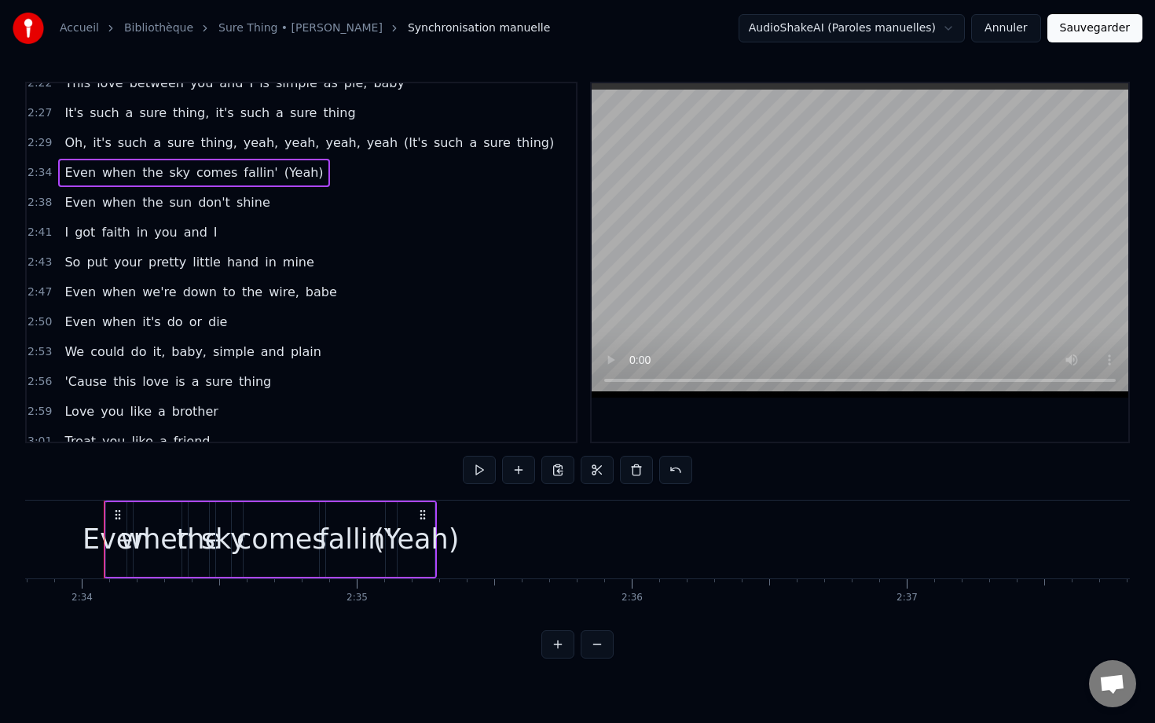
click at [73, 143] on span "Oh," at bounding box center [75, 143] width 25 height 18
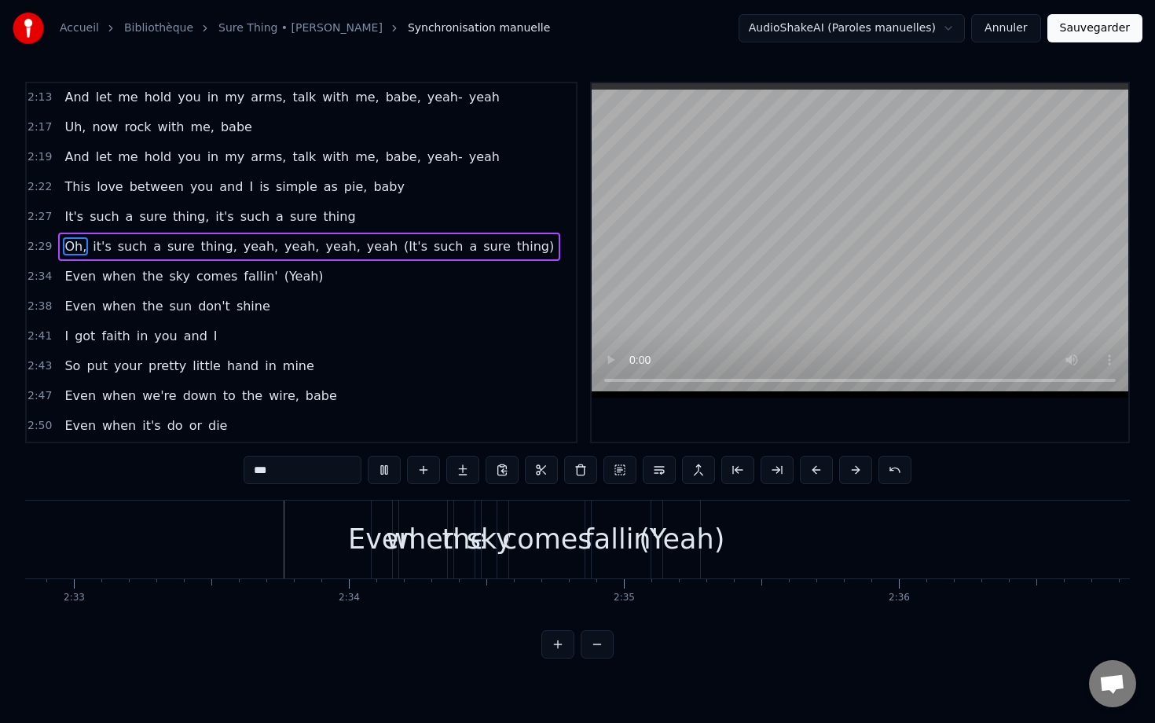
scroll to position [0, 42048]
click at [368, 512] on div "Even" at bounding box center [378, 540] width 20 height 78
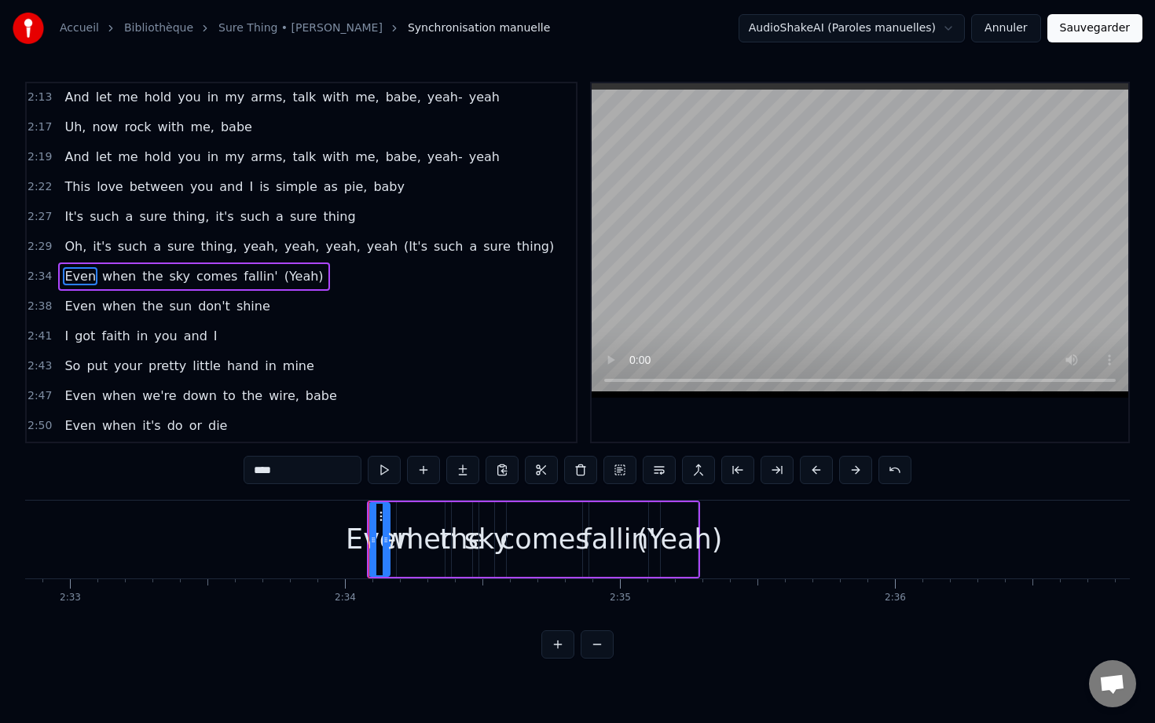
type input "****"
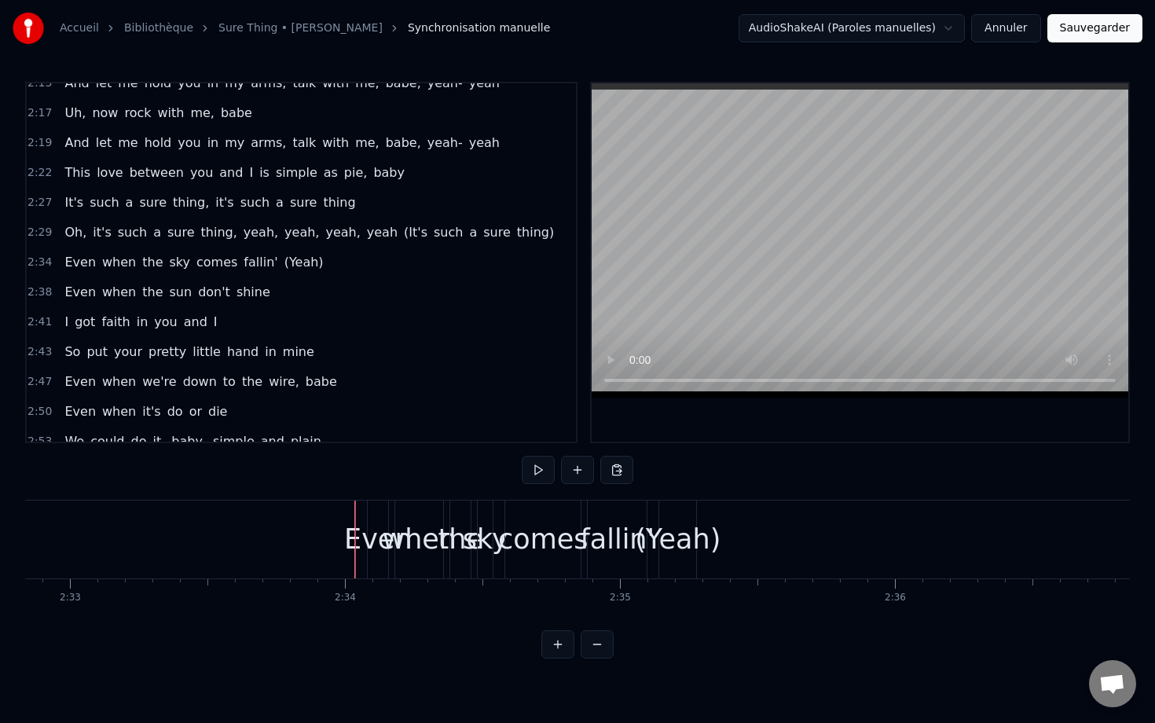
click at [379, 515] on div "Even" at bounding box center [378, 540] width 20 height 78
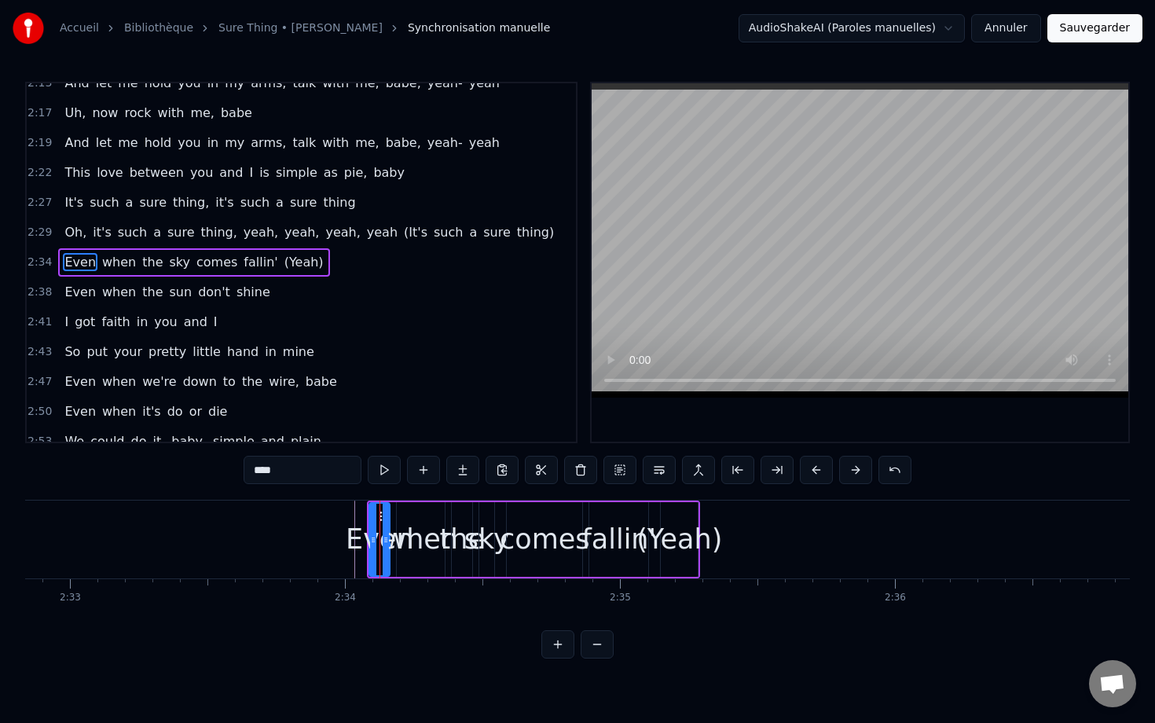
click at [354, 535] on div "Even" at bounding box center [380, 540] width 68 height 42
click at [817, 467] on button at bounding box center [816, 470] width 33 height 28
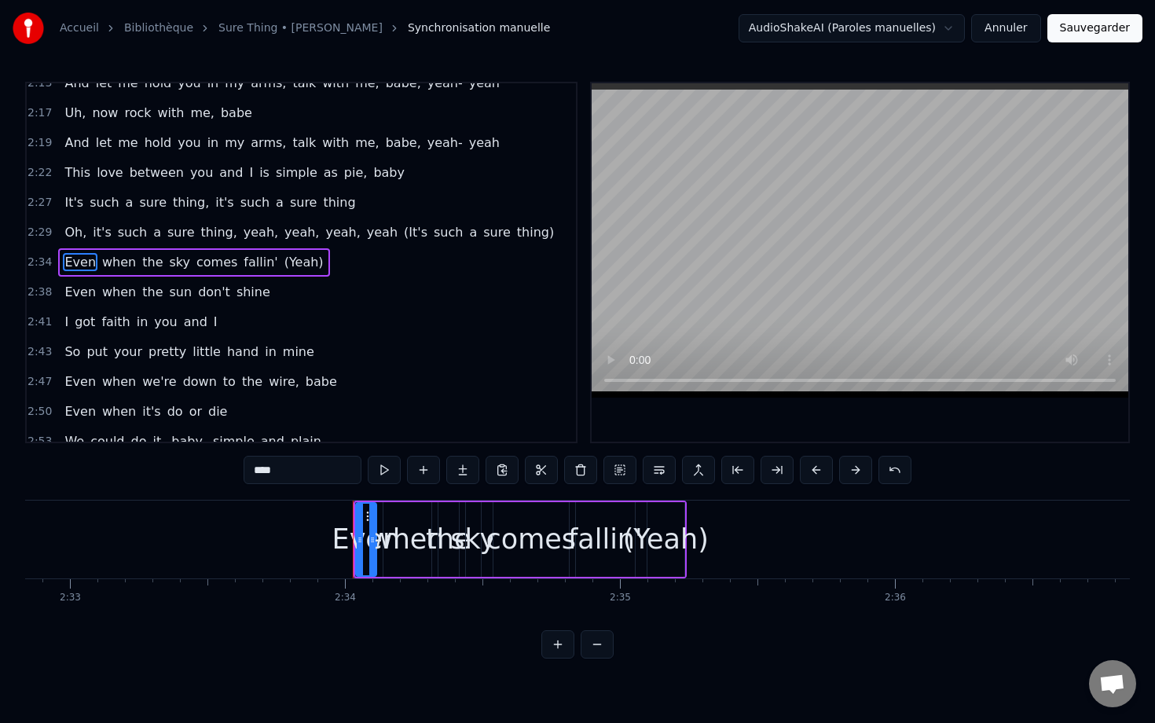
click at [817, 467] on button at bounding box center [816, 470] width 33 height 28
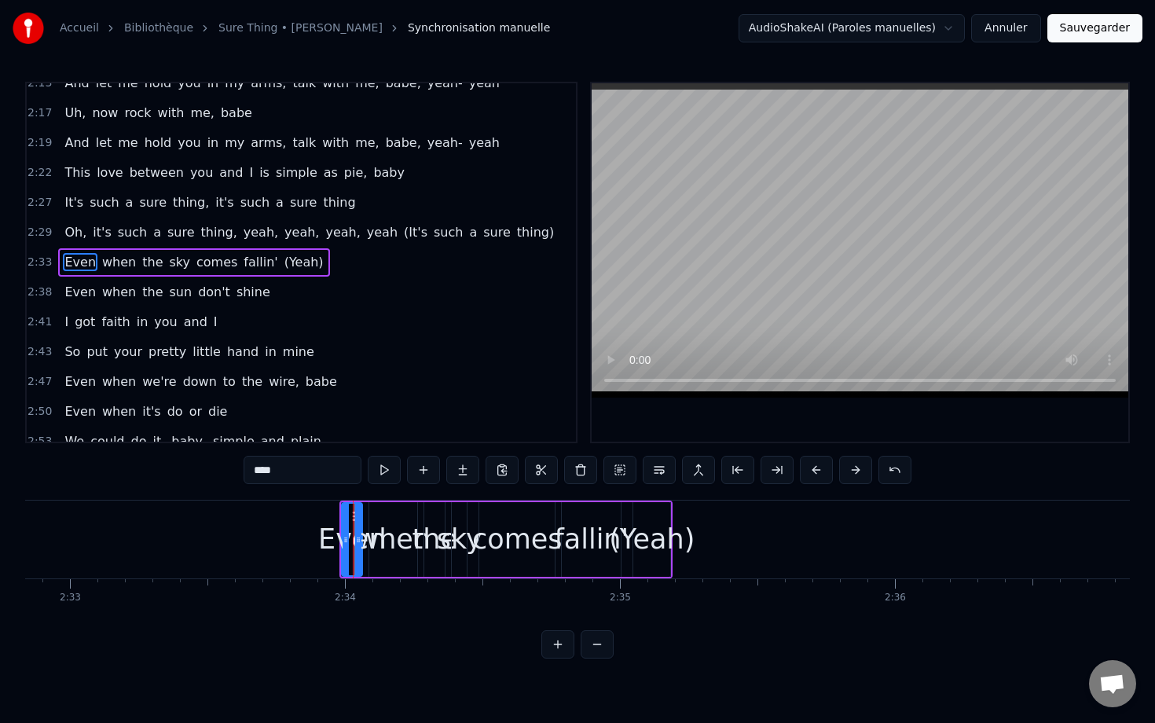
click at [817, 467] on button at bounding box center [816, 470] width 33 height 28
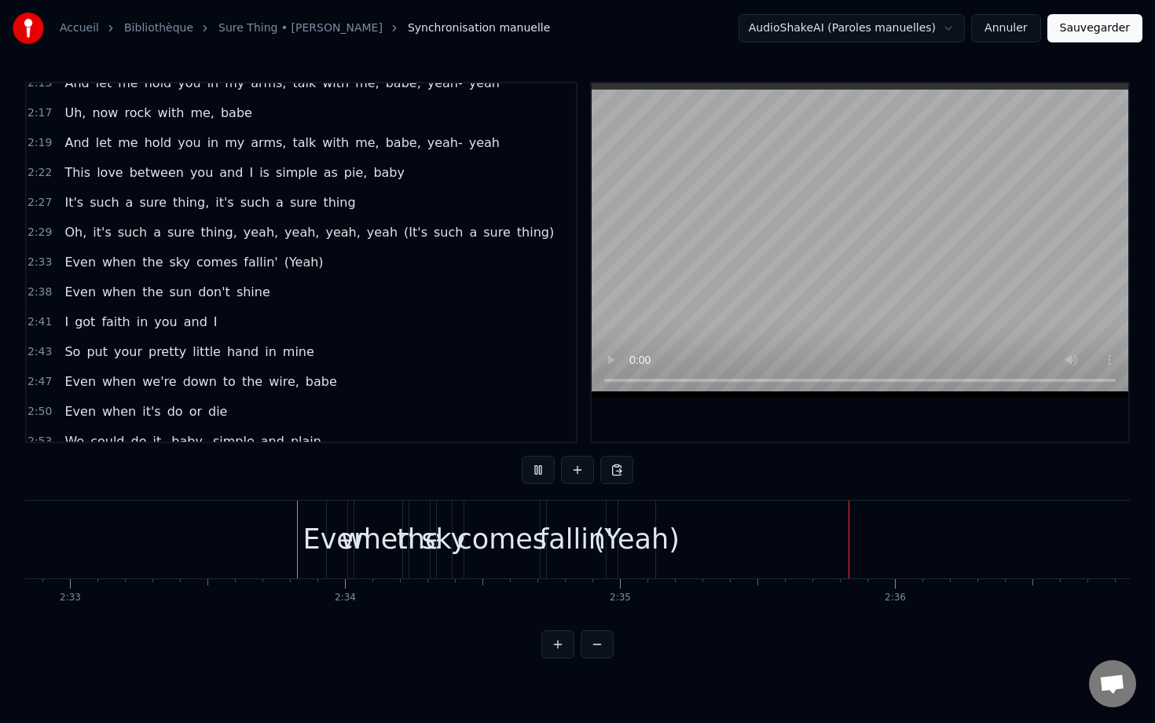
click at [665, 551] on div "(Yeah)" at bounding box center [637, 540] width 86 height 42
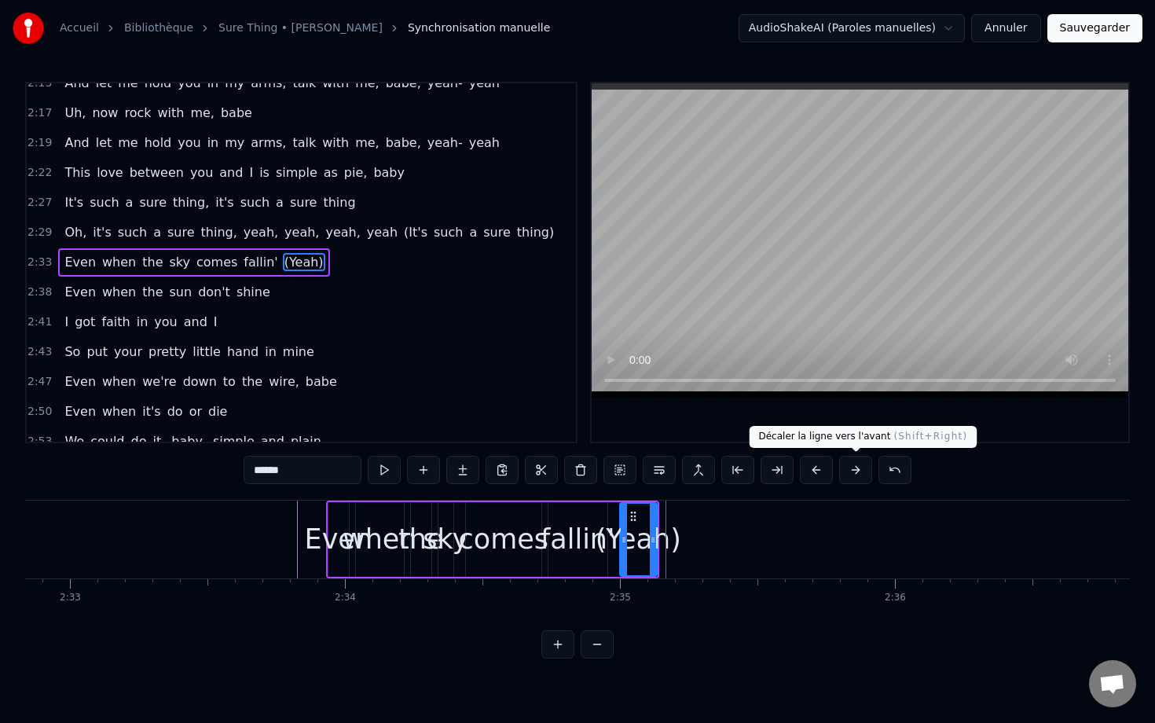
click at [854, 468] on button at bounding box center [855, 470] width 33 height 28
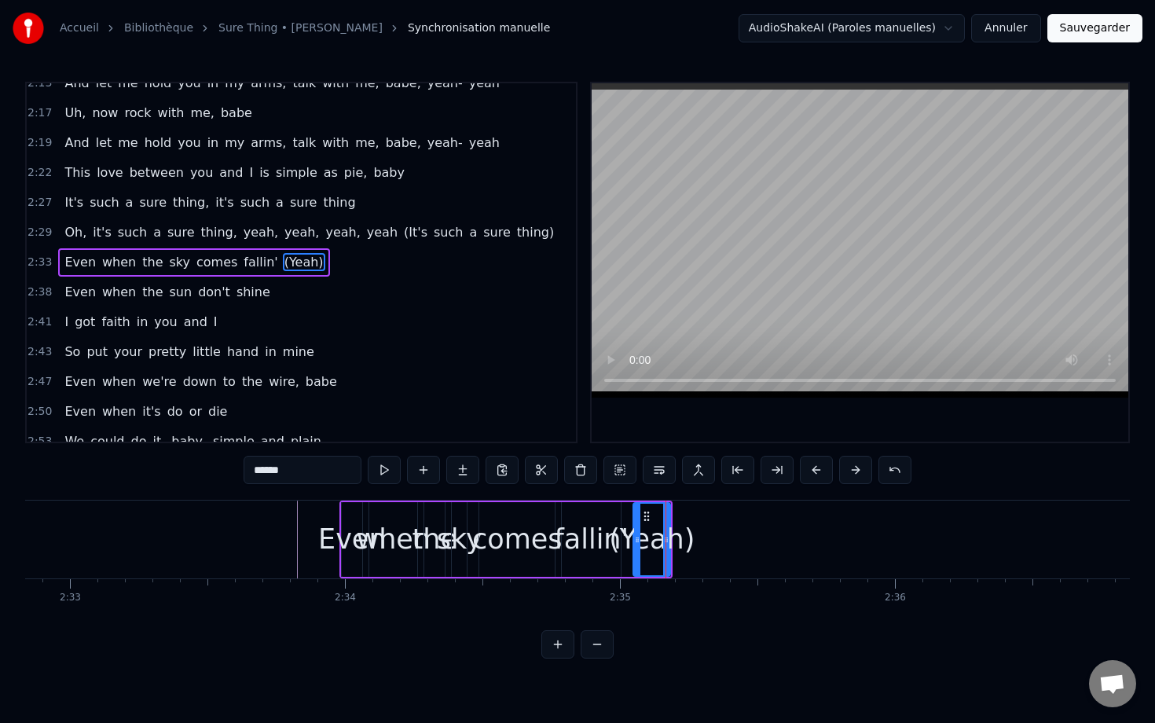
click at [854, 468] on button at bounding box center [855, 470] width 33 height 28
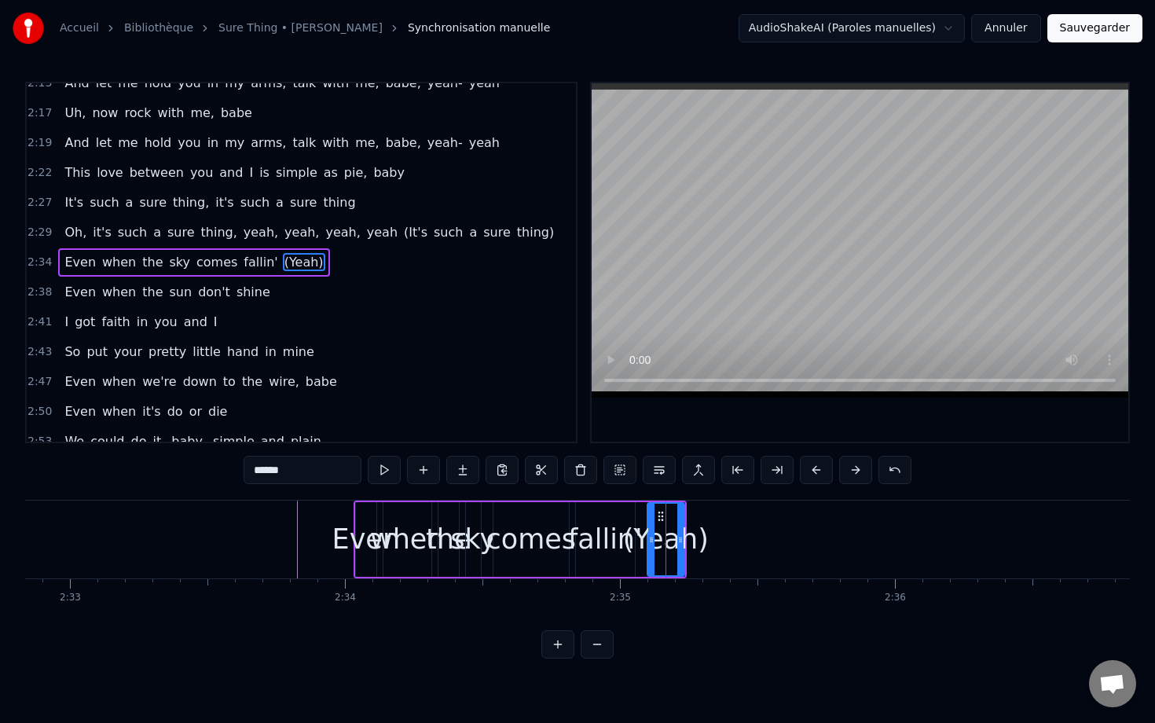
click at [854, 468] on button at bounding box center [855, 470] width 33 height 28
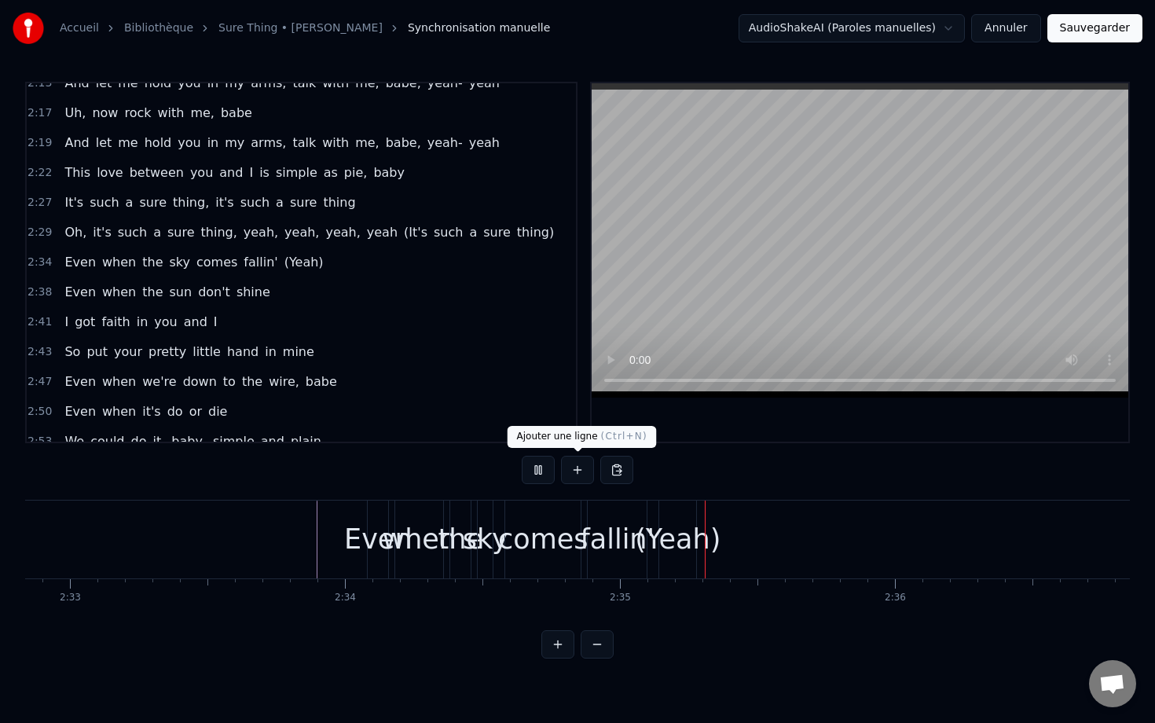
click at [588, 539] on div "fallin'" at bounding box center [617, 540] width 75 height 42
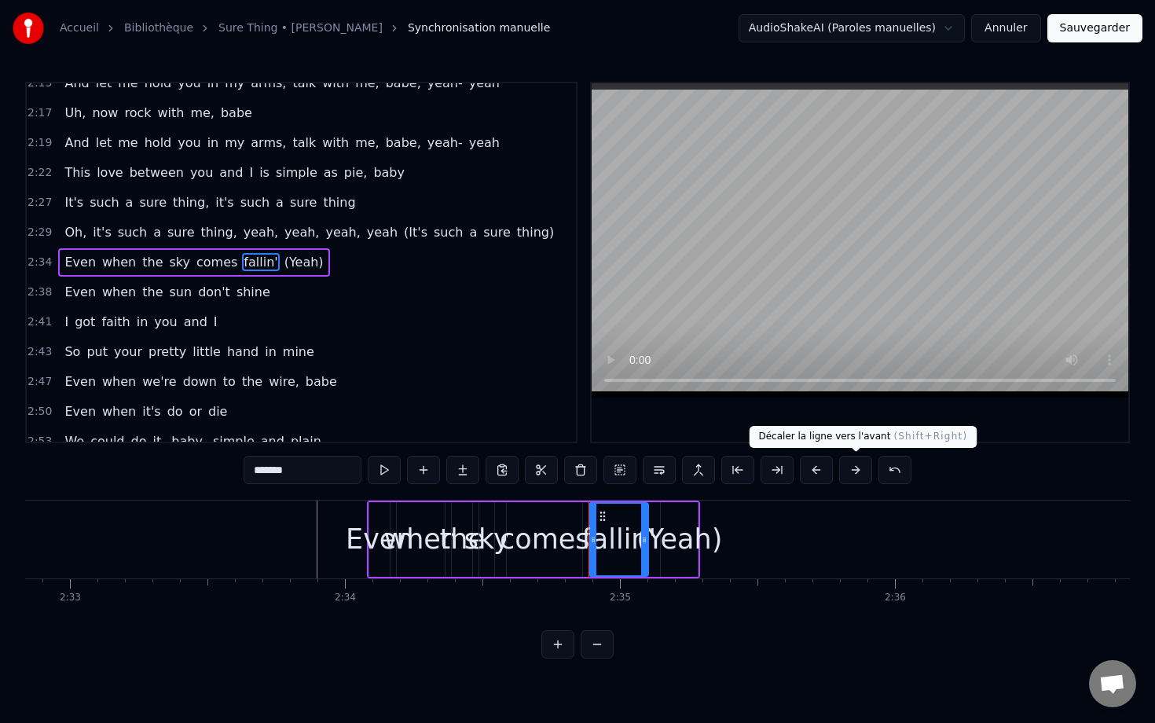
click at [863, 474] on button at bounding box center [855, 470] width 33 height 28
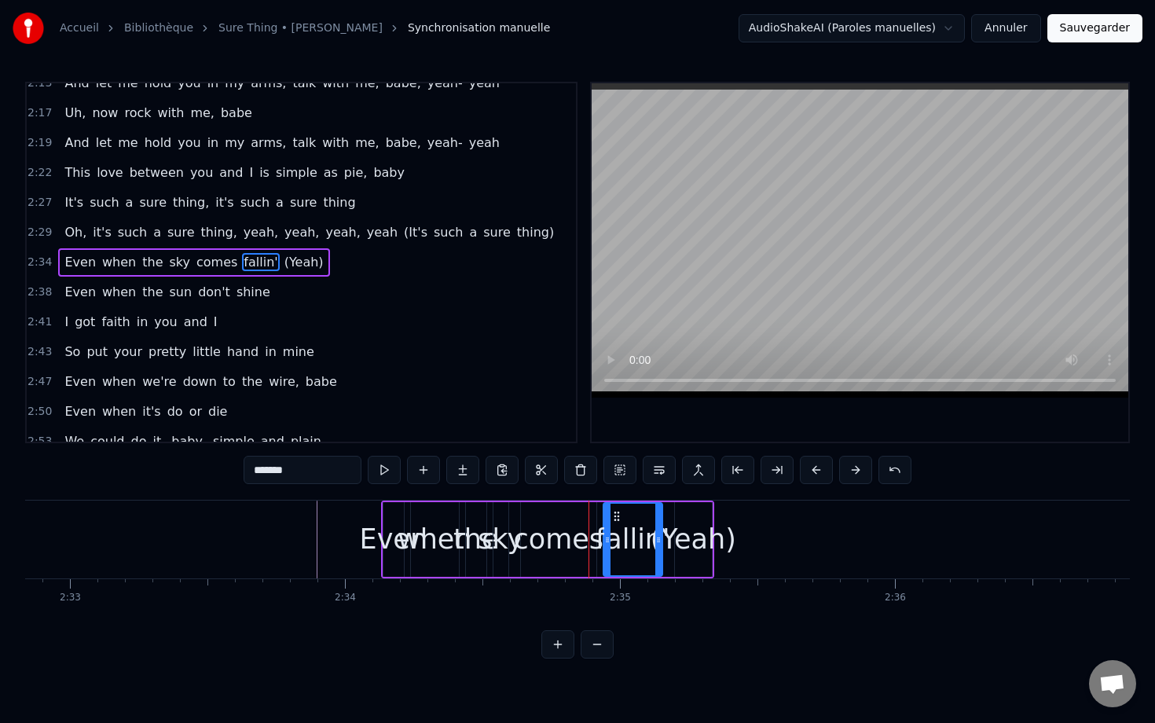
click at [863, 474] on button at bounding box center [855, 470] width 33 height 28
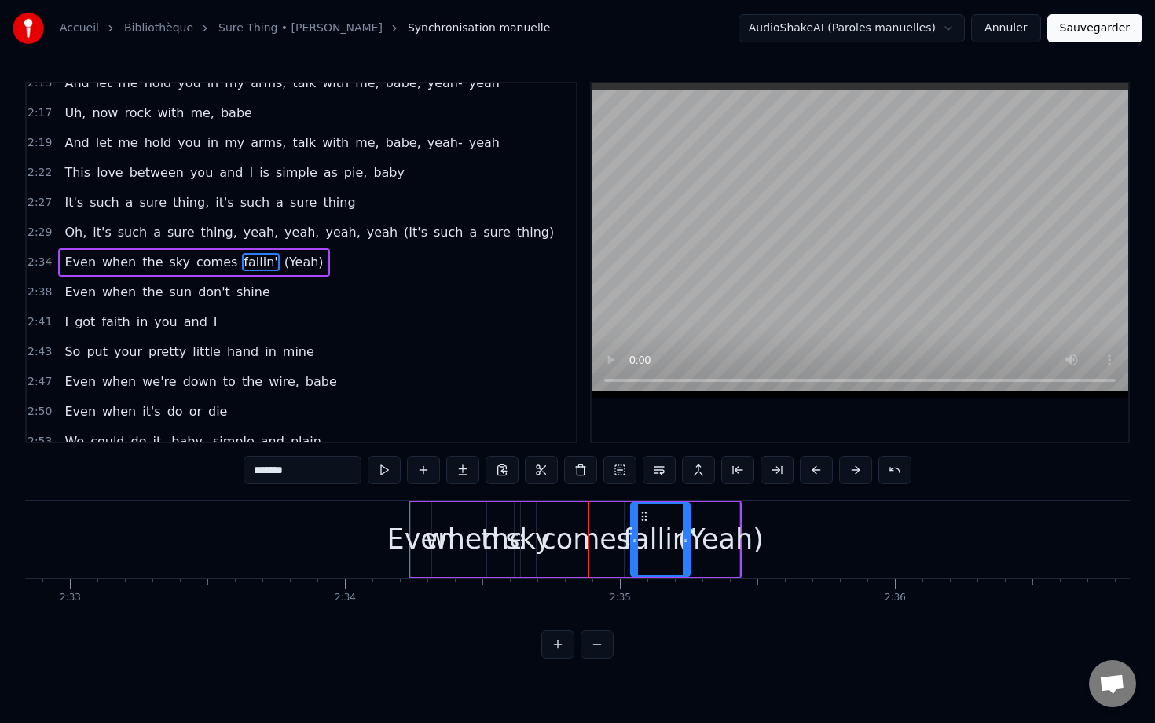
click at [863, 474] on button at bounding box center [855, 470] width 33 height 28
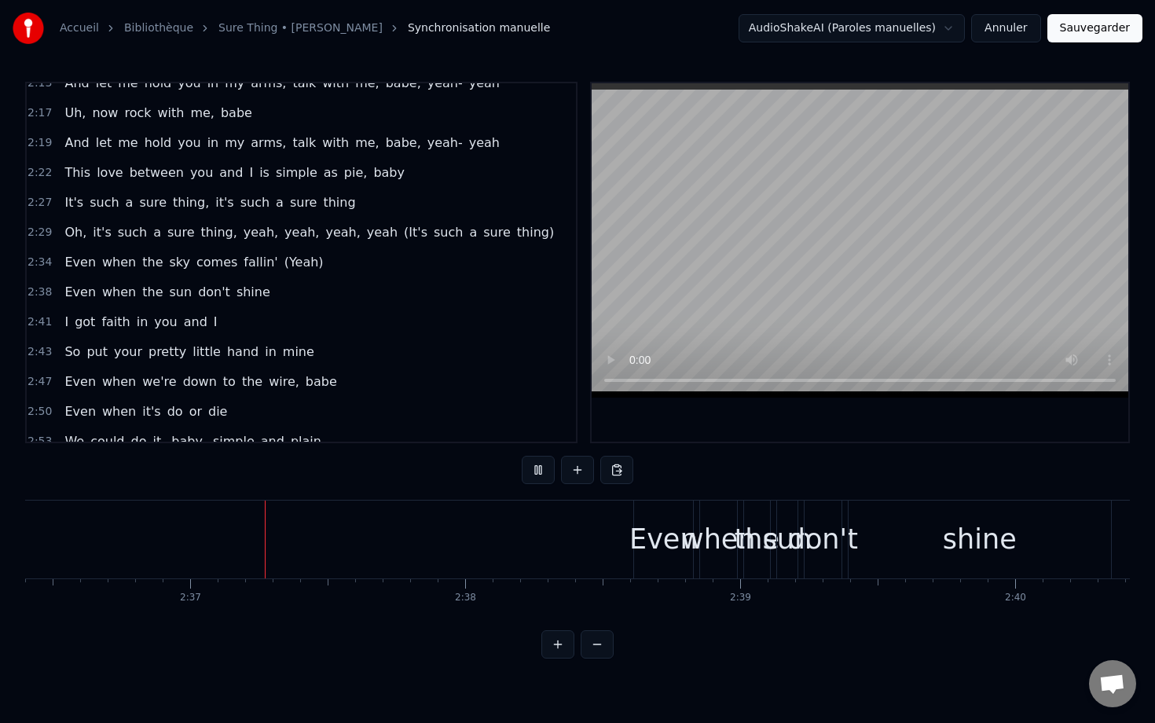
scroll to position [0, 43033]
click at [531, 462] on button at bounding box center [538, 470] width 33 height 28
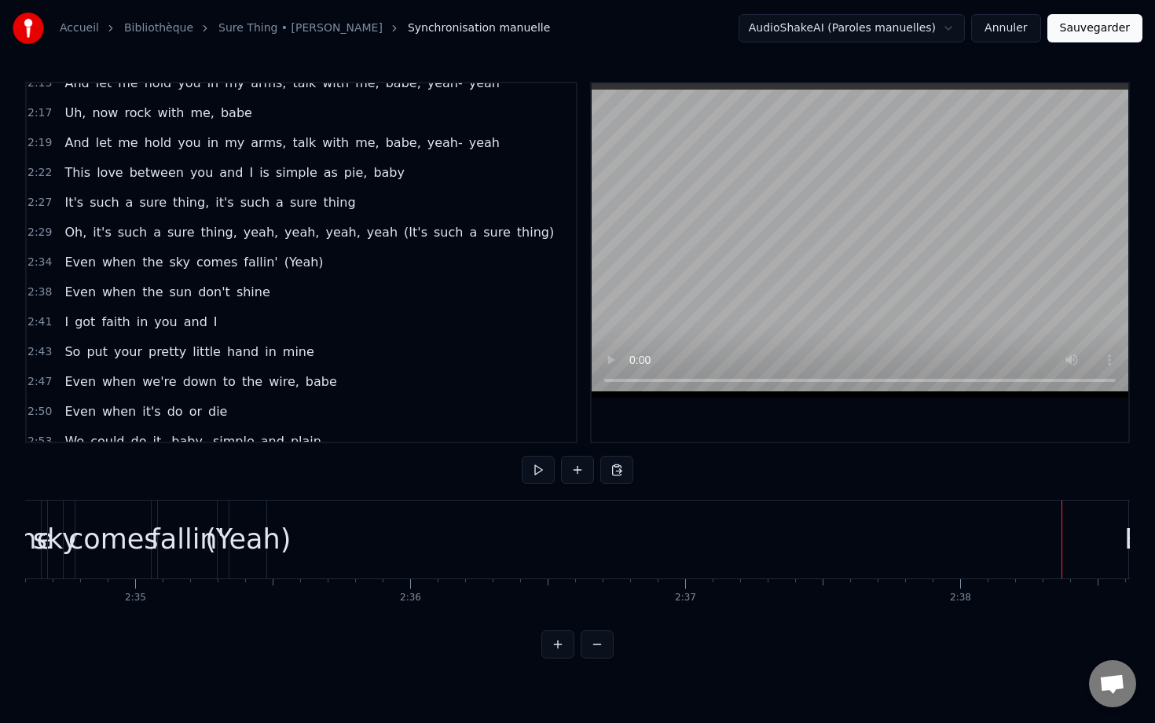
scroll to position [0, 42509]
click at [161, 517] on div "comes" at bounding box center [136, 540] width 75 height 78
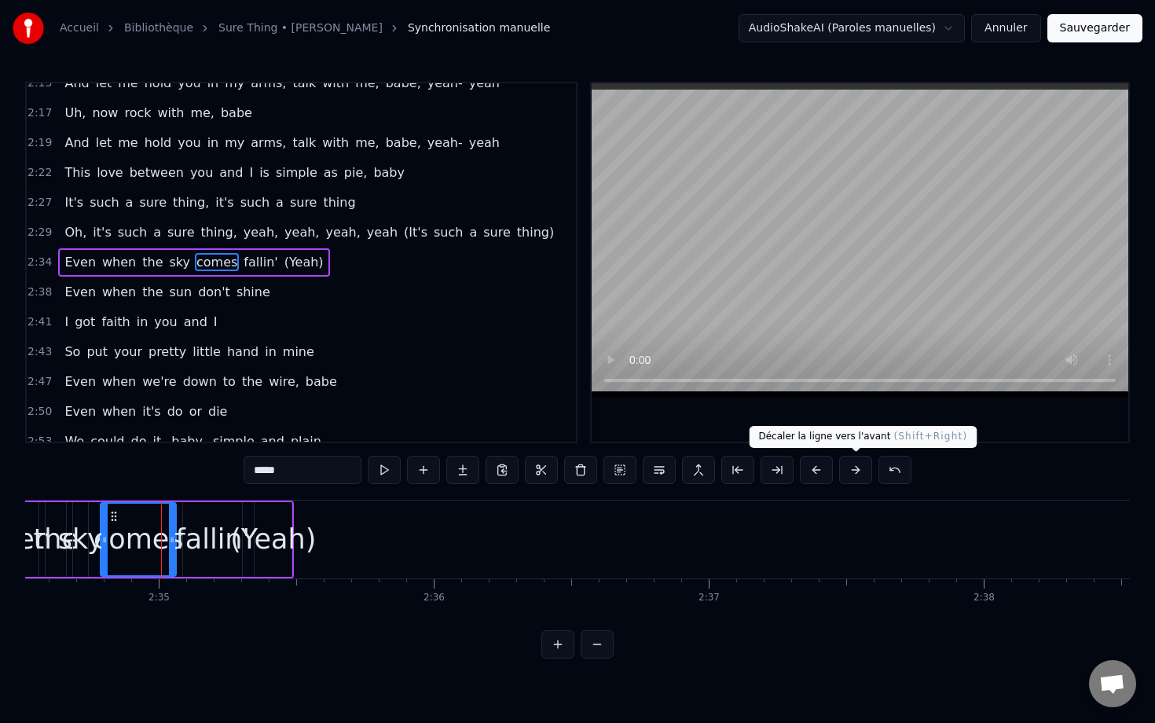
click at [863, 465] on button at bounding box center [855, 470] width 33 height 28
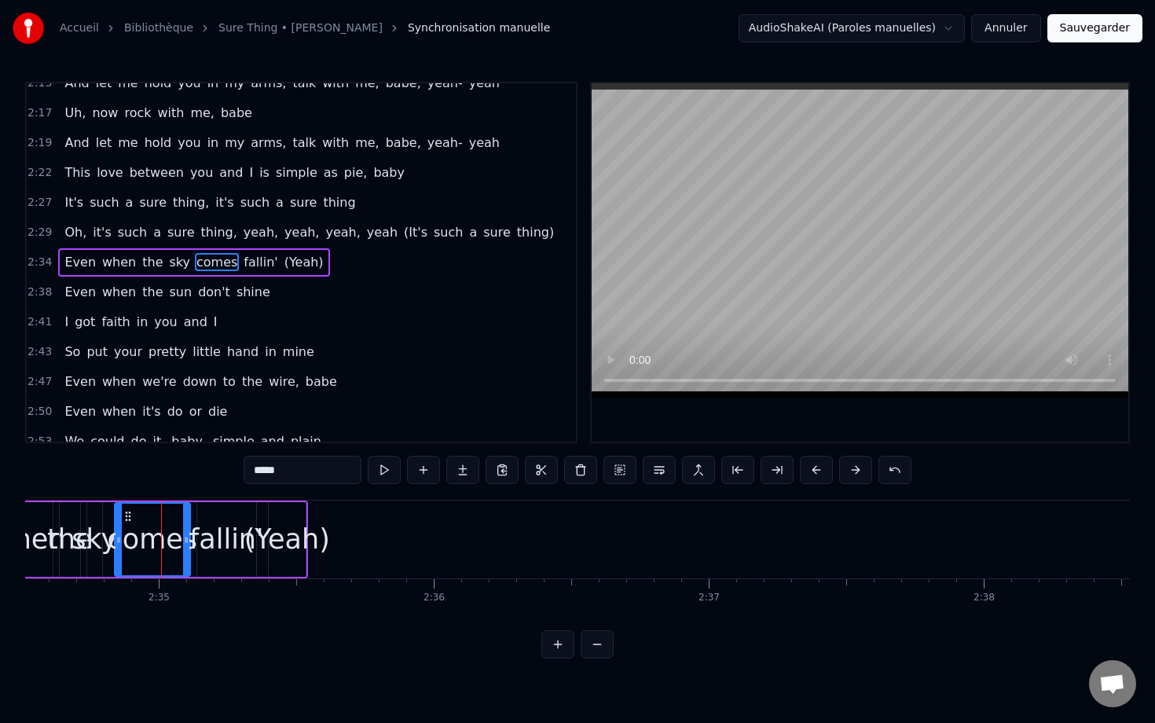
click at [863, 465] on button at bounding box center [855, 470] width 33 height 28
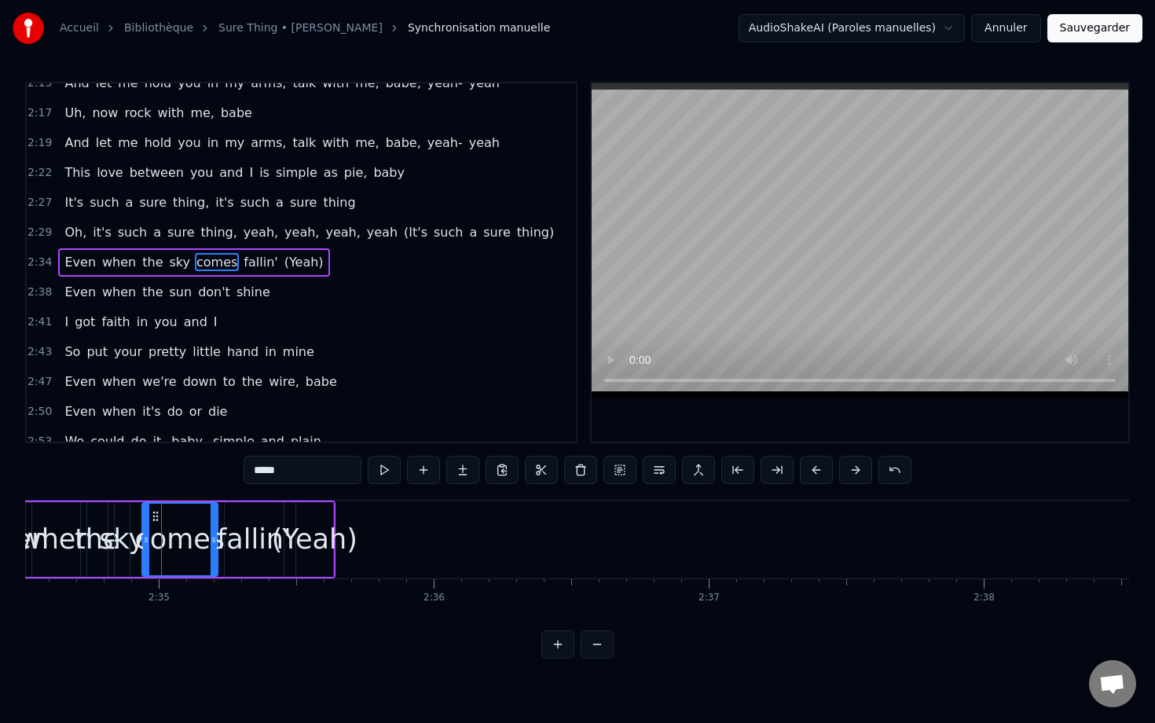
click at [863, 465] on button at bounding box center [855, 470] width 33 height 28
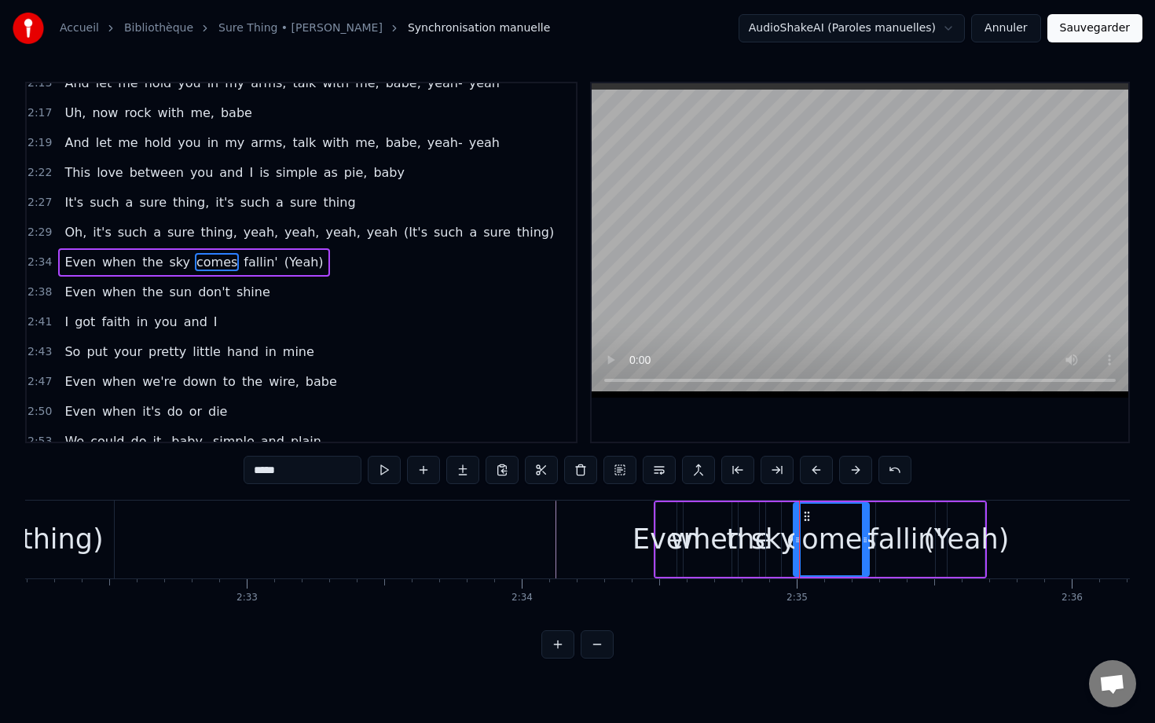
scroll to position [0, 41878]
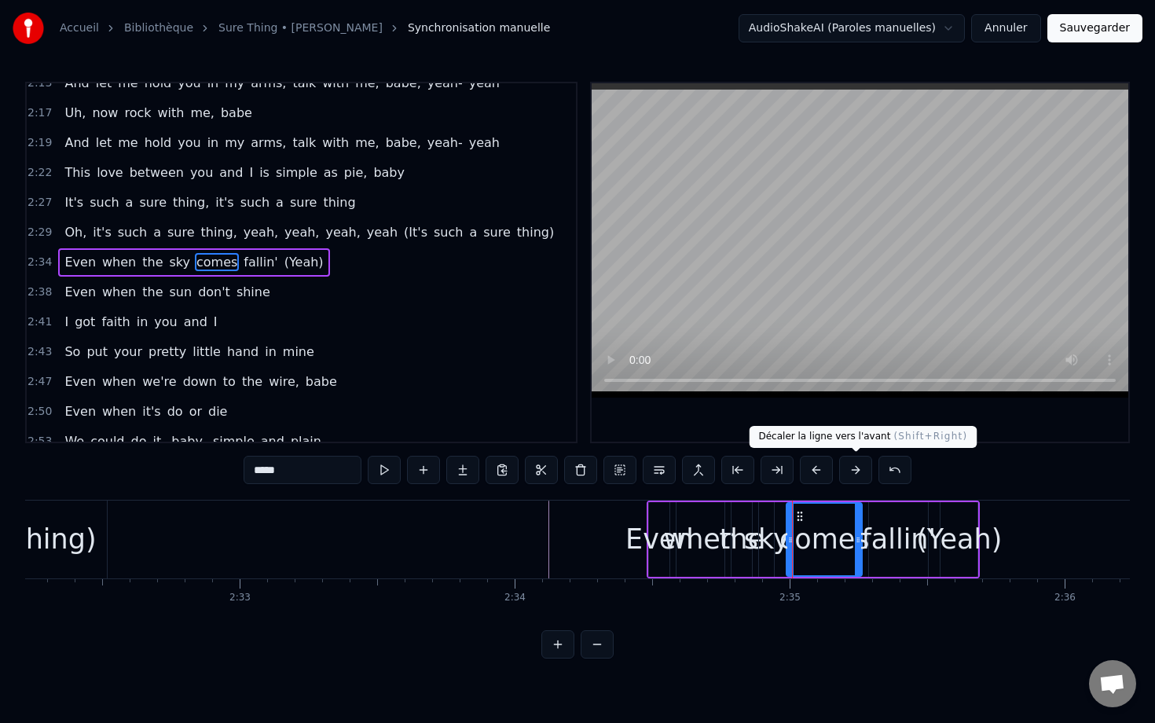
click at [859, 475] on button at bounding box center [855, 470] width 33 height 28
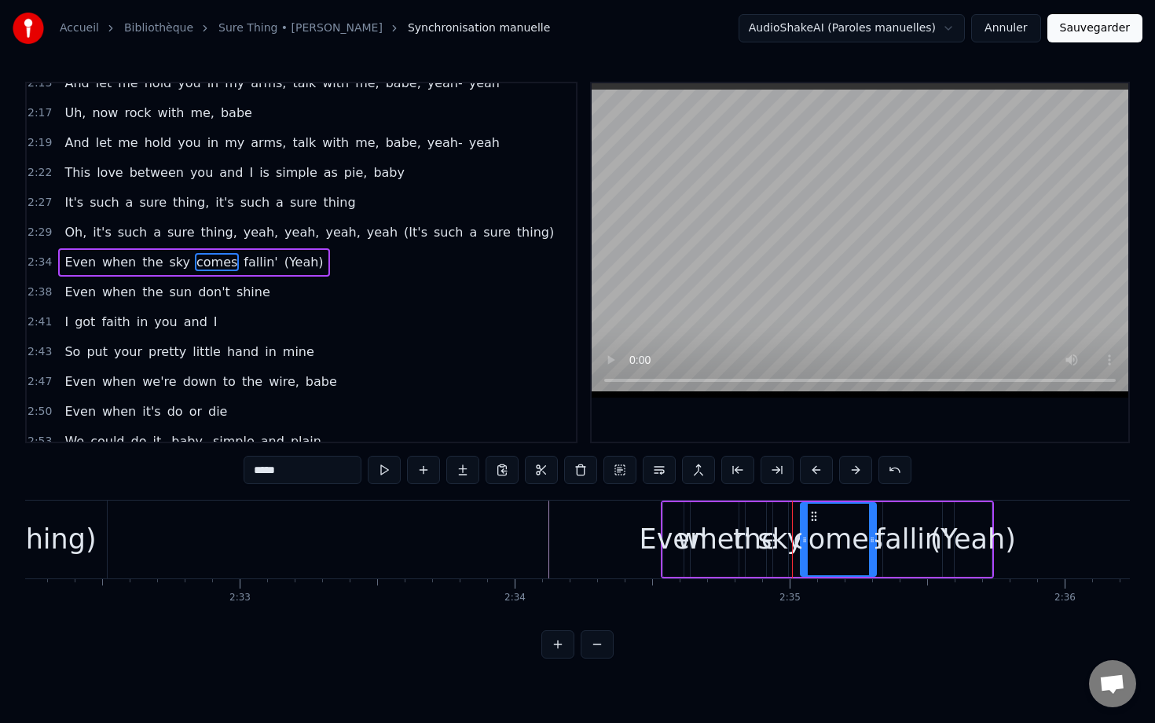
click at [859, 475] on button at bounding box center [855, 470] width 33 height 28
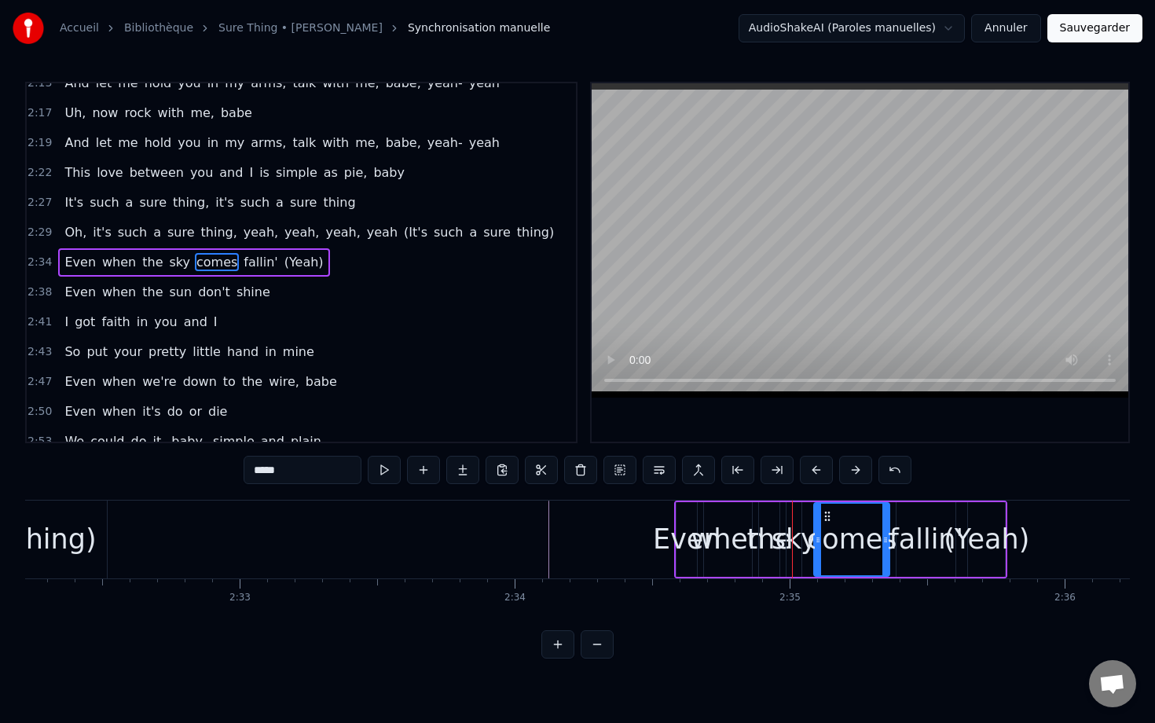
click at [859, 475] on button at bounding box center [855, 470] width 33 height 28
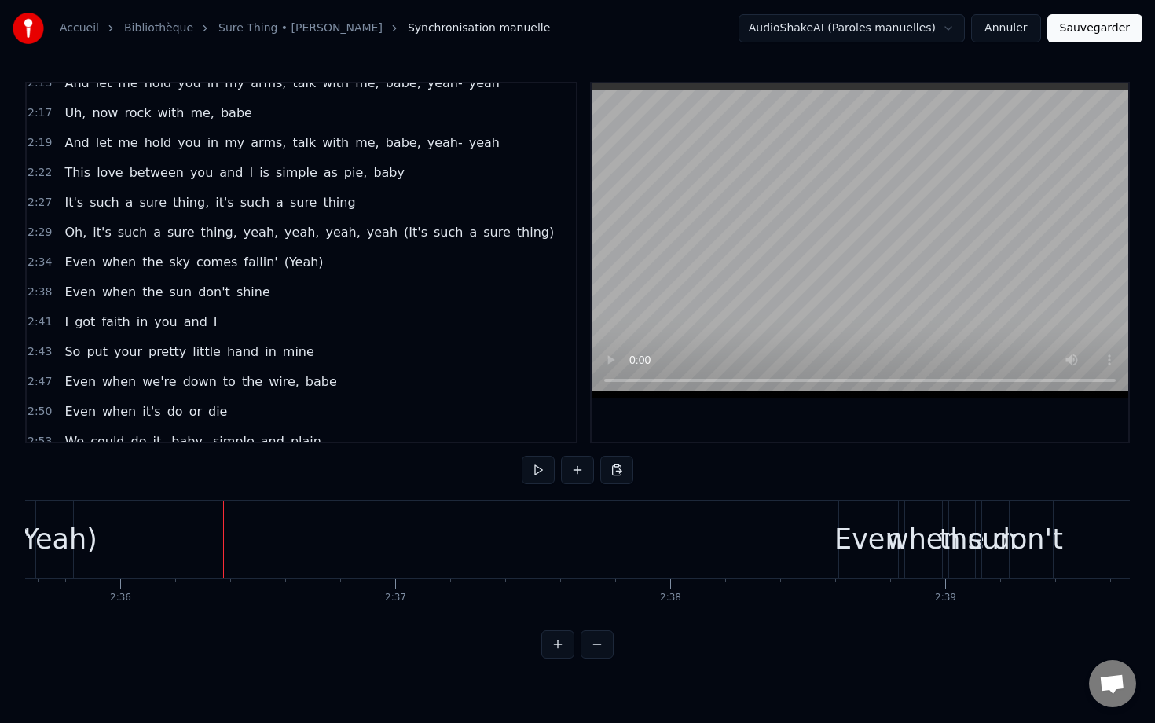
scroll to position [0, 42827]
click at [64, 524] on div "(Yeah)" at bounding box center [51, 540] width 86 height 42
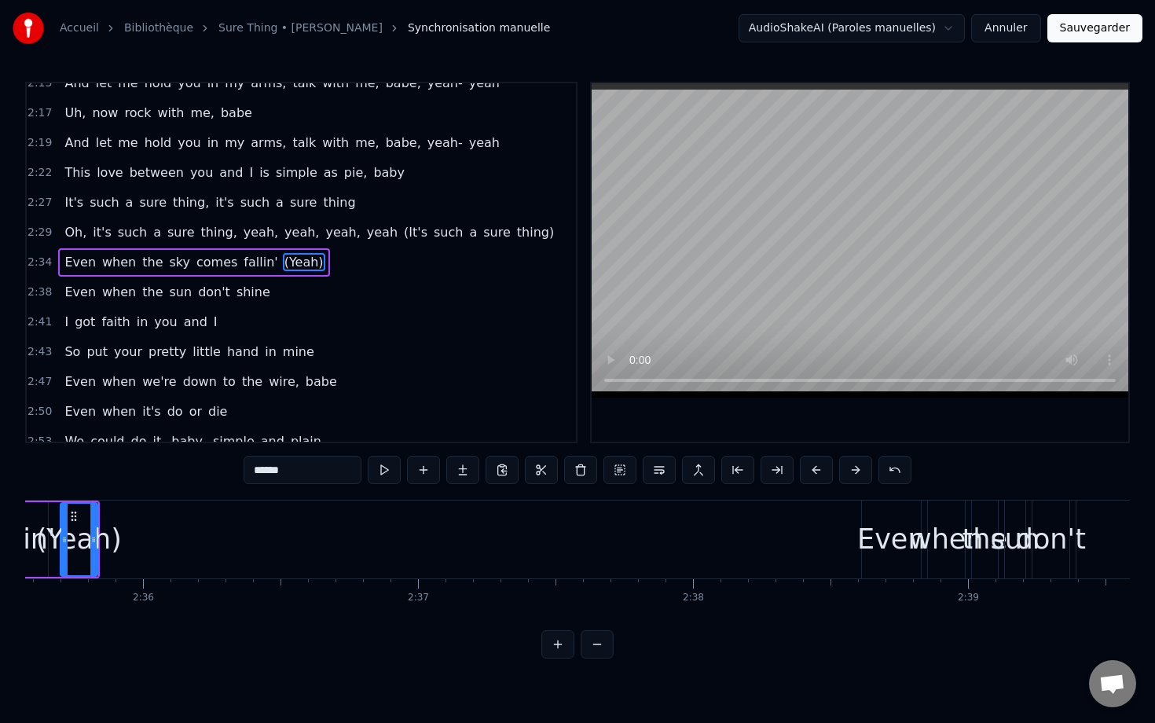
scroll to position [0, 42787]
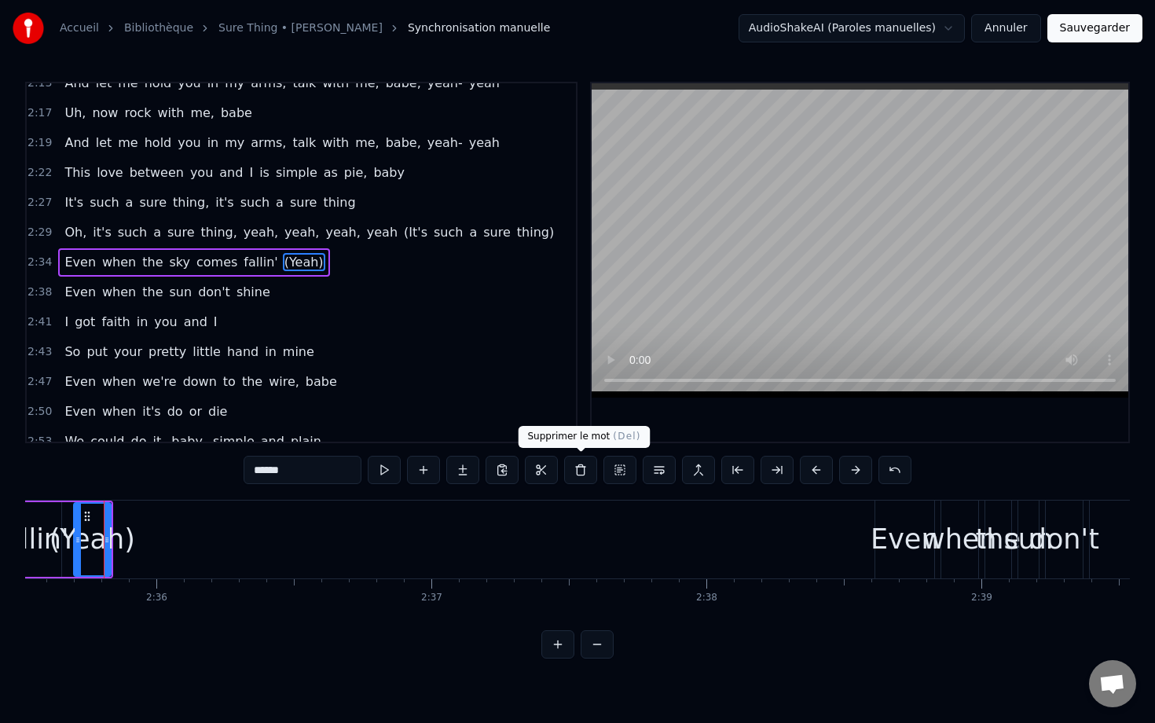
click at [580, 464] on button at bounding box center [580, 470] width 33 height 28
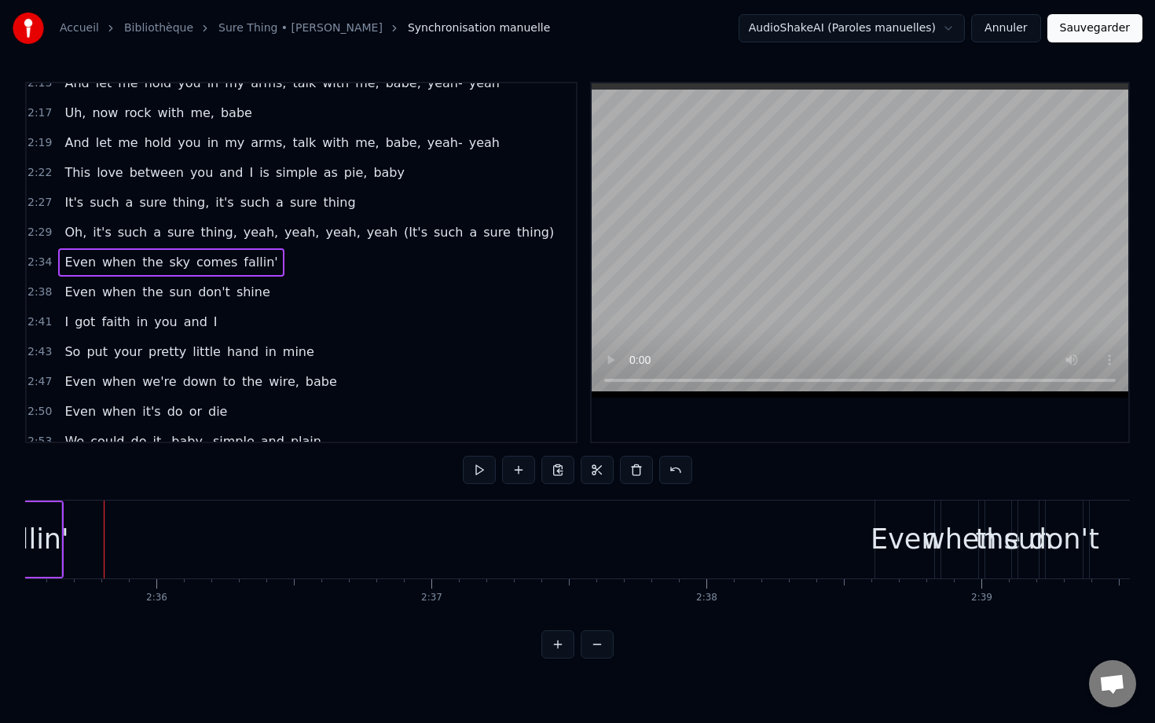
click at [46, 527] on div "fallin'" at bounding box center [31, 540] width 75 height 42
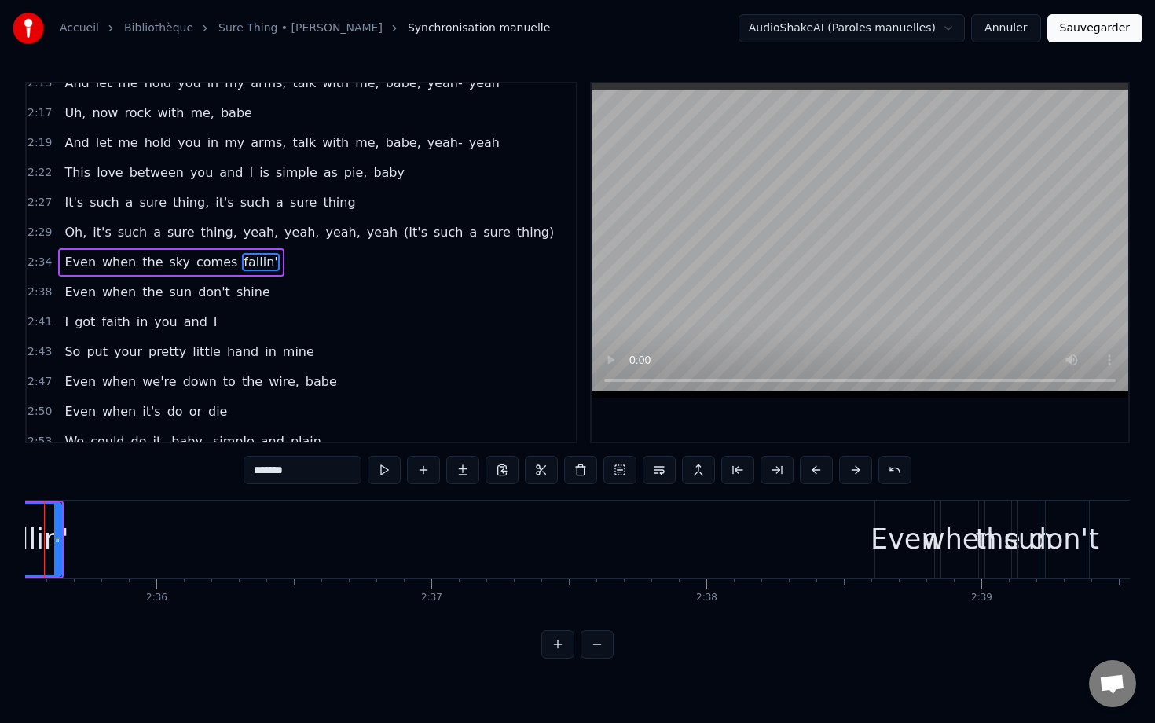
scroll to position [0, 42727]
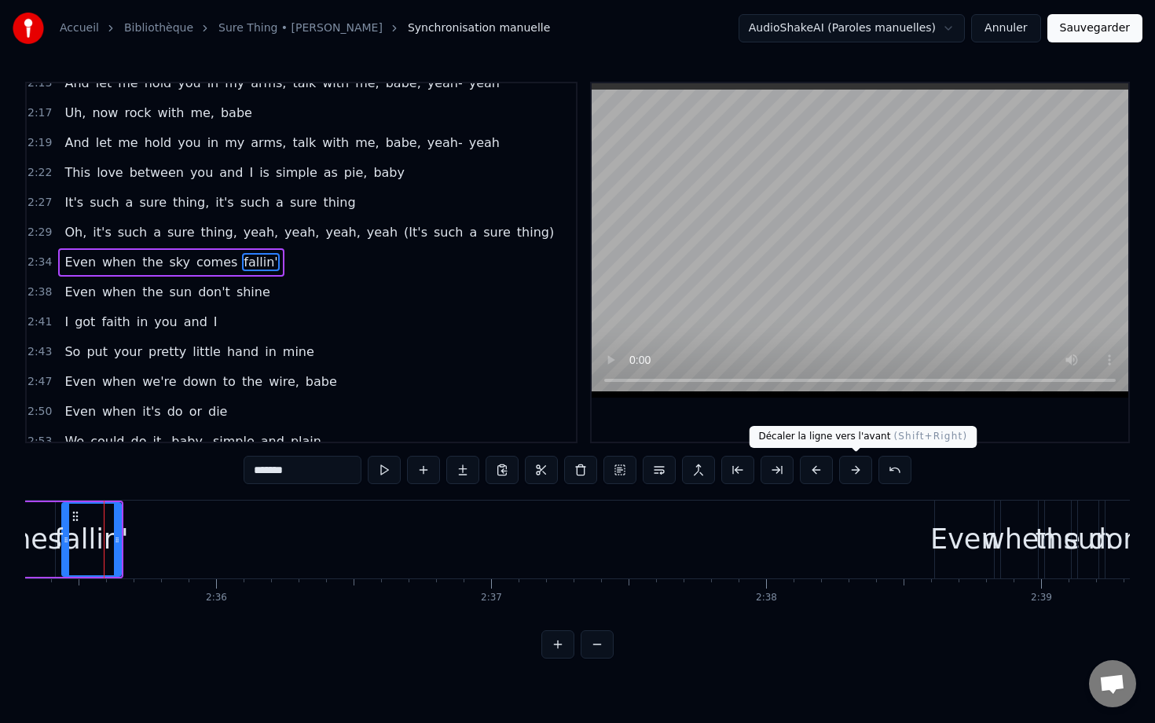
click at [864, 472] on button at bounding box center [855, 470] width 33 height 28
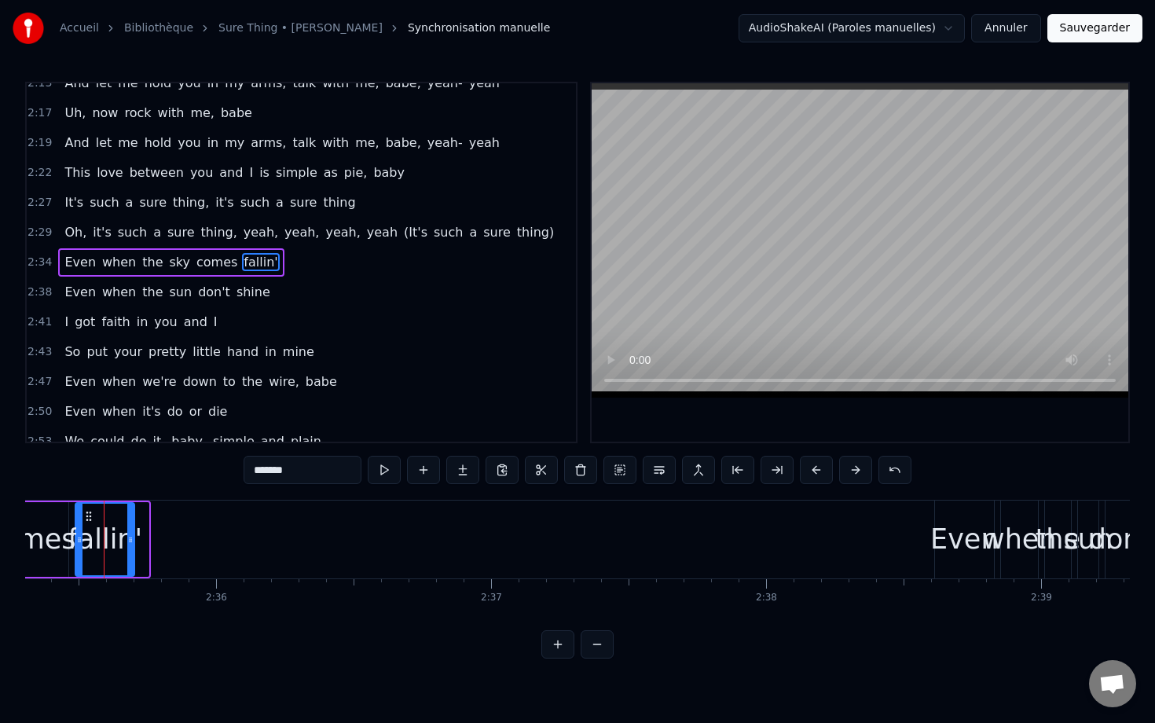
click at [864, 472] on button at bounding box center [855, 470] width 33 height 28
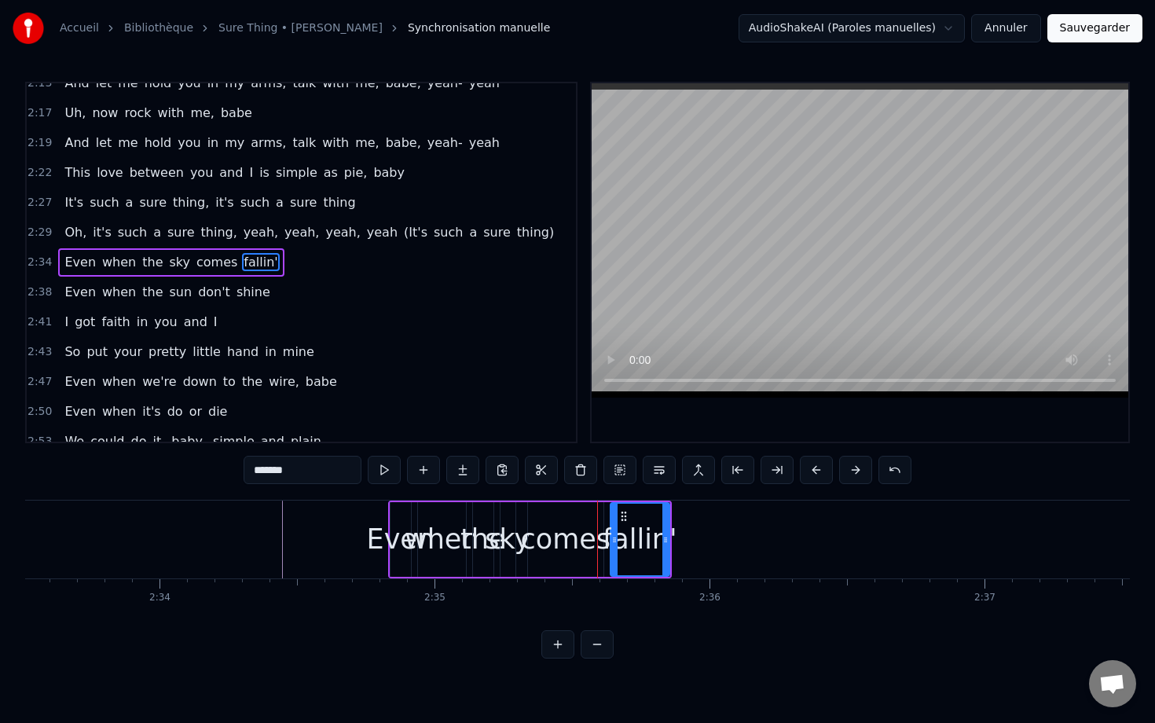
scroll to position [0, 42230]
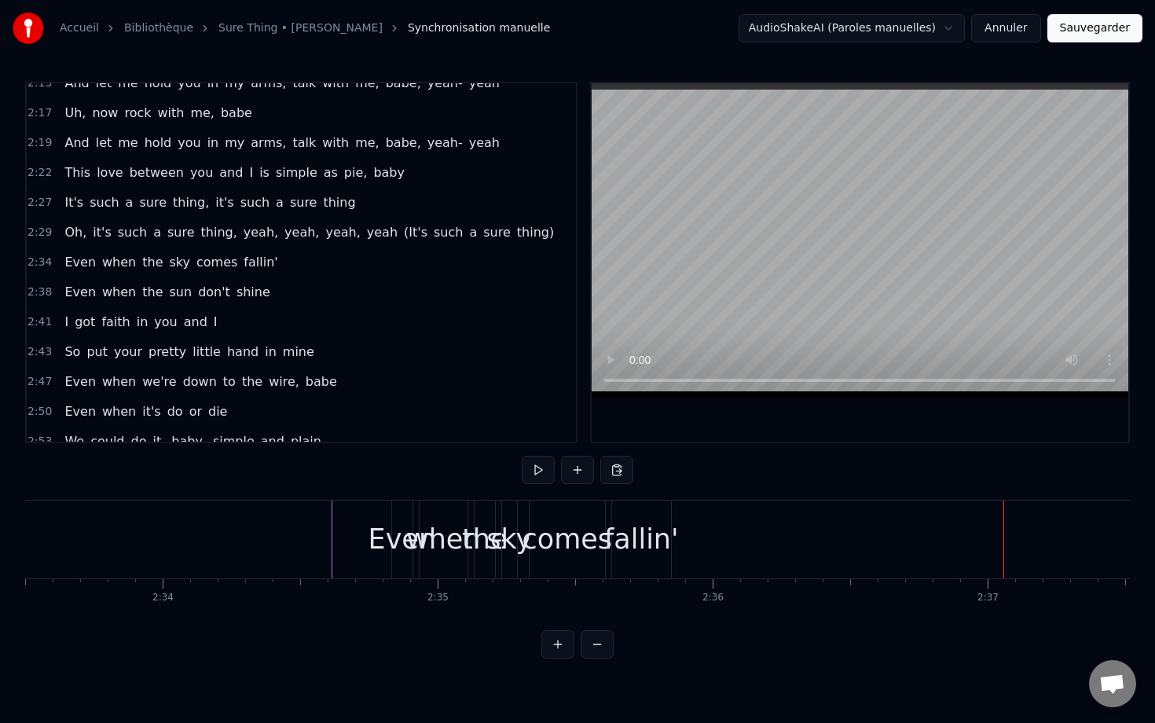
click at [666, 530] on div "fallin'" at bounding box center [641, 540] width 75 height 42
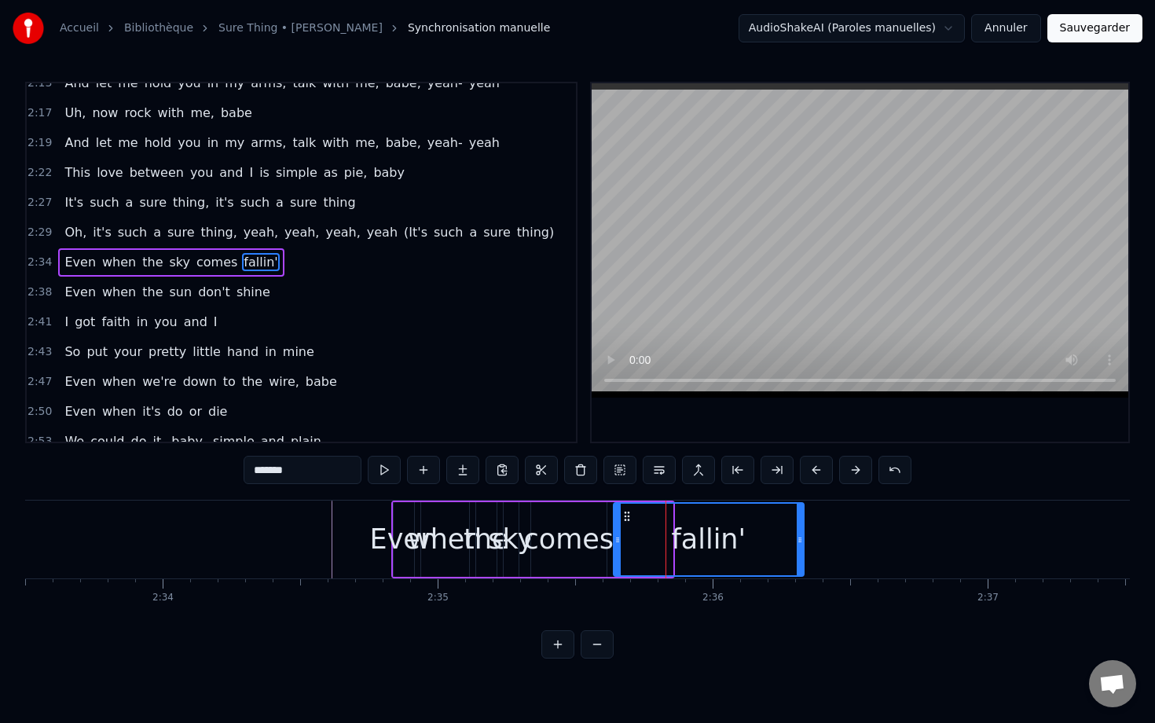
drag, startPoint x: 670, startPoint y: 531, endPoint x: 802, endPoint y: 542, distance: 131.7
click at [802, 542] on div at bounding box center [800, 540] width 6 height 72
click at [547, 536] on div "comes" at bounding box center [569, 540] width 90 height 42
type input "*****"
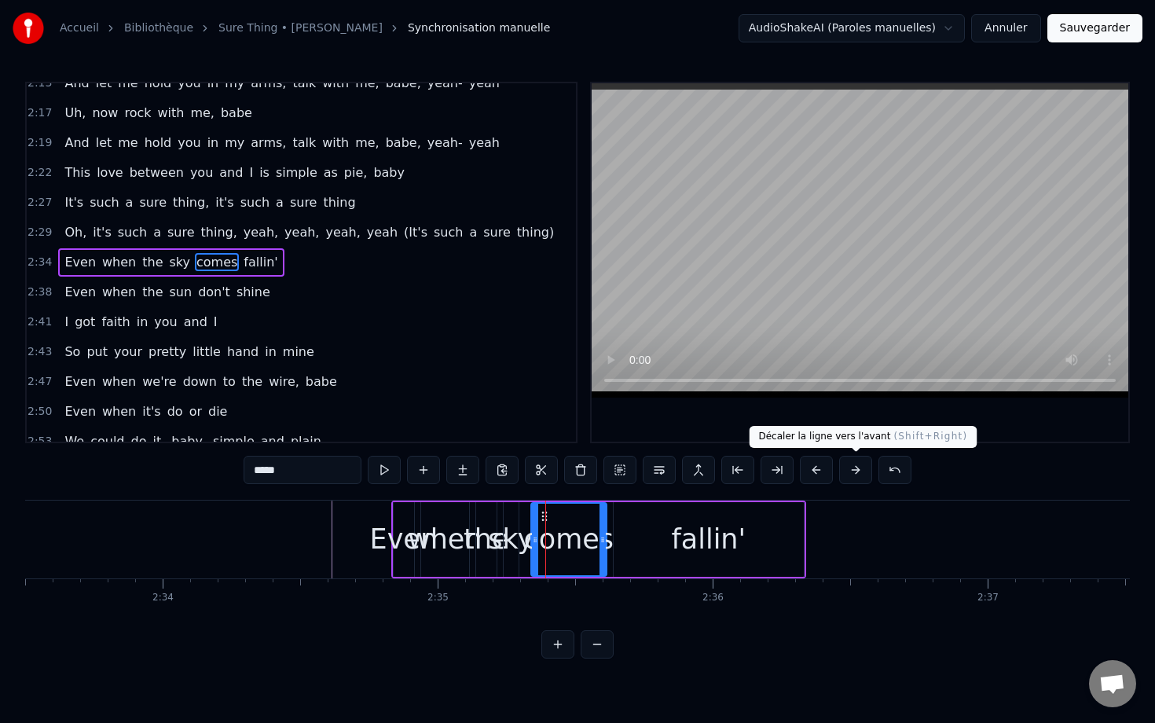
click at [843, 476] on button at bounding box center [855, 470] width 33 height 28
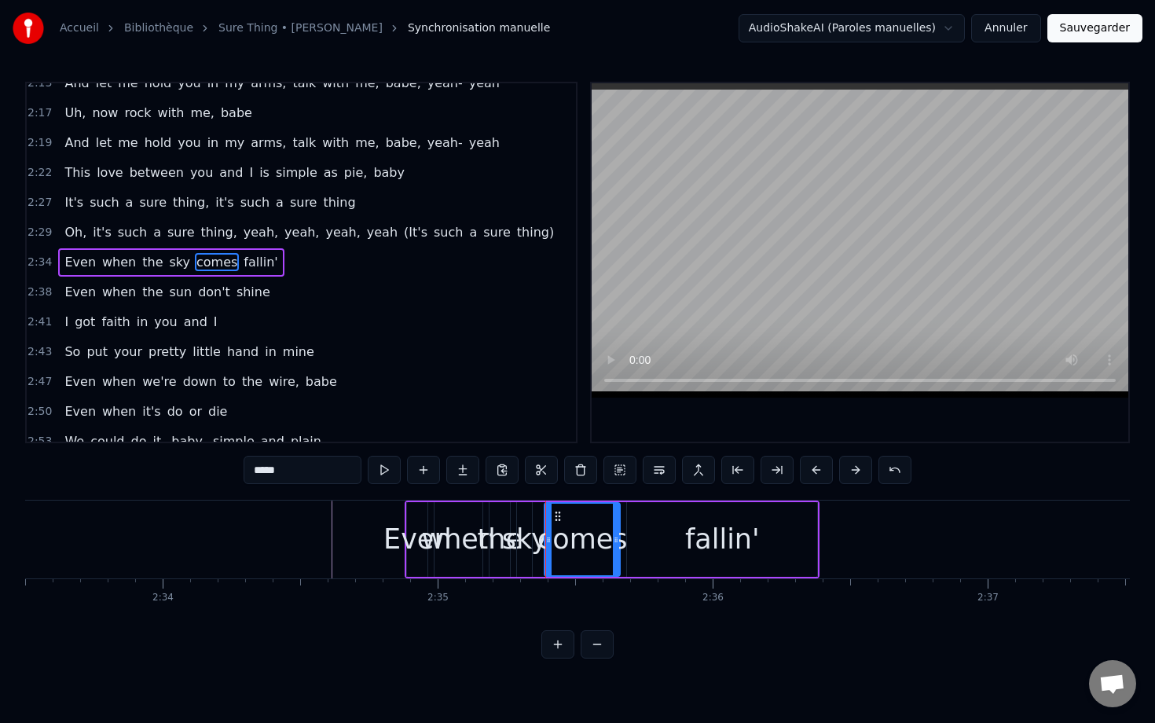
click at [843, 476] on button at bounding box center [855, 470] width 33 height 28
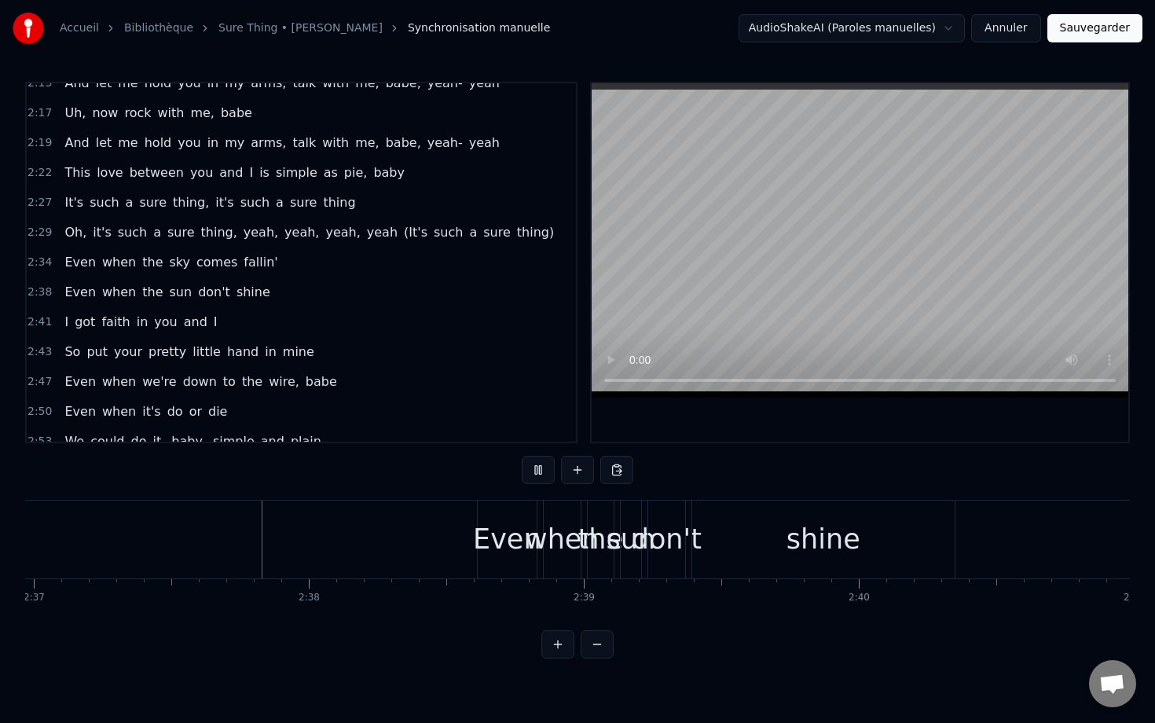
scroll to position [0, 43194]
click at [500, 531] on div "Even" at bounding box center [498, 540] width 68 height 42
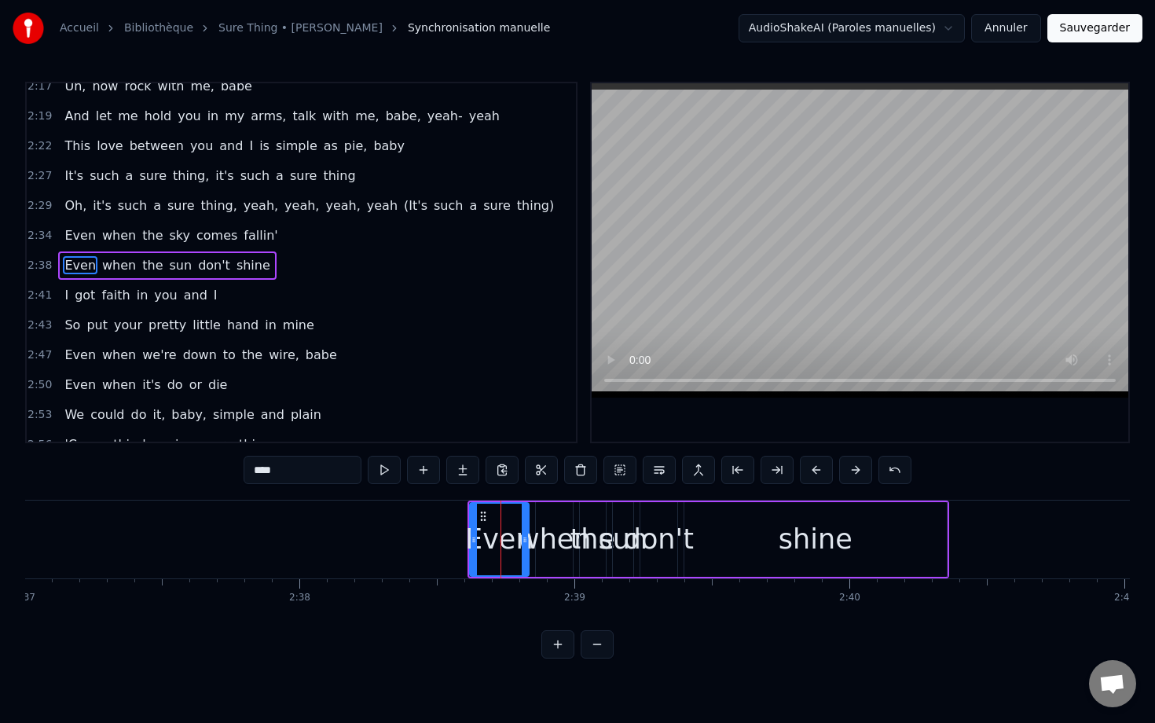
scroll to position [1419, 0]
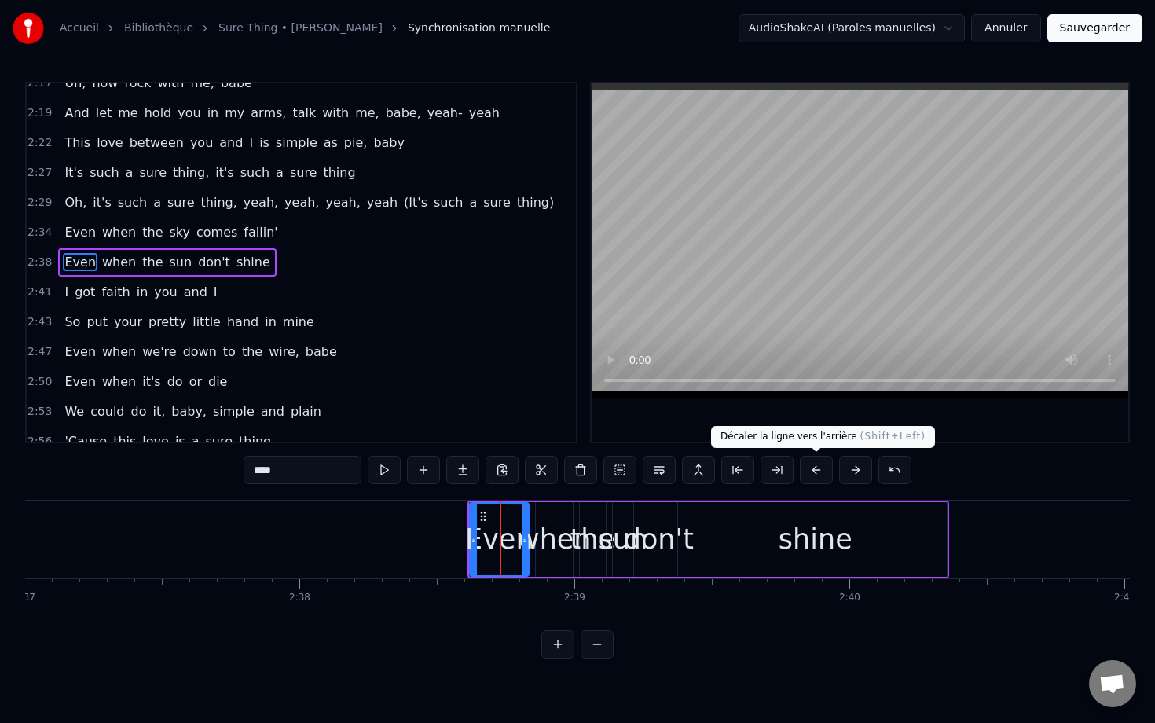
click at [812, 473] on button at bounding box center [816, 470] width 33 height 28
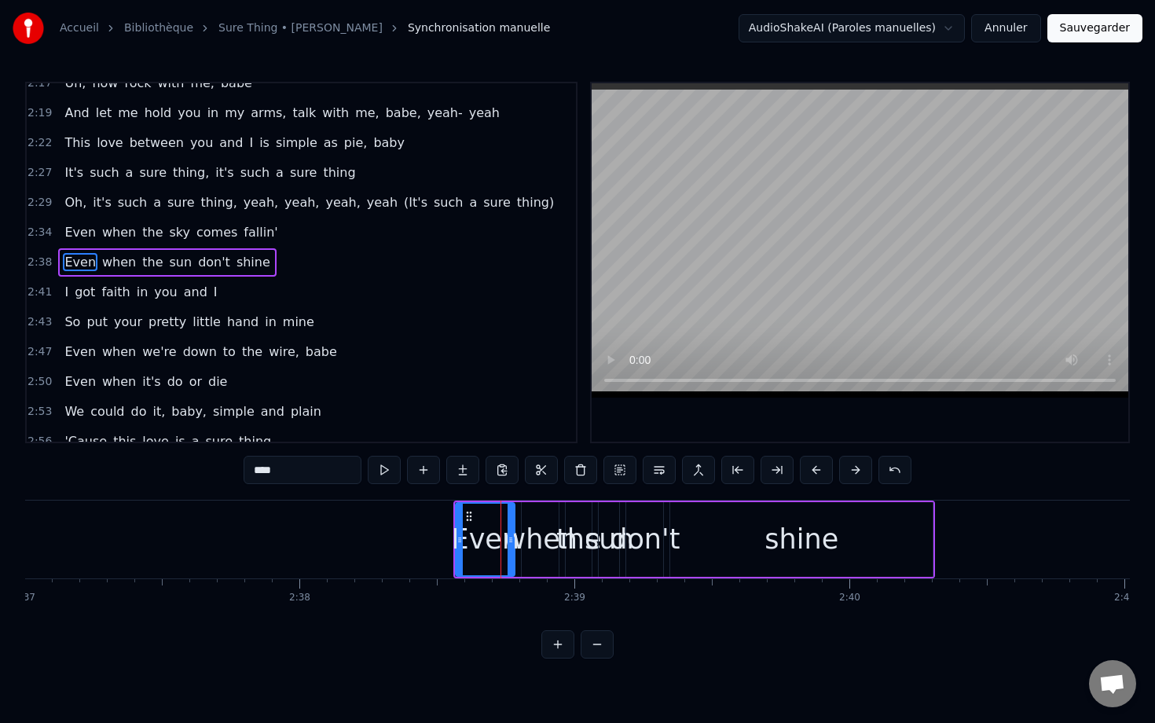
click at [812, 473] on button at bounding box center [816, 470] width 33 height 28
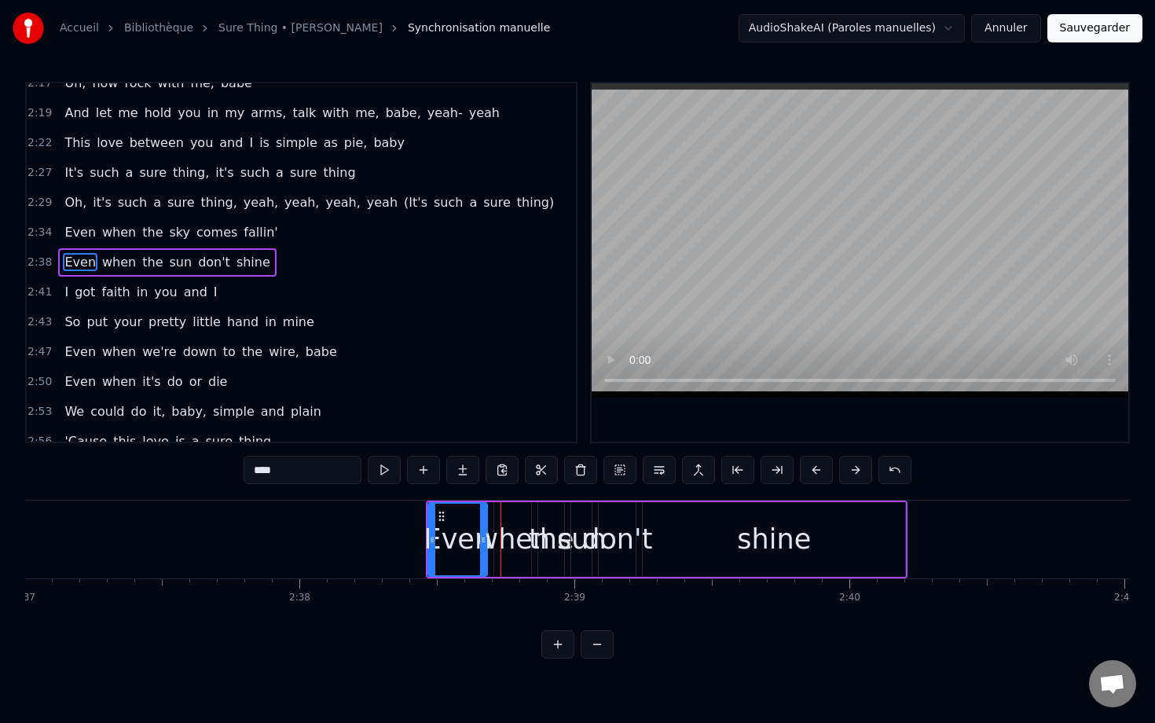
click at [812, 473] on button at bounding box center [816, 470] width 33 height 28
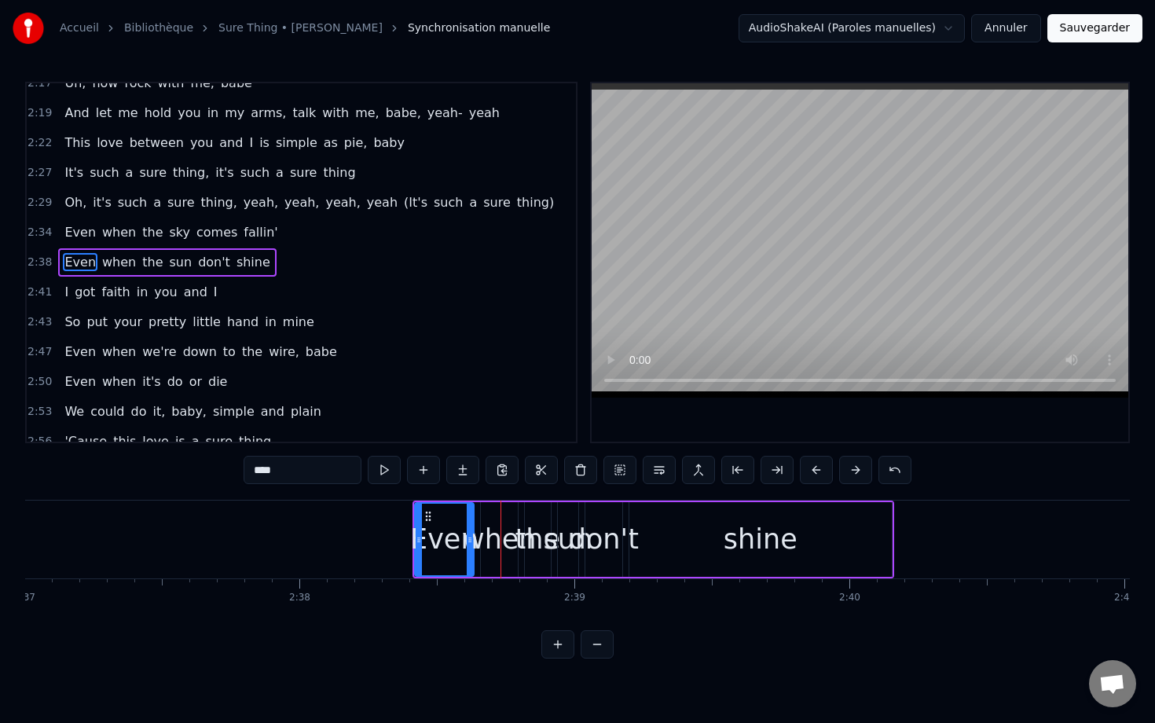
click at [812, 473] on button at bounding box center [816, 470] width 33 height 28
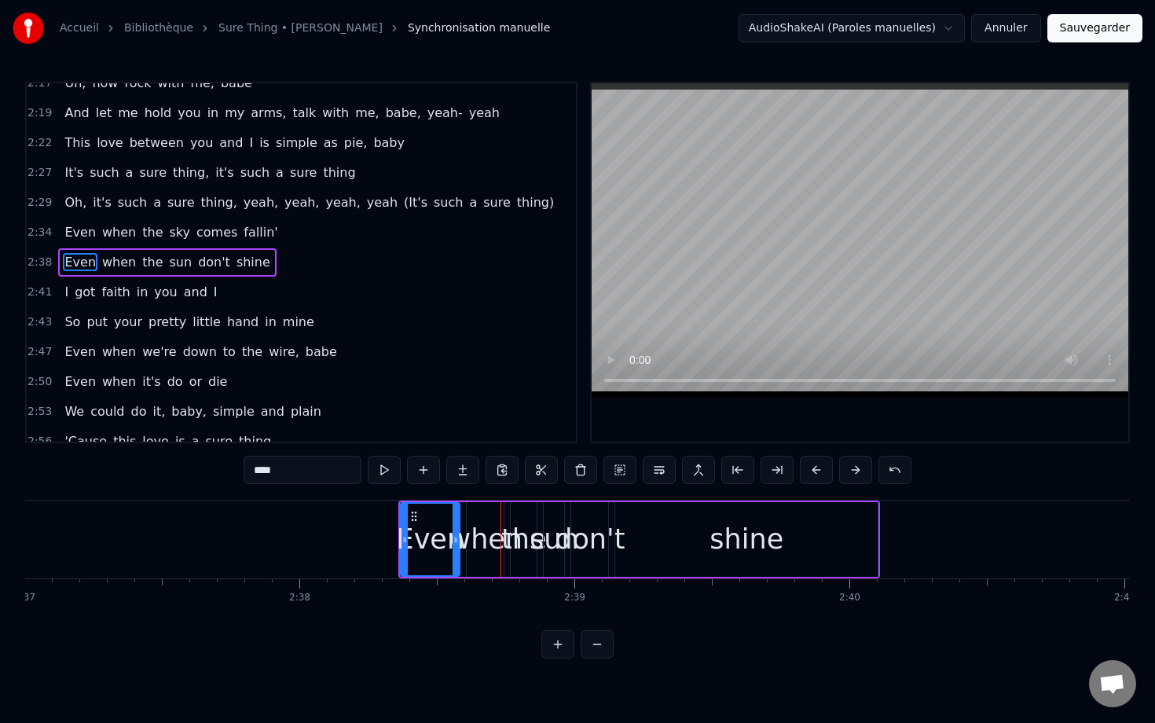
click at [812, 473] on button at bounding box center [816, 470] width 33 height 28
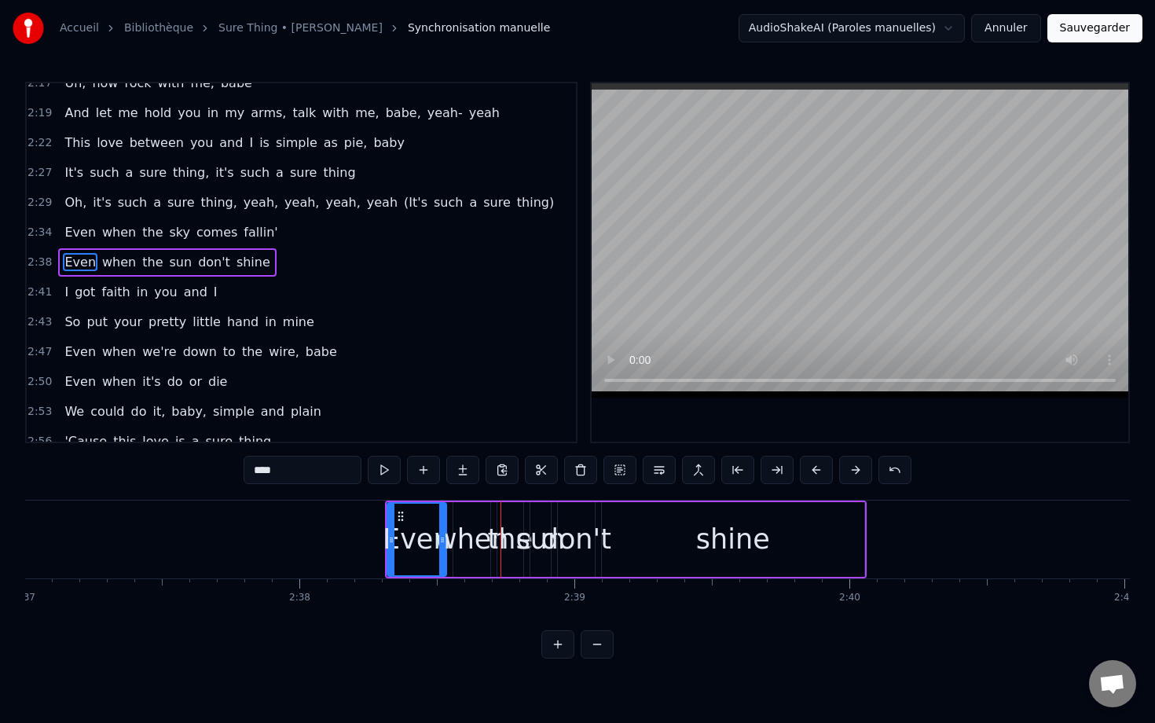
click at [812, 473] on button at bounding box center [816, 470] width 33 height 28
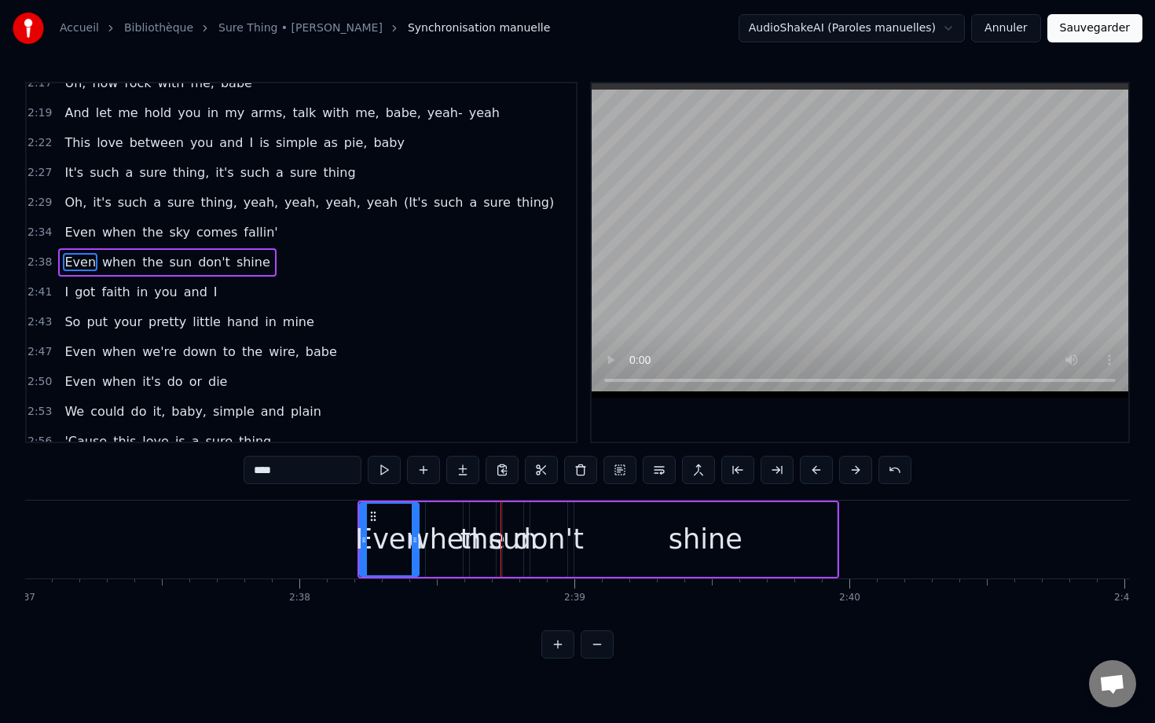
click at [812, 473] on button at bounding box center [816, 470] width 33 height 28
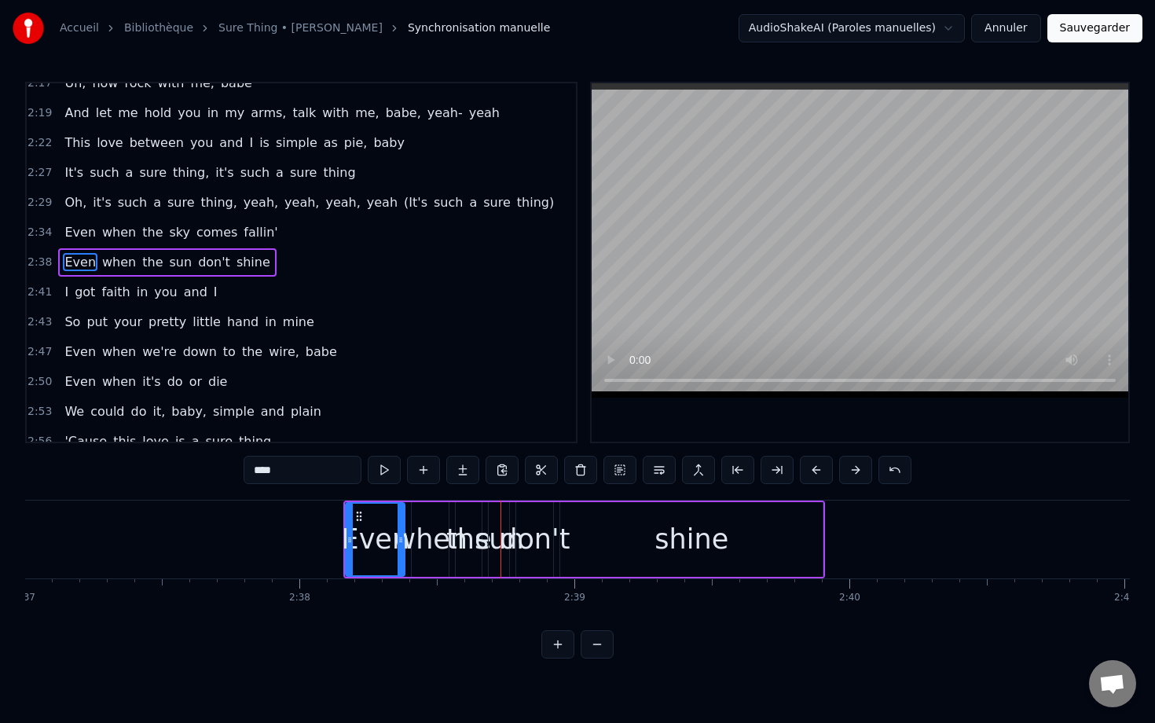
click at [812, 473] on button at bounding box center [816, 470] width 33 height 28
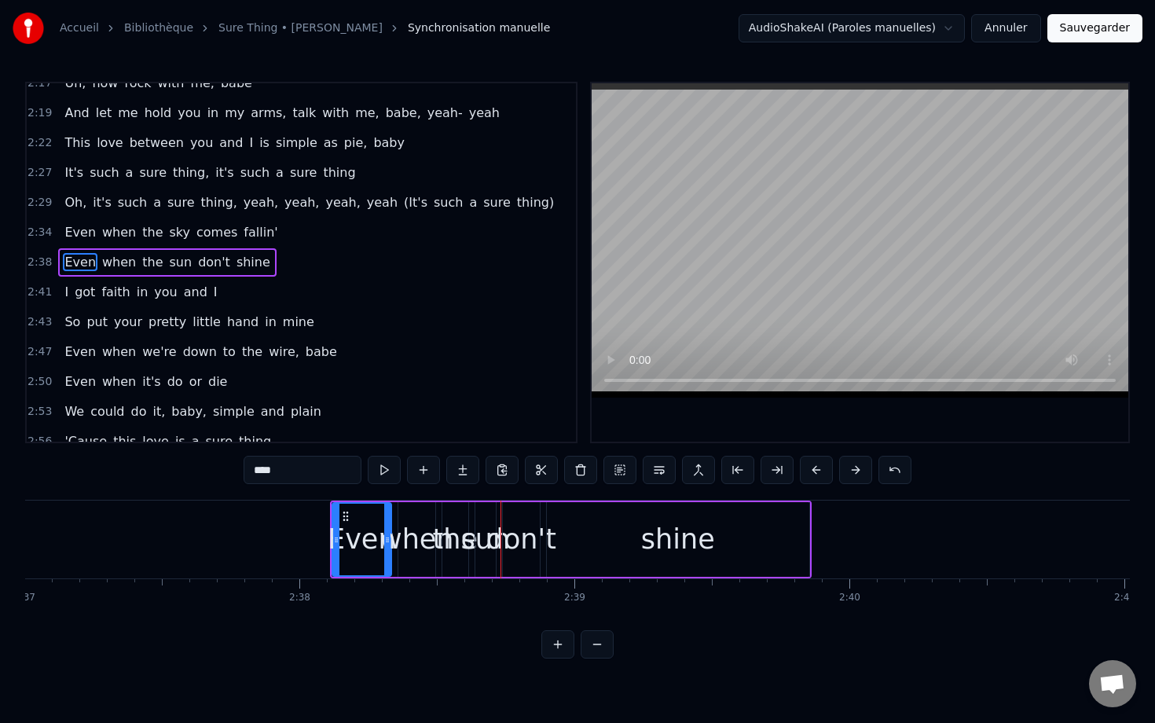
click at [812, 473] on button at bounding box center [816, 470] width 33 height 28
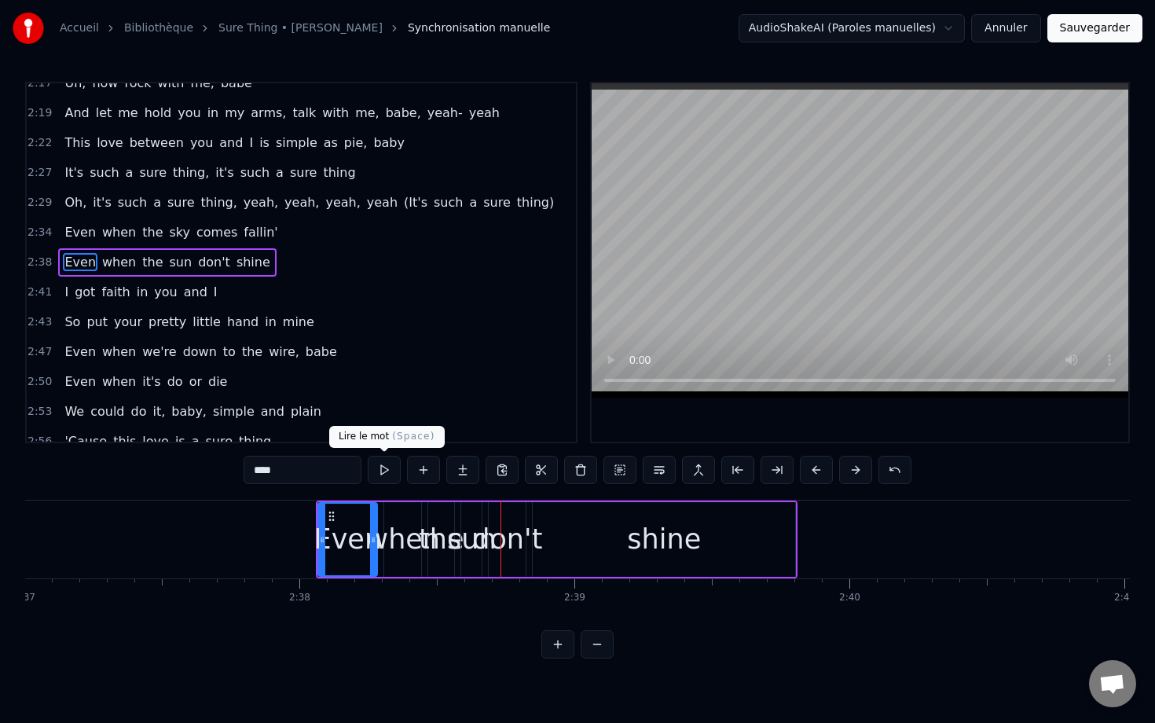
click at [391, 465] on button at bounding box center [384, 470] width 33 height 28
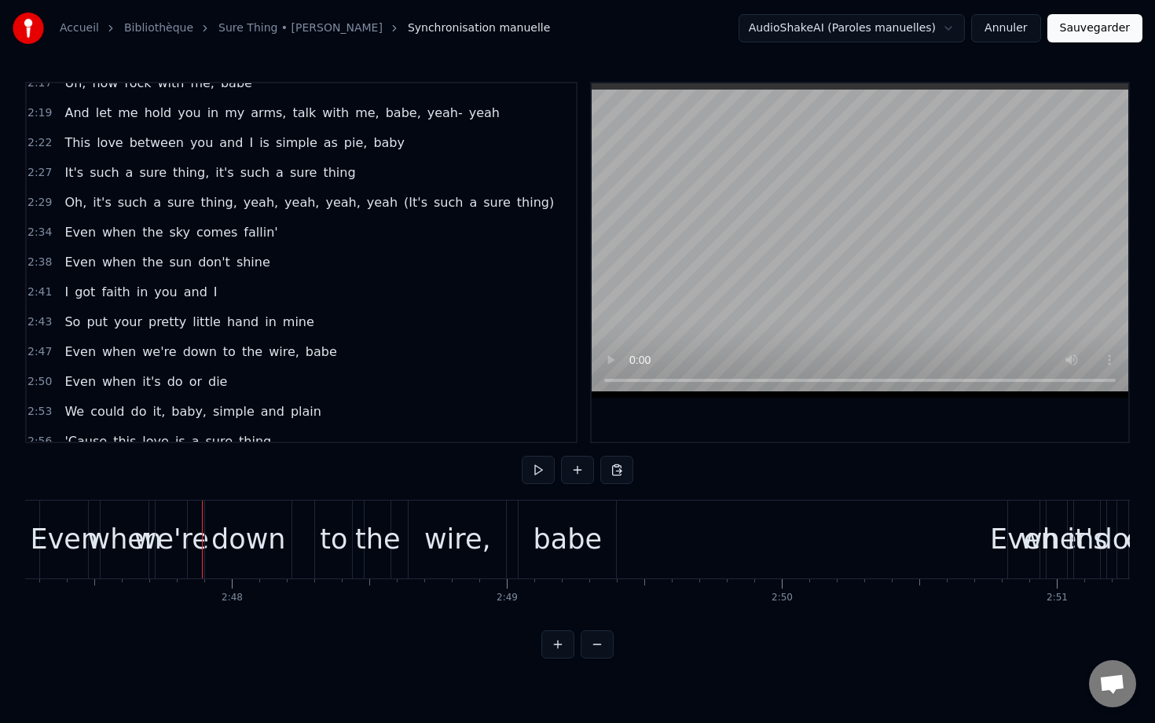
scroll to position [0, 45923]
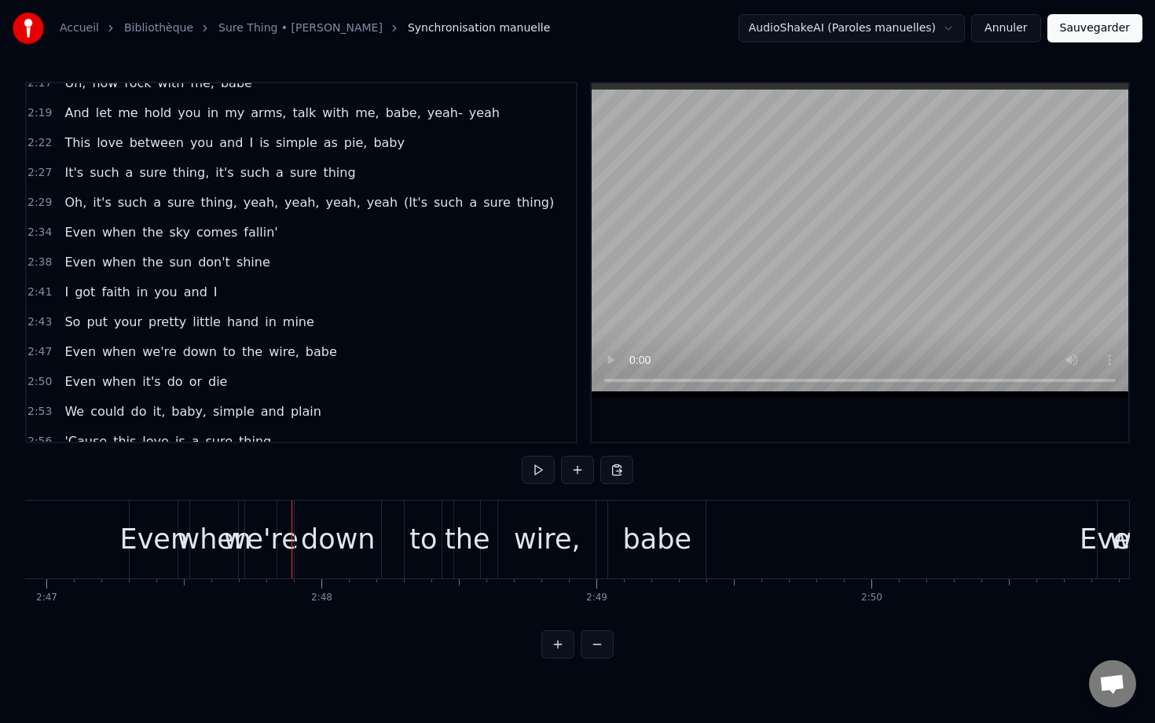
click at [145, 530] on div "Even" at bounding box center [154, 540] width 68 height 42
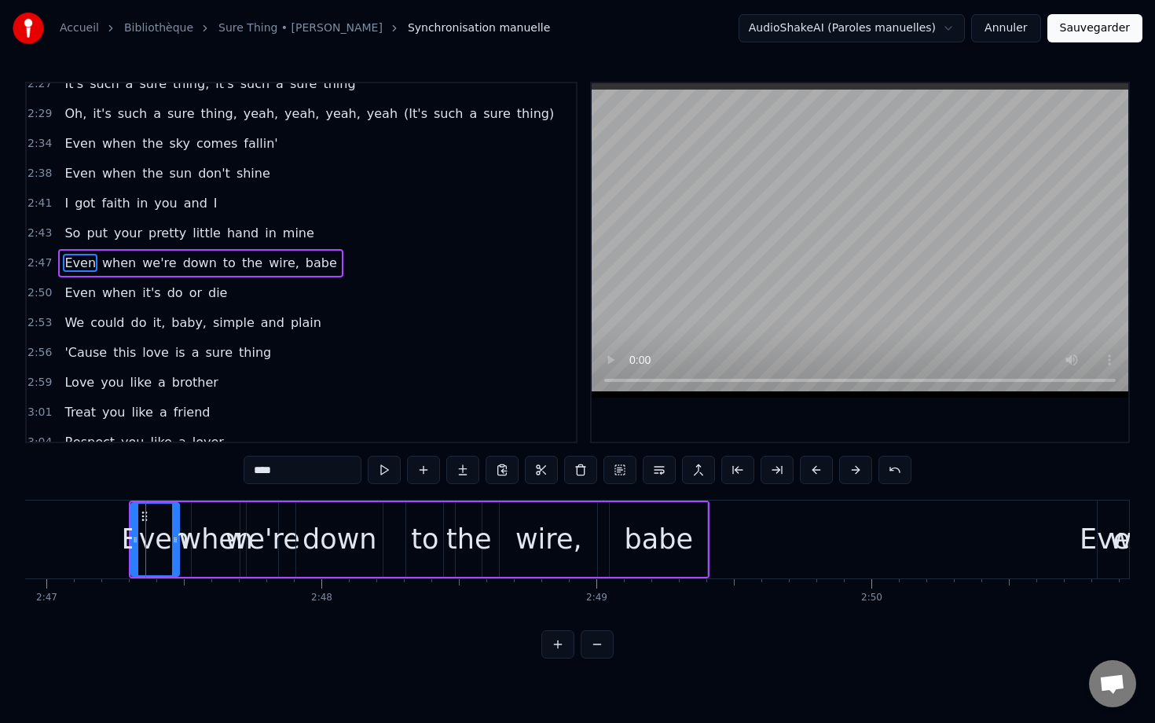
scroll to position [1508, 0]
click at [819, 474] on button at bounding box center [816, 470] width 33 height 28
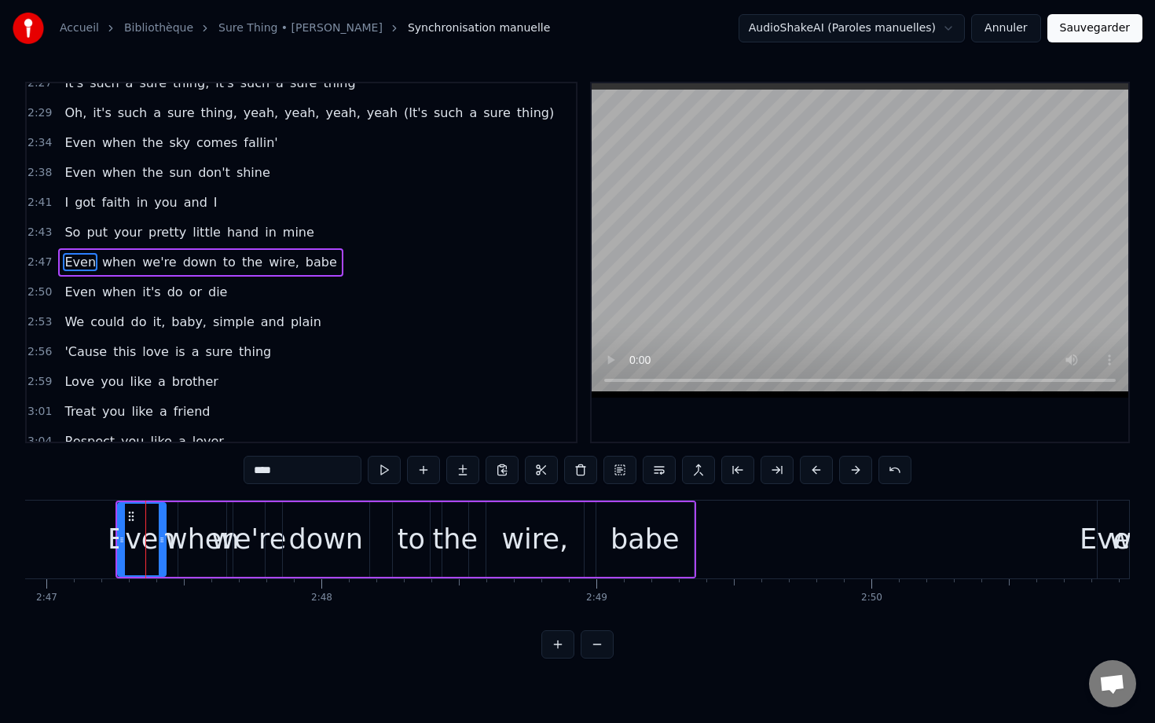
click at [819, 474] on button at bounding box center [816, 470] width 33 height 28
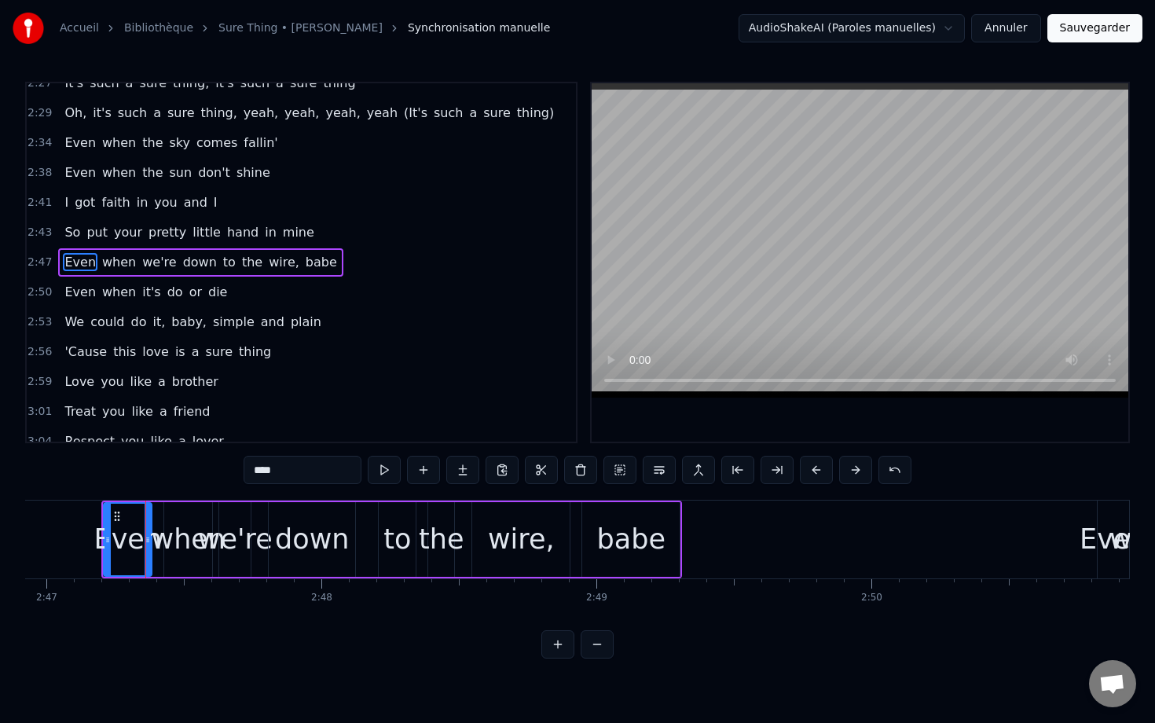
click at [819, 474] on button at bounding box center [816, 470] width 33 height 28
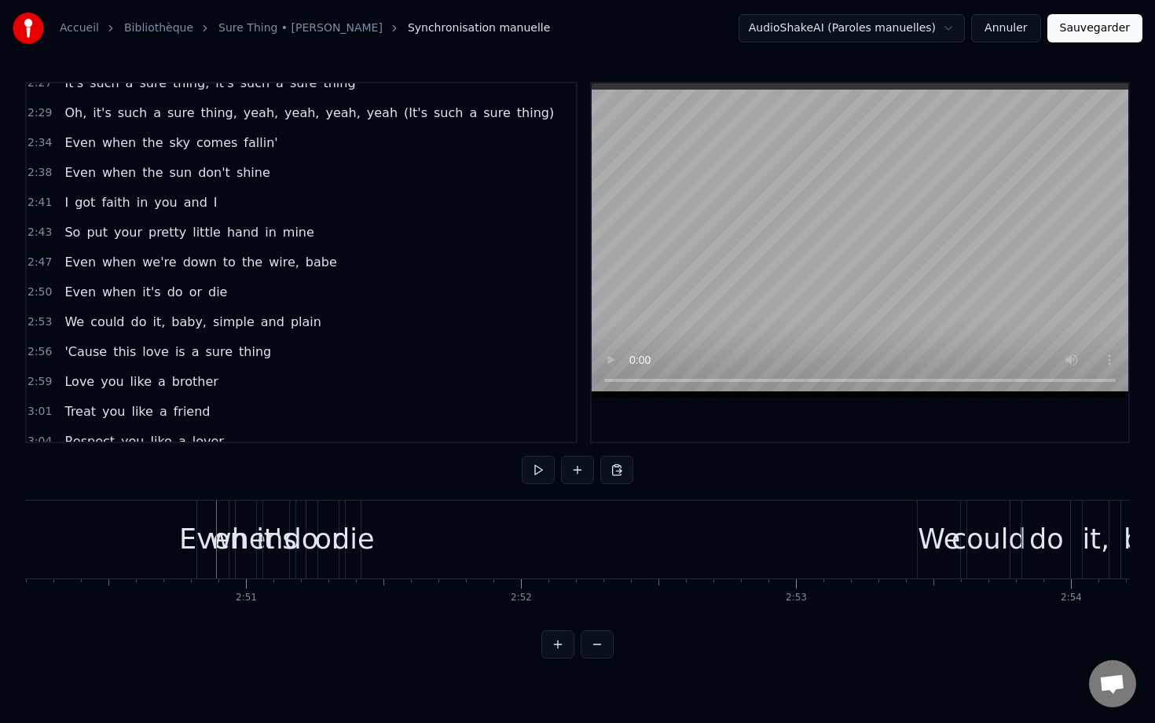
scroll to position [0, 46936]
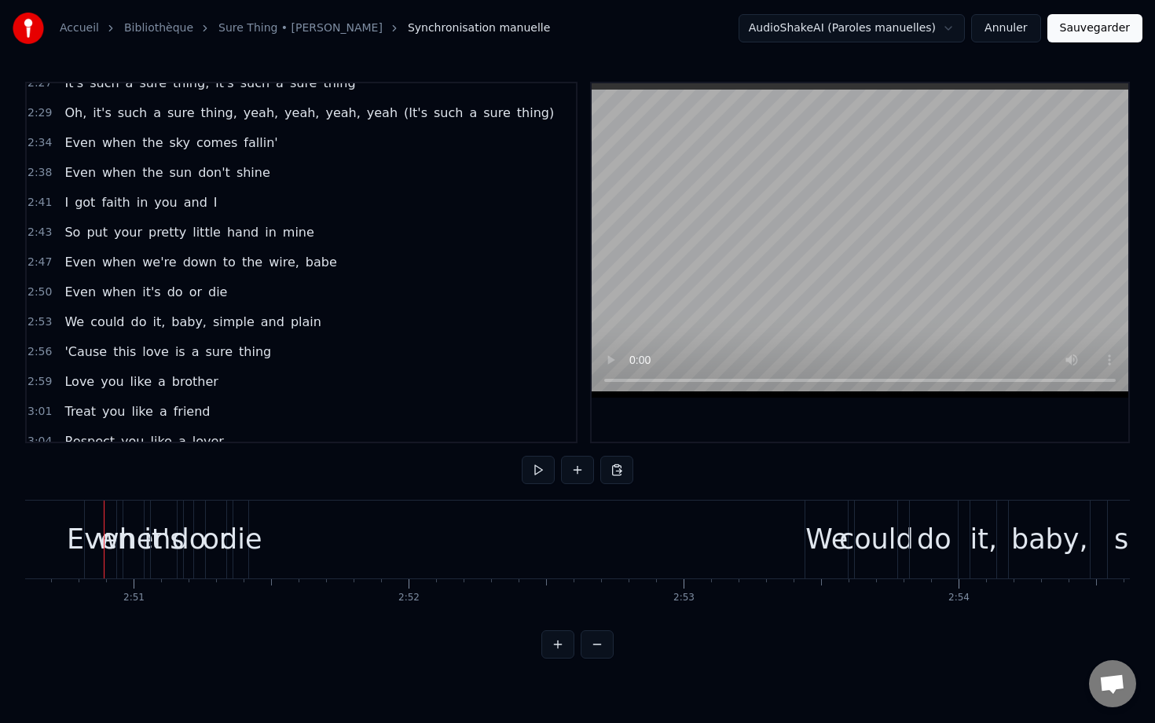
click at [77, 540] on div "Even" at bounding box center [101, 540] width 68 height 42
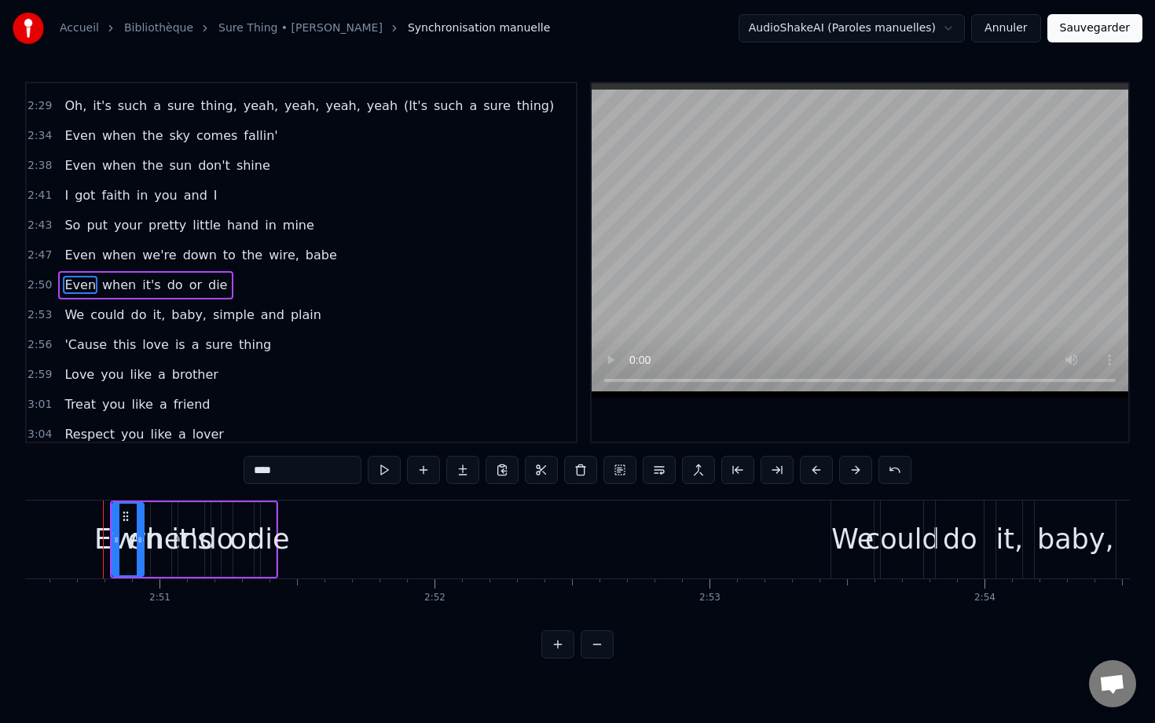
scroll to position [0, 46909]
click at [818, 475] on button at bounding box center [816, 470] width 33 height 28
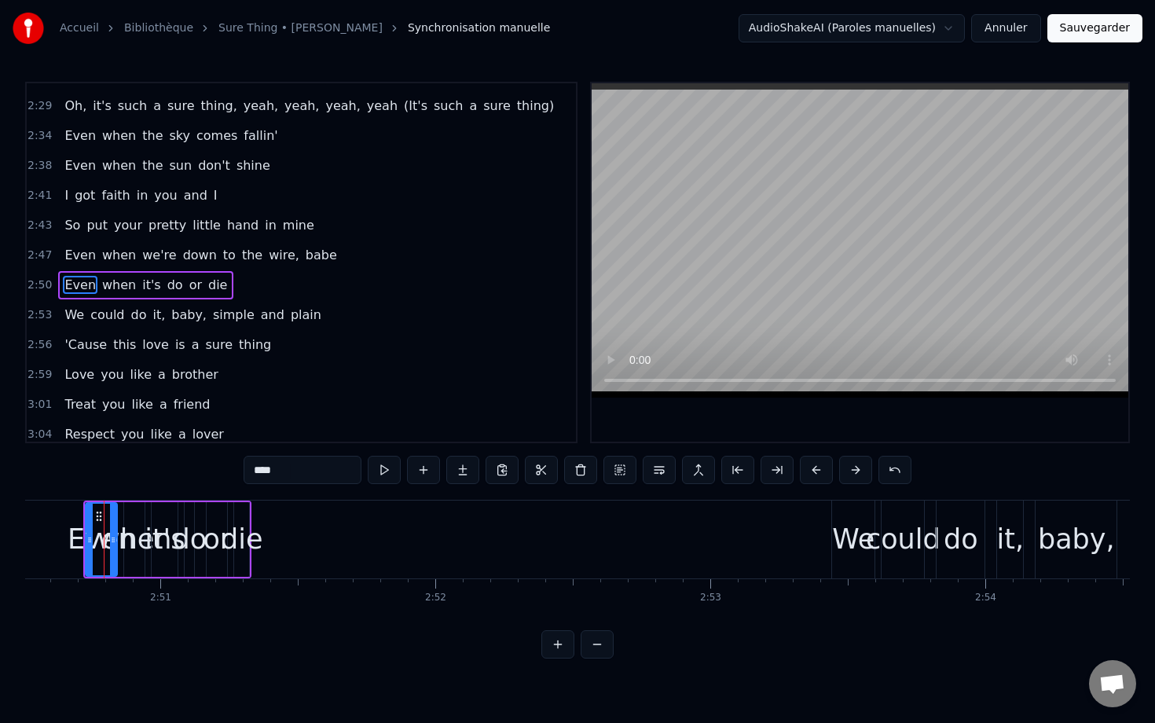
click at [818, 475] on button at bounding box center [816, 470] width 33 height 28
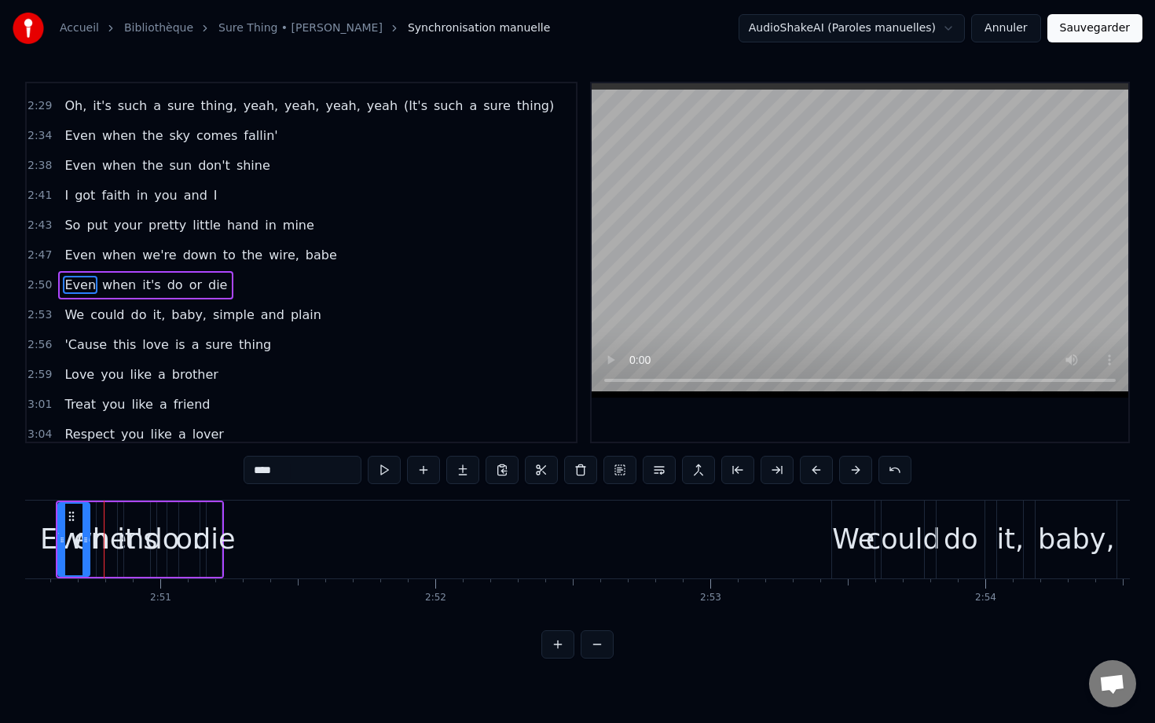
click at [818, 475] on button at bounding box center [816, 470] width 33 height 28
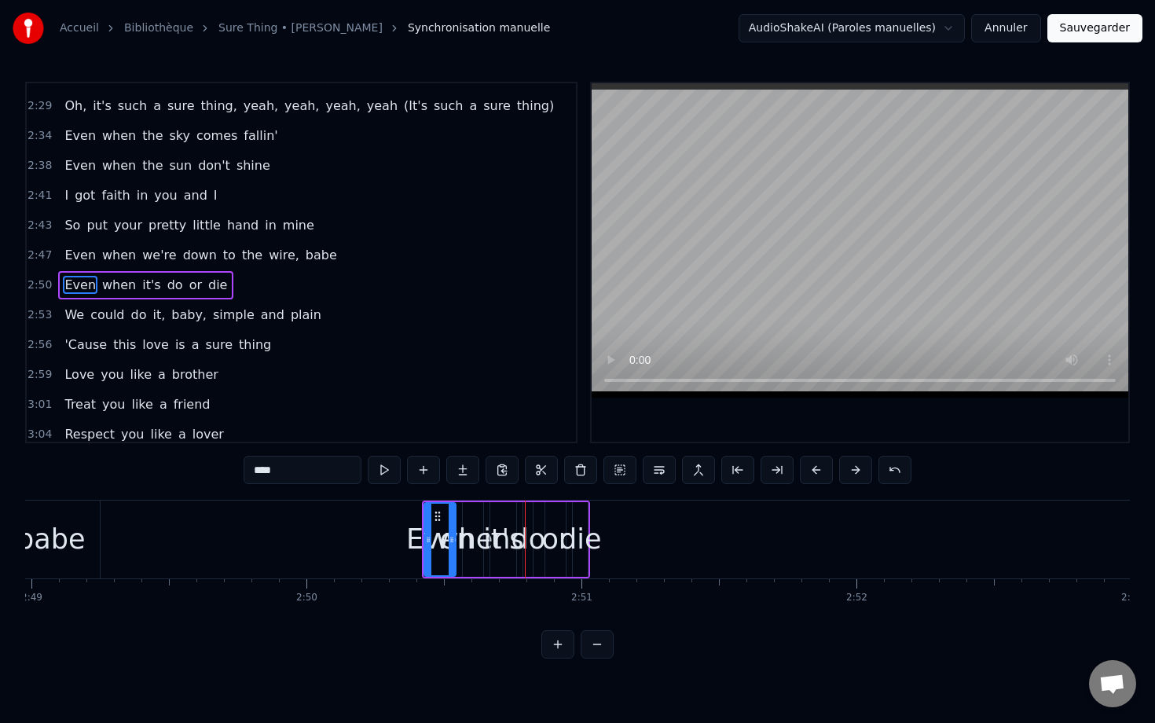
scroll to position [0, 46445]
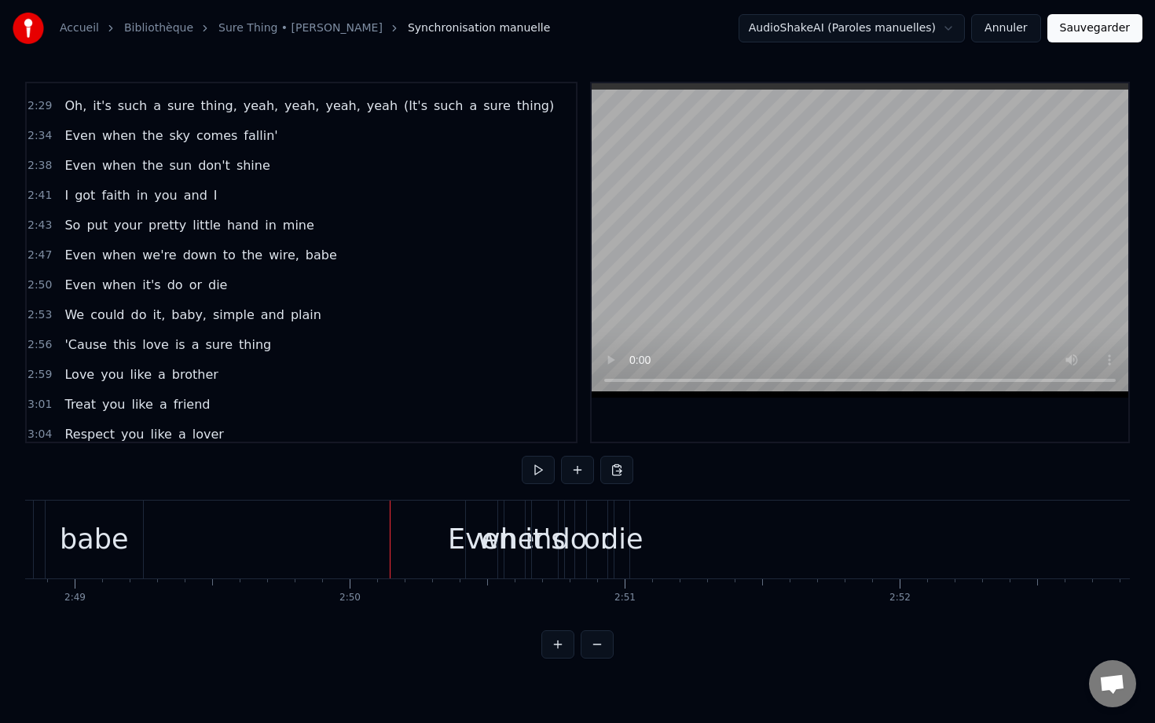
click at [486, 533] on div "when" at bounding box center [515, 540] width 75 height 42
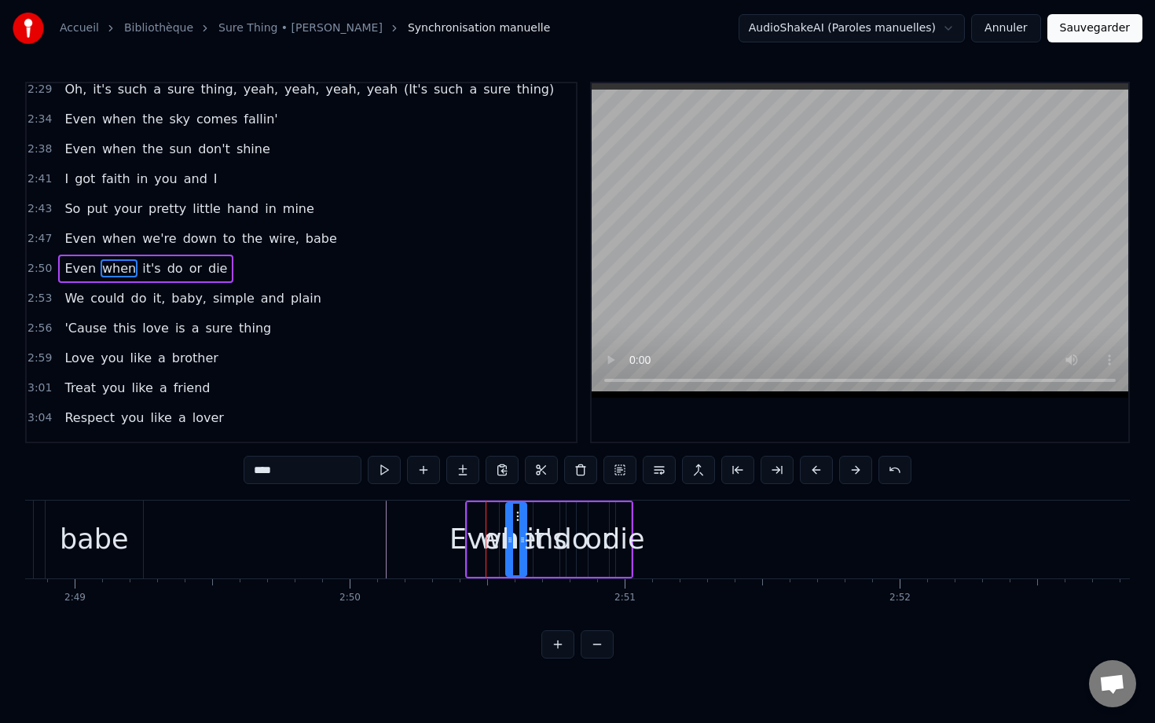
scroll to position [1538, 0]
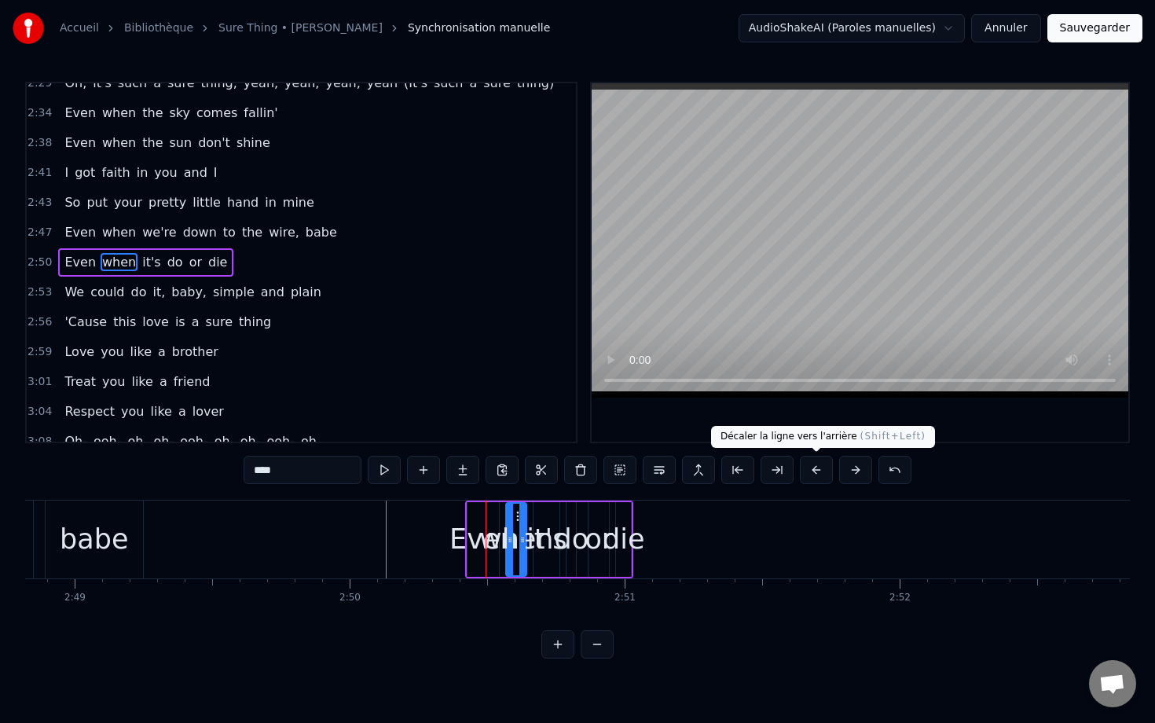
click at [820, 469] on button at bounding box center [816, 470] width 33 height 28
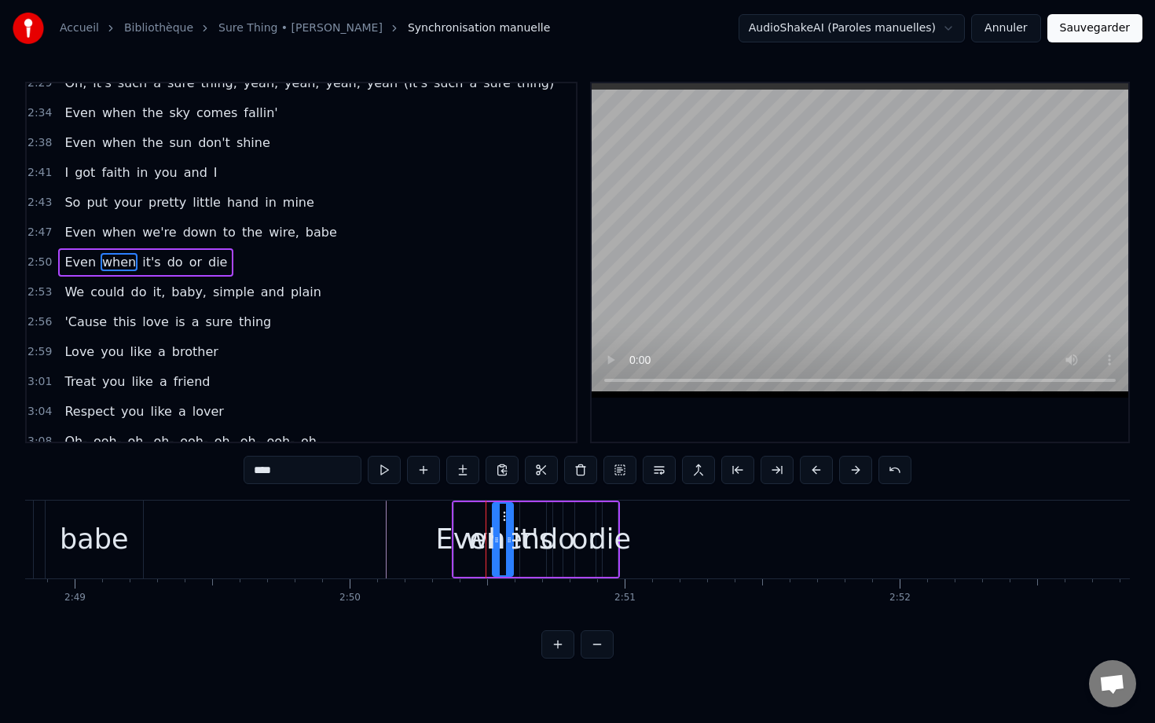
click at [820, 469] on button at bounding box center [816, 470] width 33 height 28
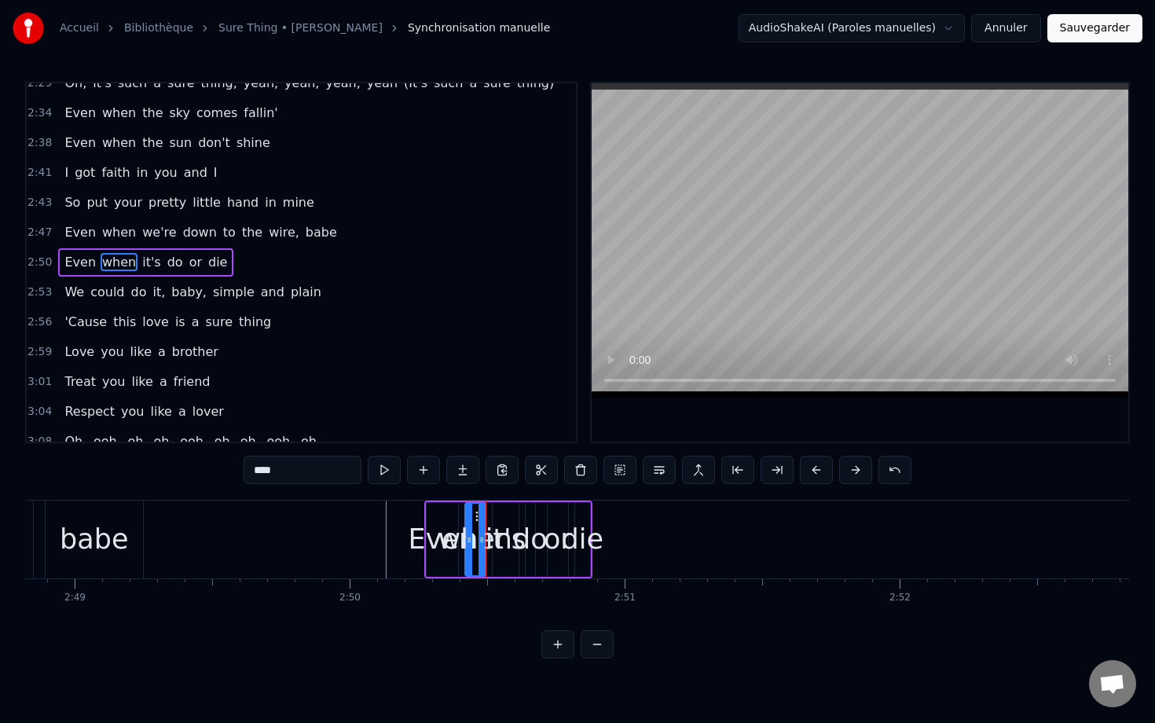
click at [820, 469] on button at bounding box center [816, 470] width 33 height 28
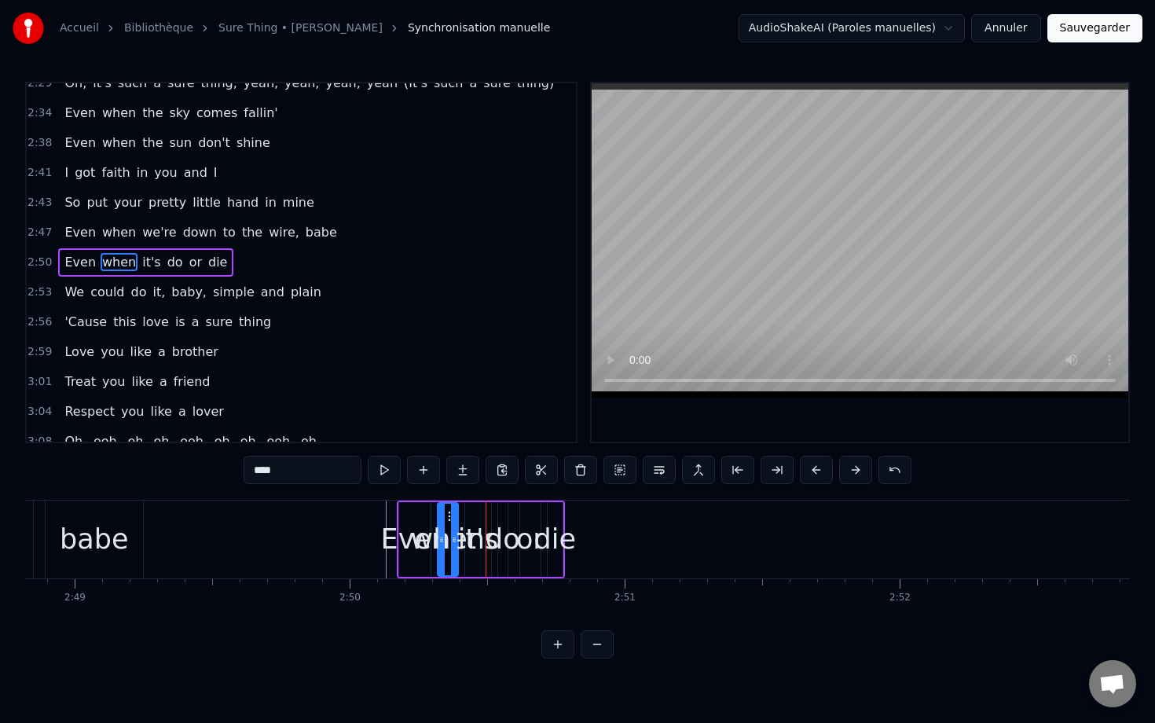
click at [820, 469] on button at bounding box center [816, 470] width 33 height 28
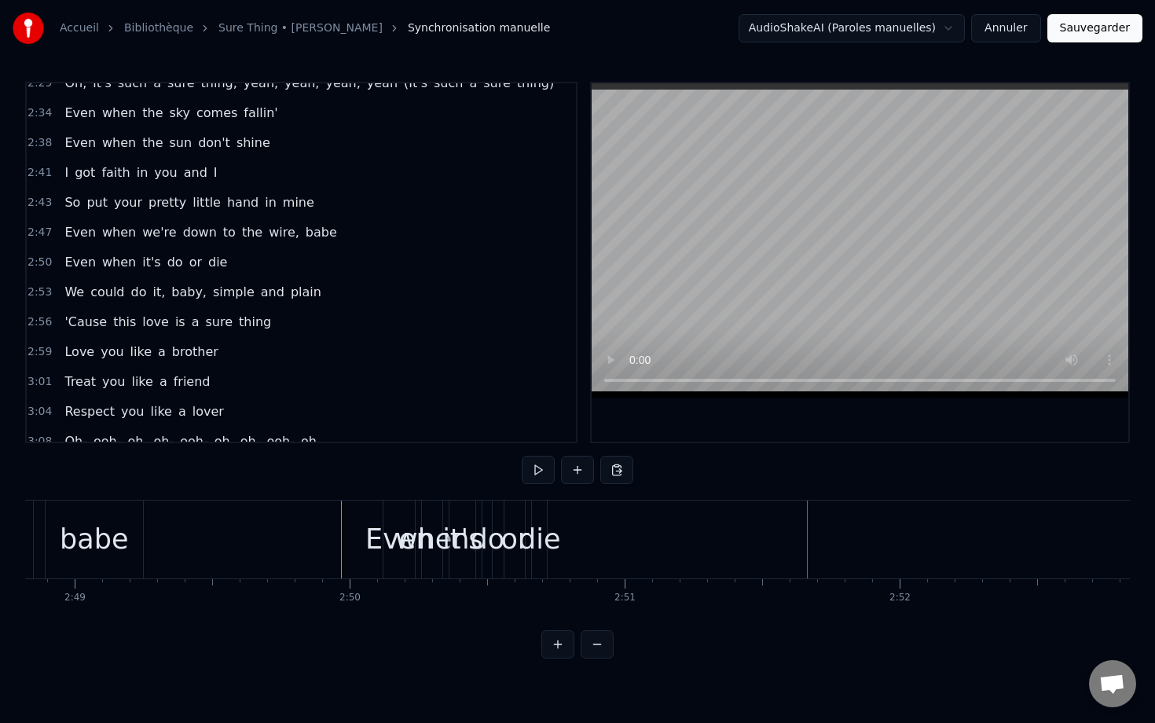
click at [543, 551] on div "die" at bounding box center [540, 540] width 42 height 42
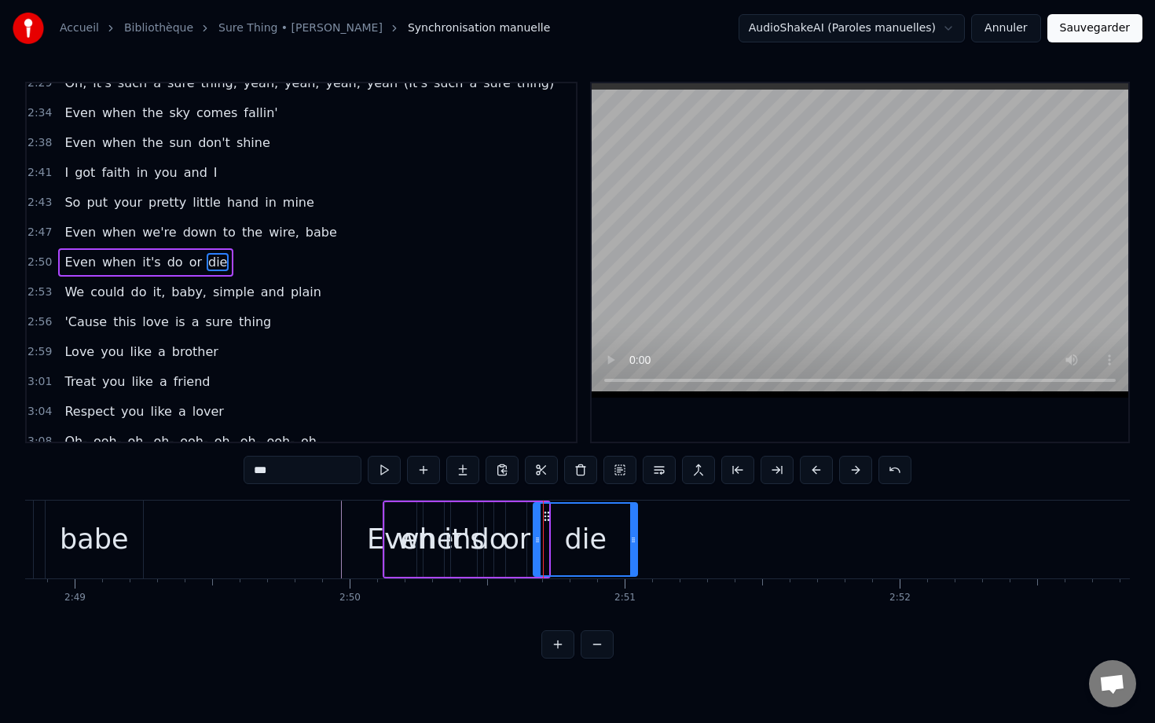
drag, startPoint x: 546, startPoint y: 516, endPoint x: 635, endPoint y: 525, distance: 89.2
click at [635, 525] on div at bounding box center [633, 540] width 6 height 72
click at [421, 535] on div "when" at bounding box center [434, 540] width 75 height 42
click at [398, 525] on div "Even" at bounding box center [401, 540] width 68 height 42
type input "****"
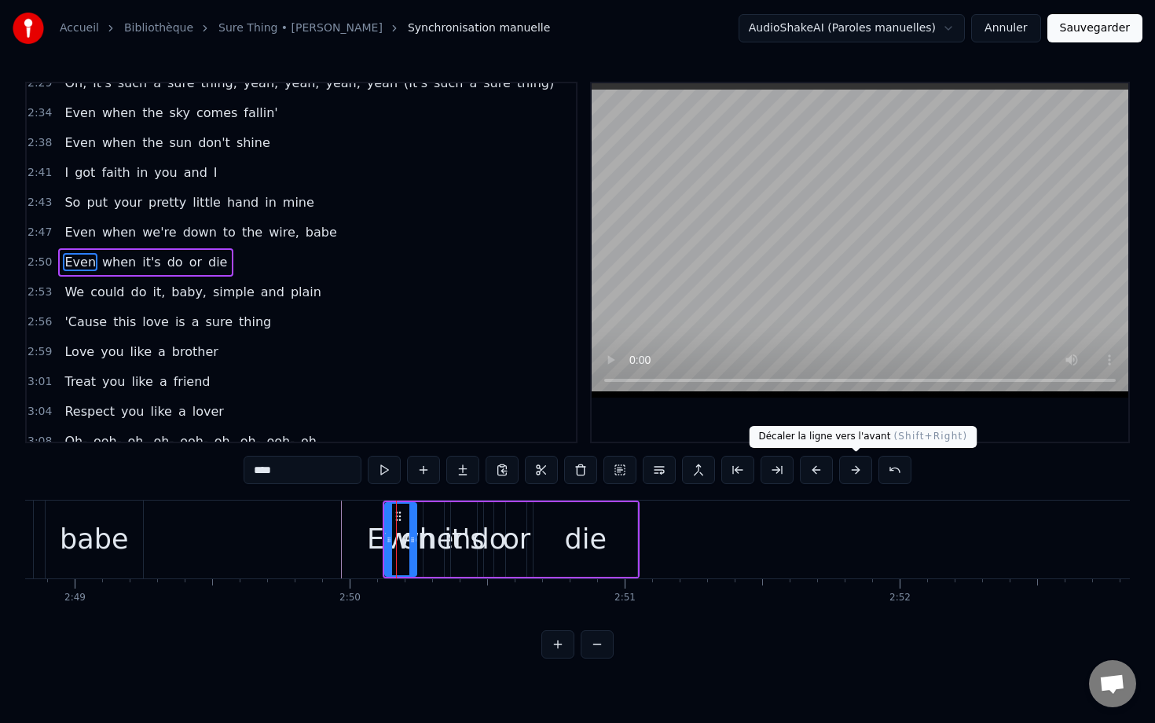
click at [856, 476] on button at bounding box center [855, 470] width 33 height 28
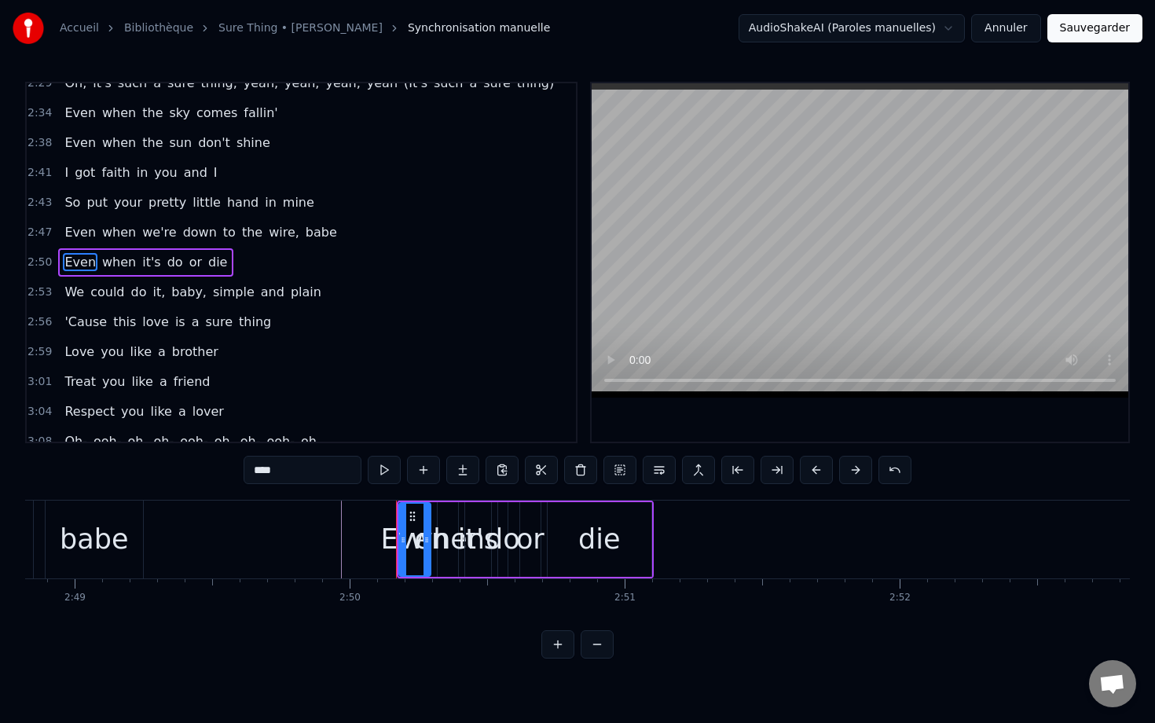
click at [856, 476] on button at bounding box center [855, 470] width 33 height 28
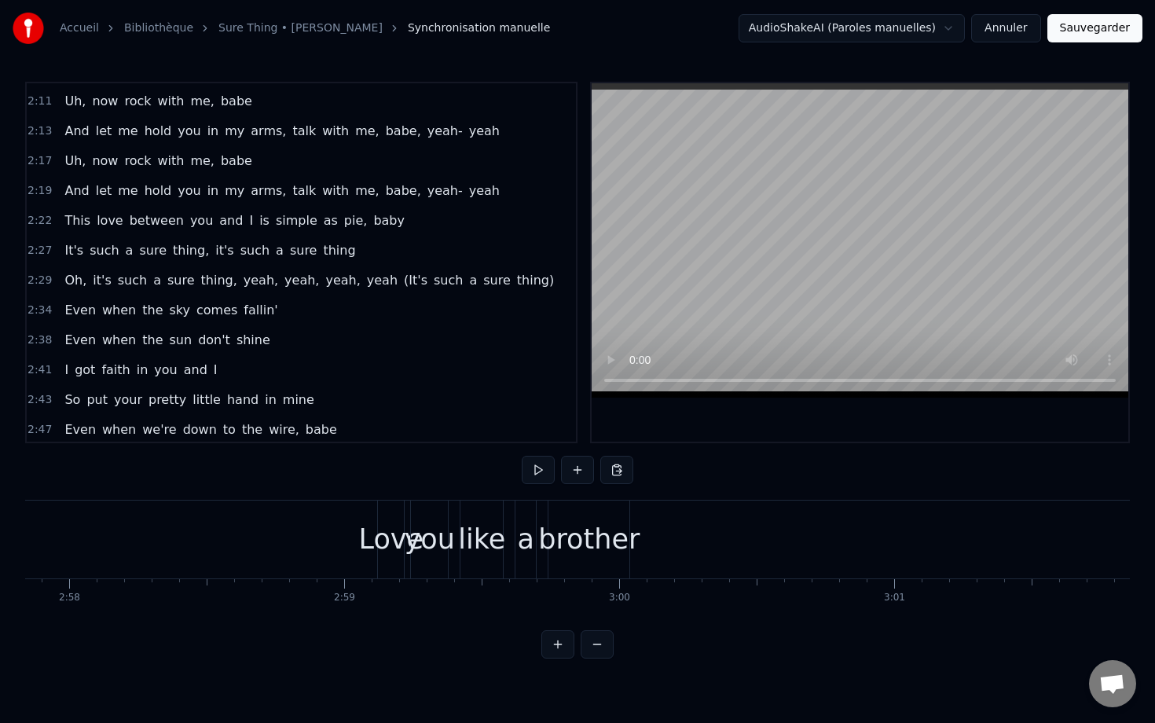
scroll to position [1255, 0]
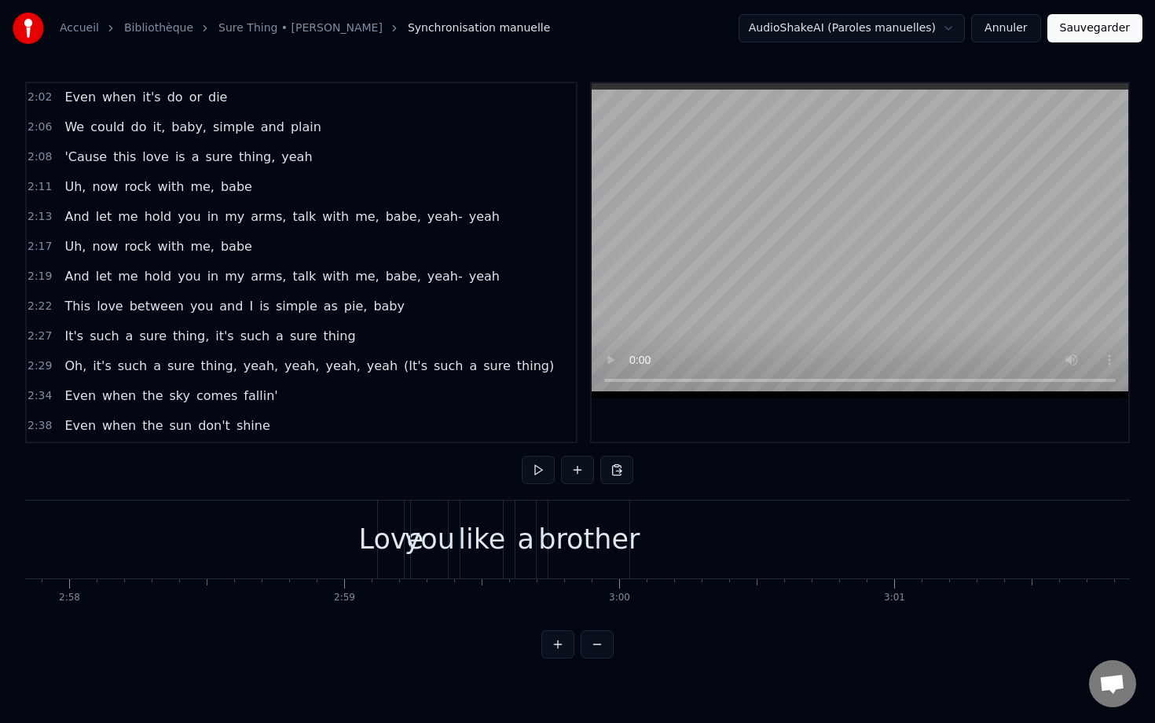
click at [58, 265] on div "And let me hold you in my arms, talk with me, babe, yeah- yeah" at bounding box center [282, 277] width 448 height 28
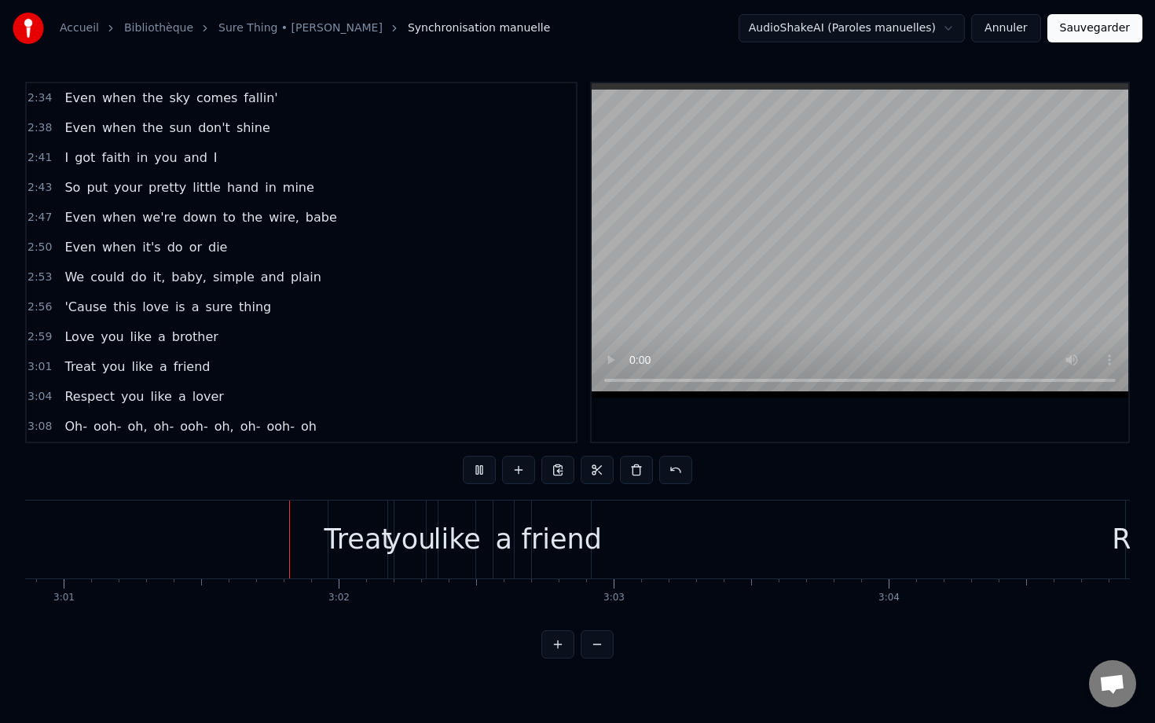
scroll to position [0, 49762]
click at [166, 238] on span "do" at bounding box center [175, 247] width 19 height 18
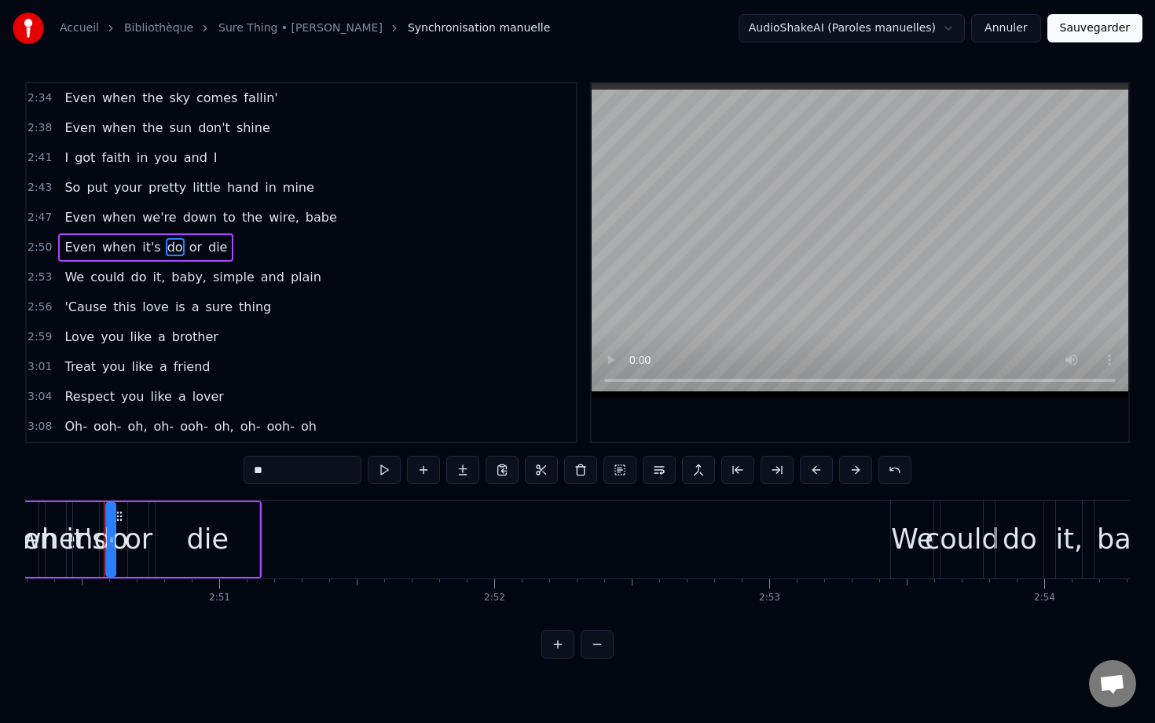
click at [153, 235] on div "Even when it's do or die" at bounding box center [145, 247] width 175 height 28
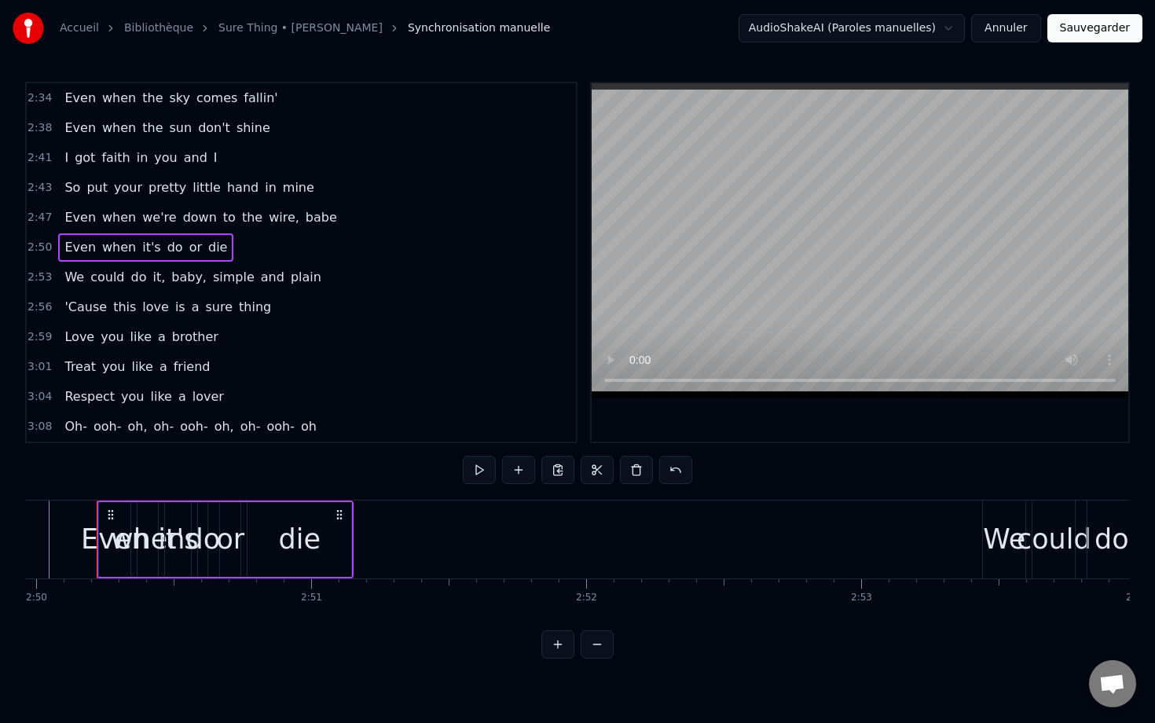
scroll to position [0, 46751]
click at [286, 522] on div "die" at bounding box center [307, 539] width 104 height 75
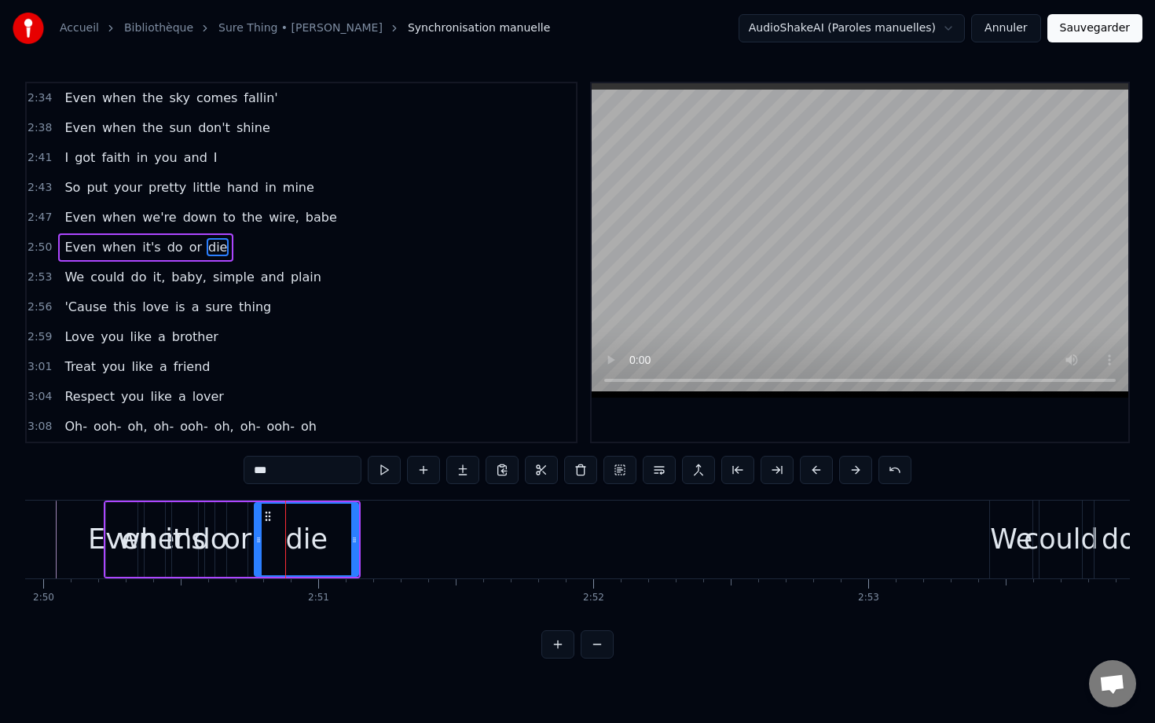
scroll to position [1538, 0]
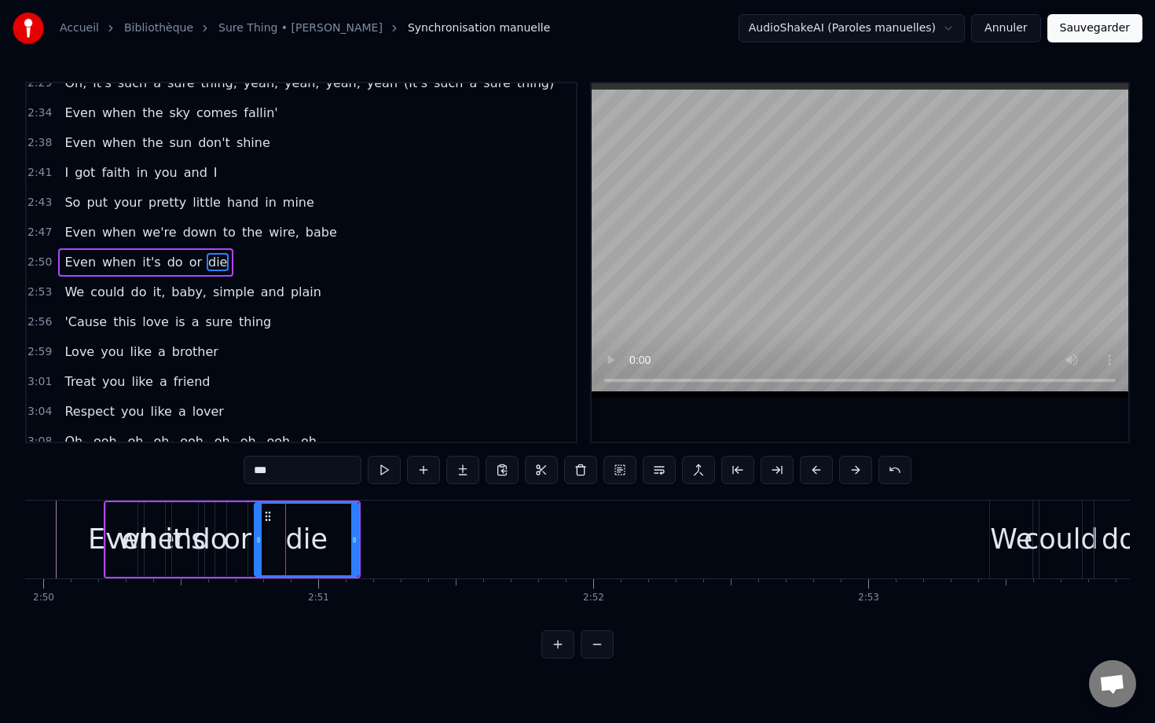
drag, startPoint x: 292, startPoint y: 522, endPoint x: 332, endPoint y: 520, distance: 39.4
click at [332, 520] on div "die" at bounding box center [306, 540] width 102 height 72
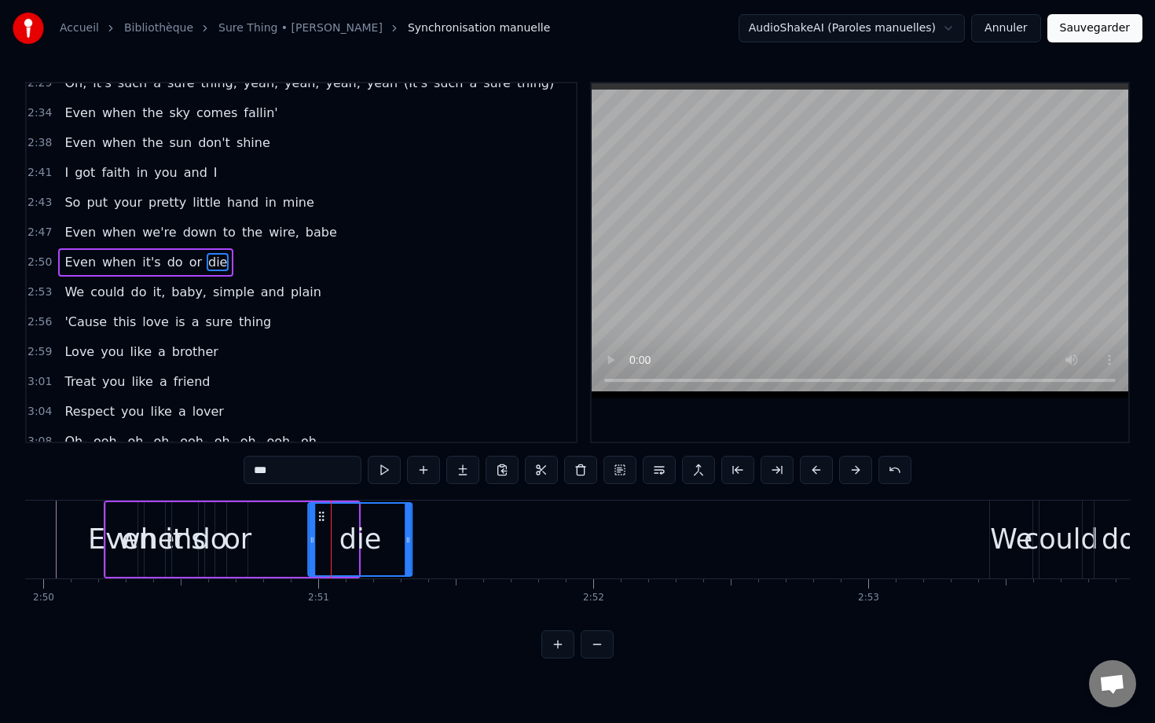
drag, startPoint x: 266, startPoint y: 516, endPoint x: 320, endPoint y: 511, distance: 53.7
click at [320, 511] on icon at bounding box center [322, 516] width 13 height 13
click at [238, 523] on div "or" at bounding box center [237, 540] width 28 height 42
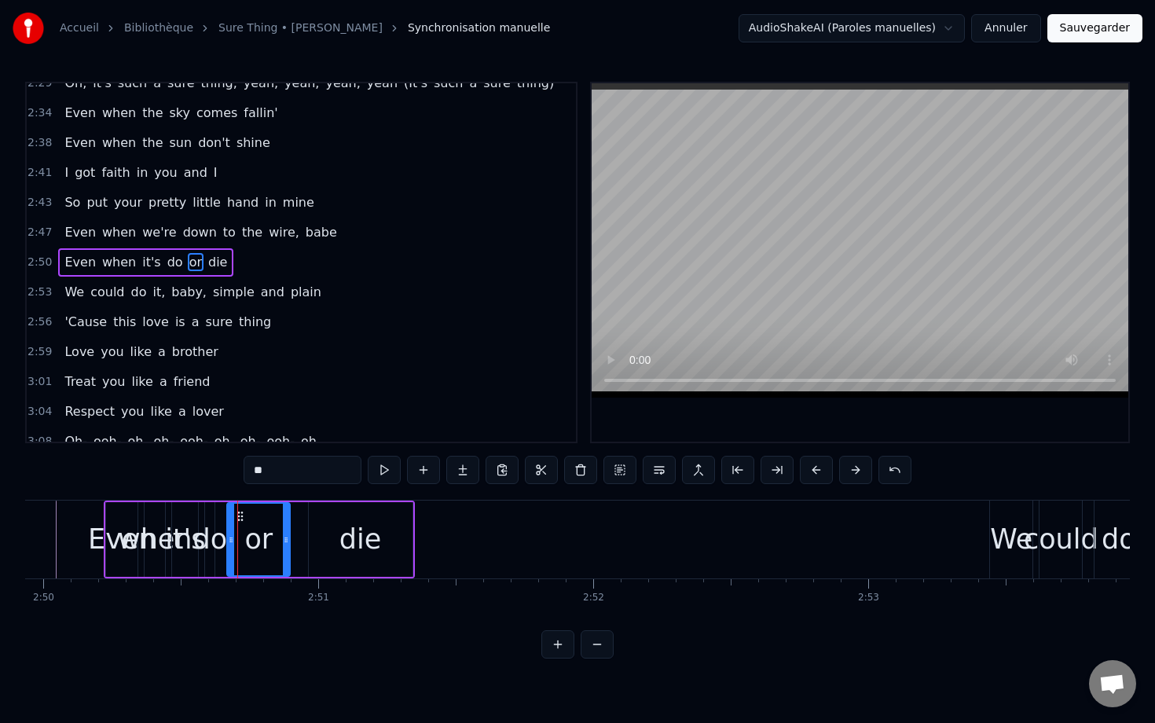
drag, startPoint x: 242, startPoint y: 516, endPoint x: 285, endPoint y: 516, distance: 42.5
click at [285, 516] on div at bounding box center [286, 540] width 6 height 72
drag, startPoint x: 261, startPoint y: 519, endPoint x: 284, endPoint y: 519, distance: 22.8
click at [284, 519] on div "or" at bounding box center [258, 540] width 61 height 72
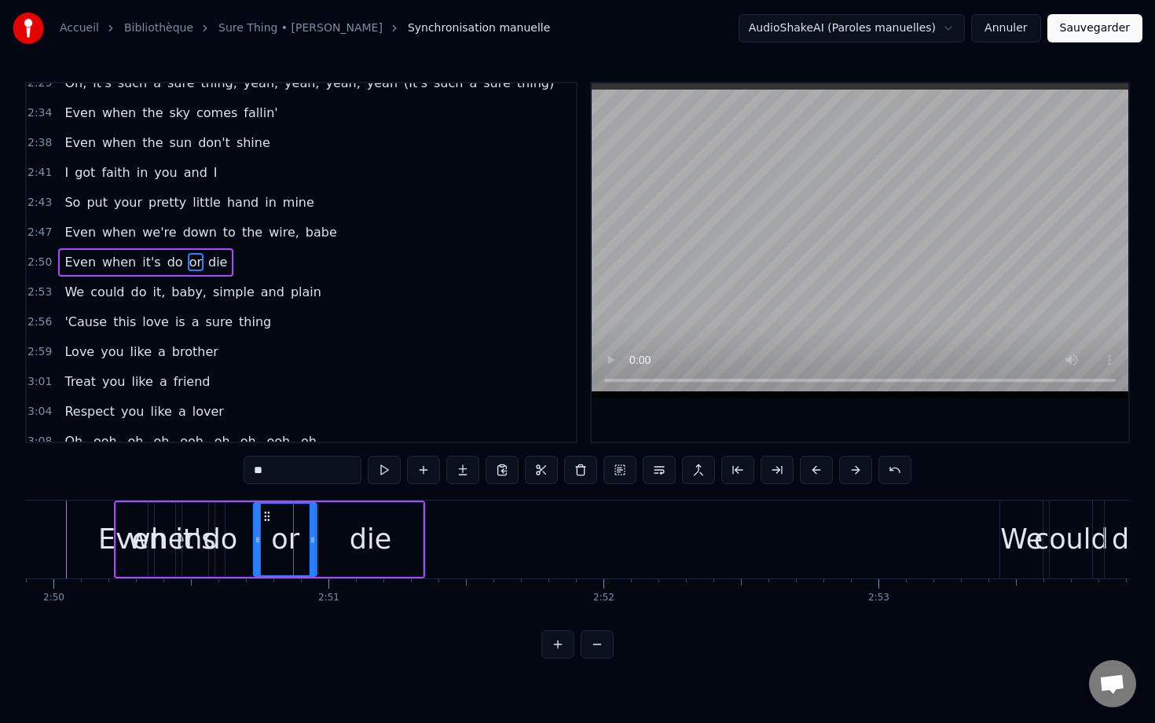
drag, startPoint x: 240, startPoint y: 515, endPoint x: 267, endPoint y: 513, distance: 27.6
click at [267, 513] on icon at bounding box center [267, 516] width 13 height 13
click at [230, 520] on div "do" at bounding box center [220, 540] width 35 height 42
drag, startPoint x: 224, startPoint y: 516, endPoint x: 252, endPoint y: 519, distance: 27.6
click at [252, 519] on div "do" at bounding box center [234, 539] width 39 height 75
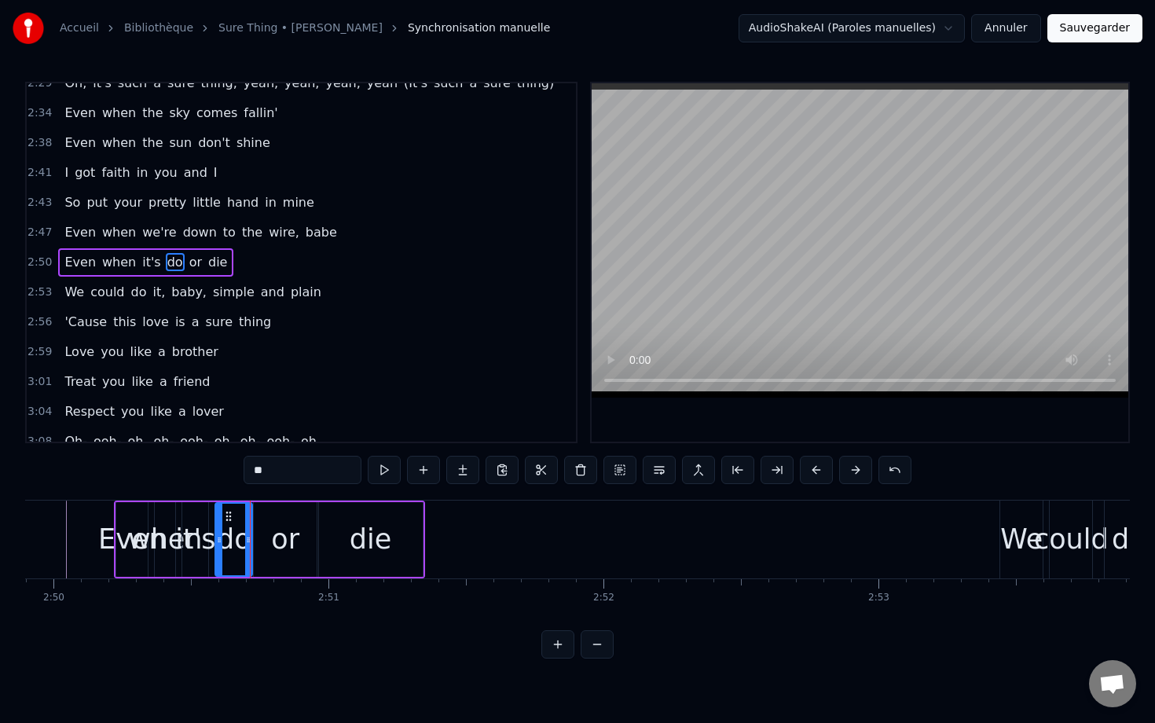
click at [127, 502] on div "Even" at bounding box center [132, 539] width 33 height 75
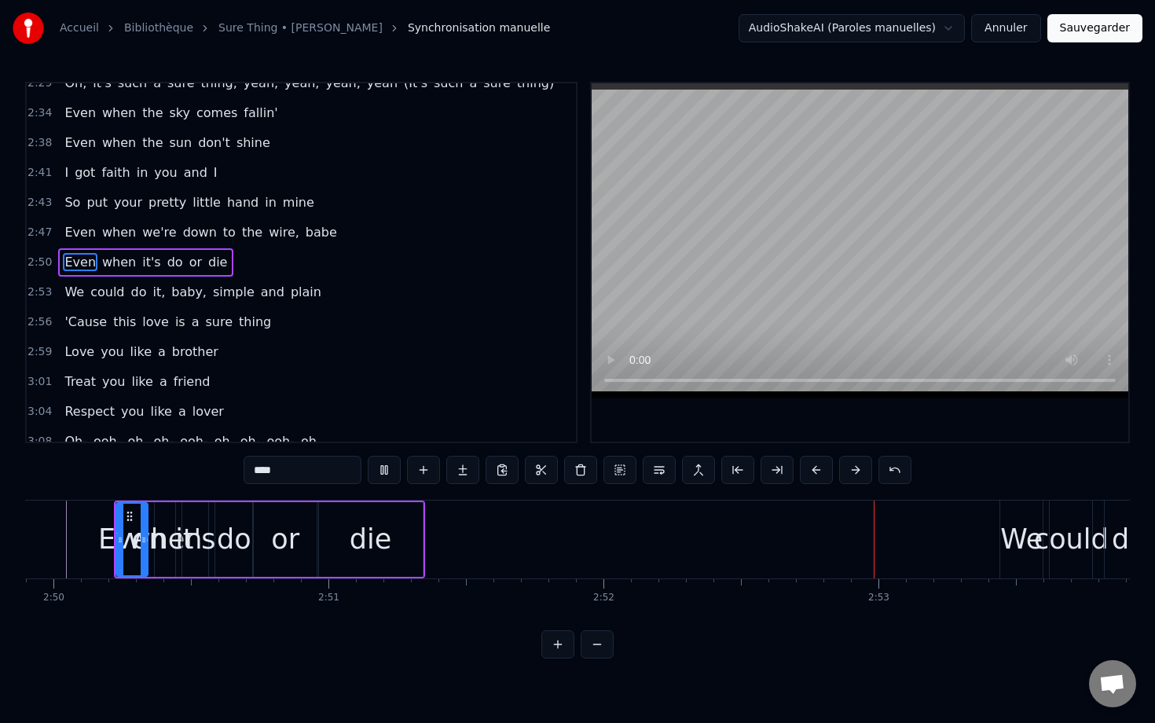
click at [380, 529] on div "die" at bounding box center [371, 540] width 42 height 42
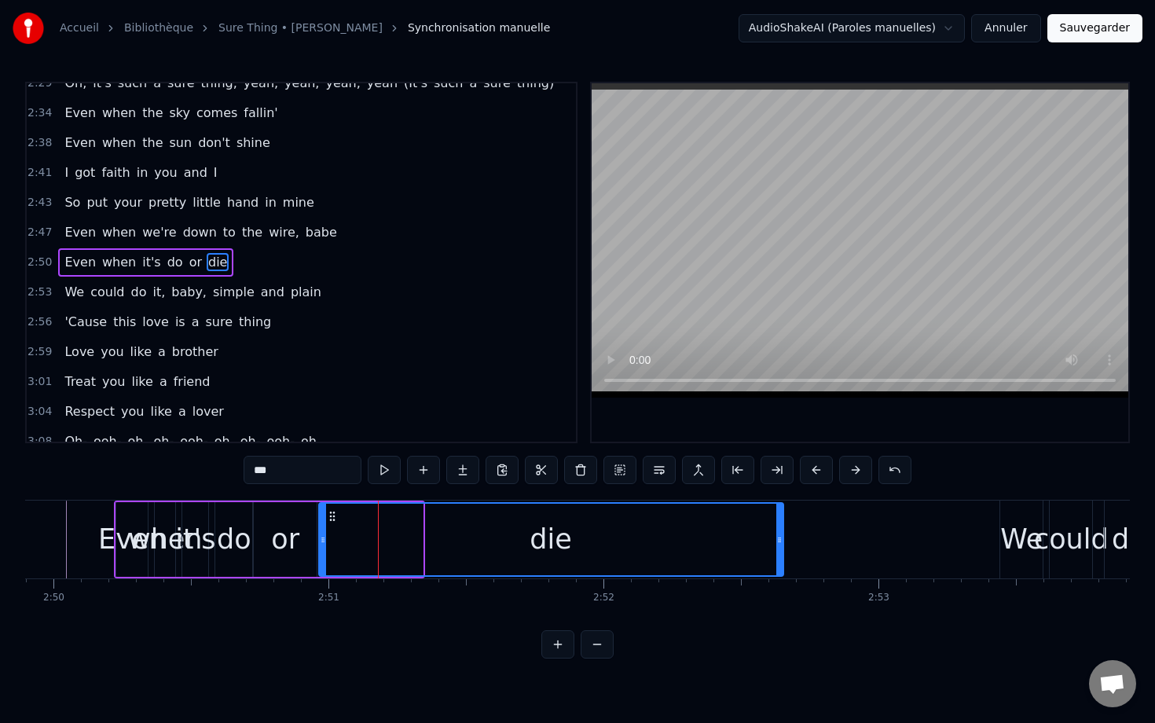
drag, startPoint x: 417, startPoint y: 525, endPoint x: 778, endPoint y: 492, distance: 363.1
click at [778, 492] on div "0:01 Love you like a brother [DEMOGRAPHIC_DATA]:04 Treat you like a friend 0:06…" at bounding box center [577, 370] width 1105 height 577
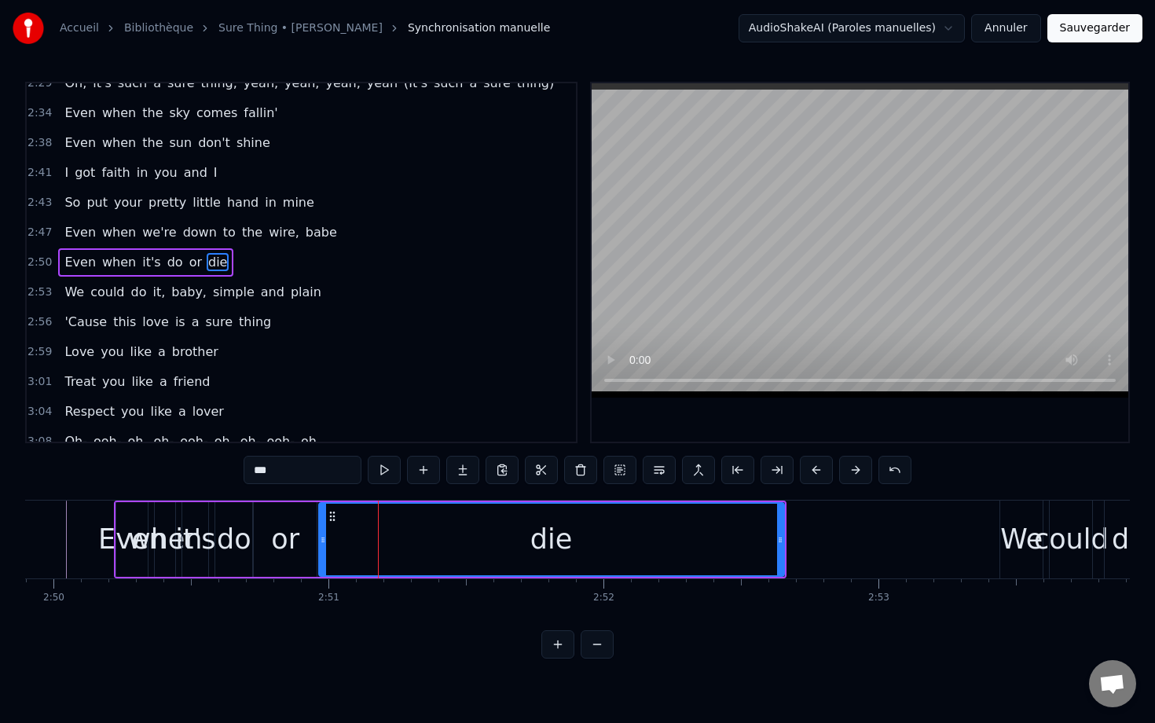
click at [123, 518] on div "Even" at bounding box center [131, 539] width 31 height 75
type input "****"
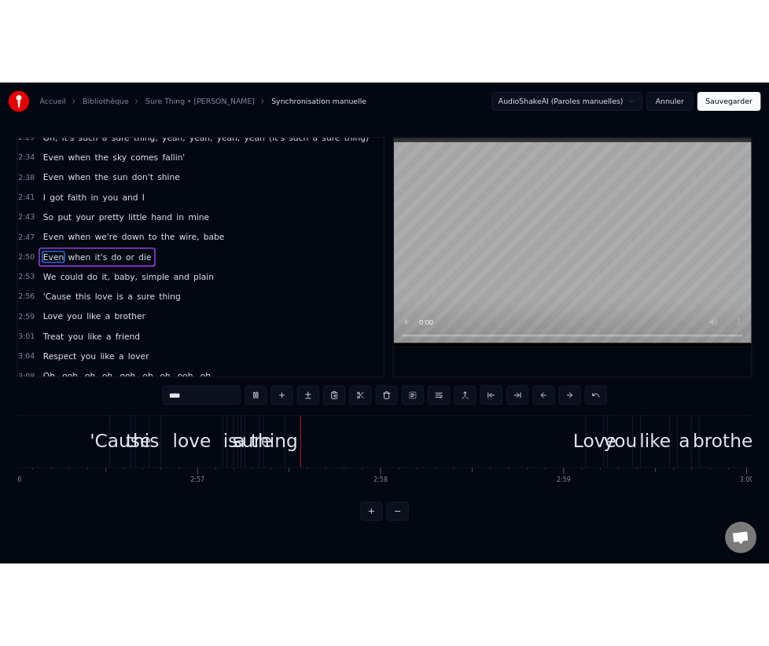
scroll to position [0, 48644]
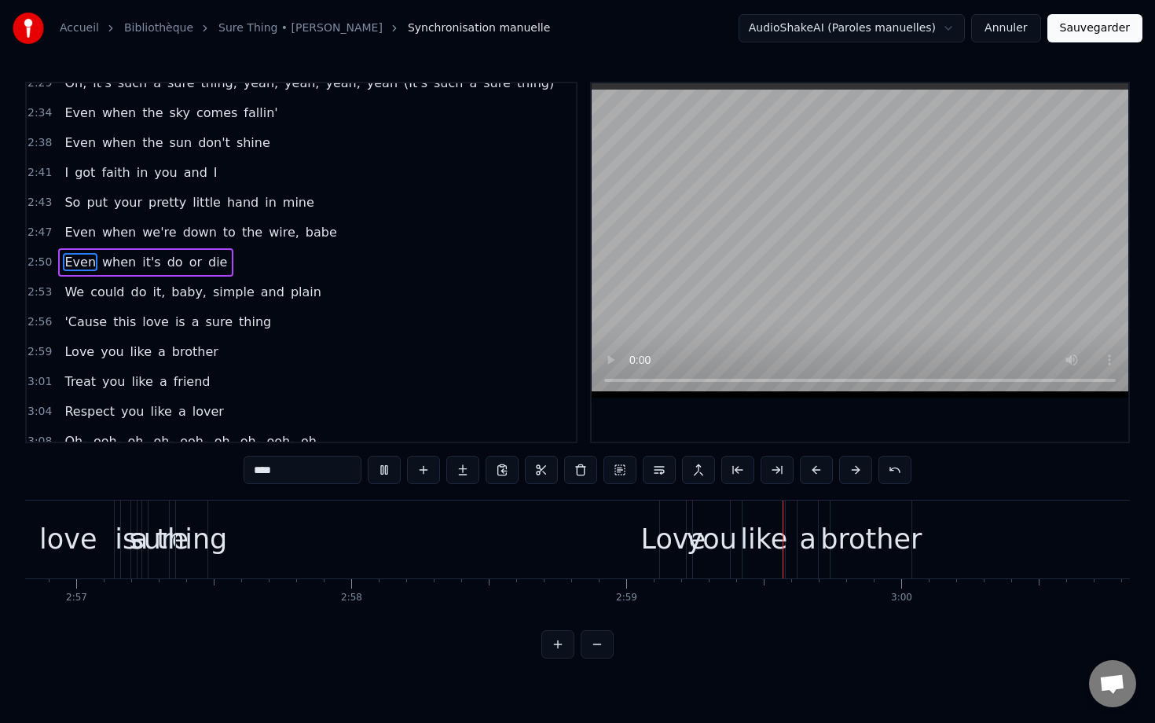
click at [1081, 29] on button "Sauvegarder" at bounding box center [1095, 28] width 95 height 28
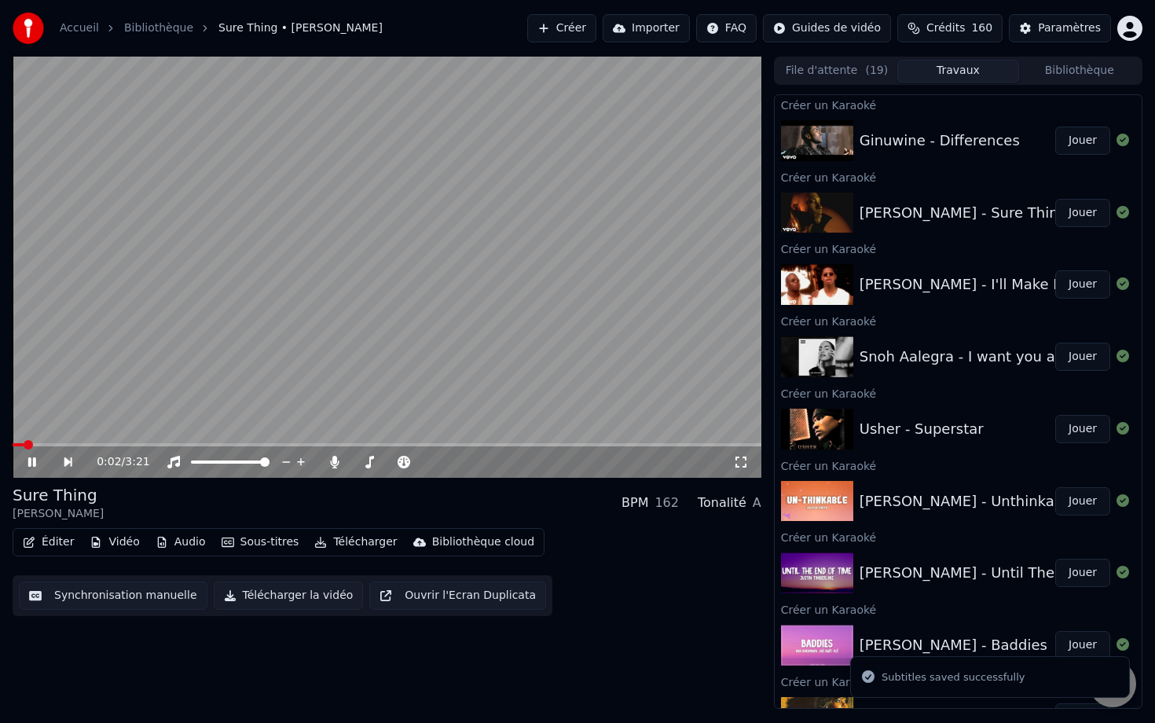
click at [28, 464] on icon at bounding box center [43, 462] width 36 height 13
